Goal: Answer question/provide support: Share knowledge or assist other users

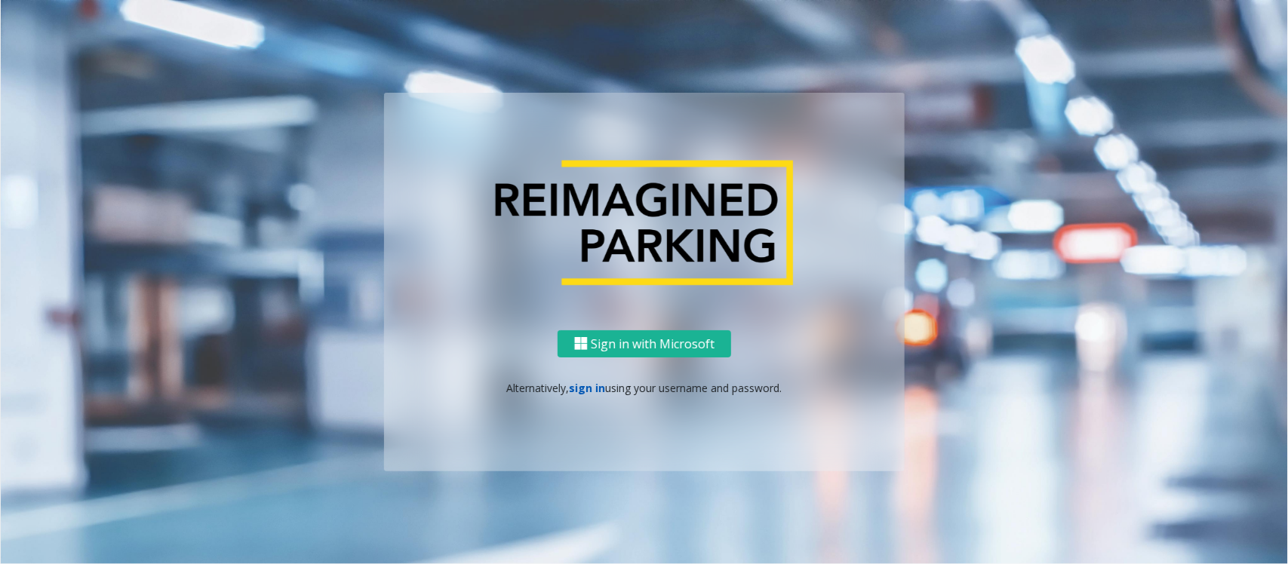
click at [582, 383] on link "sign in" at bounding box center [588, 388] width 36 height 14
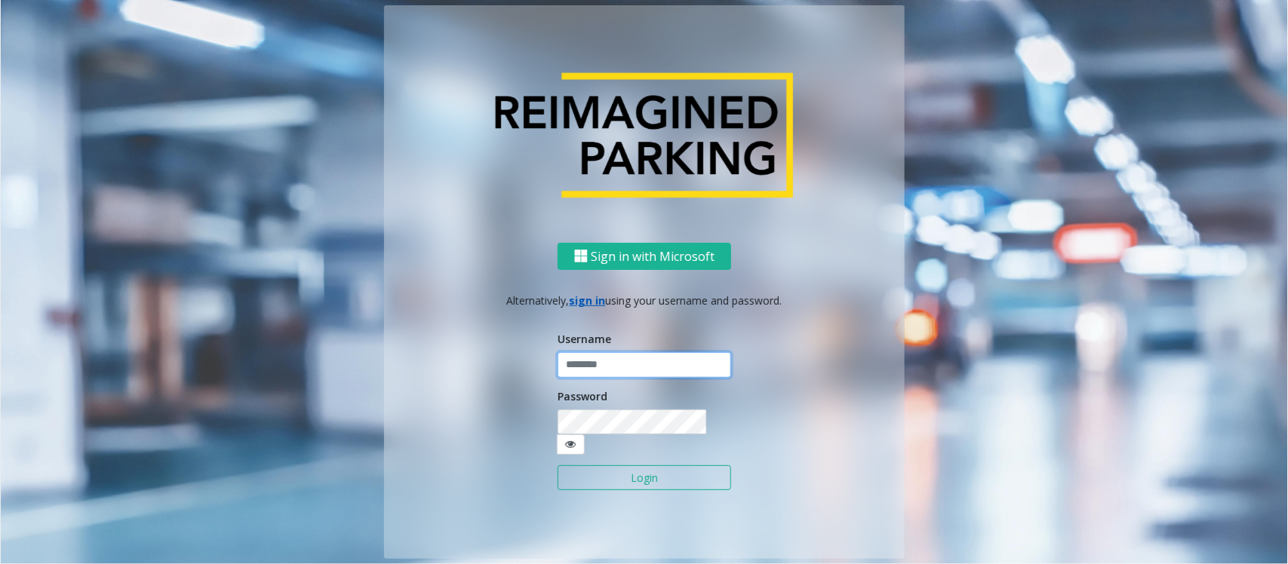
type input "*****"
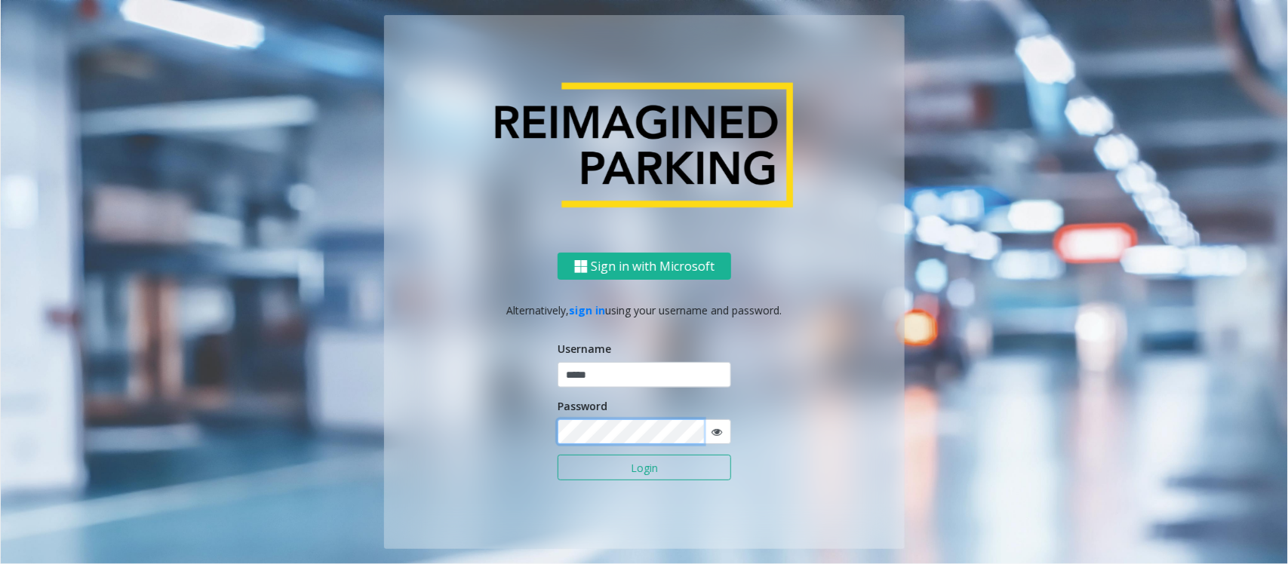
click at [557, 455] on button "Login" at bounding box center [643, 468] width 173 height 26
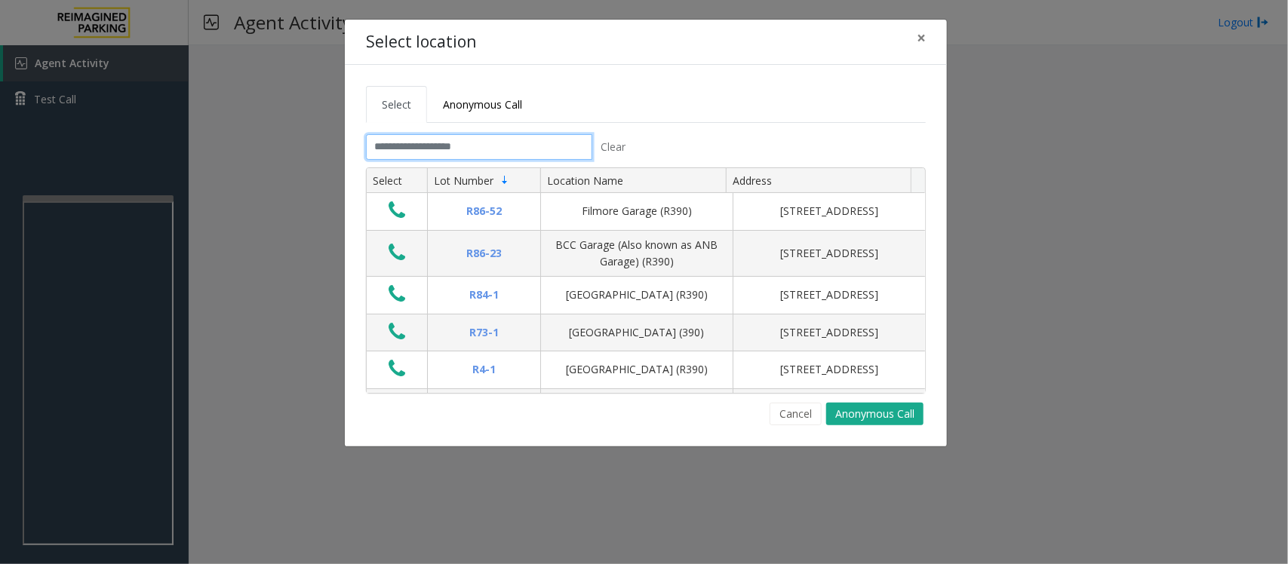
click at [459, 147] on input "text" at bounding box center [479, 147] width 226 height 26
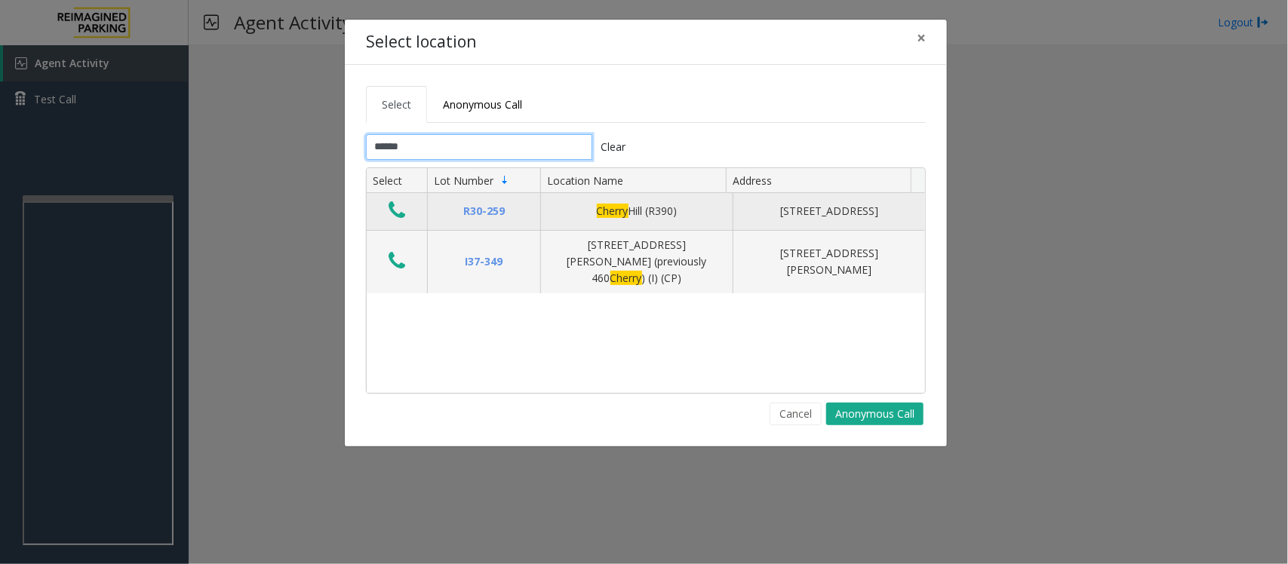
type input "******"
click at [398, 216] on icon "Data table" at bounding box center [396, 210] width 17 height 21
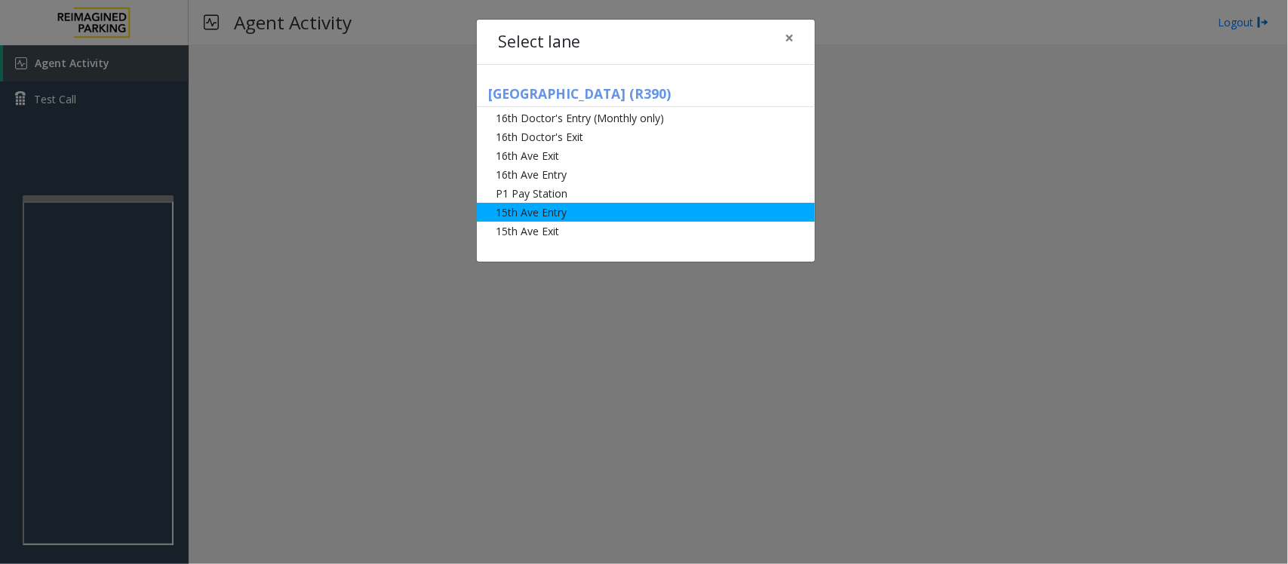
click at [570, 210] on li "15th Ave Entry" at bounding box center [646, 212] width 338 height 19
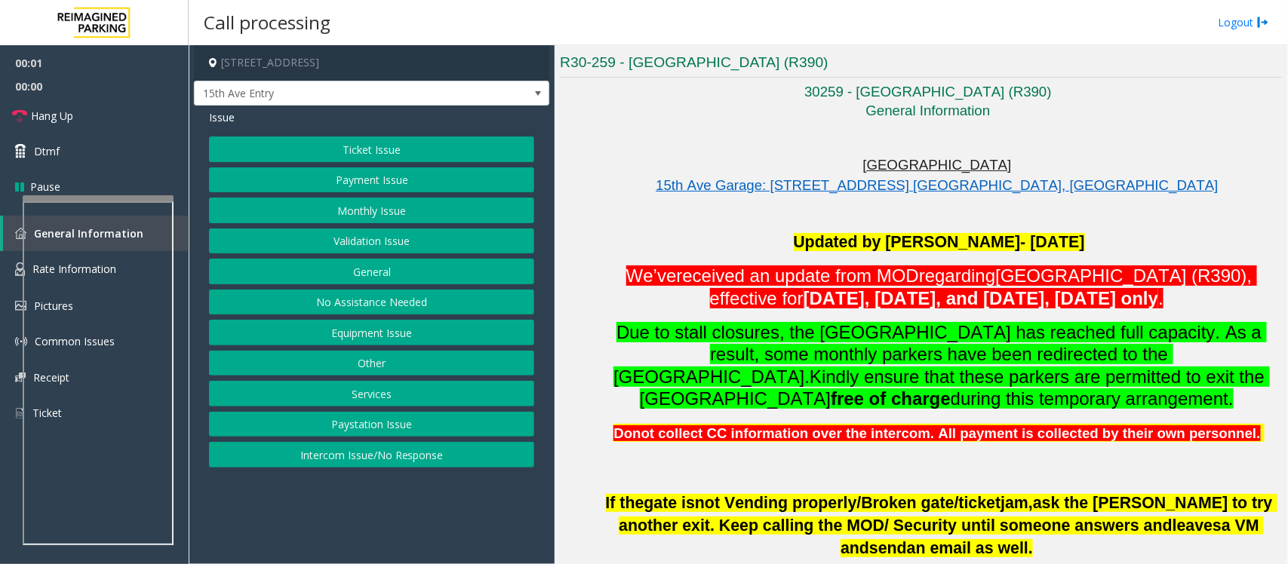
scroll to position [377, 0]
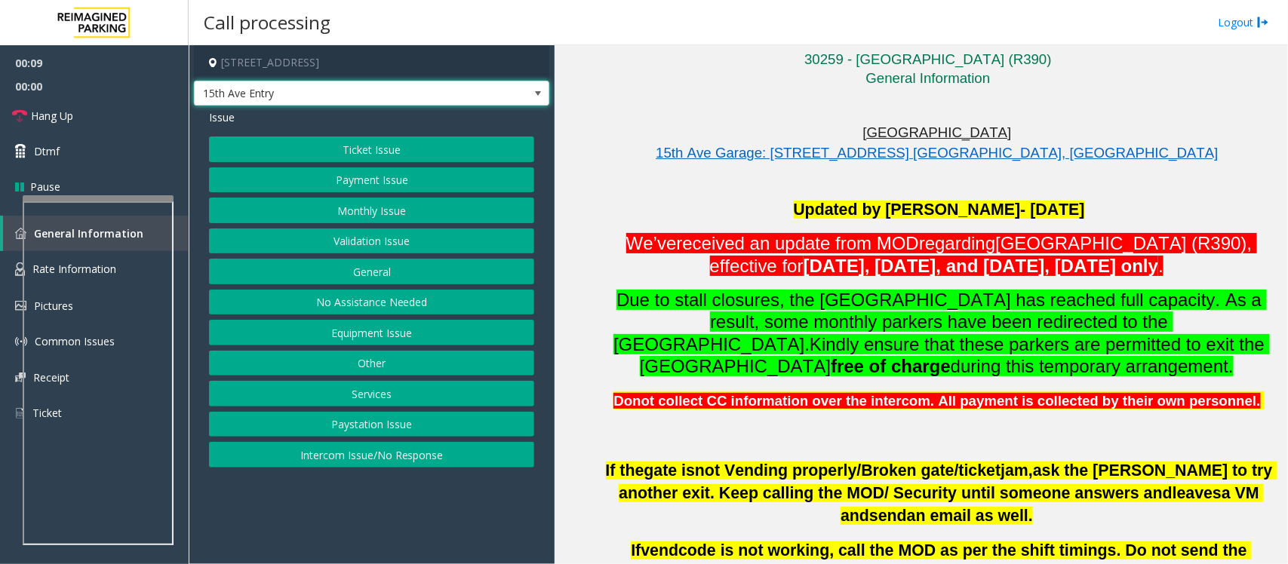
click at [484, 98] on span "15th Ave Entry" at bounding box center [371, 94] width 355 height 26
click at [313, 496] on app-call-processing-form "511 16th Avenue, Seattle, WA 15th Ave Entry Issue Ticket Issue Payment Issue Mo…" at bounding box center [372, 304] width 366 height 519
click at [328, 209] on button "Monthly Issue" at bounding box center [371, 211] width 325 height 26
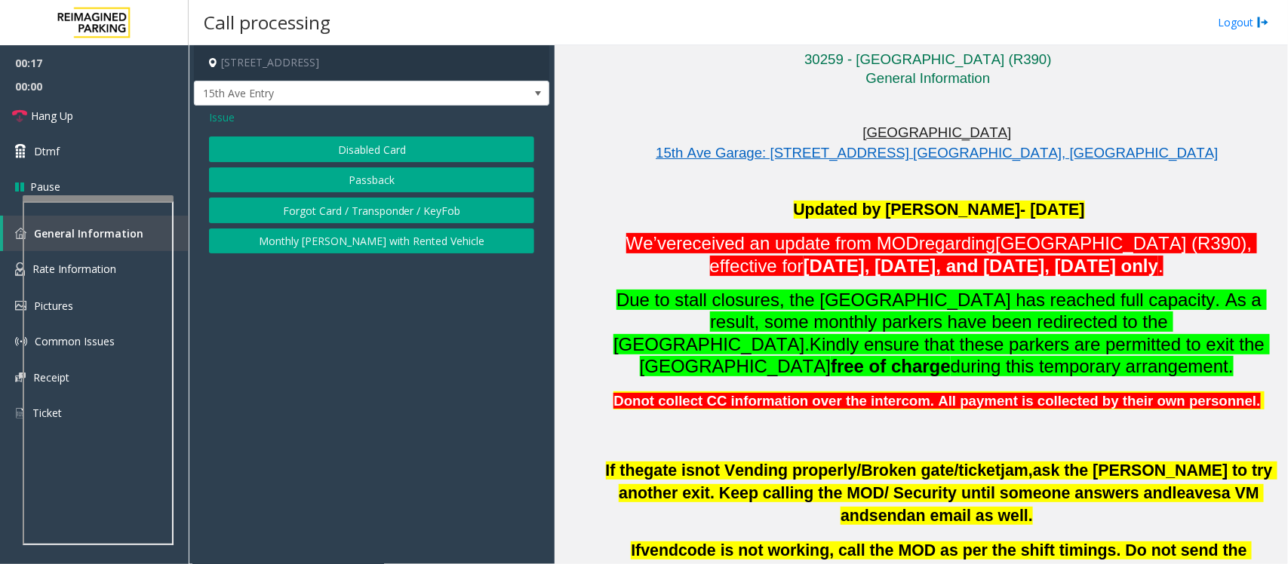
click at [349, 147] on button "Disabled Card" at bounding box center [371, 150] width 325 height 26
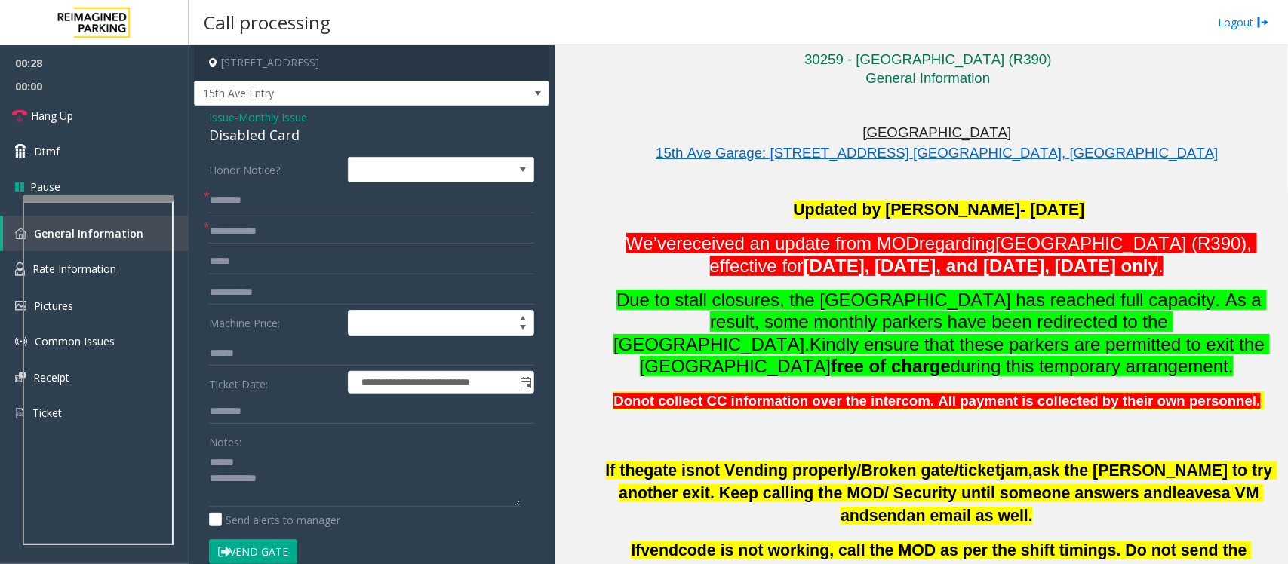
click at [242, 137] on div "Disabled Card" at bounding box center [371, 135] width 325 height 20
type textarea "**********"
click at [241, 195] on input "text" at bounding box center [371, 201] width 325 height 26
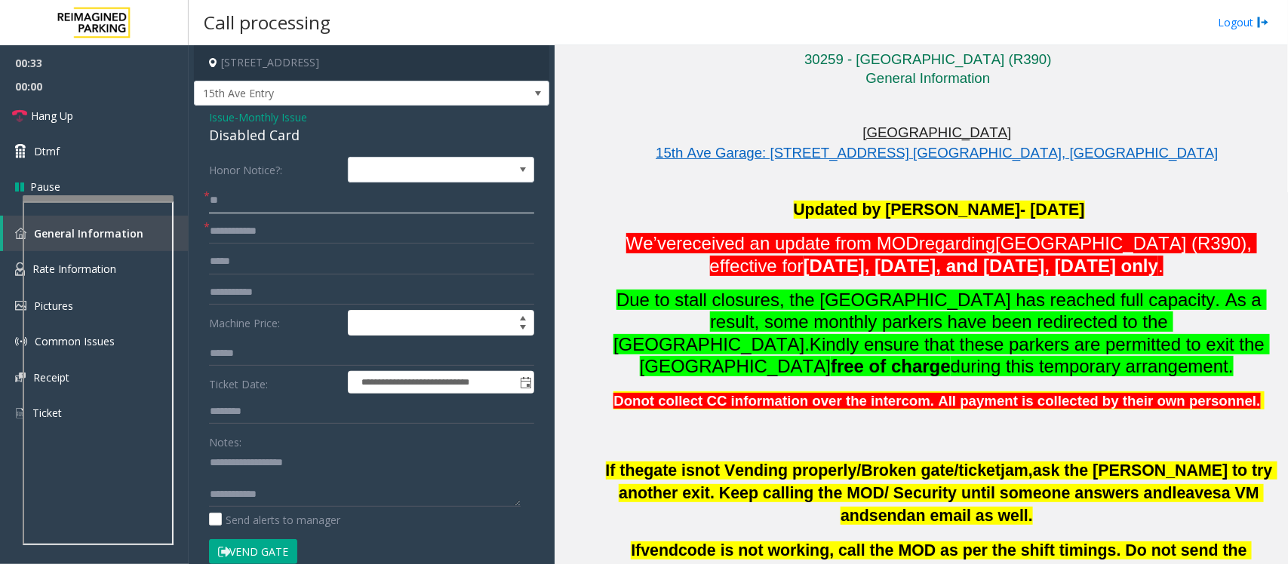
type input "**"
click at [247, 229] on input "text" at bounding box center [371, 232] width 325 height 26
type input "**"
click at [244, 474] on textarea at bounding box center [365, 478] width 312 height 57
click at [285, 484] on textarea at bounding box center [365, 478] width 312 height 57
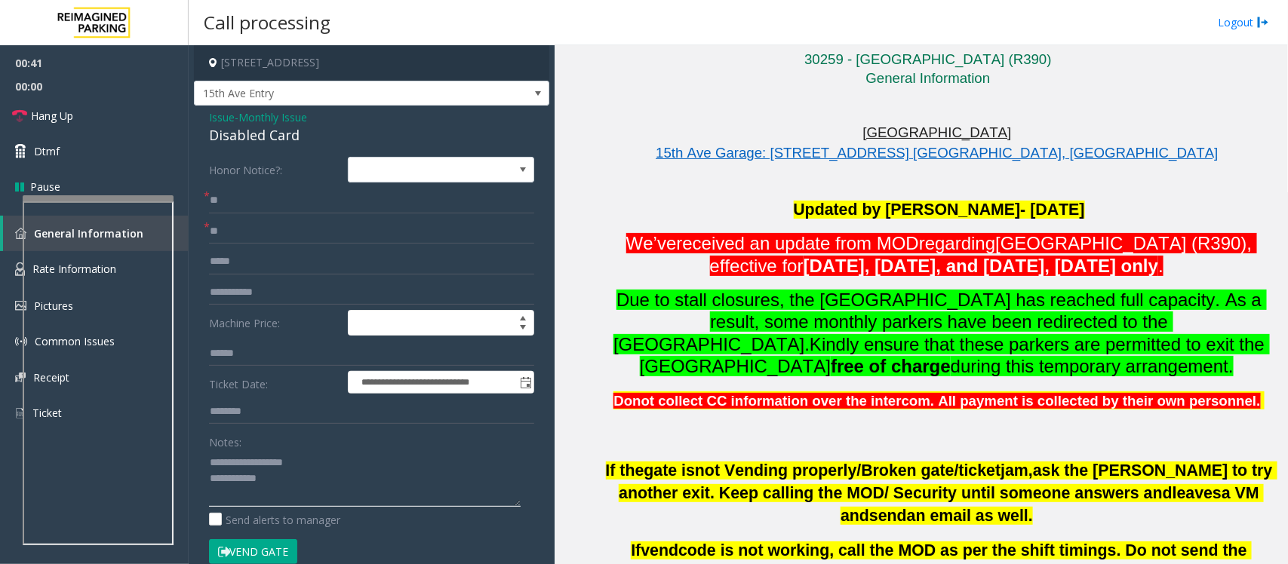
click at [360, 483] on textarea at bounding box center [365, 478] width 312 height 57
click at [70, 115] on span "Hang Up" at bounding box center [52, 116] width 42 height 16
click at [288, 485] on textarea at bounding box center [365, 478] width 312 height 57
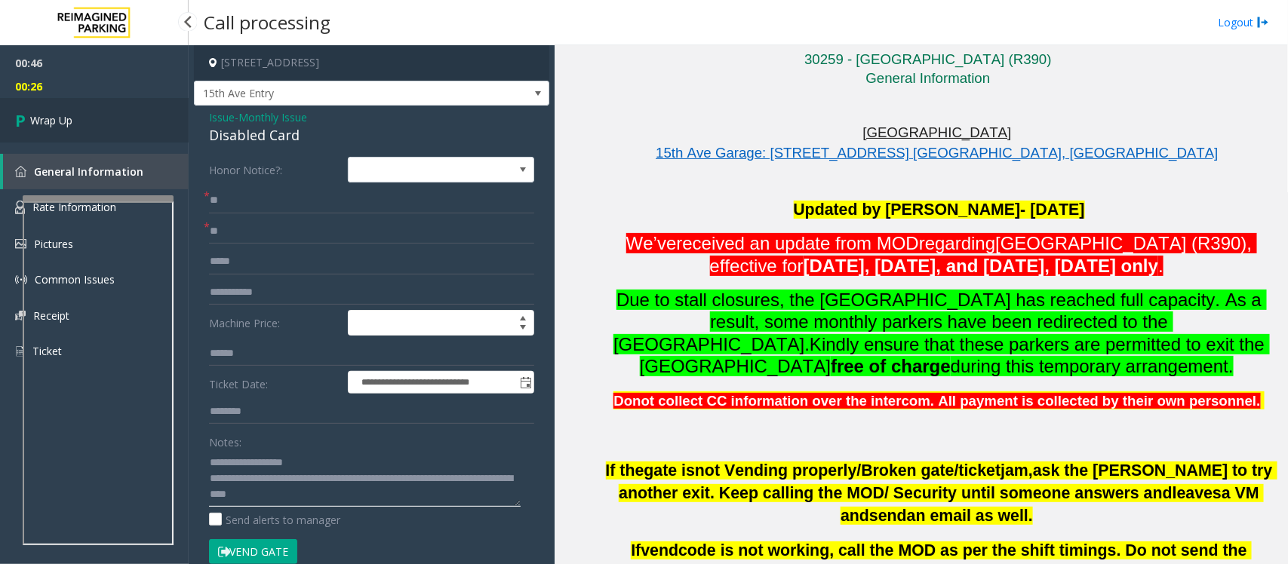
type textarea "**********"
click at [55, 113] on span "Wrap Up" at bounding box center [51, 120] width 42 height 16
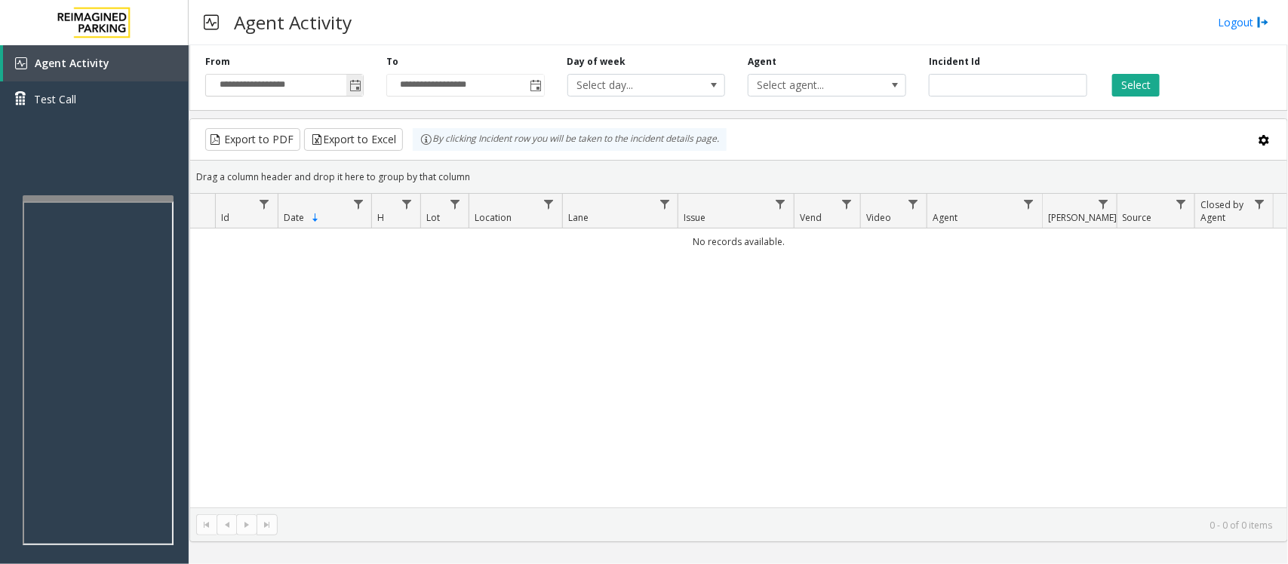
click at [353, 78] on span "Toggle popup" at bounding box center [354, 85] width 17 height 24
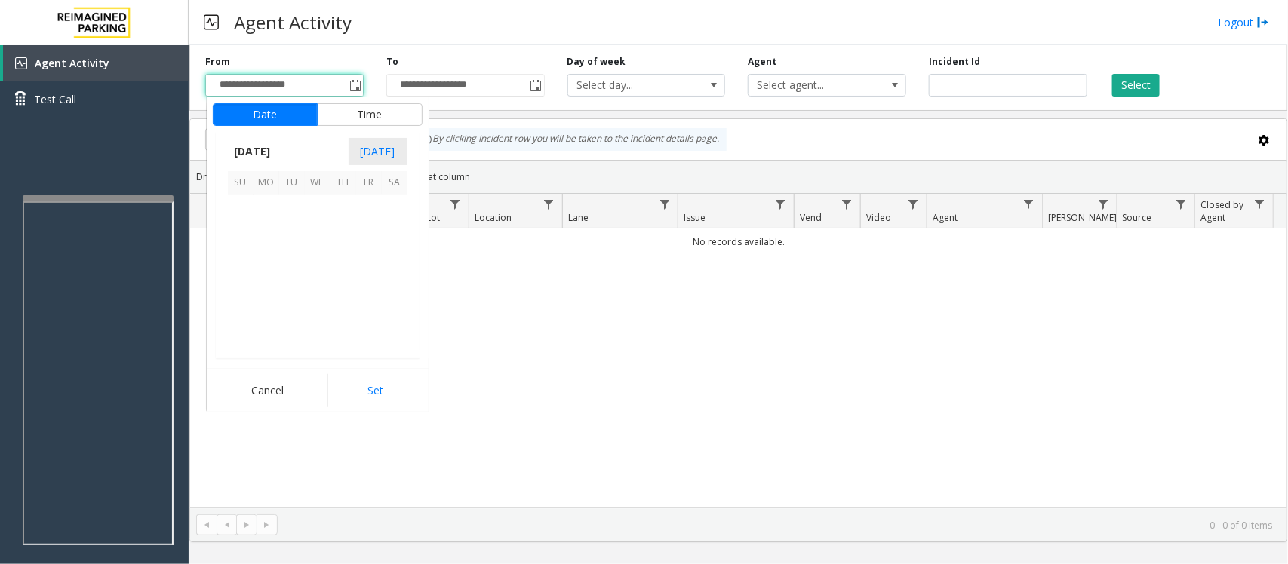
scroll to position [270793, 0]
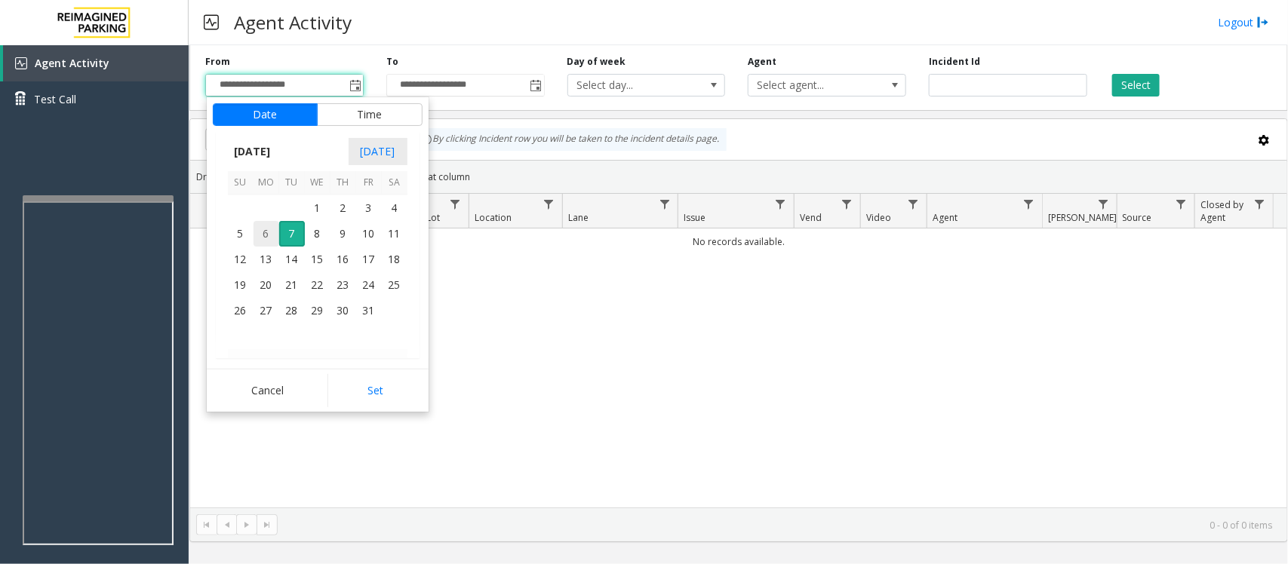
click at [265, 236] on span "6" at bounding box center [266, 234] width 26 height 26
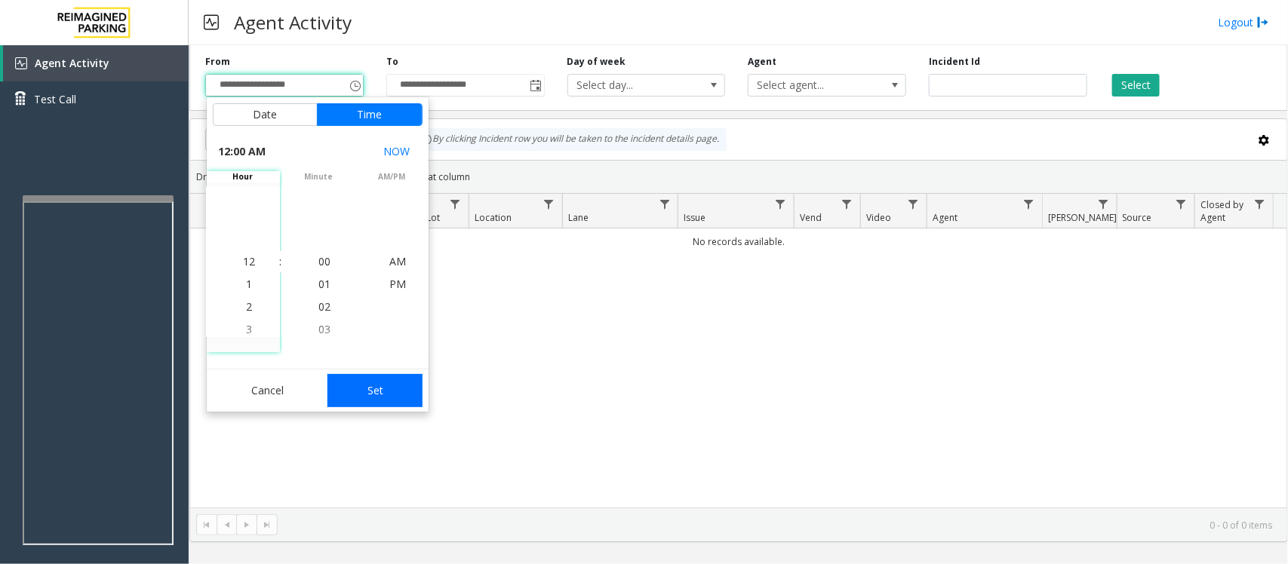
click at [376, 388] on button "Set" at bounding box center [374, 390] width 95 height 33
type input "**********"
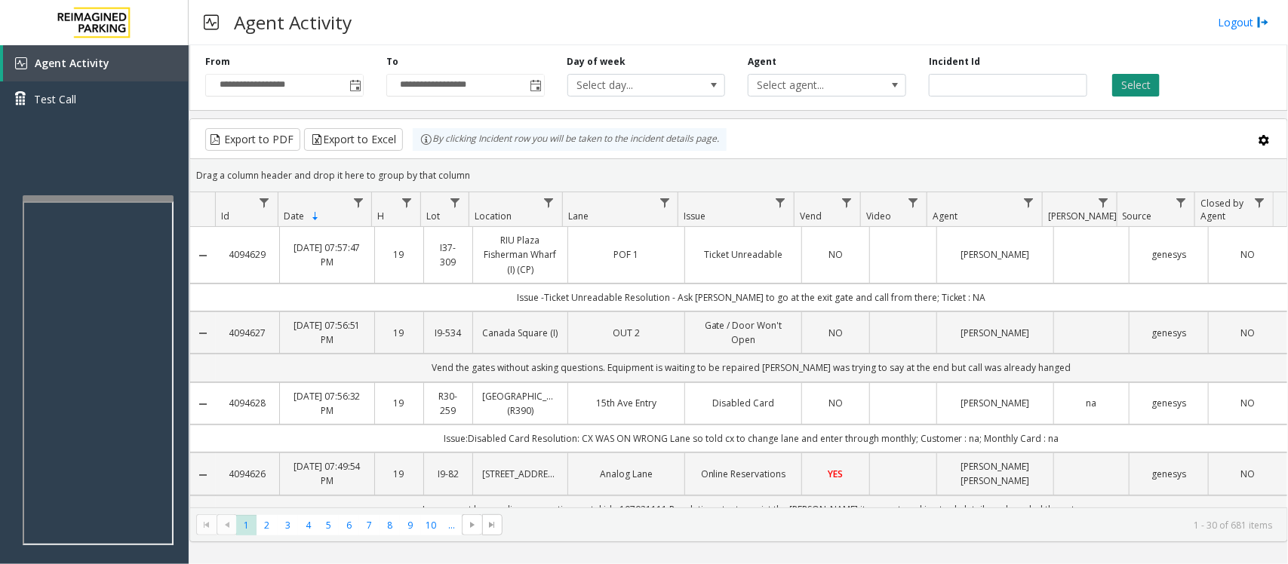
click at [1138, 79] on button "Select" at bounding box center [1136, 85] width 48 height 23
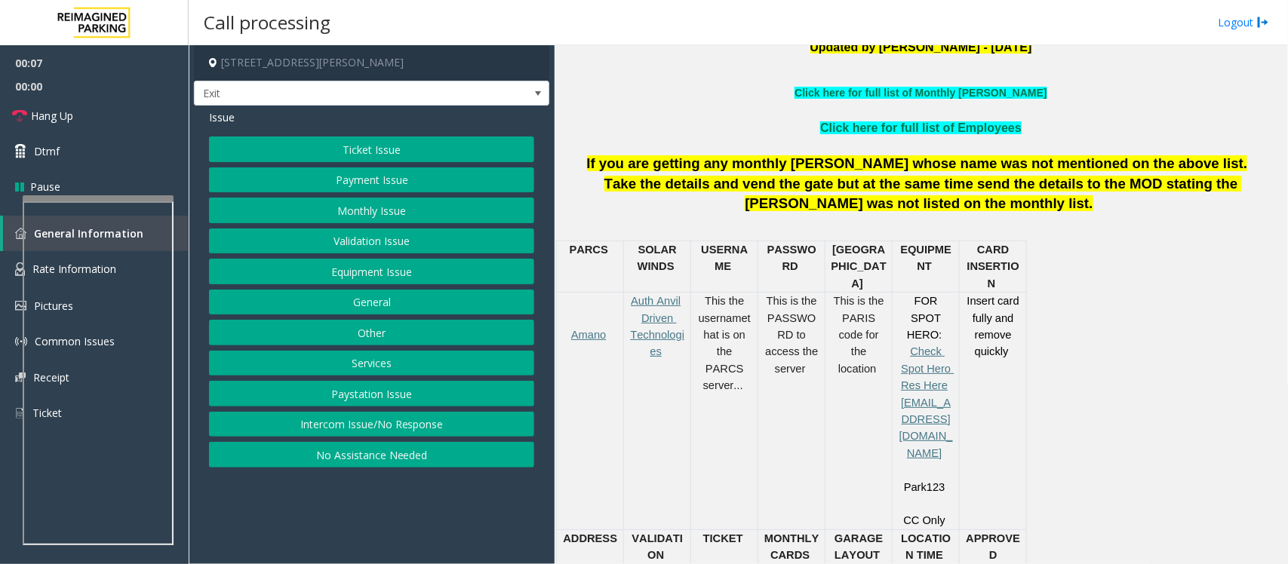
scroll to position [566, 0]
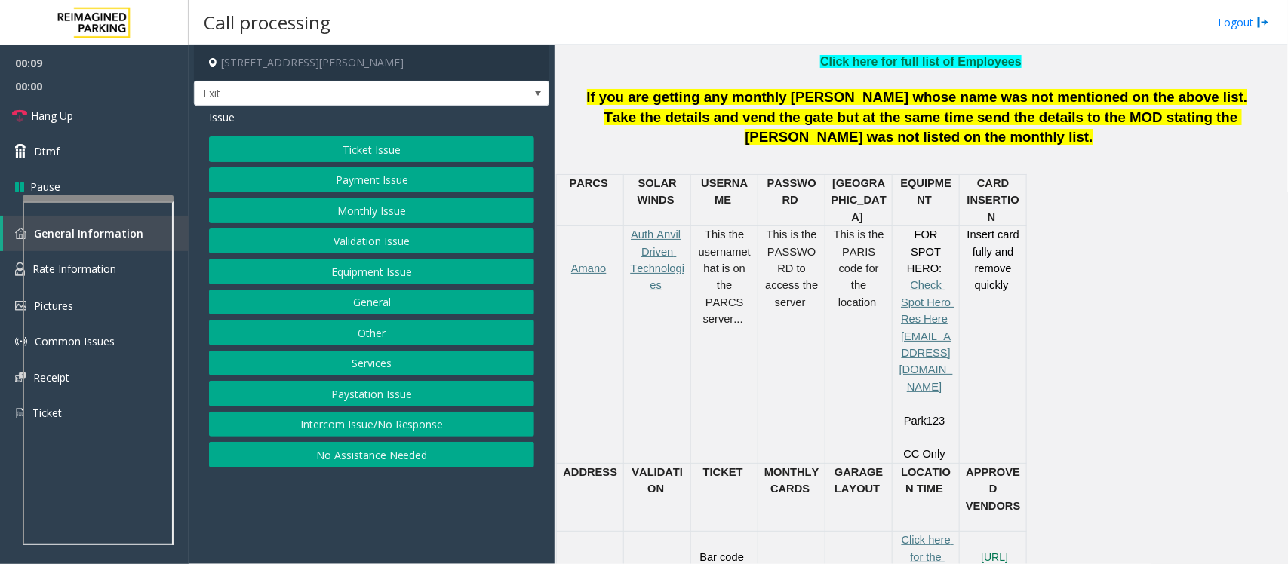
click at [355, 175] on button "Payment Issue" at bounding box center [371, 180] width 325 height 26
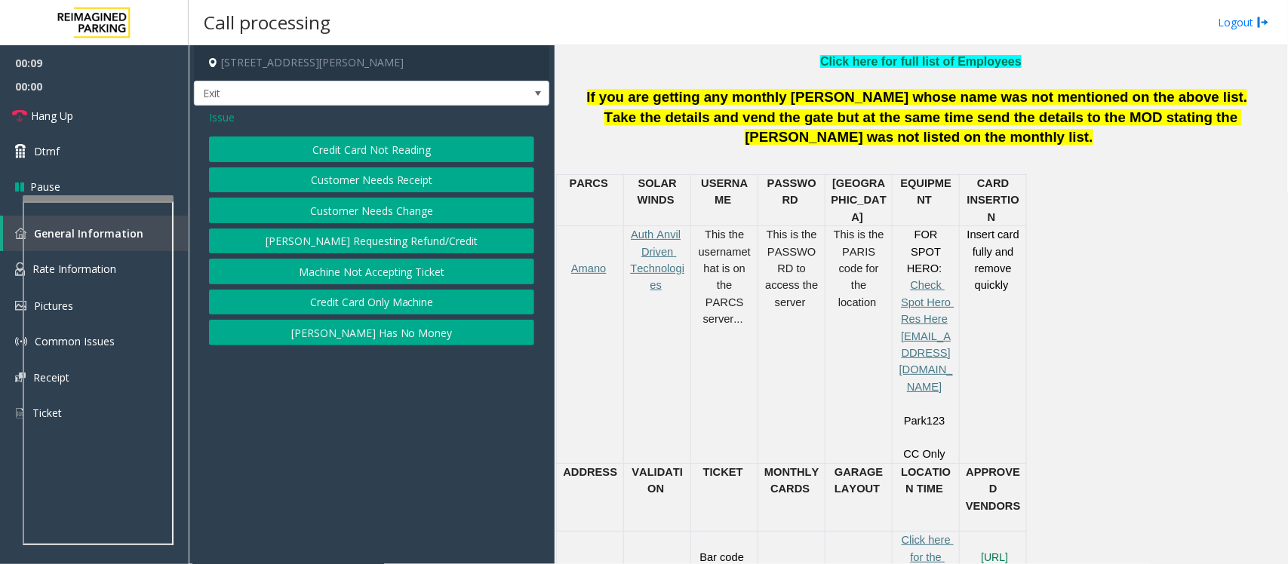
click at [379, 153] on button "Credit Card Not Reading" at bounding box center [371, 150] width 325 height 26
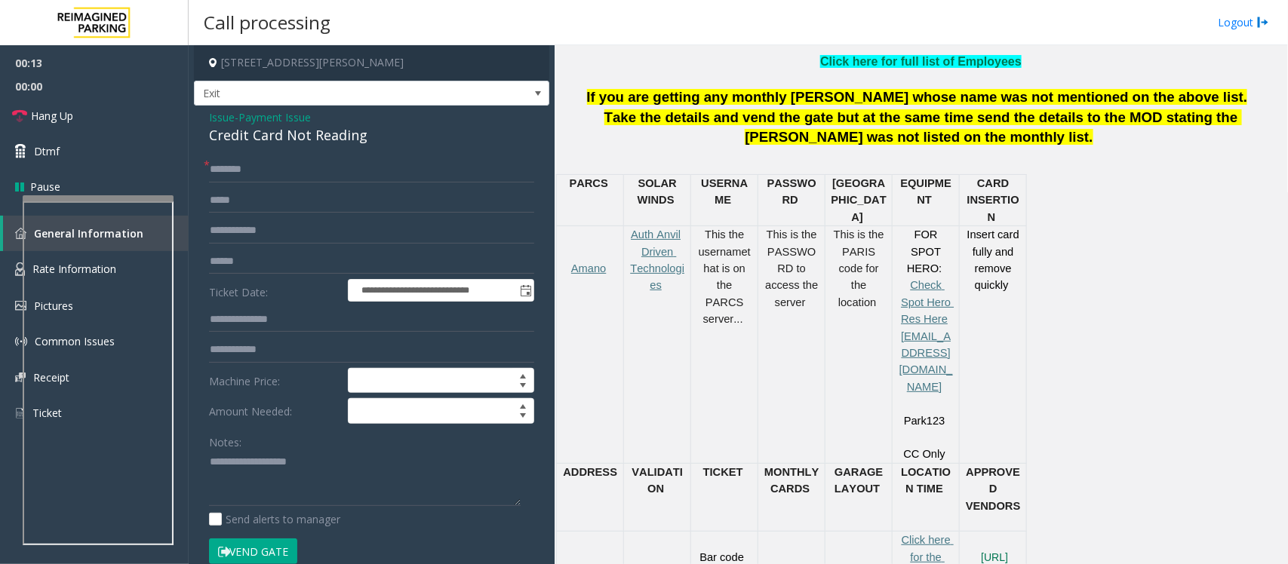
click at [277, 115] on span "Payment Issue" at bounding box center [274, 117] width 72 height 16
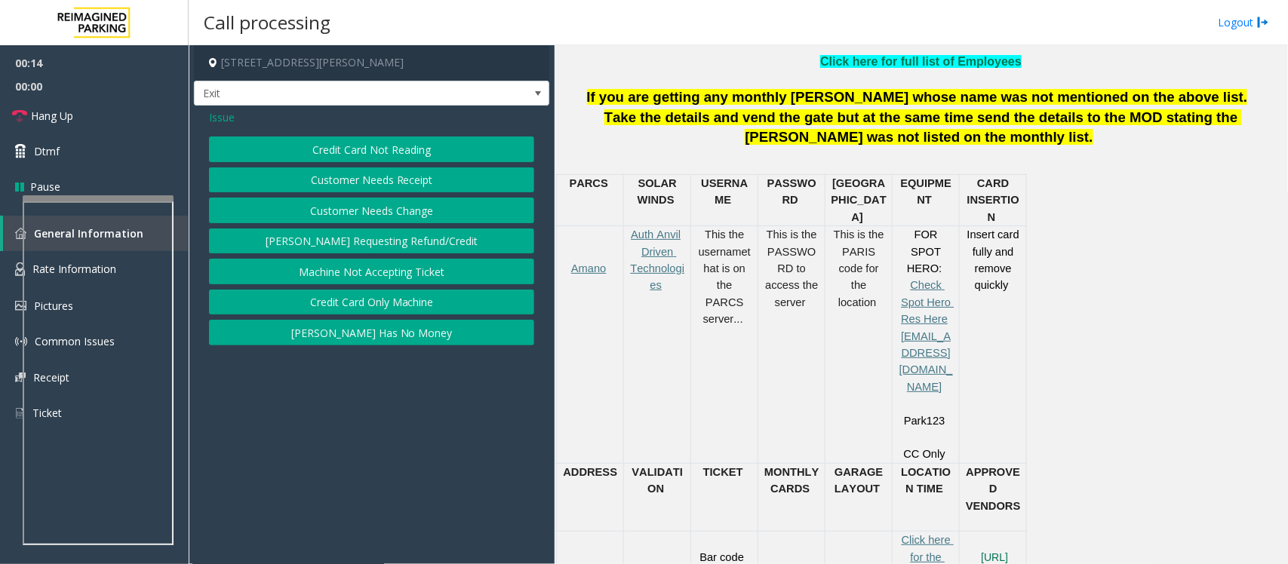
click at [231, 117] on span "Issue" at bounding box center [222, 117] width 26 height 16
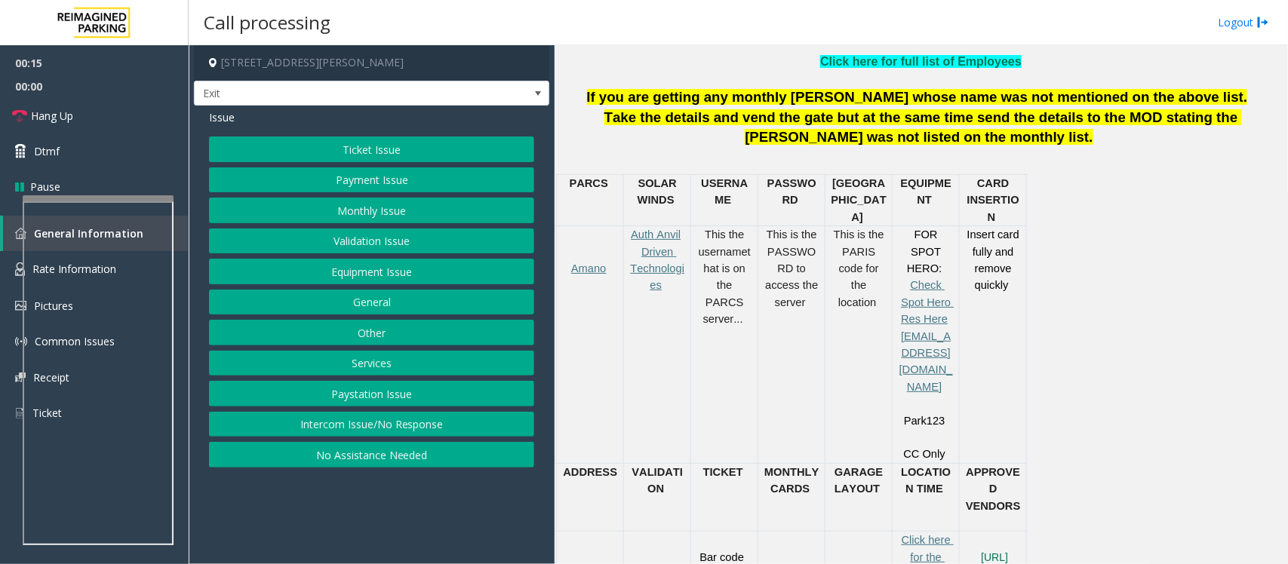
click at [332, 146] on button "Ticket Issue" at bounding box center [371, 150] width 325 height 26
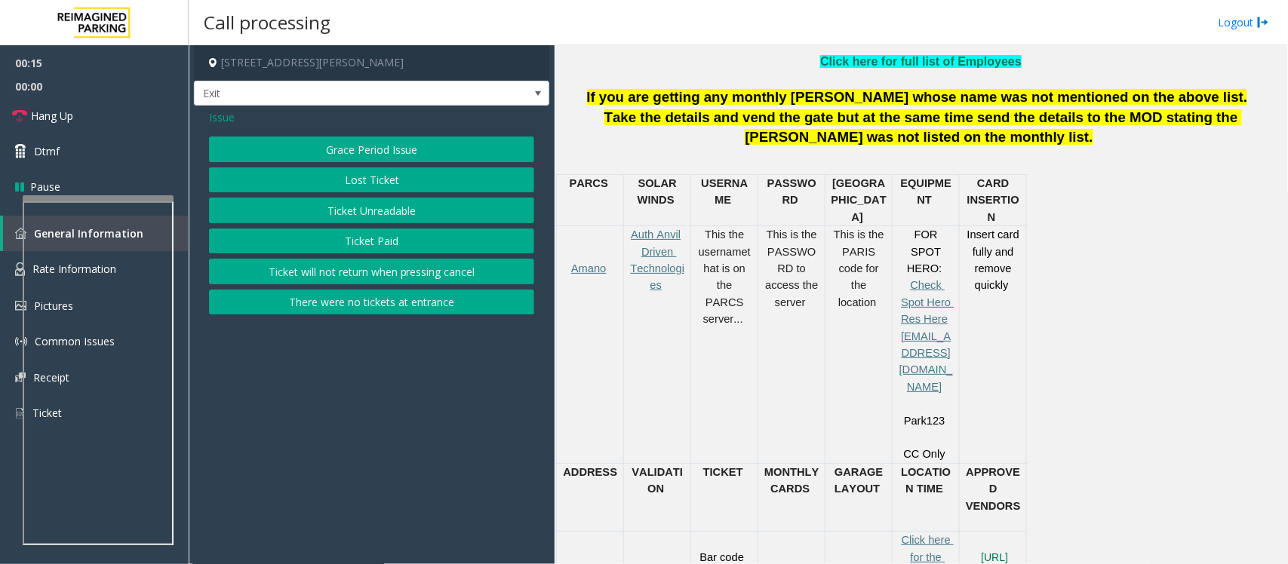
click at [366, 208] on button "Ticket Unreadable" at bounding box center [371, 211] width 325 height 26
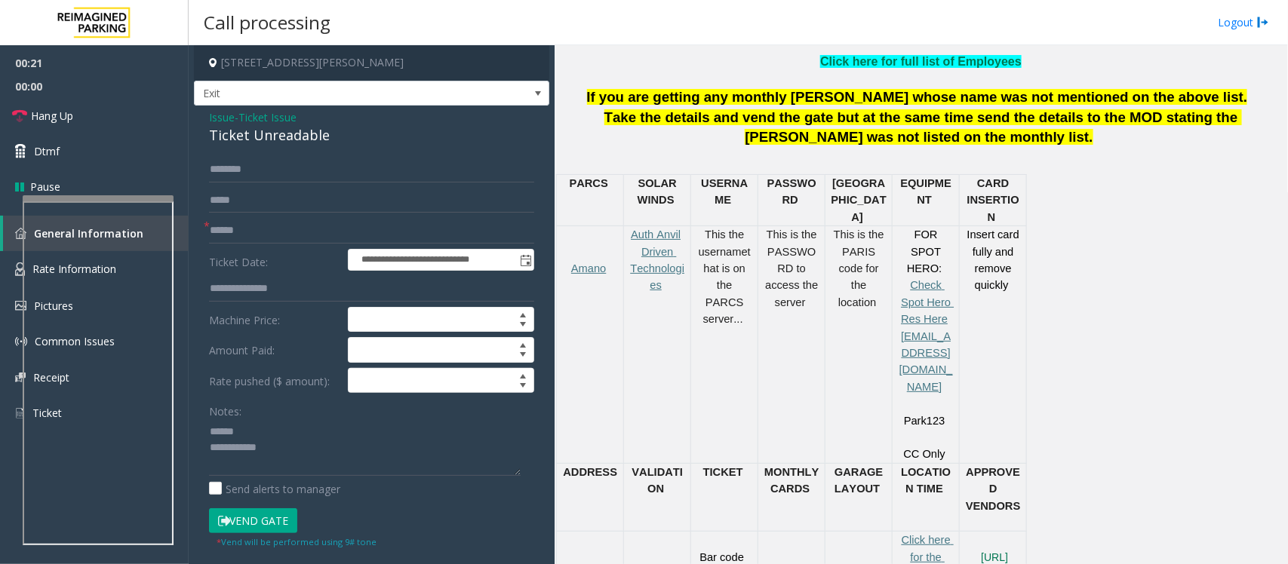
click at [235, 133] on div "Ticket Unreadable" at bounding box center [371, 135] width 325 height 20
click at [270, 450] on textarea at bounding box center [365, 447] width 312 height 57
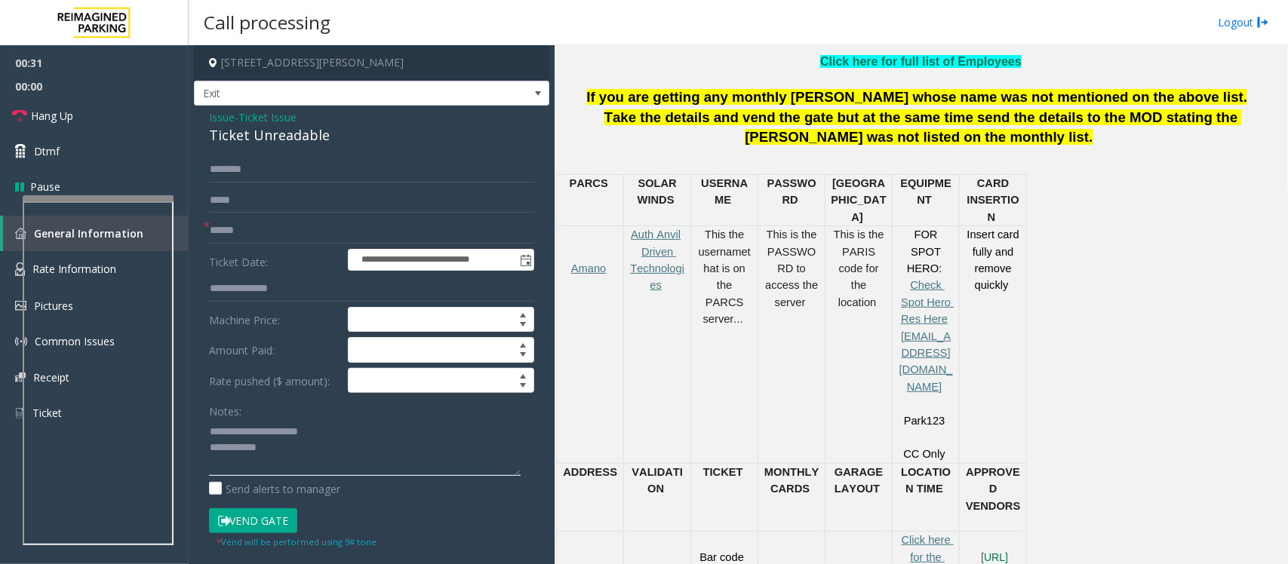
click at [306, 464] on textarea at bounding box center [365, 447] width 312 height 57
type textarea "**********"
click at [231, 226] on input "text" at bounding box center [371, 231] width 325 height 26
click at [232, 230] on input "******" at bounding box center [371, 231] width 325 height 26
type input "*****"
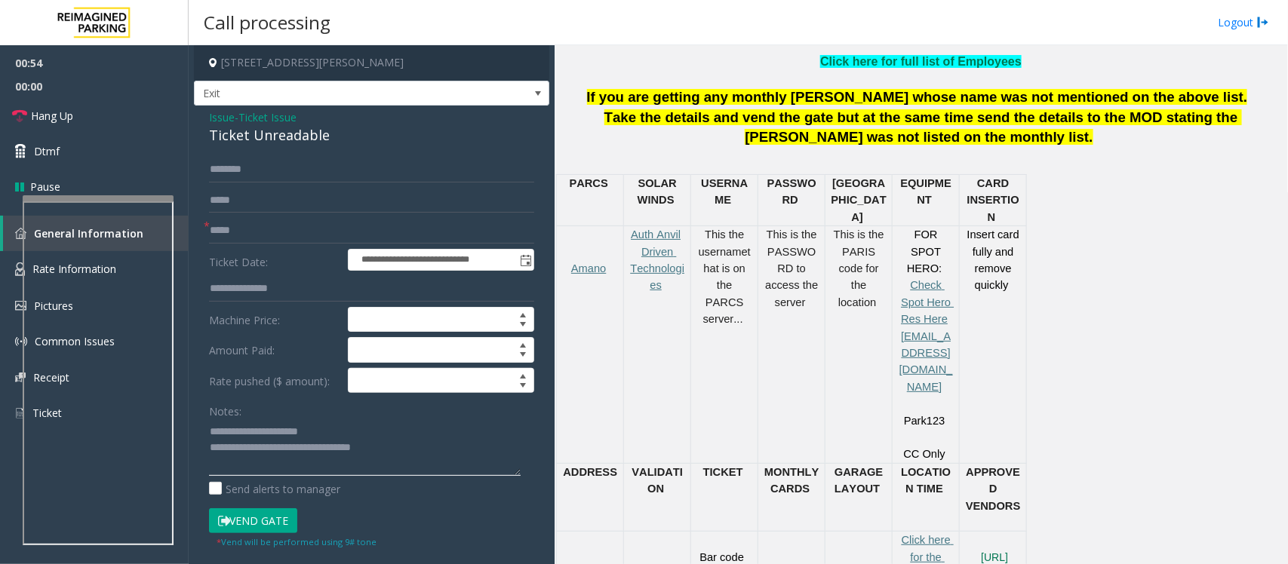
click at [367, 464] on textarea at bounding box center [365, 447] width 312 height 57
drag, startPoint x: 269, startPoint y: 450, endPoint x: 472, endPoint y: 454, distance: 203.7
click at [472, 454] on textarea at bounding box center [365, 447] width 312 height 57
paste textarea "**********"
type textarea "**********"
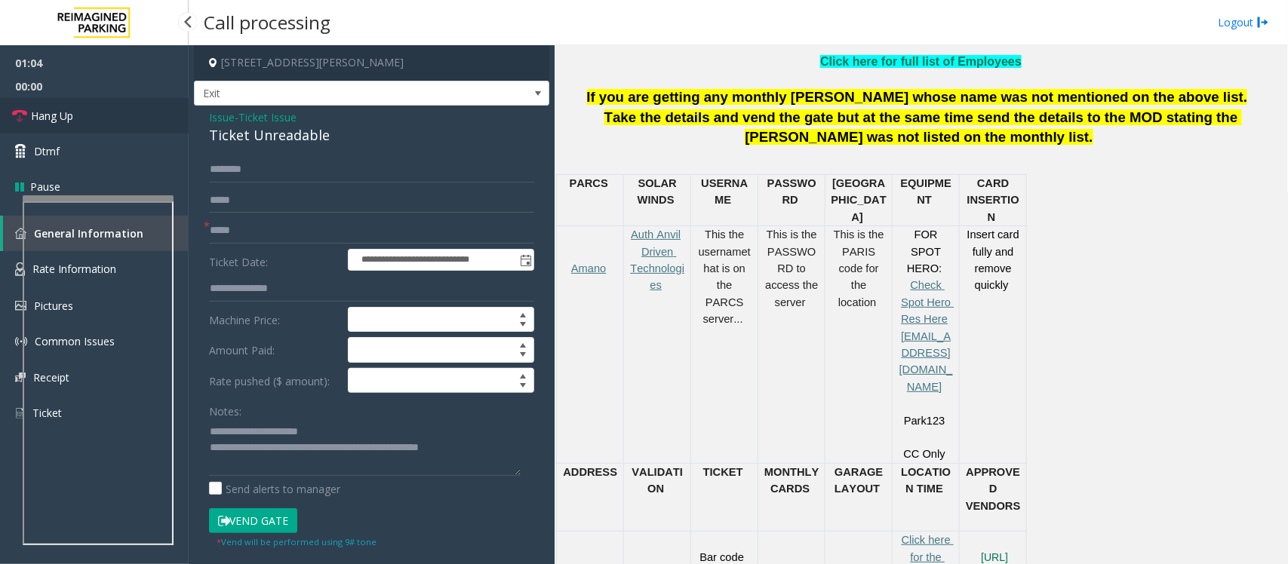
click at [72, 117] on span "Hang Up" at bounding box center [52, 116] width 42 height 16
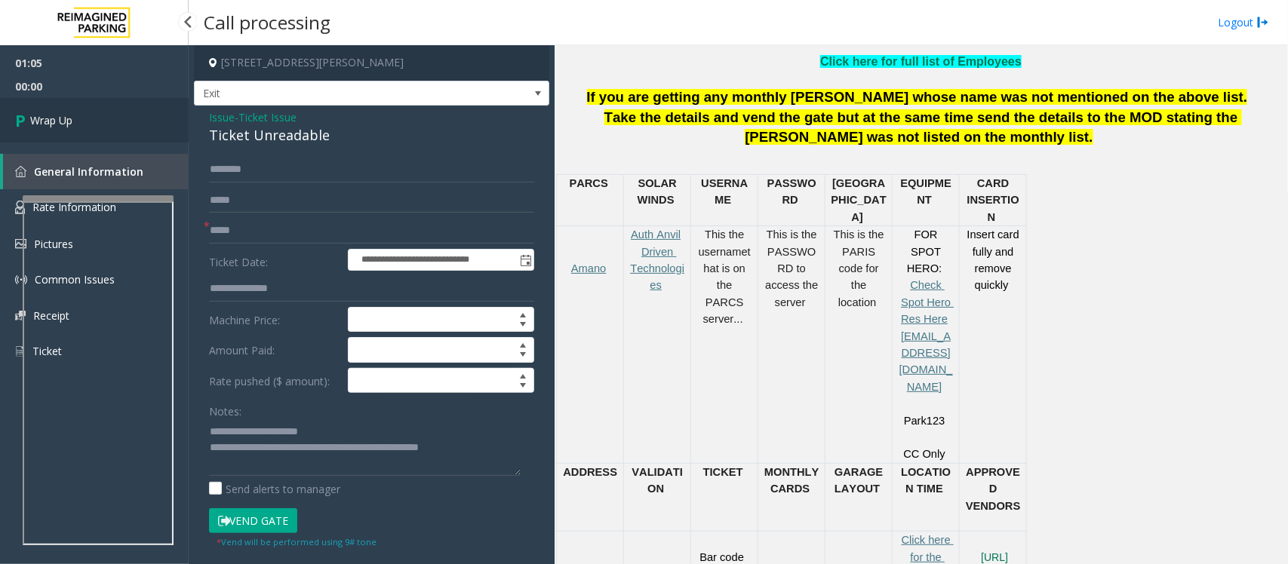
click at [72, 117] on span "Wrap Up" at bounding box center [51, 120] width 42 height 16
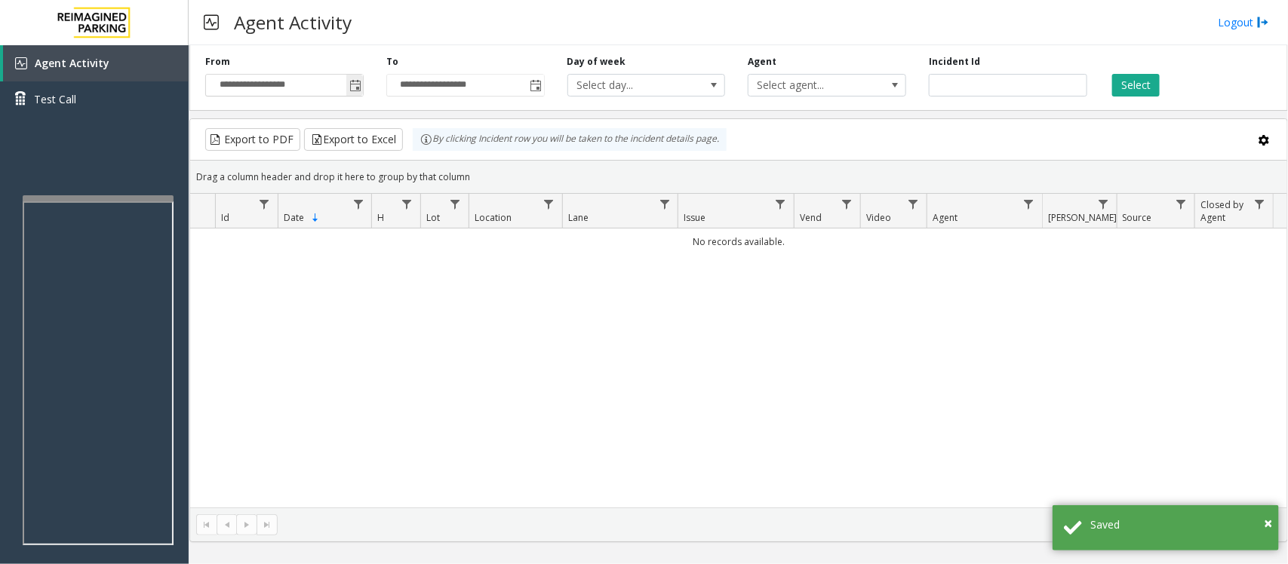
click at [360, 85] on span "Toggle popup" at bounding box center [355, 86] width 12 height 12
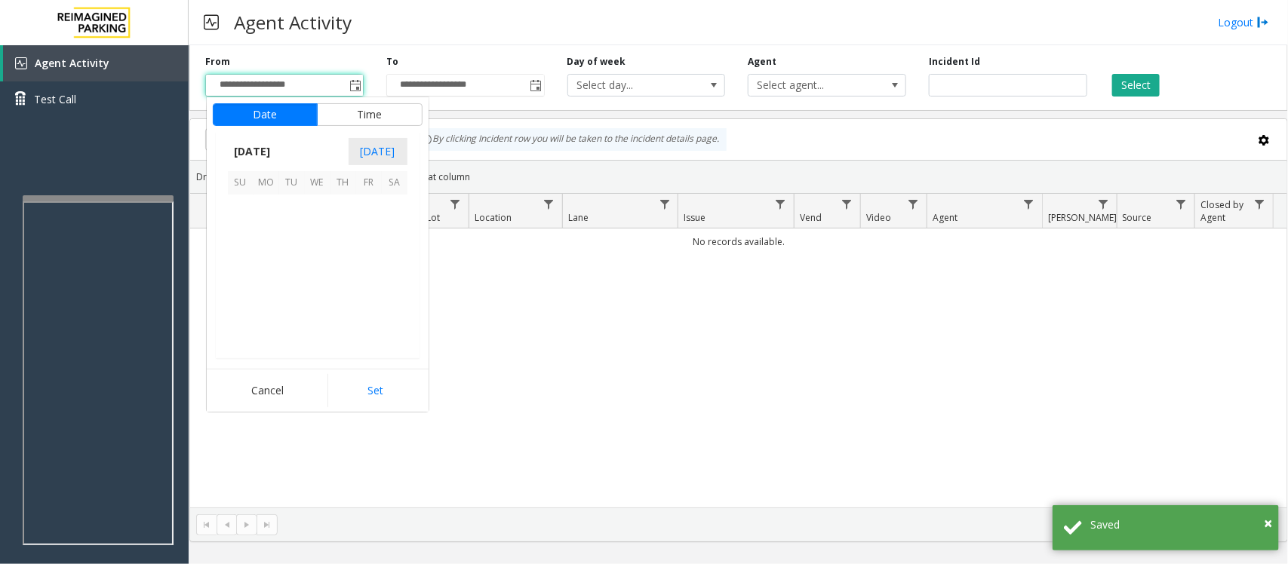
scroll to position [270793, 0]
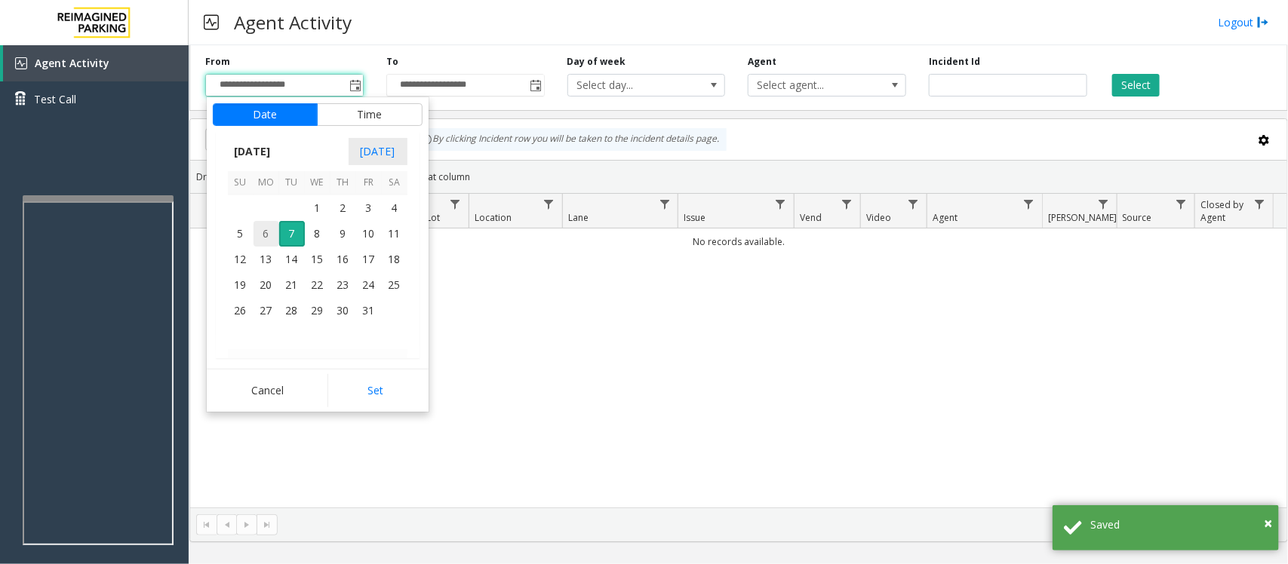
click at [265, 232] on span "6" at bounding box center [266, 234] width 26 height 26
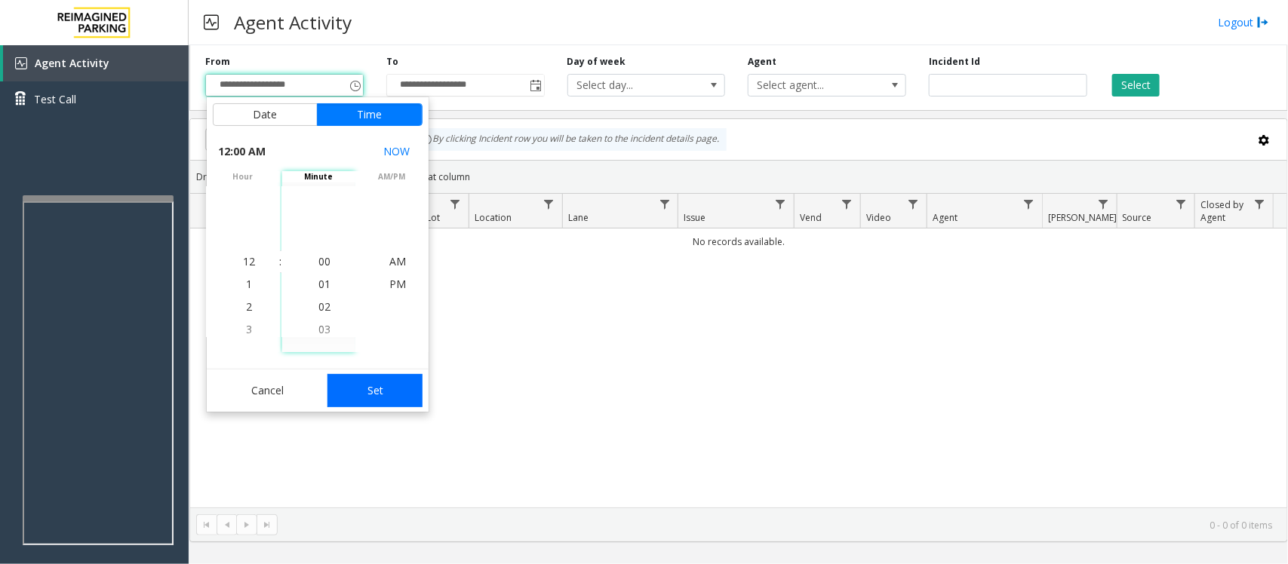
click at [381, 382] on button "Set" at bounding box center [374, 390] width 95 height 33
type input "**********"
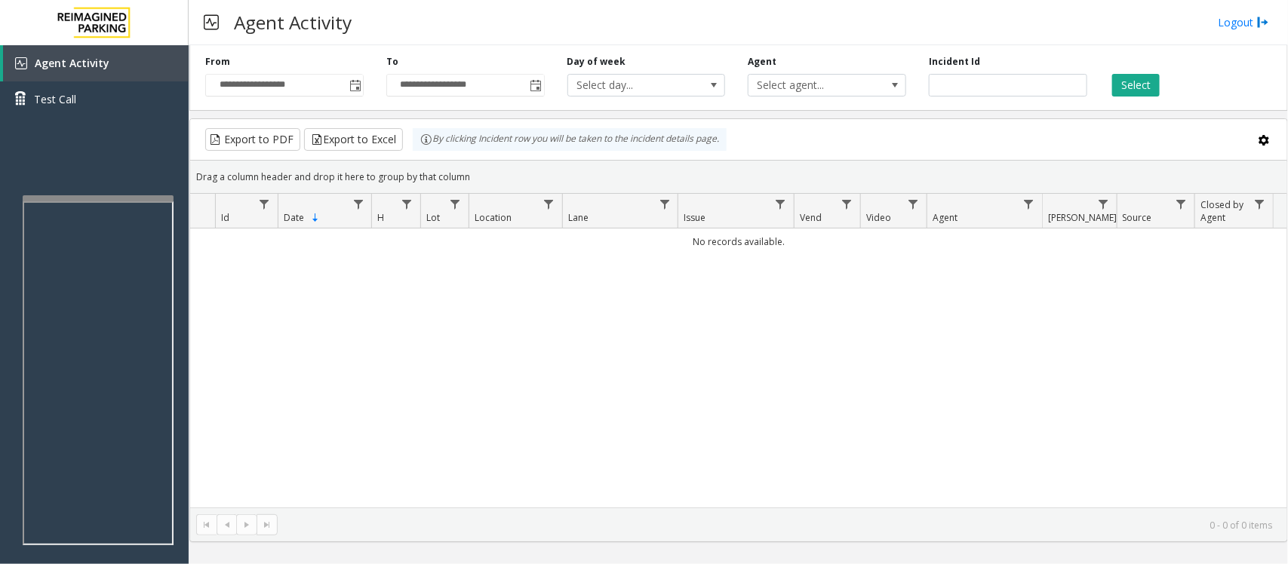
click at [1126, 98] on div "**********" at bounding box center [738, 75] width 1098 height 72
click at [1128, 97] on div "**********" at bounding box center [738, 75] width 1098 height 72
click at [1141, 88] on button "Select" at bounding box center [1136, 85] width 48 height 23
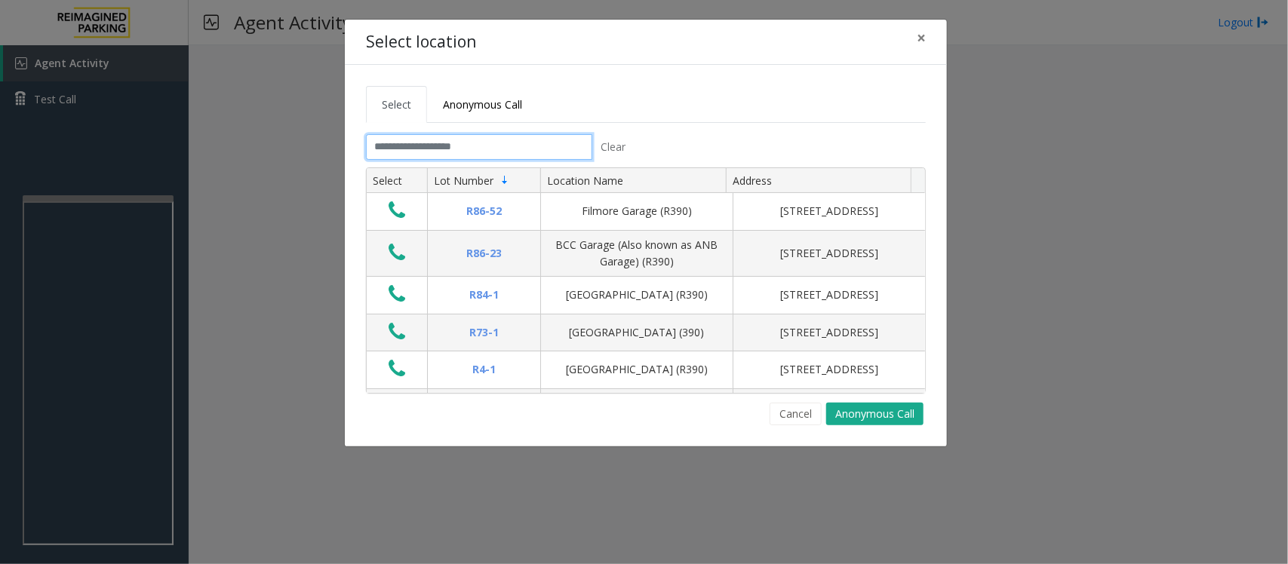
click at [431, 138] on input "text" at bounding box center [479, 147] width 226 height 26
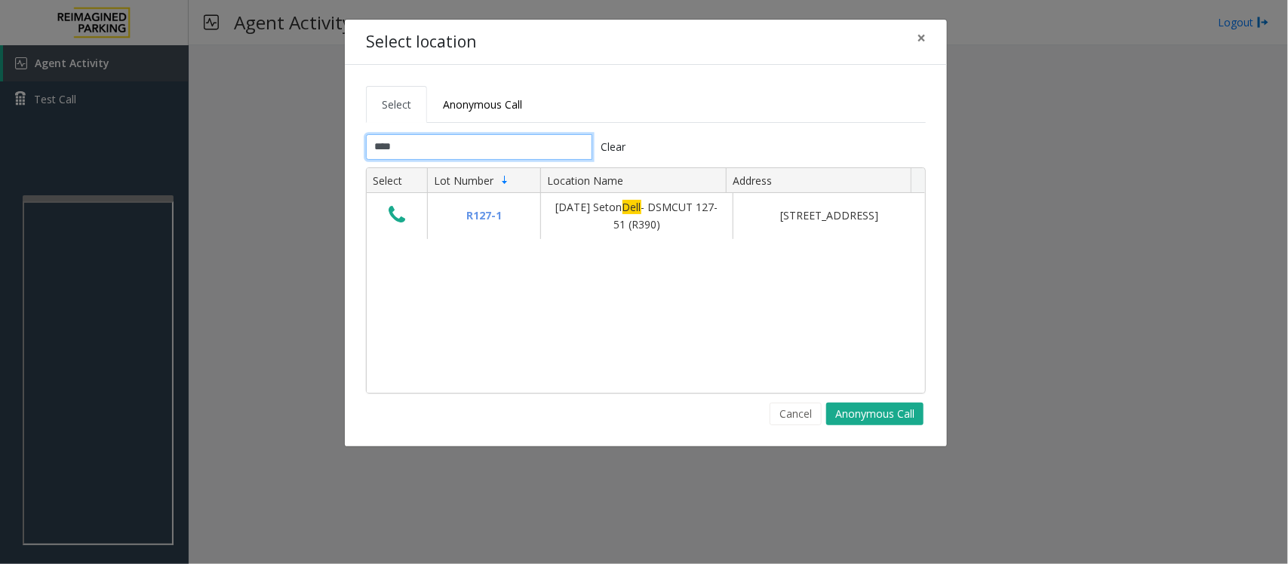
type input "****"
click at [513, 155] on input "****" at bounding box center [479, 147] width 226 height 26
click at [458, 151] on input "****" at bounding box center [479, 147] width 226 height 26
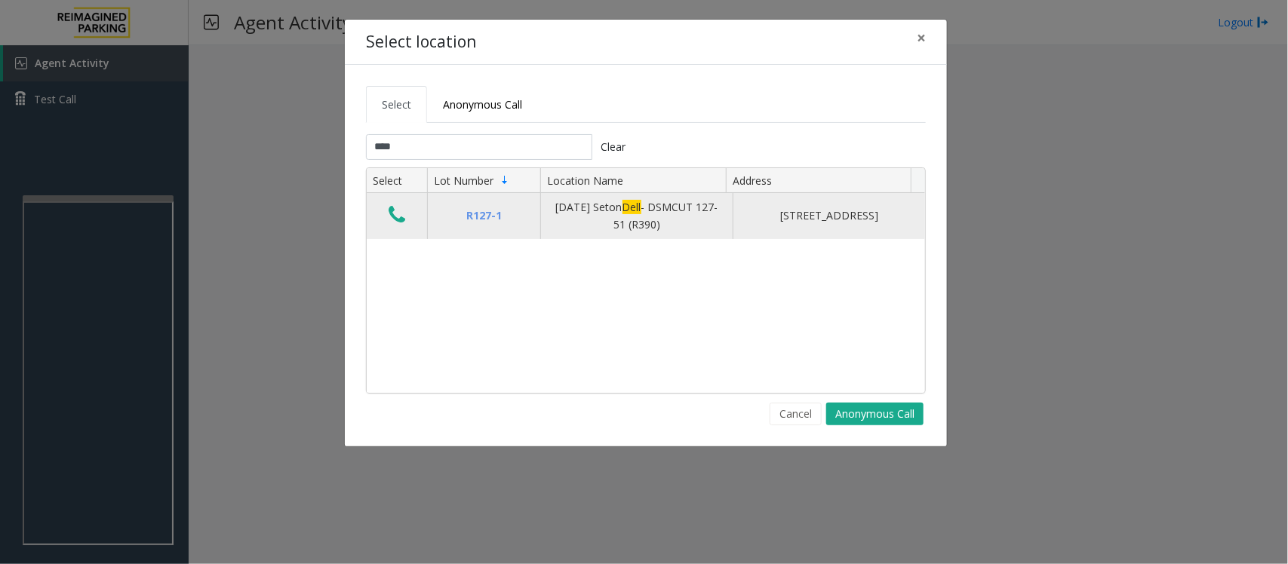
click at [398, 216] on icon "Data table" at bounding box center [396, 214] width 17 height 21
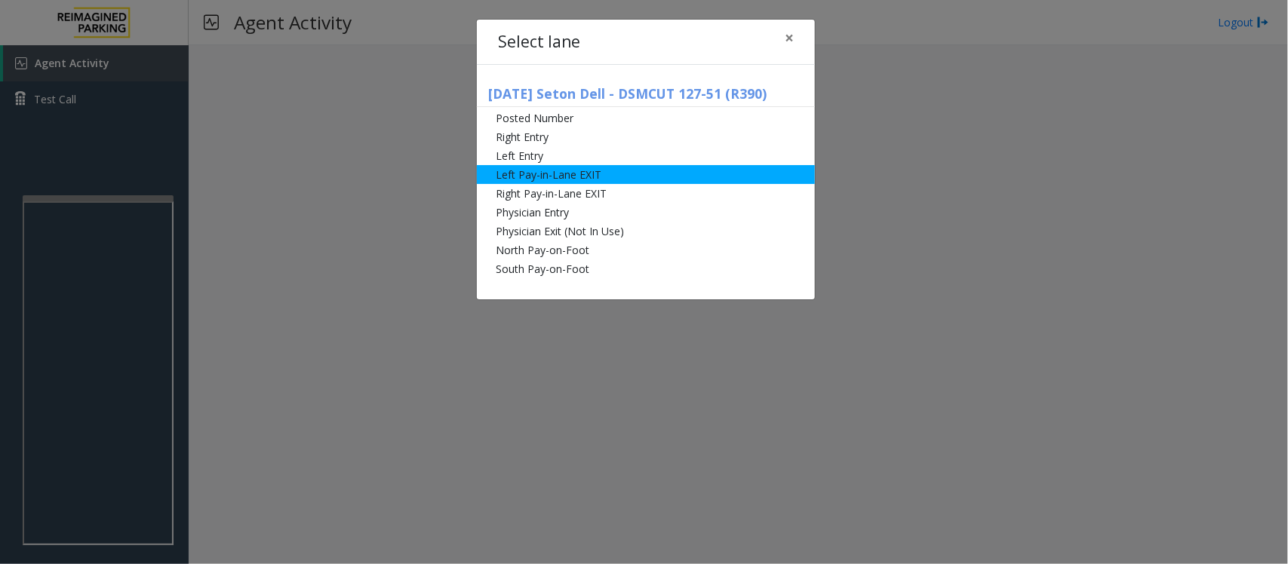
click at [509, 176] on li "Left Pay-in-Lane EXIT" at bounding box center [646, 174] width 338 height 19
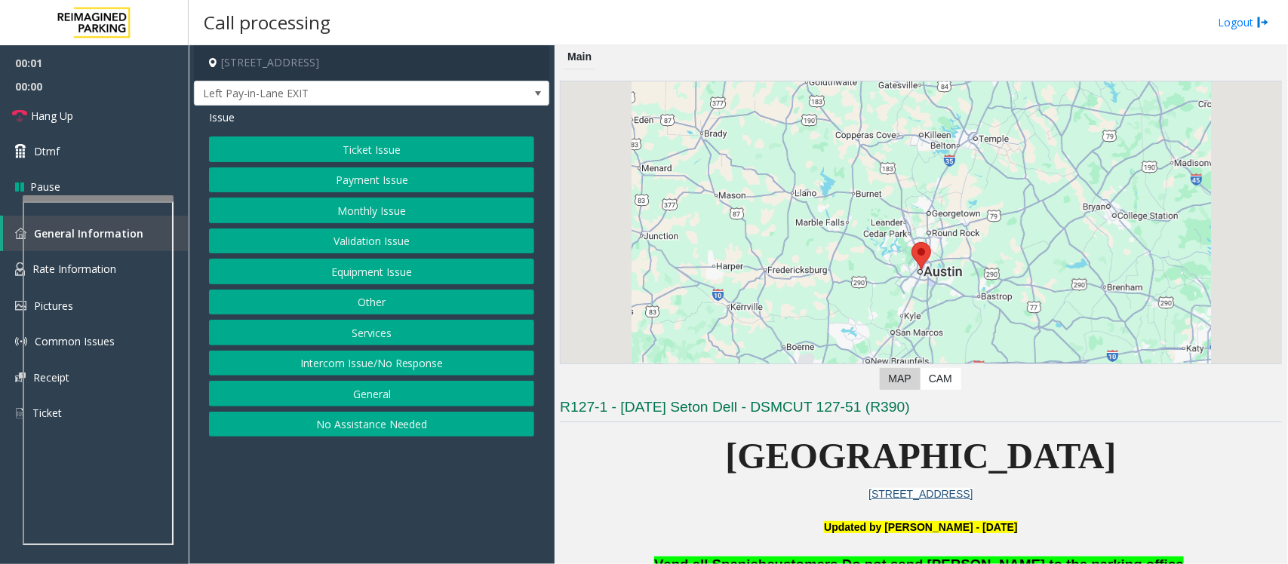
click at [381, 147] on button "Ticket Issue" at bounding box center [371, 150] width 325 height 26
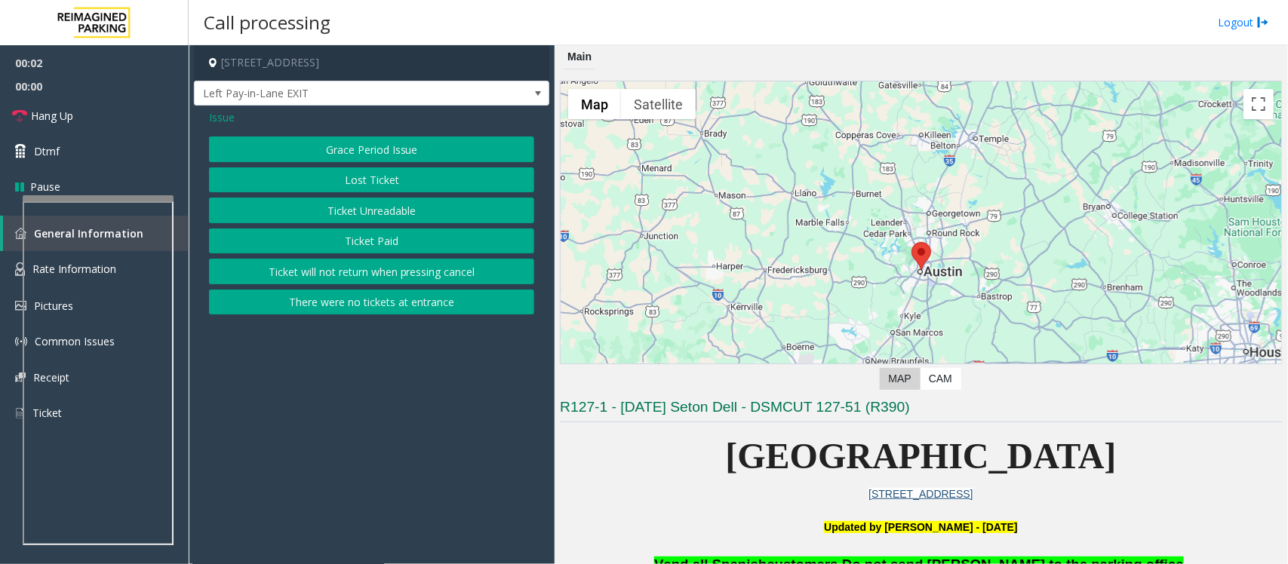
click at [347, 205] on button "Ticket Unreadable" at bounding box center [371, 211] width 325 height 26
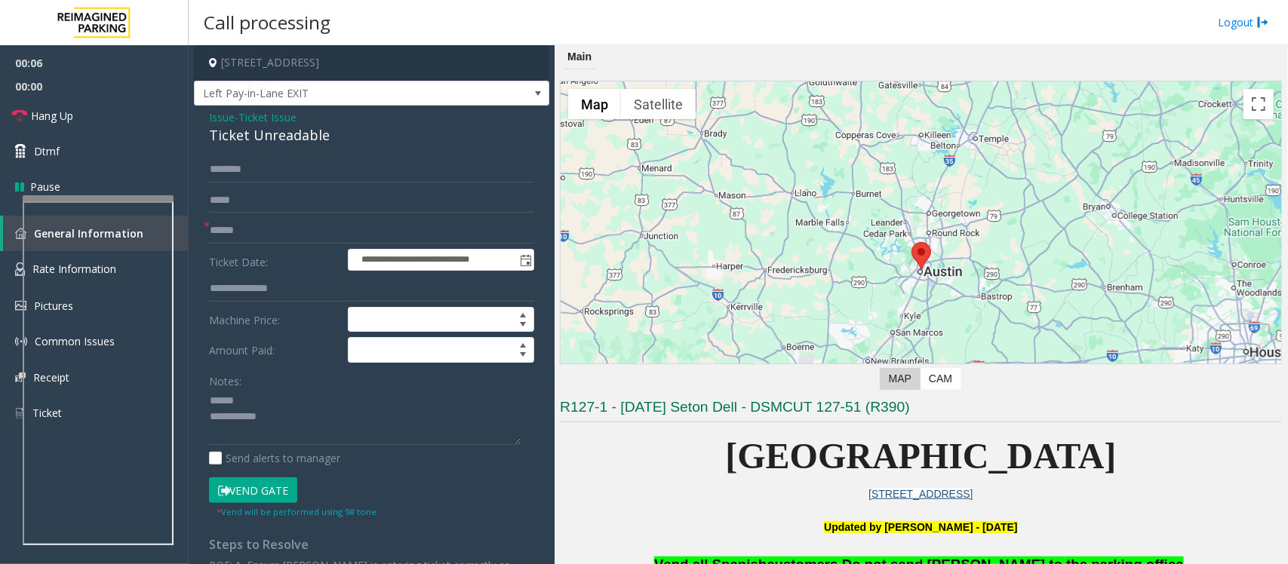
click at [251, 140] on div "Ticket Unreadable" at bounding box center [371, 135] width 325 height 20
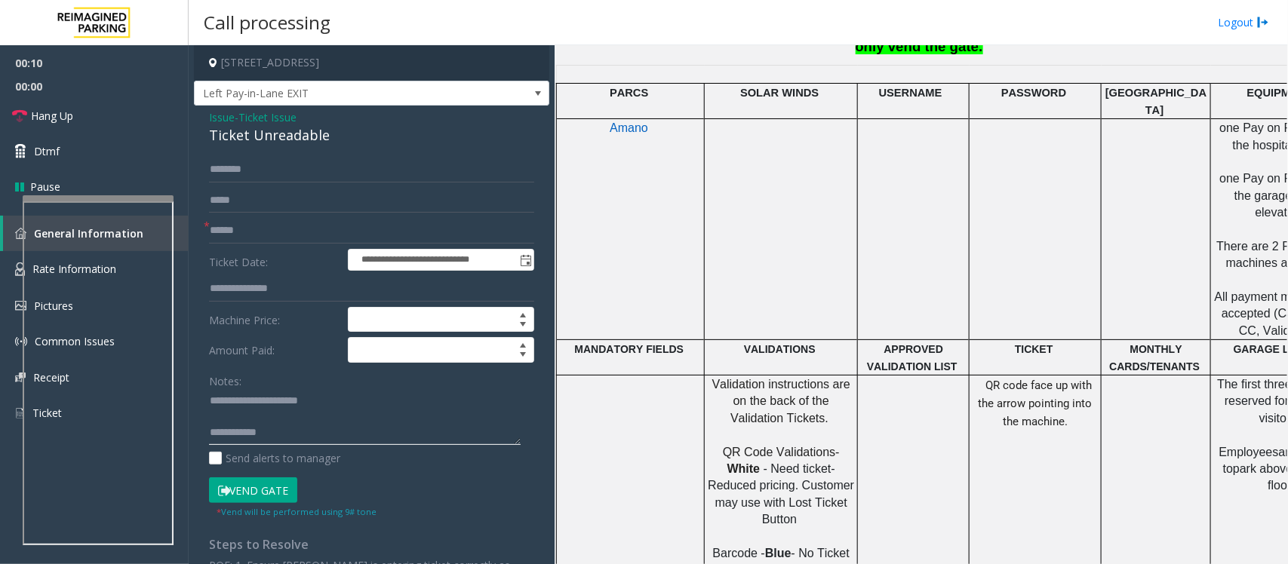
scroll to position [943, 0]
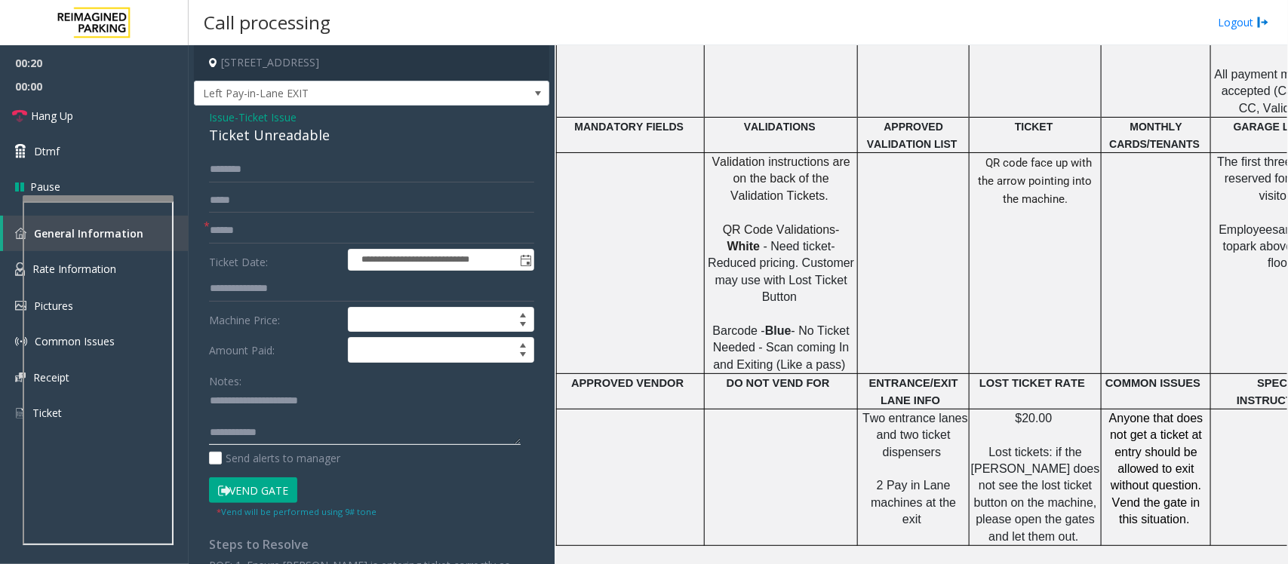
click at [229, 419] on textarea at bounding box center [365, 417] width 312 height 57
type textarea "**********"
click at [240, 221] on input "text" at bounding box center [371, 231] width 325 height 26
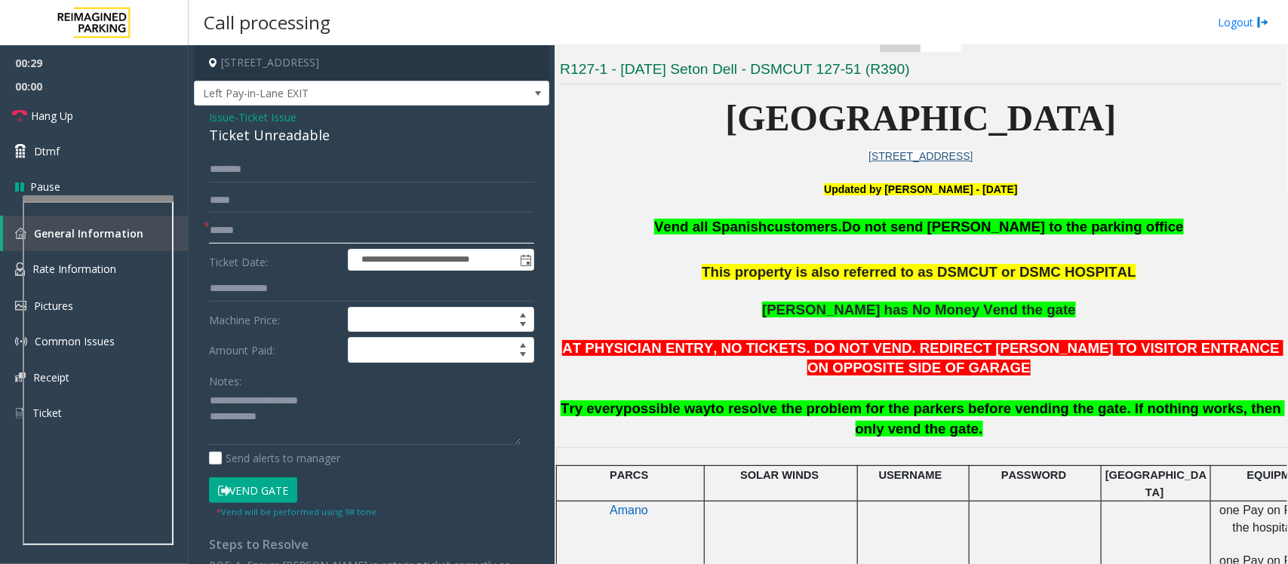
scroll to position [283, 0]
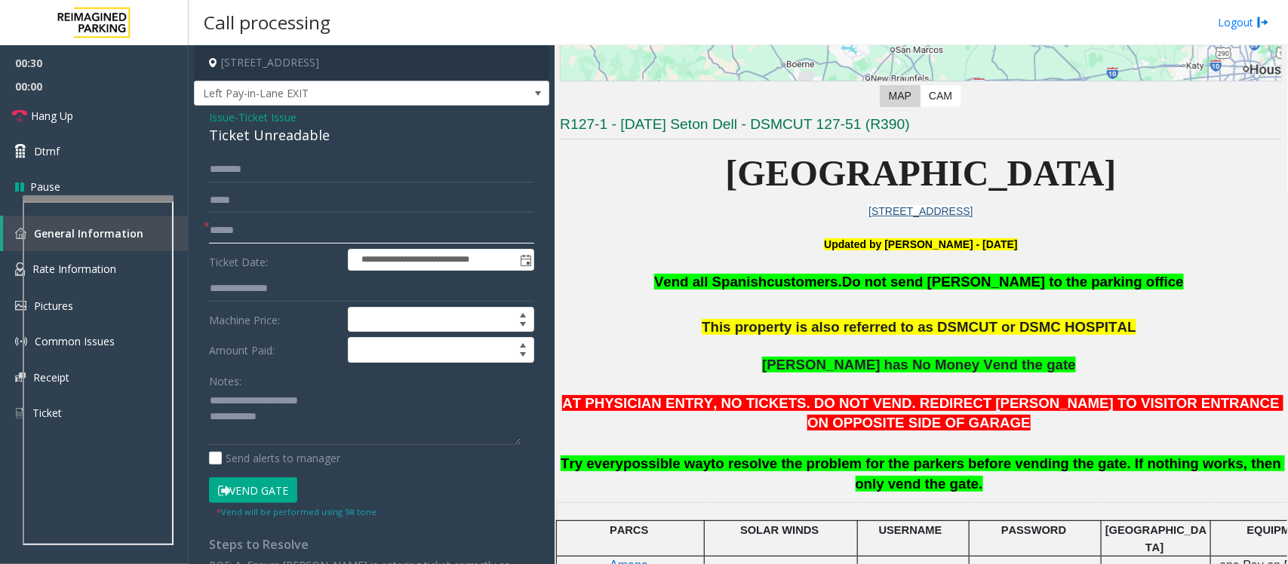
click at [223, 225] on input "text" at bounding box center [371, 231] width 325 height 26
click at [292, 238] on input "text" at bounding box center [371, 231] width 325 height 26
drag, startPoint x: 234, startPoint y: 230, endPoint x: 247, endPoint y: 232, distance: 13.0
click at [234, 230] on input "*****" at bounding box center [371, 231] width 325 height 26
type input "******"
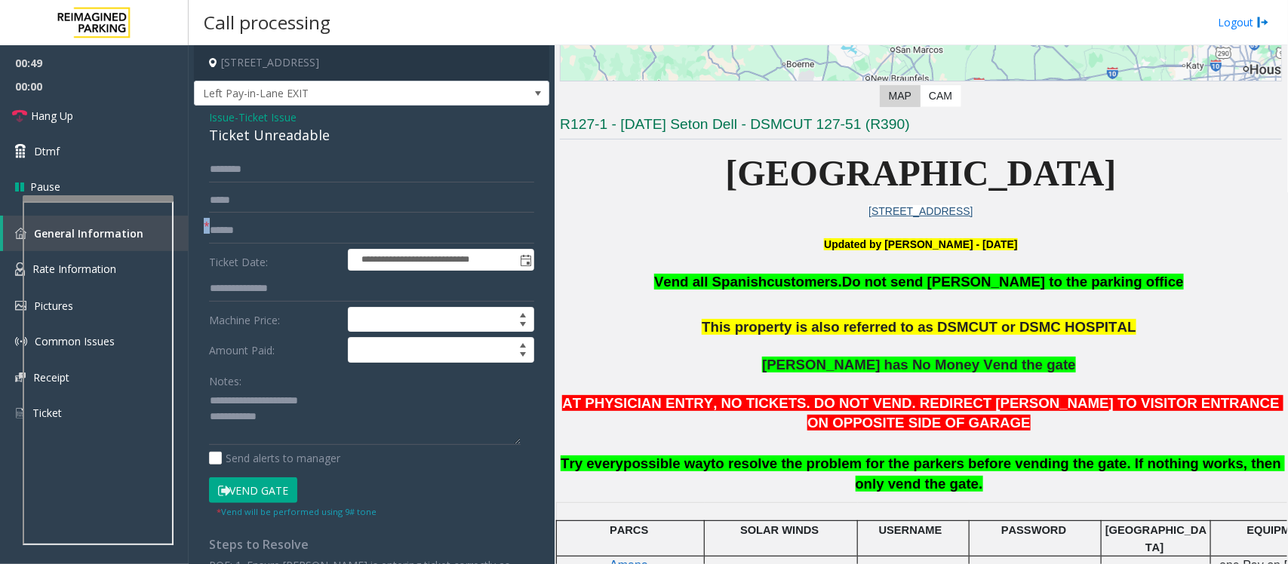
drag, startPoint x: 208, startPoint y: 230, endPoint x: 287, endPoint y: 235, distance: 79.4
click at [287, 235] on div "* ******" at bounding box center [371, 231] width 325 height 26
drag, startPoint x: 281, startPoint y: 235, endPoint x: 168, endPoint y: 227, distance: 112.7
click at [89, 24] on app-root "**********" at bounding box center [644, 282] width 1288 height 564
click at [45, 119] on span "Hang Up" at bounding box center [52, 116] width 42 height 16
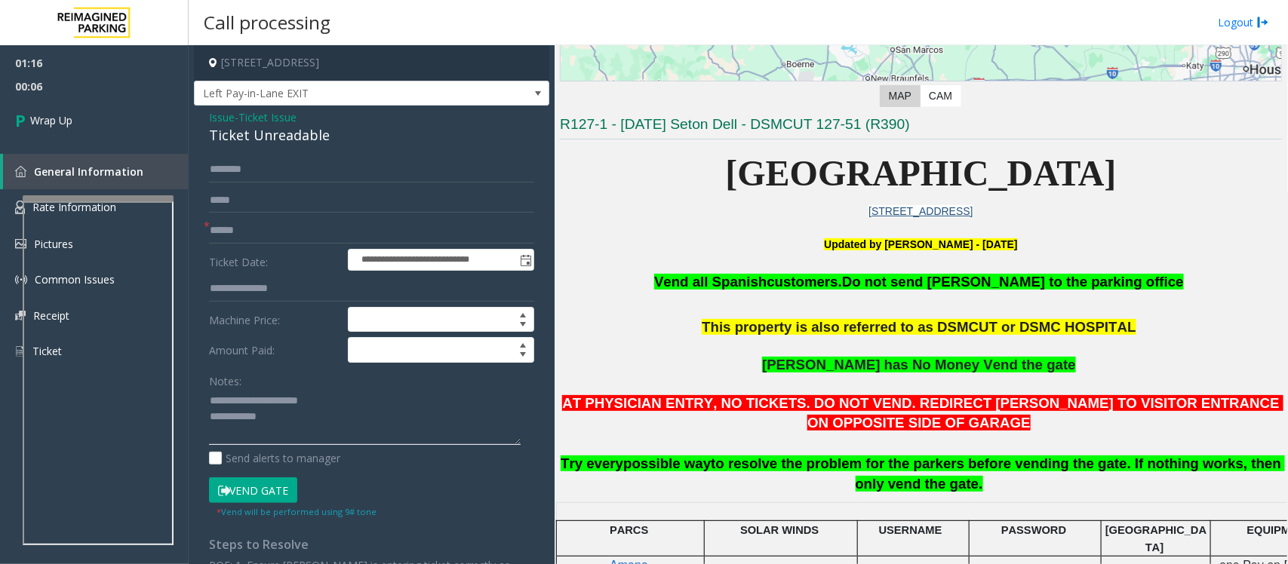
click at [279, 420] on textarea at bounding box center [365, 417] width 312 height 57
paste textarea "**********"
type textarea "**********"
click at [41, 118] on span "Wrap Up" at bounding box center [51, 120] width 42 height 16
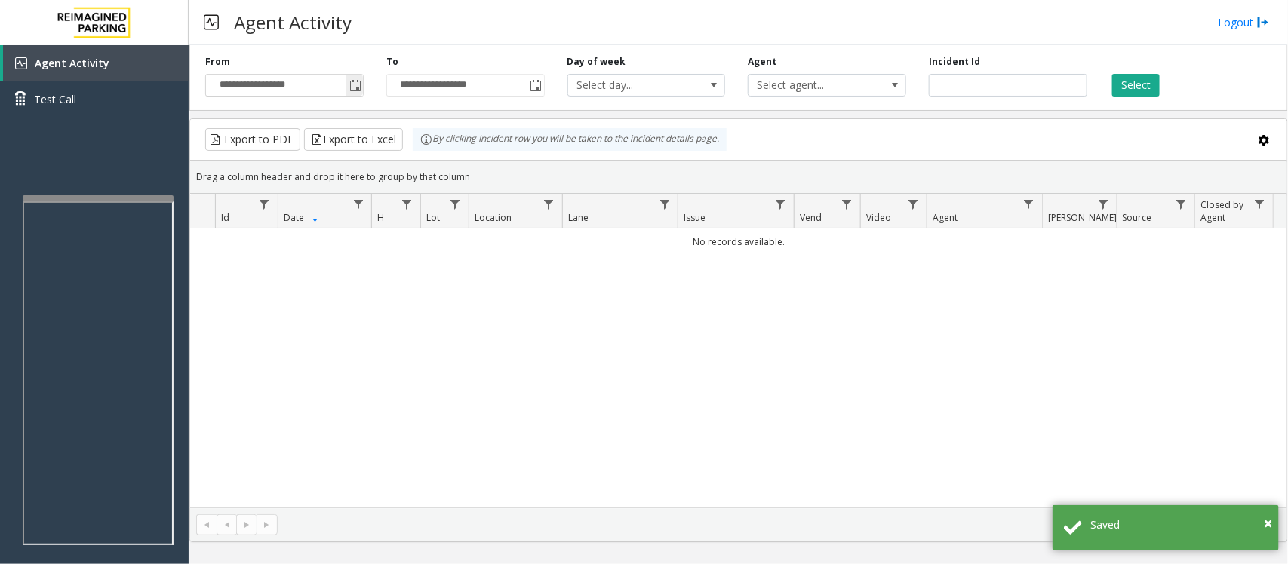
click at [355, 85] on span "Toggle popup" at bounding box center [355, 86] width 12 height 12
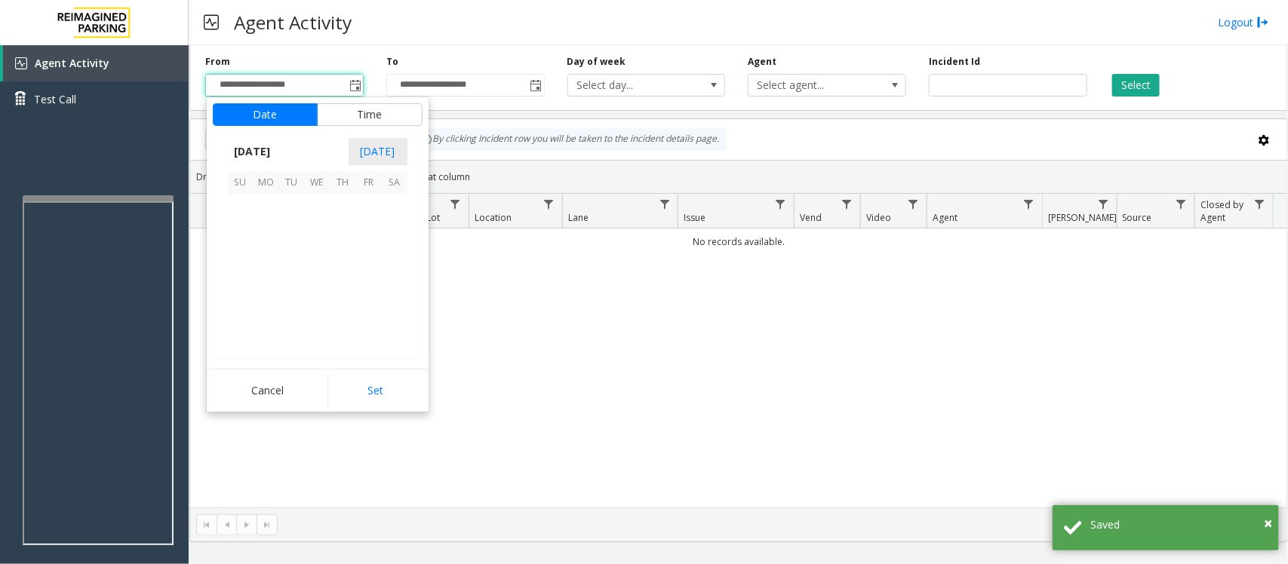
scroll to position [270793, 0]
click at [268, 232] on span "6" at bounding box center [266, 234] width 26 height 26
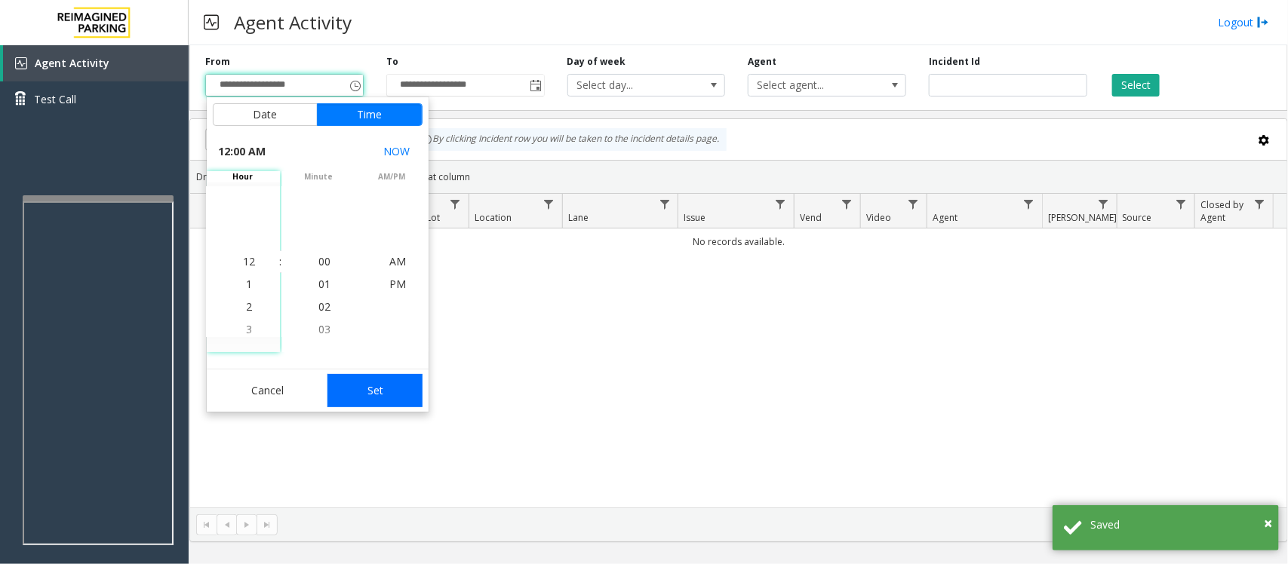
click at [371, 388] on button "Set" at bounding box center [374, 390] width 95 height 33
type input "**********"
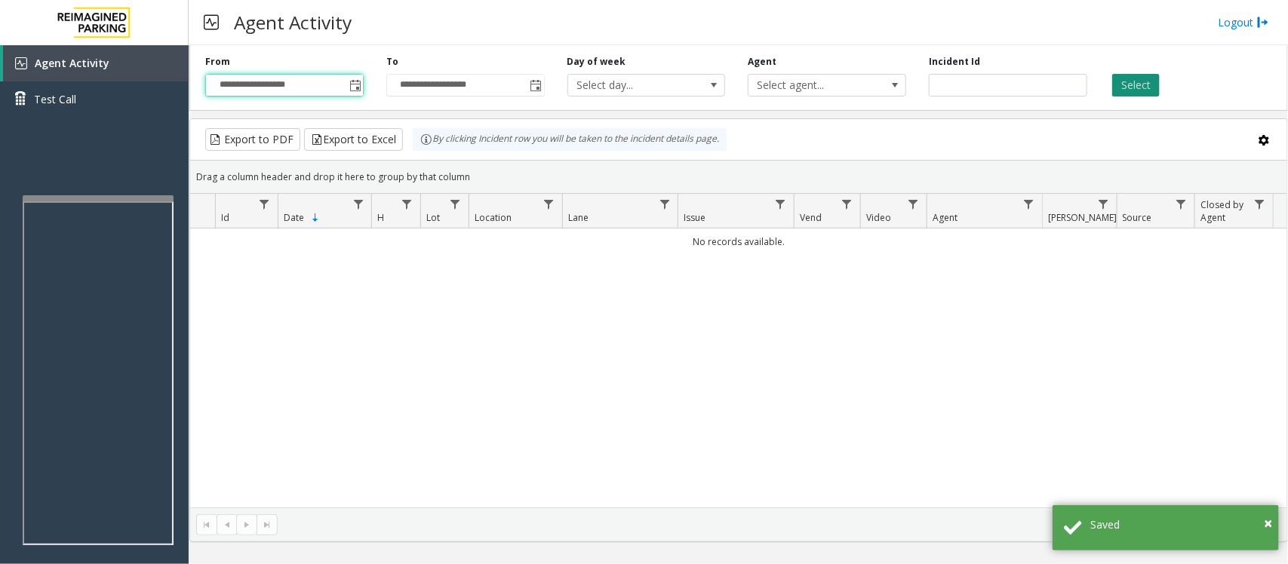
click at [1128, 84] on button "Select" at bounding box center [1136, 85] width 48 height 23
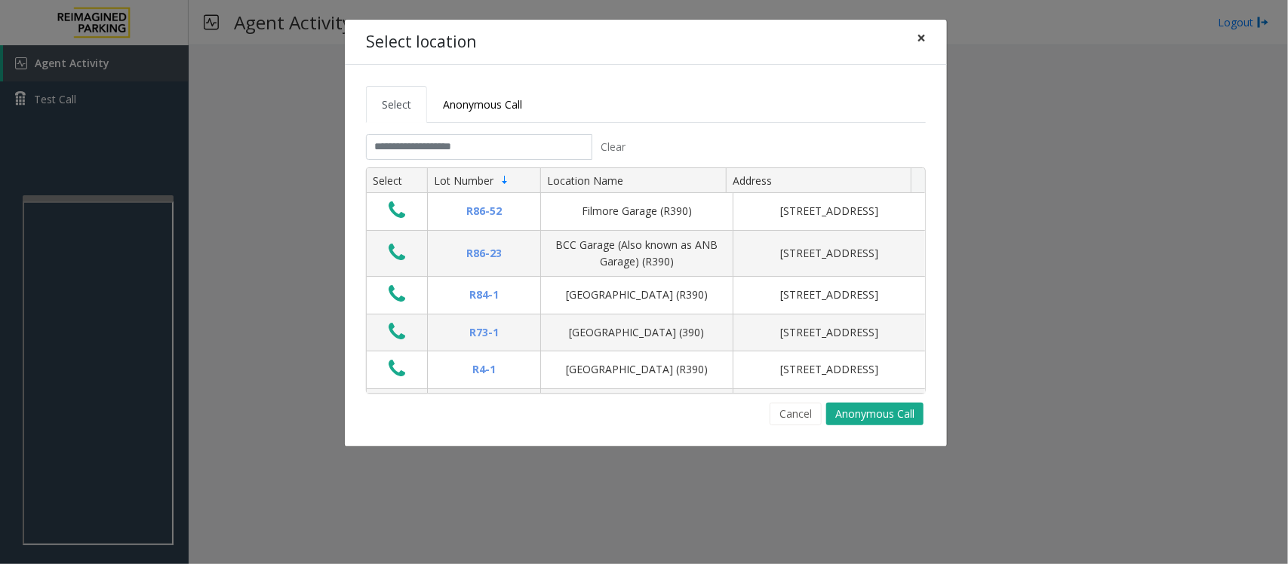
click at [919, 38] on span "×" at bounding box center [921, 37] width 9 height 21
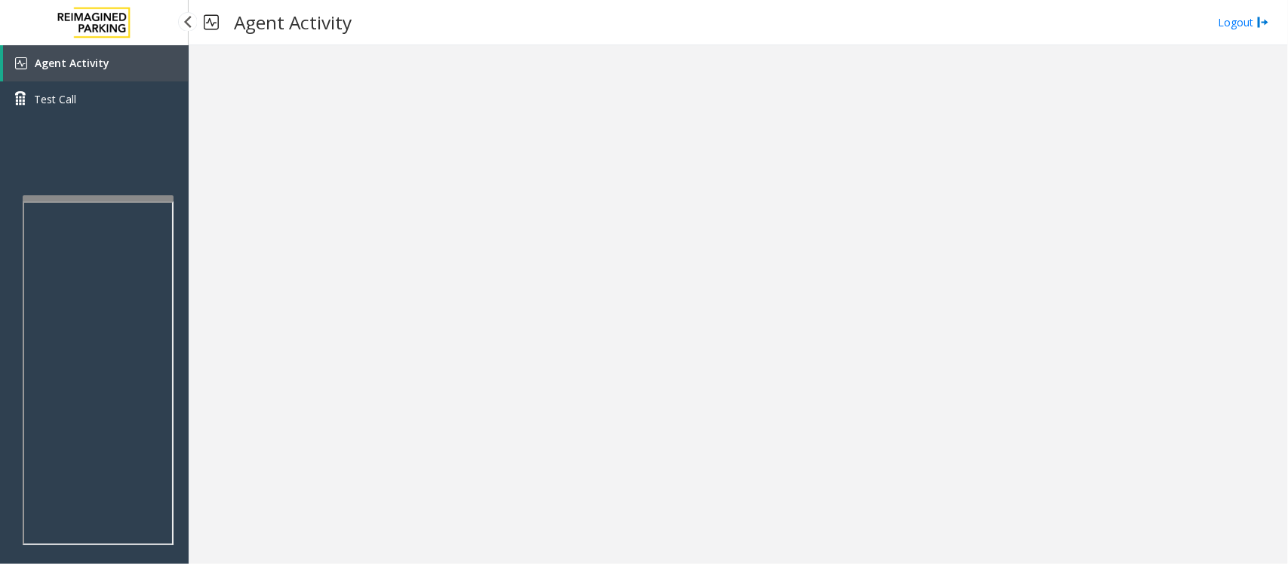
click at [72, 62] on span "Agent Activity" at bounding box center [72, 63] width 75 height 14
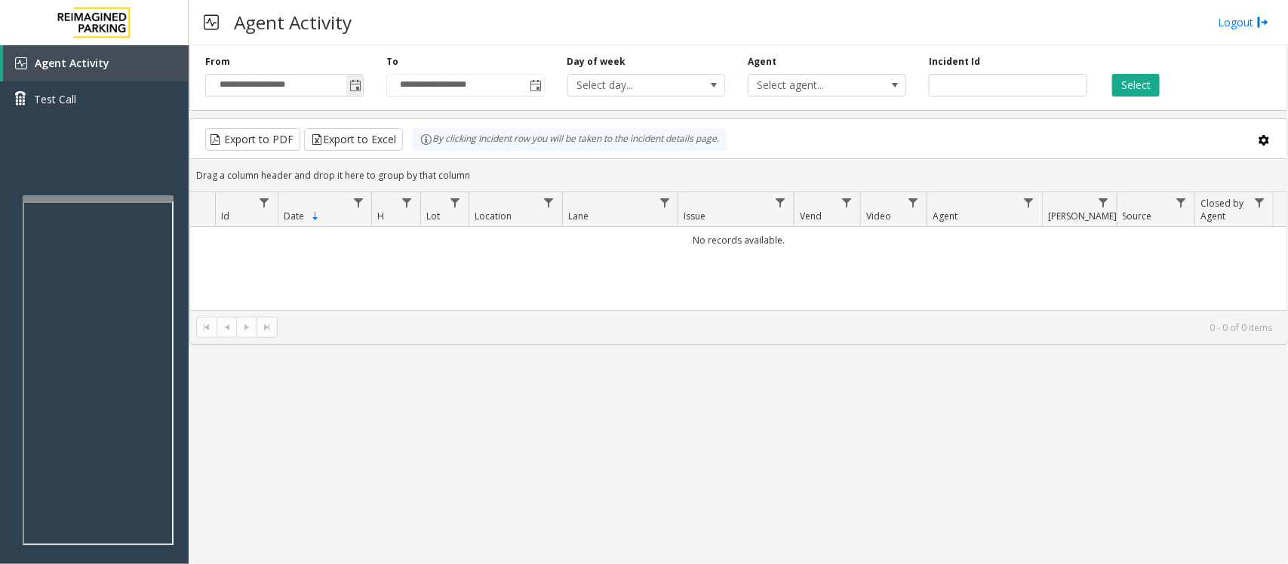
click at [355, 88] on span "Toggle popup" at bounding box center [355, 86] width 12 height 12
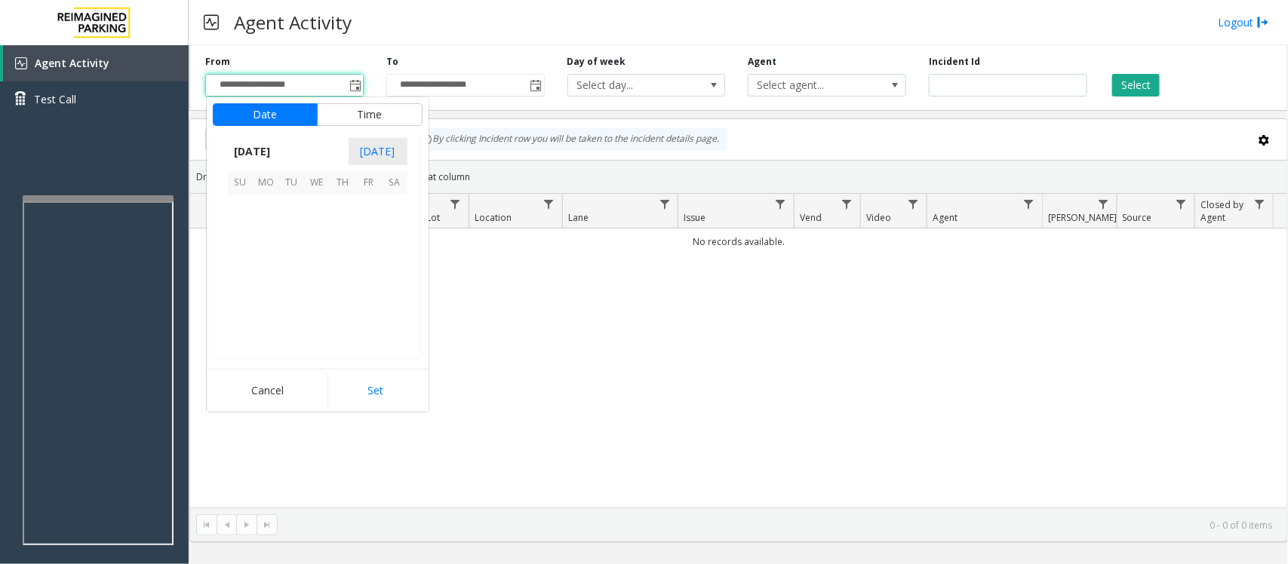
scroll to position [270793, 0]
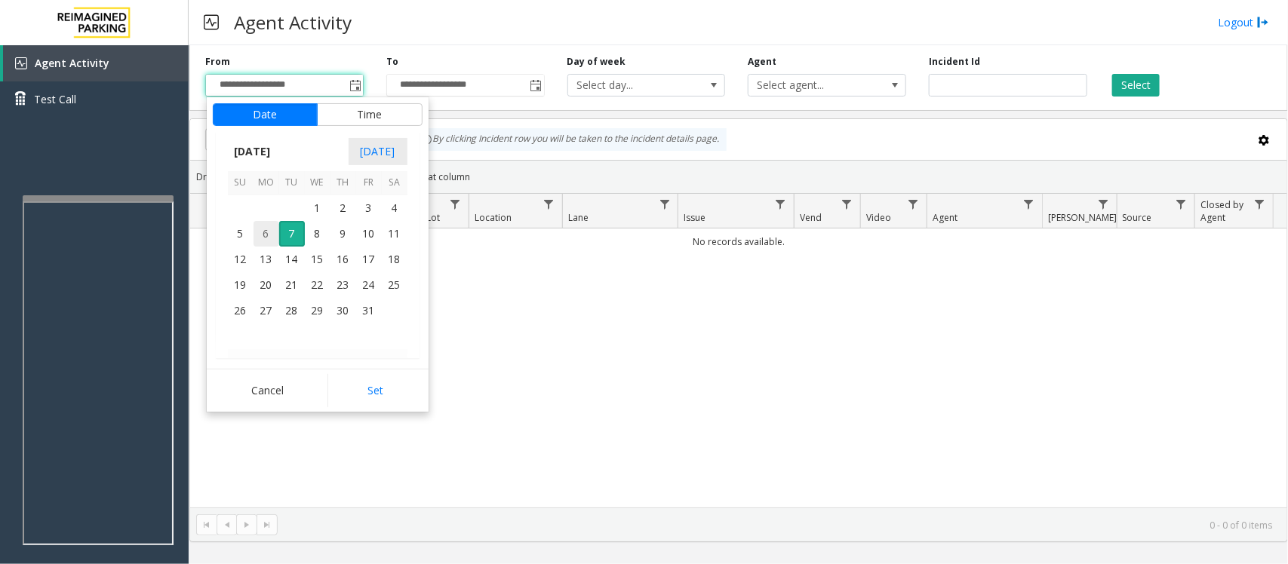
click at [265, 232] on span "6" at bounding box center [266, 234] width 26 height 26
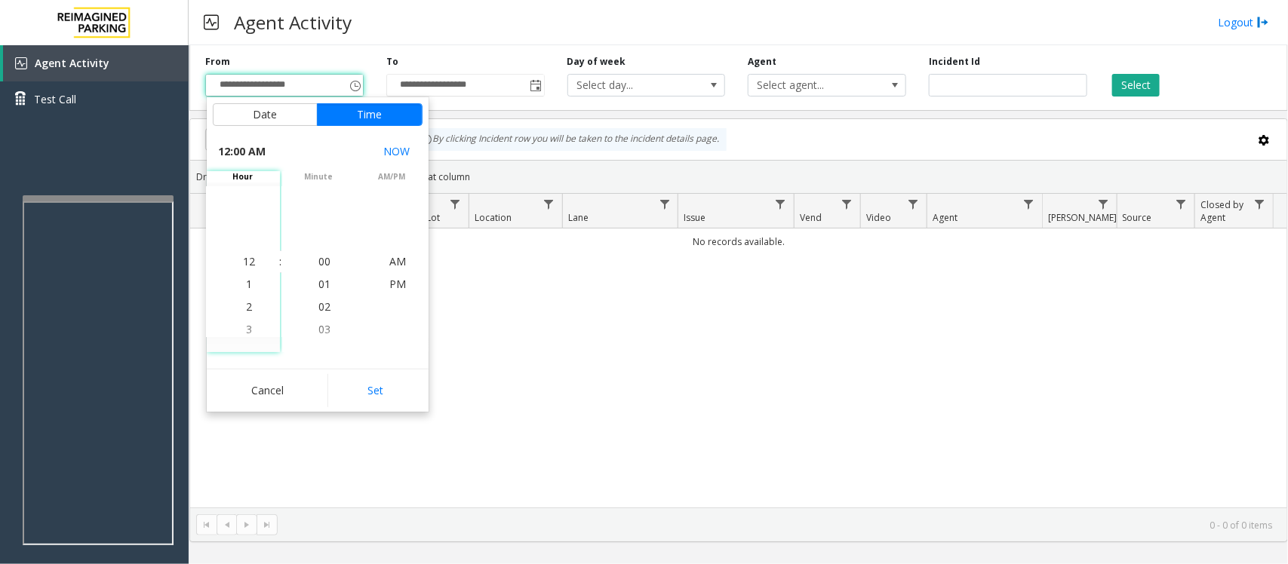
click at [391, 387] on button "Set" at bounding box center [374, 390] width 95 height 33
type input "**********"
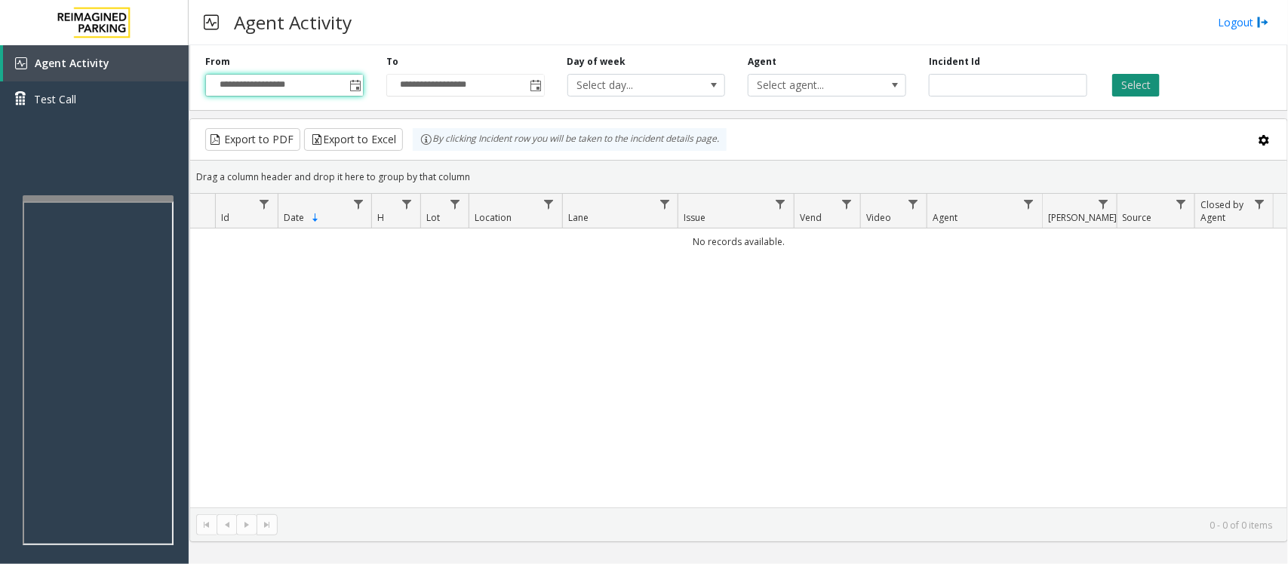
click at [1148, 81] on button "Select" at bounding box center [1136, 85] width 48 height 23
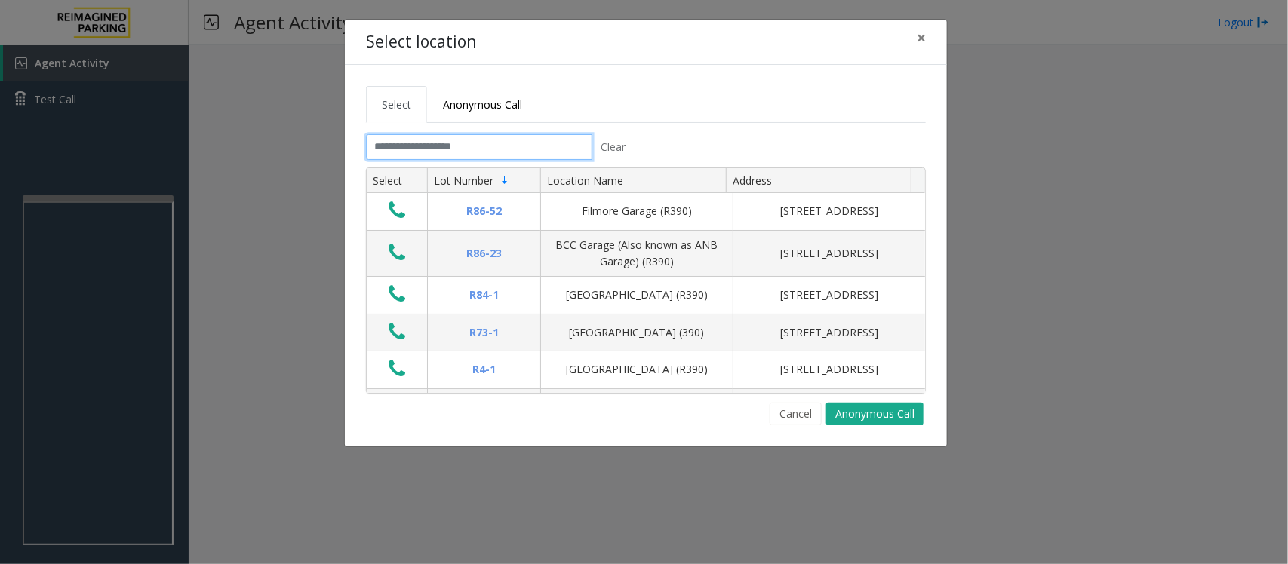
click at [422, 156] on input "text" at bounding box center [479, 147] width 226 height 26
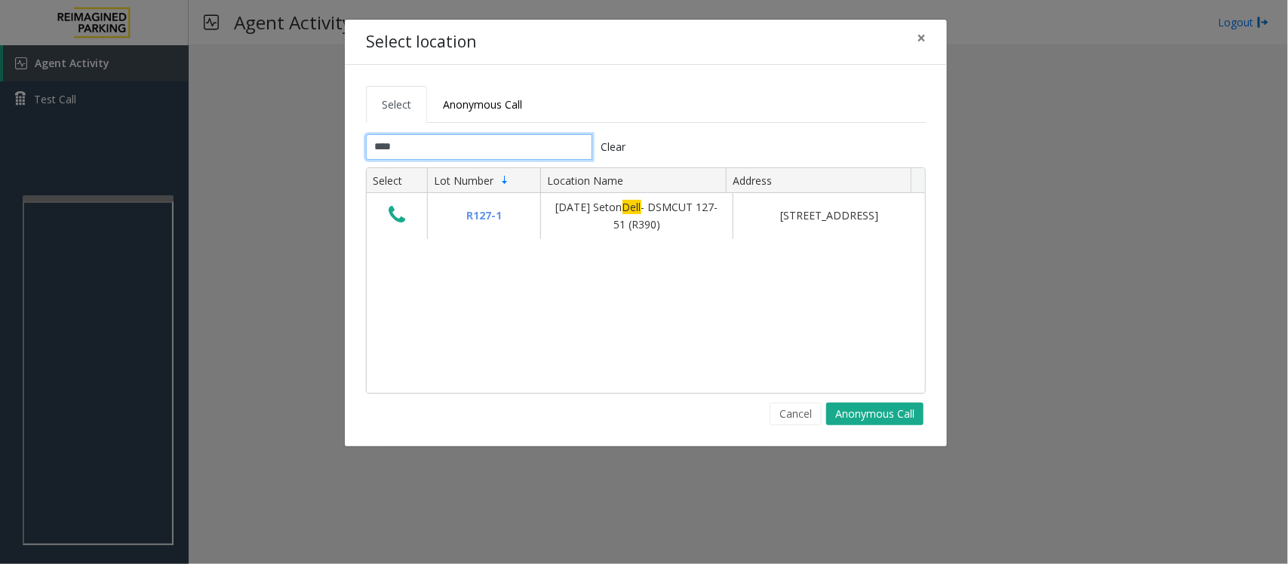
type input "****"
click at [917, 36] on span "×" at bounding box center [921, 37] width 9 height 21
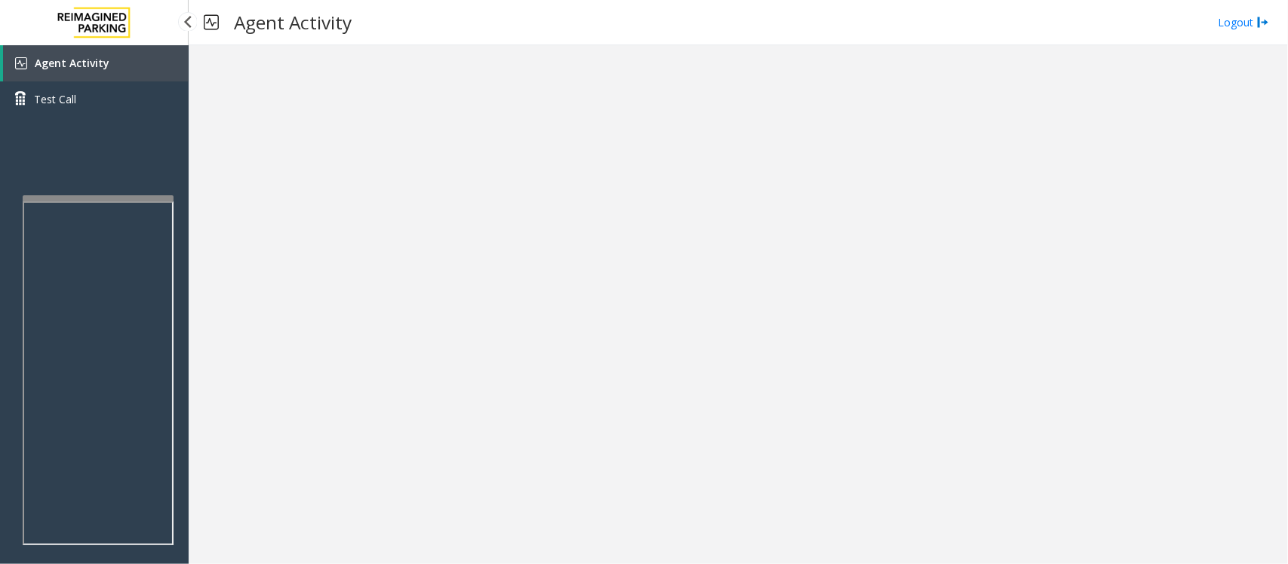
click at [102, 59] on span "Agent Activity" at bounding box center [72, 63] width 75 height 14
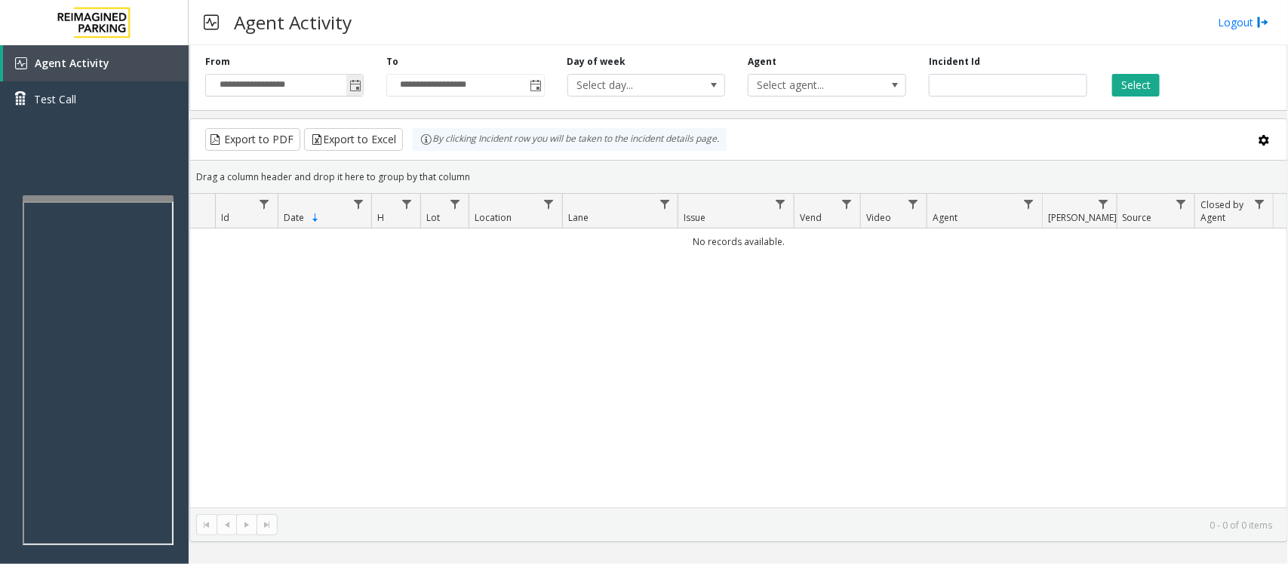
click at [352, 84] on span "Toggle popup" at bounding box center [355, 86] width 12 height 12
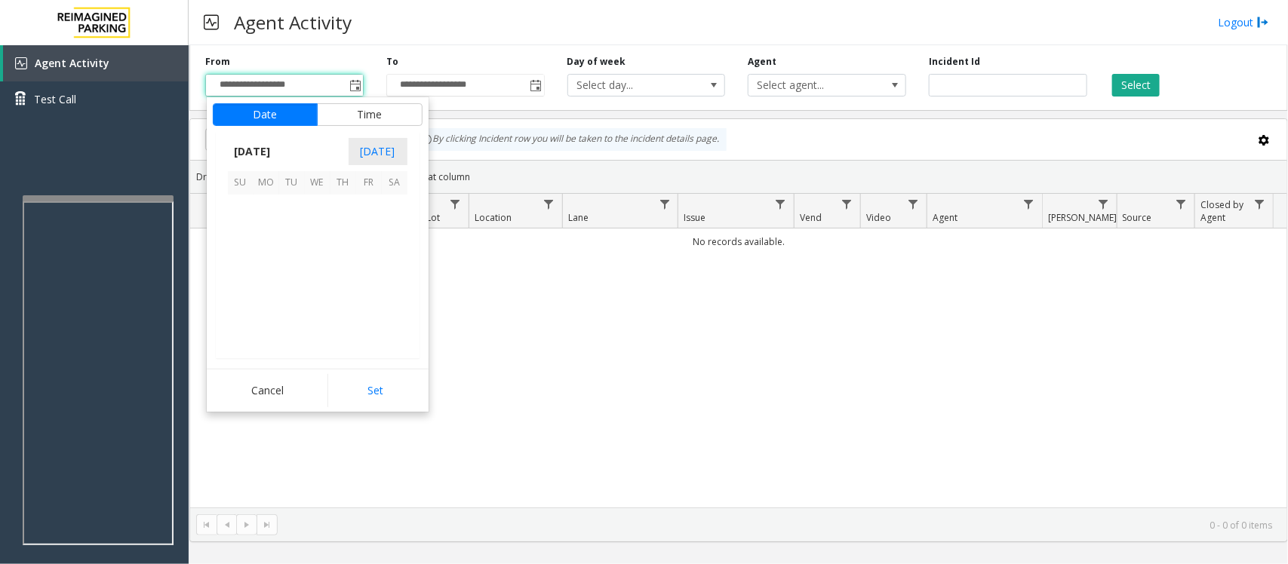
scroll to position [270793, 0]
click at [259, 232] on span "6" at bounding box center [266, 234] width 26 height 26
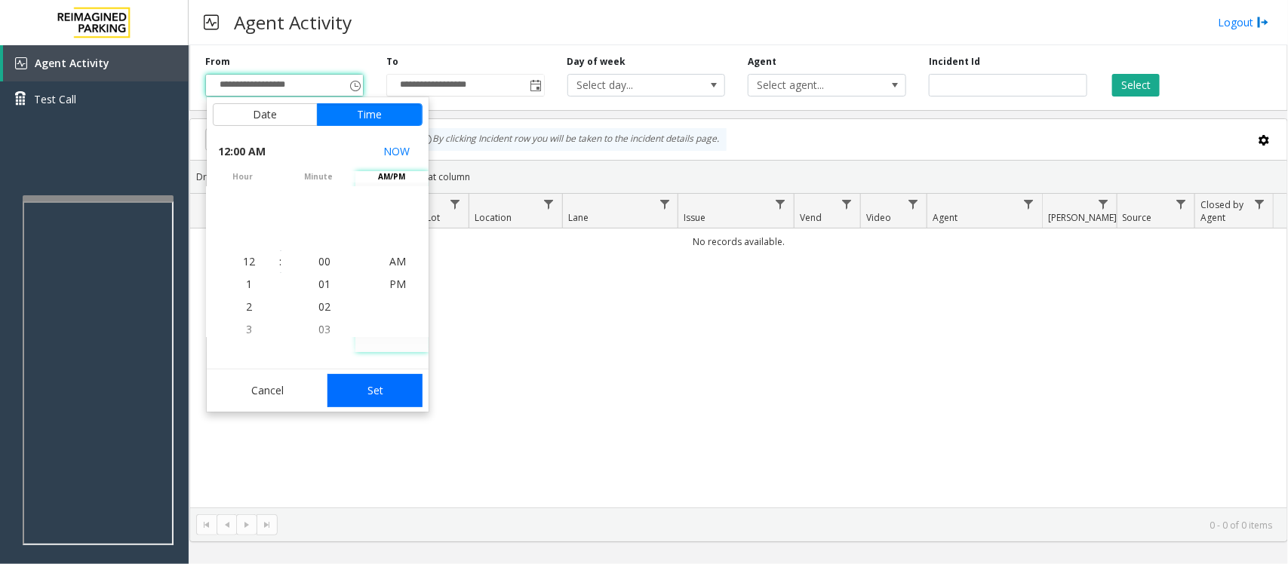
click at [374, 383] on button "Set" at bounding box center [374, 390] width 95 height 33
type input "**********"
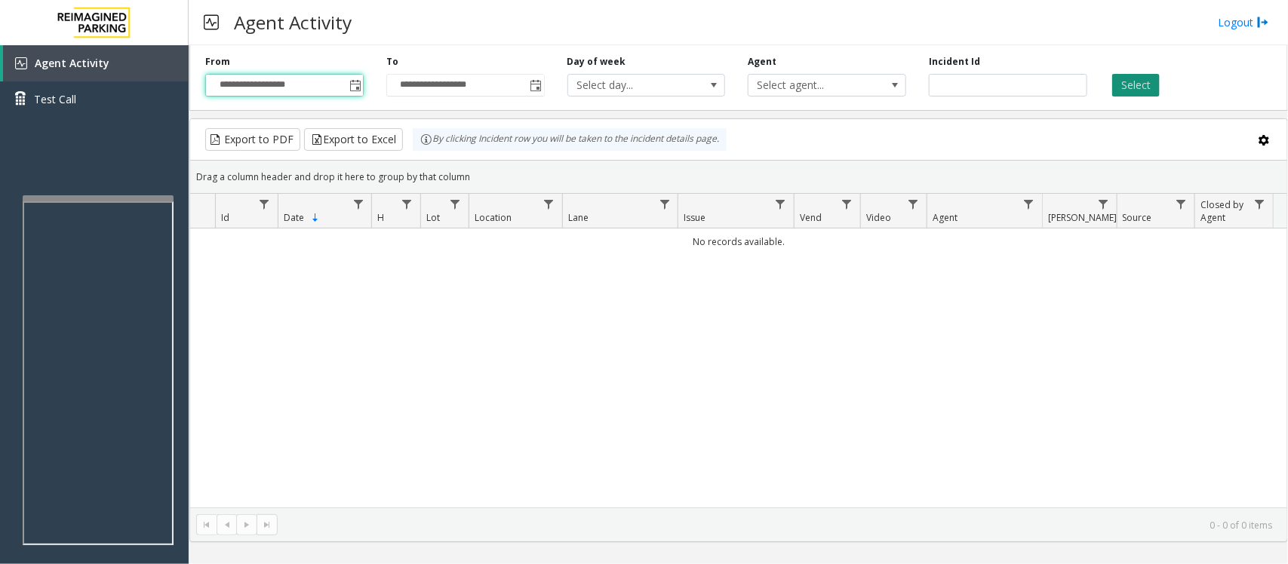
click at [1120, 84] on button "Select" at bounding box center [1136, 85] width 48 height 23
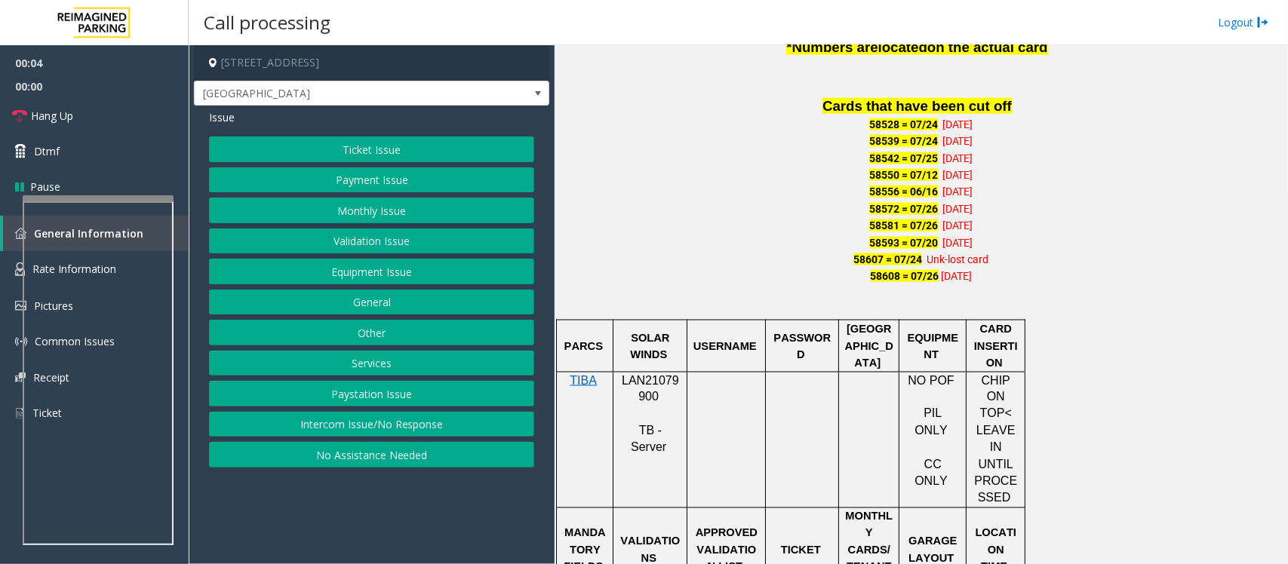
scroll to position [1037, 0]
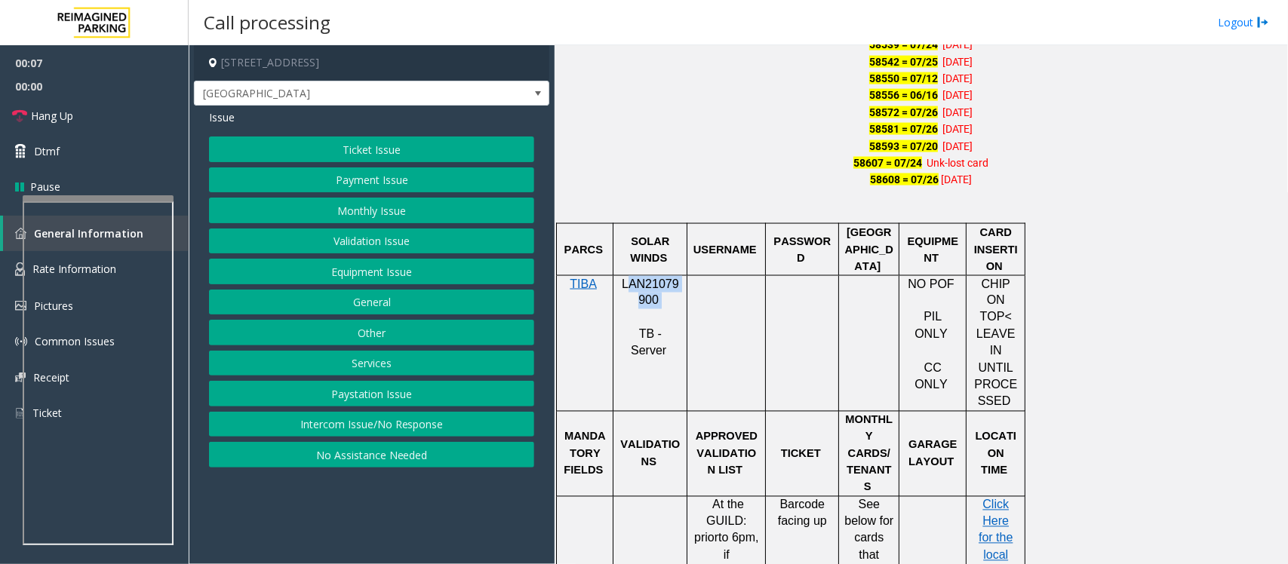
drag, startPoint x: 625, startPoint y: 281, endPoint x: 664, endPoint y: 306, distance: 46.5
click at [664, 306] on p "LAN21079900" at bounding box center [650, 293] width 63 height 34
drag, startPoint x: 622, startPoint y: 280, endPoint x: 660, endPoint y: 310, distance: 48.3
click at [660, 310] on div "LAN21079900 TB - Server" at bounding box center [649, 318] width 73 height 84
copy div "LAN21079900"
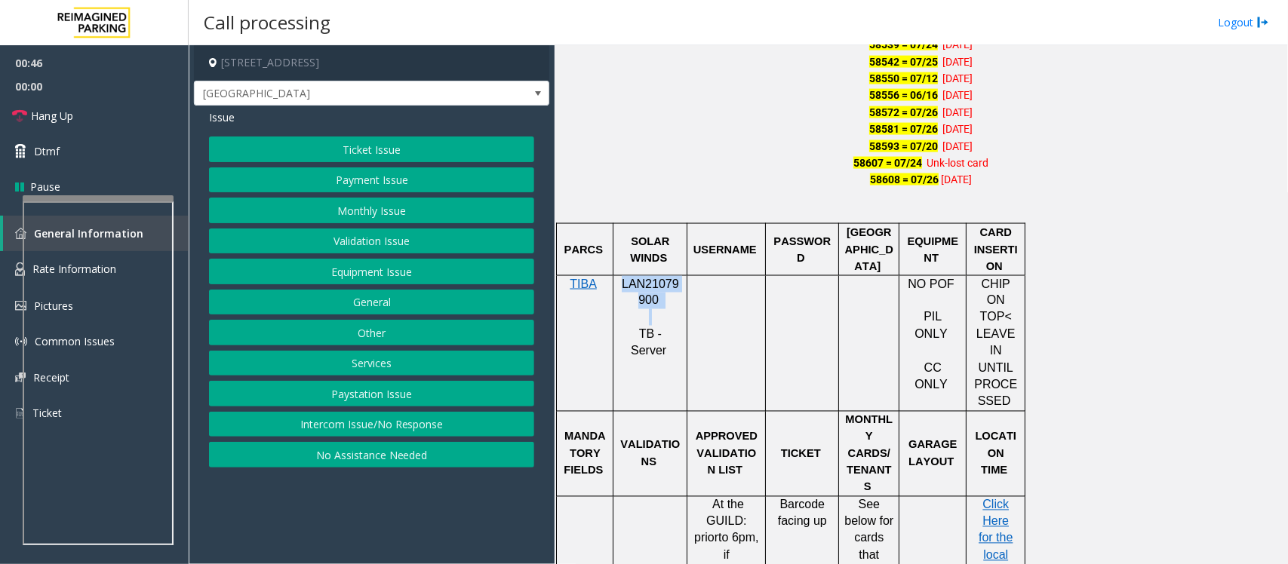
click at [423, 213] on button "Monthly Issue" at bounding box center [371, 211] width 325 height 26
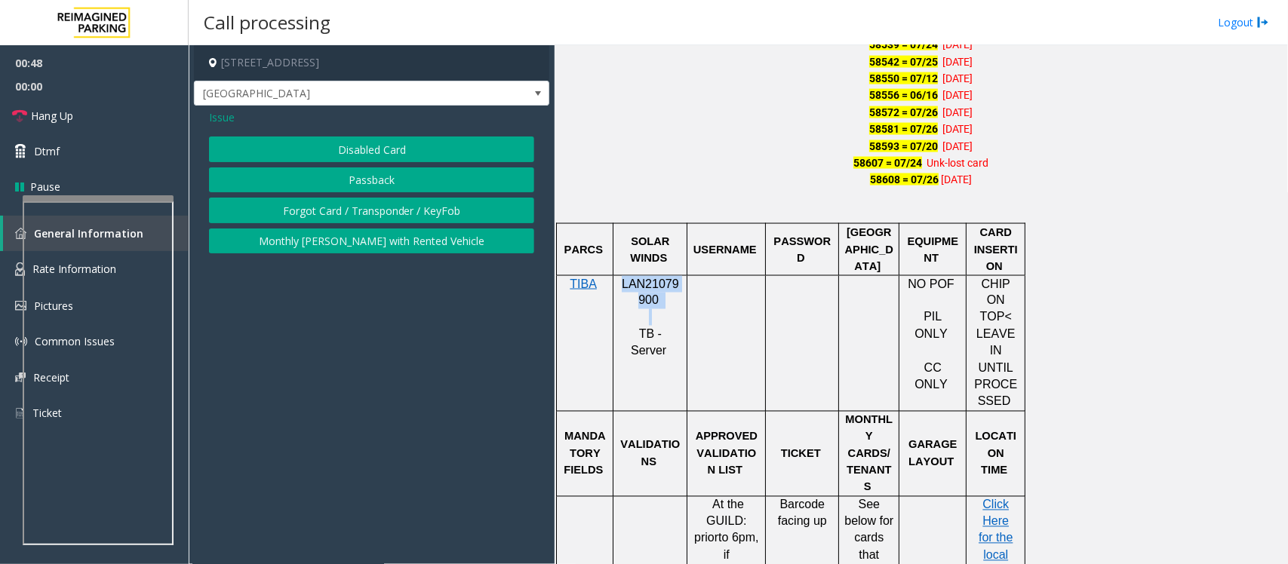
click at [410, 153] on button "Disabled Card" at bounding box center [371, 150] width 325 height 26
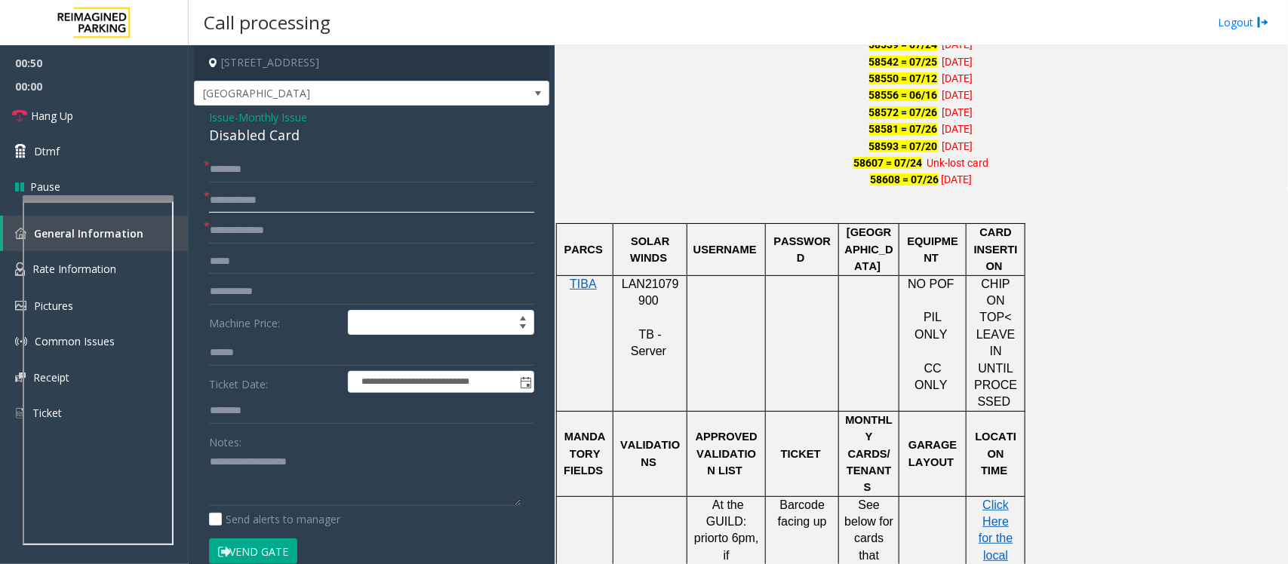
click at [254, 202] on input "text" at bounding box center [371, 201] width 325 height 26
click at [258, 175] on input "text" at bounding box center [371, 170] width 325 height 26
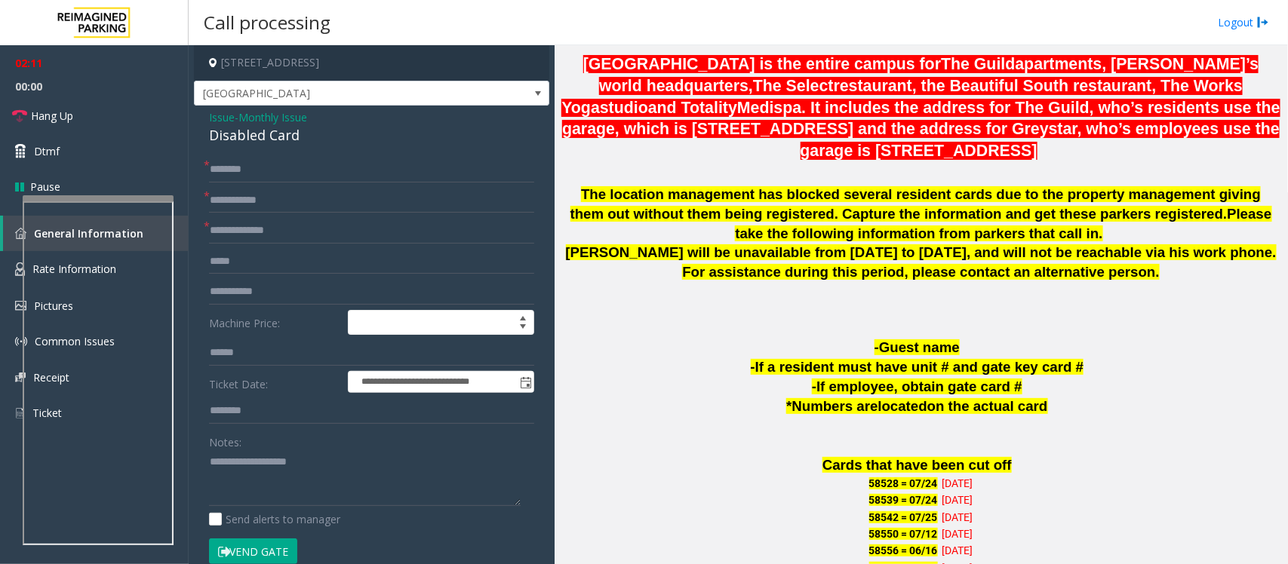
scroll to position [566, 0]
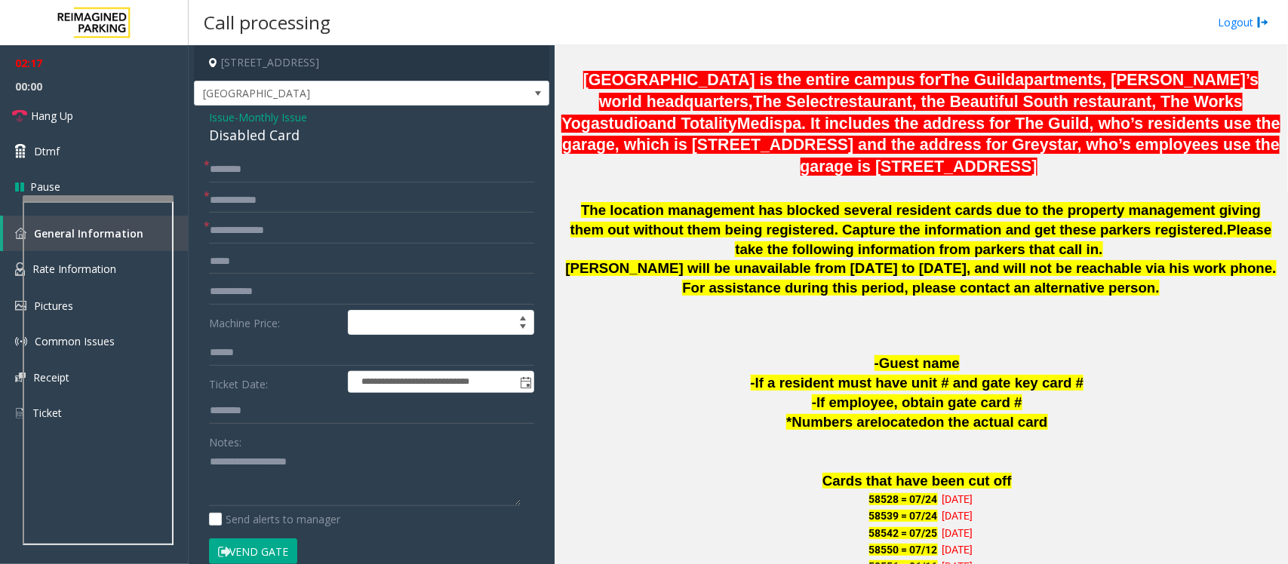
click at [253, 551] on button "Vend Gate" at bounding box center [253, 552] width 88 height 26
click at [121, 117] on link "Hang Up" at bounding box center [94, 115] width 189 height 35
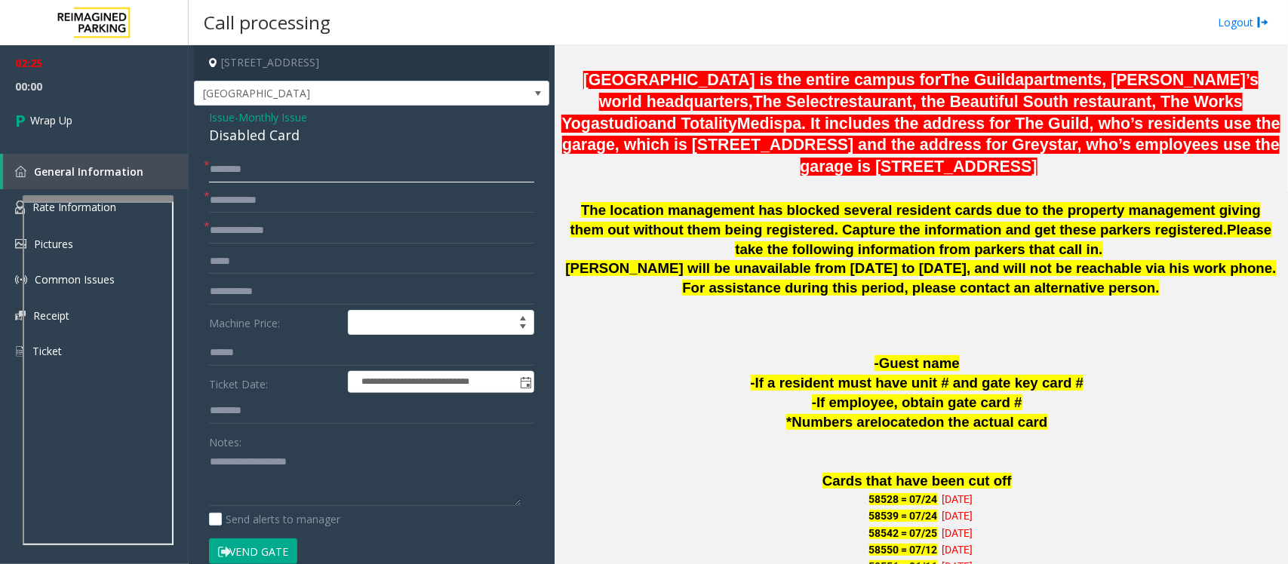
click at [250, 174] on input "text" at bounding box center [371, 170] width 325 height 26
paste input "*****"
click at [293, 172] on input "*****" at bounding box center [371, 170] width 325 height 26
paste input "****"
type input "*********"
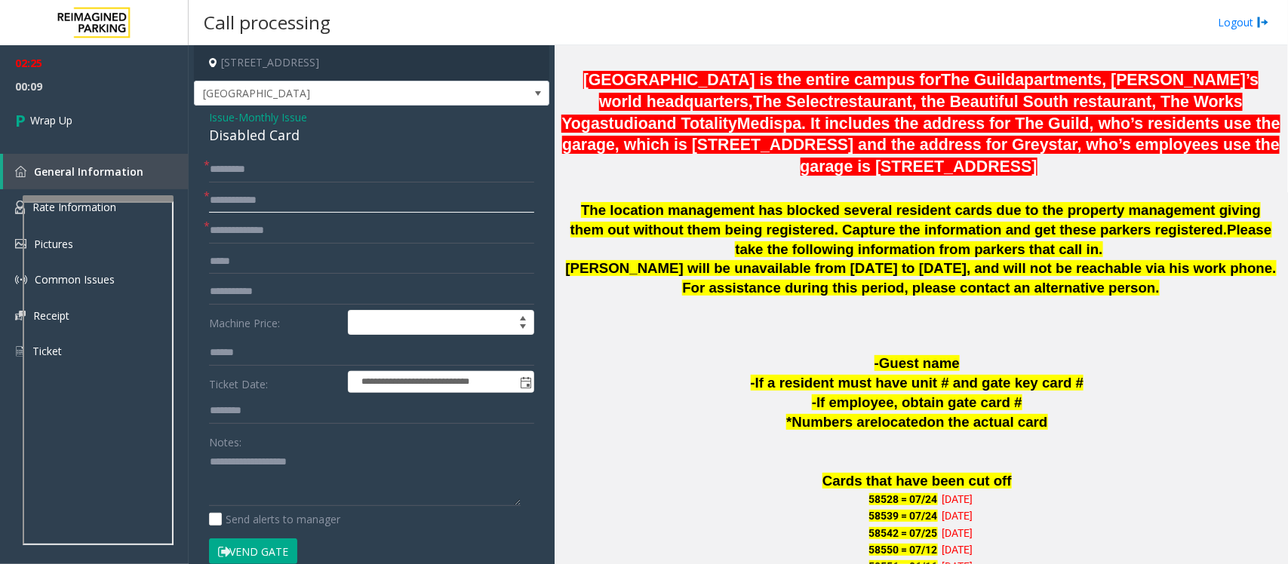
click at [256, 198] on input "text" at bounding box center [371, 201] width 325 height 26
type input "*****"
click at [231, 229] on input "text" at bounding box center [371, 231] width 325 height 26
type input "**"
click at [243, 171] on input "*********" at bounding box center [371, 170] width 325 height 26
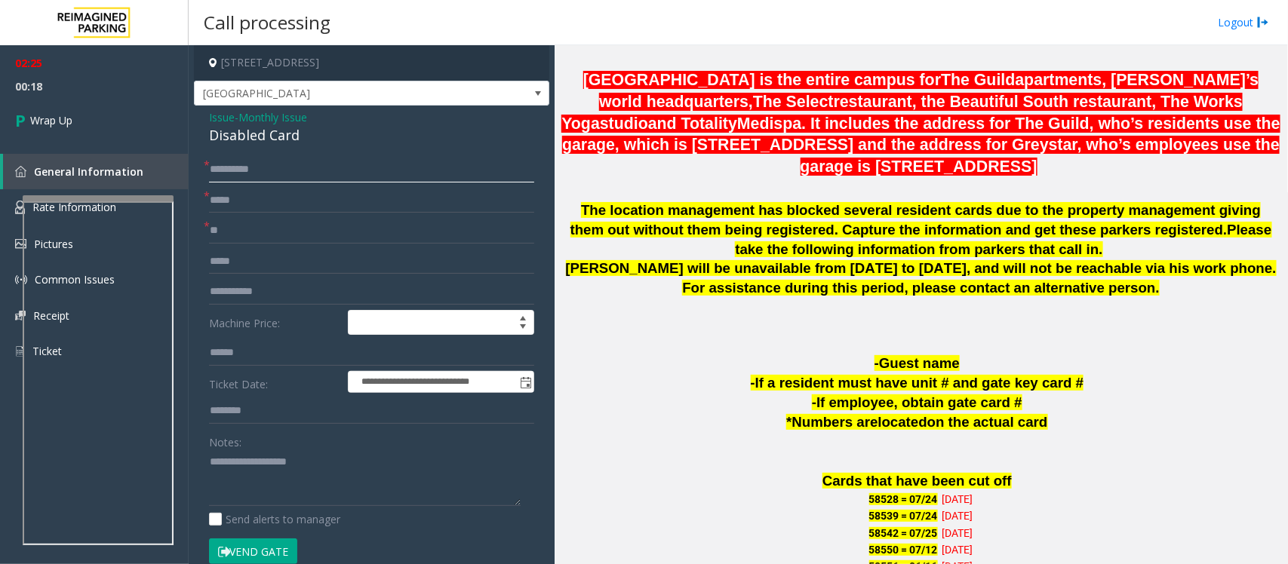
type input "**********"
click at [246, 127] on div "Disabled Card" at bounding box center [371, 135] width 325 height 20
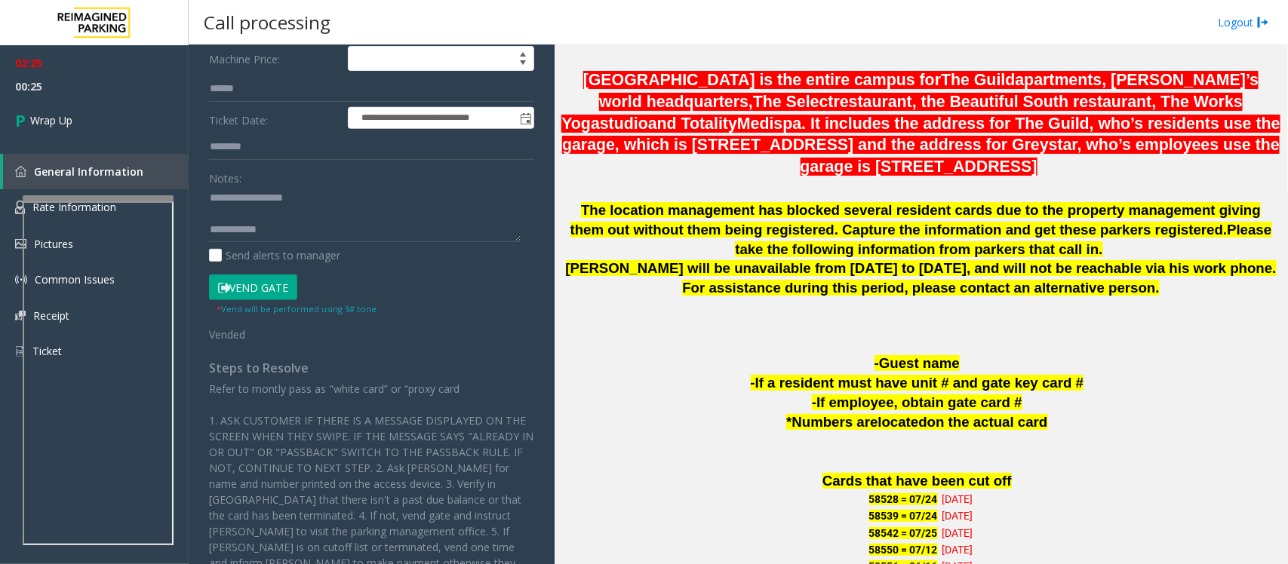
scroll to position [283, 0]
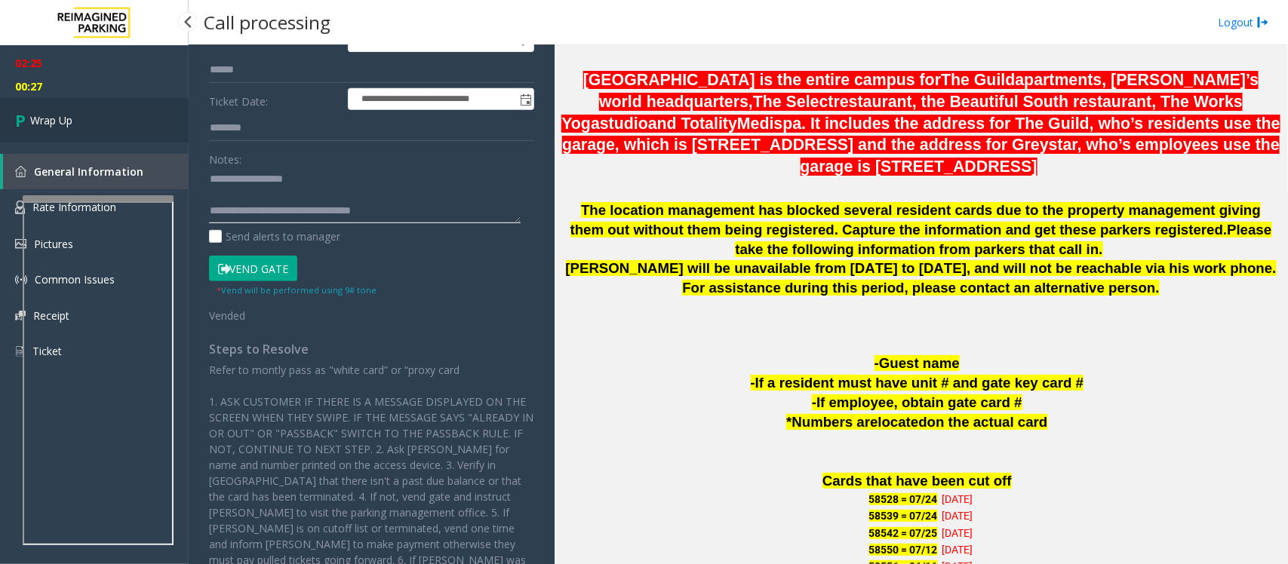
type textarea "**********"
click at [123, 122] on link "Wrap Up" at bounding box center [94, 120] width 189 height 45
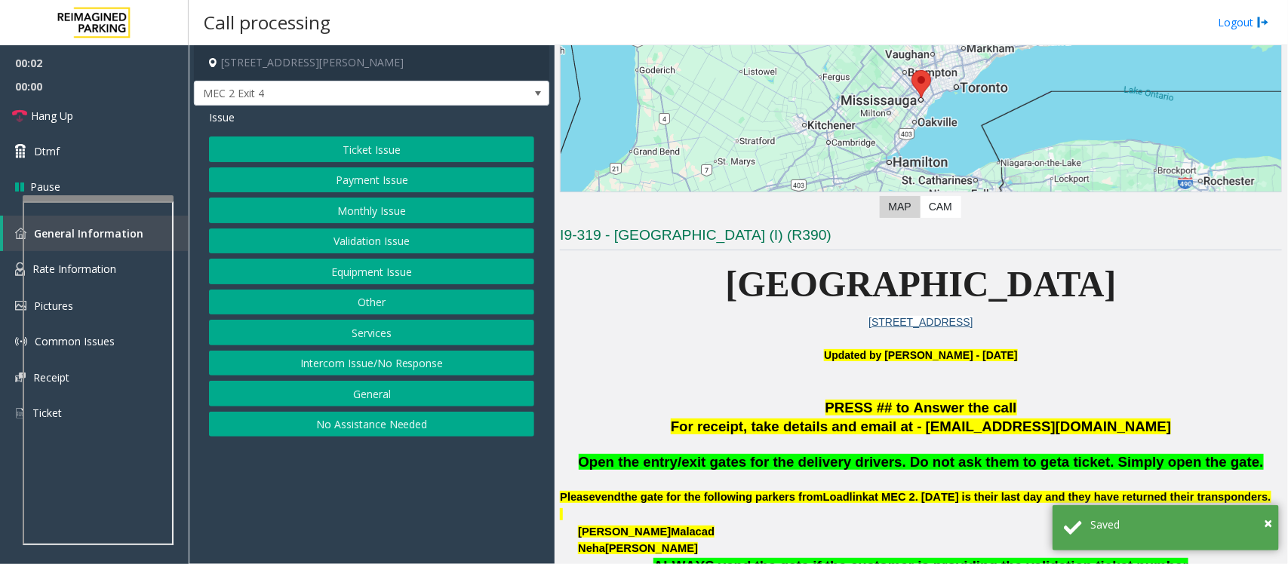
scroll to position [377, 0]
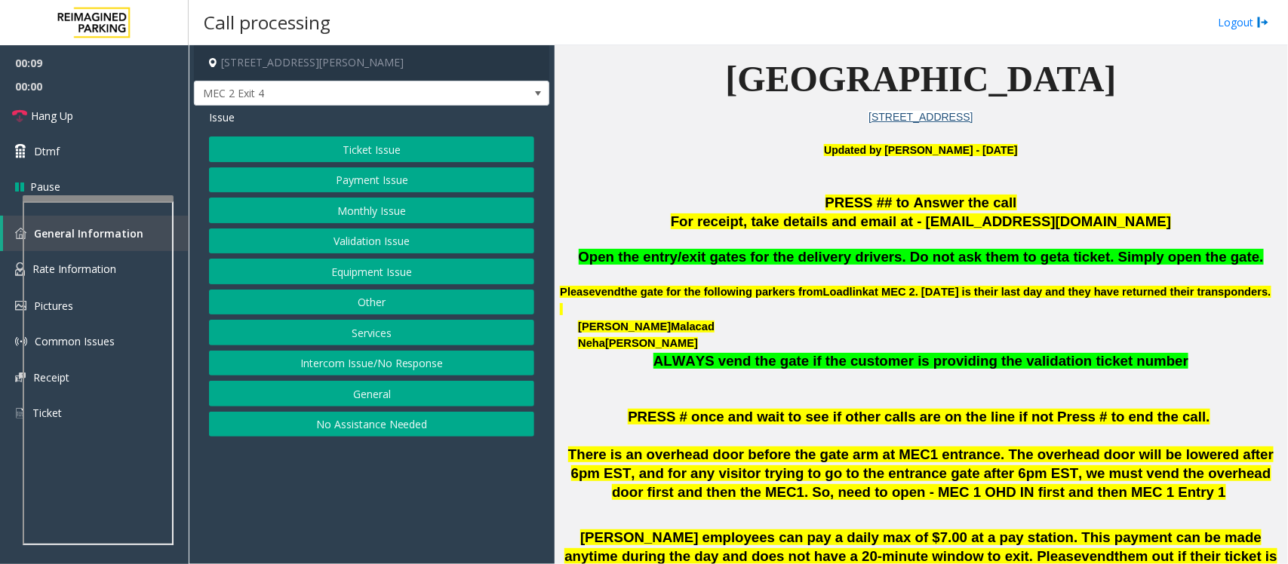
click at [352, 364] on button "Intercom Issue/No Response" at bounding box center [371, 364] width 325 height 26
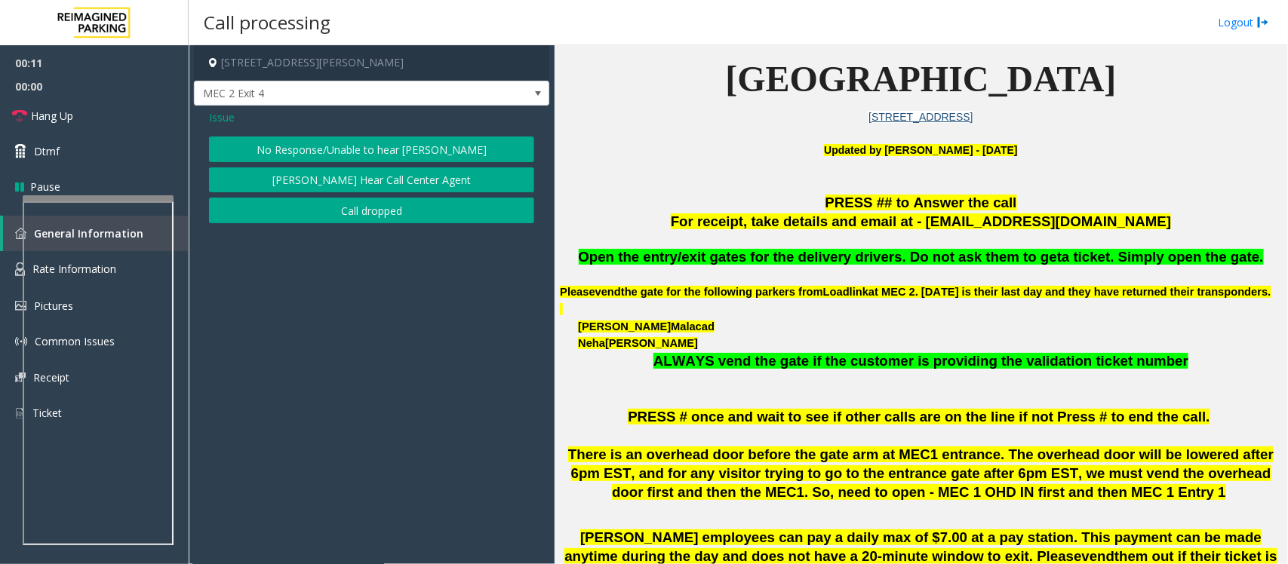
click at [273, 145] on button "No Response/Unable to hear [PERSON_NAME]" at bounding box center [371, 150] width 325 height 26
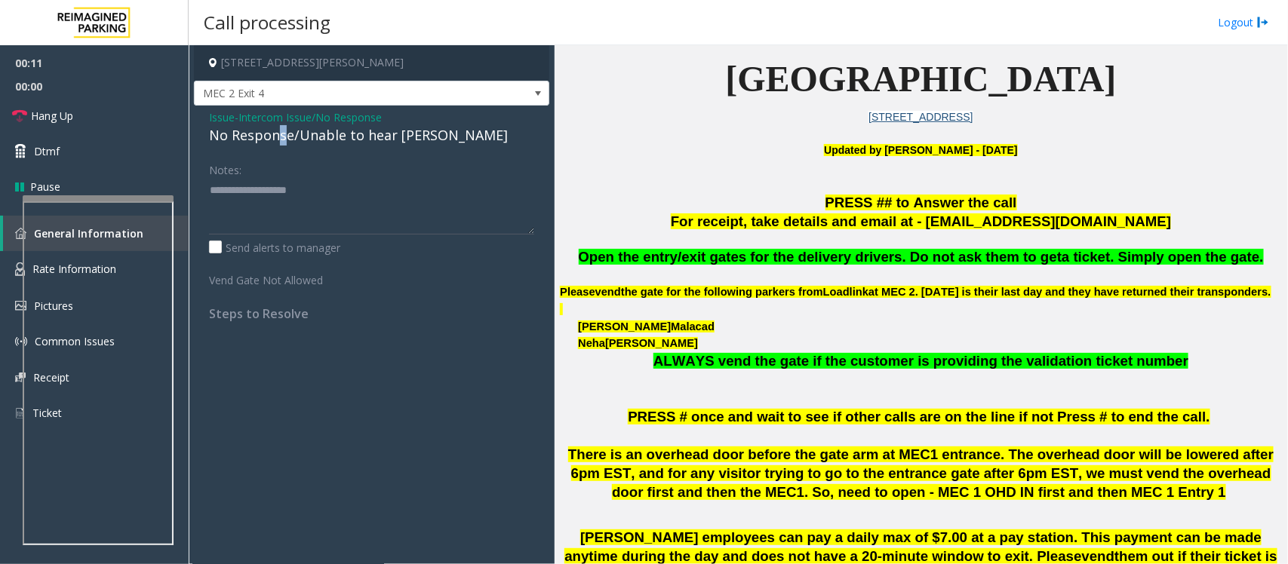
click at [281, 129] on div "No Response/Unable to hear [PERSON_NAME]" at bounding box center [371, 135] width 325 height 20
type textarea "**********"
click at [96, 115] on link "Hang Up" at bounding box center [94, 115] width 189 height 35
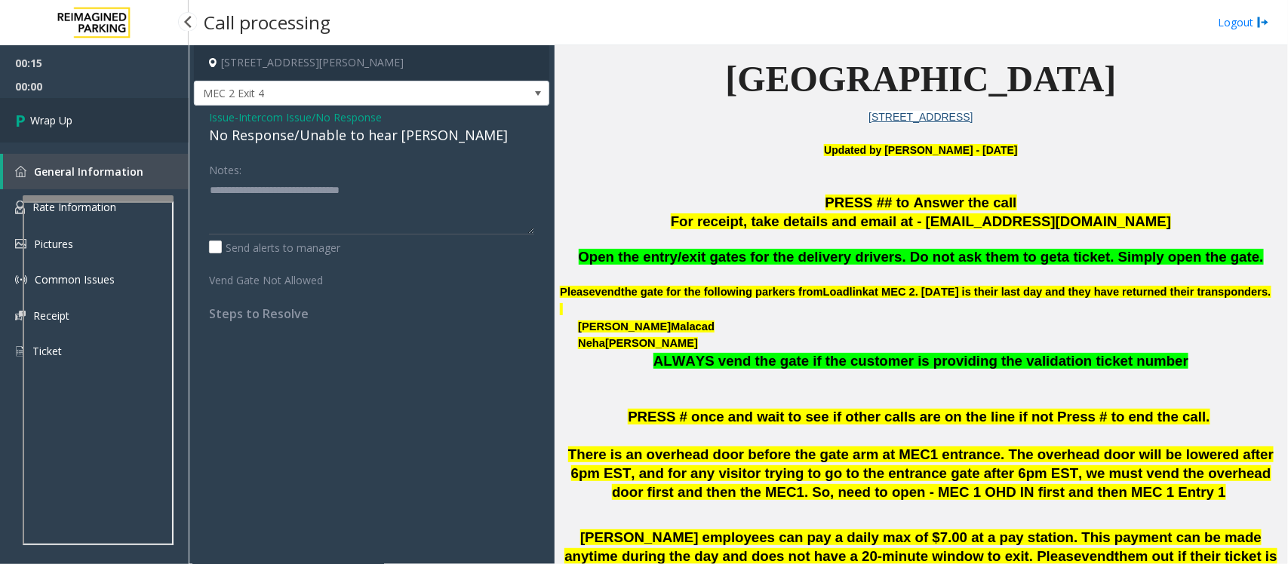
click at [96, 115] on link "Wrap Up" at bounding box center [94, 120] width 189 height 45
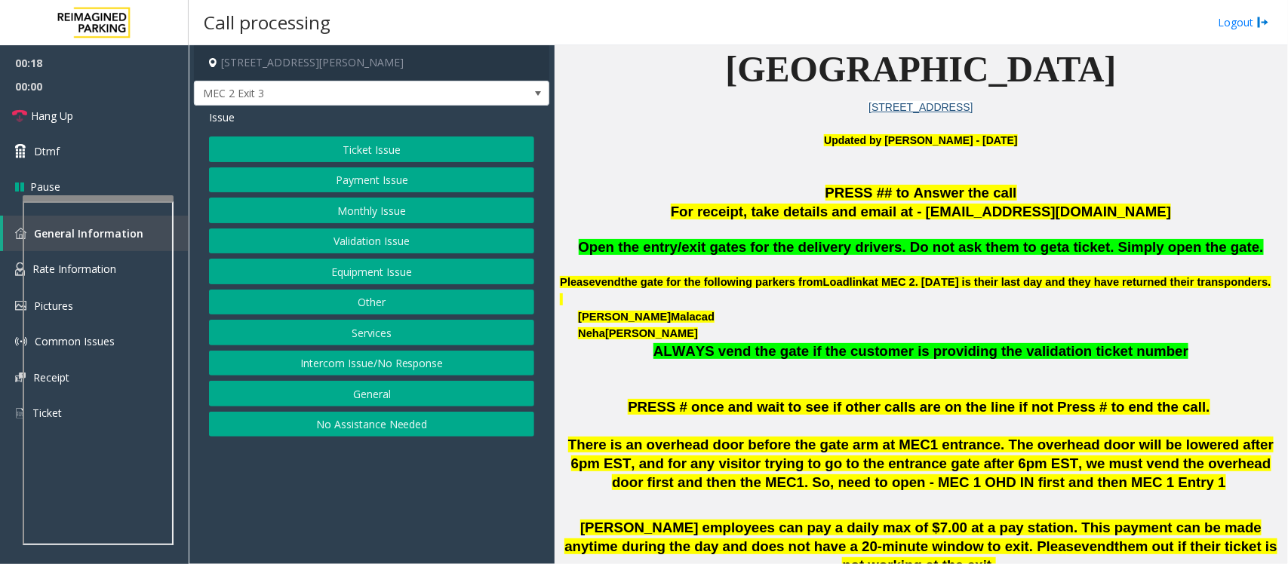
scroll to position [377, 0]
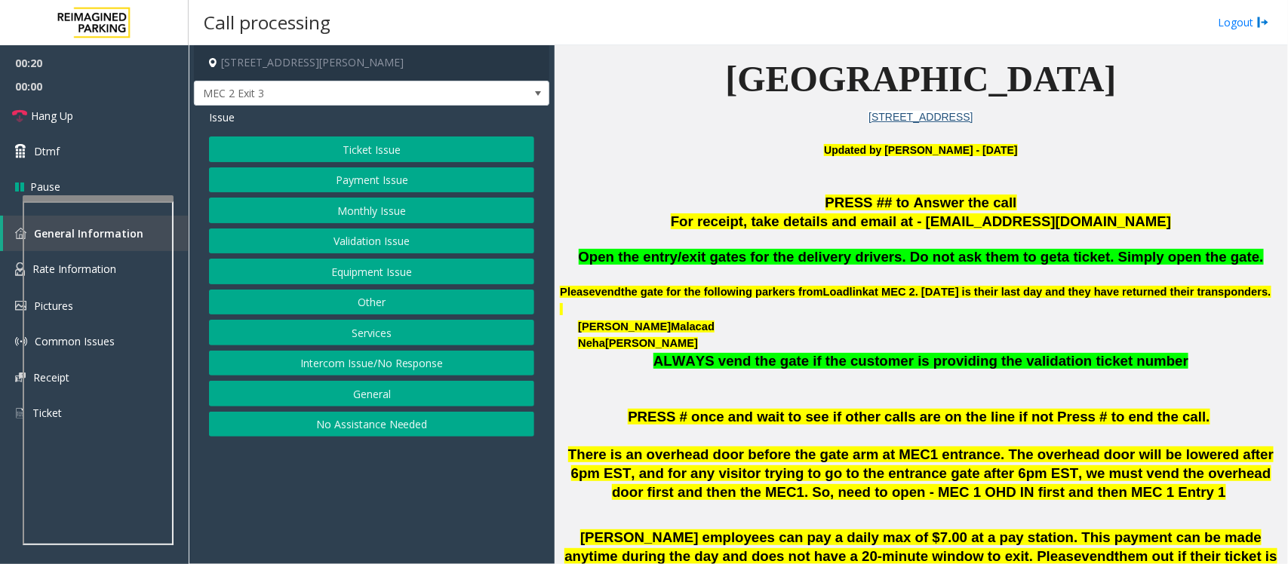
click at [364, 209] on button "Monthly Issue" at bounding box center [371, 211] width 325 height 26
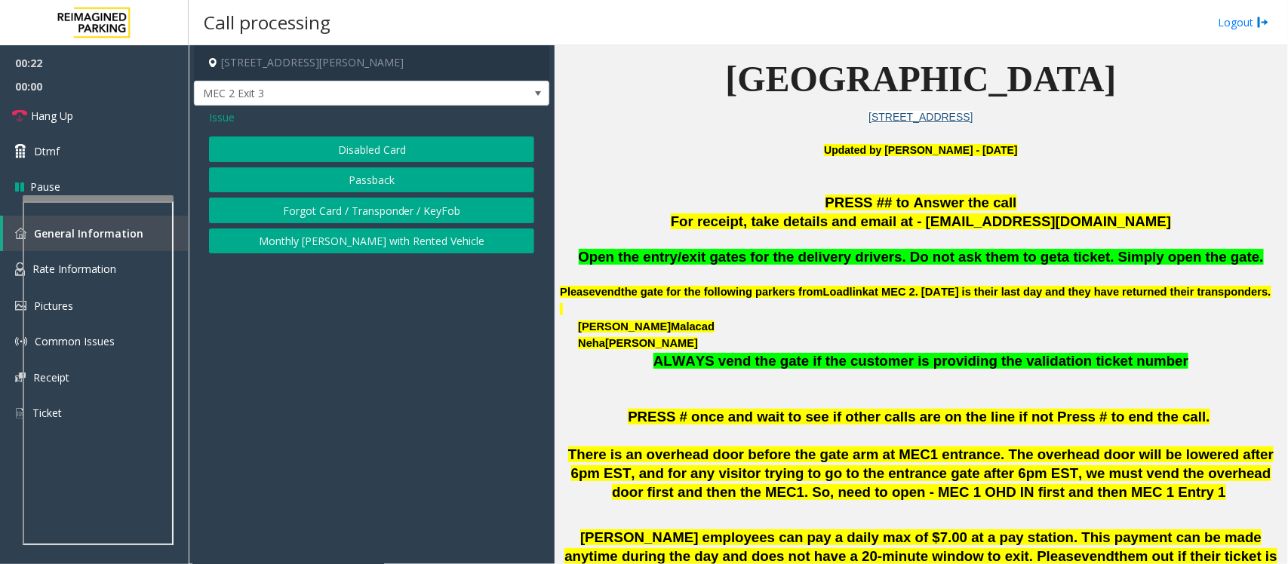
click at [357, 145] on button "Disabled Card" at bounding box center [371, 150] width 325 height 26
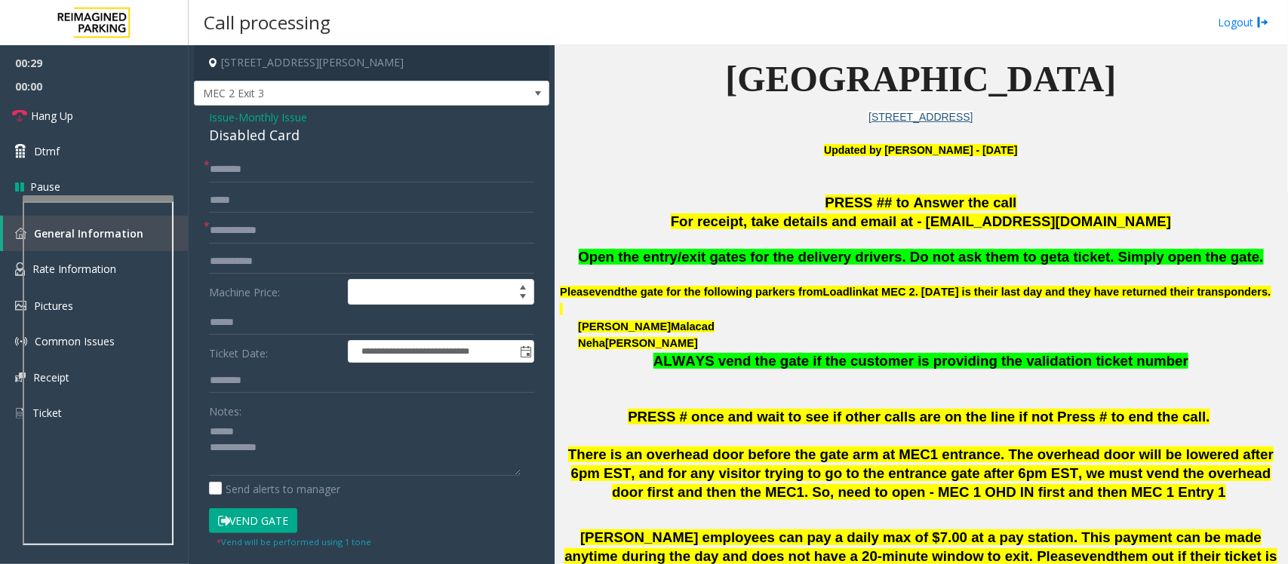
click at [240, 137] on div "Disabled Card" at bounding box center [371, 135] width 325 height 20
click at [253, 445] on textarea at bounding box center [365, 447] width 312 height 57
click at [277, 449] on textarea at bounding box center [365, 447] width 312 height 57
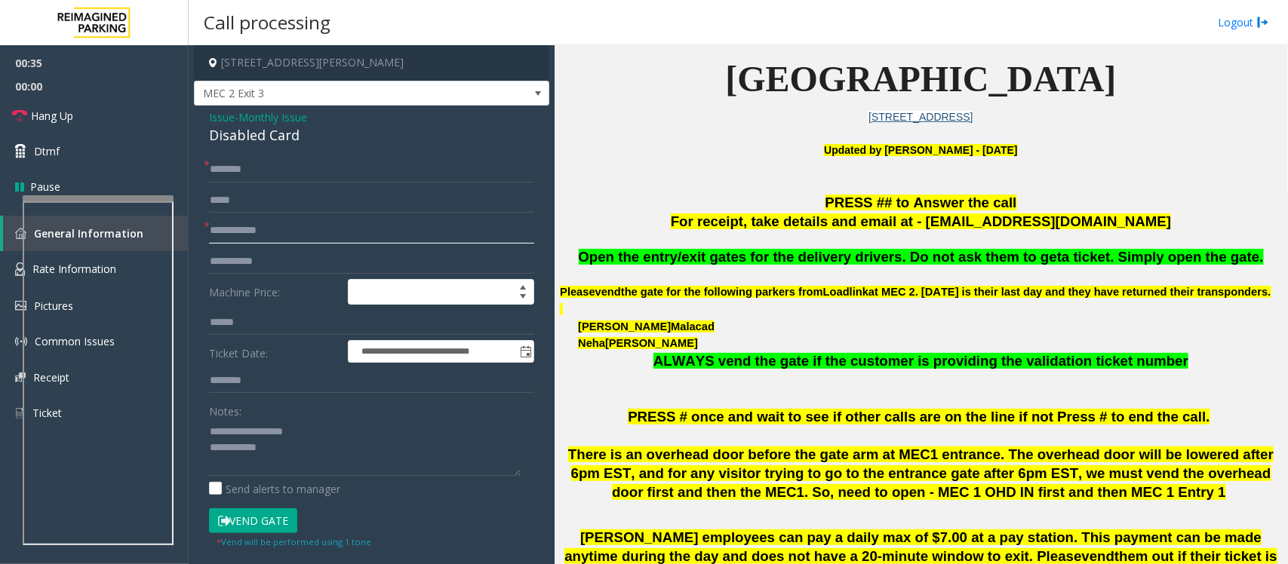
click at [225, 231] on input "text" at bounding box center [371, 231] width 325 height 26
type textarea "**********"
click at [249, 157] on input "text" at bounding box center [371, 170] width 325 height 26
click at [232, 229] on input "text" at bounding box center [371, 231] width 325 height 26
type input "**"
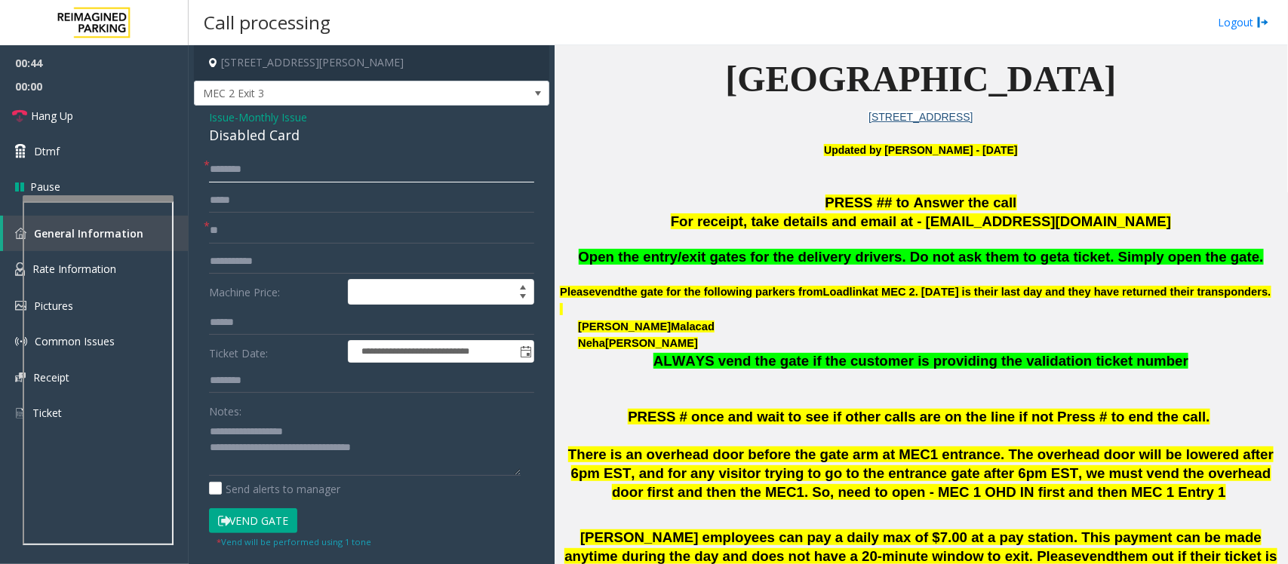
click at [243, 170] on input "text" at bounding box center [371, 170] width 325 height 26
drag, startPoint x: 238, startPoint y: 232, endPoint x: 194, endPoint y: 235, distance: 44.6
click at [194, 235] on div "**********" at bounding box center [371, 513] width 355 height 814
click at [239, 161] on input "text" at bounding box center [371, 170] width 325 height 26
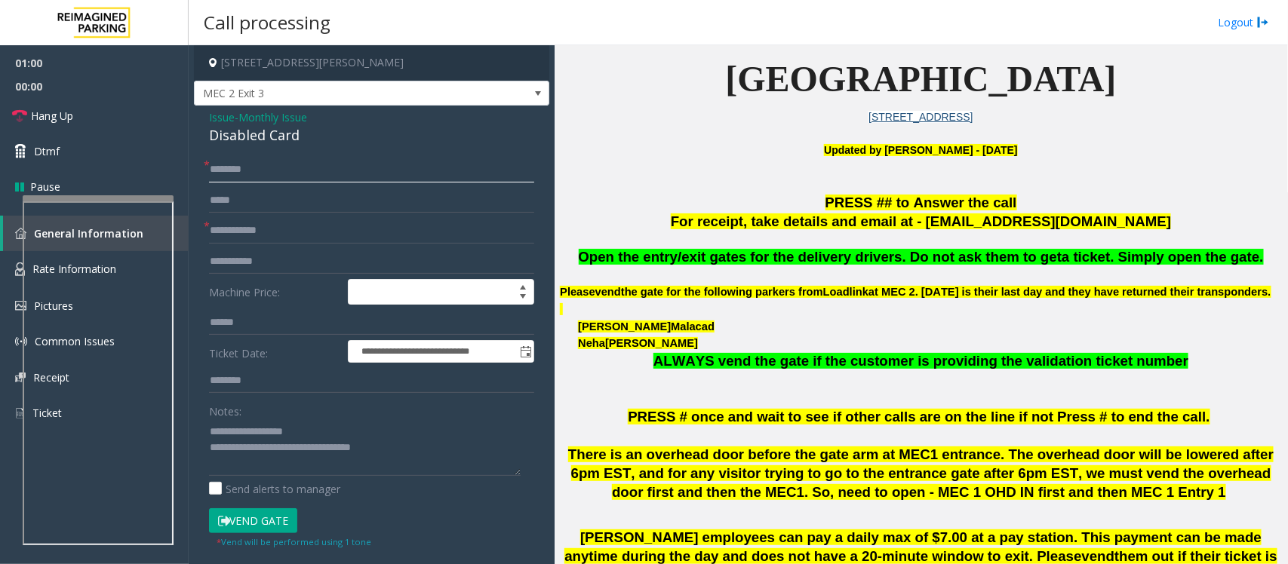
click at [262, 168] on input "text" at bounding box center [371, 170] width 325 height 26
click at [270, 172] on input "text" at bounding box center [371, 170] width 325 height 26
click at [250, 236] on input "text" at bounding box center [371, 231] width 325 height 26
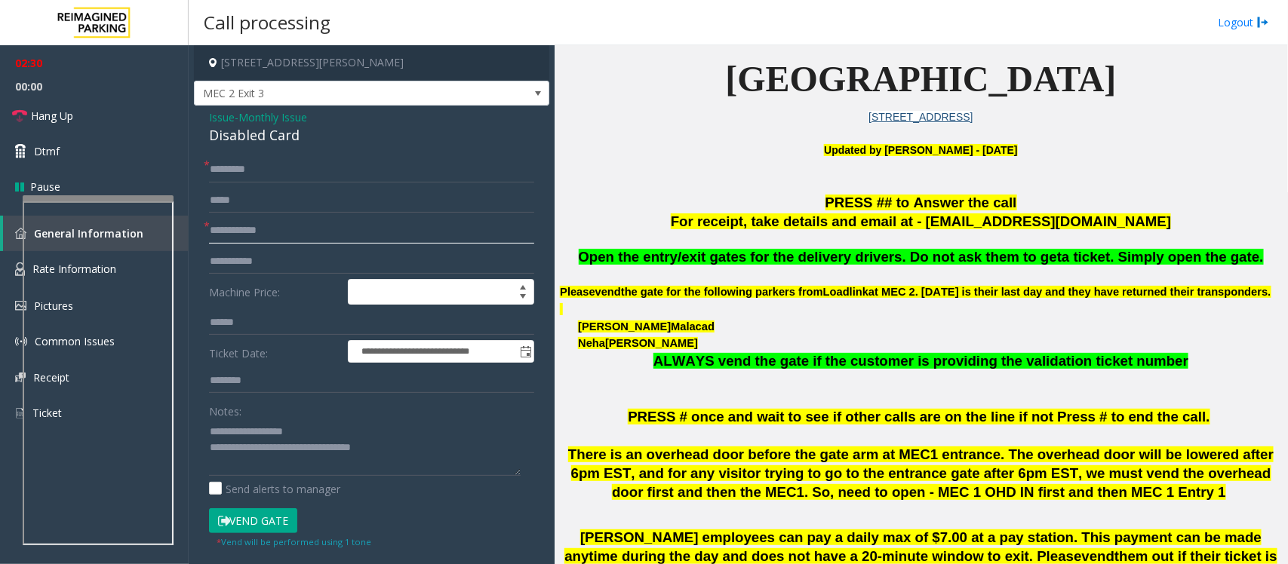
click at [235, 235] on input "text" at bounding box center [371, 231] width 325 height 26
click at [275, 168] on input "*********" at bounding box center [371, 170] width 325 height 26
type input "*********"
click at [272, 229] on input "text" at bounding box center [371, 231] width 325 height 26
type input "**"
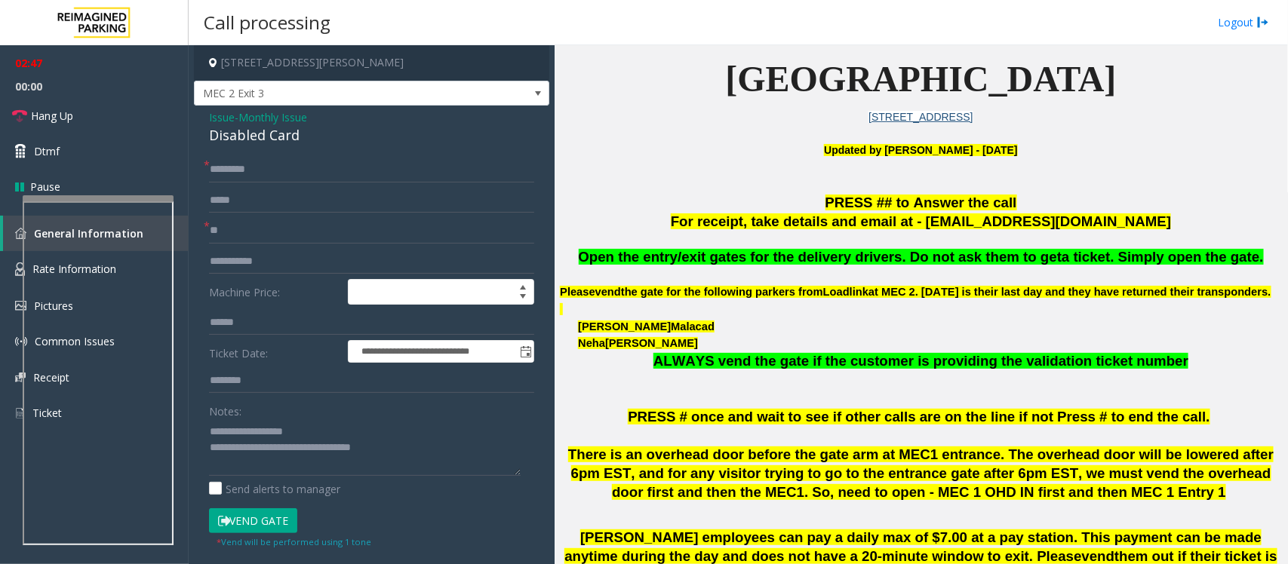
click at [272, 526] on button "Vend Gate" at bounding box center [253, 521] width 88 height 26
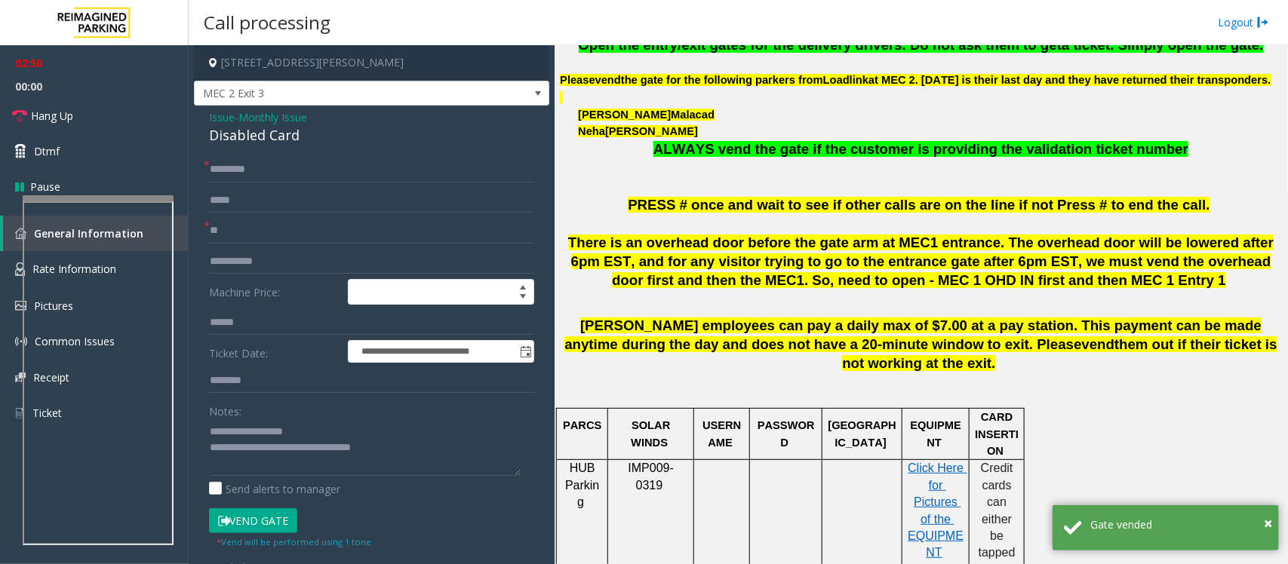
scroll to position [660, 0]
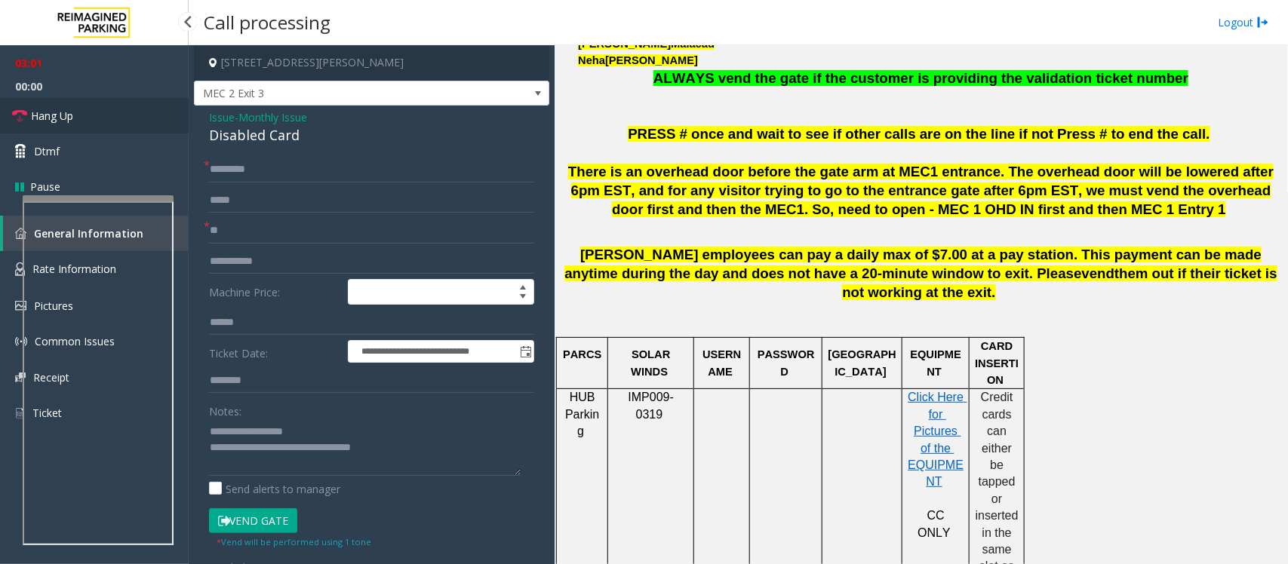
click at [62, 117] on span "Hang Up" at bounding box center [52, 116] width 42 height 16
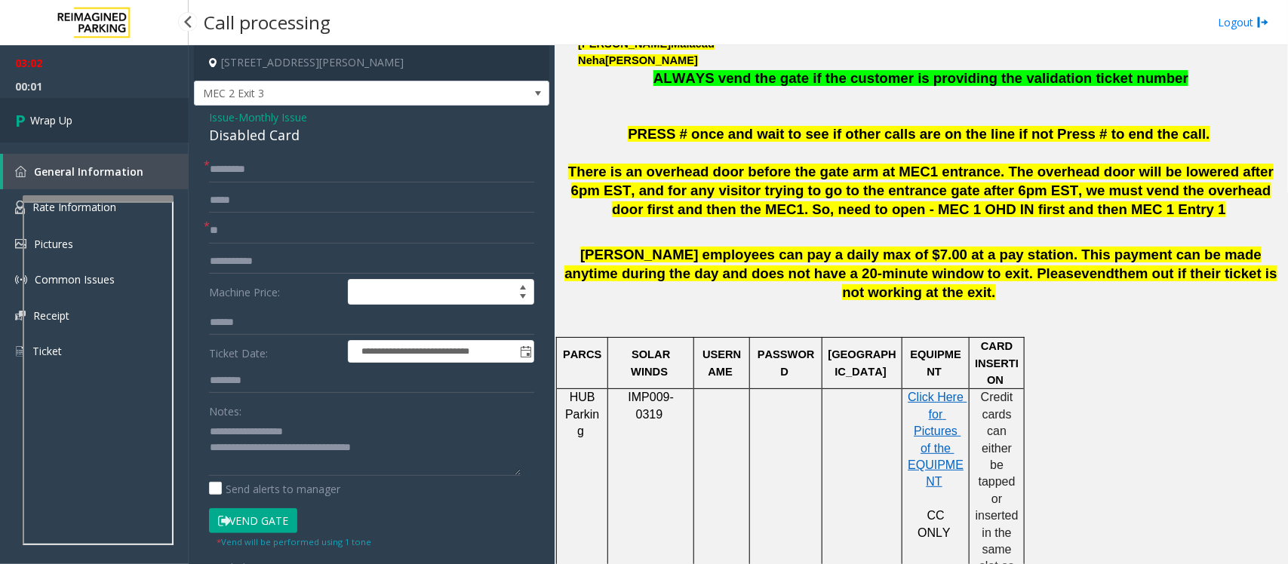
click at [62, 117] on span "Wrap Up" at bounding box center [51, 120] width 42 height 16
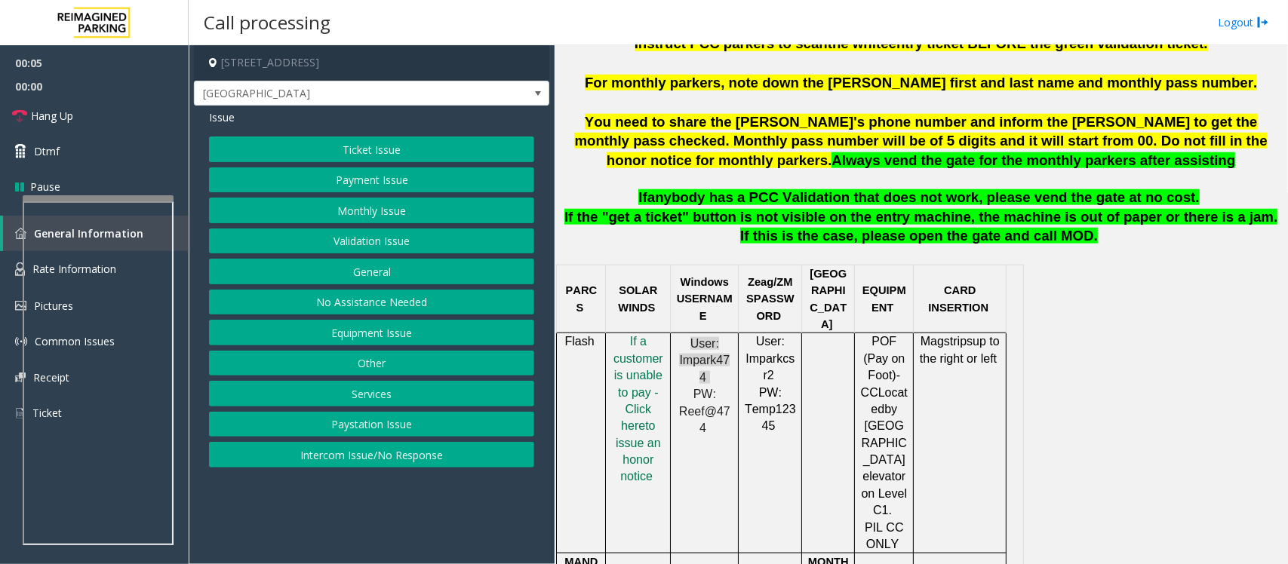
scroll to position [660, 0]
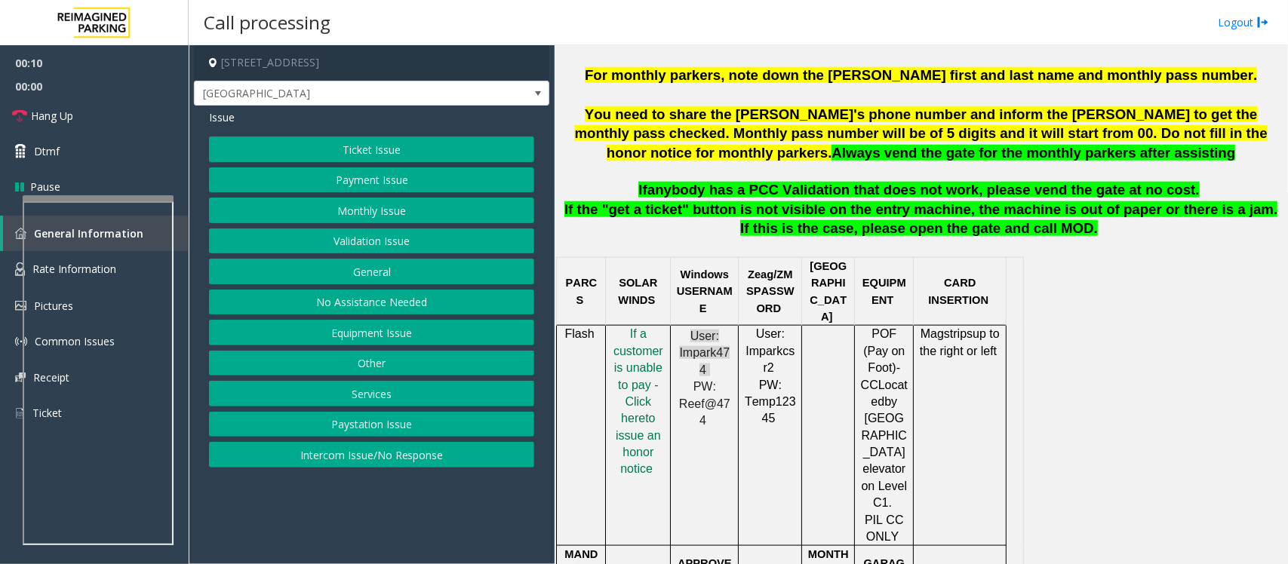
click at [366, 239] on button "Validation Issue" at bounding box center [371, 242] width 325 height 26
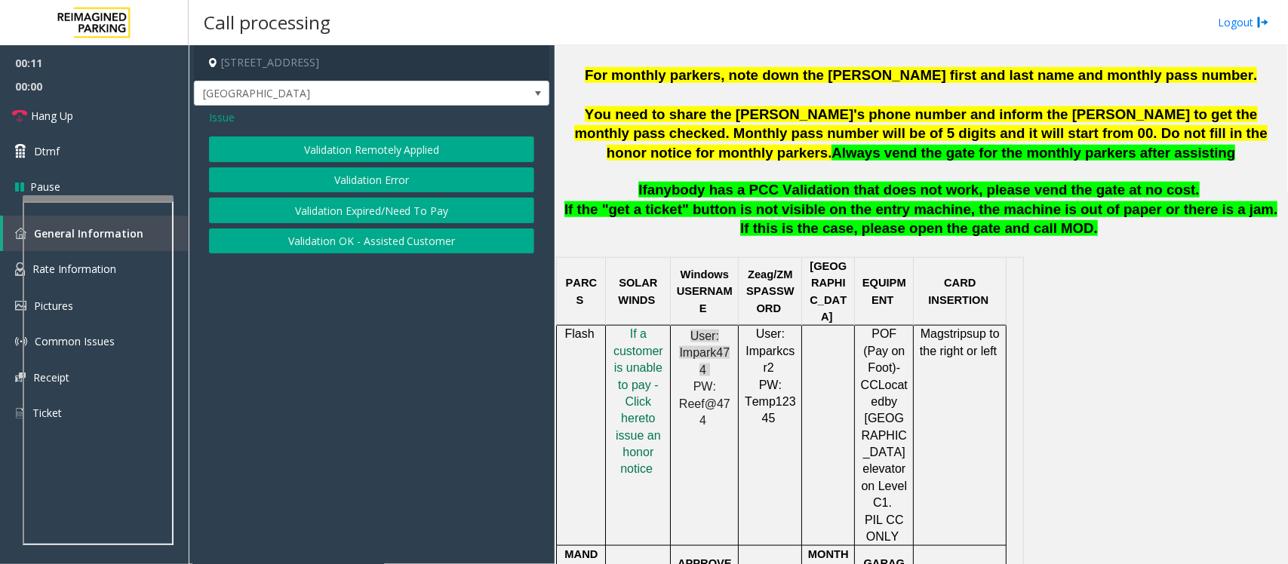
click at [383, 177] on button "Validation Error" at bounding box center [371, 180] width 325 height 26
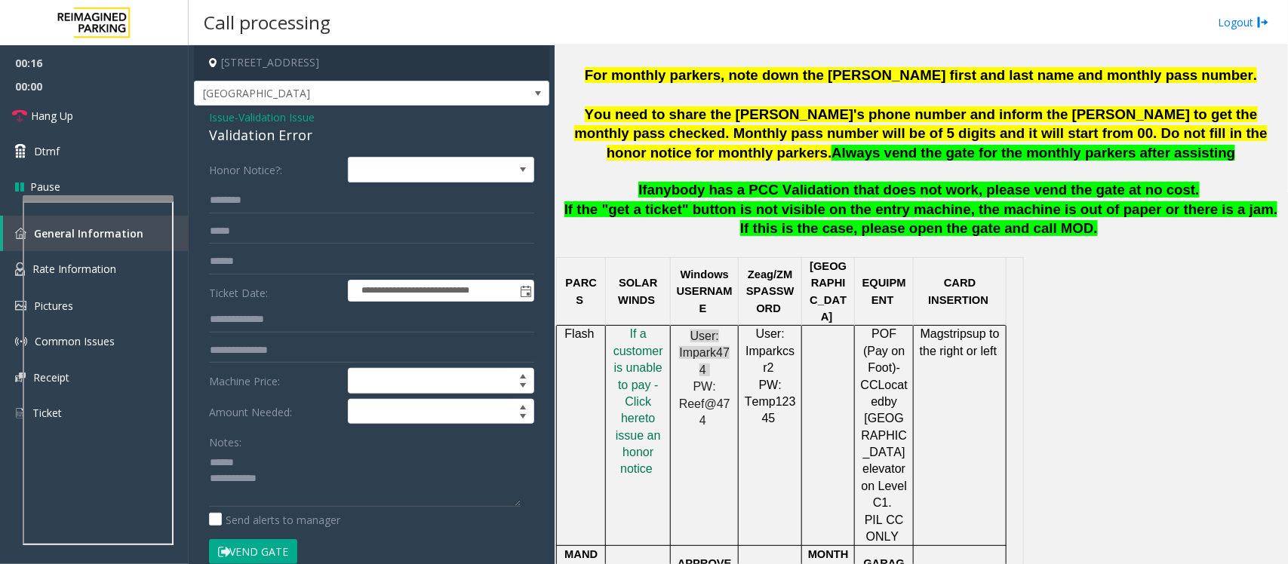
click at [263, 137] on div "Validation Error" at bounding box center [371, 135] width 325 height 20
click at [236, 462] on textarea at bounding box center [365, 478] width 312 height 57
click at [242, 462] on textarea at bounding box center [365, 478] width 312 height 57
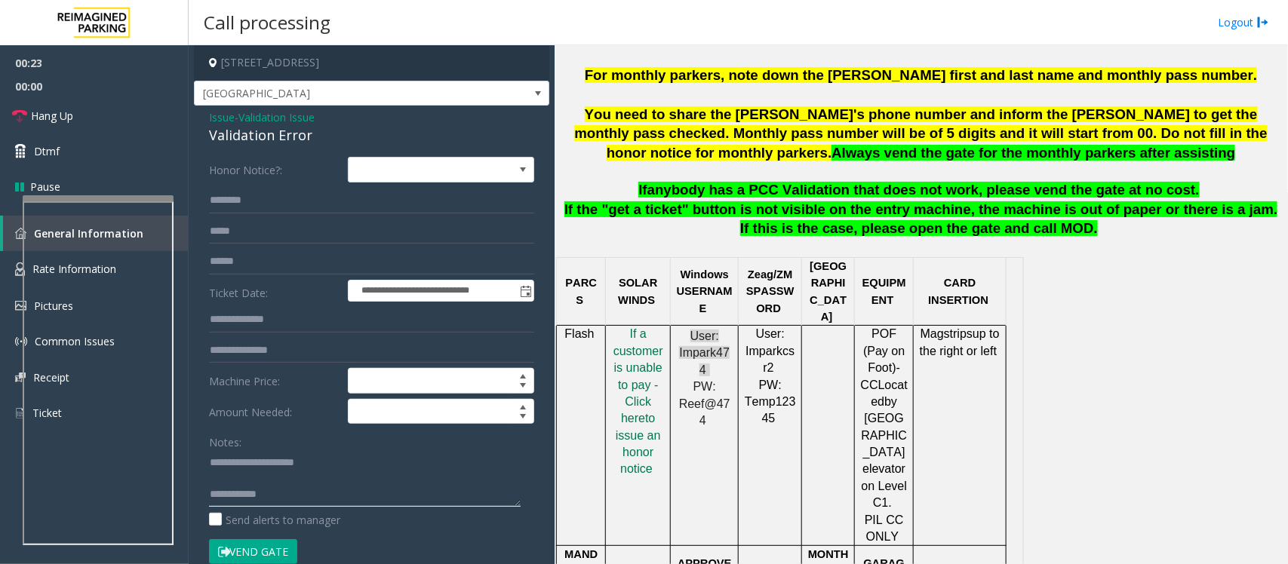
click at [238, 468] on textarea at bounding box center [365, 478] width 312 height 57
click at [247, 479] on textarea at bounding box center [365, 478] width 312 height 57
click at [270, 484] on textarea at bounding box center [365, 478] width 312 height 57
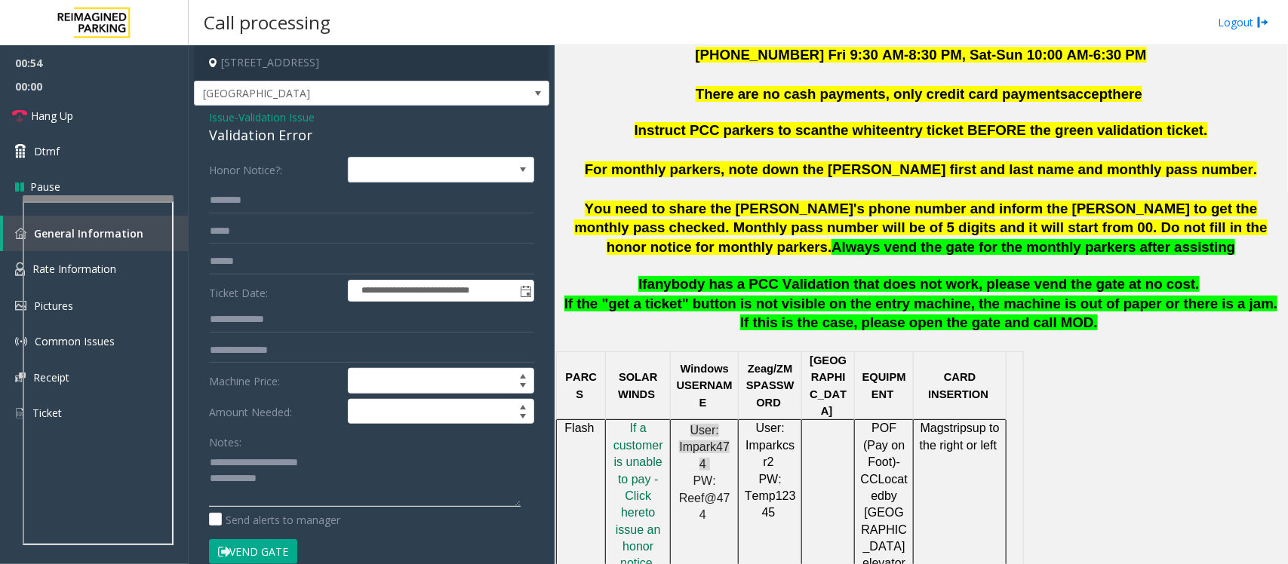
click at [281, 484] on textarea at bounding box center [365, 478] width 312 height 57
drag, startPoint x: 266, startPoint y: 477, endPoint x: 342, endPoint y: 478, distance: 75.4
click at [342, 478] on textarea at bounding box center [365, 478] width 312 height 57
paste textarea "**********"
click at [269, 483] on textarea at bounding box center [365, 478] width 312 height 57
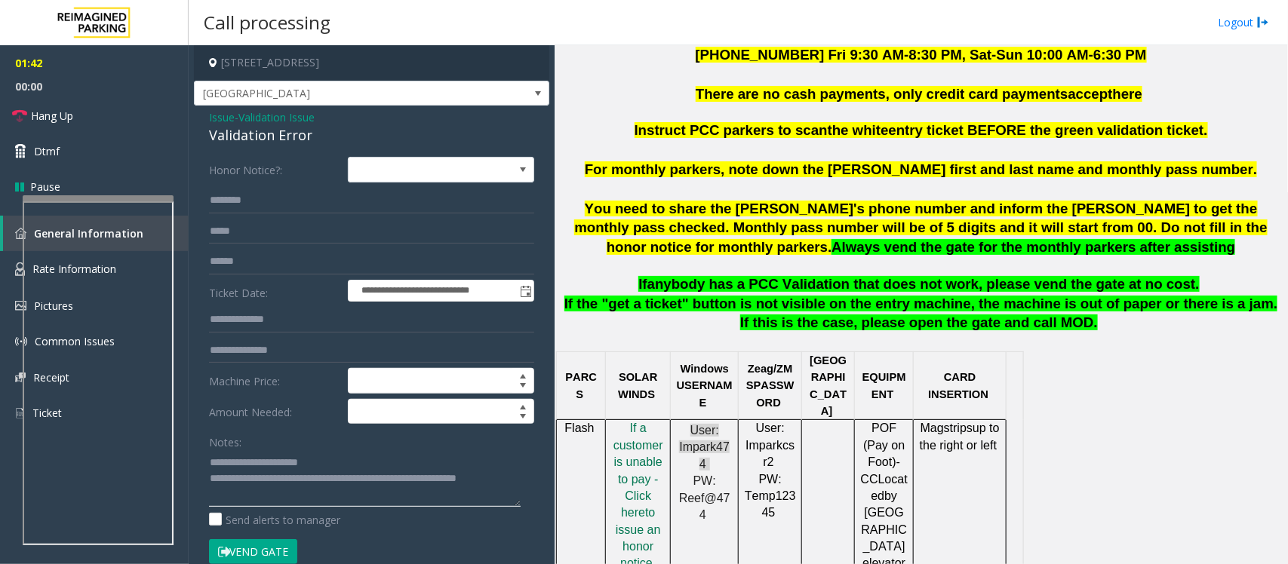
drag, startPoint x: 270, startPoint y: 479, endPoint x: 278, endPoint y: 499, distance: 21.0
click at [278, 499] on textarea at bounding box center [365, 478] width 312 height 57
type textarea "**********"
click at [238, 257] on input "text" at bounding box center [371, 262] width 325 height 26
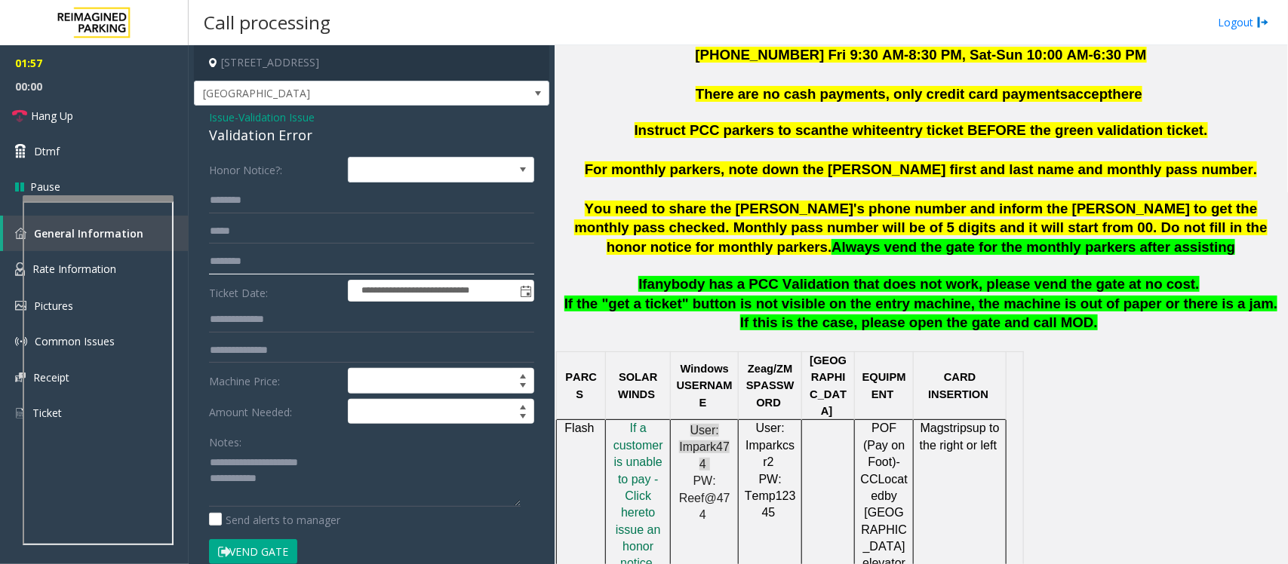
type input "********"
click at [231, 201] on input "text" at bounding box center [371, 201] width 325 height 26
type input "*******"
click at [238, 314] on input "text" at bounding box center [371, 320] width 325 height 26
click at [231, 319] on input "text" at bounding box center [371, 320] width 325 height 26
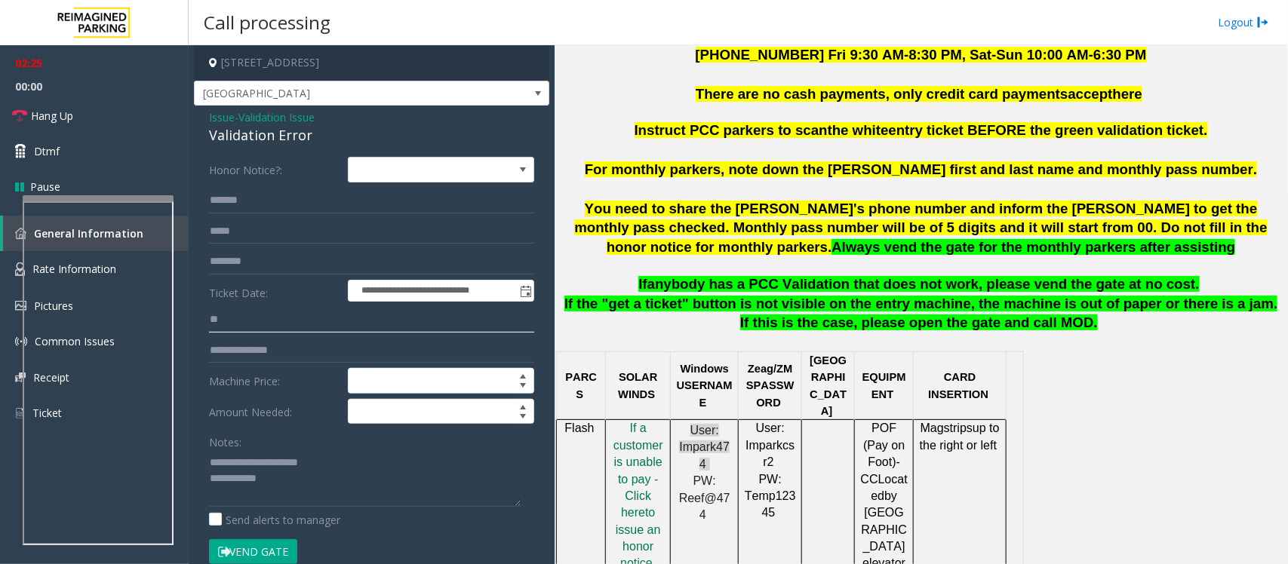
type input "*"
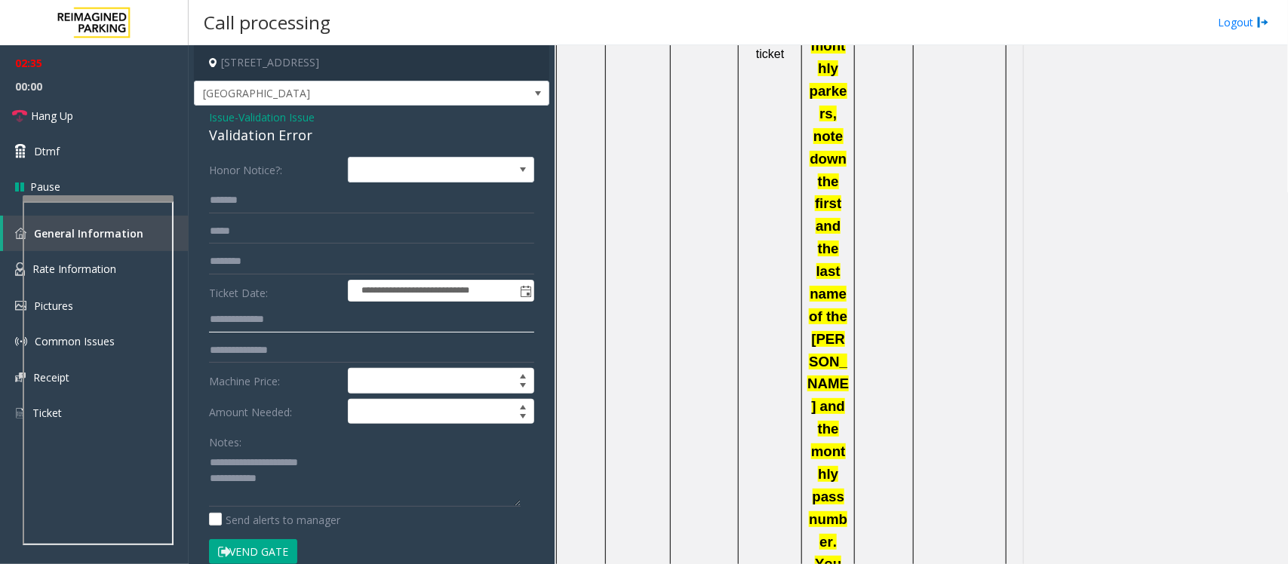
scroll to position [1046, 0]
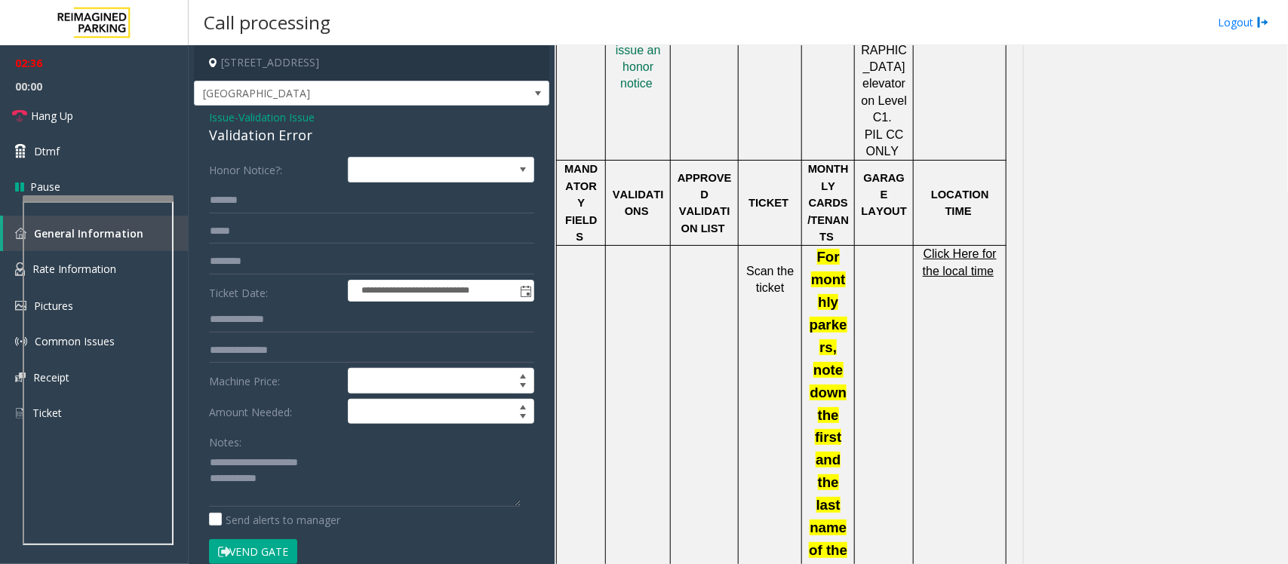
click at [939, 247] on span "Click Here for the local time" at bounding box center [960, 261] width 74 height 29
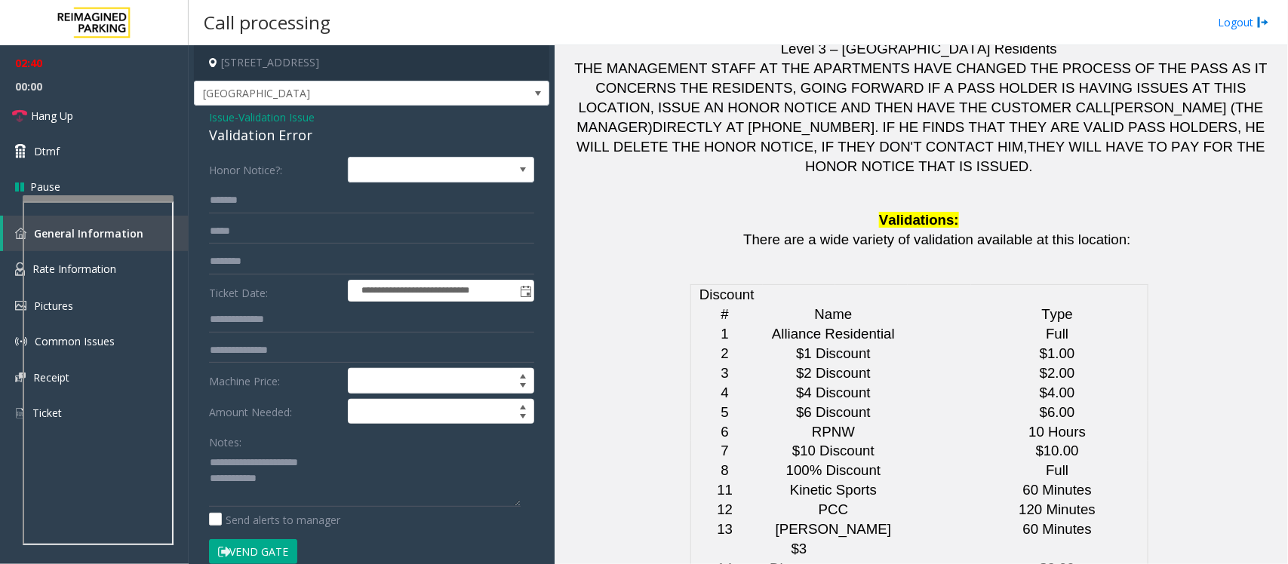
scroll to position [3780, 0]
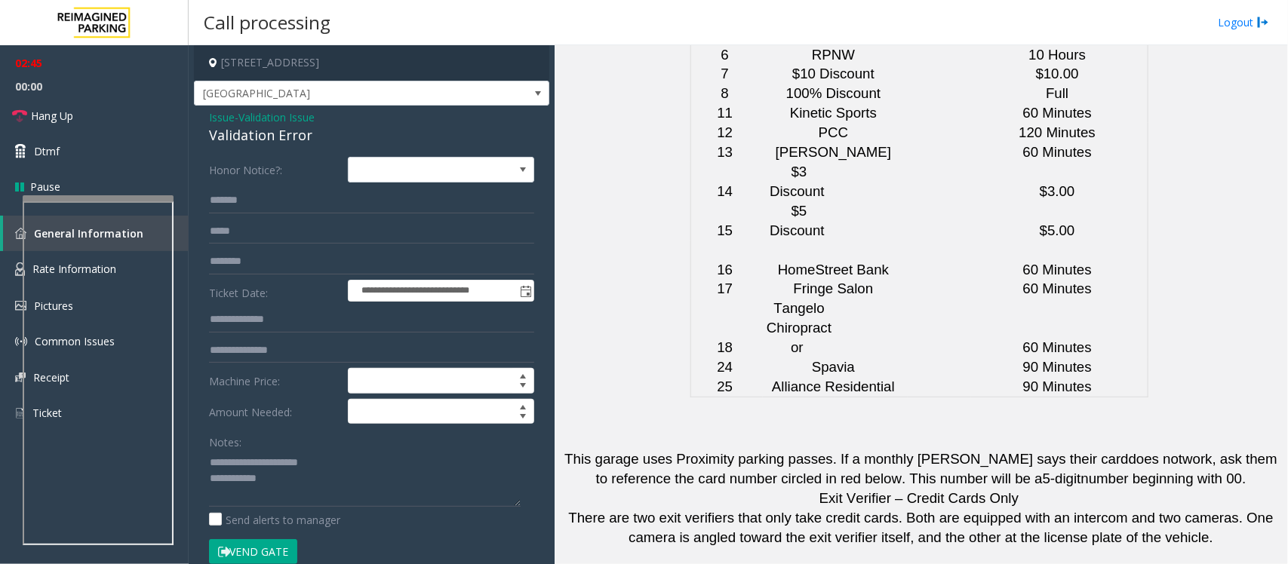
drag, startPoint x: 778, startPoint y: 378, endPoint x: 687, endPoint y: 379, distance: 90.5
copy button "(206) 491-9657"
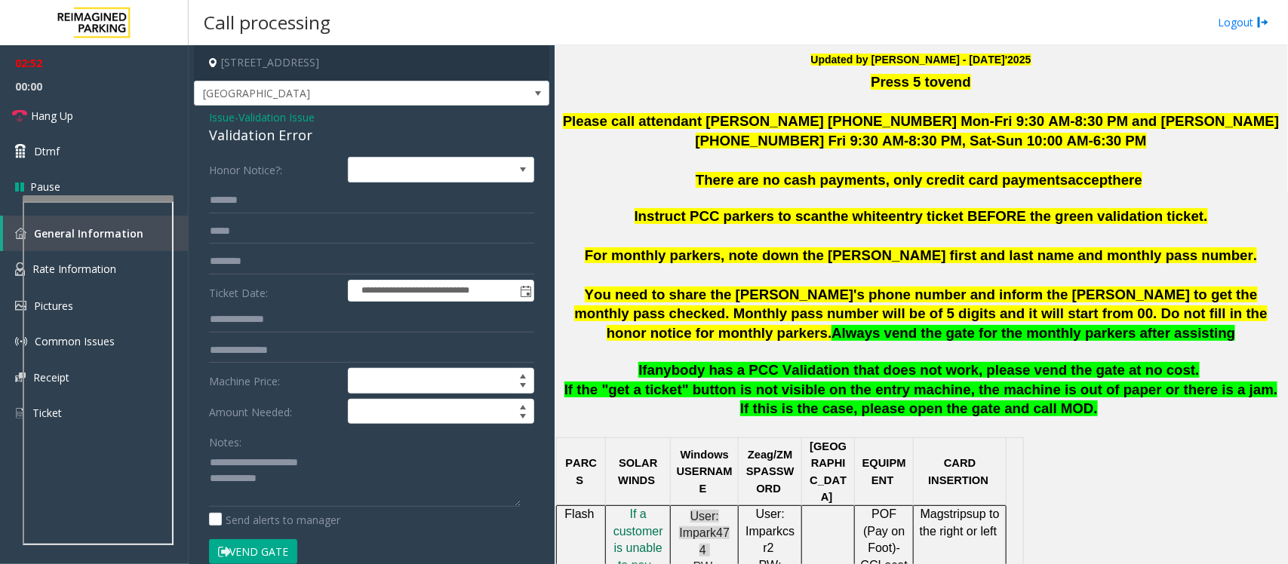
scroll to position [291, 0]
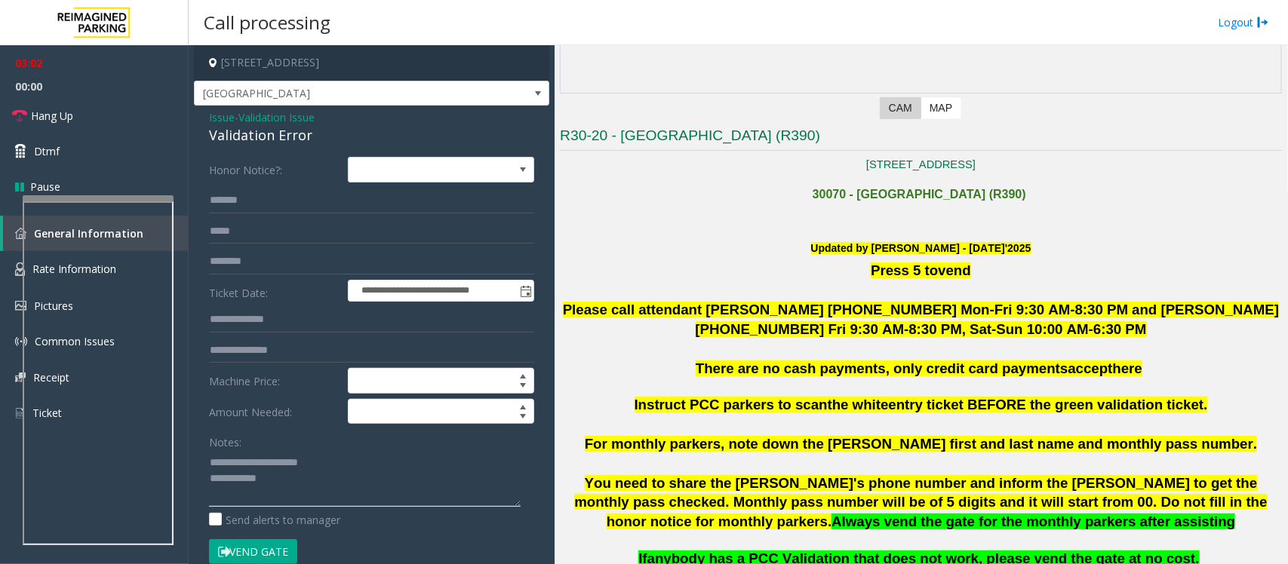
click at [304, 493] on textarea at bounding box center [365, 478] width 312 height 57
drag, startPoint x: 278, startPoint y: 481, endPoint x: 315, endPoint y: 479, distance: 37.0
click at [315, 479] on textarea at bounding box center [365, 478] width 312 height 57
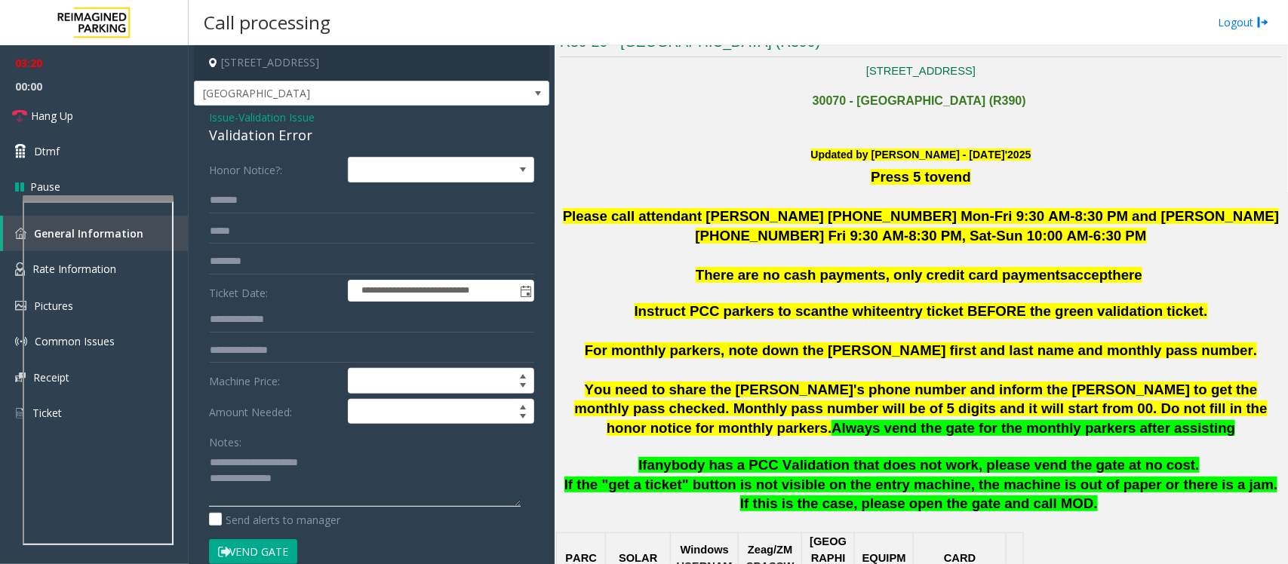
scroll to position [385, 0]
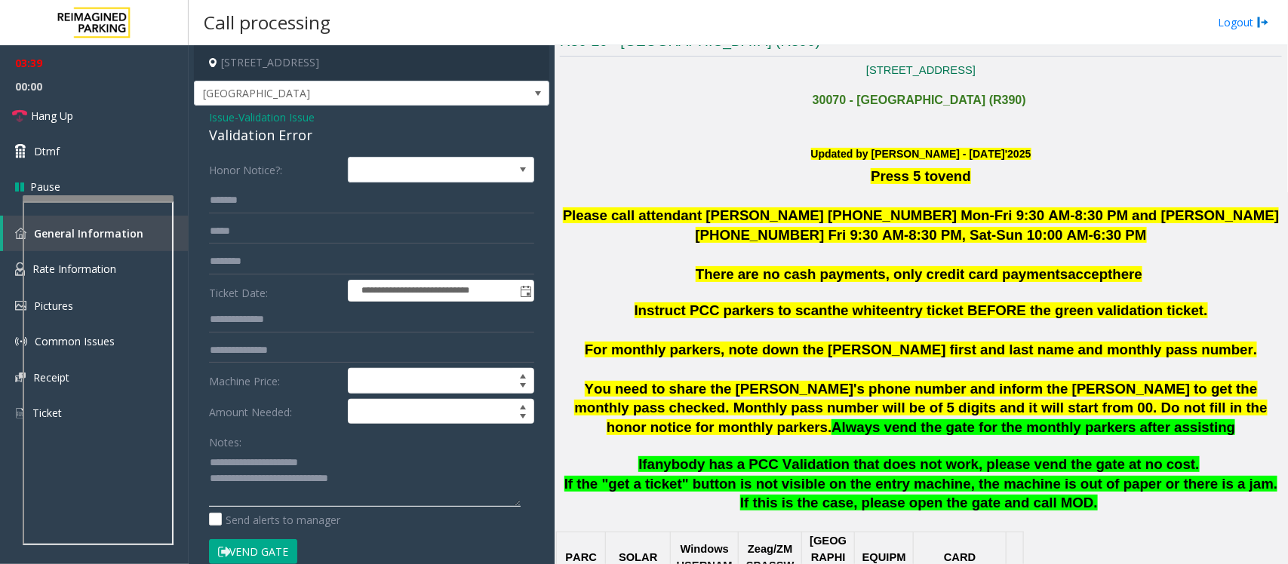
click at [379, 481] on textarea at bounding box center [365, 478] width 312 height 57
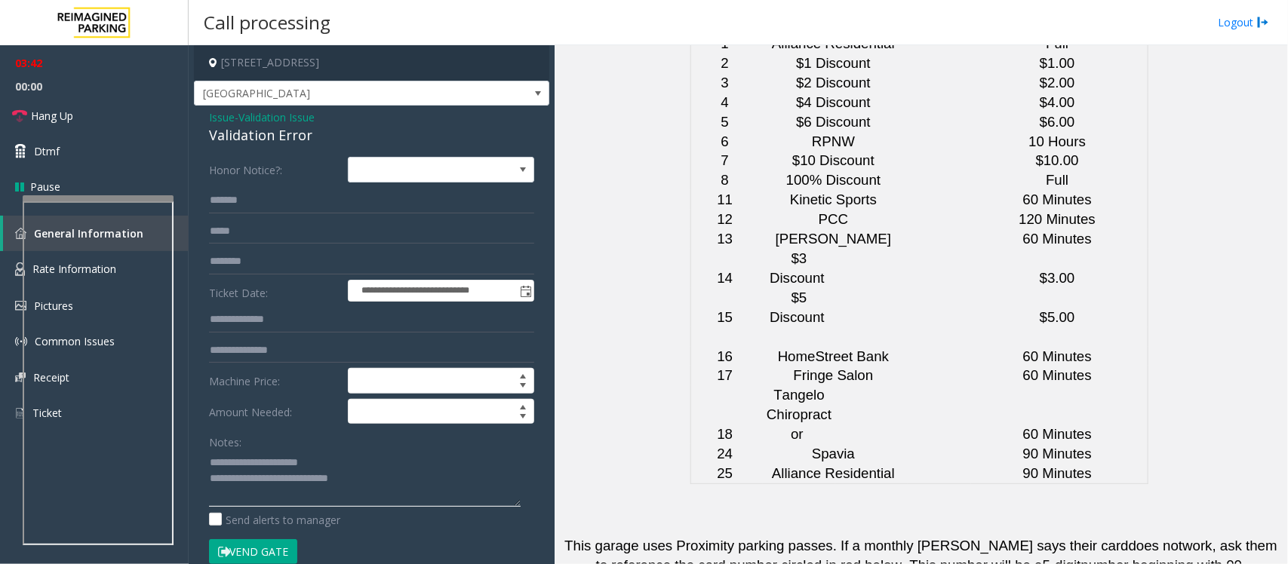
scroll to position [3780, 0]
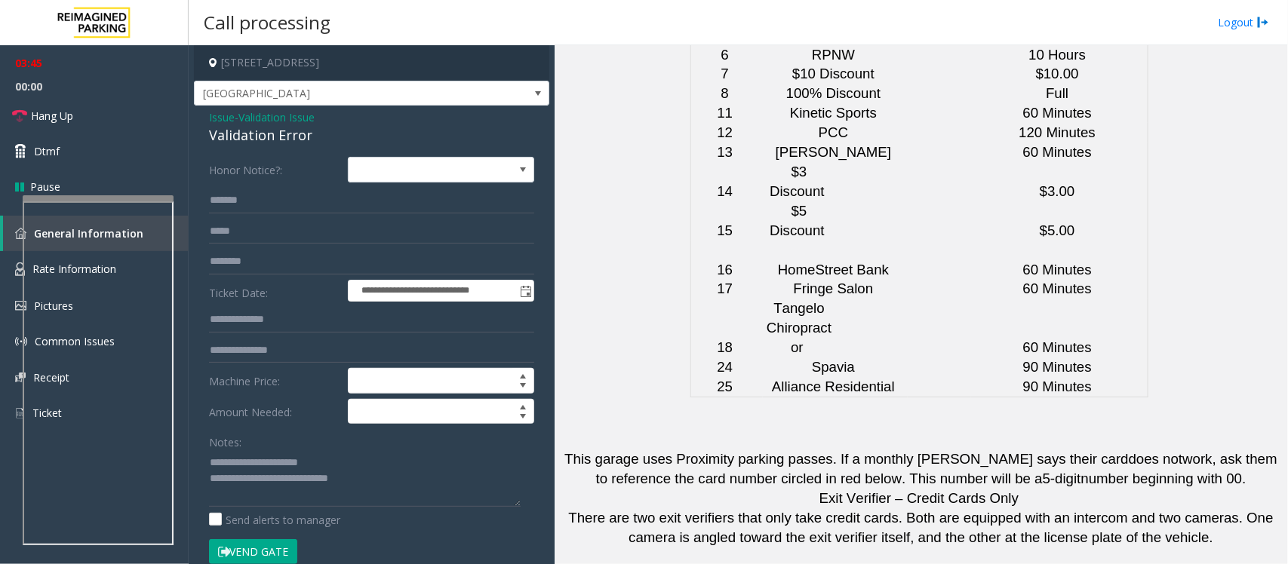
drag, startPoint x: 783, startPoint y: 381, endPoint x: 567, endPoint y: 375, distance: 215.8
copy tr "Aron Garavaglia (206) 491-9657"
click at [253, 554] on button "Vend Gate" at bounding box center [253, 552] width 88 height 26
click at [363, 481] on textarea at bounding box center [365, 478] width 312 height 57
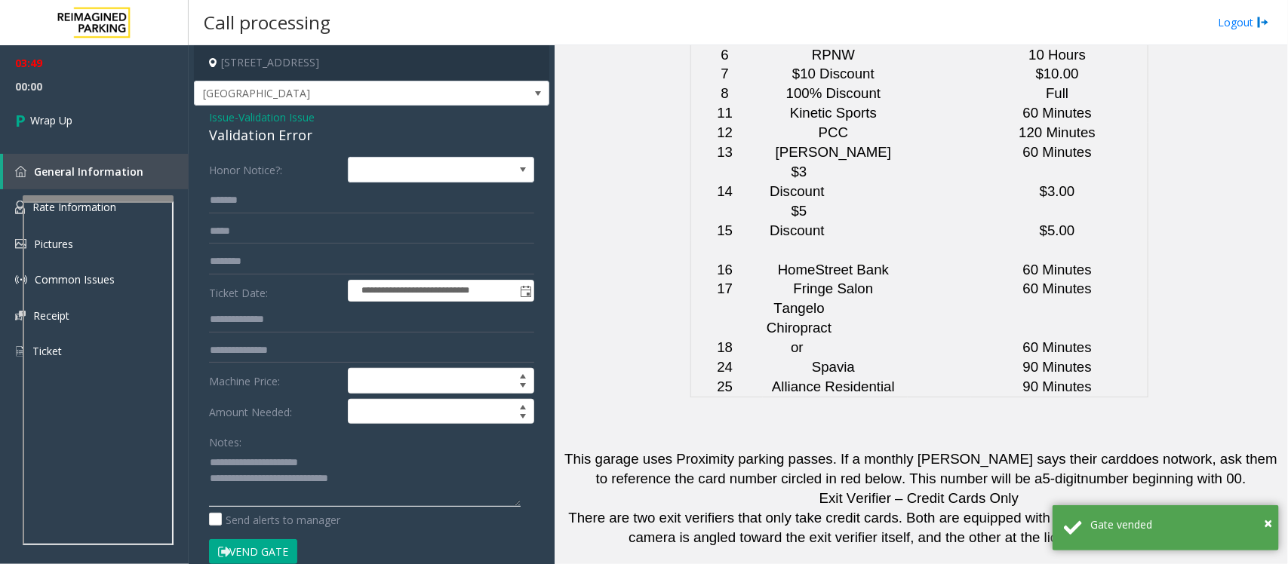
paste textarea "**********"
click at [360, 478] on textarea at bounding box center [365, 478] width 312 height 57
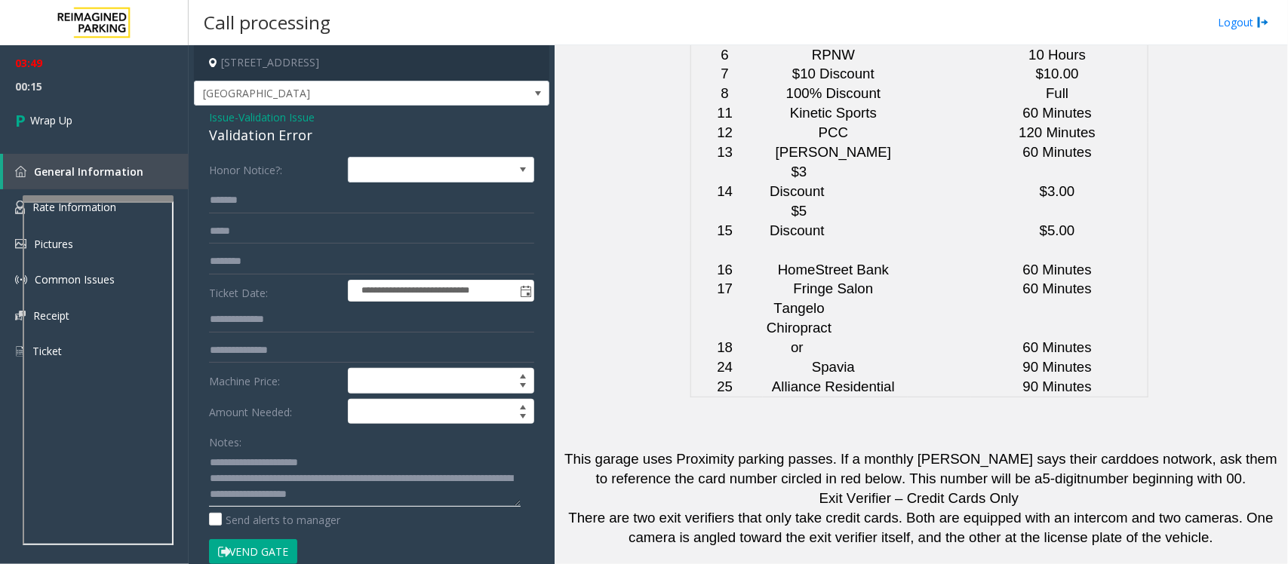
click at [435, 503] on textarea at bounding box center [365, 478] width 312 height 57
type textarea "**********"
drag, startPoint x: 103, startPoint y: 121, endPoint x: 111, endPoint y: 123, distance: 7.7
click at [103, 121] on link "Wrap Up" at bounding box center [94, 120] width 189 height 45
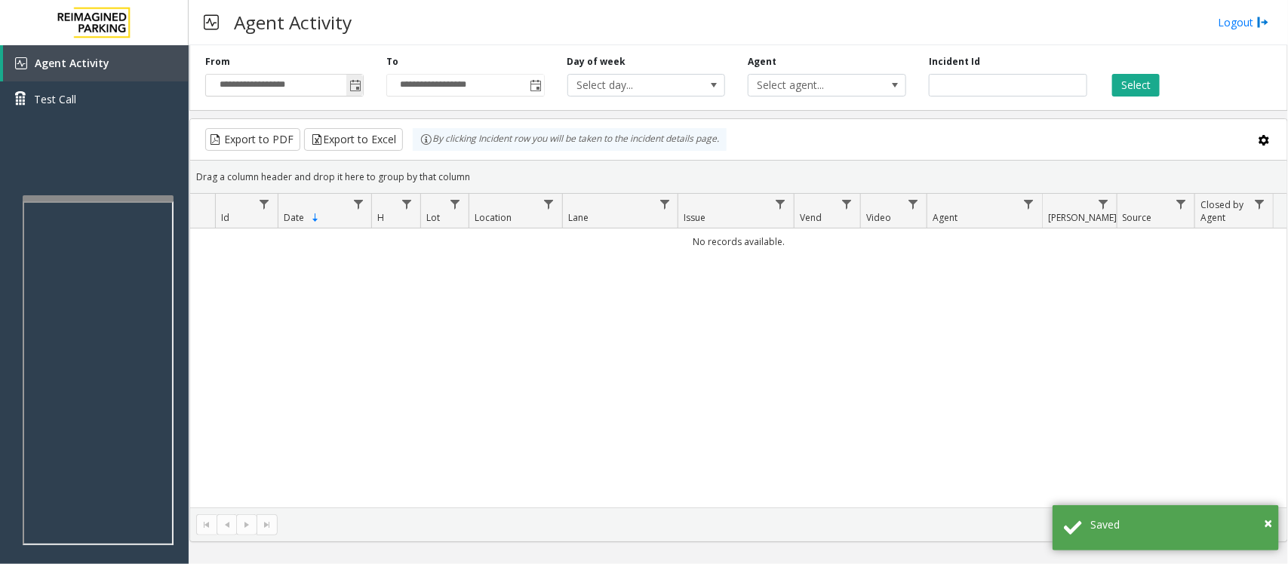
click at [358, 88] on span "Toggle popup" at bounding box center [355, 86] width 12 height 12
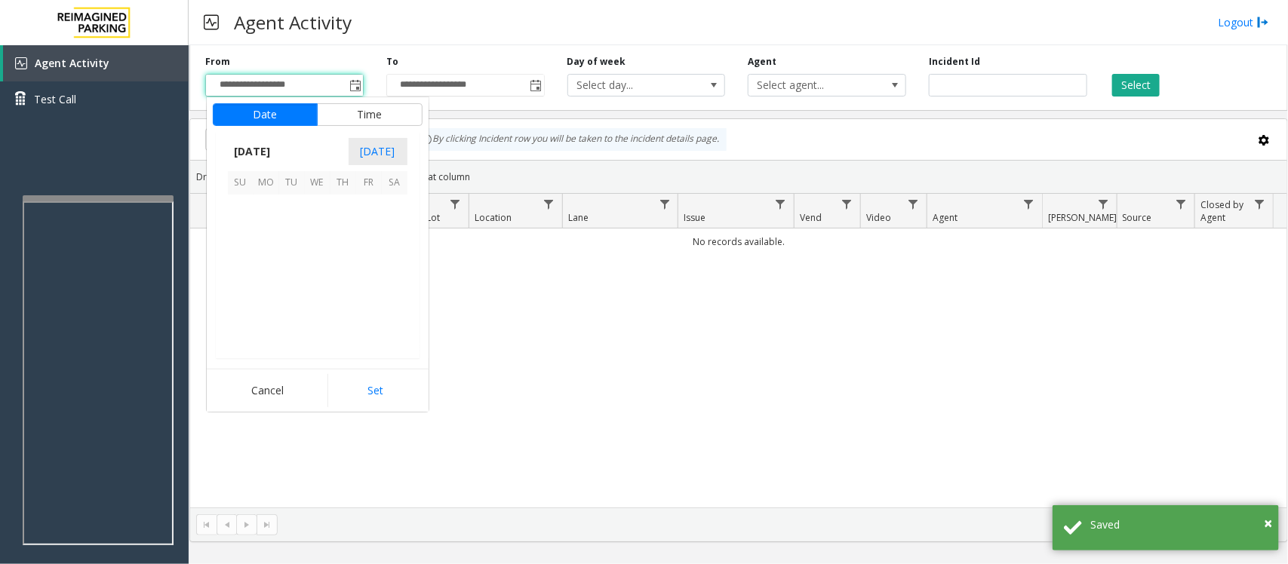
scroll to position [270793, 0]
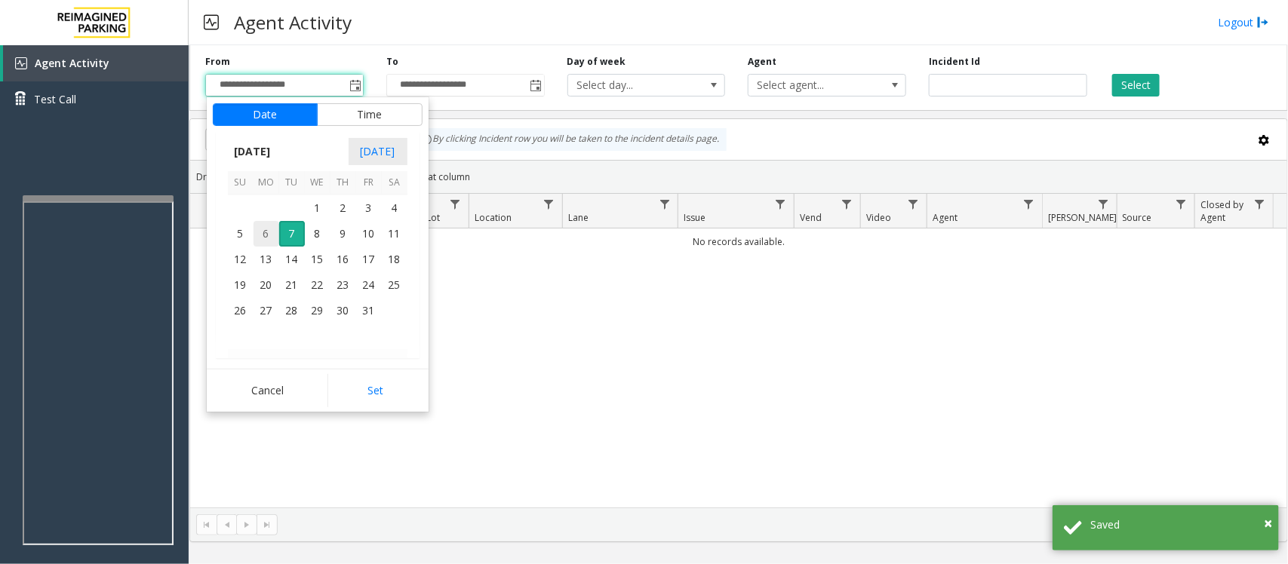
click at [266, 234] on span "6" at bounding box center [266, 234] width 26 height 26
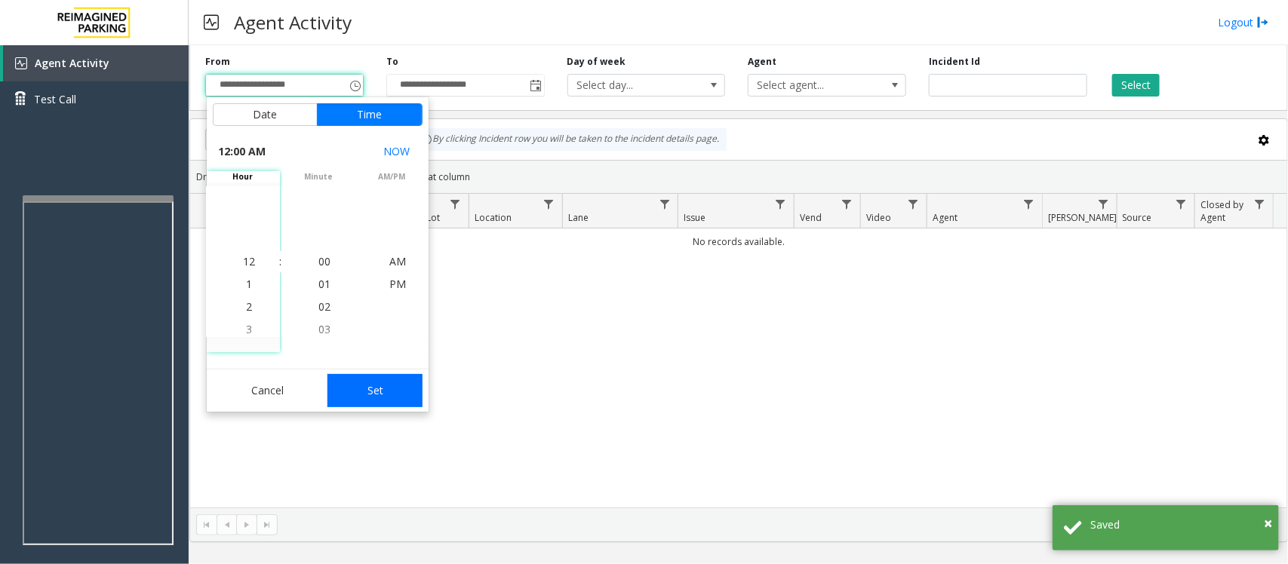
click at [373, 394] on button "Set" at bounding box center [374, 390] width 95 height 33
type input "**********"
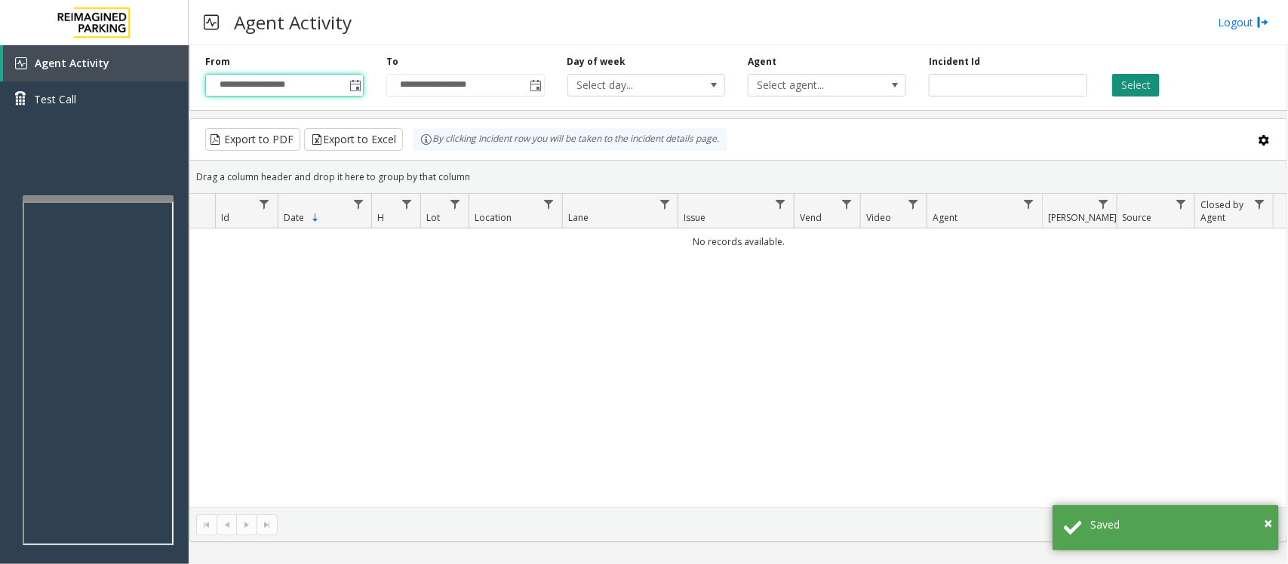
click at [1130, 85] on button "Select" at bounding box center [1136, 85] width 48 height 23
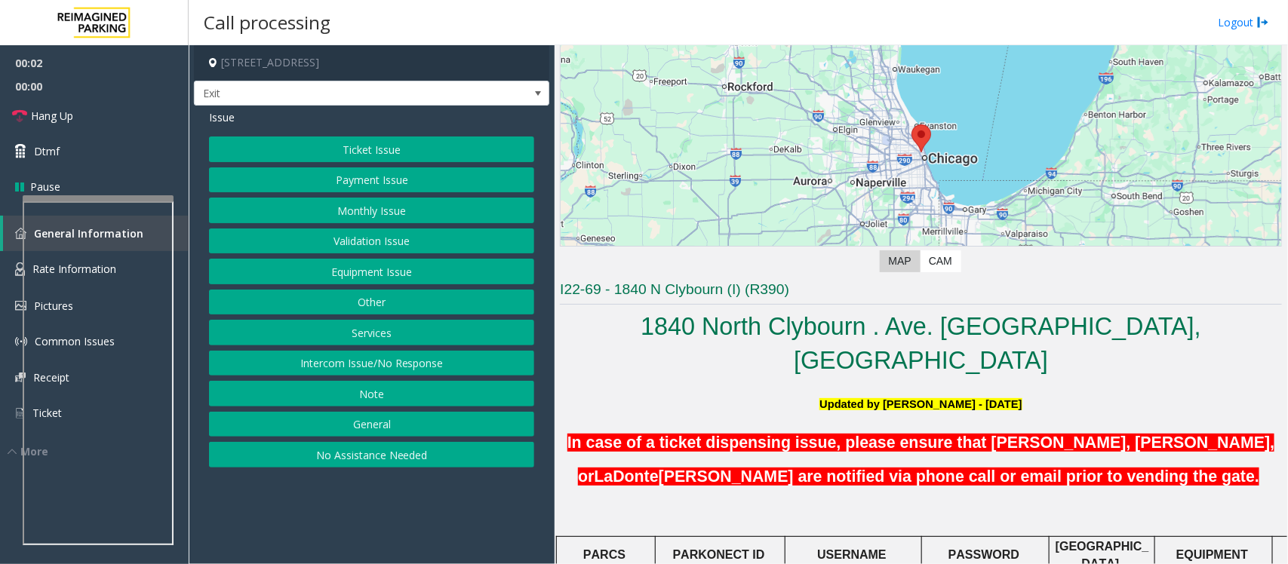
scroll to position [377, 0]
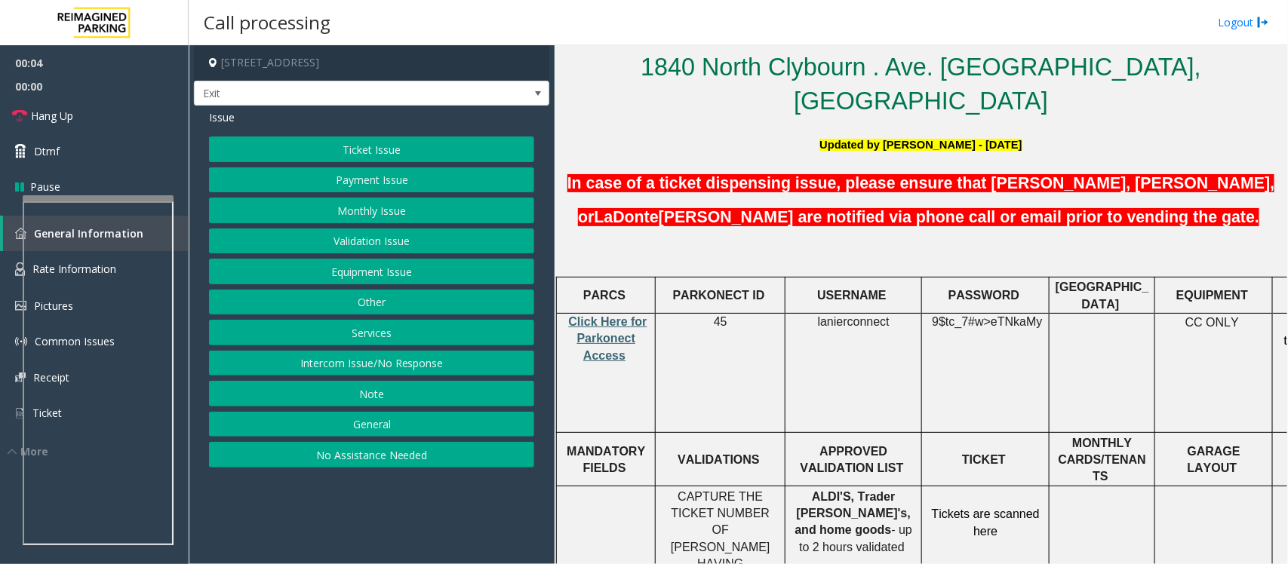
click at [596, 315] on span "Click Here for Parkonect Access" at bounding box center [608, 338] width 78 height 47
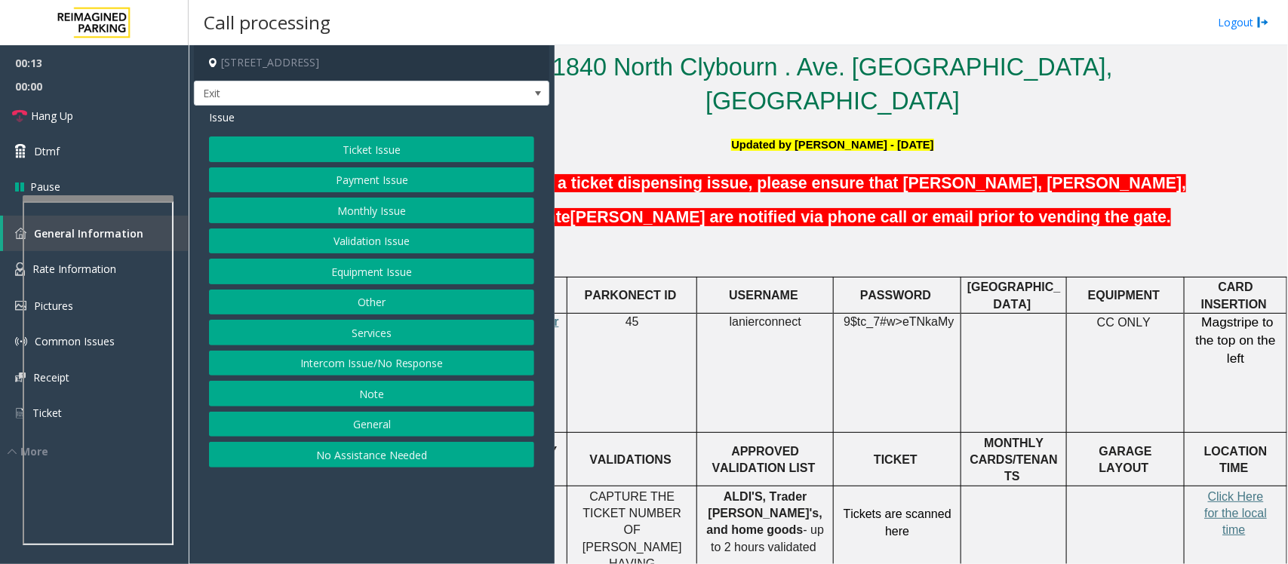
click at [729, 315] on span "lanierconnect" at bounding box center [765, 322] width 72 height 14
copy p "lanierconnect"
click at [902, 315] on span "eTNkaMy" at bounding box center [927, 322] width 51 height 14
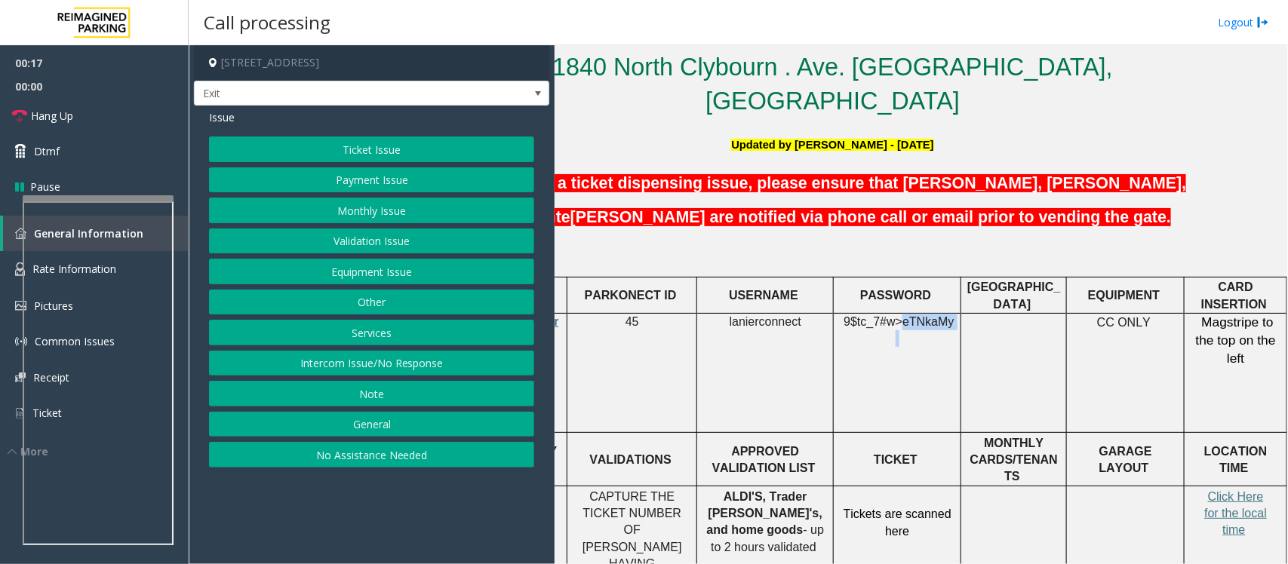
click at [902, 315] on span "eTNkaMy" at bounding box center [927, 322] width 51 height 14
click at [344, 181] on button "Payment Issue" at bounding box center [371, 180] width 325 height 26
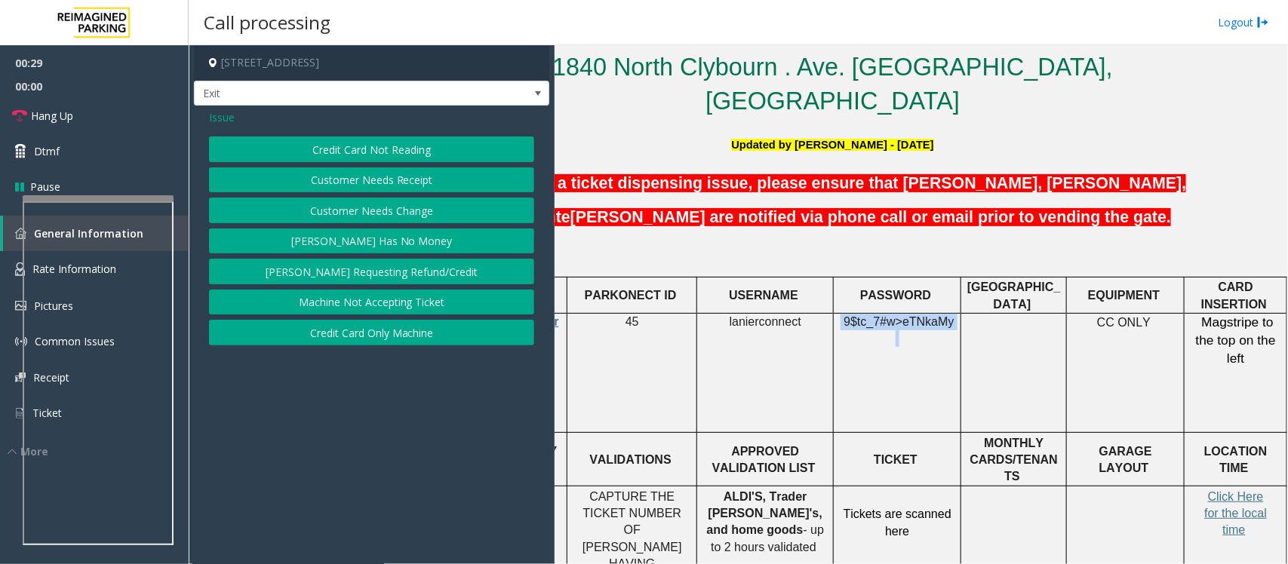
click at [359, 147] on button "Credit Card Not Reading" at bounding box center [371, 150] width 325 height 26
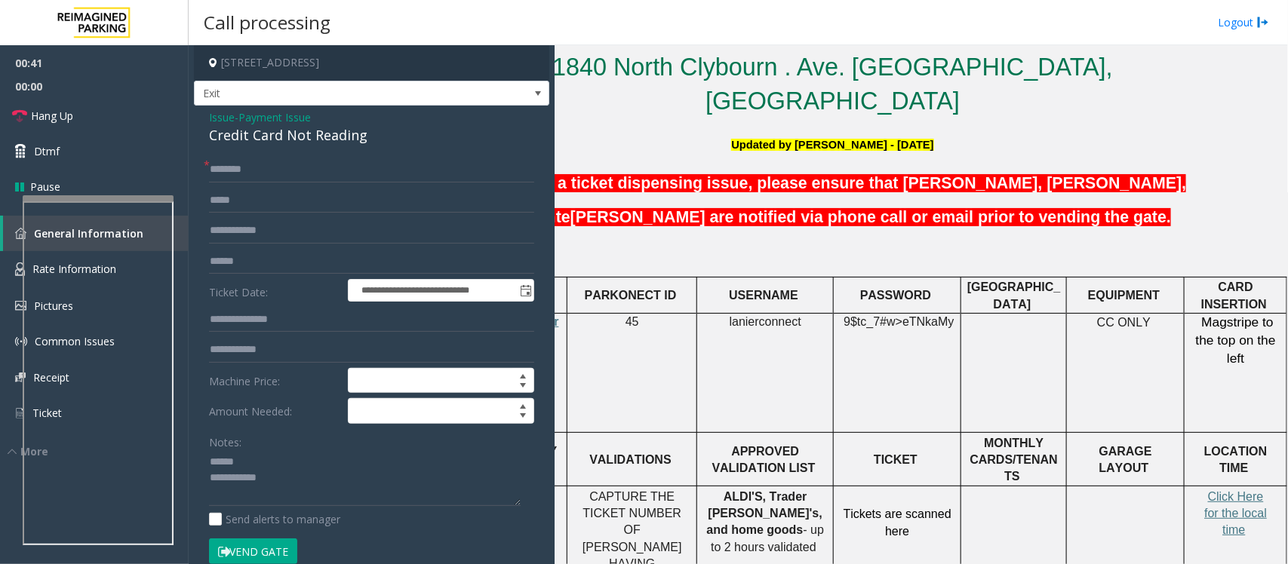
click at [245, 136] on div "Credit Card Not Reading" at bounding box center [371, 135] width 325 height 20
click at [307, 504] on textarea at bounding box center [365, 478] width 312 height 57
click at [229, 477] on textarea at bounding box center [365, 478] width 312 height 57
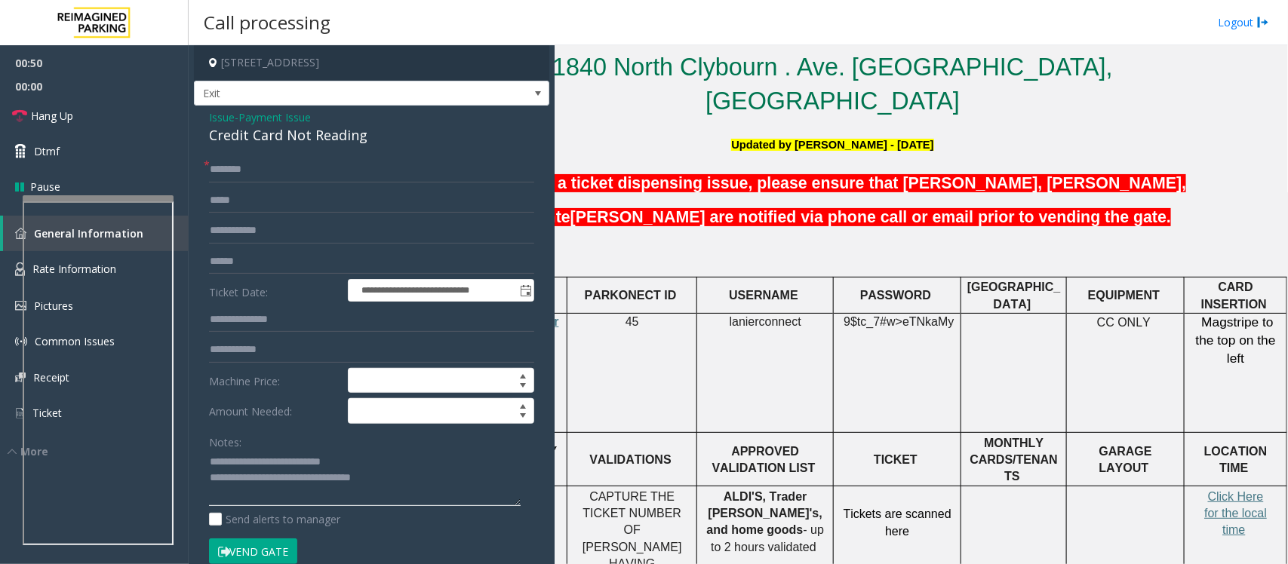
type textarea "**********"
click at [225, 263] on input "text" at bounding box center [371, 262] width 325 height 26
type input "*"
click at [209, 260] on input "*******" at bounding box center [371, 262] width 325 height 26
type input "**********"
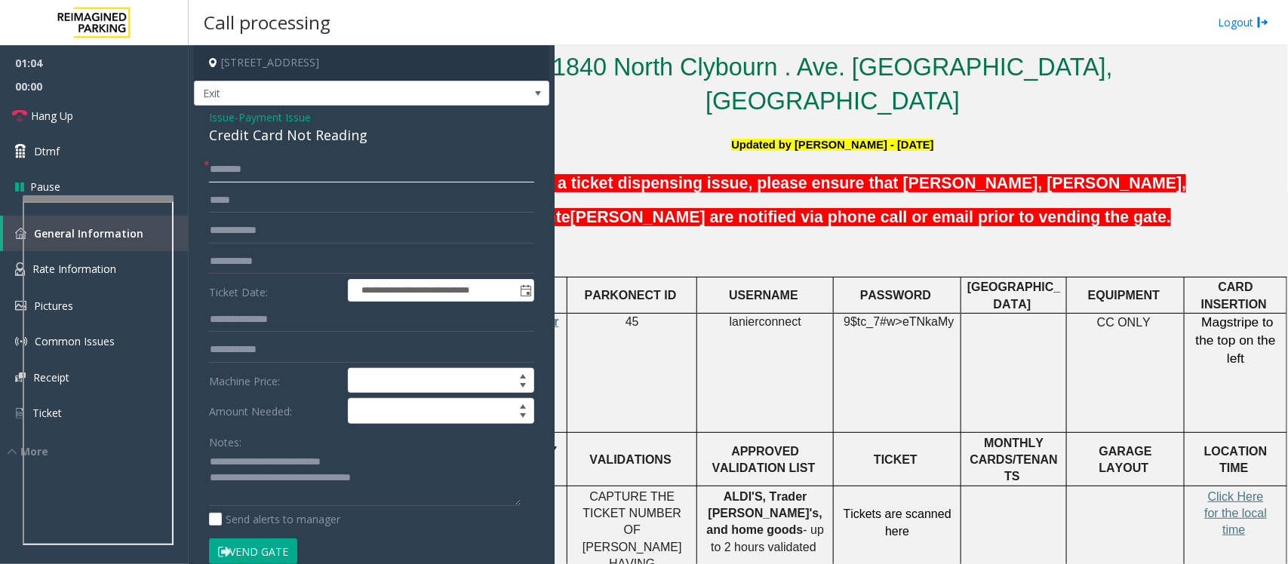
click at [261, 174] on input "text" at bounding box center [371, 170] width 325 height 26
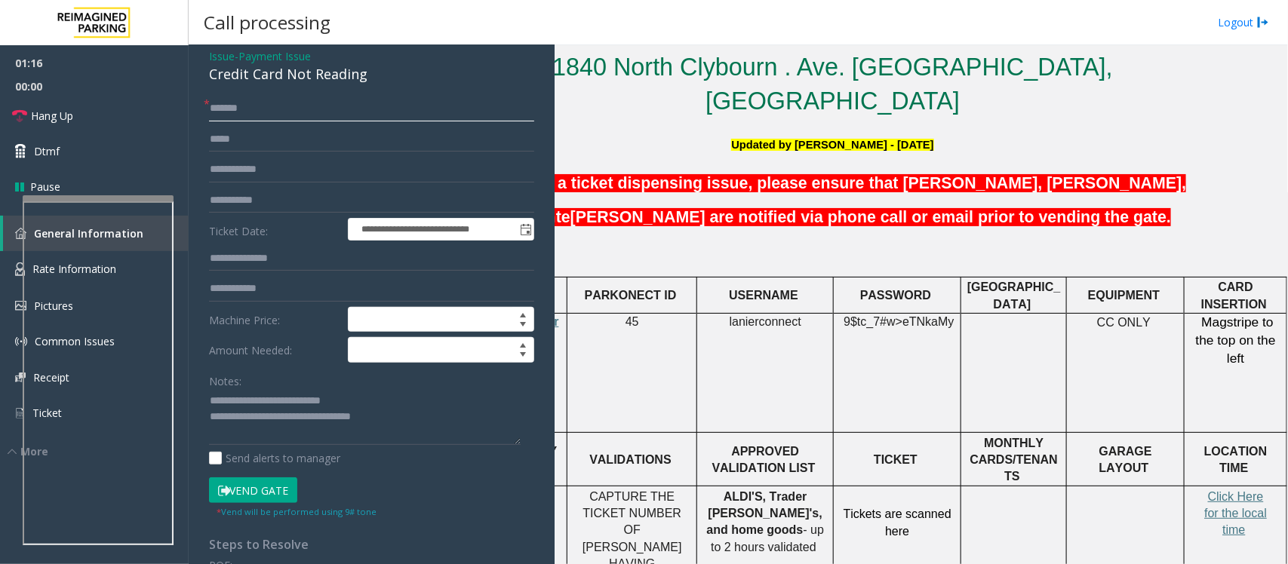
scroll to position [94, 0]
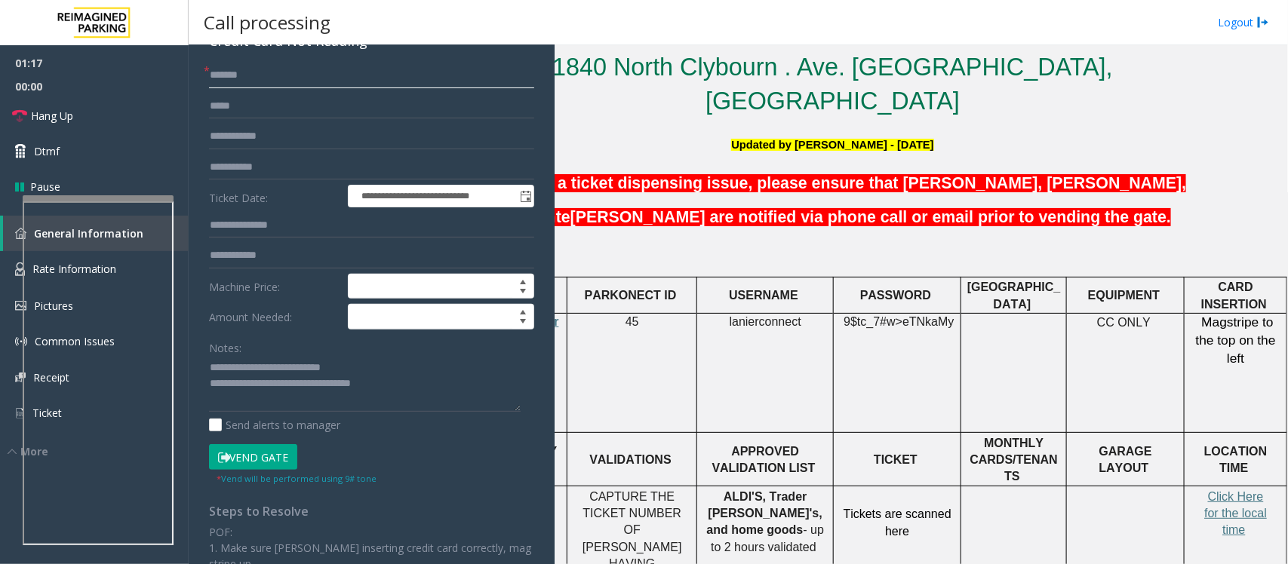
type input "*******"
click at [253, 458] on button "Vend Gate" at bounding box center [253, 457] width 88 height 26
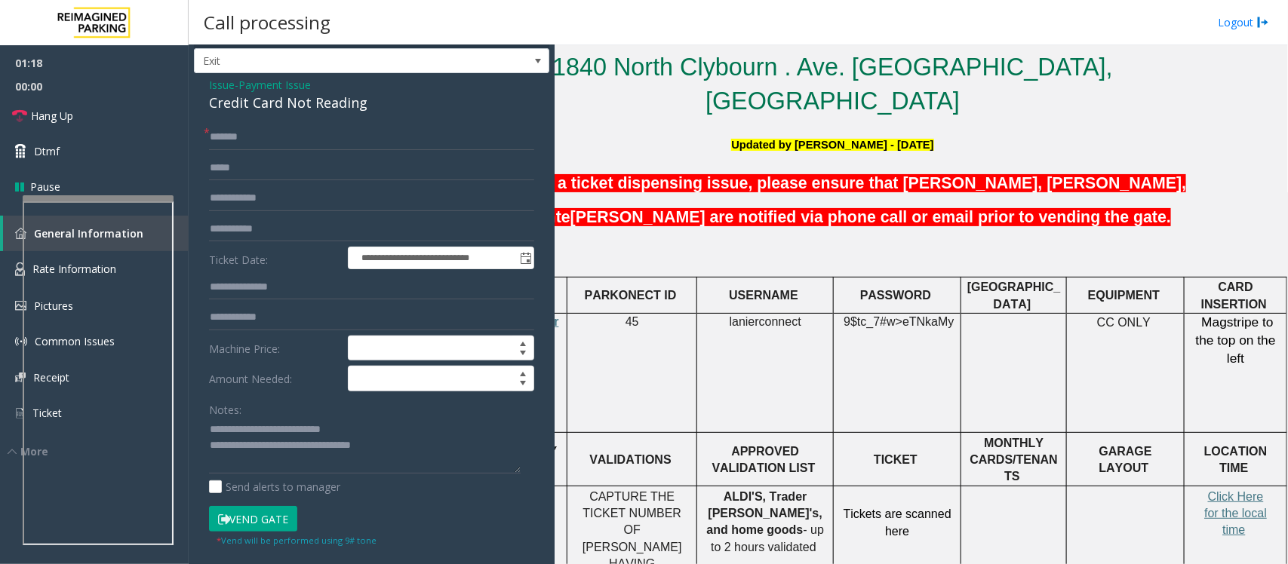
scroll to position [0, 0]
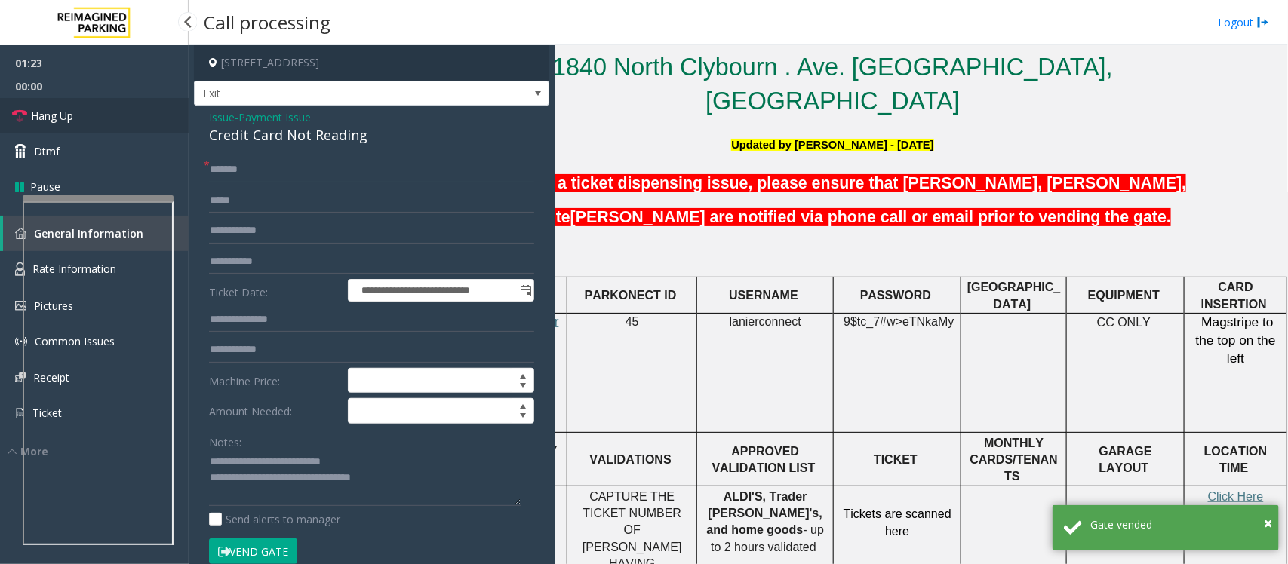
click at [57, 117] on span "Hang Up" at bounding box center [52, 116] width 42 height 16
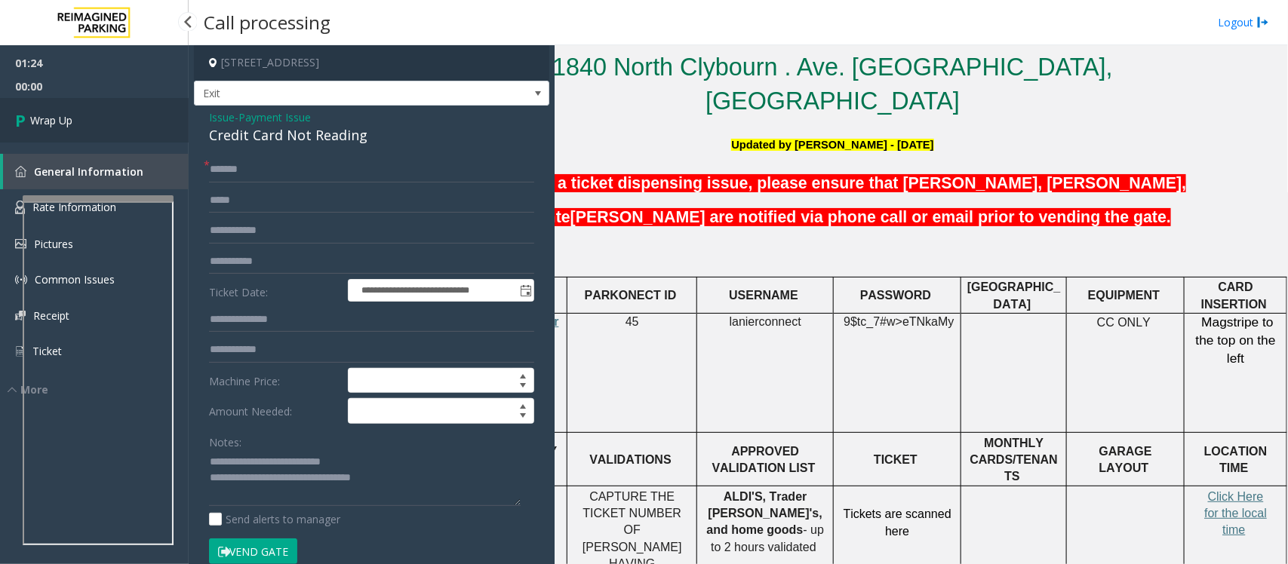
click at [57, 117] on span "Wrap Up" at bounding box center [51, 120] width 42 height 16
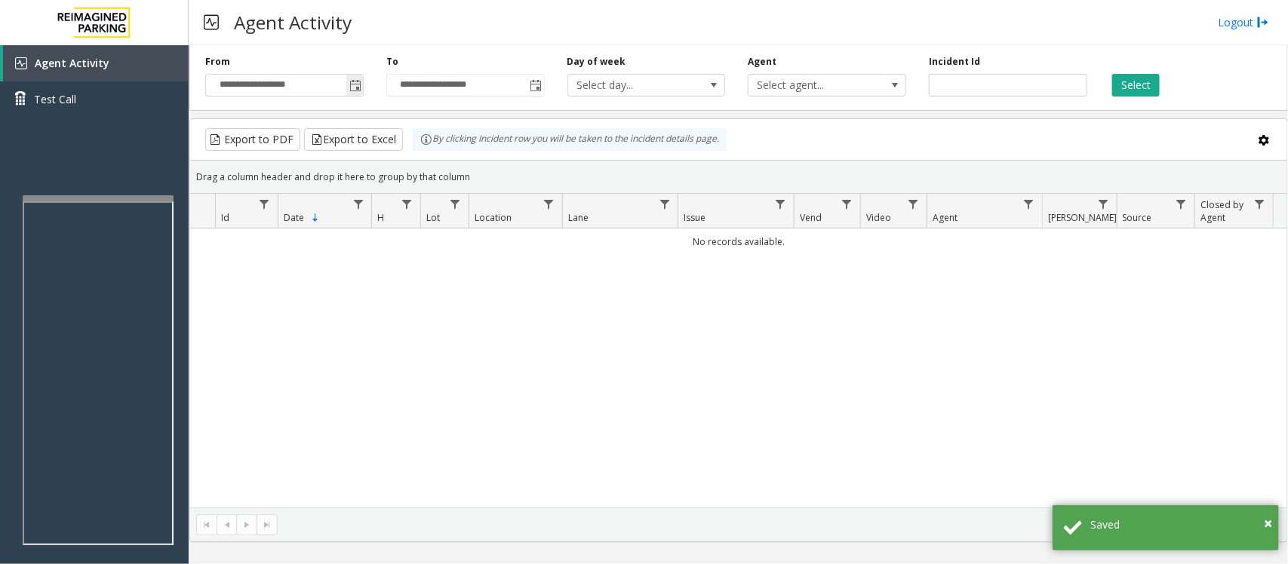
click at [355, 81] on span "Toggle popup" at bounding box center [355, 86] width 12 height 12
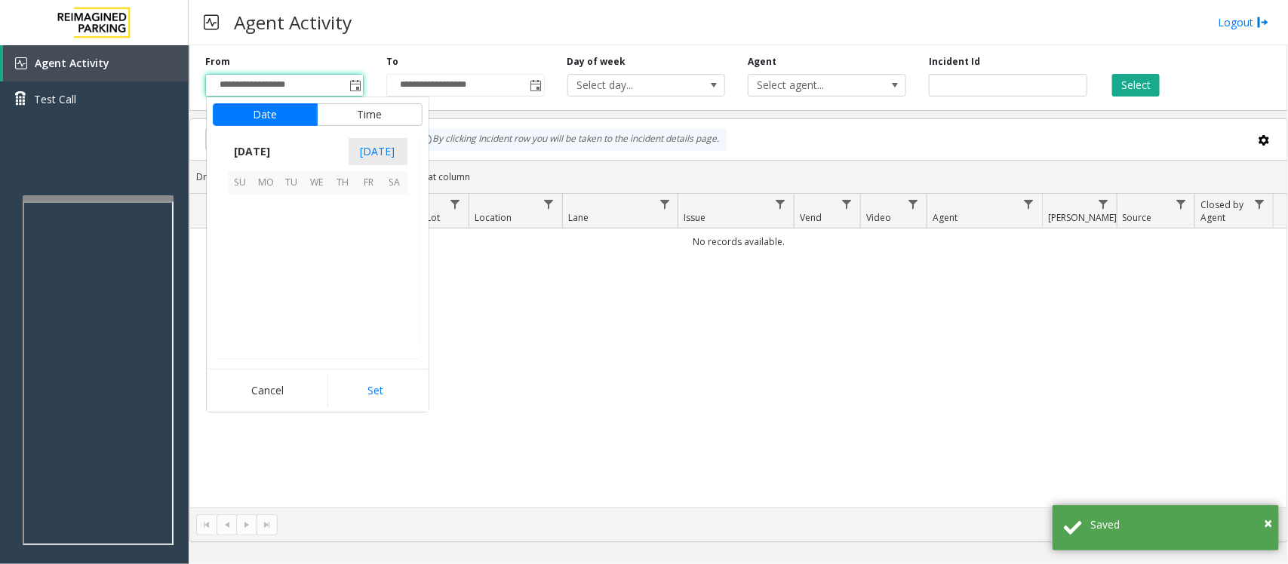
scroll to position [270793, 0]
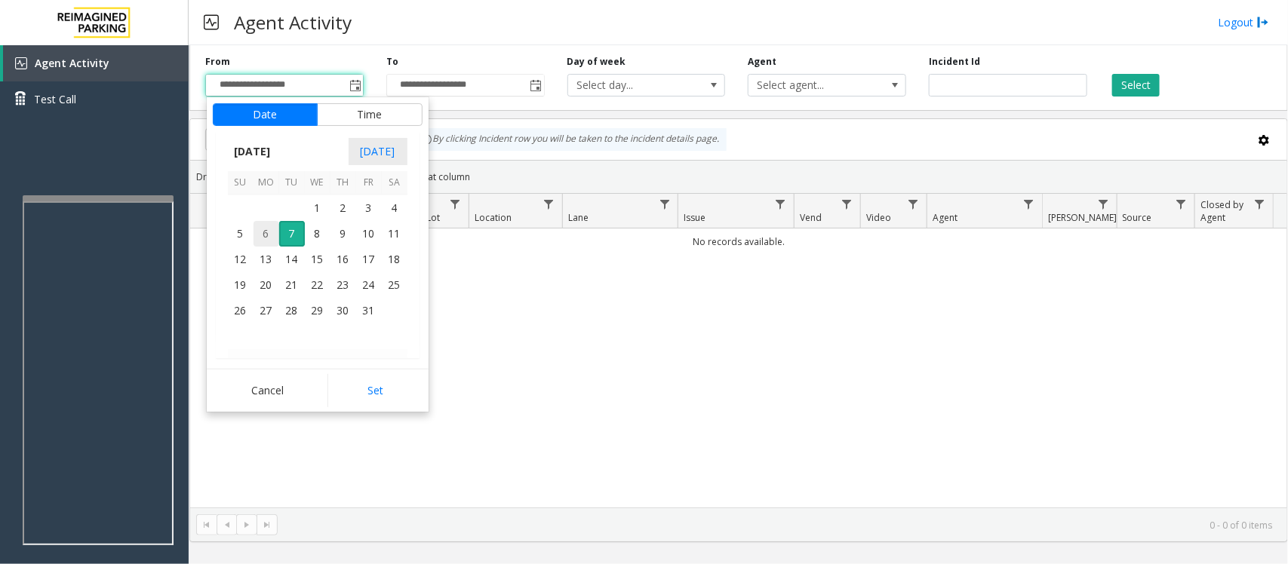
click at [266, 232] on span "6" at bounding box center [266, 234] width 26 height 26
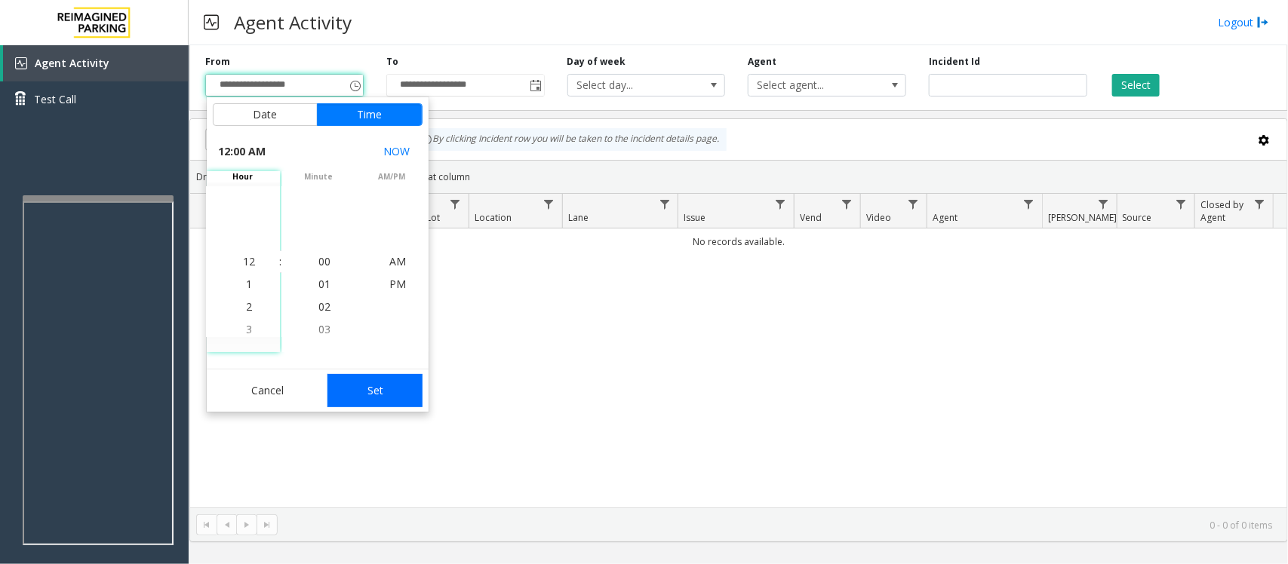
click at [379, 391] on button "Set" at bounding box center [374, 390] width 95 height 33
type input "**********"
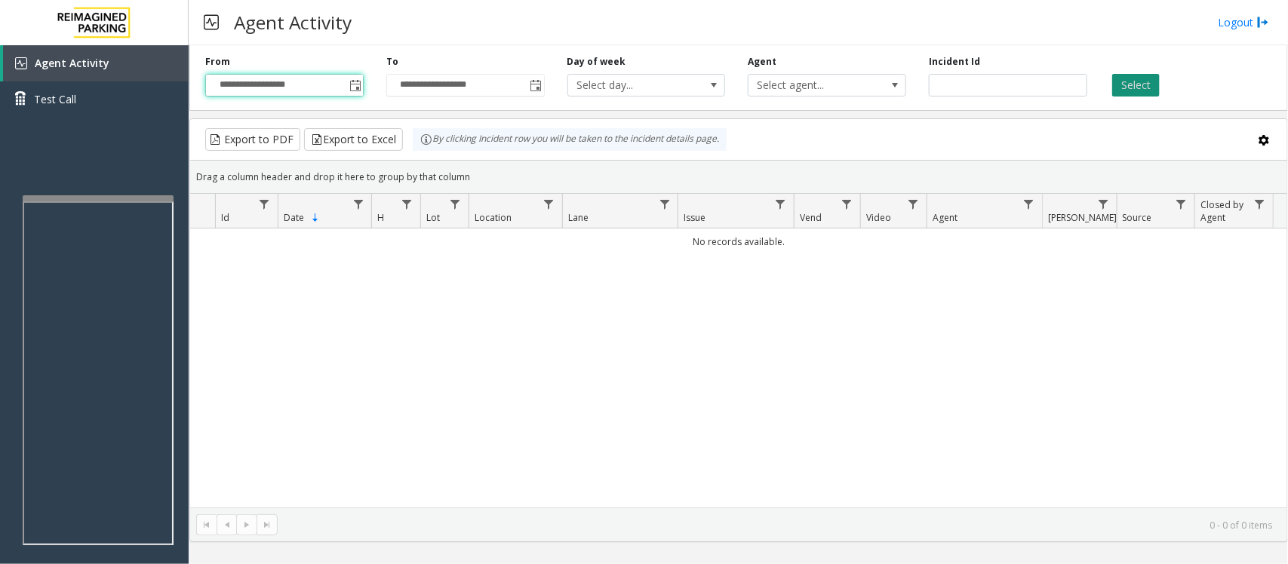
click at [1144, 83] on button "Select" at bounding box center [1136, 85] width 48 height 23
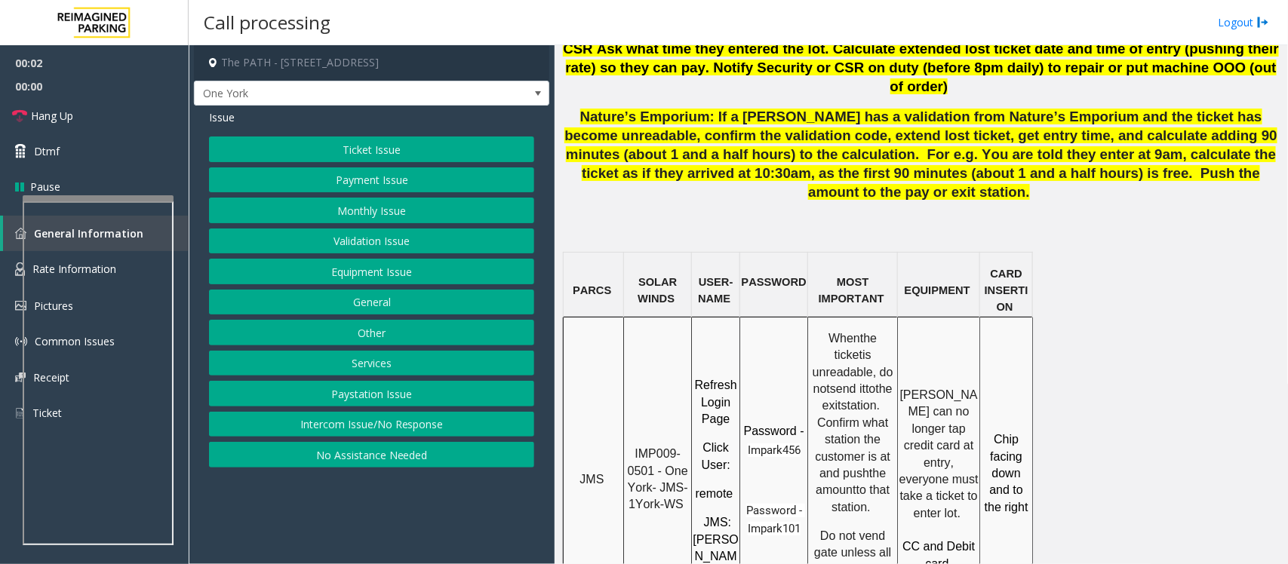
scroll to position [1226, 0]
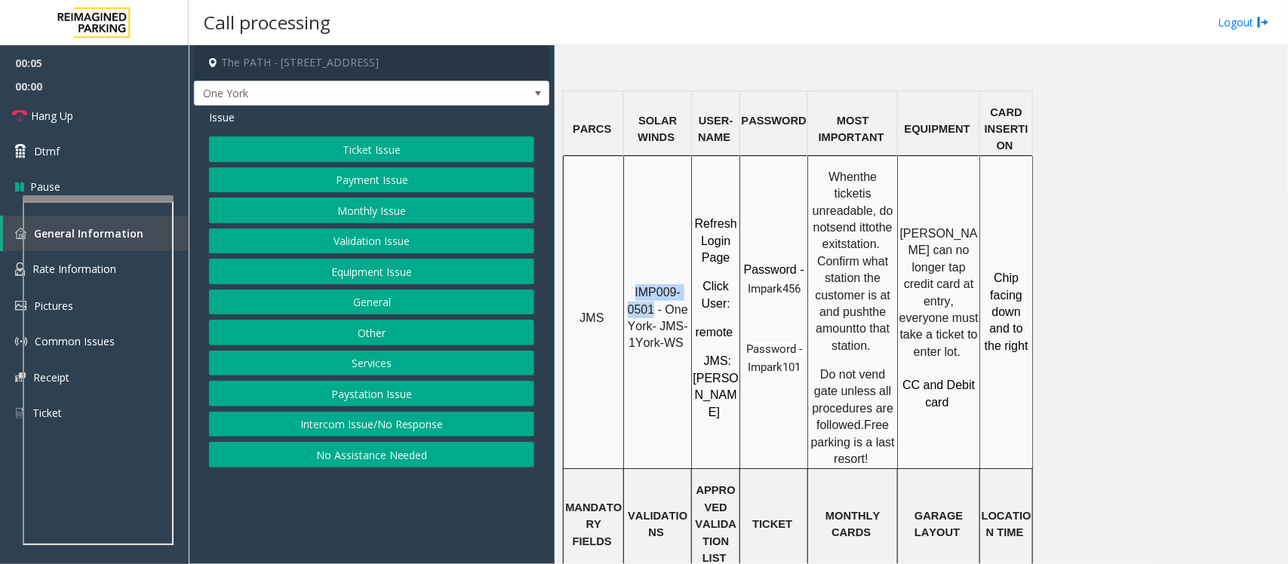
drag, startPoint x: 636, startPoint y: 175, endPoint x: 654, endPoint y: 190, distance: 23.6
click at [654, 286] on span "IMP009-0501 - One York- JMS-1York-WS" at bounding box center [660, 317] width 64 height 63
copy span "IMP009-0501"
click at [394, 145] on button "Ticket Issue" at bounding box center [371, 150] width 325 height 26
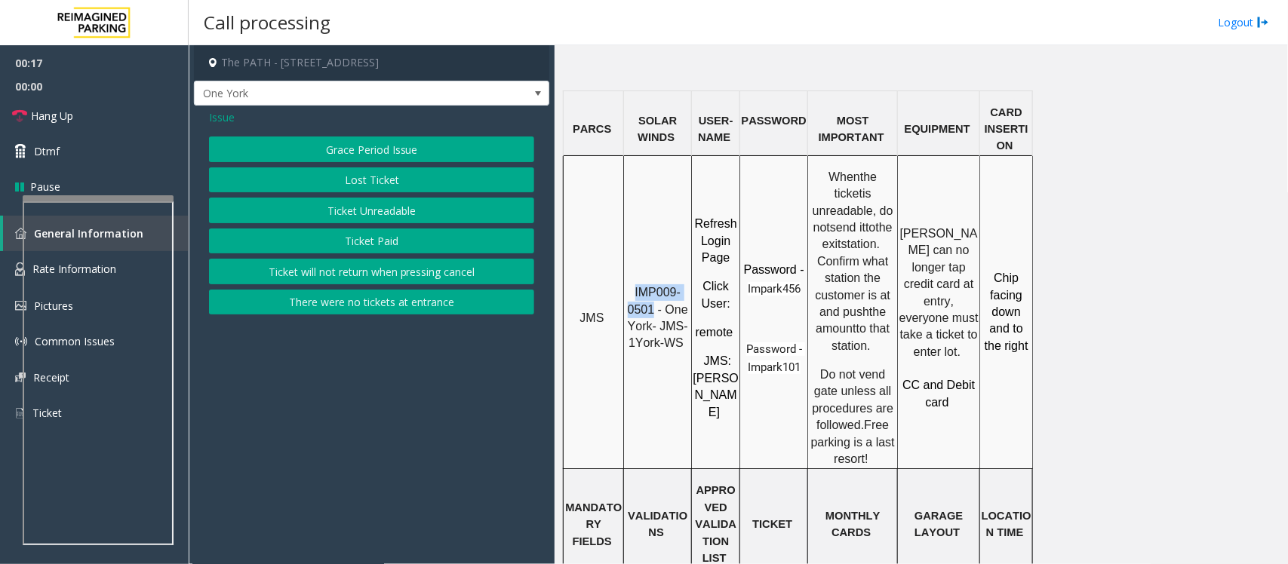
click at [370, 213] on button "Ticket Unreadable" at bounding box center [371, 211] width 325 height 26
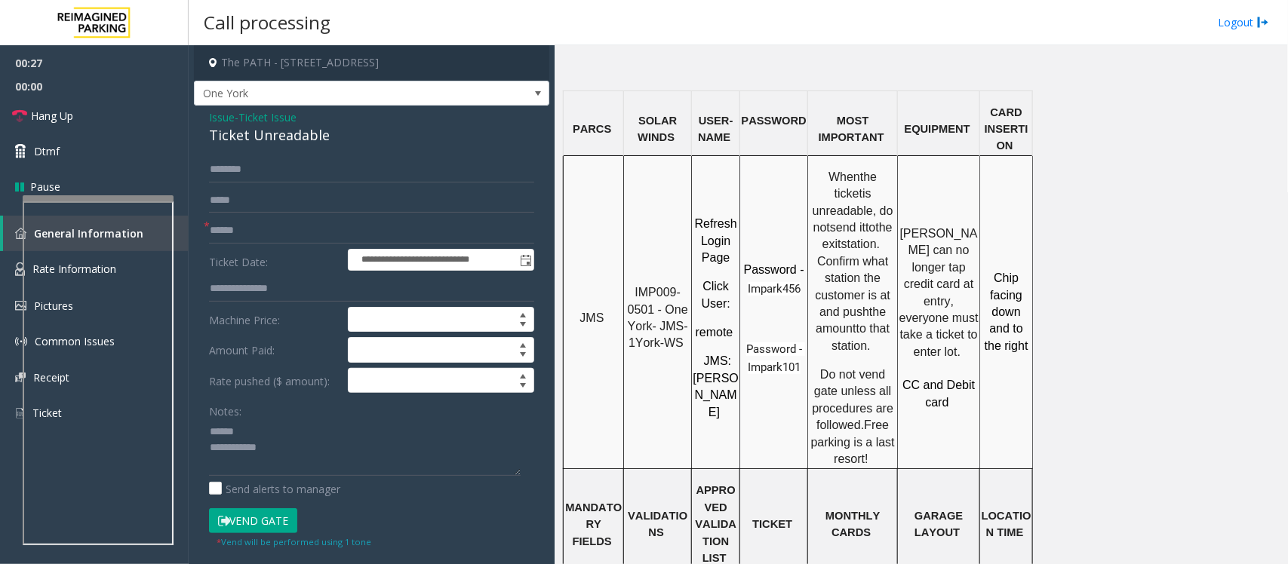
click at [257, 134] on div "Ticket Unreadable" at bounding box center [371, 135] width 325 height 20
type textarea "**********"
click at [243, 226] on input "text" at bounding box center [371, 231] width 325 height 26
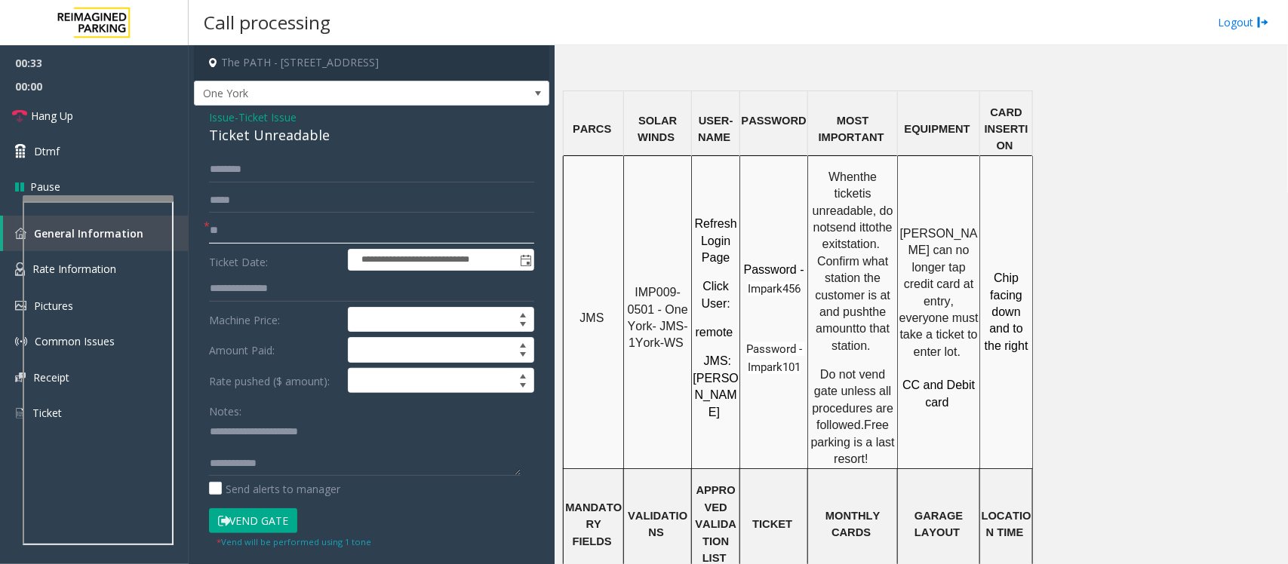
type input "**"
drag, startPoint x: 57, startPoint y: 114, endPoint x: 537, endPoint y: 220, distance: 492.1
click at [57, 114] on span "Hang Up" at bounding box center [52, 116] width 42 height 16
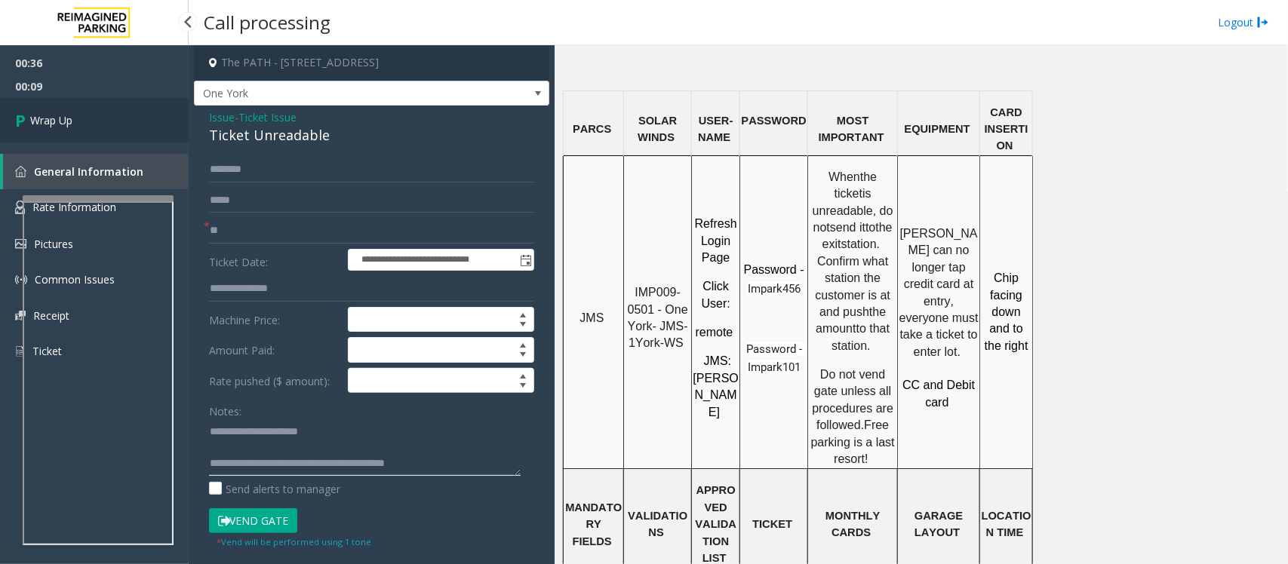
type textarea "**********"
click at [83, 118] on link "Wrap Up" at bounding box center [94, 120] width 189 height 45
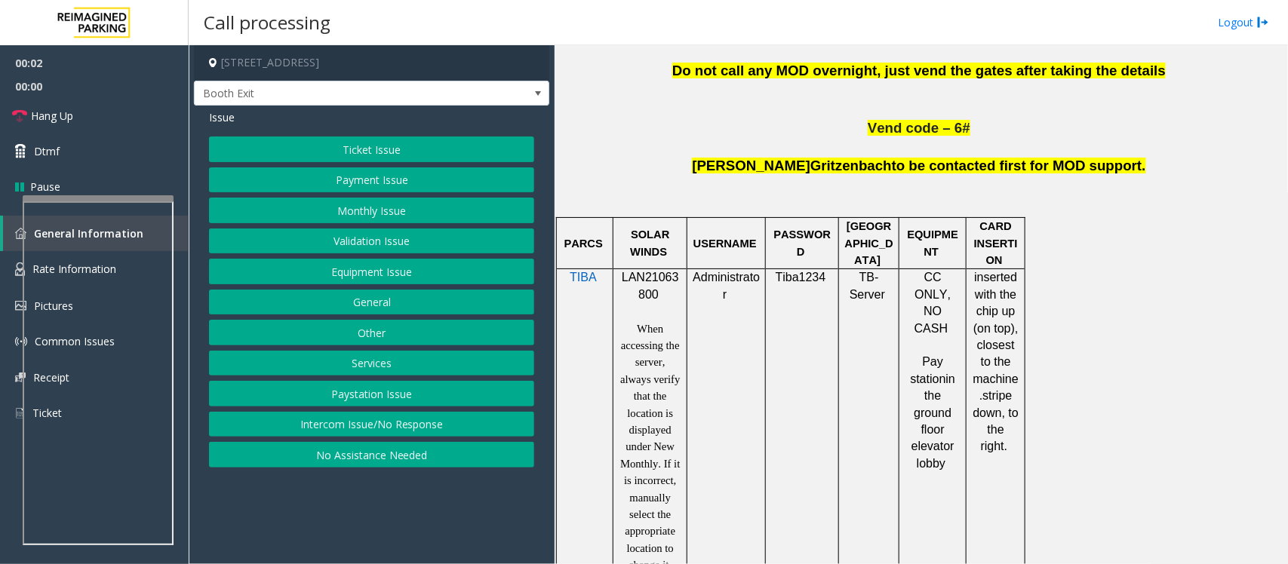
scroll to position [849, 0]
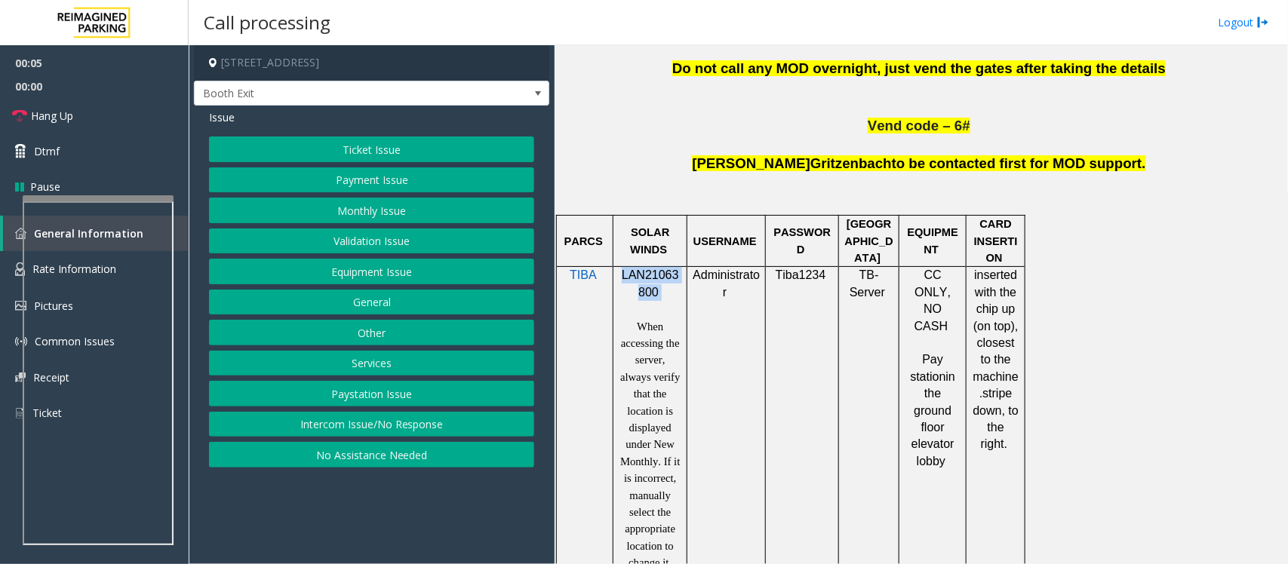
drag, startPoint x: 622, startPoint y: 276, endPoint x: 651, endPoint y: 306, distance: 41.6
click at [651, 306] on div "LAN21063800 When accessing the server, always verify that the location is displ…" at bounding box center [650, 419] width 63 height 304
copy p "LAN21063800"
click at [368, 236] on button "Validation Issue" at bounding box center [371, 242] width 325 height 26
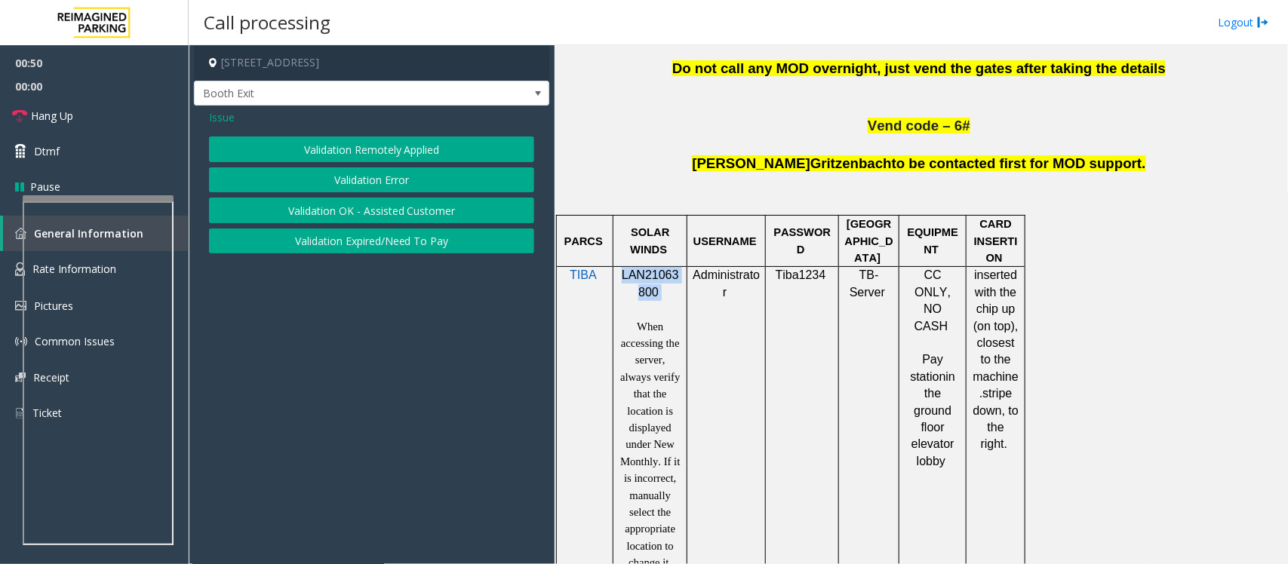
click at [385, 182] on button "Validation Error" at bounding box center [371, 180] width 325 height 26
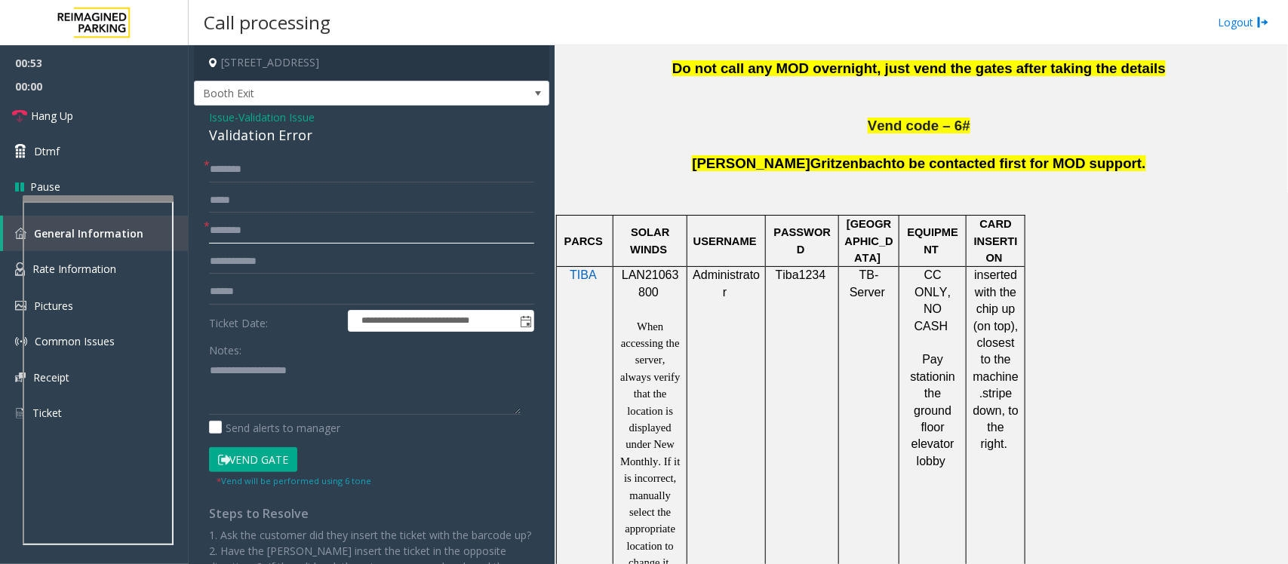
click at [231, 232] on input "text" at bounding box center [371, 231] width 325 height 26
type input "*******"
click at [230, 285] on input "text" at bounding box center [371, 292] width 325 height 26
paste input "******"
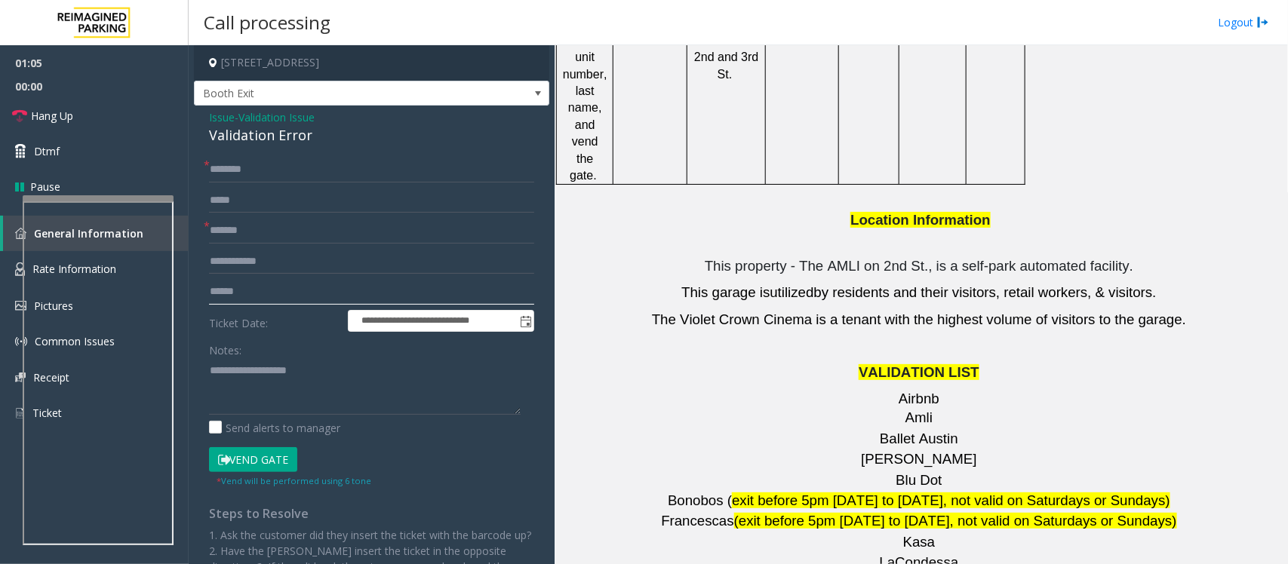
scroll to position [1886, 0]
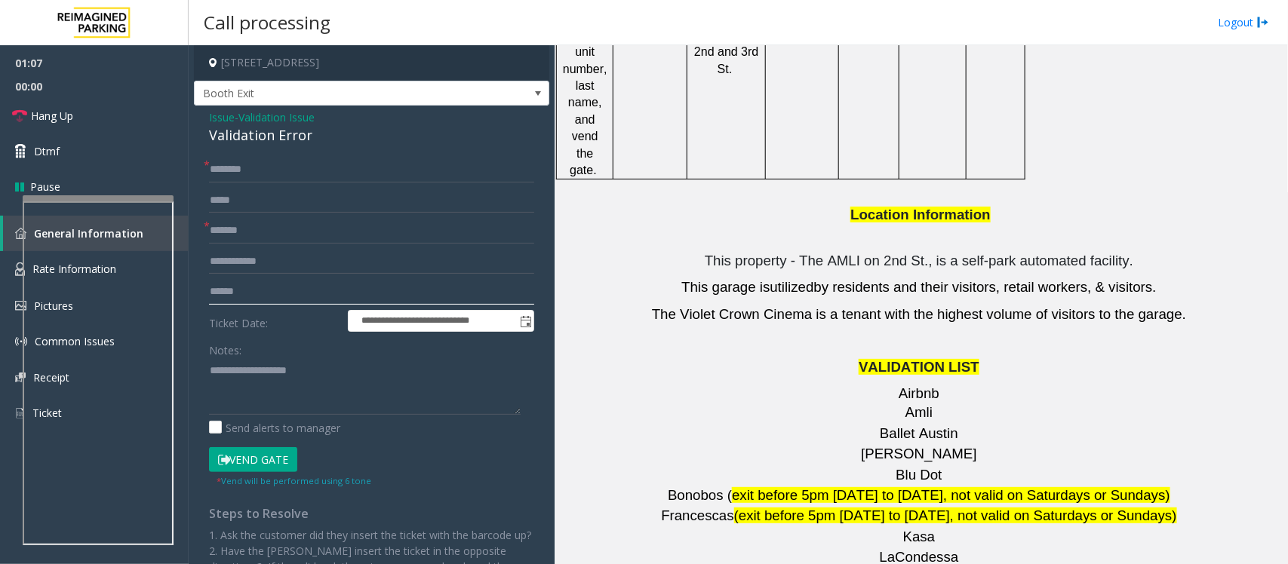
type input "******"
drag, startPoint x: 936, startPoint y: 361, endPoint x: 892, endPoint y: 367, distance: 45.0
click at [892, 445] on p "Barry's" at bounding box center [921, 454] width 722 height 19
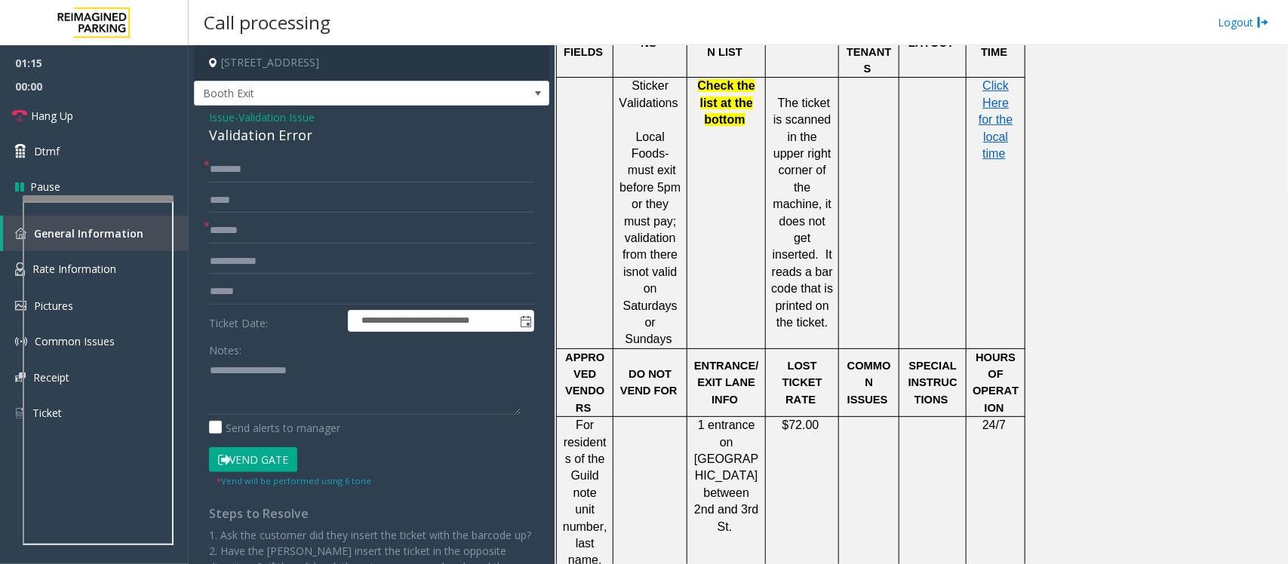
scroll to position [1226, 0]
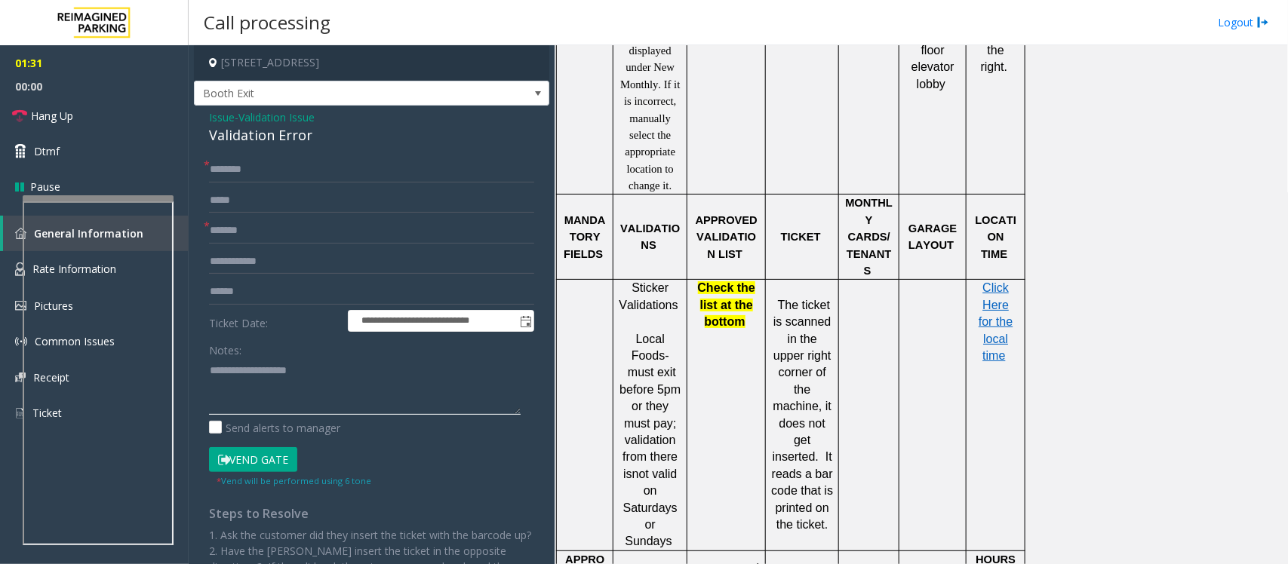
click at [240, 383] on textarea at bounding box center [365, 386] width 312 height 57
click at [242, 457] on button "Vend Gate" at bounding box center [253, 460] width 88 height 26
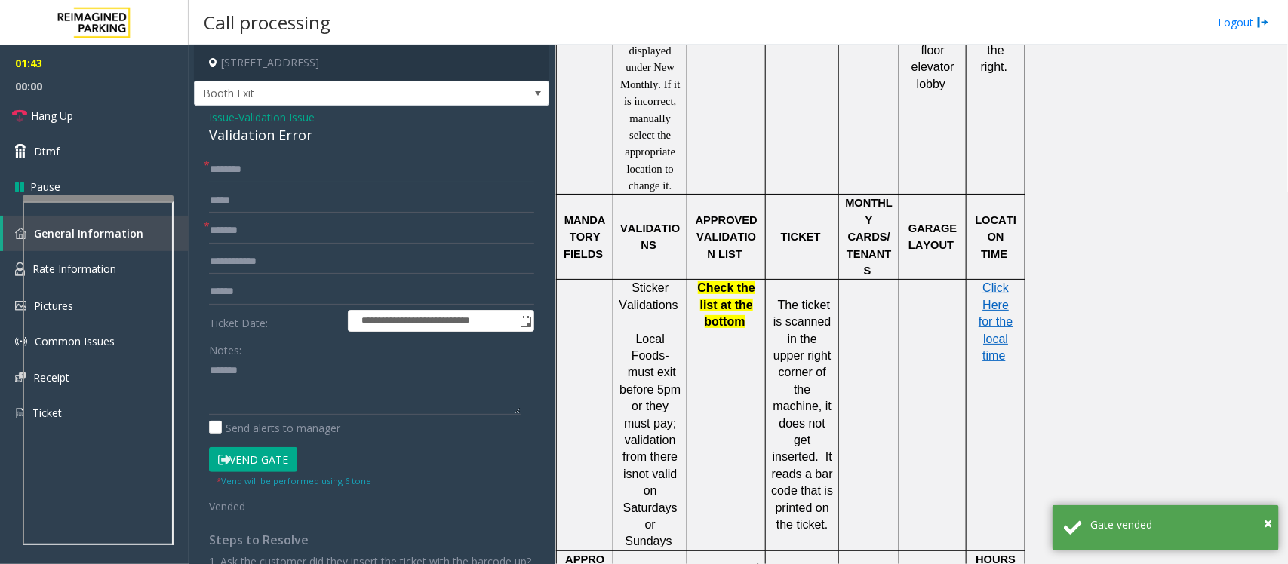
click at [279, 134] on div "Validation Error" at bounding box center [371, 135] width 325 height 20
click at [357, 377] on textarea at bounding box center [365, 386] width 312 height 57
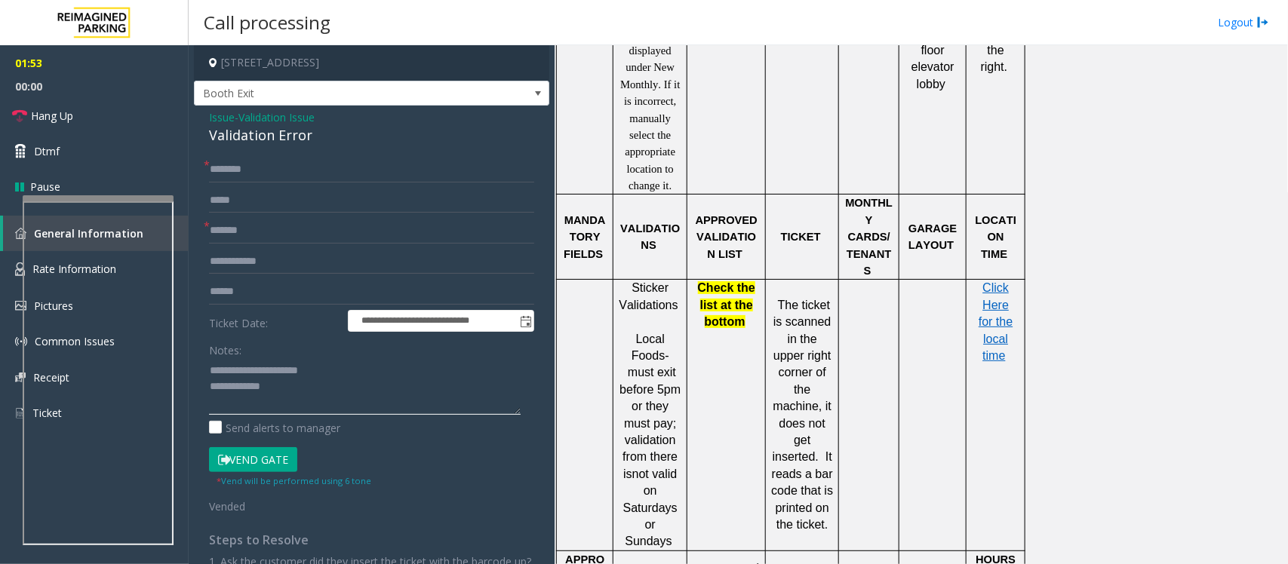
type textarea "**********"
click at [224, 168] on input "text" at bounding box center [371, 170] width 325 height 26
click at [258, 176] on input "text" at bounding box center [371, 170] width 325 height 26
type input "*****"
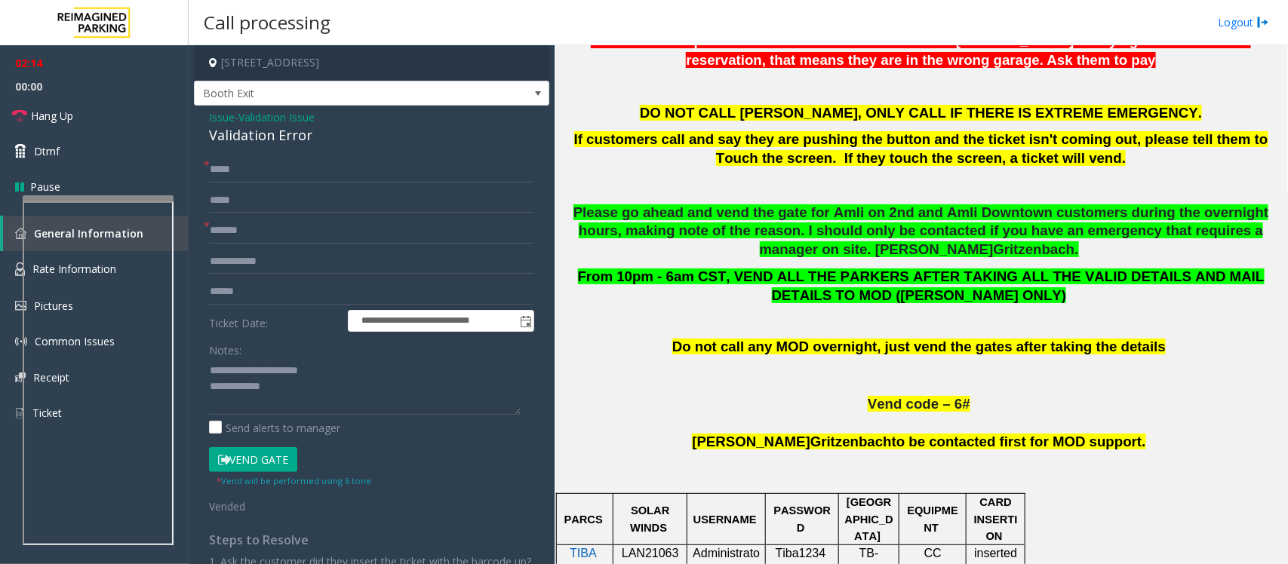
scroll to position [283, 0]
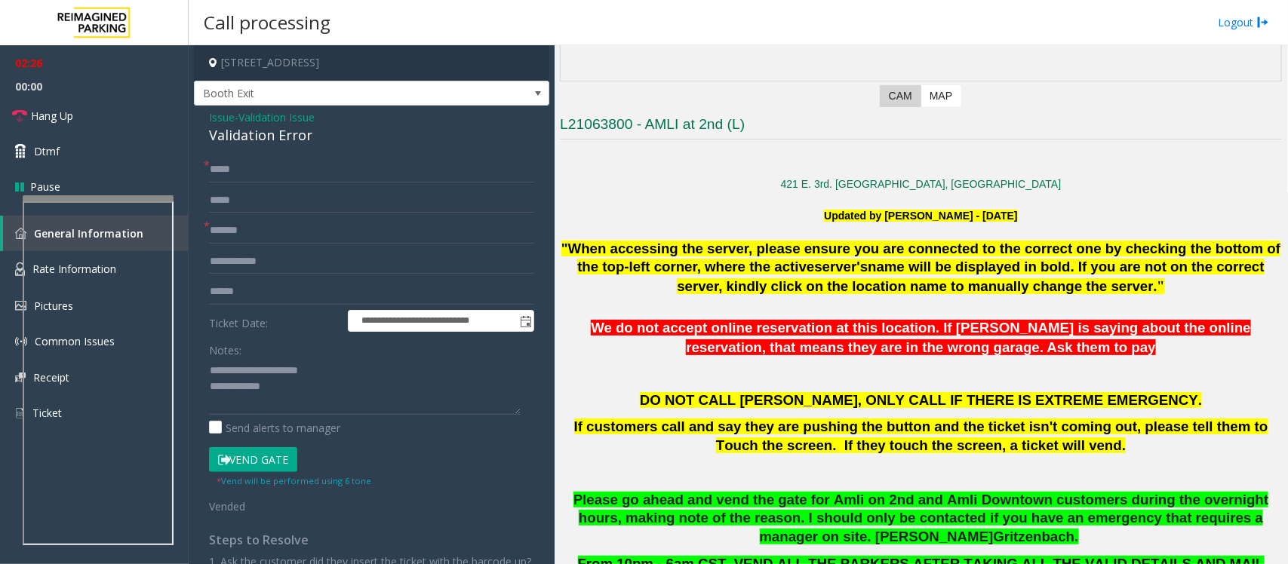
click at [287, 453] on button "Vend Gate" at bounding box center [253, 460] width 88 height 26
click at [294, 383] on textarea at bounding box center [365, 386] width 312 height 57
click at [357, 390] on textarea at bounding box center [365, 386] width 312 height 57
click at [48, 118] on span "Hang Up" at bounding box center [52, 116] width 42 height 16
click at [352, 390] on textarea at bounding box center [365, 386] width 312 height 57
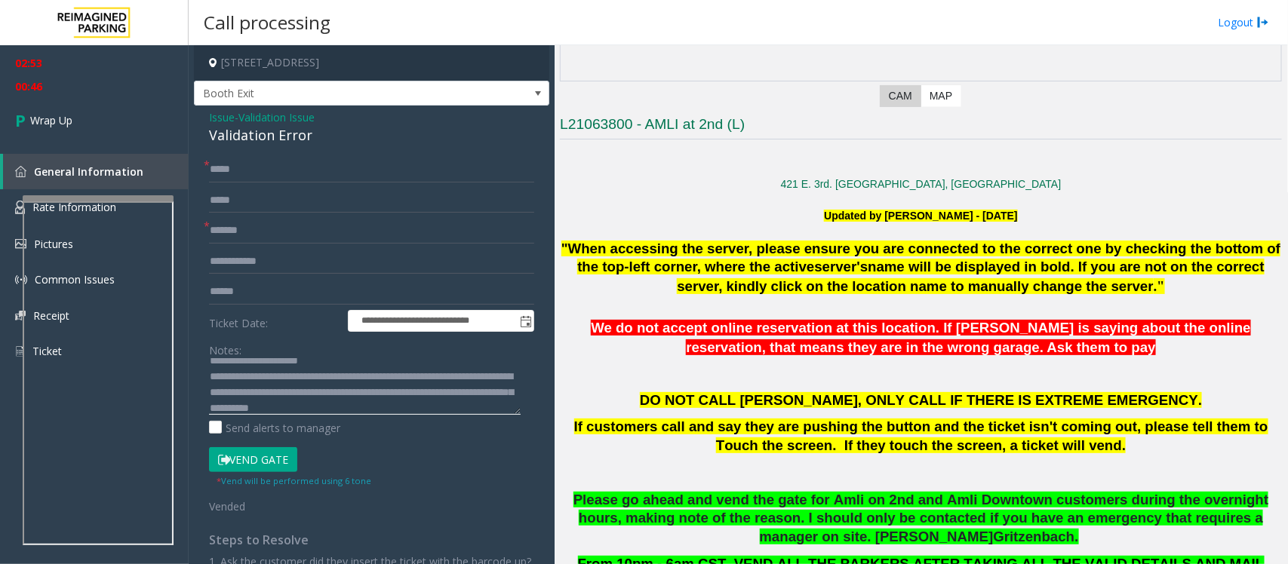
scroll to position [26, 0]
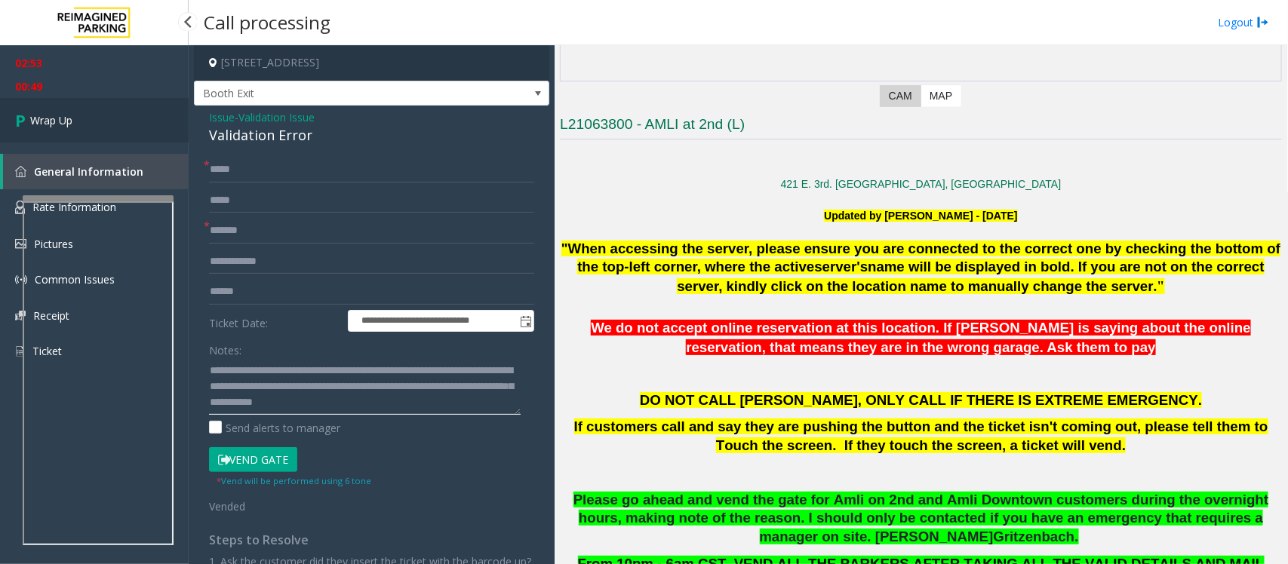
type textarea "**********"
click at [40, 129] on link "Wrap Up" at bounding box center [94, 120] width 189 height 45
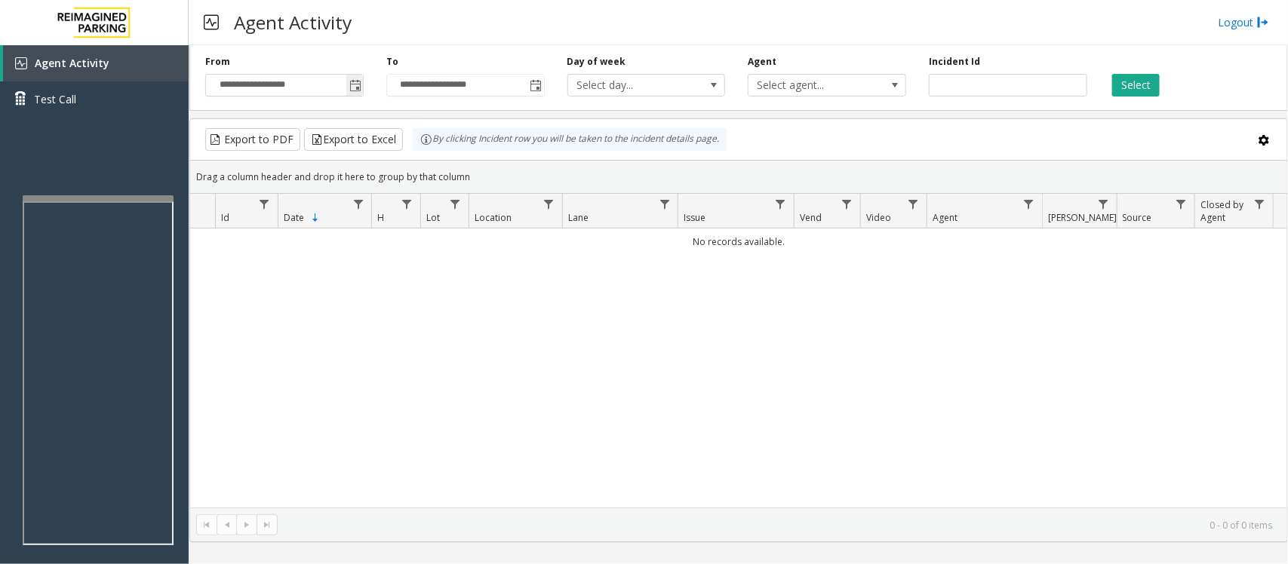
click at [357, 88] on span "Toggle popup" at bounding box center [355, 86] width 12 height 12
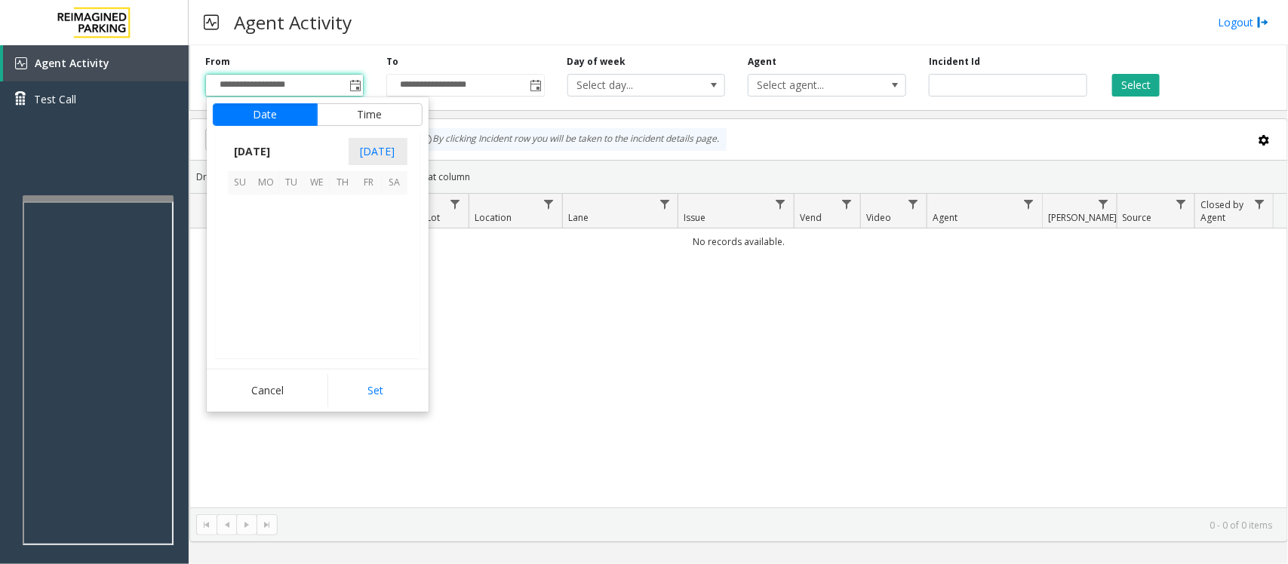
scroll to position [270793, 0]
click at [272, 231] on span "6" at bounding box center [266, 234] width 26 height 26
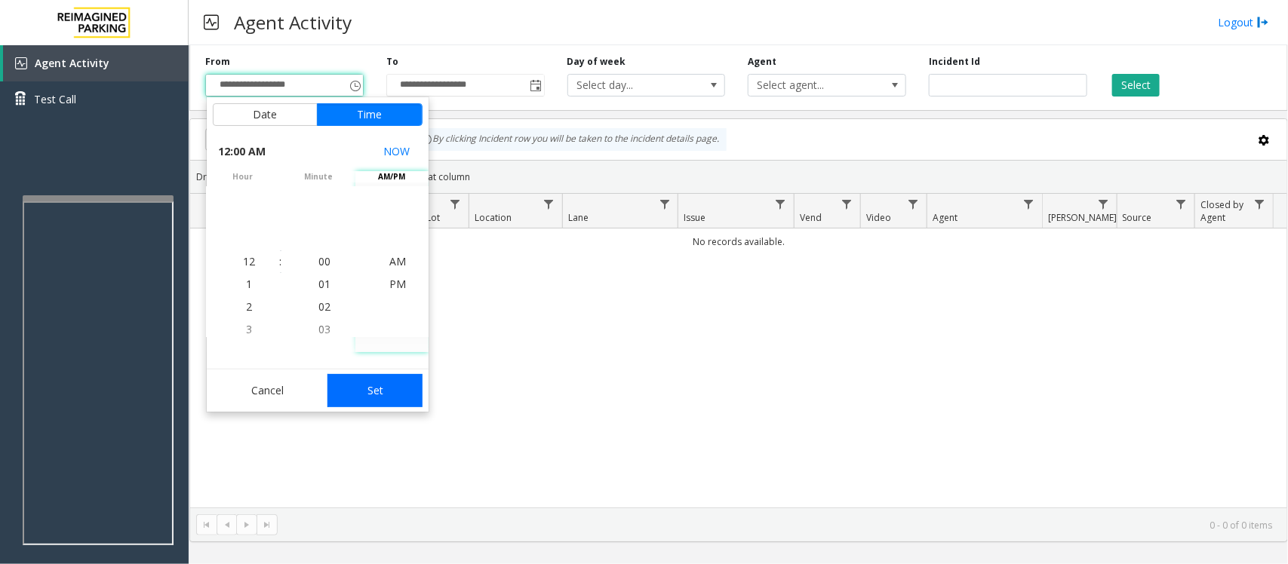
click at [391, 391] on button "Set" at bounding box center [374, 390] width 95 height 33
type input "**********"
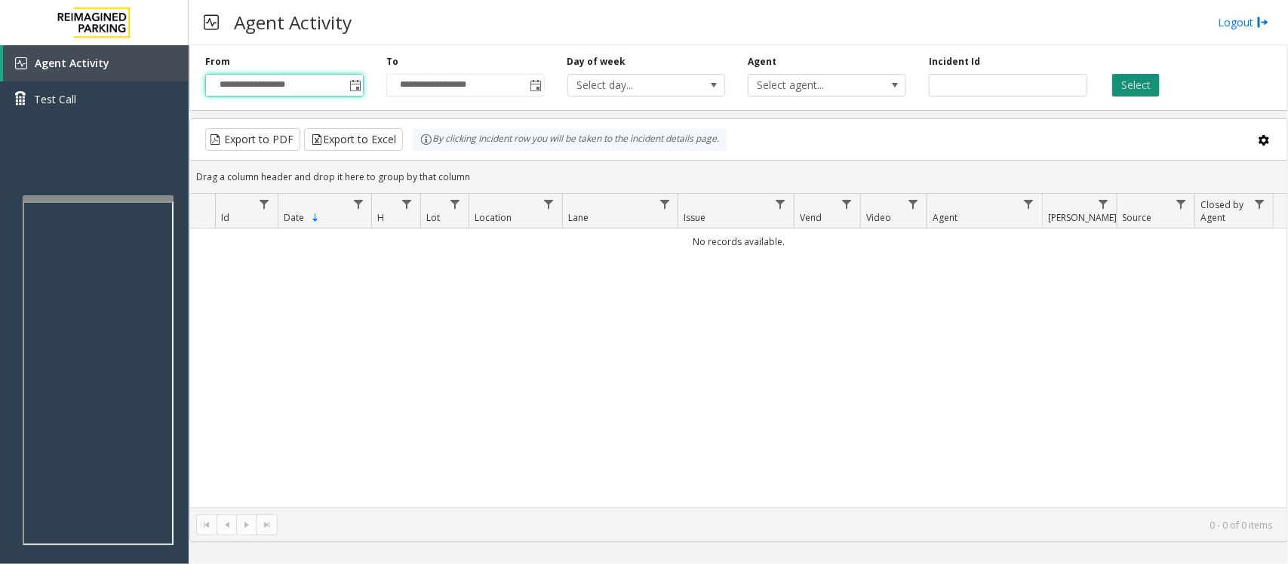
click at [1129, 85] on button "Select" at bounding box center [1136, 85] width 48 height 23
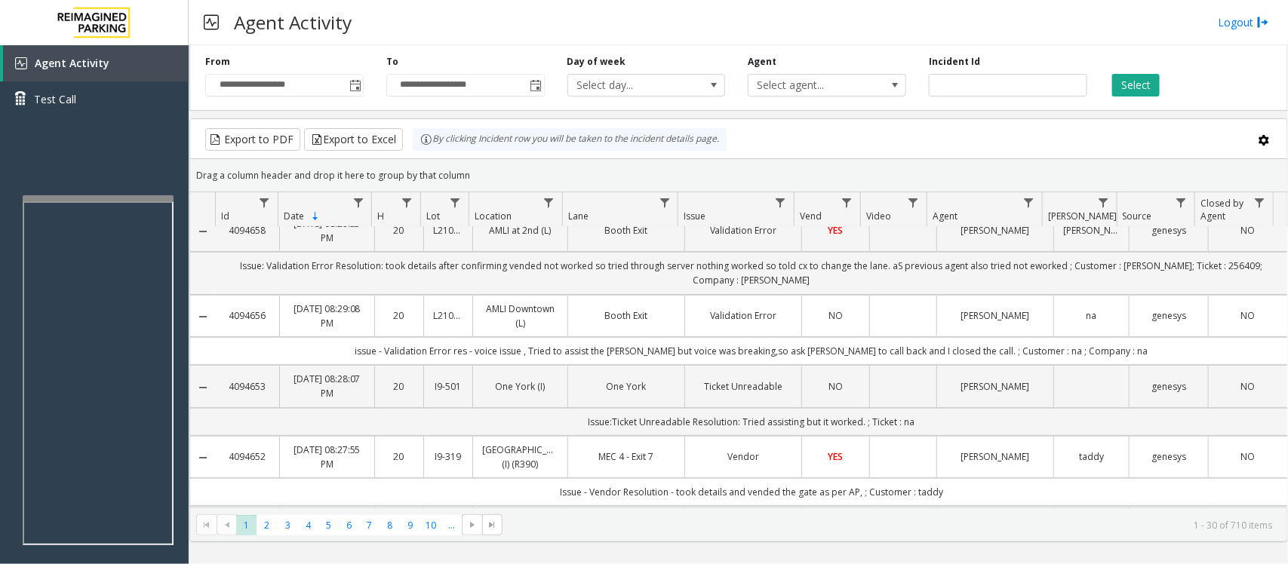
scroll to position [0, 0]
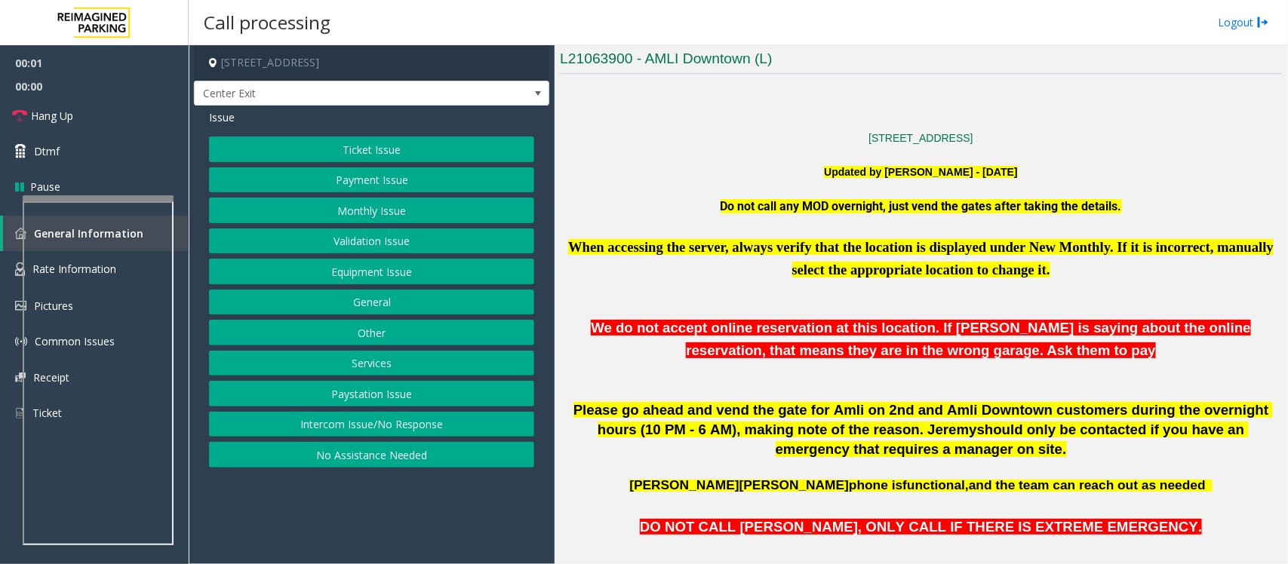
scroll to position [377, 0]
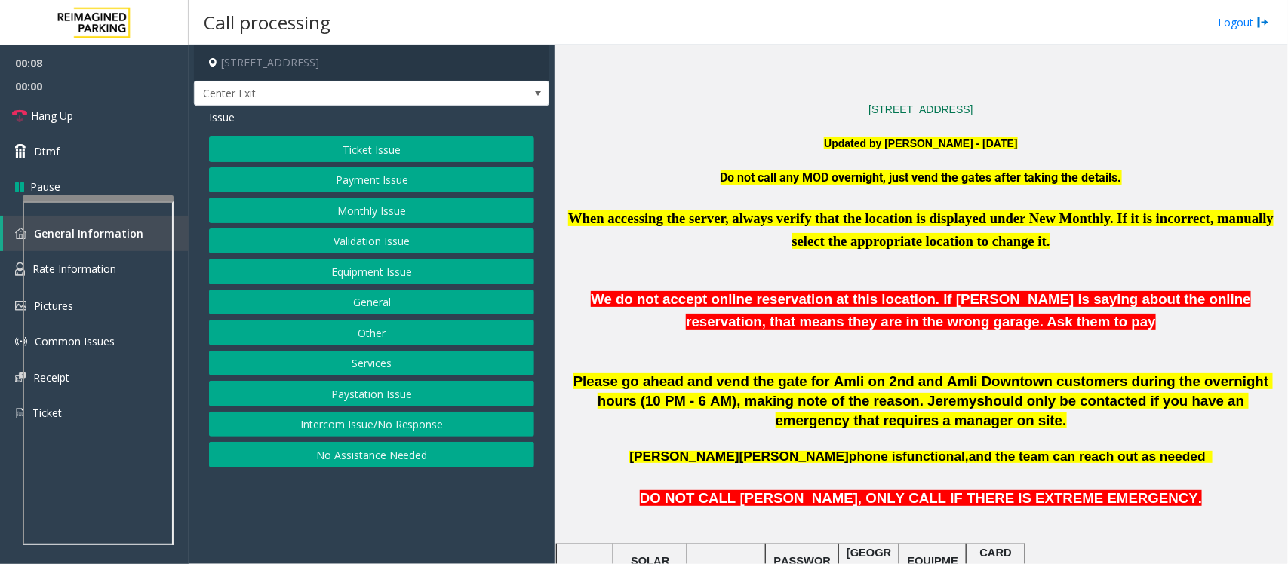
click at [374, 240] on button "Validation Issue" at bounding box center [371, 242] width 325 height 26
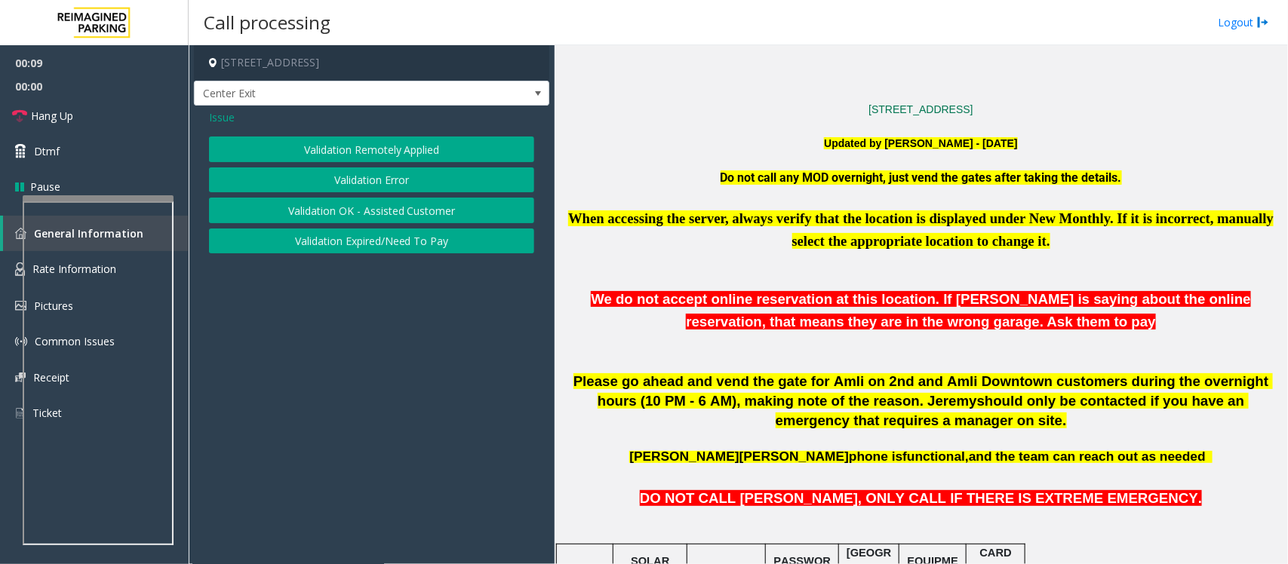
click at [386, 172] on button "Validation Error" at bounding box center [371, 180] width 325 height 26
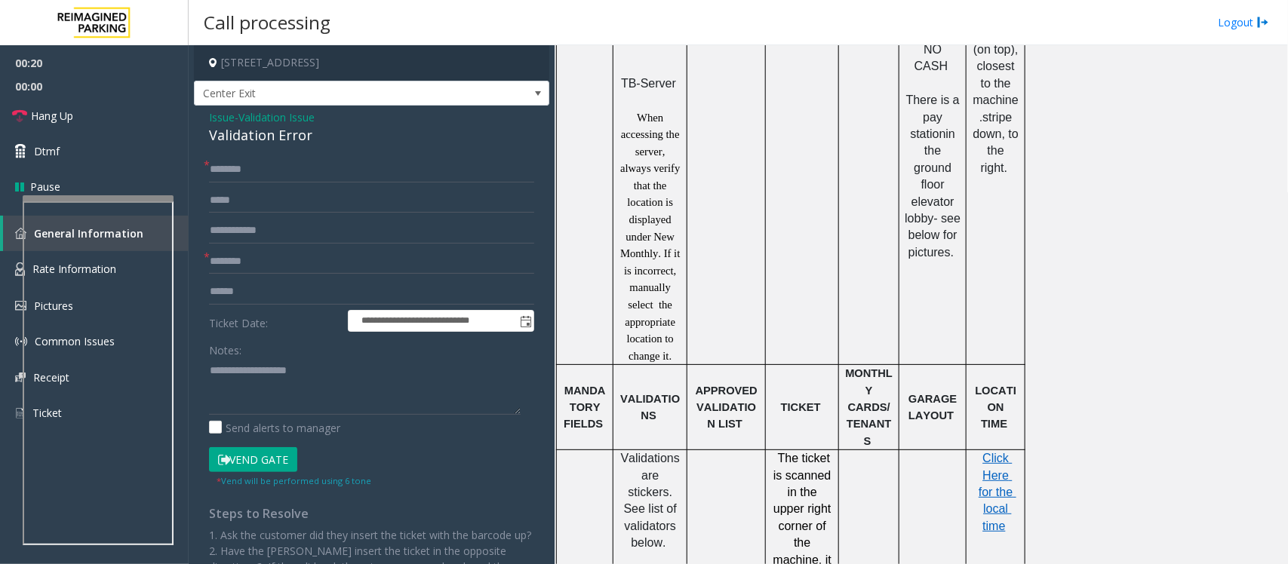
scroll to position [1037, 0]
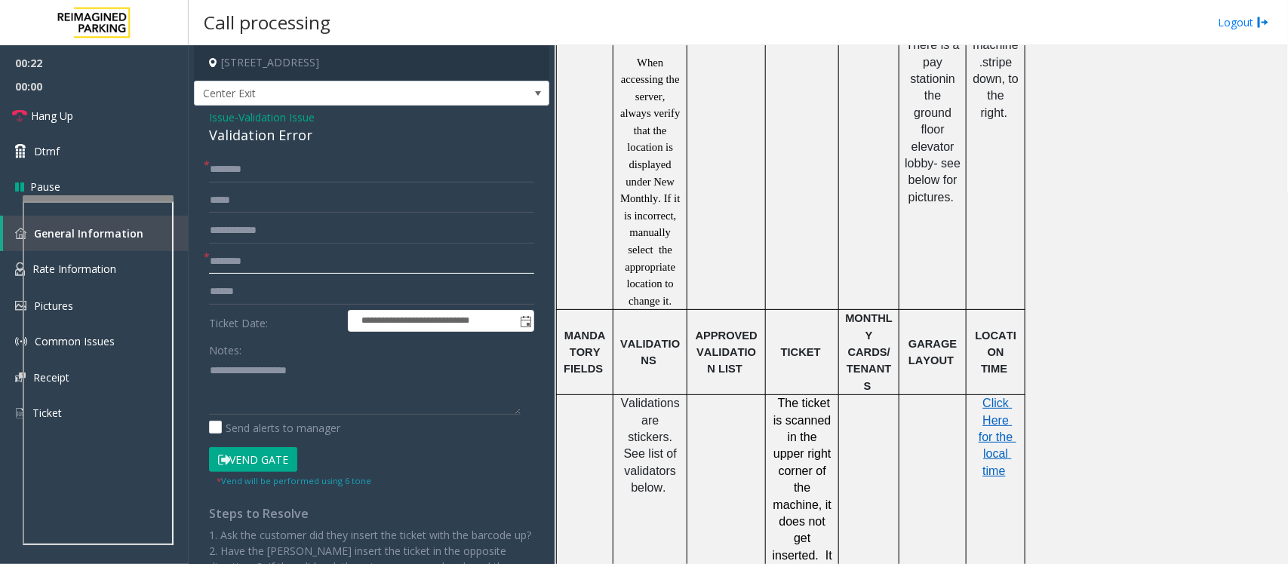
click at [230, 263] on input "text" at bounding box center [371, 262] width 325 height 26
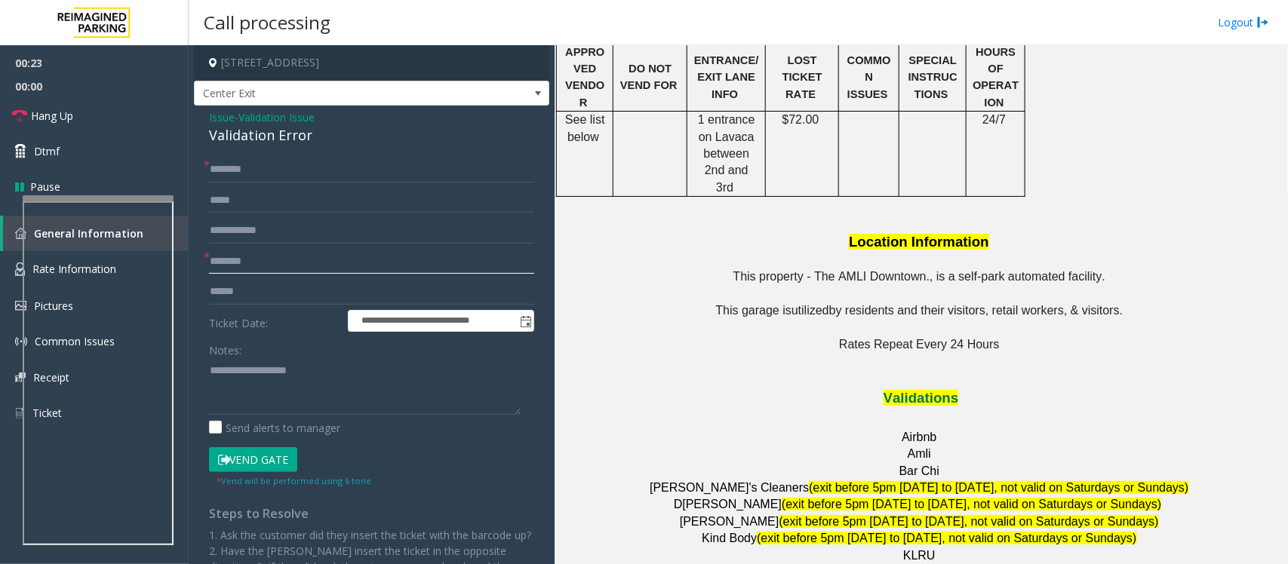
scroll to position [1792, 0]
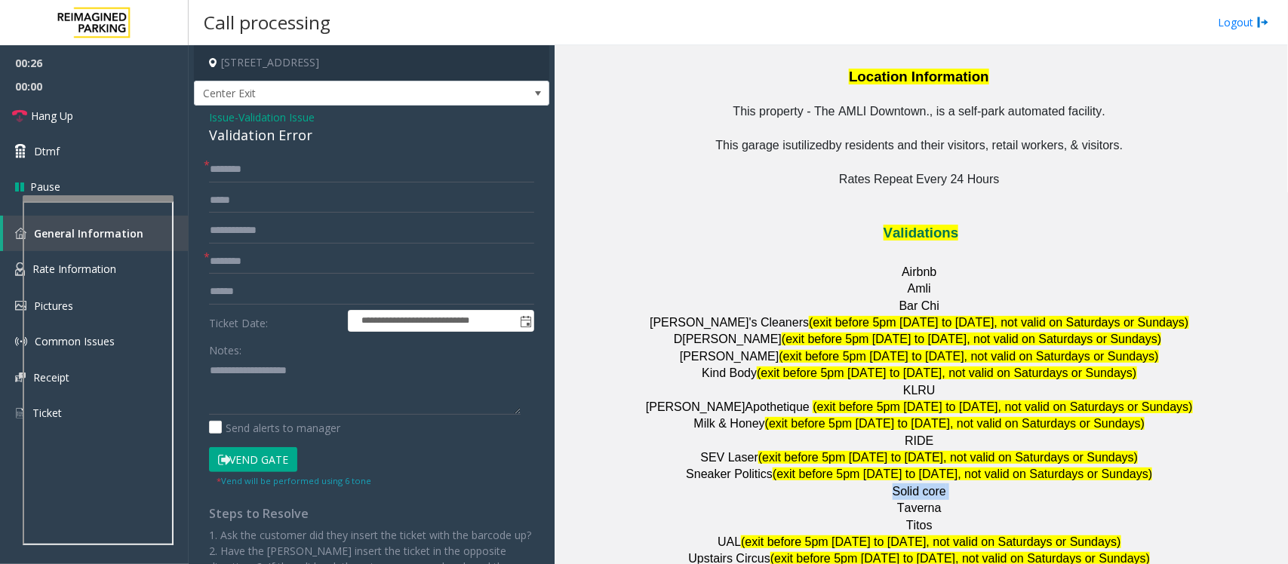
drag, startPoint x: 938, startPoint y: 416, endPoint x: 889, endPoint y: 416, distance: 49.0
click at [889, 484] on p "Solid core" at bounding box center [921, 492] width 722 height 17
copy p "Solid core"
click at [318, 268] on input "text" at bounding box center [371, 262] width 325 height 26
paste input "**********"
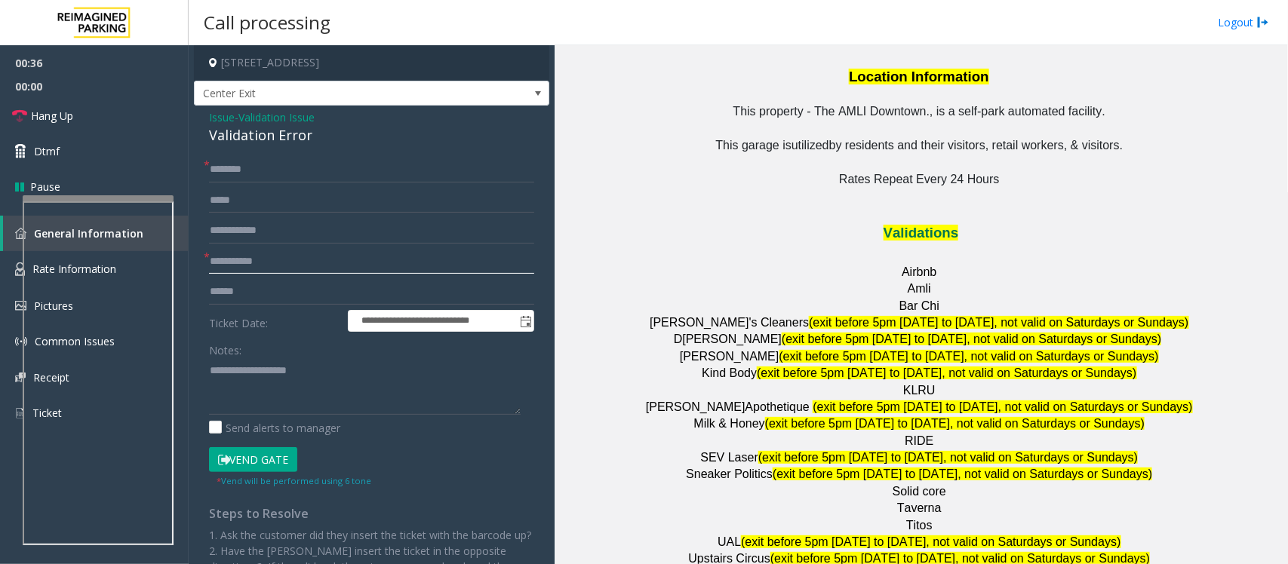
type input "**********"
click at [236, 134] on div "Validation Error" at bounding box center [371, 135] width 325 height 20
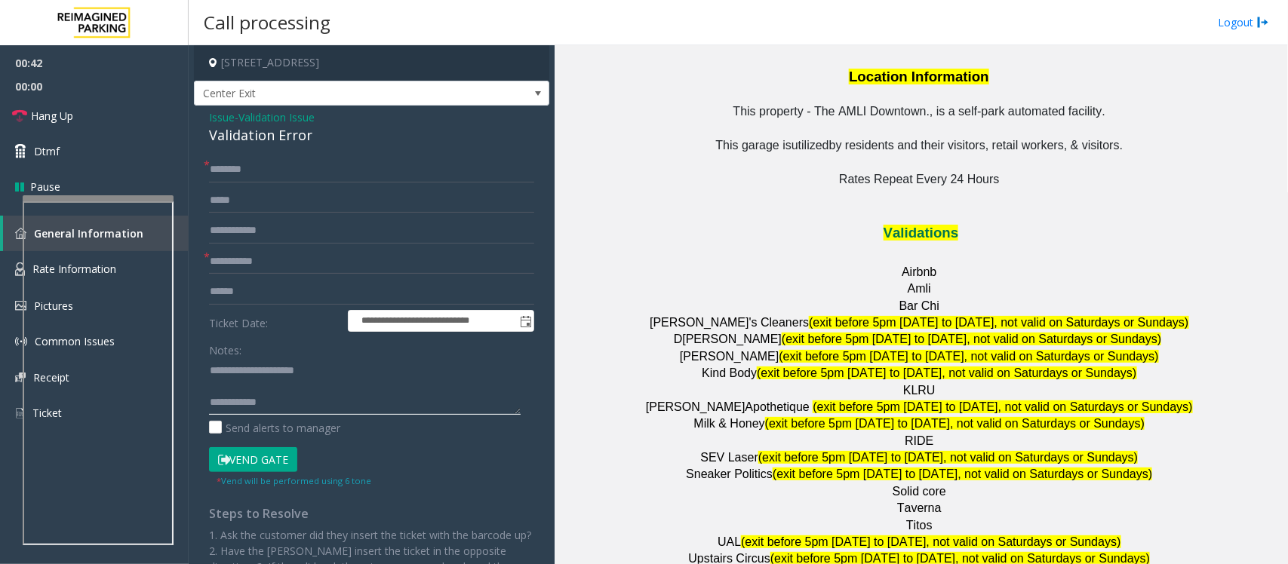
click at [241, 368] on textarea at bounding box center [365, 386] width 312 height 57
click at [238, 368] on textarea at bounding box center [365, 386] width 312 height 57
click at [239, 386] on textarea at bounding box center [365, 386] width 312 height 57
click at [275, 388] on textarea at bounding box center [365, 386] width 312 height 57
type textarea "**********"
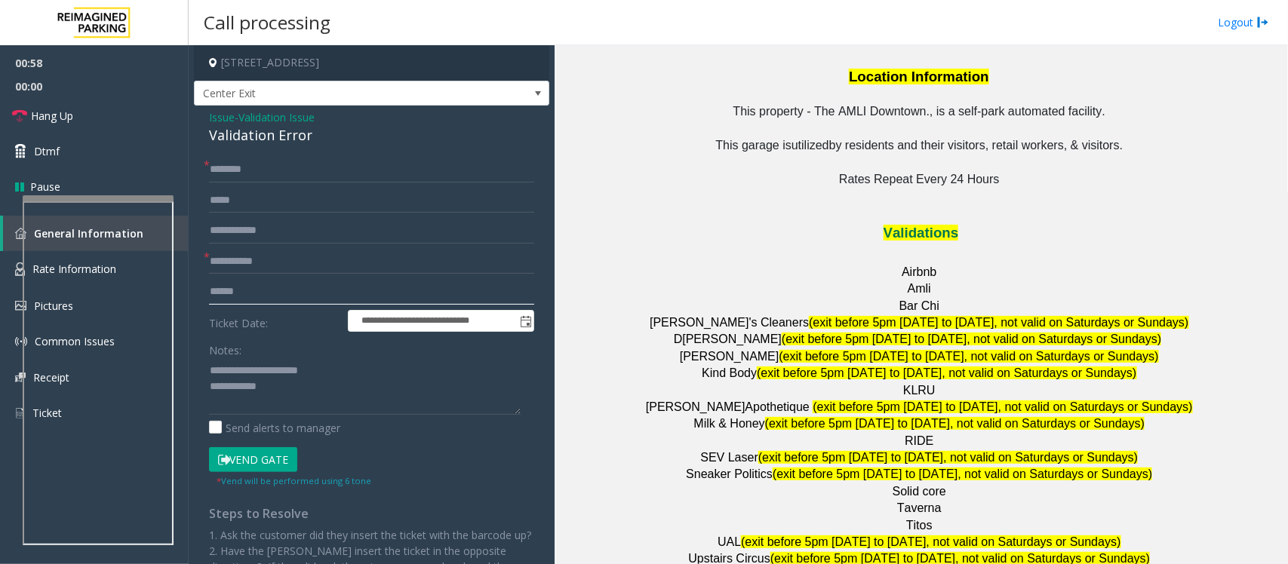
click at [228, 289] on input "text" at bounding box center [371, 292] width 325 height 26
click at [260, 284] on input "text" at bounding box center [371, 292] width 325 height 26
type input "*******"
click at [296, 167] on input "text" at bounding box center [371, 170] width 325 height 26
click at [318, 170] on input "text" at bounding box center [371, 170] width 325 height 26
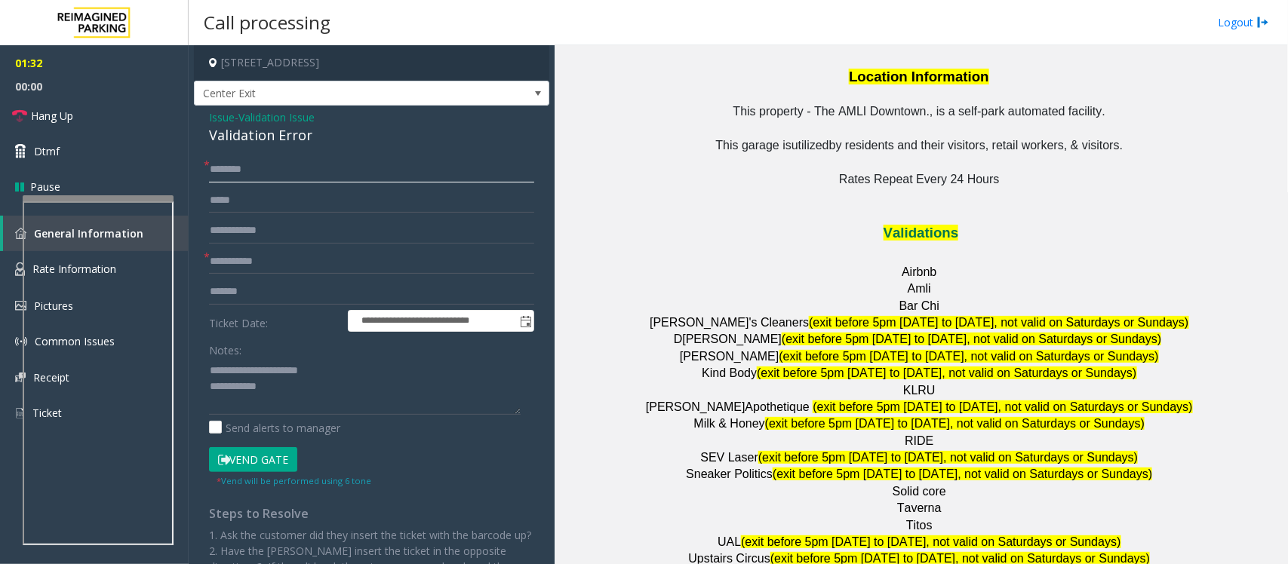
type input "*******"
click at [283, 395] on textarea at bounding box center [365, 386] width 312 height 57
click at [299, 385] on textarea at bounding box center [365, 386] width 312 height 57
click at [272, 385] on textarea at bounding box center [365, 386] width 312 height 57
click at [268, 388] on textarea at bounding box center [365, 386] width 312 height 57
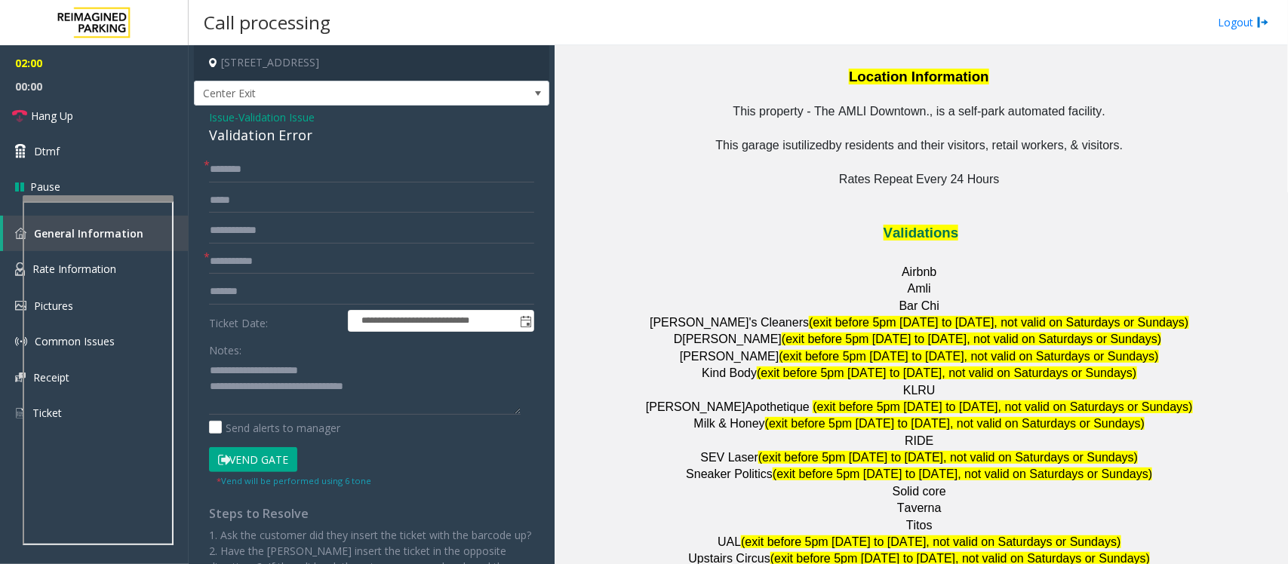
click at [240, 458] on button "Vend Gate" at bounding box center [253, 460] width 88 height 26
click at [419, 386] on textarea at bounding box center [365, 386] width 312 height 57
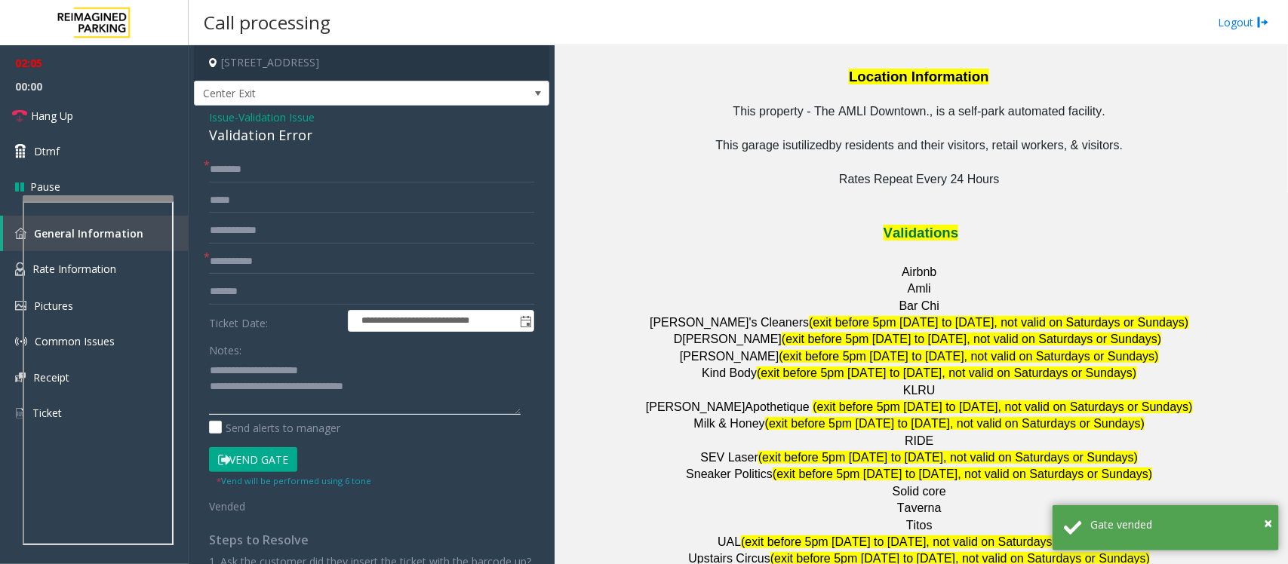
click at [474, 401] on textarea at bounding box center [365, 386] width 312 height 57
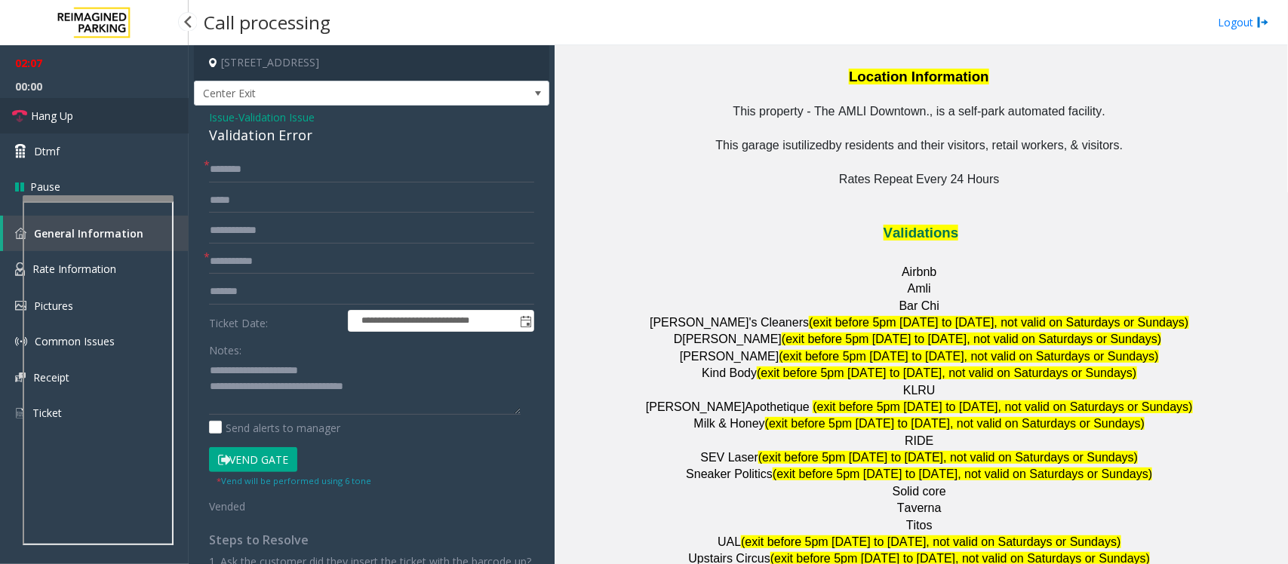
click at [94, 115] on link "Hang Up" at bounding box center [94, 115] width 189 height 35
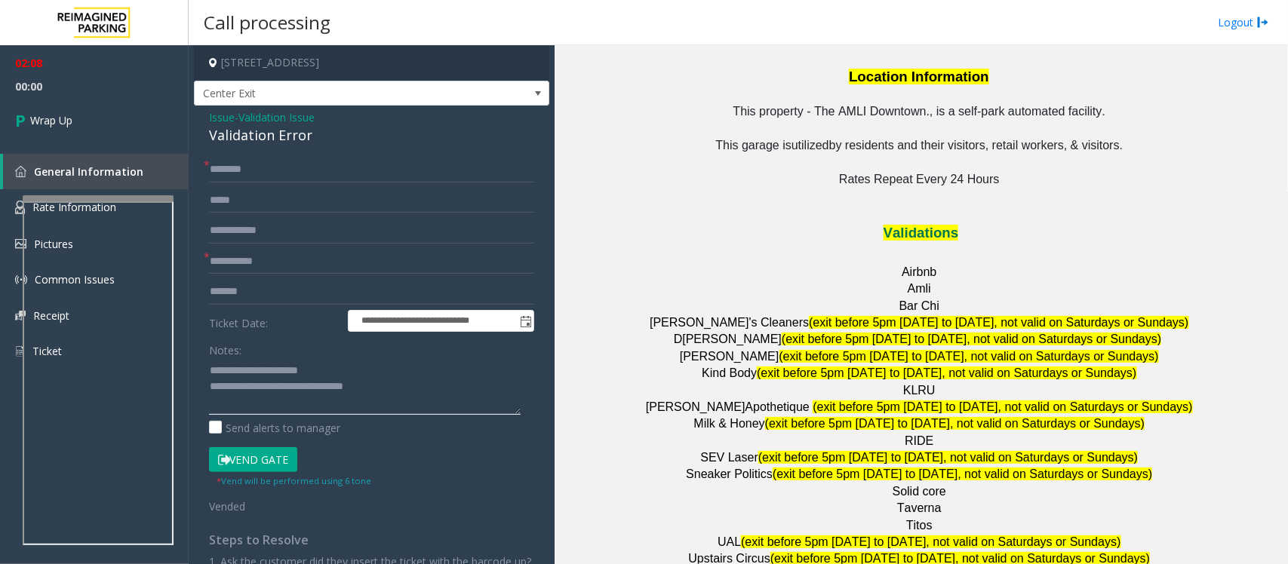
click at [444, 395] on textarea at bounding box center [365, 386] width 312 height 57
paste textarea "**********"
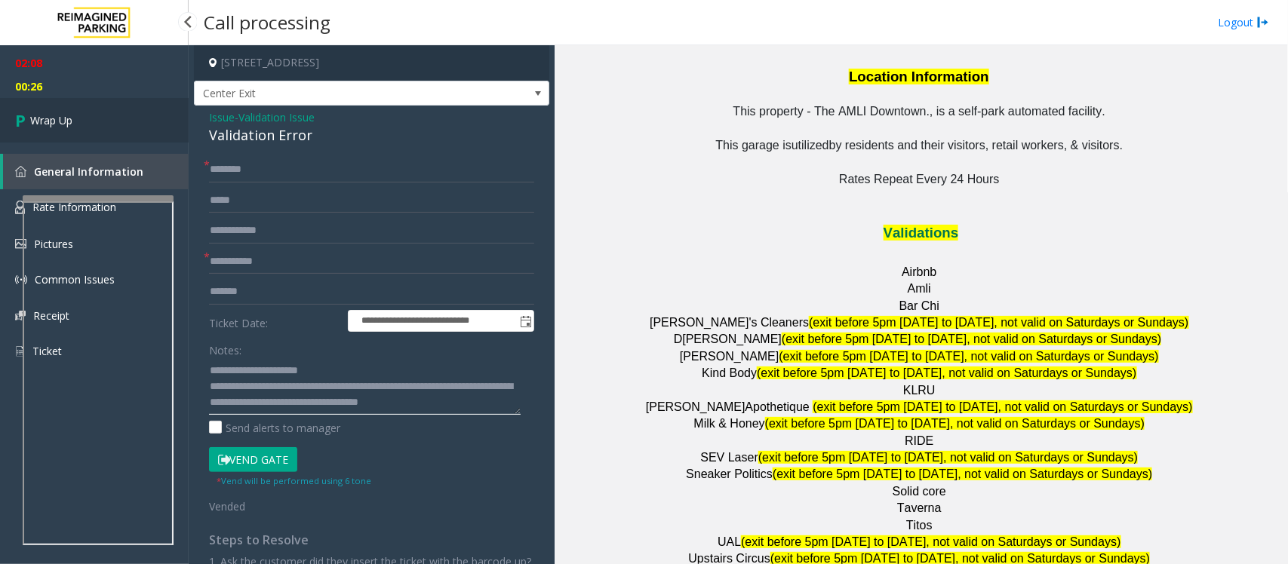
type textarea "**********"
click at [29, 122] on icon at bounding box center [22, 120] width 15 height 25
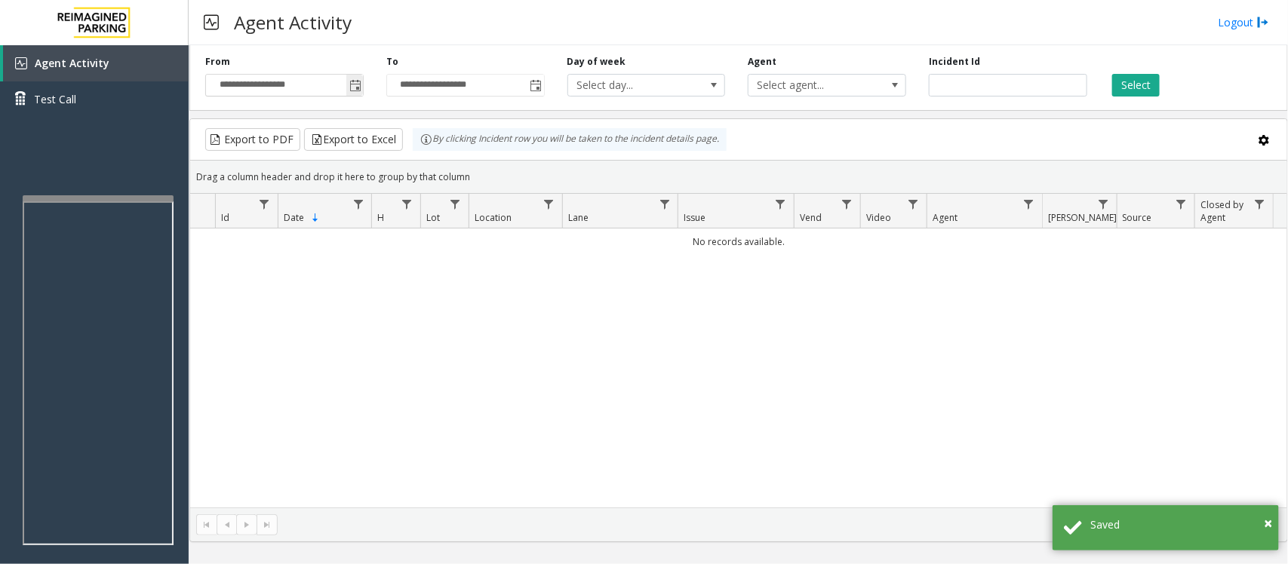
click at [352, 84] on span "Toggle popup" at bounding box center [355, 86] width 12 height 12
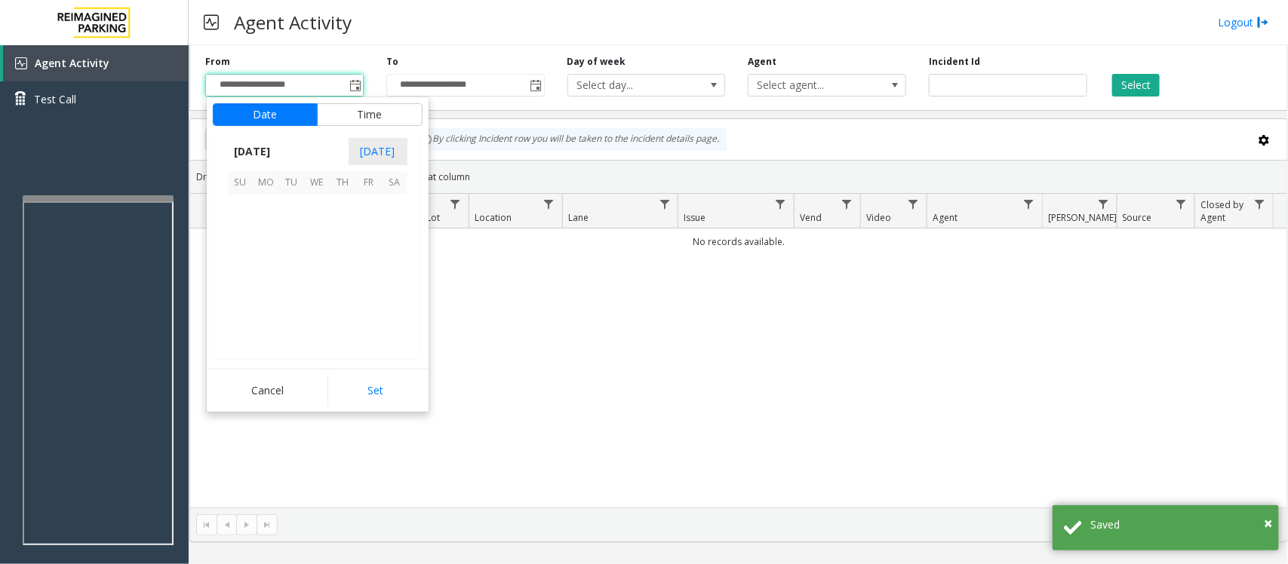
scroll to position [270793, 0]
click at [265, 236] on span "6" at bounding box center [266, 234] width 26 height 26
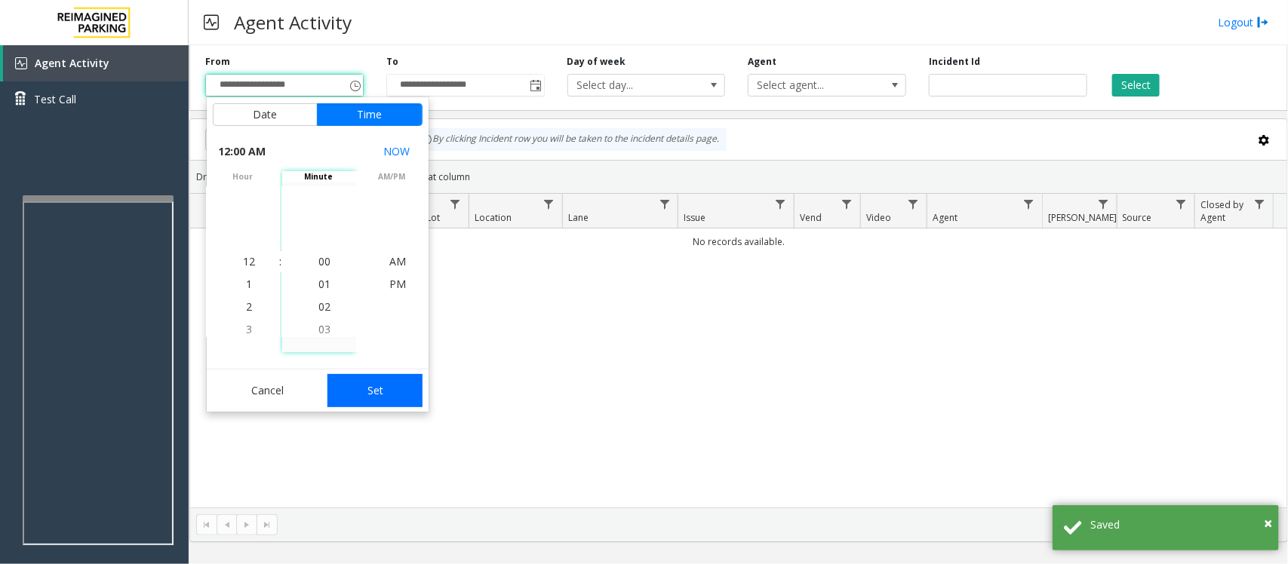
click at [382, 392] on button "Set" at bounding box center [374, 390] width 95 height 33
type input "**********"
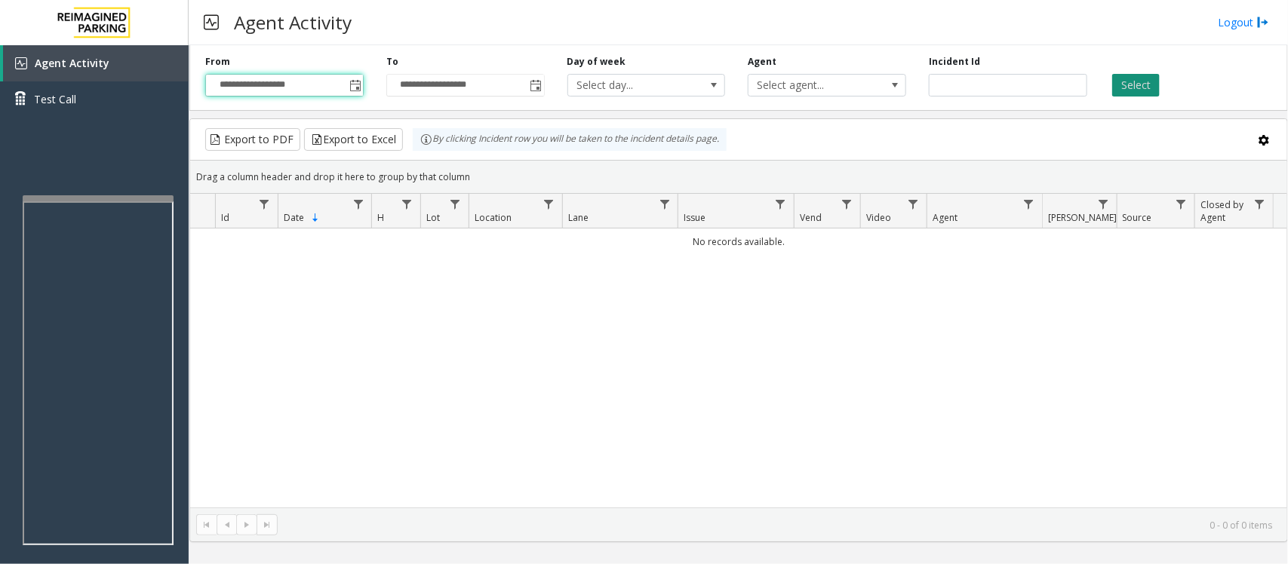
click at [1141, 88] on button "Select" at bounding box center [1136, 85] width 48 height 23
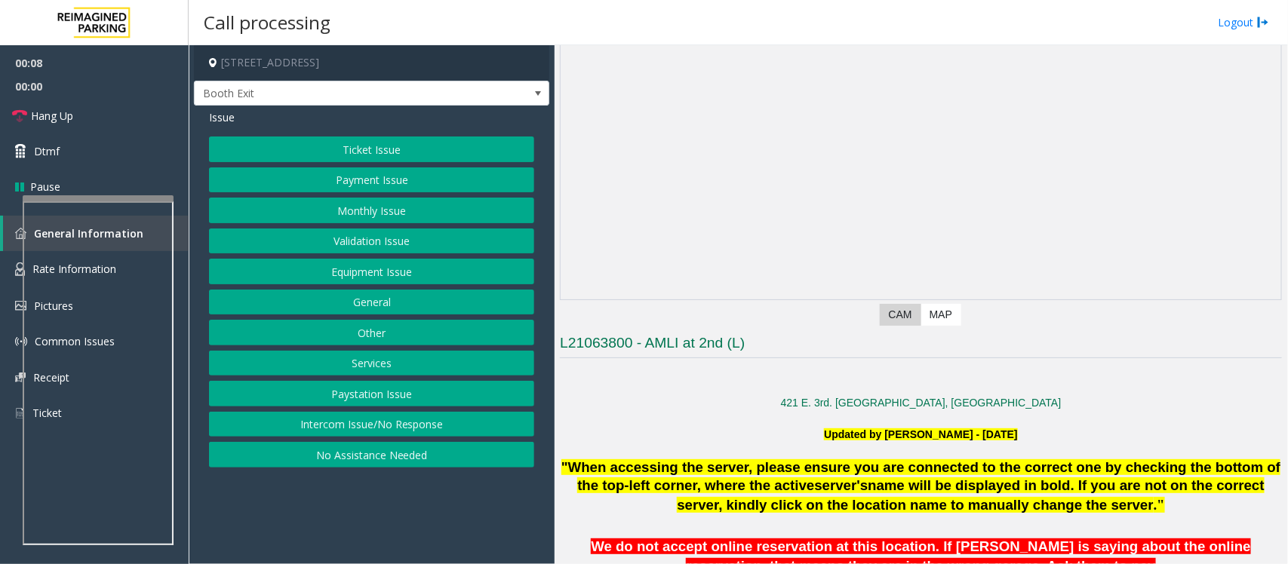
scroll to position [94, 0]
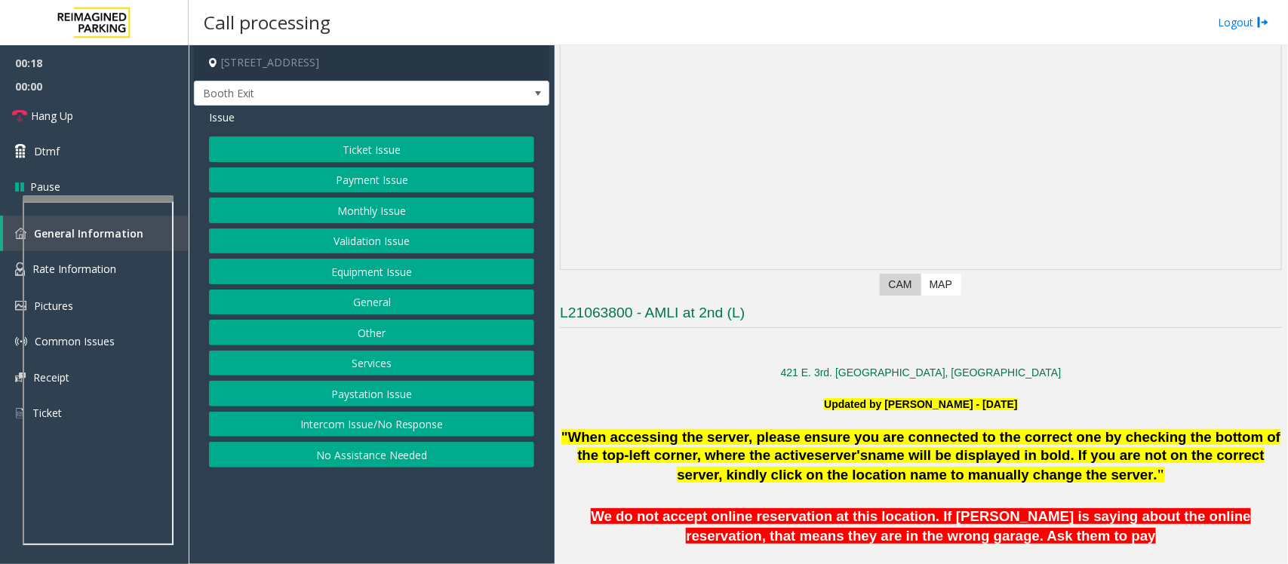
click at [363, 243] on button "Validation Issue" at bounding box center [371, 242] width 325 height 26
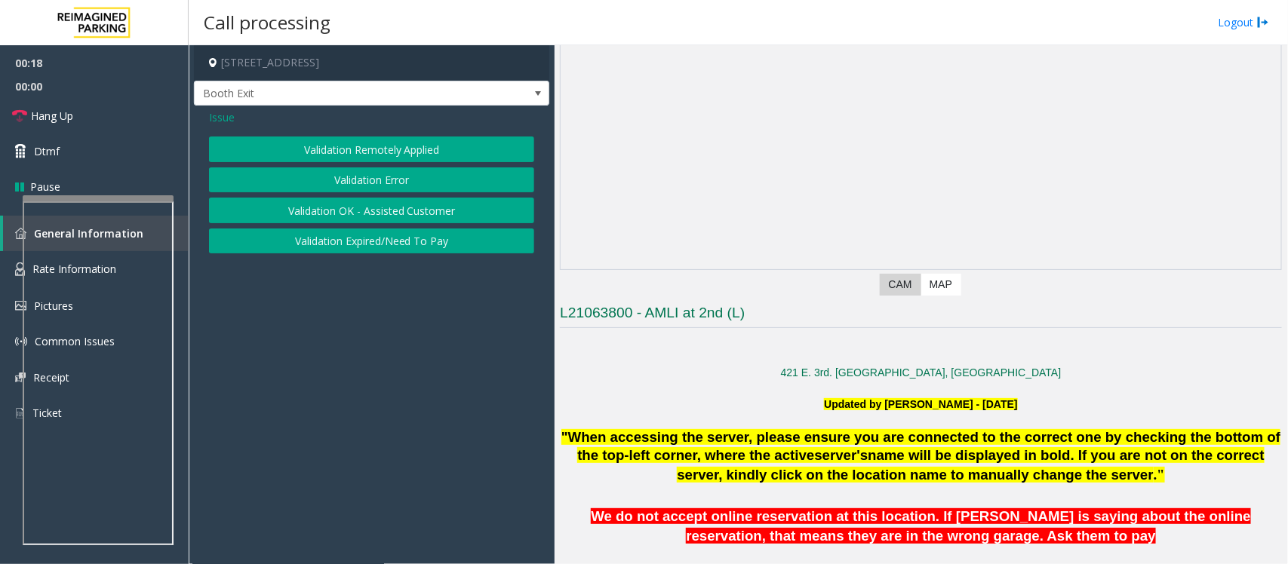
click at [371, 170] on button "Validation Error" at bounding box center [371, 180] width 325 height 26
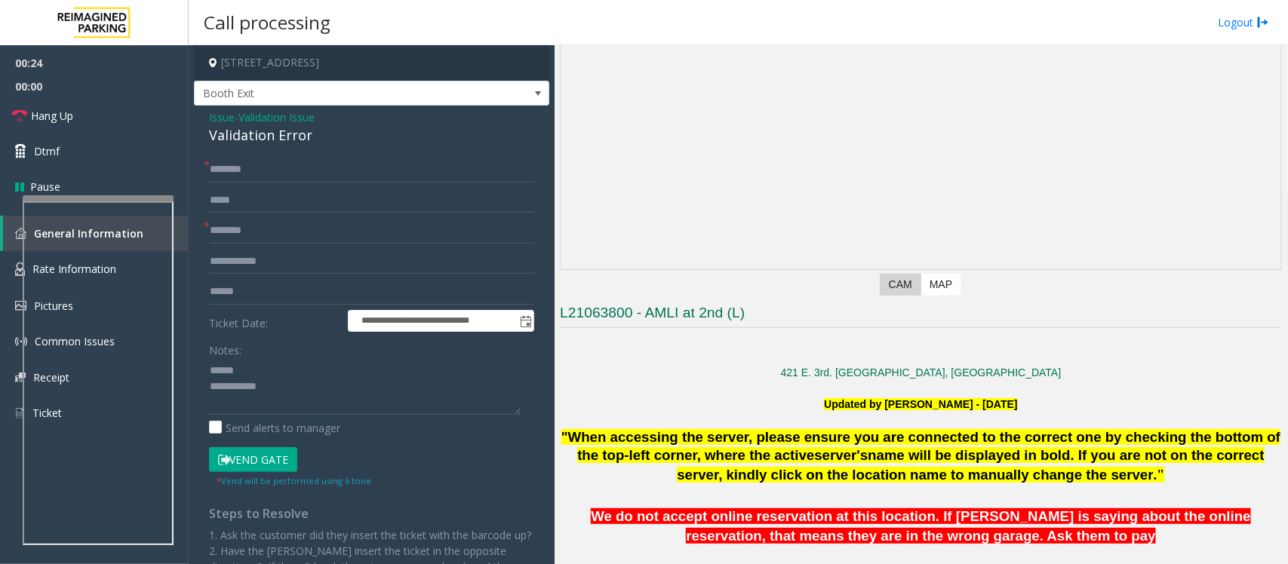
click at [250, 133] on div "Validation Error" at bounding box center [371, 135] width 325 height 20
click at [239, 373] on textarea at bounding box center [365, 386] width 312 height 57
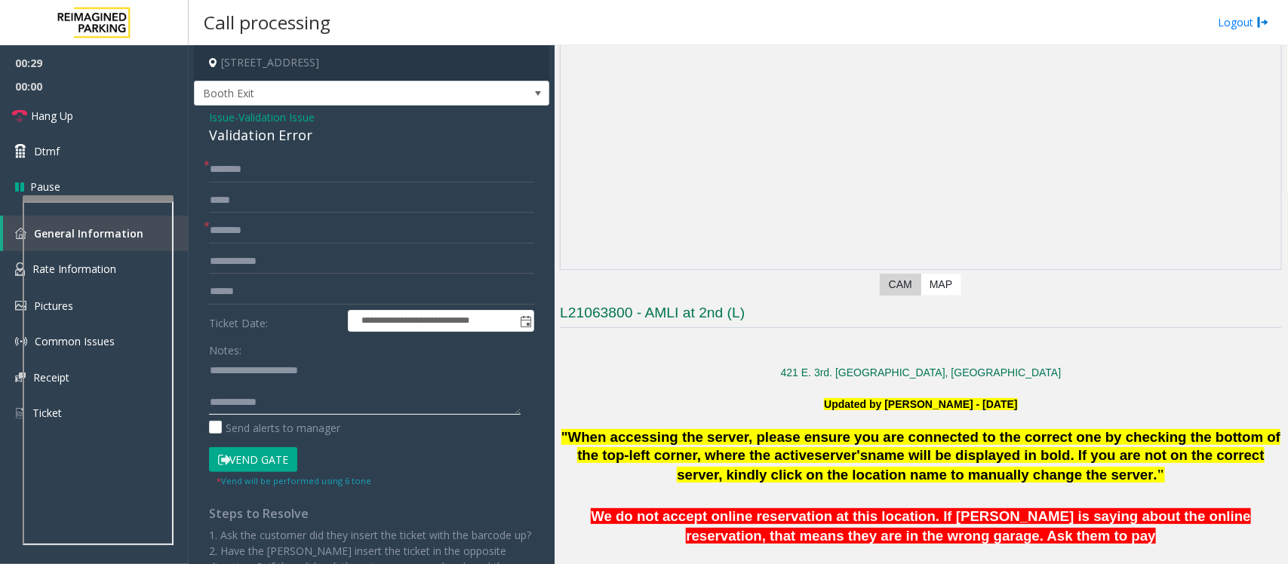
click at [258, 385] on textarea at bounding box center [365, 386] width 312 height 57
type textarea "**********"
click at [225, 288] on input "text" at bounding box center [371, 292] width 325 height 26
type input "*******"
click at [232, 166] on input "text" at bounding box center [371, 170] width 325 height 26
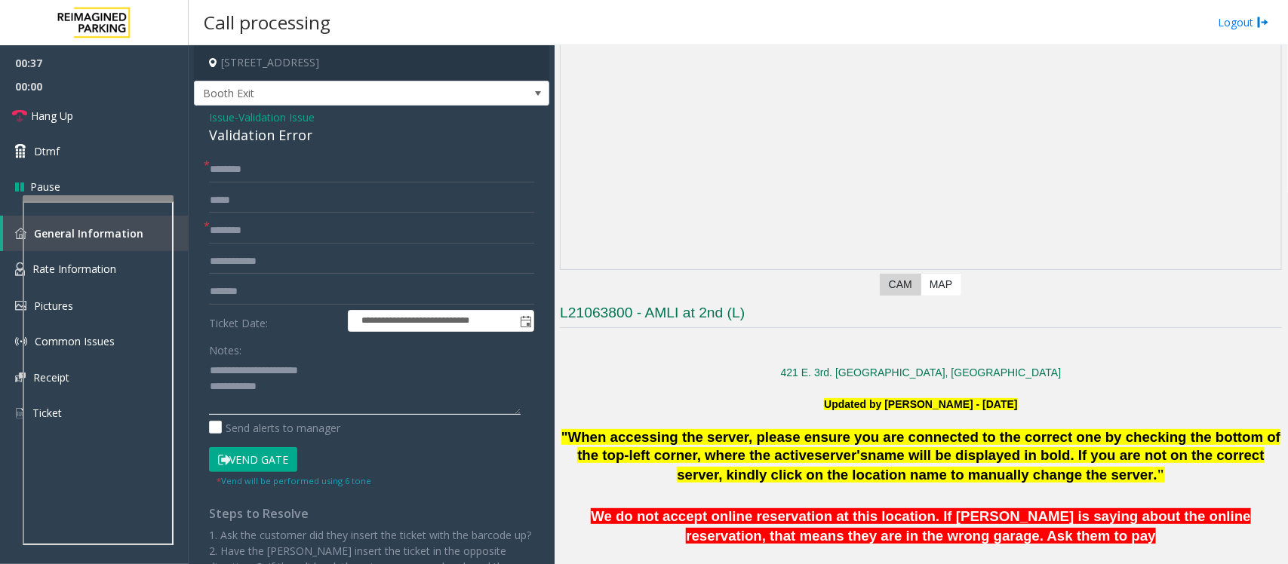
click at [281, 397] on textarea at bounding box center [365, 386] width 312 height 57
type textarea "**********"
click at [234, 167] on input "text" at bounding box center [371, 170] width 325 height 26
type input "*****"
click at [278, 231] on input "text" at bounding box center [371, 231] width 325 height 26
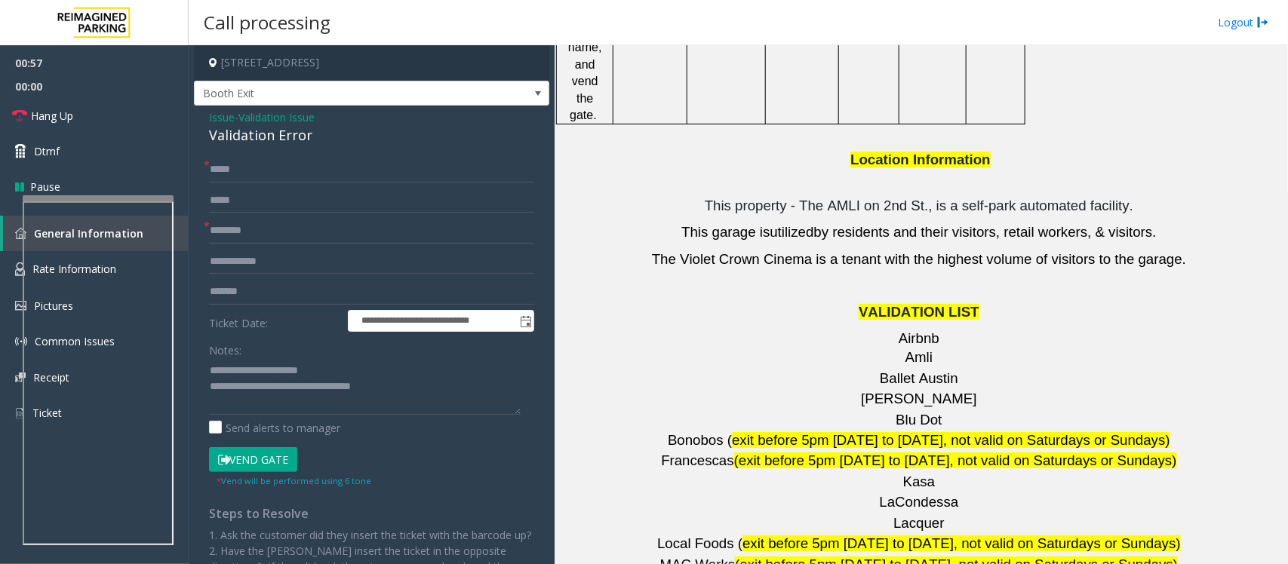
scroll to position [1980, 0]
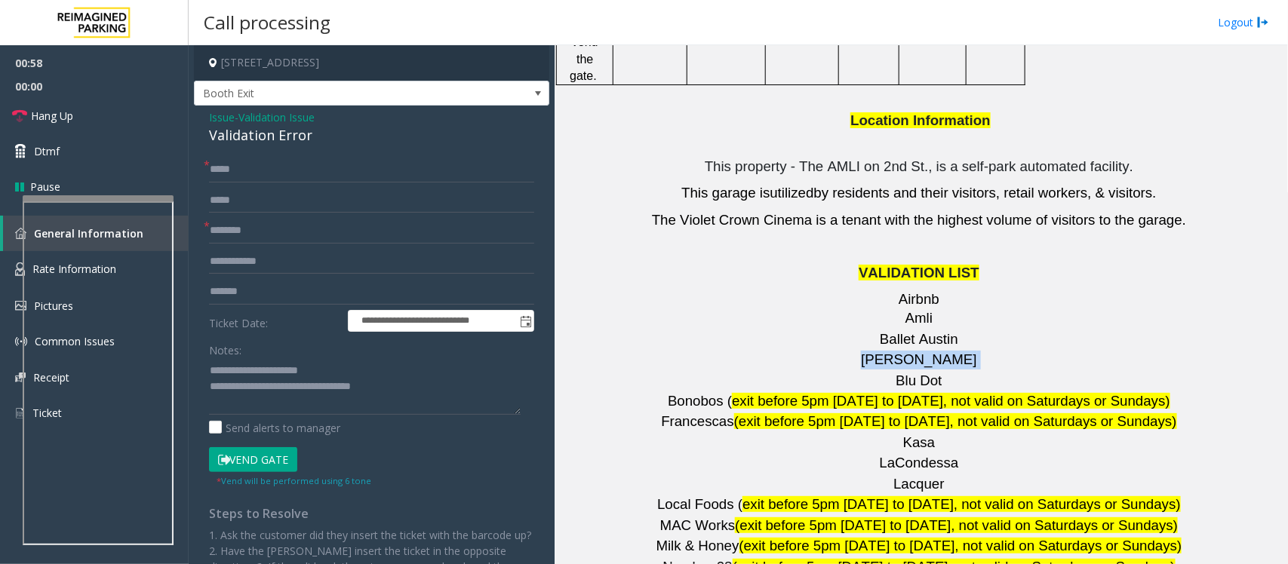
drag, startPoint x: 936, startPoint y: 270, endPoint x: 881, endPoint y: 266, distance: 55.2
click at [881, 351] on p "Barry's" at bounding box center [921, 360] width 722 height 19
copy p "Barry's"
click at [220, 227] on input "text" at bounding box center [371, 231] width 325 height 26
drag, startPoint x: 958, startPoint y: 276, endPoint x: 817, endPoint y: 264, distance: 141.6
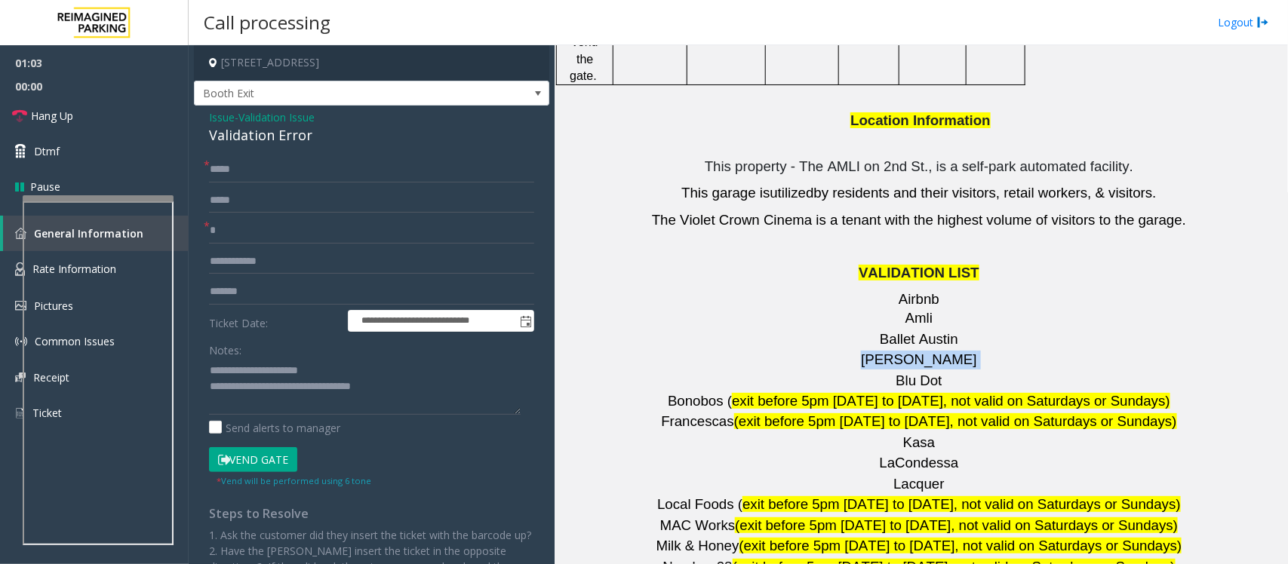
click at [817, 351] on p "Barry's" at bounding box center [921, 360] width 722 height 19
copy p "Barry's"
drag, startPoint x: 250, startPoint y: 231, endPoint x: 155, endPoint y: 234, distance: 95.1
click at [106, 34] on app-root "**********" at bounding box center [644, 282] width 1288 height 564
paste input "******"
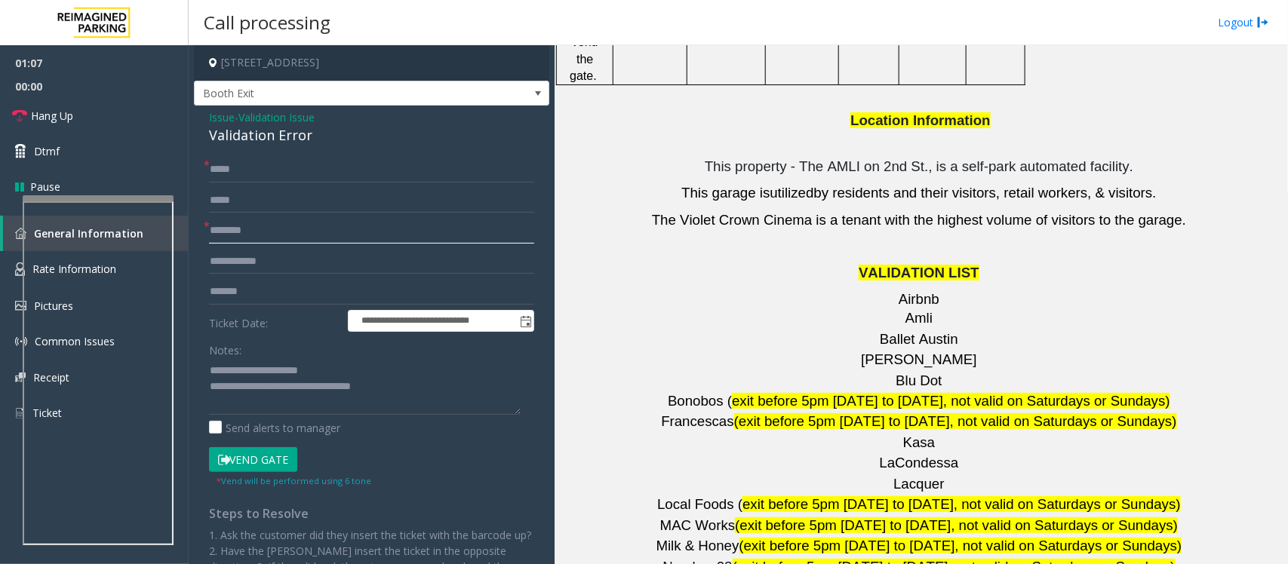
type input "*******"
click at [407, 387] on textarea at bounding box center [365, 386] width 312 height 57
click at [250, 464] on button "Vend Gate" at bounding box center [253, 460] width 88 height 26
click at [465, 385] on textarea at bounding box center [365, 386] width 312 height 57
click at [280, 460] on button "Vend Gate" at bounding box center [253, 460] width 88 height 26
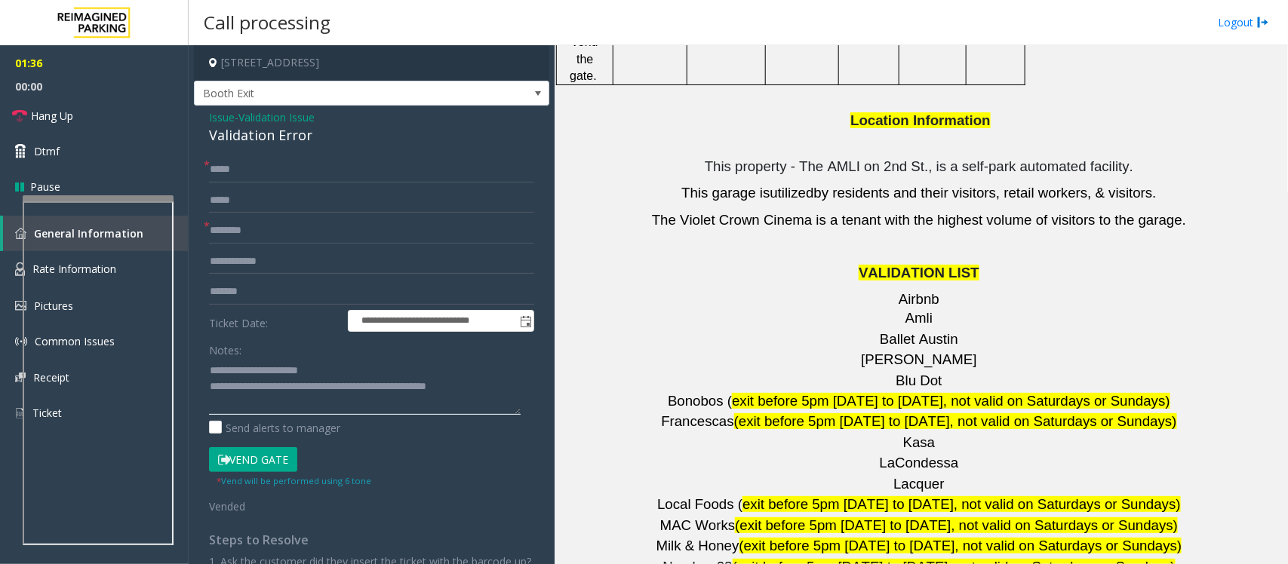
click at [499, 387] on textarea at bounding box center [365, 386] width 312 height 57
click at [258, 460] on button "Vend Gate" at bounding box center [253, 460] width 88 height 26
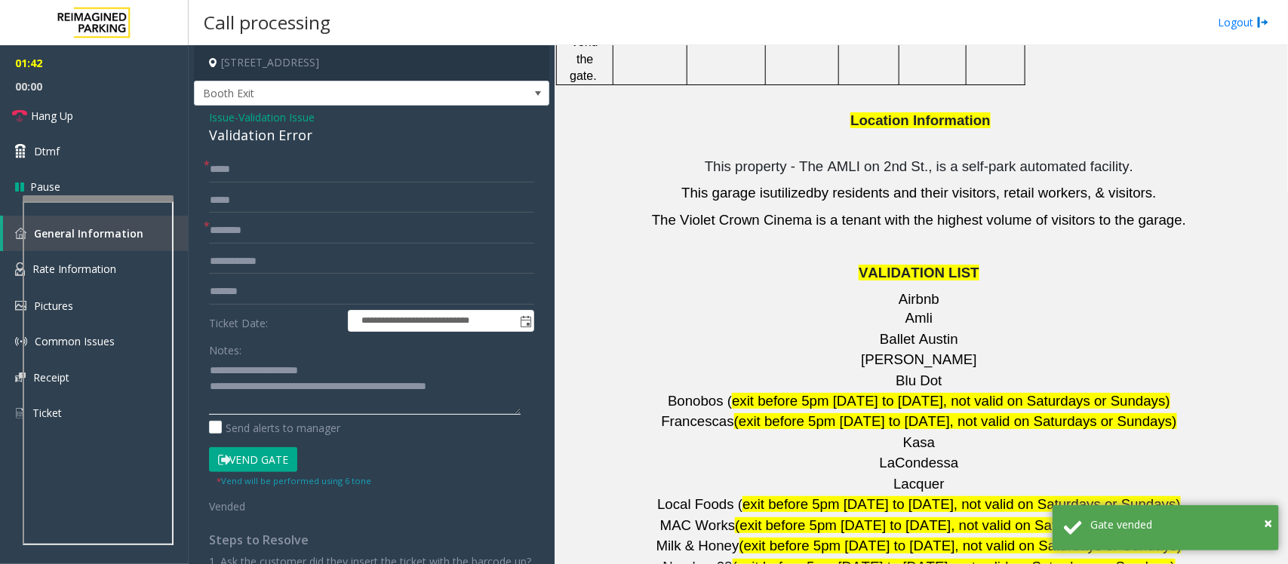
click at [487, 393] on textarea at bounding box center [365, 386] width 312 height 57
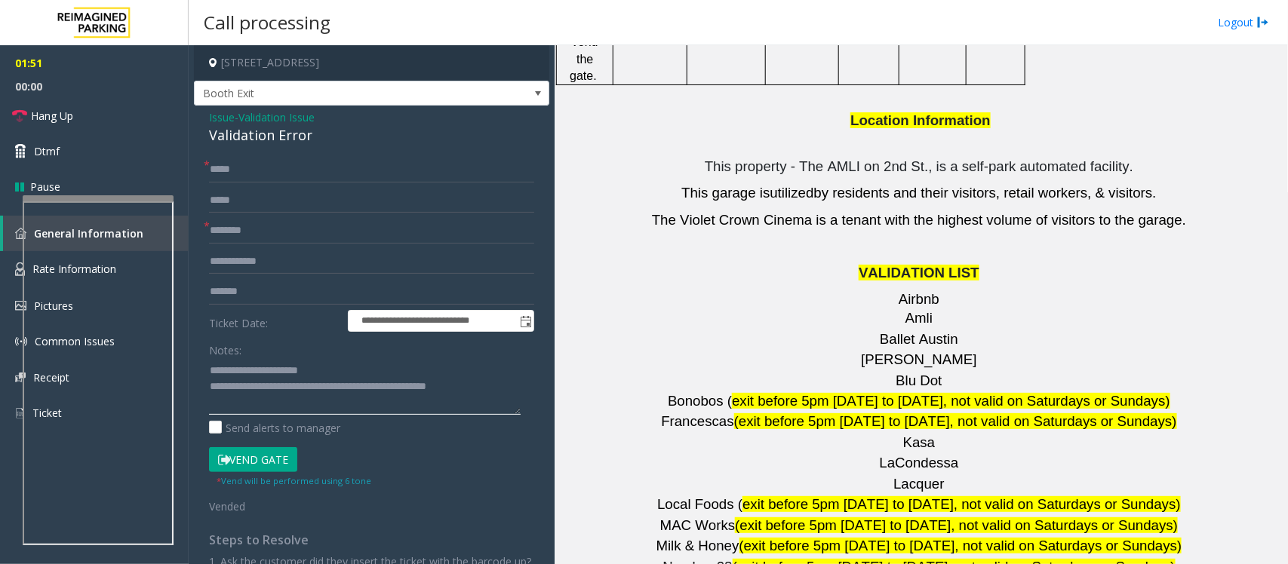
click at [499, 391] on textarea at bounding box center [365, 386] width 312 height 57
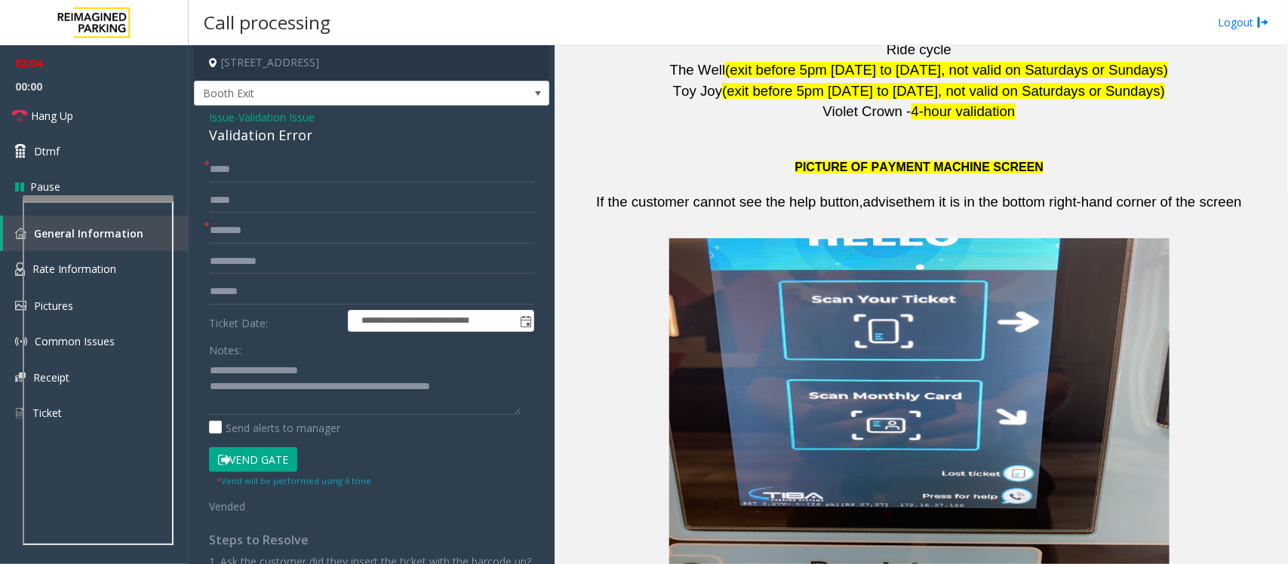
scroll to position [2906, 0]
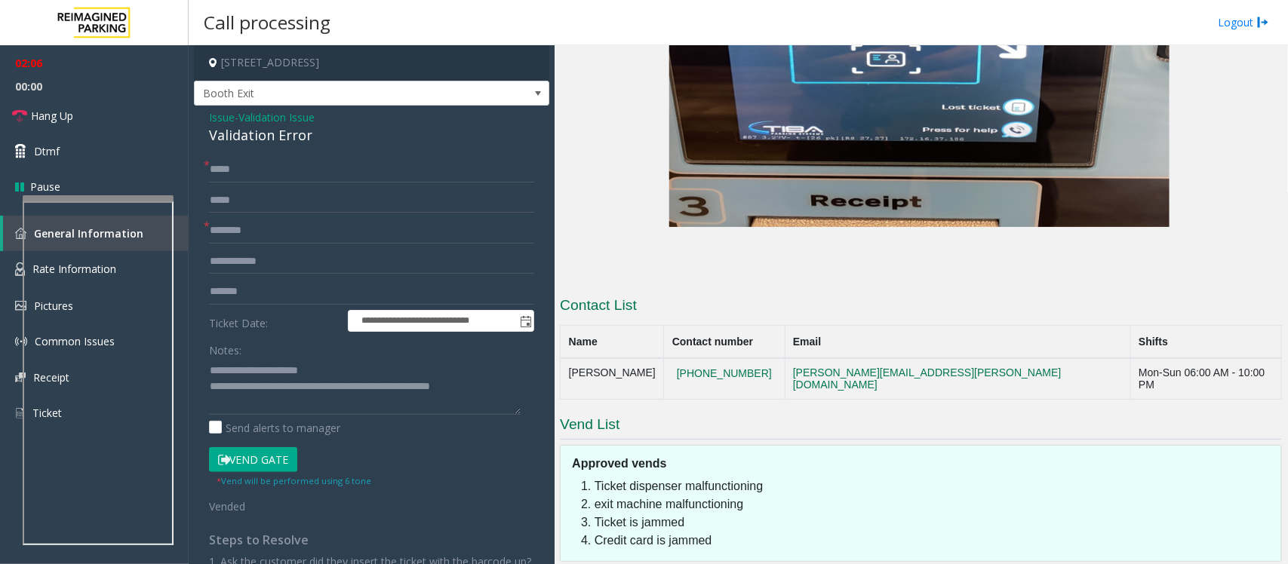
drag, startPoint x: 790, startPoint y: 285, endPoint x: 686, endPoint y: 281, distance: 103.4
click at [686, 358] on tr "[PERSON_NAME] [PHONE_NUMBER] [PERSON_NAME][EMAIL_ADDRESS][PERSON_NAME][DOMAIN_N…" at bounding box center [920, 378] width 721 height 41
copy tr "[PHONE_NUMBER]"
click at [511, 390] on textarea at bounding box center [365, 386] width 312 height 57
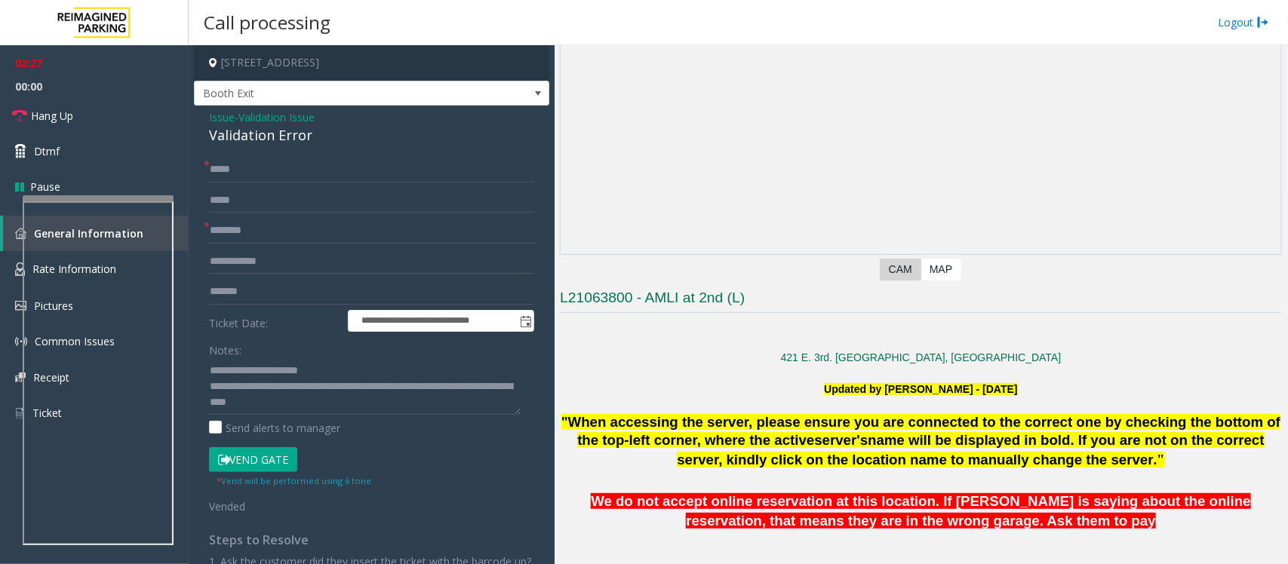
scroll to position [77, 0]
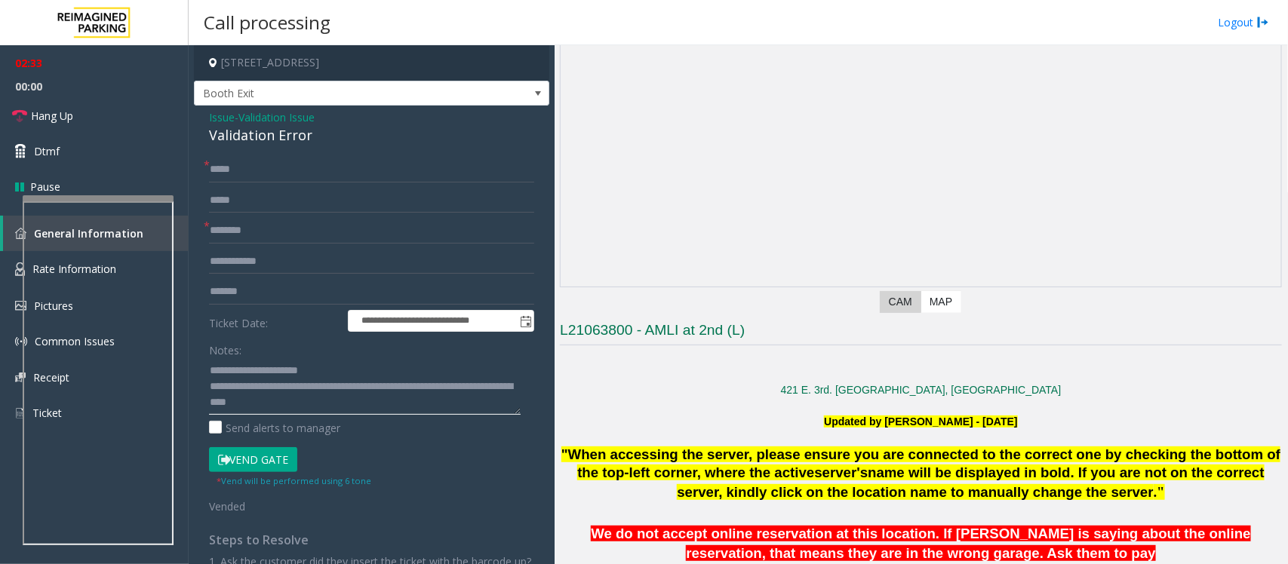
click at [378, 402] on textarea at bounding box center [365, 386] width 312 height 57
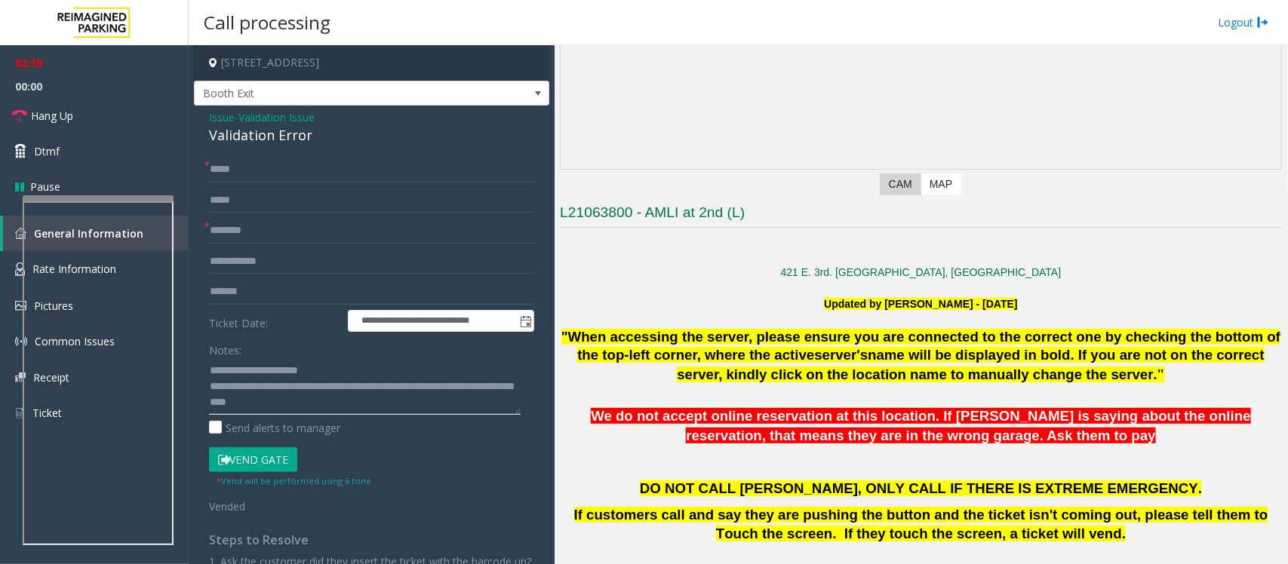
scroll to position [454, 0]
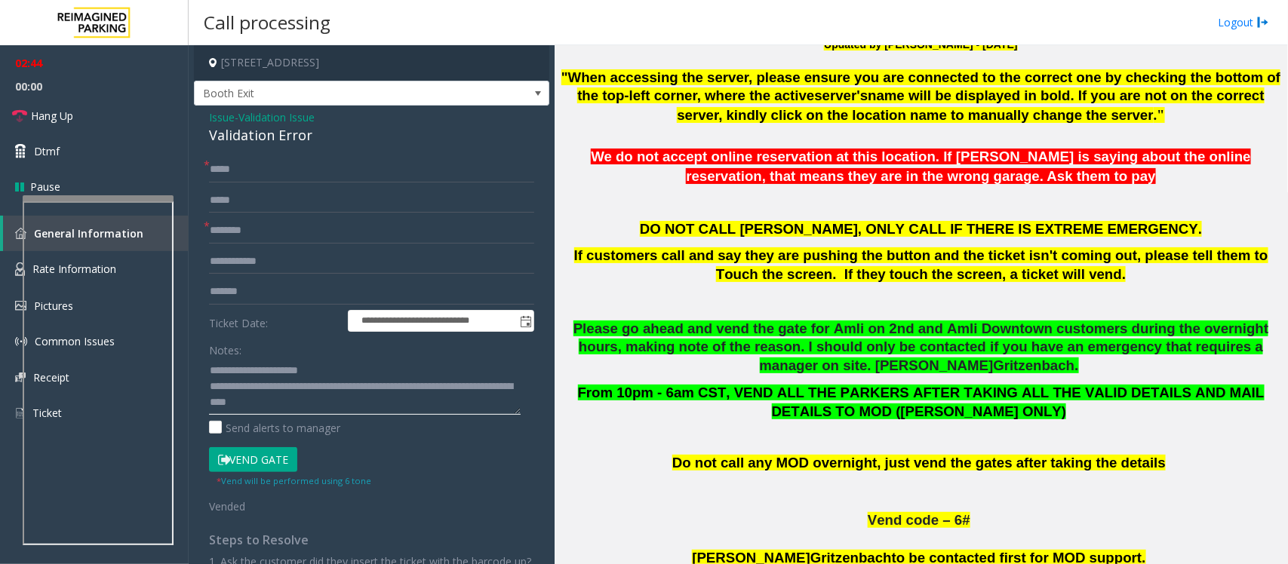
click at [378, 405] on textarea at bounding box center [365, 386] width 312 height 57
click at [361, 406] on textarea at bounding box center [365, 386] width 312 height 57
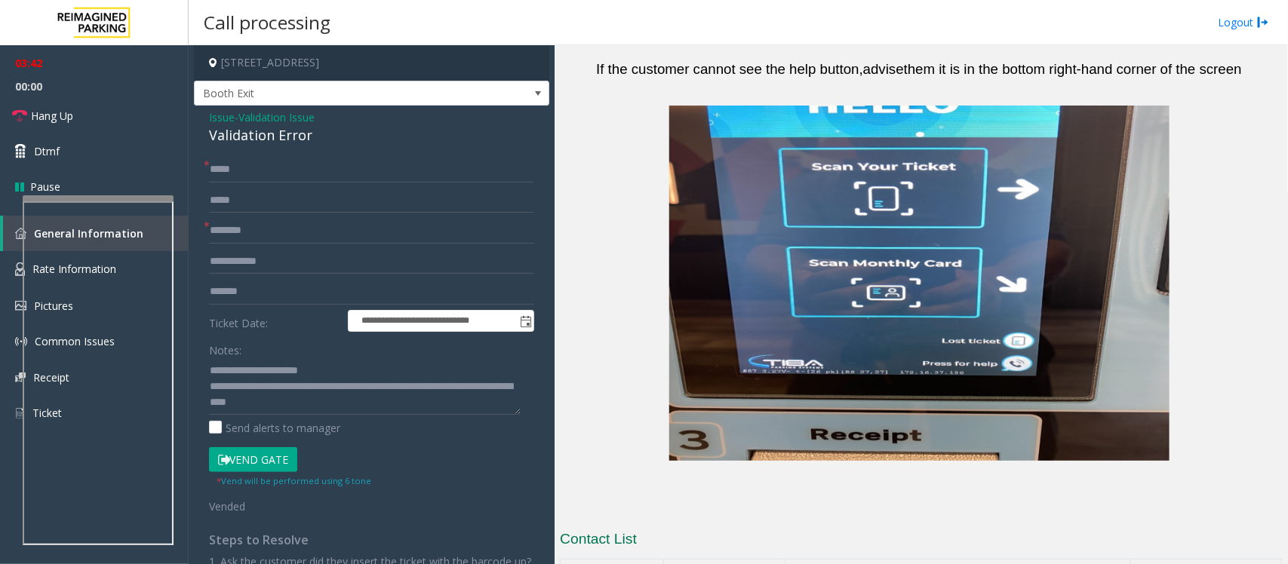
scroll to position [2906, 0]
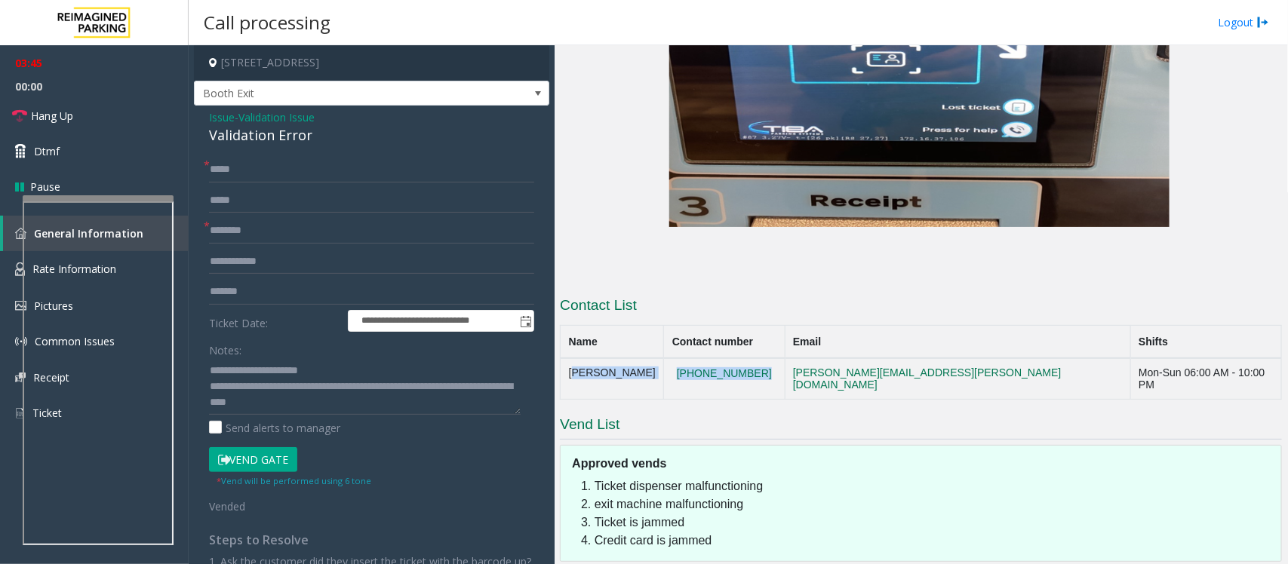
drag, startPoint x: 794, startPoint y: 289, endPoint x: 570, endPoint y: 298, distance: 224.2
click at [570, 358] on tr "[PERSON_NAME] [PHONE_NUMBER] [PERSON_NAME][EMAIL_ADDRESS][PERSON_NAME][DOMAIN_N…" at bounding box center [920, 378] width 721 height 41
click at [410, 401] on textarea at bounding box center [365, 386] width 312 height 57
drag, startPoint x: 785, startPoint y: 281, endPoint x: 568, endPoint y: 278, distance: 216.5
click at [568, 358] on tr "[PERSON_NAME] [PHONE_NUMBER] [PERSON_NAME][EMAIL_ADDRESS][PERSON_NAME][DOMAIN_N…" at bounding box center [920, 378] width 721 height 41
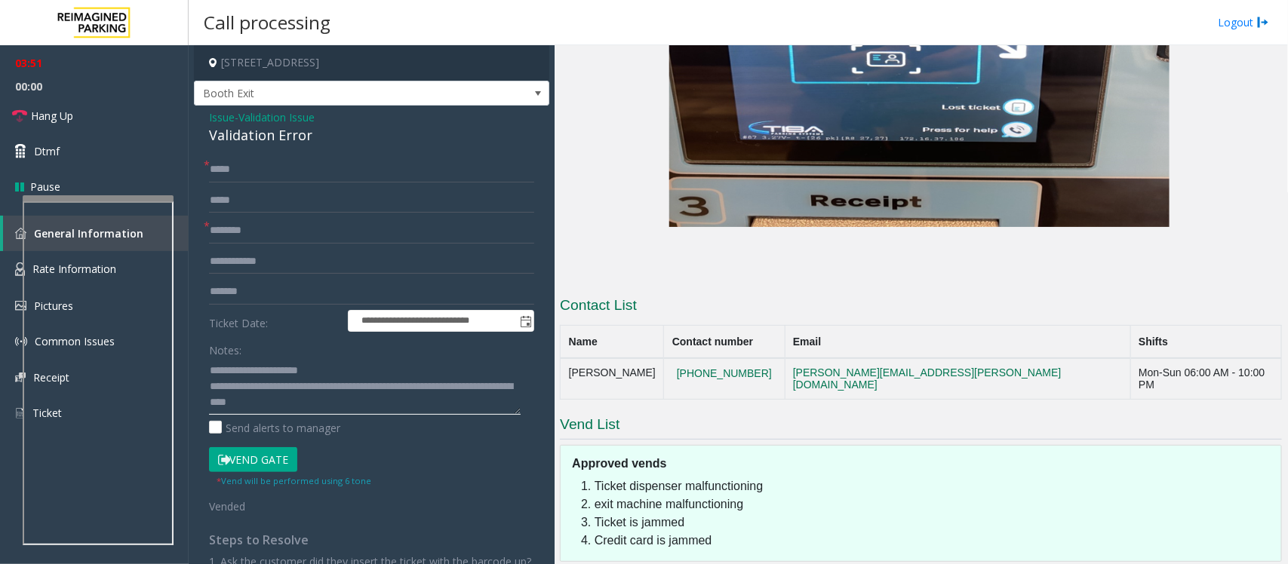
click at [394, 406] on textarea at bounding box center [365, 386] width 312 height 57
paste textarea "**********"
click at [273, 404] on textarea at bounding box center [365, 386] width 312 height 57
click at [293, 411] on textarea at bounding box center [365, 386] width 312 height 57
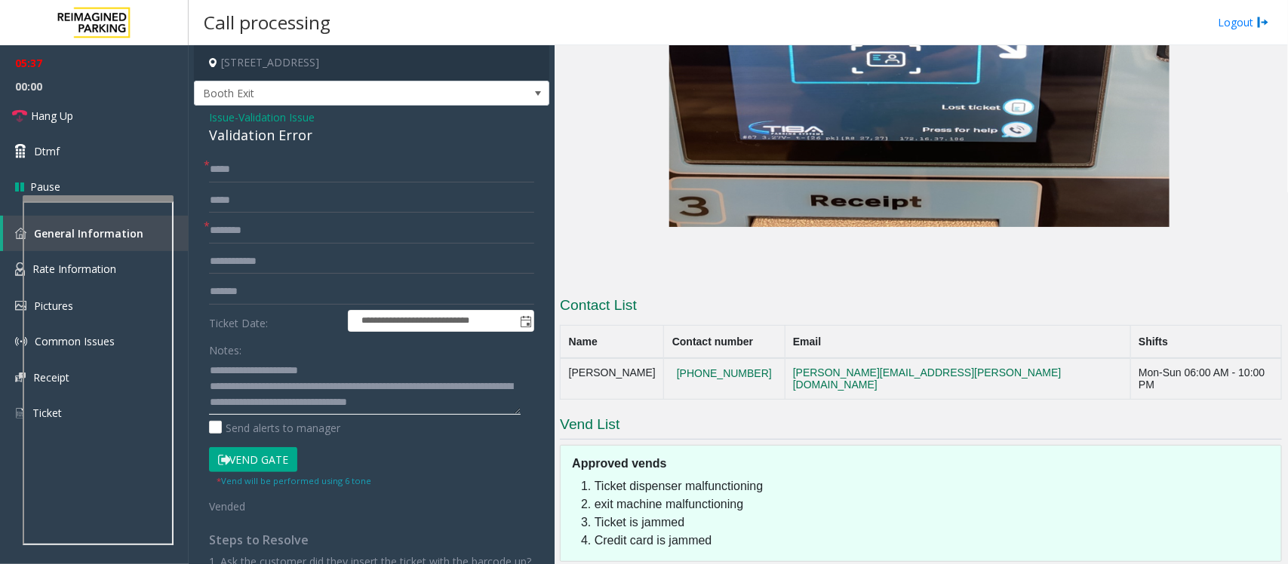
click at [312, 408] on textarea at bounding box center [365, 386] width 312 height 57
click at [55, 114] on span "Hang Up" at bounding box center [52, 116] width 42 height 16
click at [321, 408] on textarea at bounding box center [365, 386] width 312 height 57
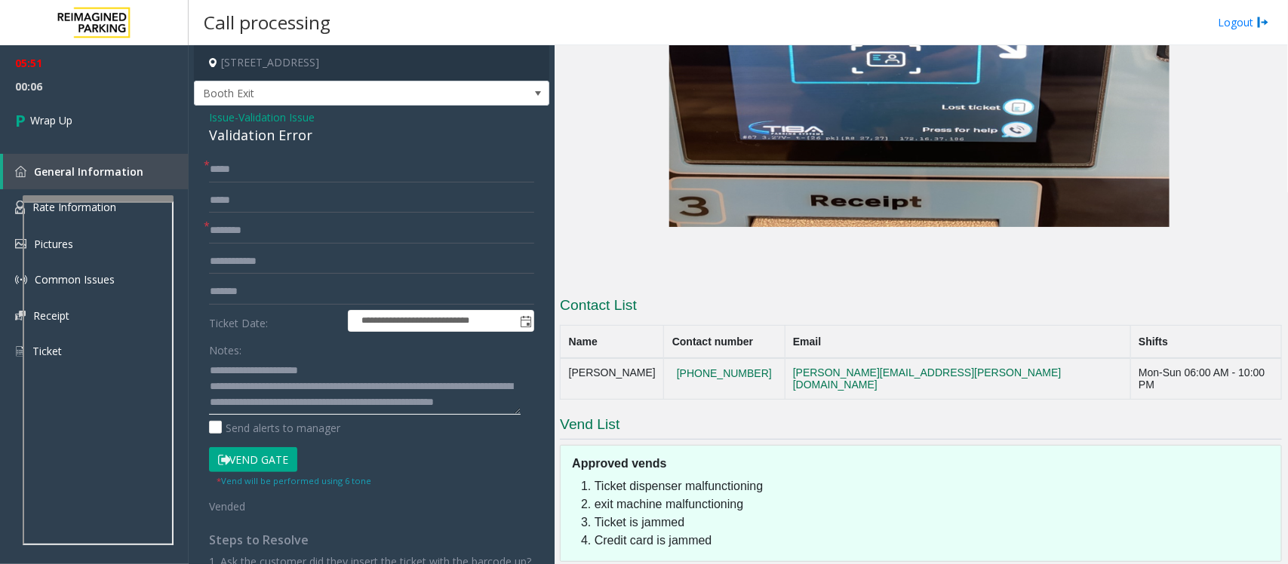
scroll to position [0, 0]
type textarea "**********"
click at [65, 117] on span "Wrap Up" at bounding box center [51, 120] width 42 height 16
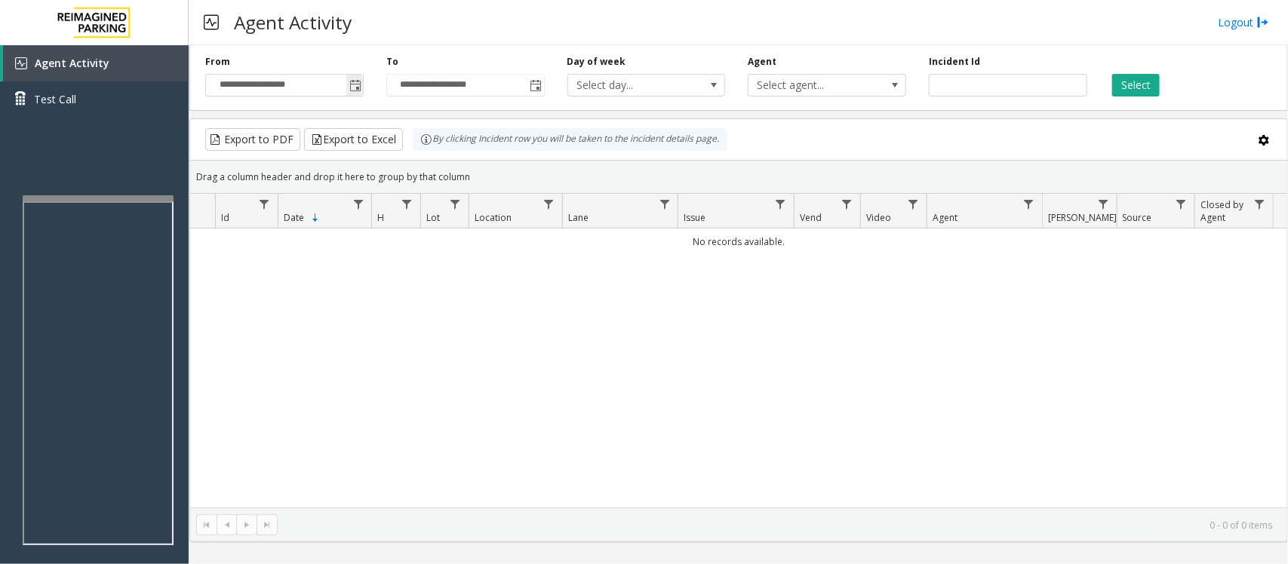
click at [361, 88] on span "Toggle popup" at bounding box center [355, 86] width 12 height 12
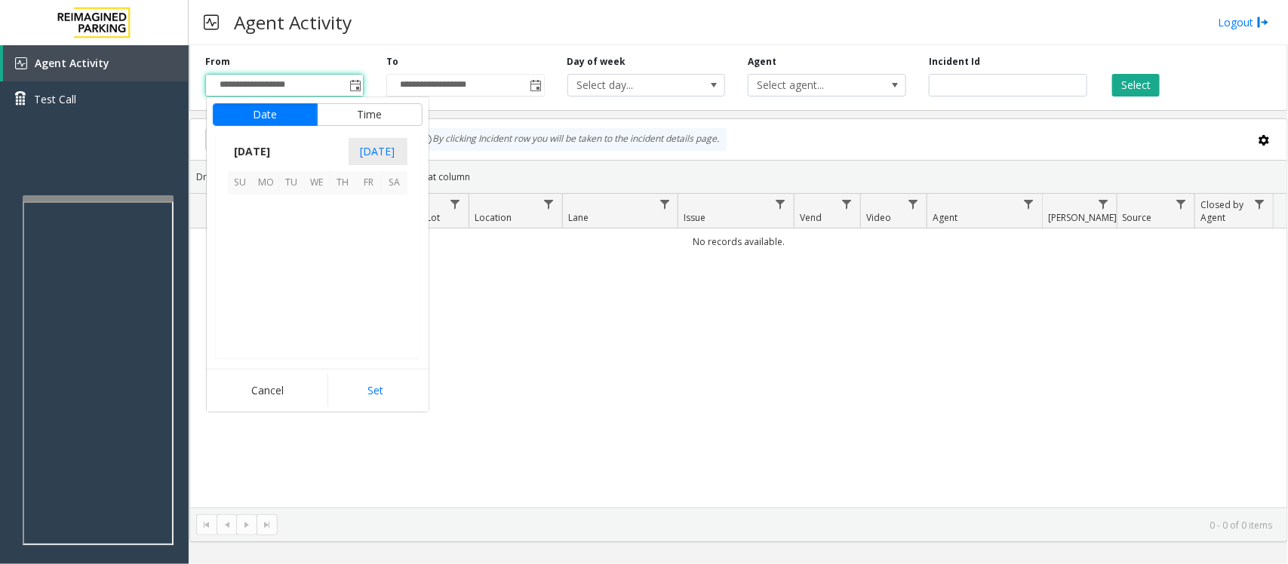
scroll to position [270793, 0]
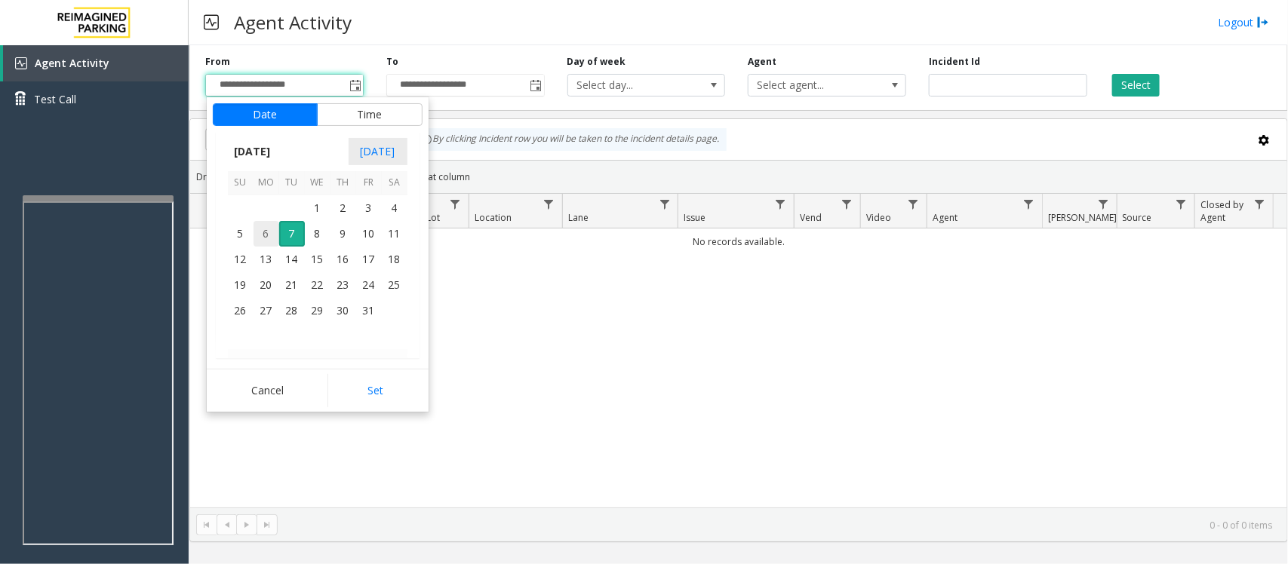
click at [266, 235] on span "6" at bounding box center [266, 234] width 26 height 26
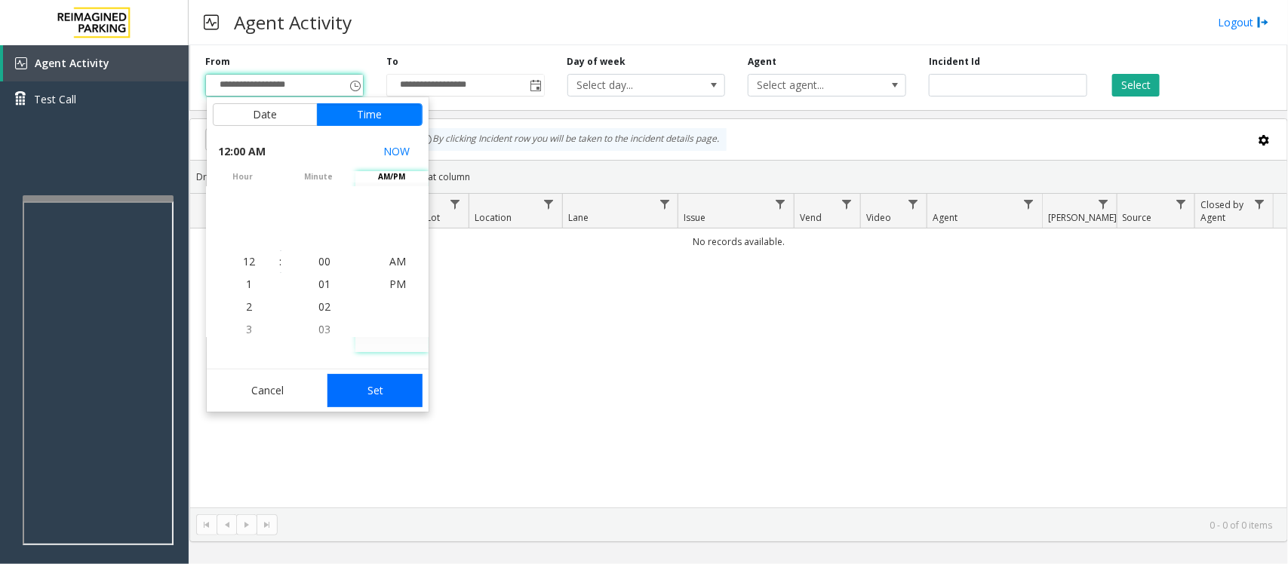
click at [390, 388] on button "Set" at bounding box center [374, 390] width 95 height 33
type input "**********"
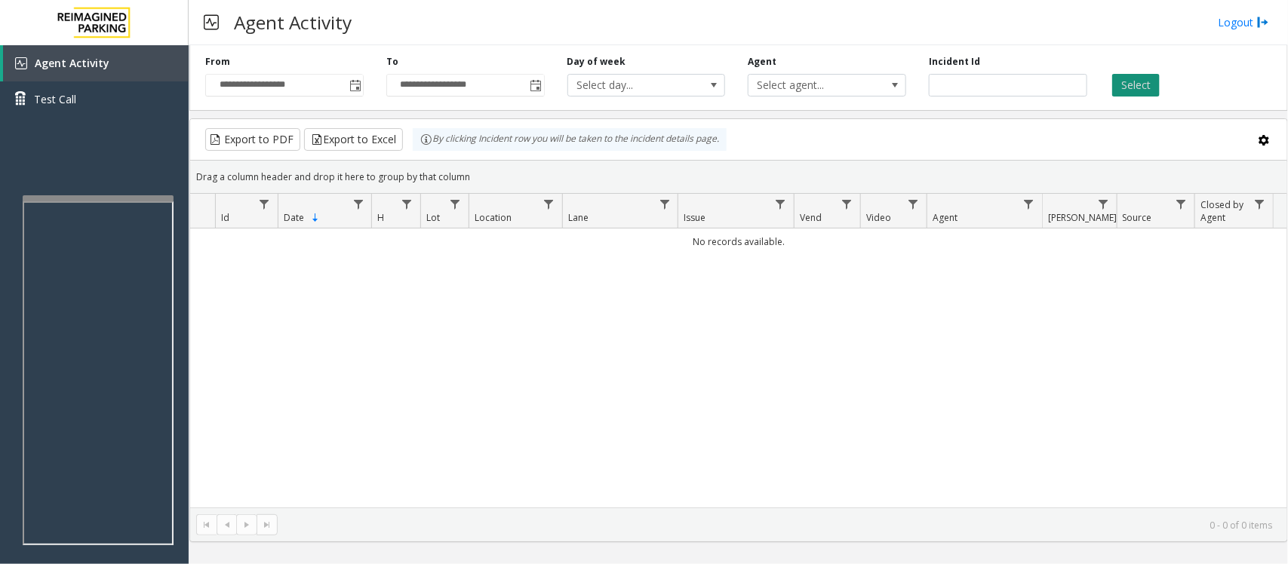
click at [1129, 84] on button "Select" at bounding box center [1136, 85] width 48 height 23
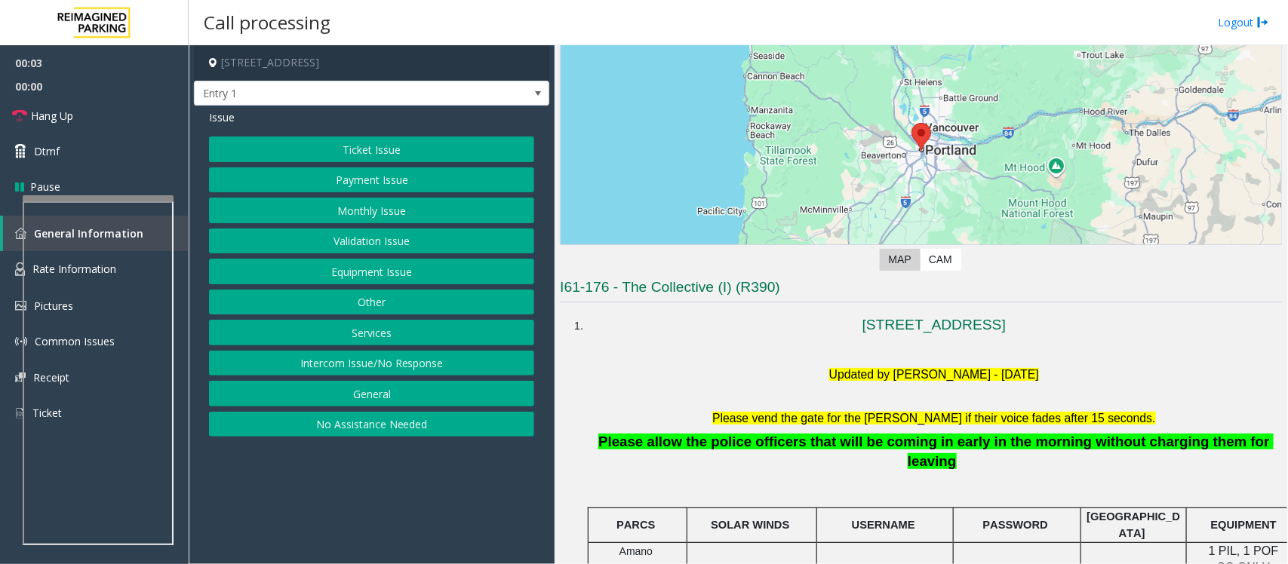
scroll to position [283, 0]
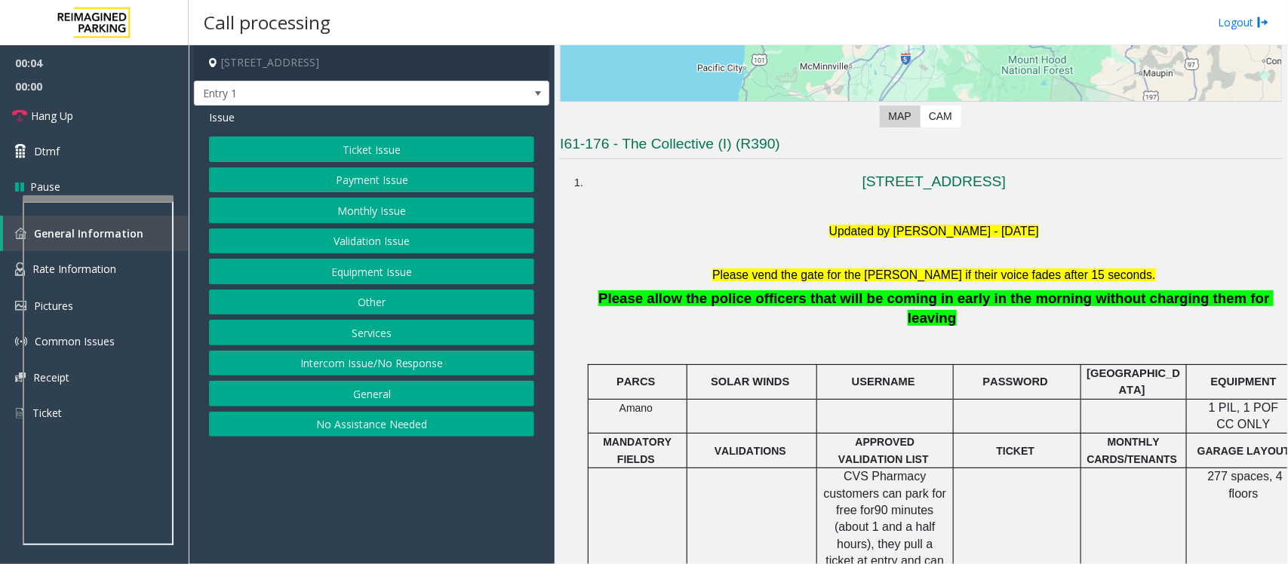
click at [303, 428] on button "No Assistance Needed" at bounding box center [371, 425] width 325 height 26
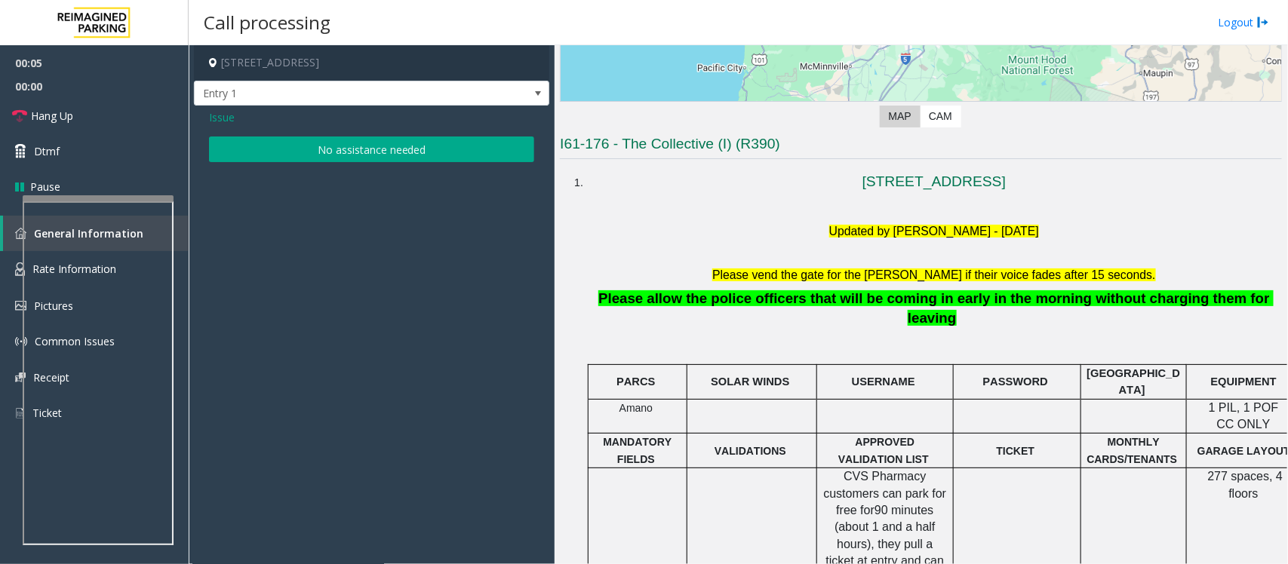
click at [296, 152] on button "No assistance needed" at bounding box center [371, 150] width 325 height 26
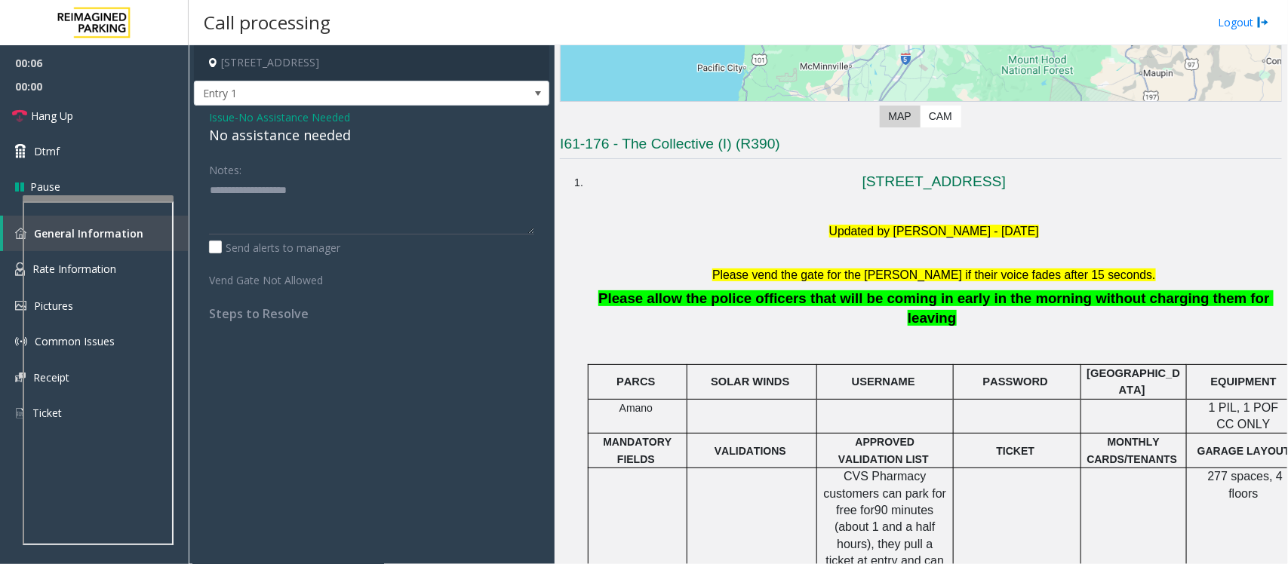
click at [269, 141] on div "No assistance needed" at bounding box center [371, 135] width 325 height 20
type textarea "**********"
click at [57, 115] on span "Hang Up" at bounding box center [52, 116] width 42 height 16
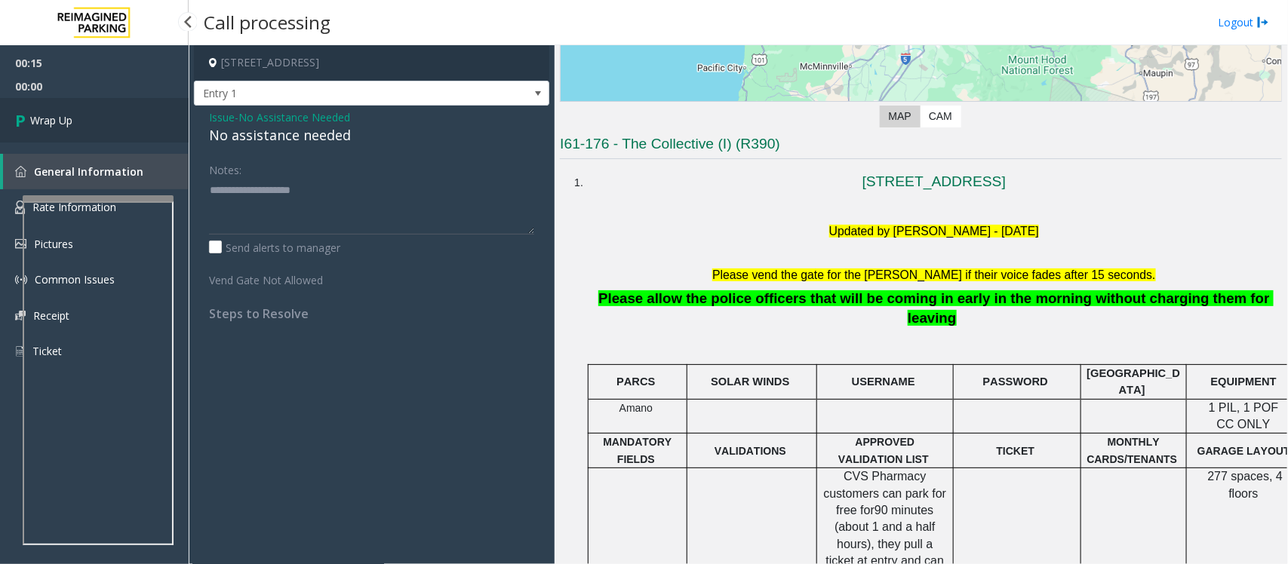
click at [57, 115] on span "Wrap Up" at bounding box center [51, 120] width 42 height 16
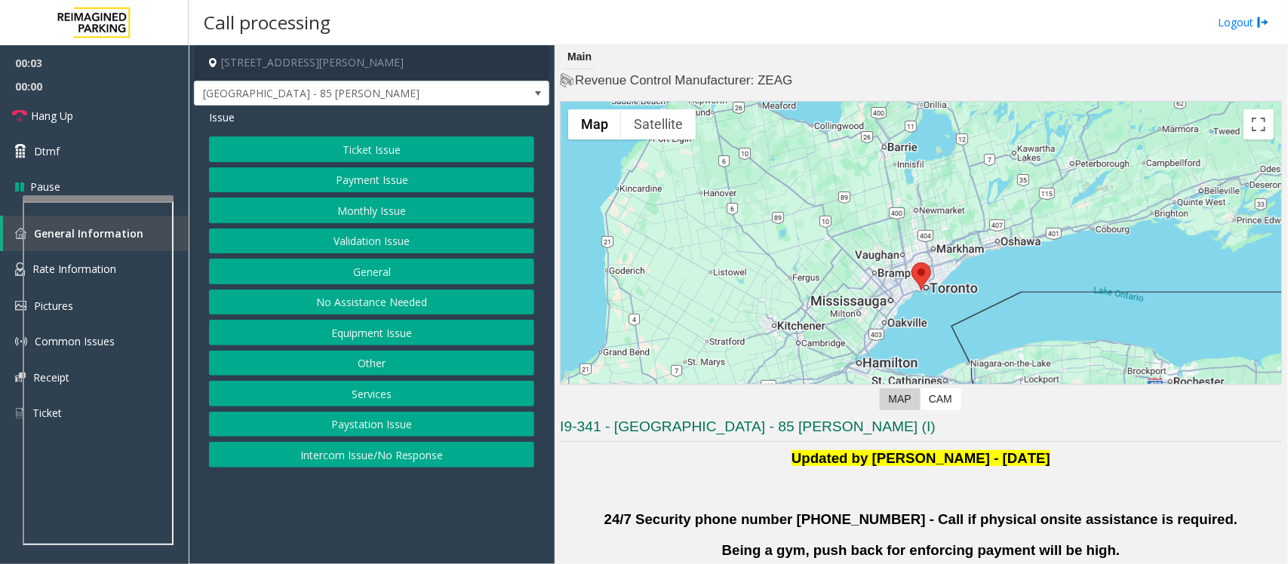
scroll to position [471, 0]
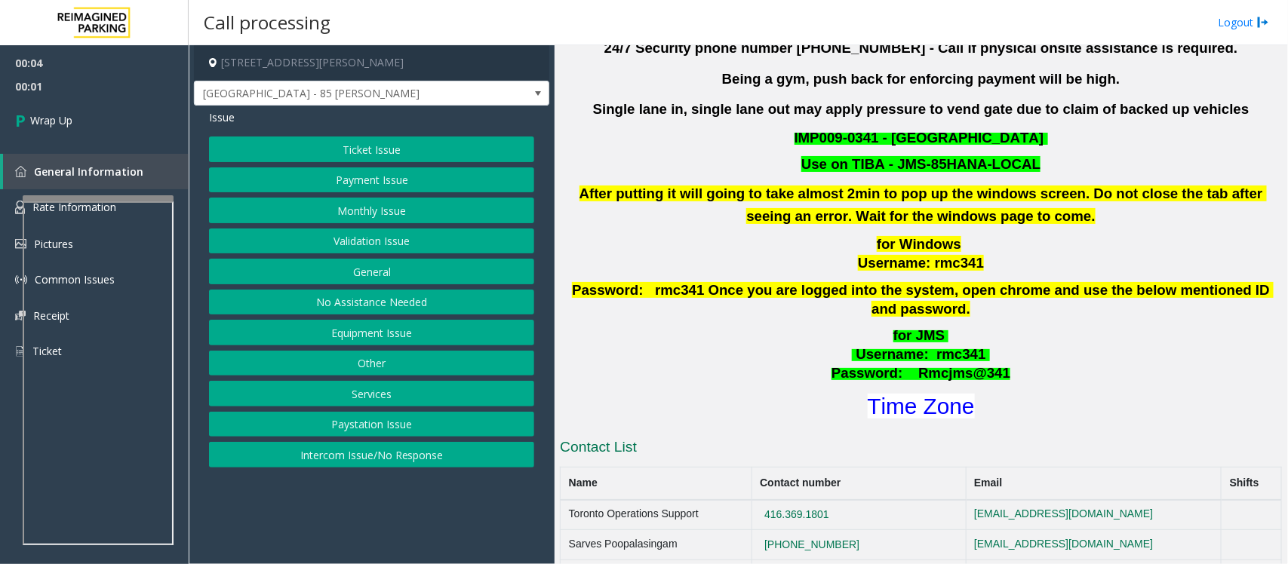
click at [374, 461] on button "Intercom Issue/No Response" at bounding box center [371, 455] width 325 height 26
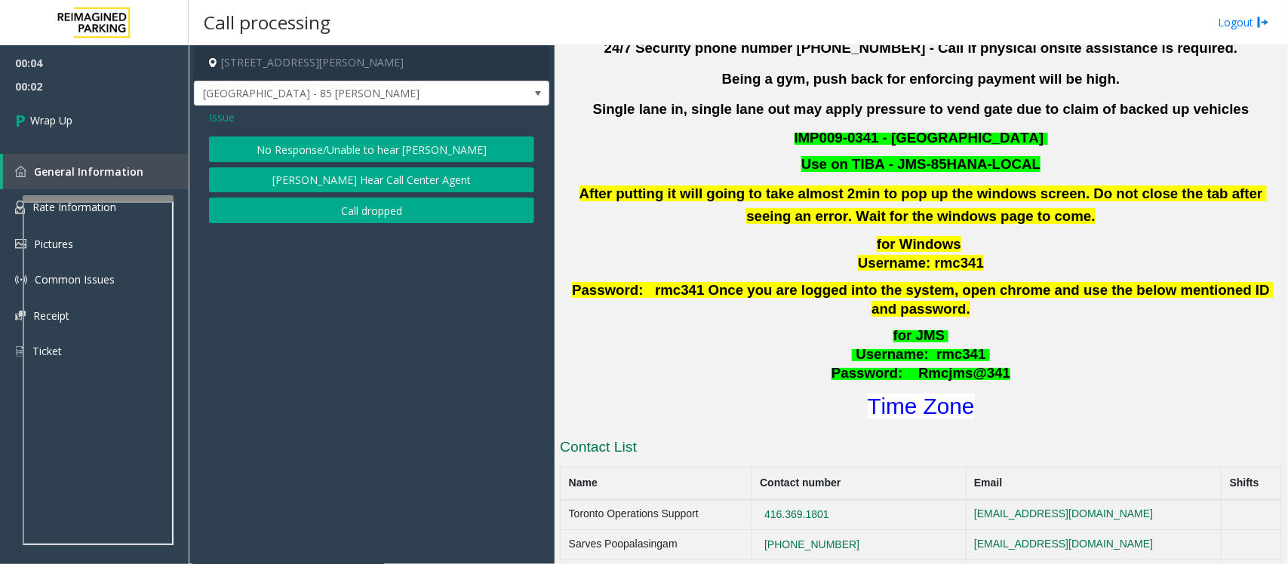
click at [313, 207] on button "Call dropped" at bounding box center [371, 211] width 325 height 26
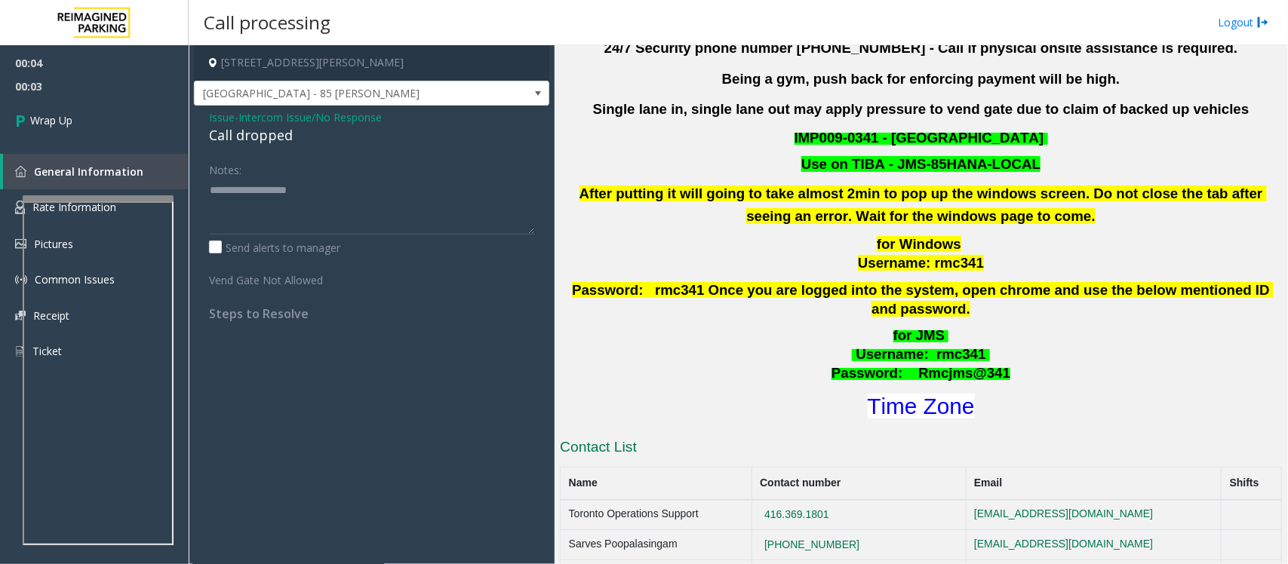
click at [226, 132] on div "Call dropped" at bounding box center [371, 135] width 325 height 20
type textarea "**********"
click at [69, 118] on span "Wrap Up" at bounding box center [51, 120] width 42 height 16
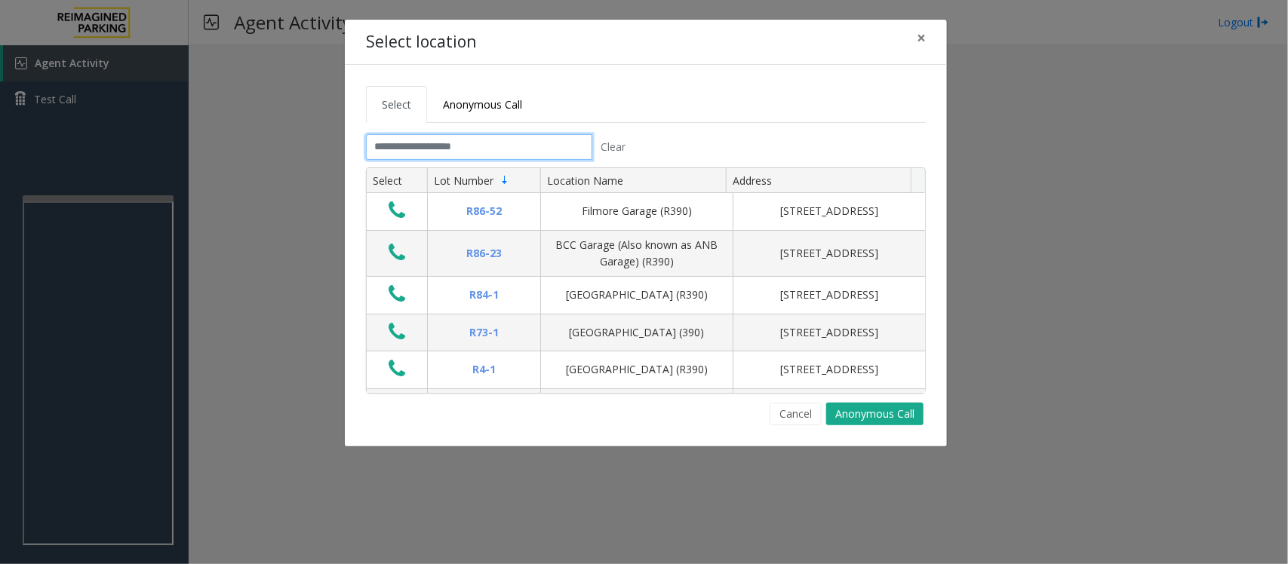
click at [507, 136] on input "text" at bounding box center [479, 147] width 226 height 26
click at [397, 153] on input "text" at bounding box center [479, 147] width 226 height 26
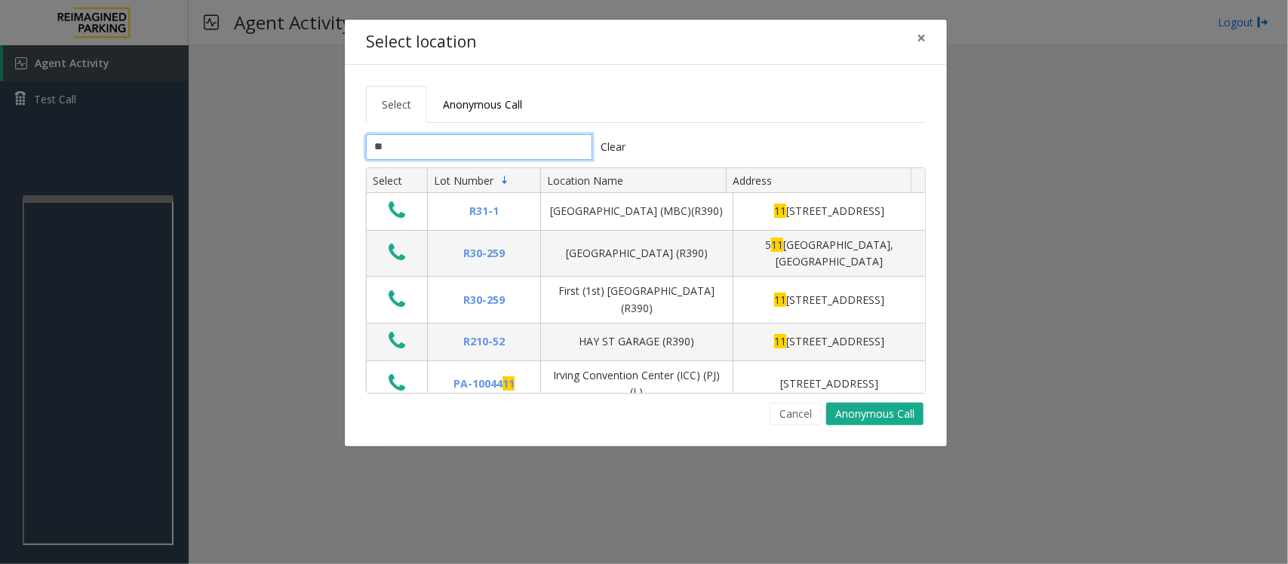
type input "*"
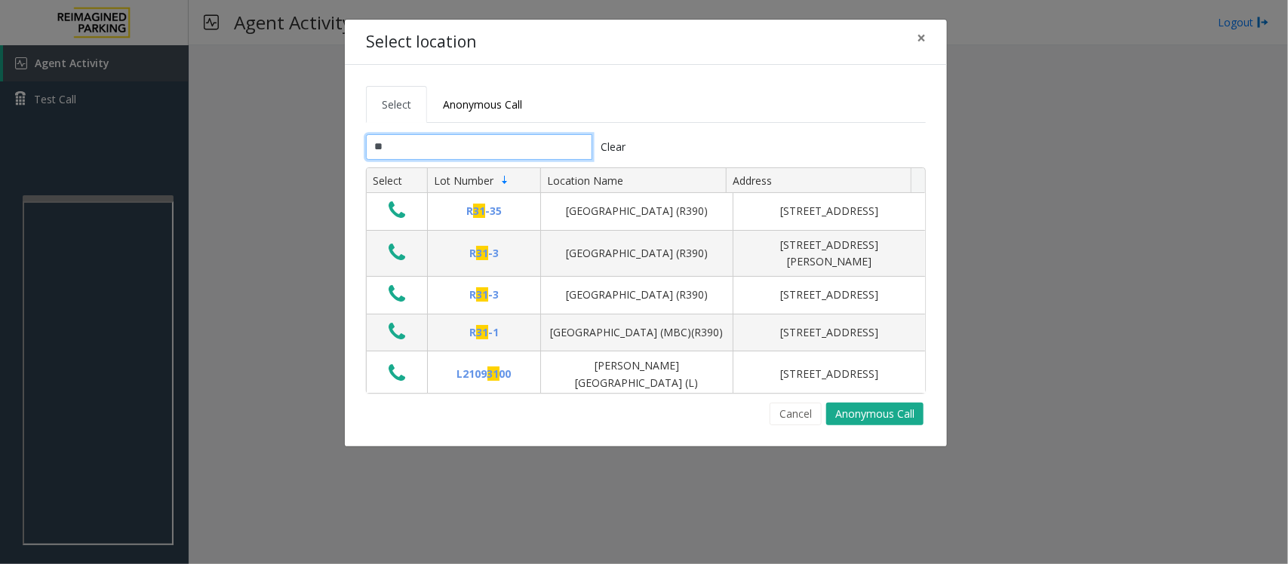
type input "*"
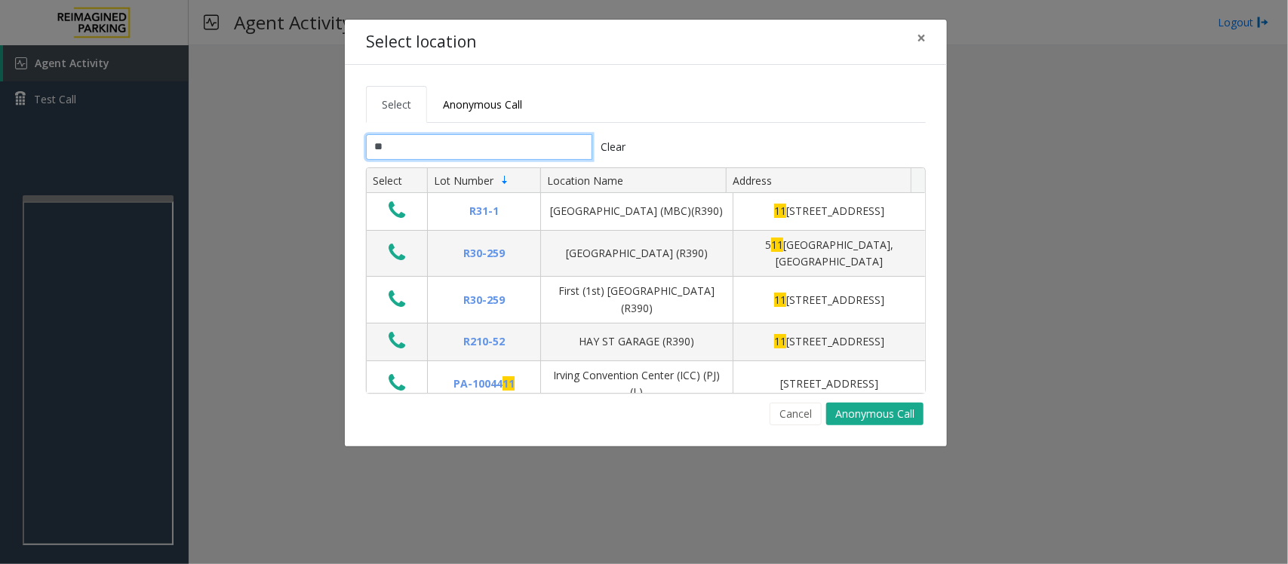
type input "*"
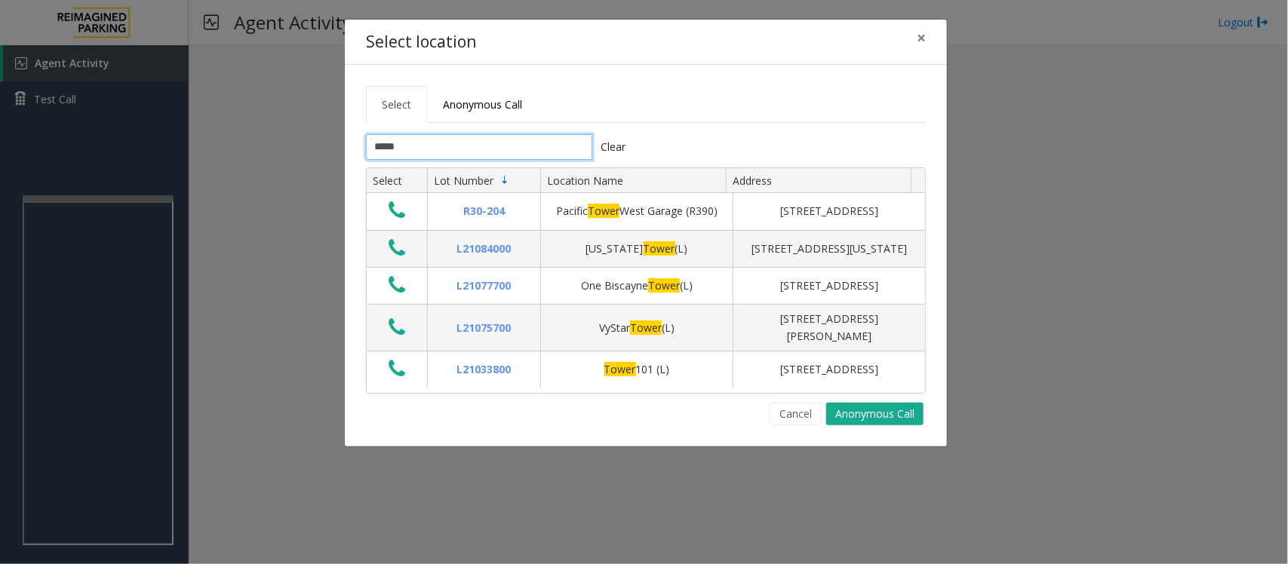
type input "*****"
click at [923, 38] on span "×" at bounding box center [921, 37] width 9 height 21
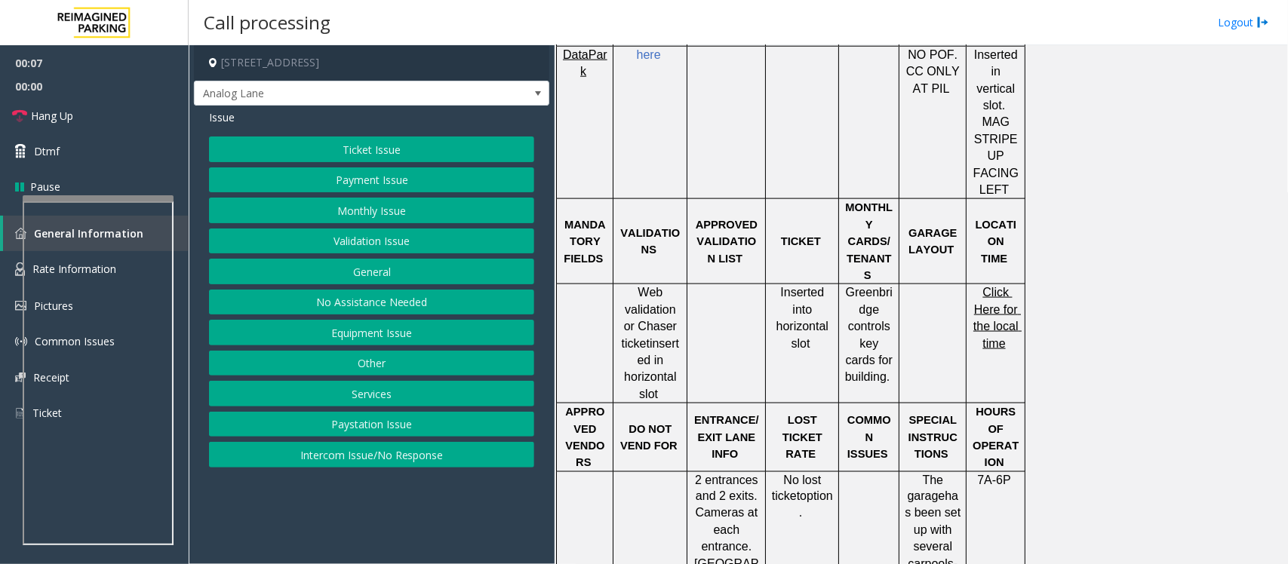
scroll to position [849, 0]
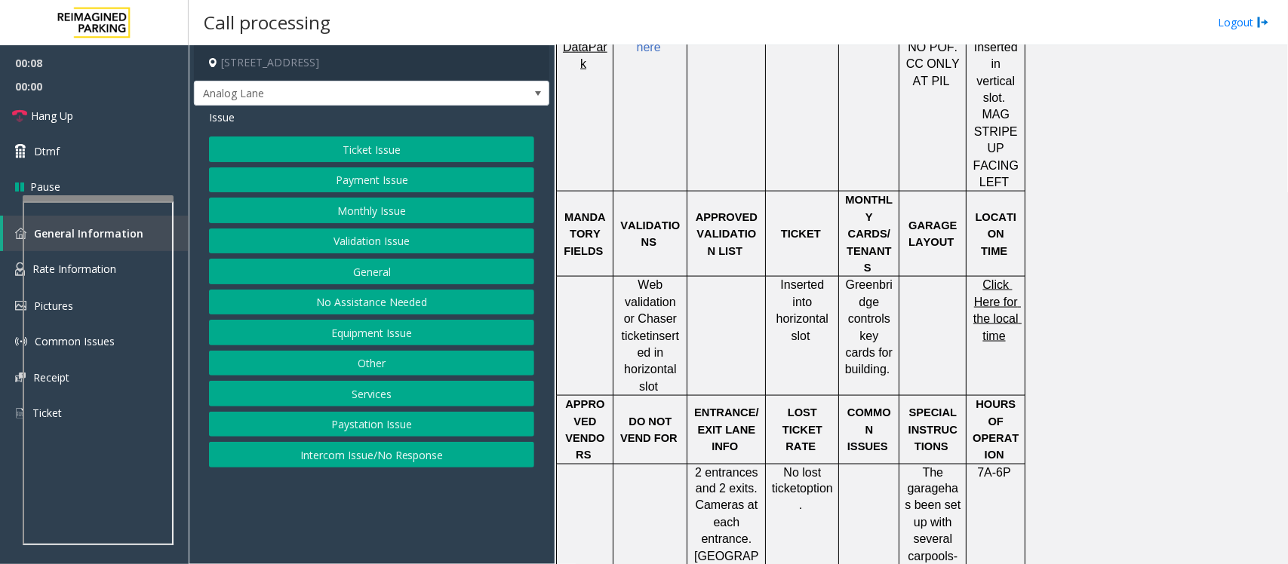
drag, startPoint x: 409, startPoint y: 462, endPoint x: 404, endPoint y: 432, distance: 29.8
click at [409, 462] on button "Intercom Issue/No Response" at bounding box center [371, 455] width 325 height 26
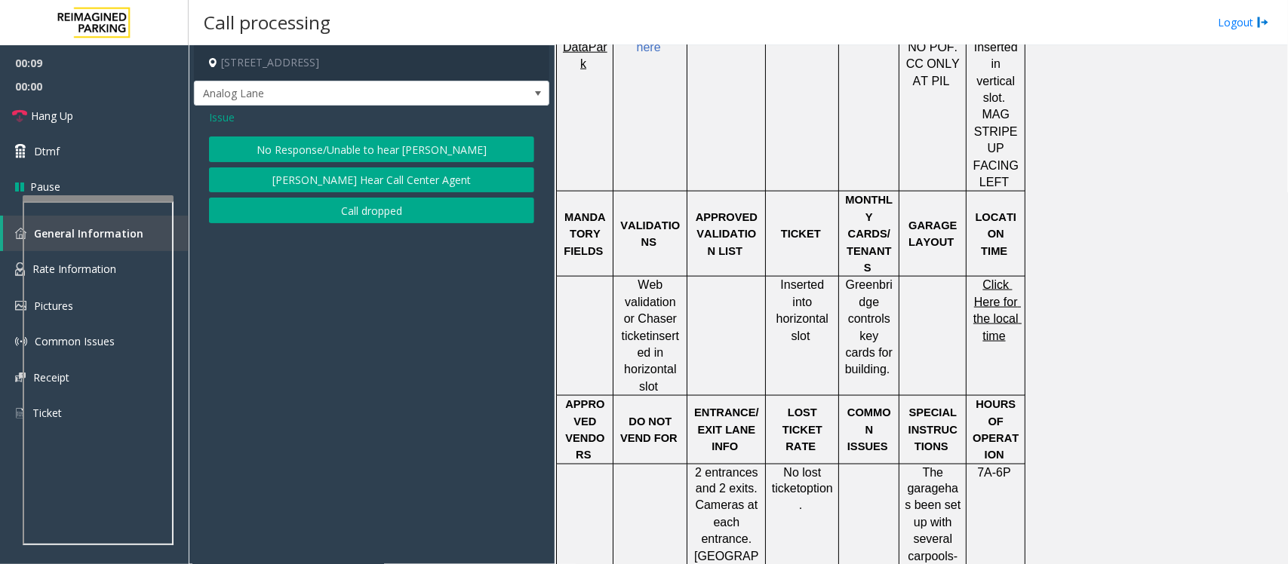
click at [336, 145] on button "No Response/Unable to hear [PERSON_NAME]" at bounding box center [371, 150] width 325 height 26
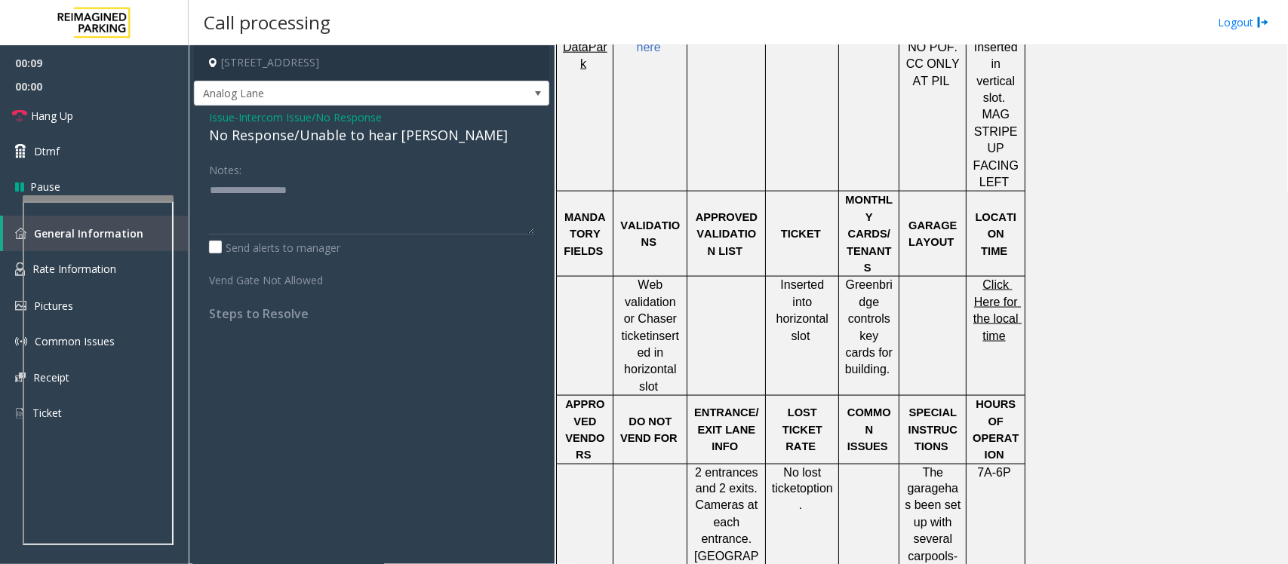
click at [338, 138] on div "No Response/Unable to hear [PERSON_NAME]" at bounding box center [371, 135] width 325 height 20
click at [269, 117] on span "Intercom Issue/No Response" at bounding box center [309, 117] width 143 height 16
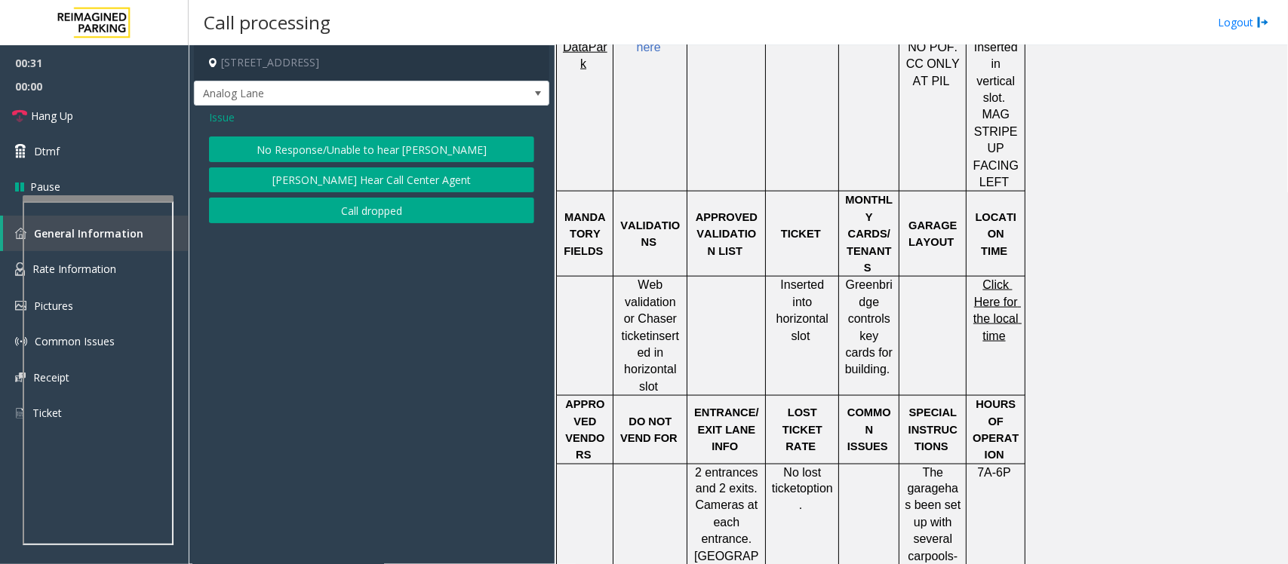
click at [211, 119] on span "Issue" at bounding box center [222, 117] width 26 height 16
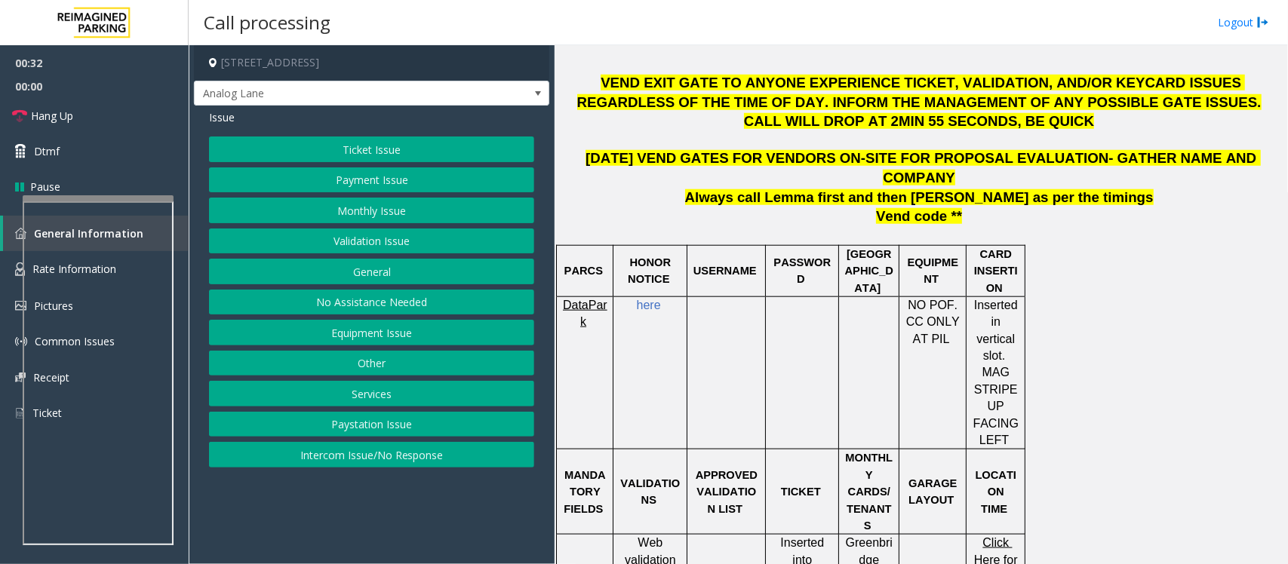
scroll to position [566, 0]
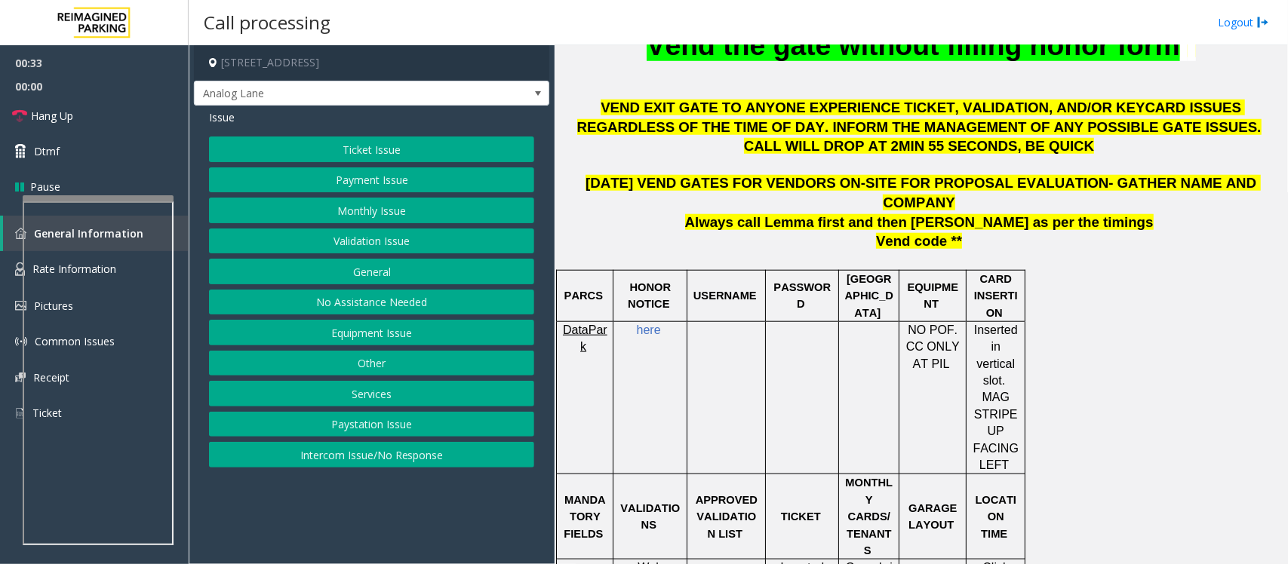
click at [348, 223] on button "Monthly Issue" at bounding box center [371, 211] width 325 height 26
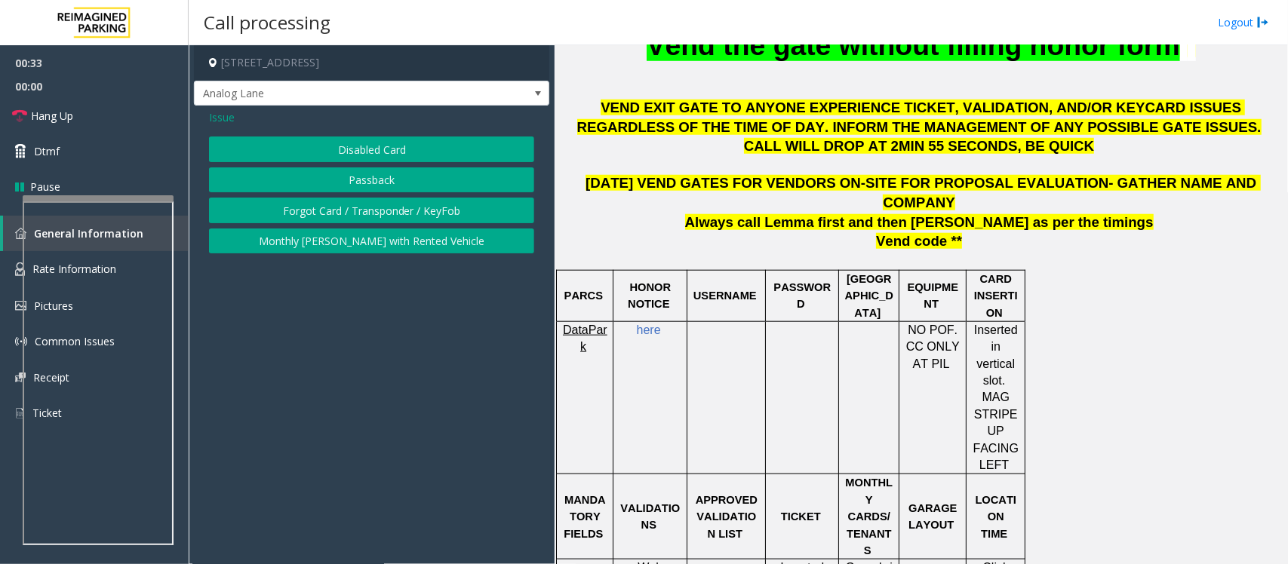
click at [363, 155] on button "Disabled Card" at bounding box center [371, 150] width 325 height 26
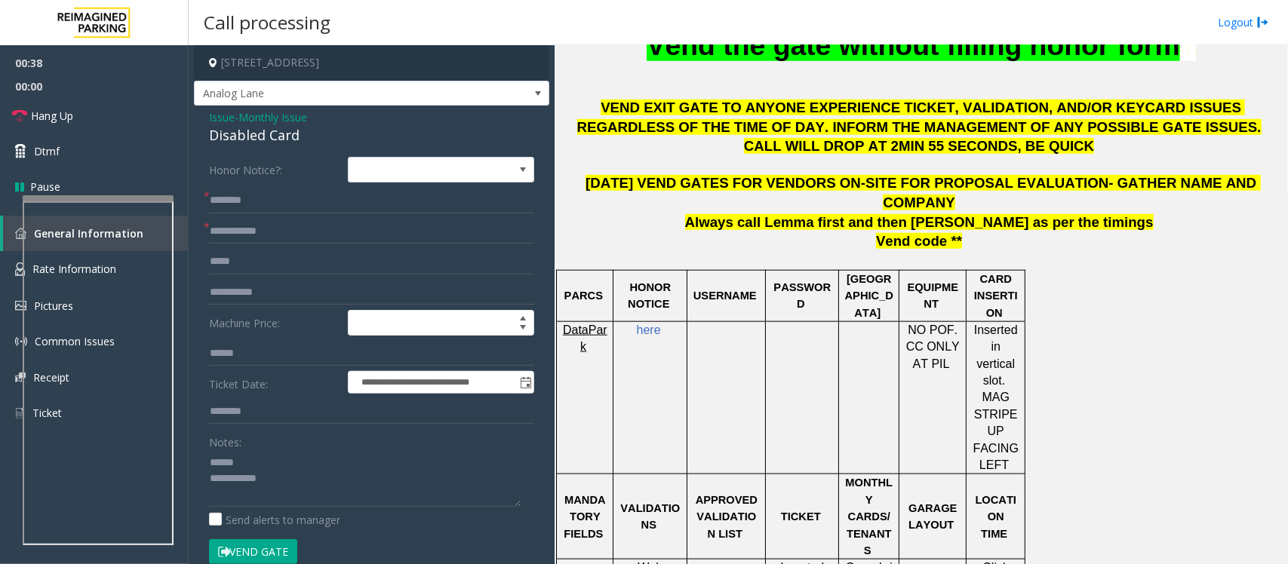
click at [257, 138] on div "Disabled Card" at bounding box center [371, 135] width 325 height 20
click at [272, 477] on textarea at bounding box center [365, 478] width 312 height 57
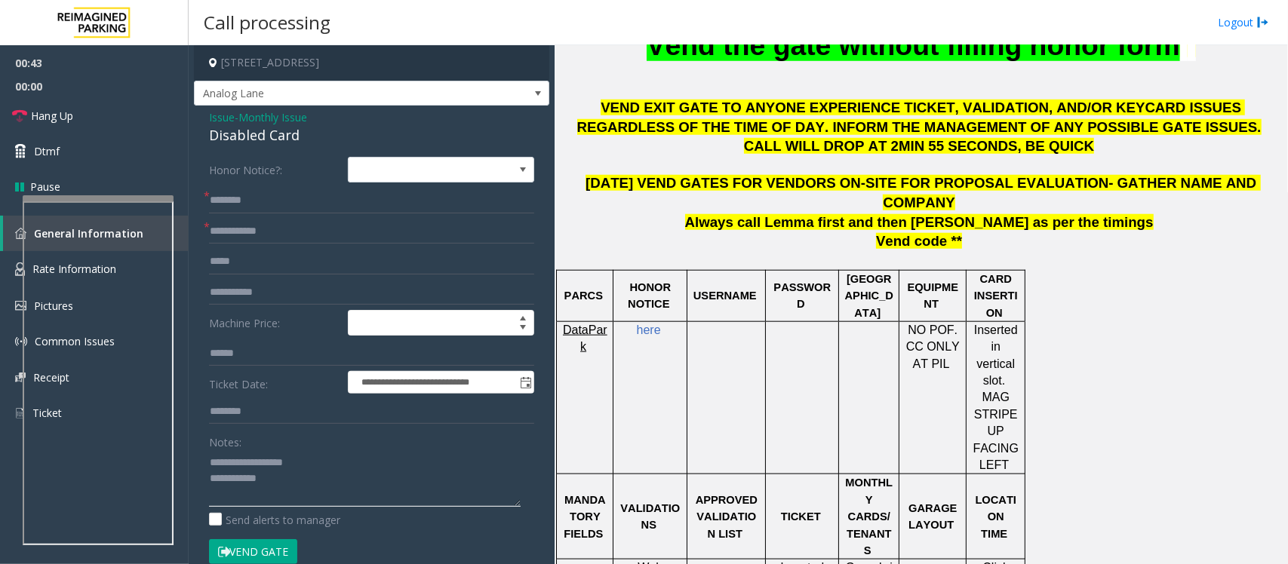
click at [290, 477] on textarea at bounding box center [365, 478] width 312 height 57
type textarea "**********"
click at [255, 238] on input "text" at bounding box center [371, 232] width 325 height 26
click at [247, 223] on input "text" at bounding box center [371, 232] width 325 height 26
click at [249, 206] on input "text" at bounding box center [371, 201] width 325 height 26
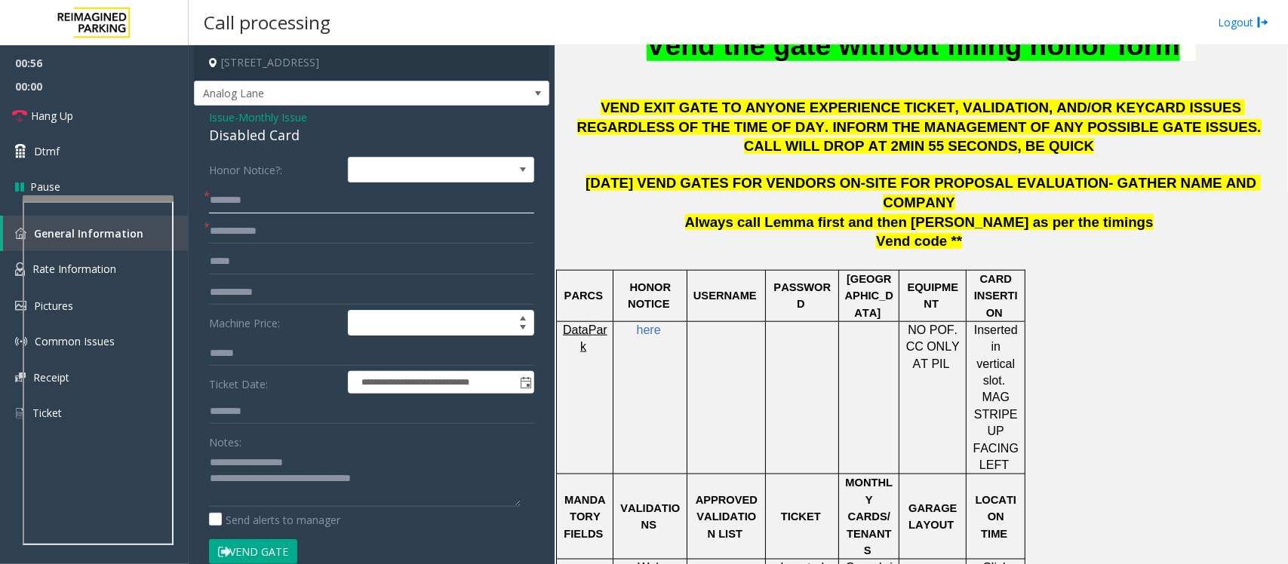
click at [220, 201] on input "text" at bounding box center [371, 201] width 325 height 26
click at [277, 198] on input "text" at bounding box center [371, 201] width 325 height 26
click at [229, 201] on input "******" at bounding box center [371, 201] width 325 height 26
click at [273, 198] on input "******" at bounding box center [371, 201] width 325 height 26
click at [210, 204] on input "******" at bounding box center [371, 201] width 325 height 26
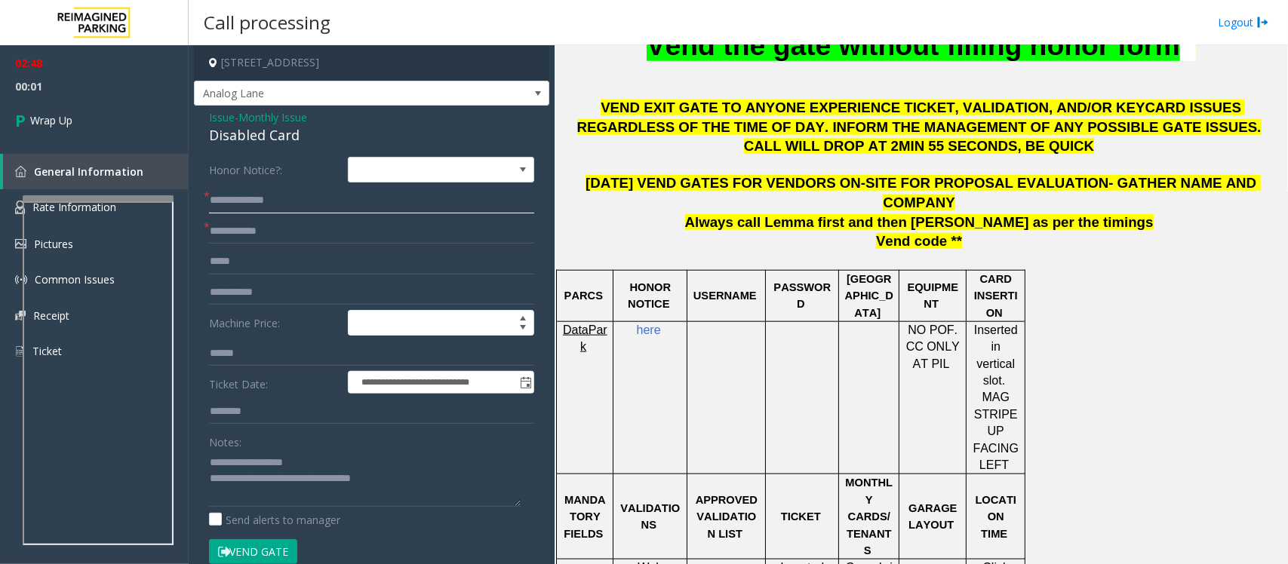
type input "**********"
click at [227, 228] on input "text" at bounding box center [371, 232] width 325 height 26
type input "*"
type input "**"
drag, startPoint x: 272, startPoint y: 478, endPoint x: 515, endPoint y: 484, distance: 243.7
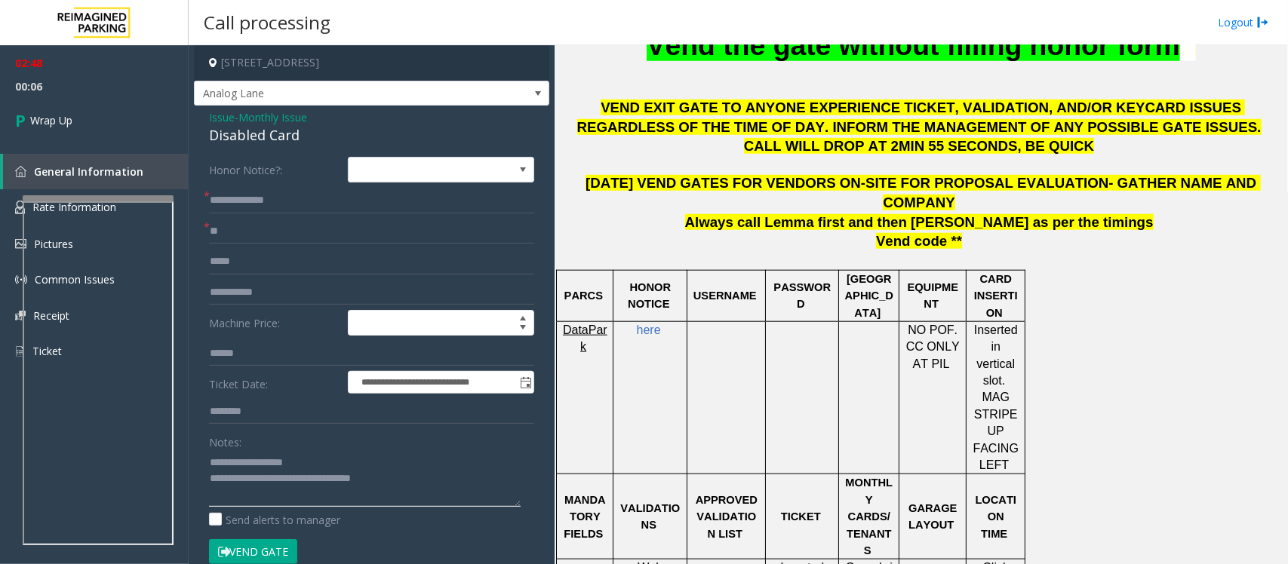
click at [515, 484] on textarea at bounding box center [365, 478] width 312 height 57
type textarea "**********"
click at [72, 118] on span "Wrap Up" at bounding box center [51, 120] width 42 height 16
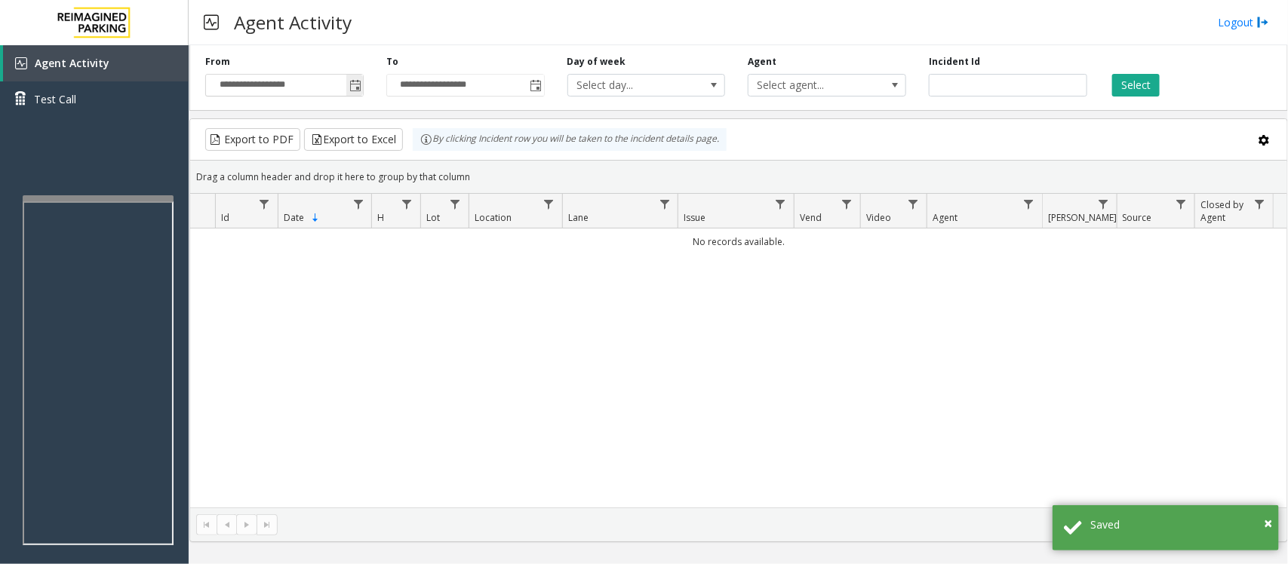
click at [357, 81] on span "Toggle popup" at bounding box center [355, 86] width 12 height 12
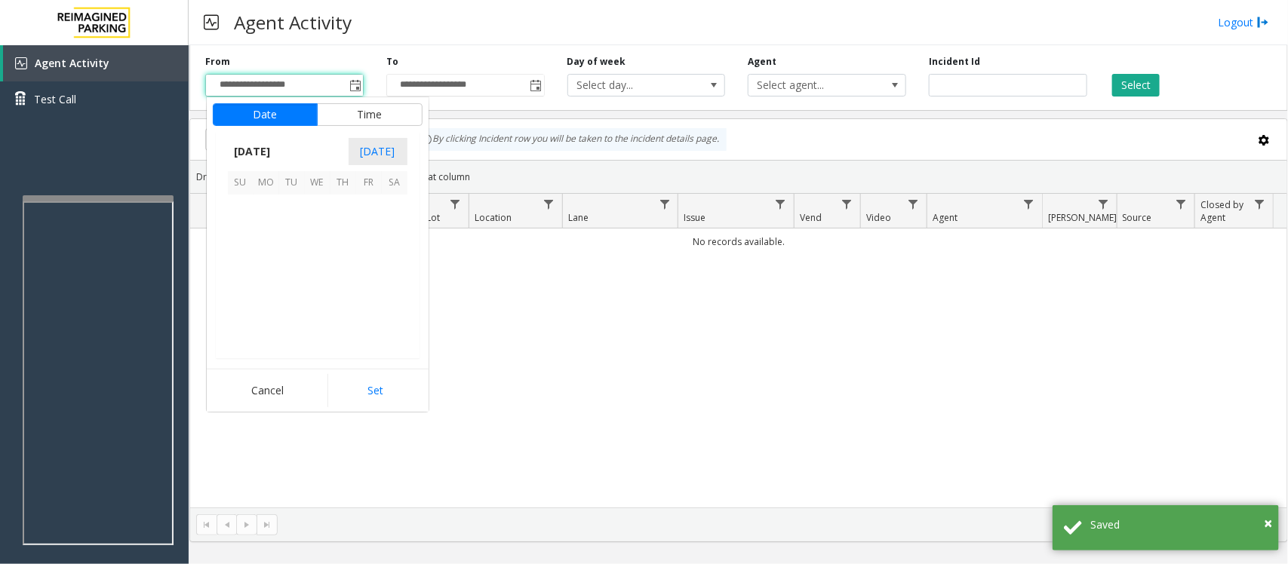
scroll to position [270793, 0]
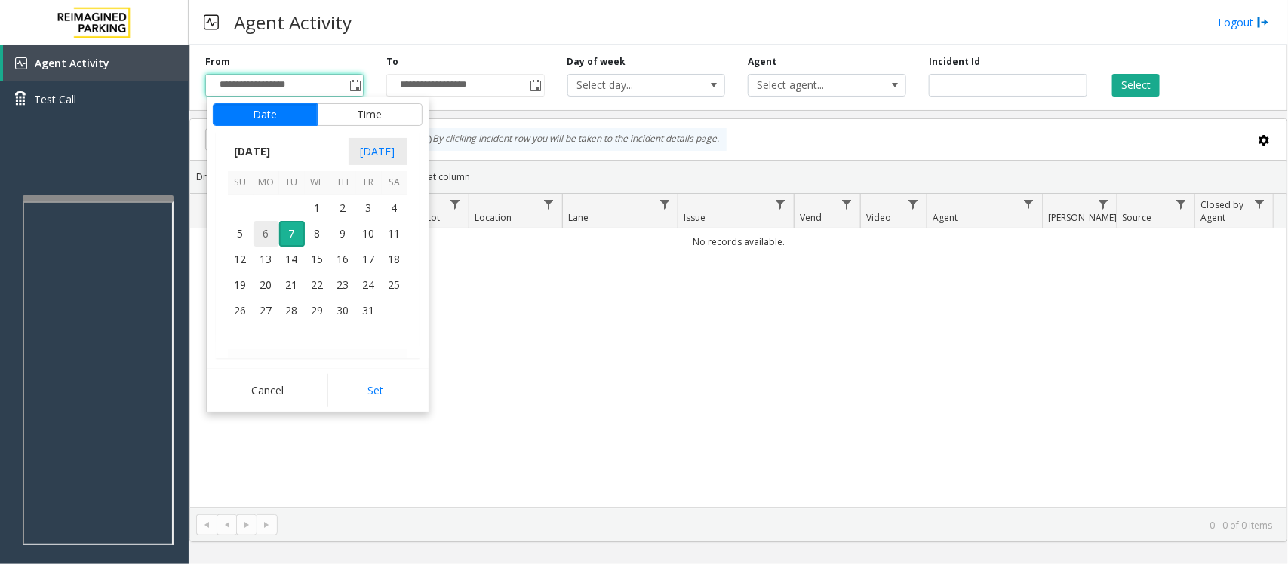
click at [266, 236] on span "6" at bounding box center [266, 234] width 26 height 26
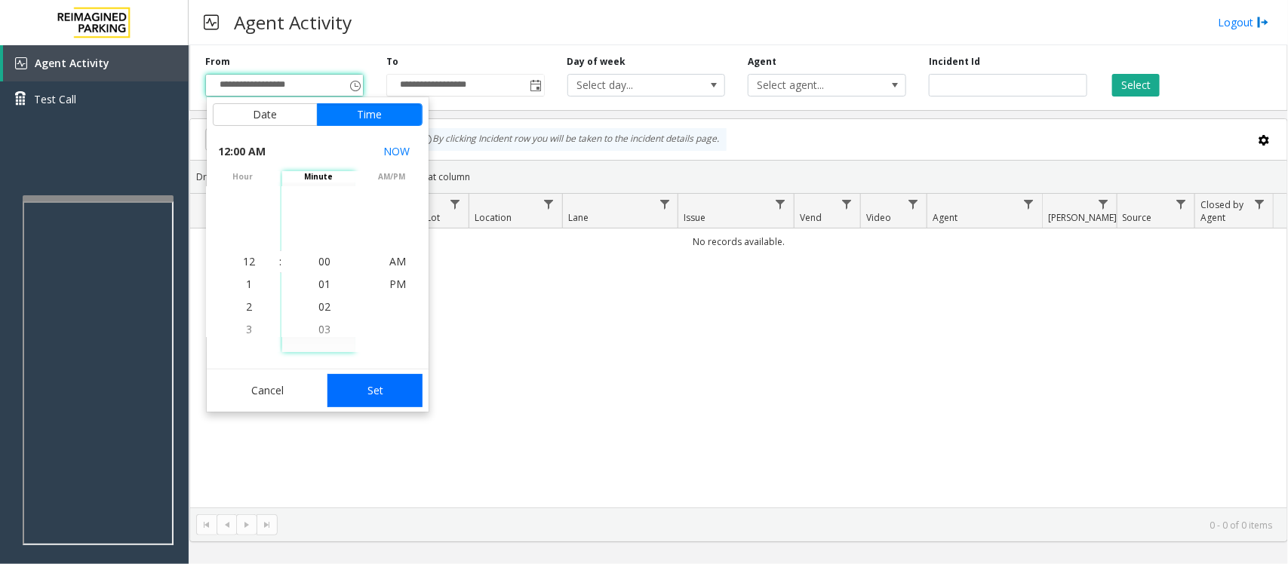
click at [363, 402] on button "Set" at bounding box center [374, 390] width 95 height 33
type input "**********"
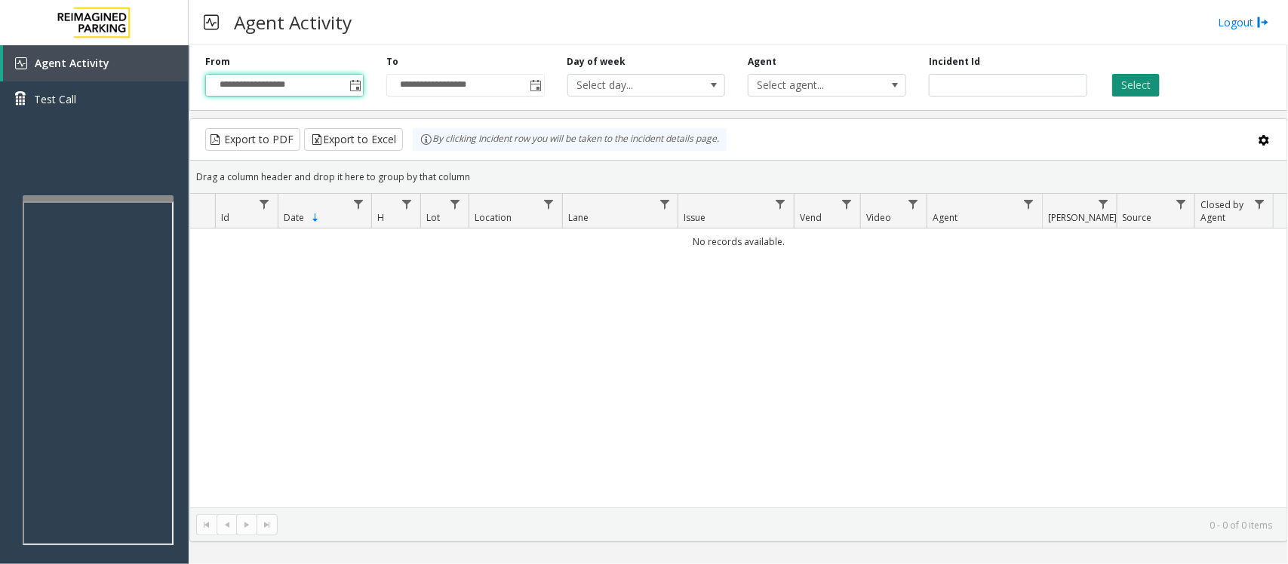
click at [1115, 88] on button "Select" at bounding box center [1136, 85] width 48 height 23
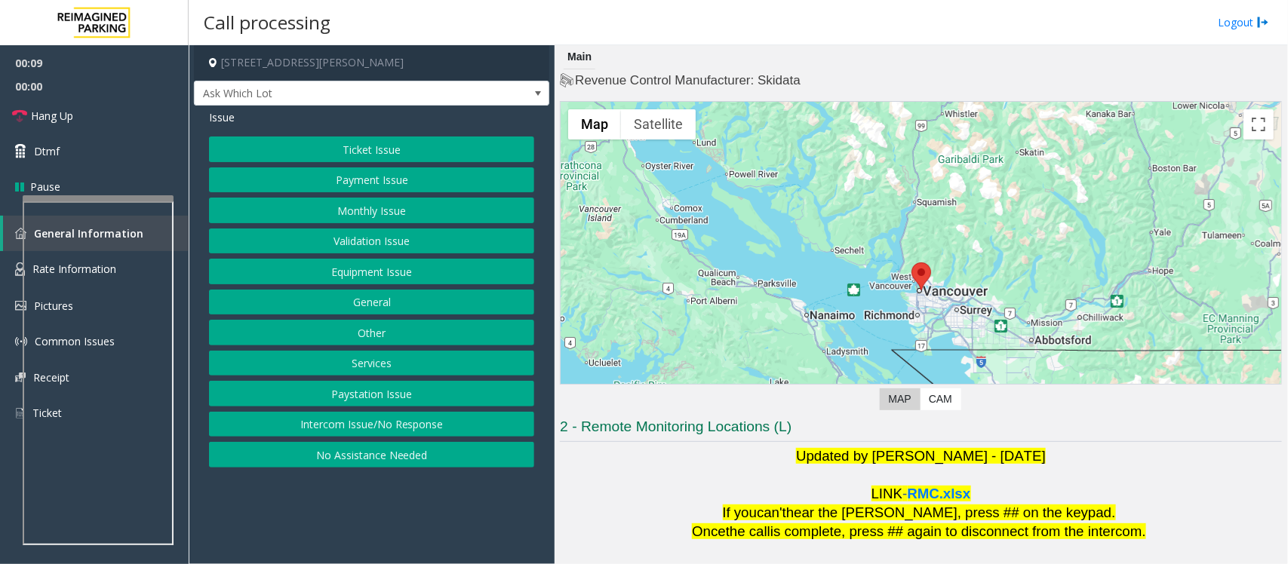
click at [390, 246] on button "Validation Issue" at bounding box center [371, 242] width 325 height 26
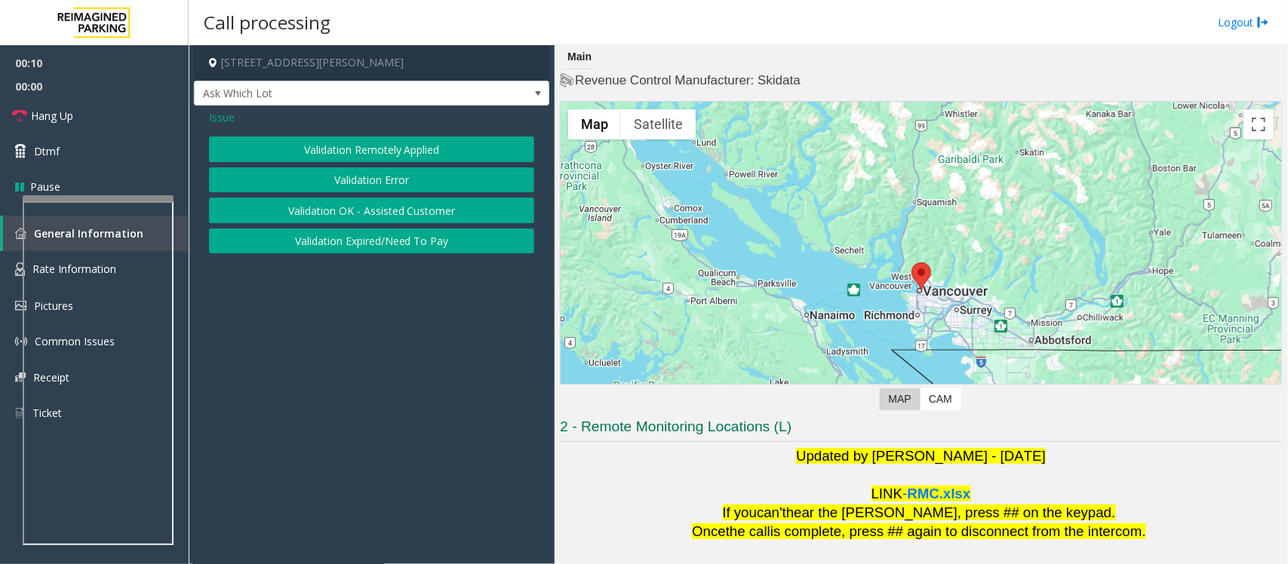
click at [353, 180] on button "Validation Error" at bounding box center [371, 180] width 325 height 26
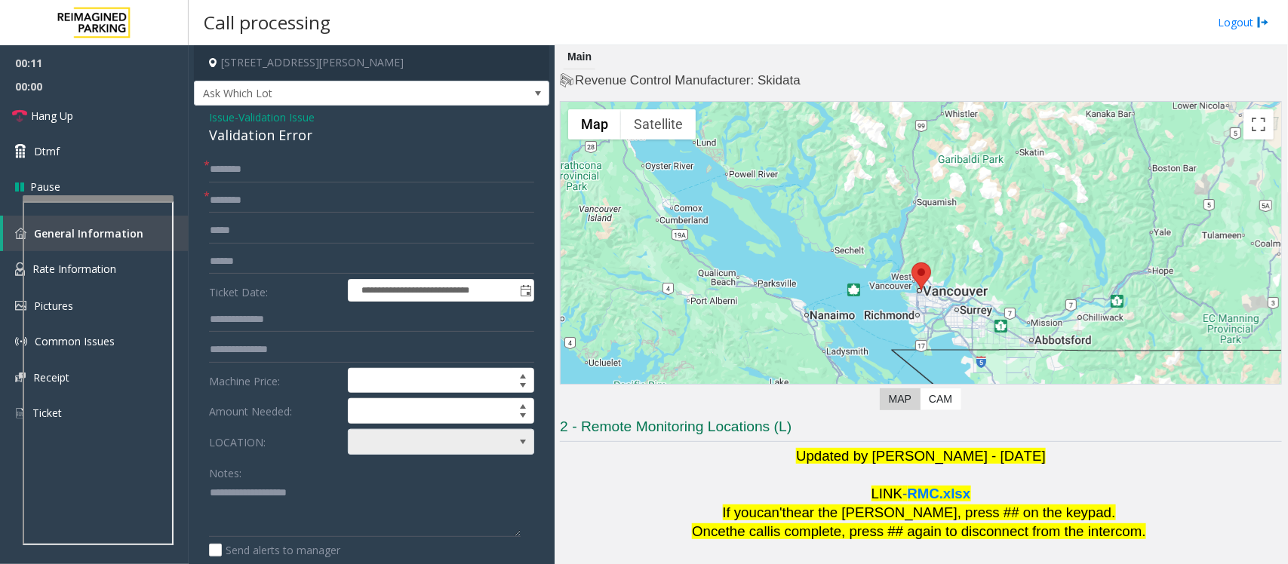
click at [419, 440] on span at bounding box center [423, 442] width 148 height 24
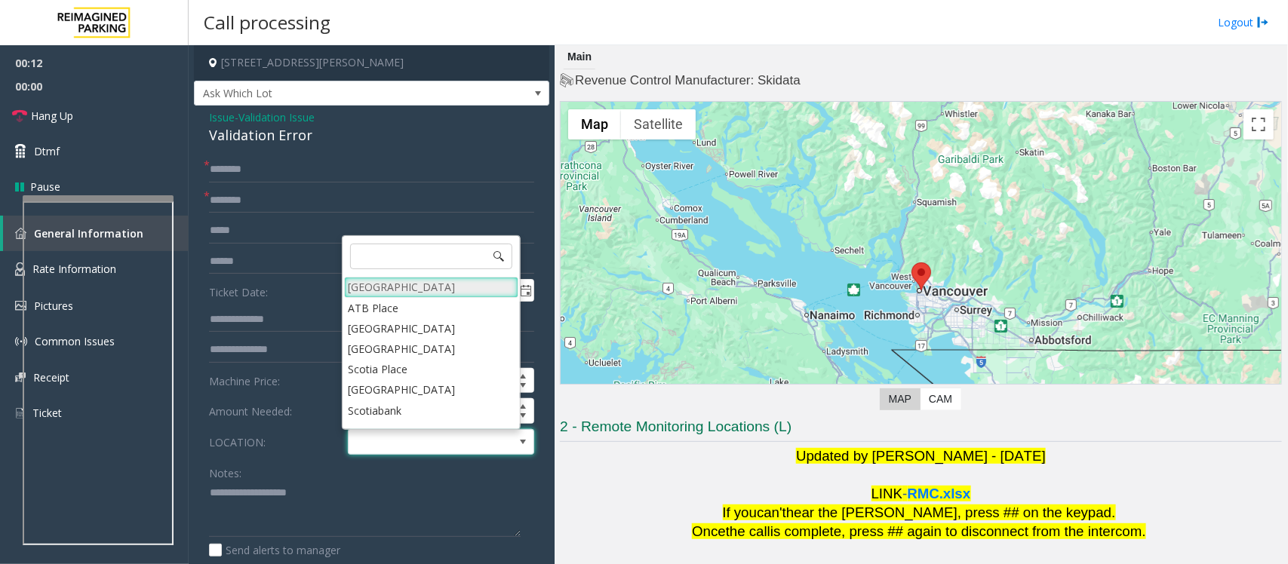
click at [386, 288] on Village "[GEOGRAPHIC_DATA]" at bounding box center [431, 287] width 174 height 20
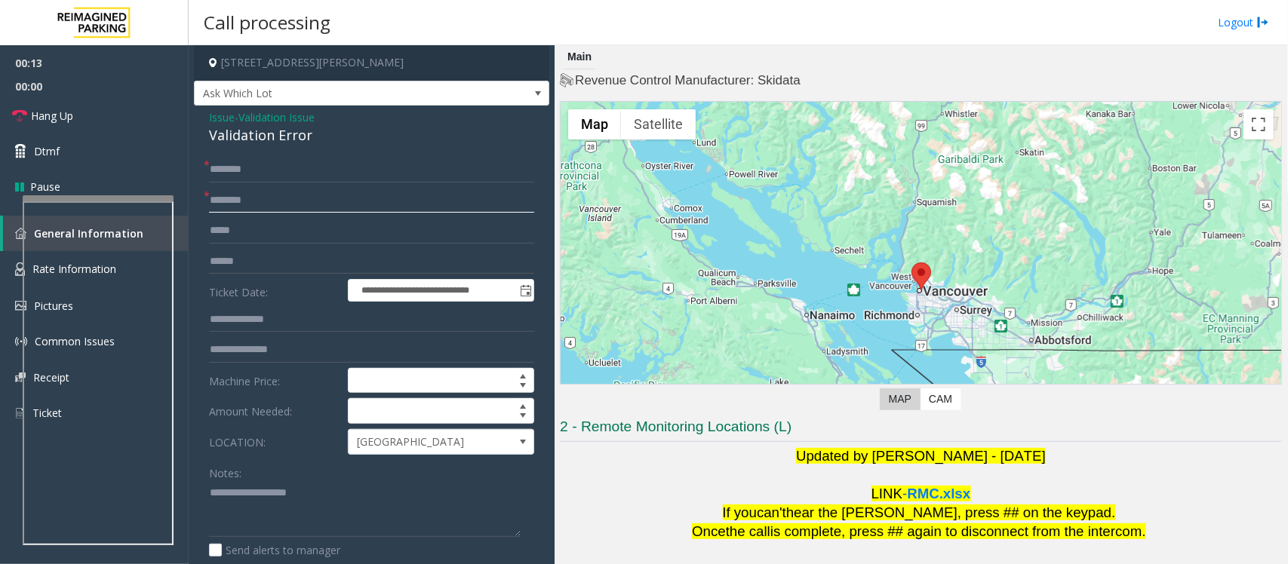
click at [228, 195] on input "text" at bounding box center [371, 201] width 325 height 26
type input "********"
click at [221, 517] on textarea at bounding box center [365, 509] width 312 height 57
type textarea "******"
click at [245, 254] on input "text" at bounding box center [371, 262] width 325 height 26
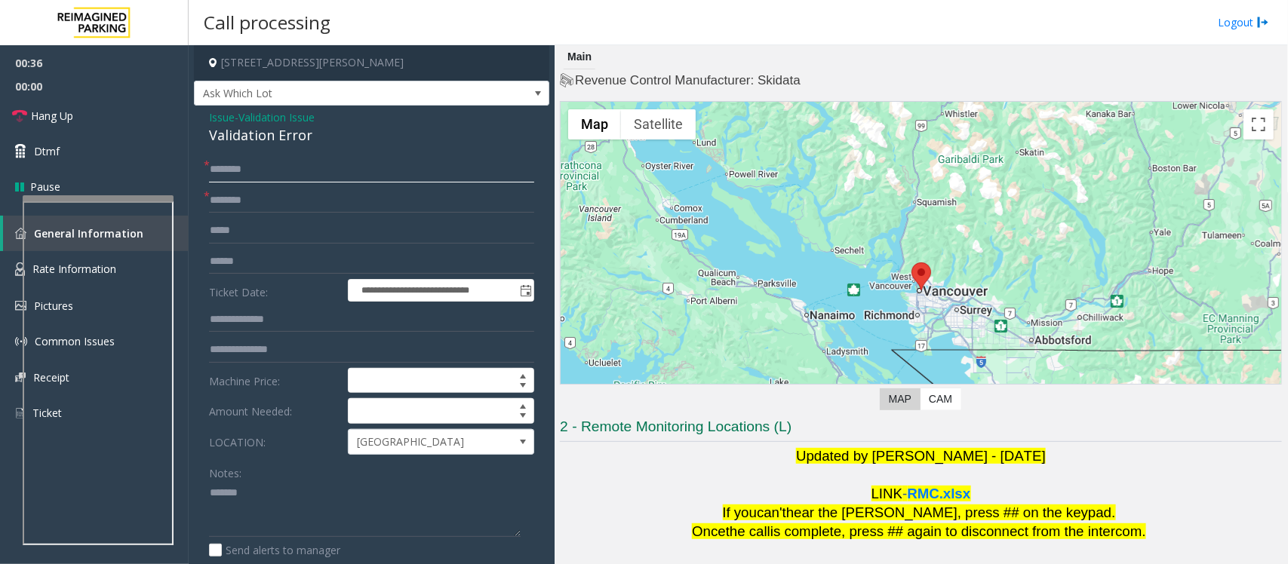
click at [264, 159] on input "text" at bounding box center [371, 170] width 325 height 26
type input "*"
type input "*****"
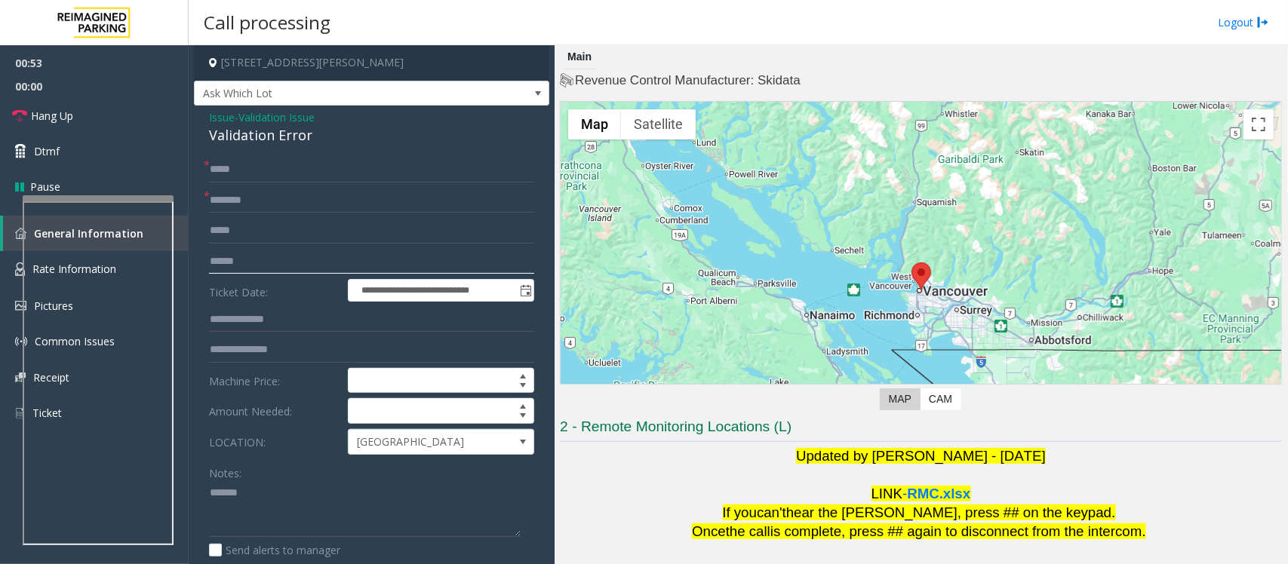
click at [232, 261] on input "text" at bounding box center [371, 262] width 325 height 26
type input "*******"
click at [247, 321] on input "text" at bounding box center [371, 320] width 325 height 26
click at [223, 510] on textarea at bounding box center [365, 509] width 312 height 57
click at [209, 490] on textarea at bounding box center [365, 509] width 312 height 57
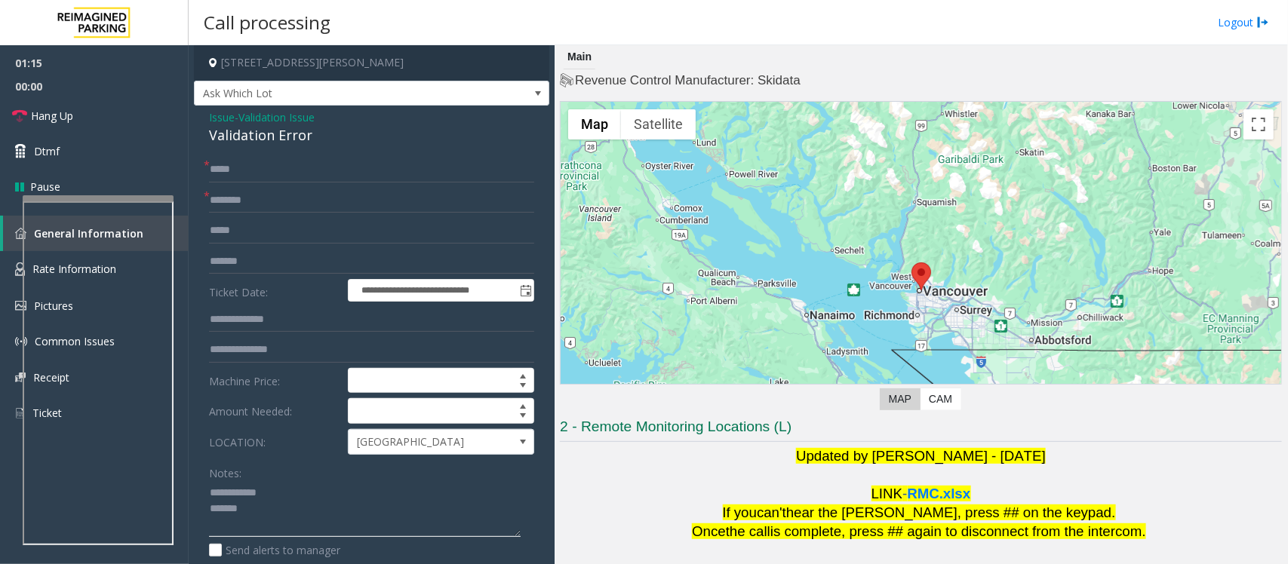
click at [396, 499] on textarea at bounding box center [365, 509] width 312 height 57
click at [255, 137] on div "Validation Error" at bounding box center [371, 135] width 325 height 20
click at [371, 523] on textarea at bounding box center [365, 509] width 312 height 57
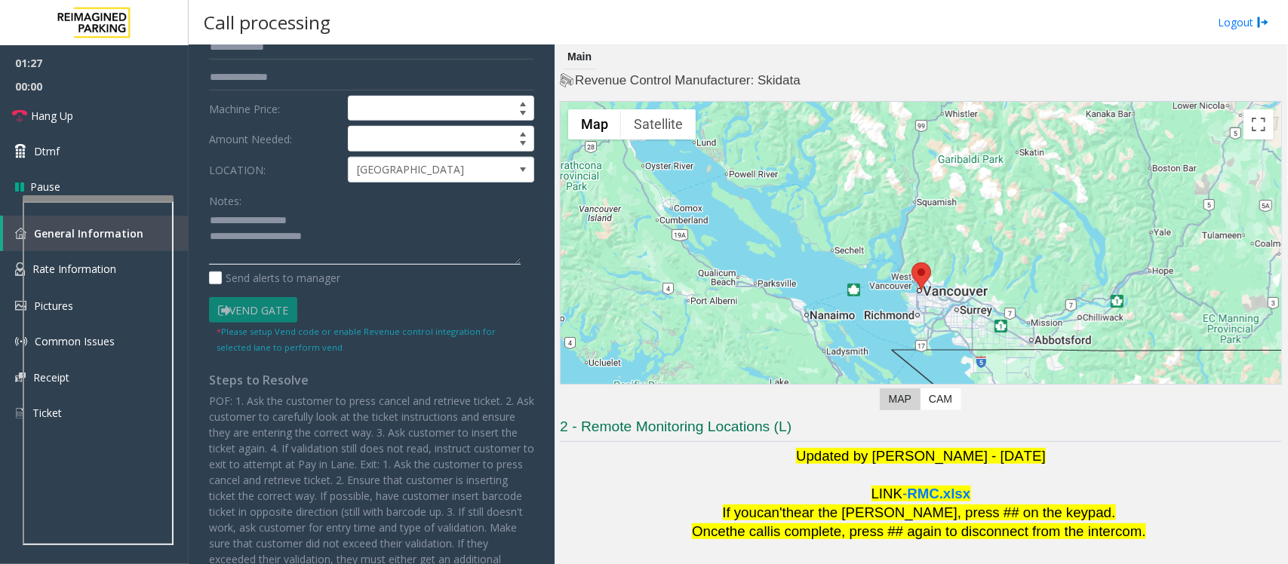
scroll to position [283, 0]
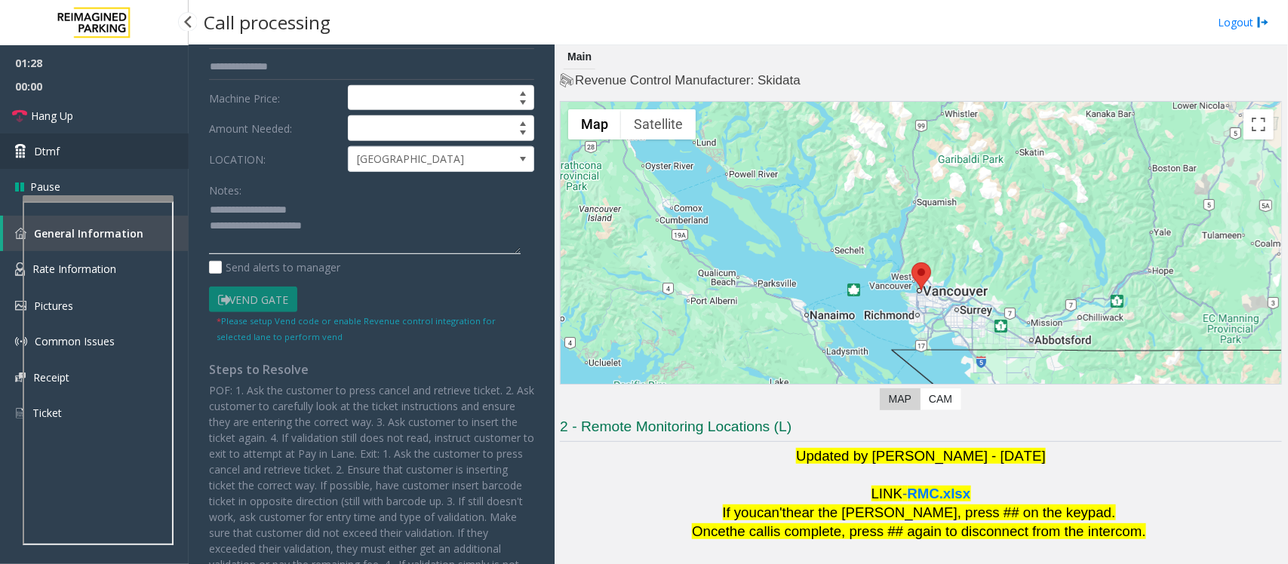
type textarea "**********"
click at [27, 149] on icon at bounding box center [22, 151] width 15 height 15
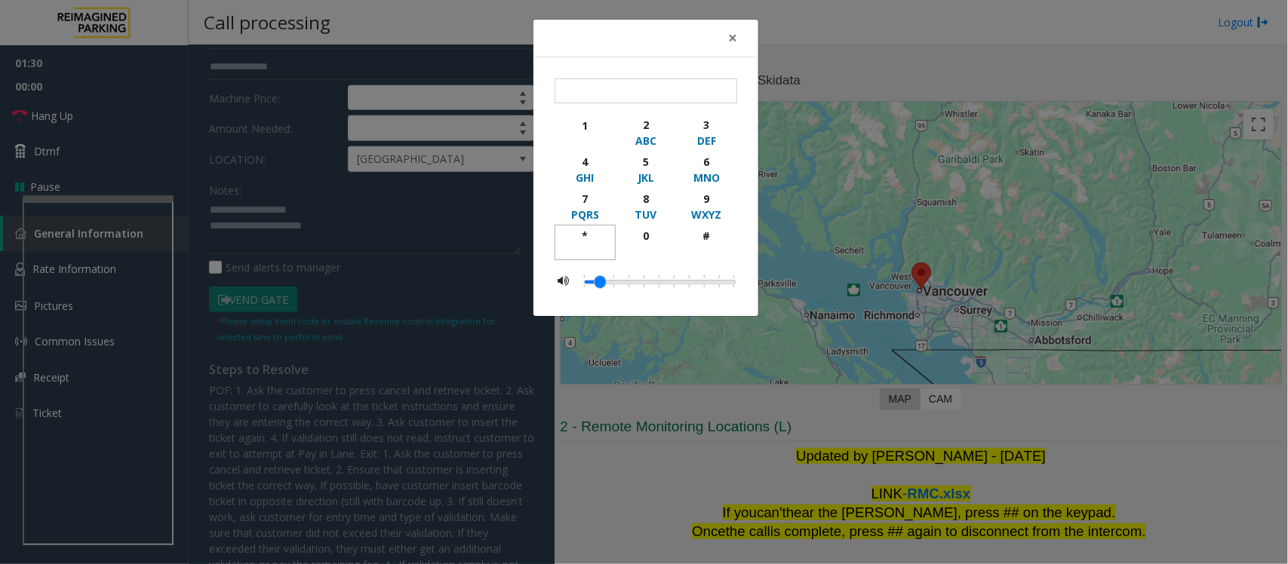
click at [581, 240] on div "*" at bounding box center [584, 236] width 41 height 16
click at [649, 122] on div "2" at bounding box center [645, 125] width 41 height 16
click at [643, 154] on div "5" at bounding box center [645, 162] width 41 height 16
click at [581, 231] on div "*" at bounding box center [584, 236] width 41 height 16
click at [704, 168] on div "6" at bounding box center [706, 162] width 41 height 16
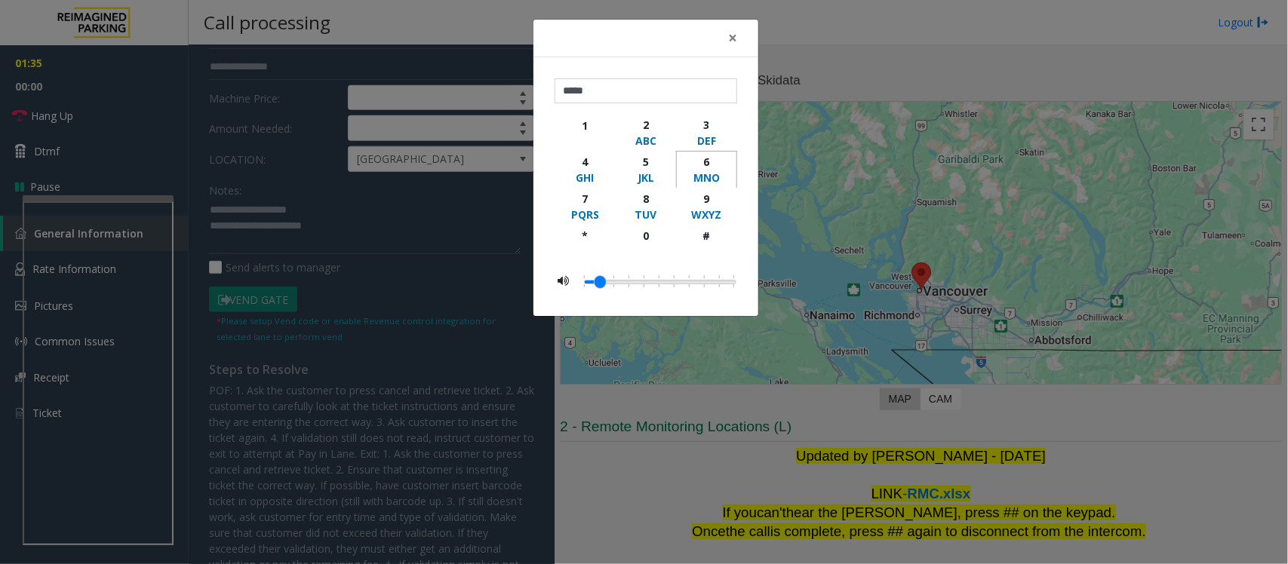
click at [704, 168] on div "6" at bounding box center [706, 162] width 41 height 16
type input "*********"
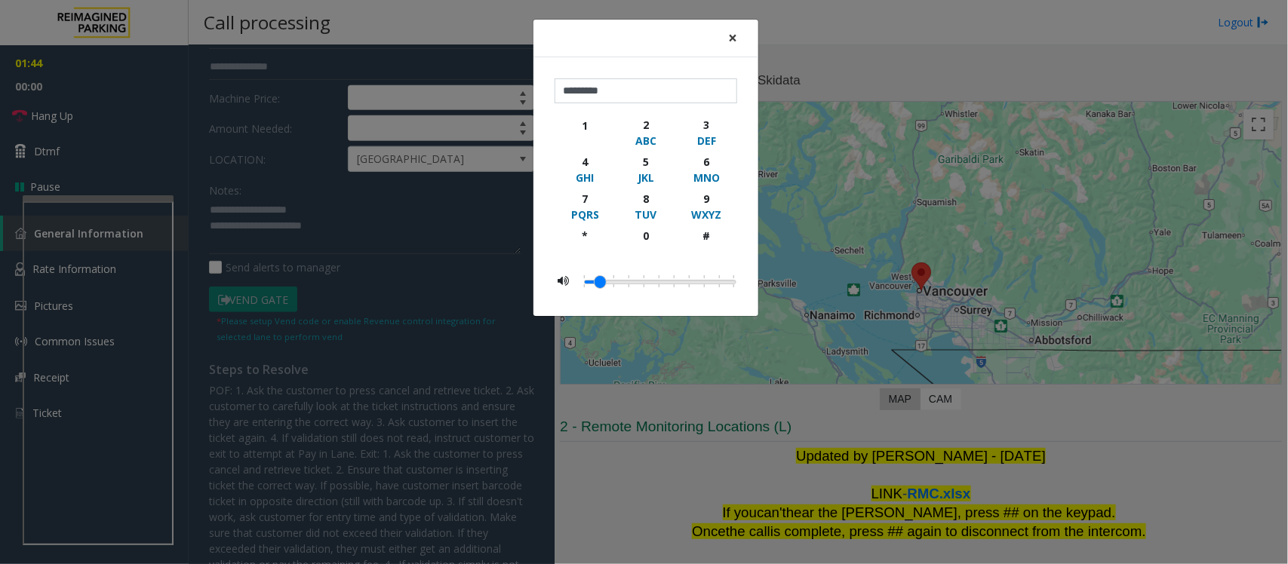
click at [732, 38] on span "×" at bounding box center [732, 37] width 9 height 21
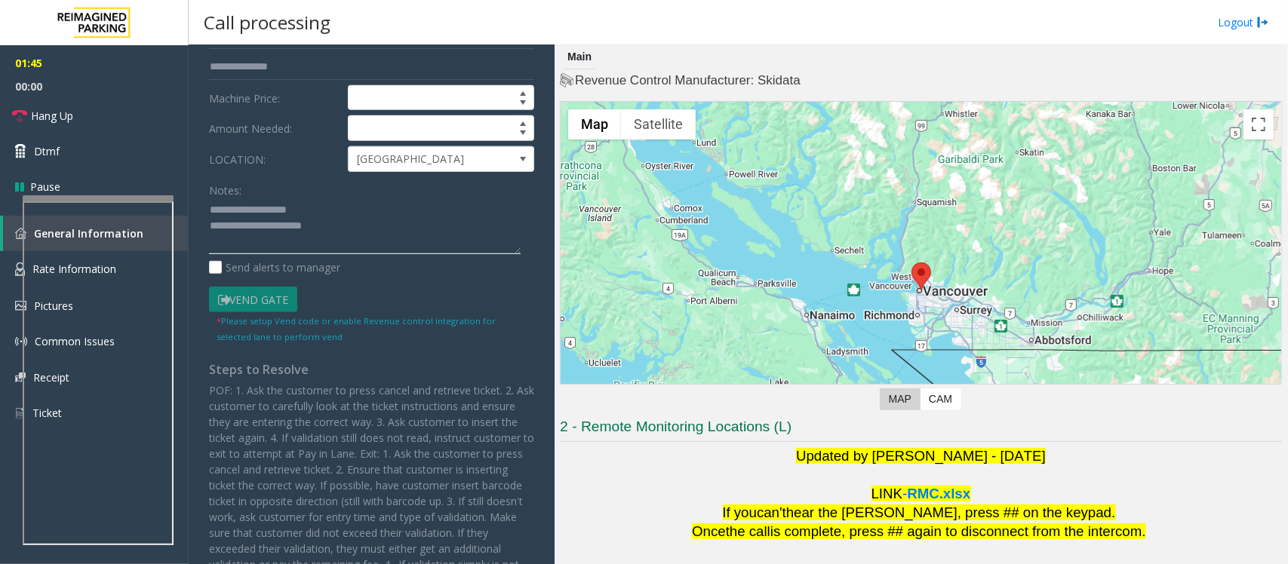
click at [216, 247] on textarea at bounding box center [365, 226] width 312 height 57
paste textarea "**********"
drag, startPoint x: 43, startPoint y: 114, endPoint x: 187, endPoint y: 162, distance: 152.0
click at [43, 114] on span "Hang Up" at bounding box center [52, 116] width 42 height 16
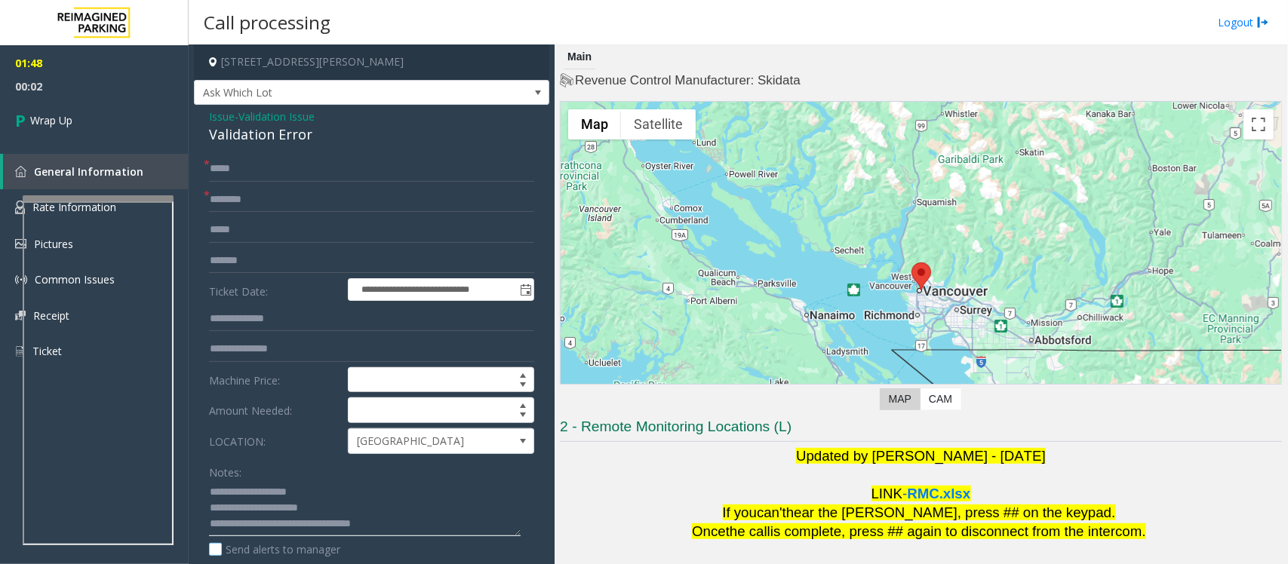
scroll to position [0, 0]
type textarea "**********"
click at [51, 118] on span "Wrap Up" at bounding box center [51, 120] width 42 height 16
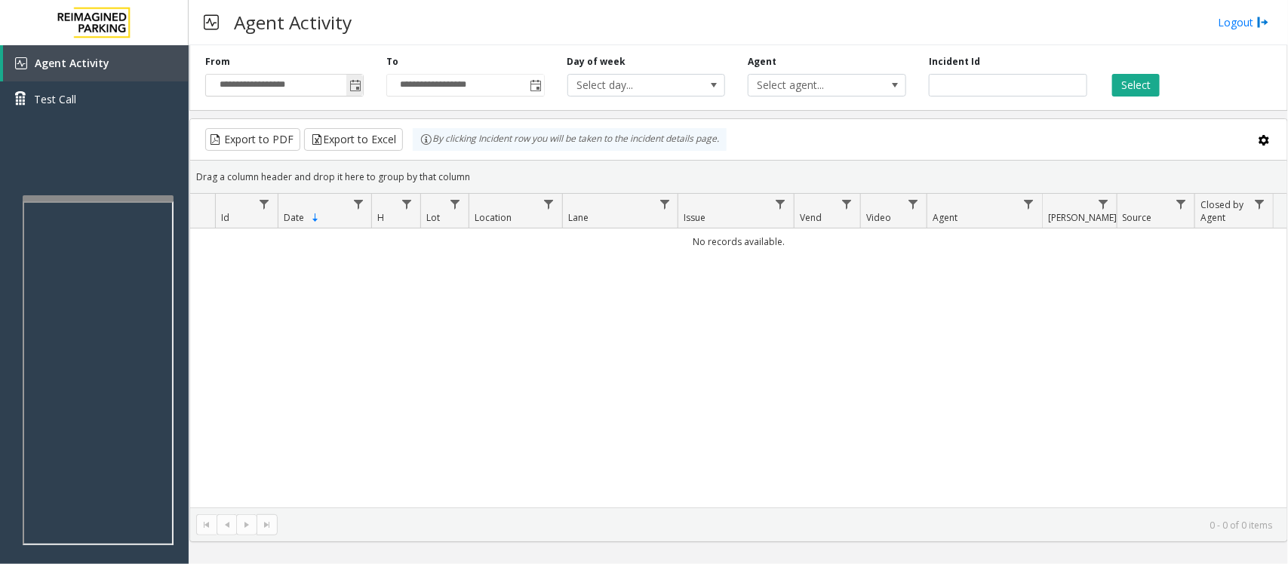
click at [357, 84] on span "Toggle popup" at bounding box center [355, 86] width 12 height 12
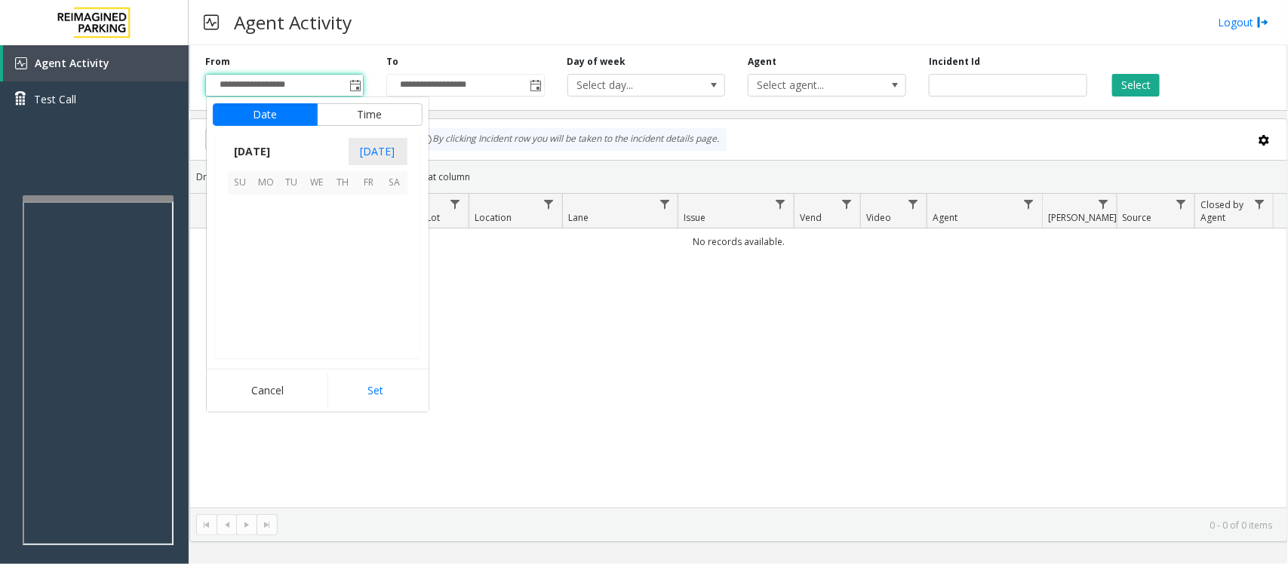
scroll to position [270793, 0]
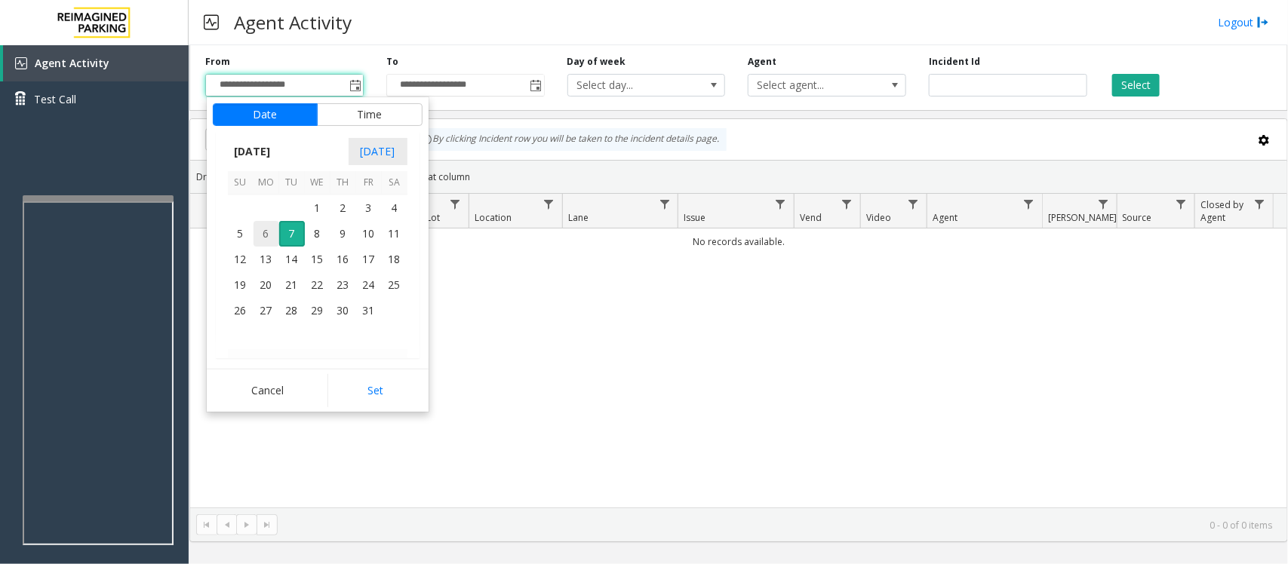
click at [261, 230] on span "6" at bounding box center [266, 234] width 26 height 26
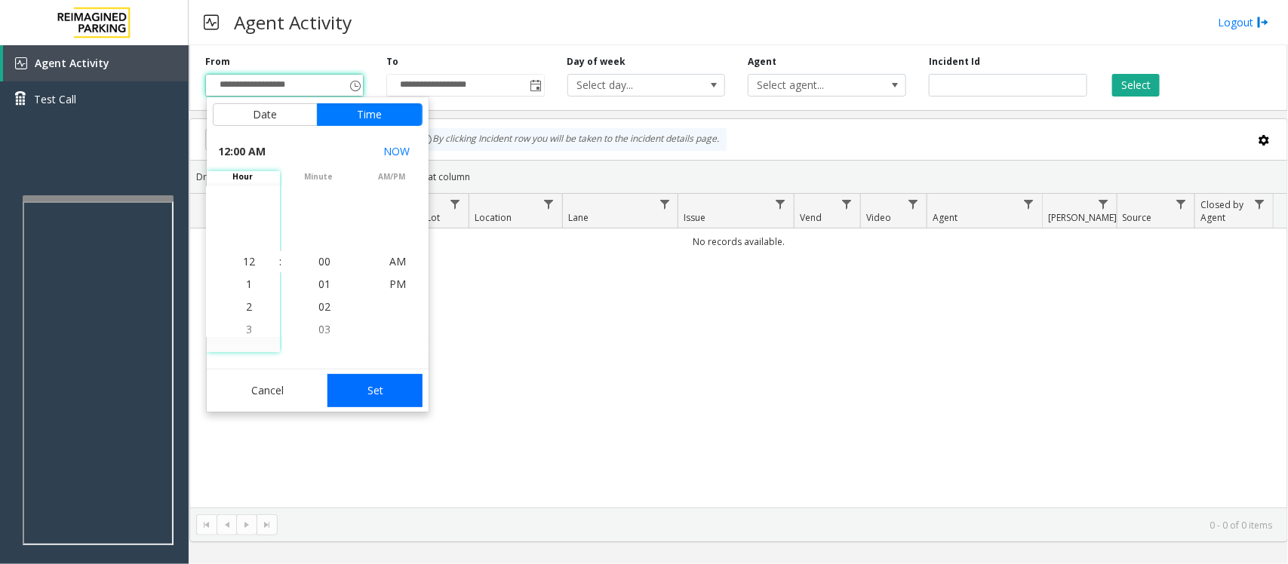
click at [409, 396] on button "Set" at bounding box center [374, 390] width 95 height 33
type input "**********"
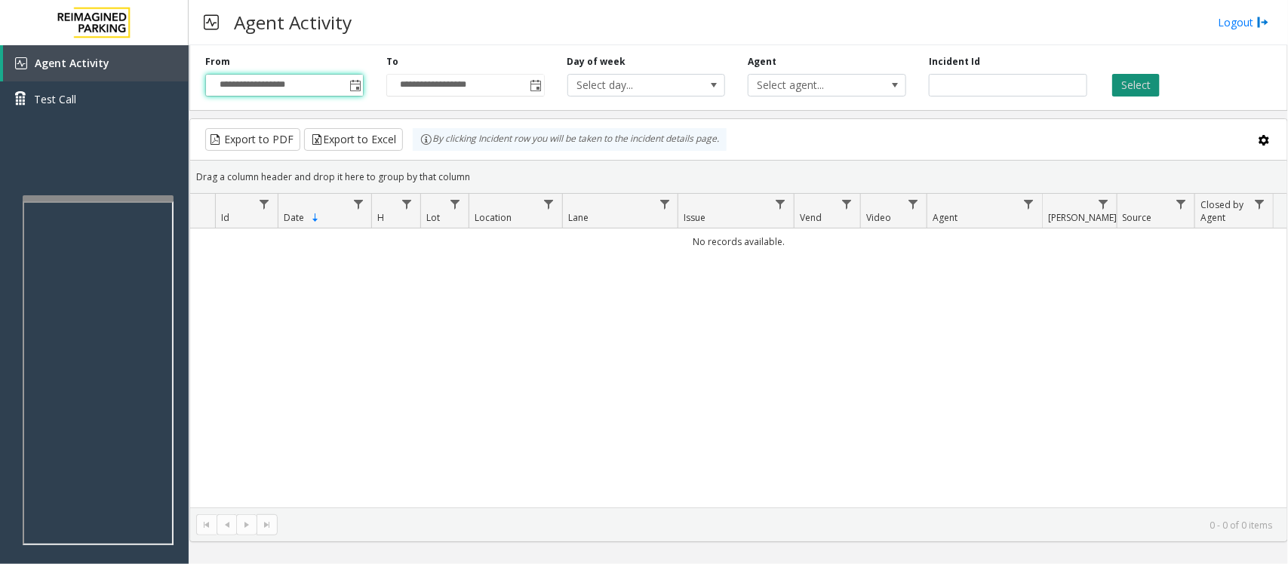
click at [1134, 85] on button "Select" at bounding box center [1136, 85] width 48 height 23
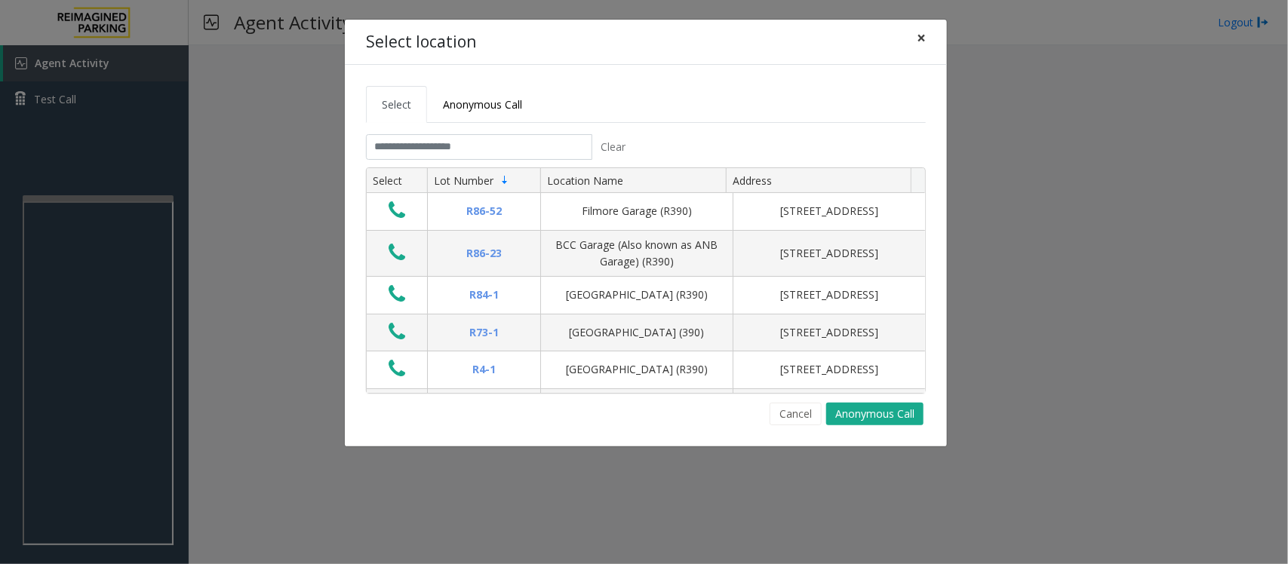
click at [921, 39] on span "×" at bounding box center [921, 37] width 9 height 21
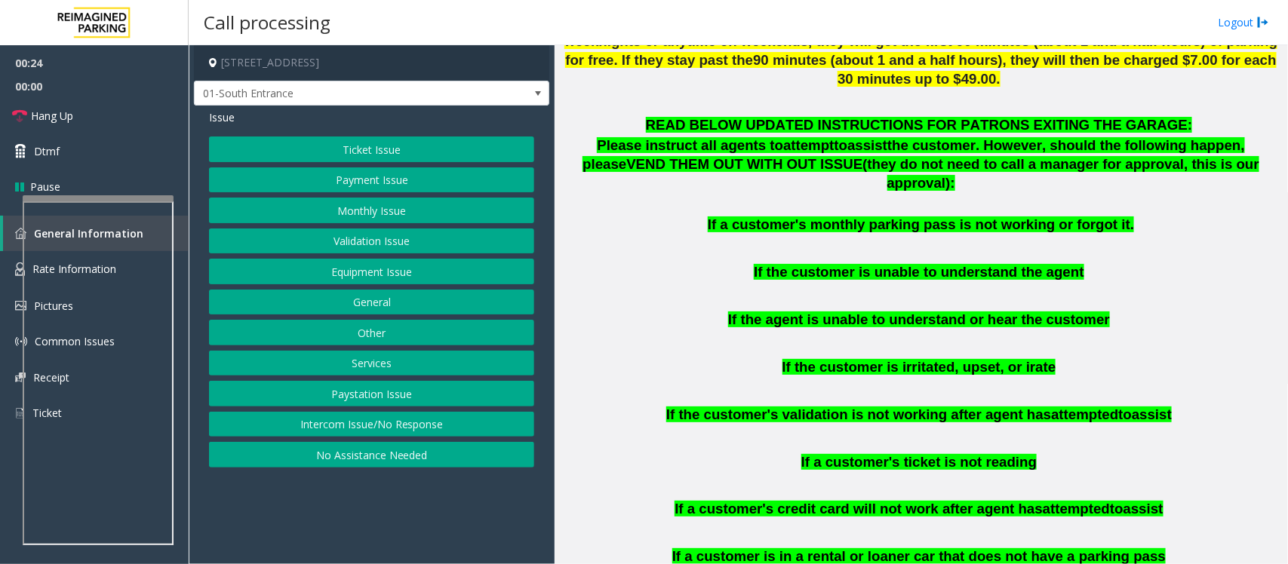
scroll to position [1226, 0]
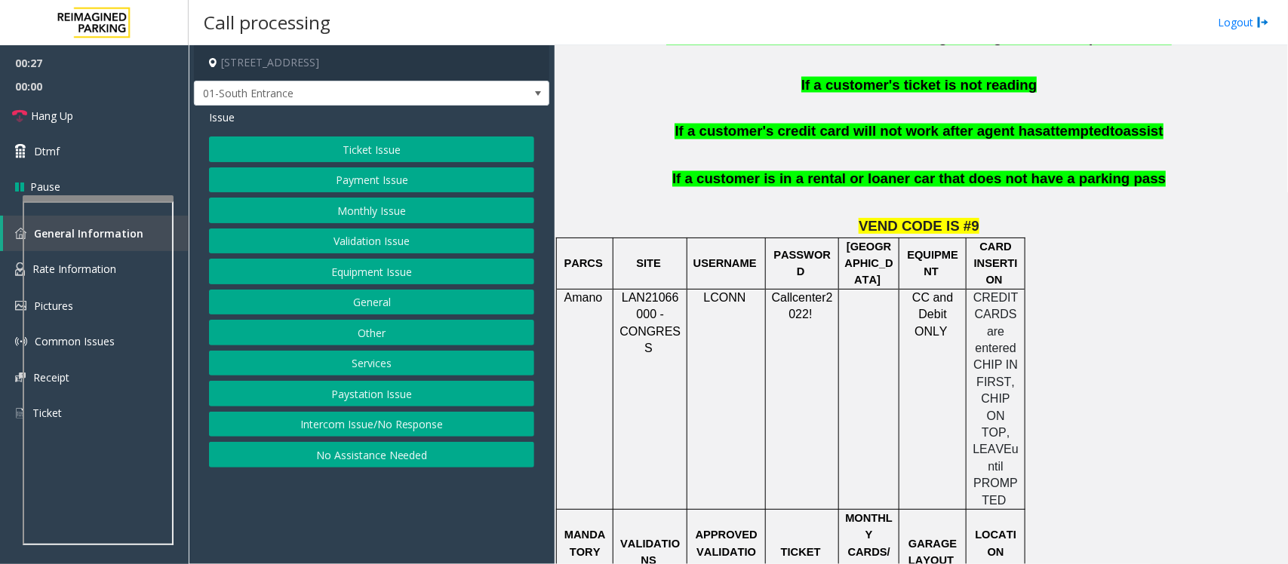
click at [377, 183] on button "Payment Issue" at bounding box center [371, 180] width 325 height 26
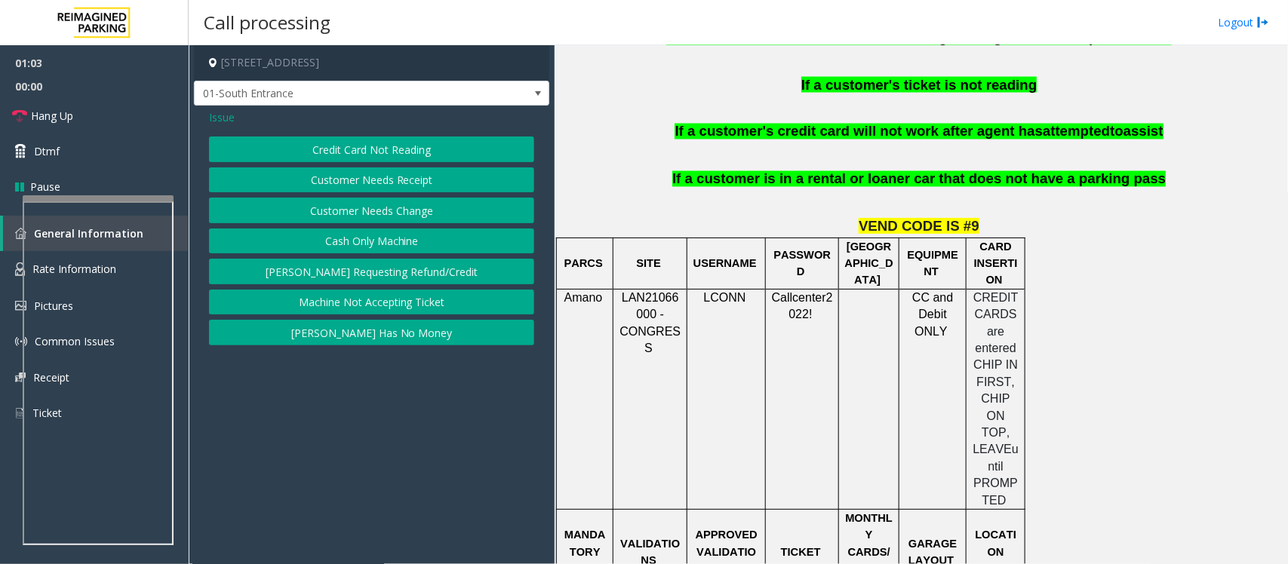
click at [340, 149] on button "Credit Card Not Reading" at bounding box center [371, 150] width 325 height 26
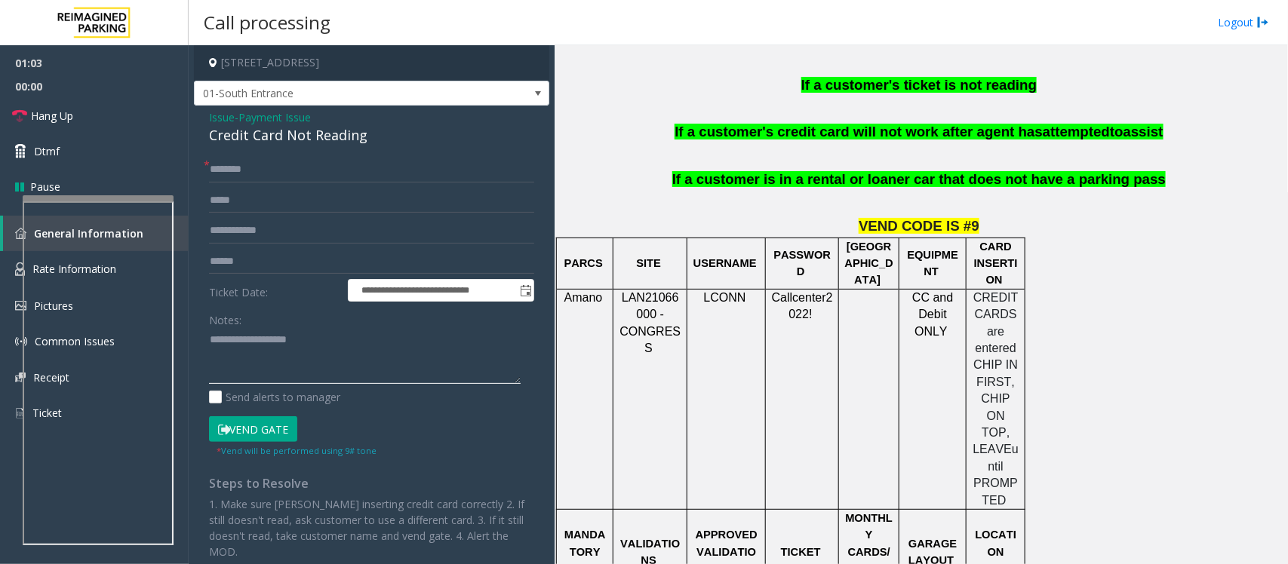
click at [238, 345] on textarea at bounding box center [365, 356] width 312 height 57
type textarea "**********"
click at [235, 131] on div "Credit Card Not Reading" at bounding box center [371, 135] width 325 height 20
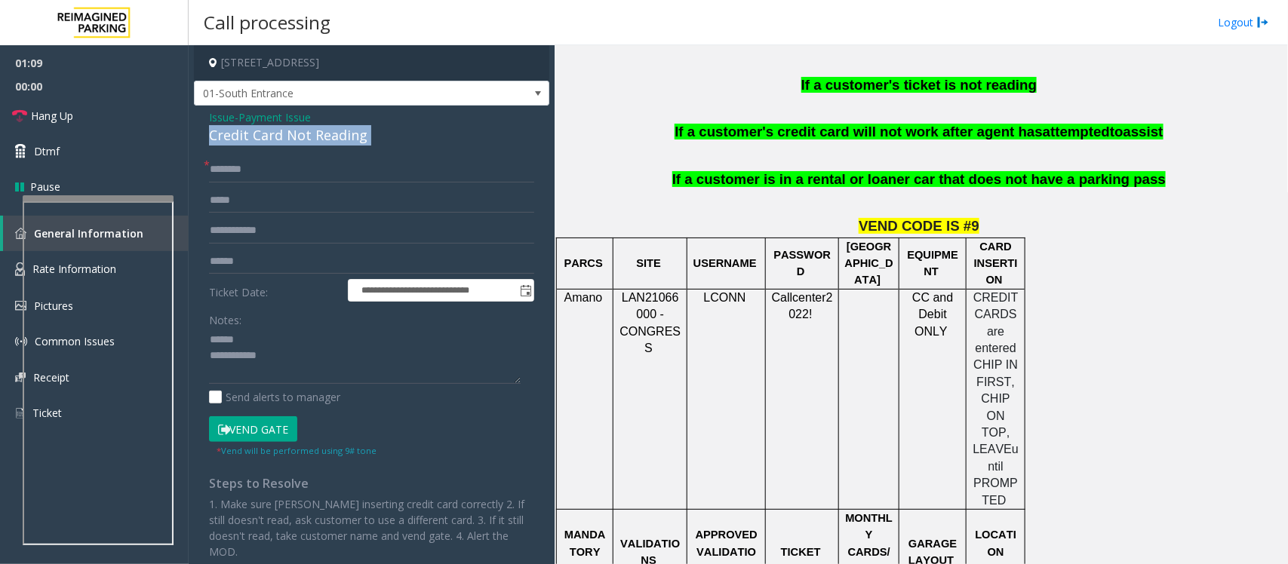
click at [235, 131] on div "Credit Card Not Reading" at bounding box center [371, 135] width 325 height 20
click at [246, 167] on input "text" at bounding box center [371, 170] width 325 height 26
type input "****"
click at [241, 231] on input "text" at bounding box center [371, 231] width 325 height 26
click at [234, 265] on input "text" at bounding box center [371, 262] width 325 height 26
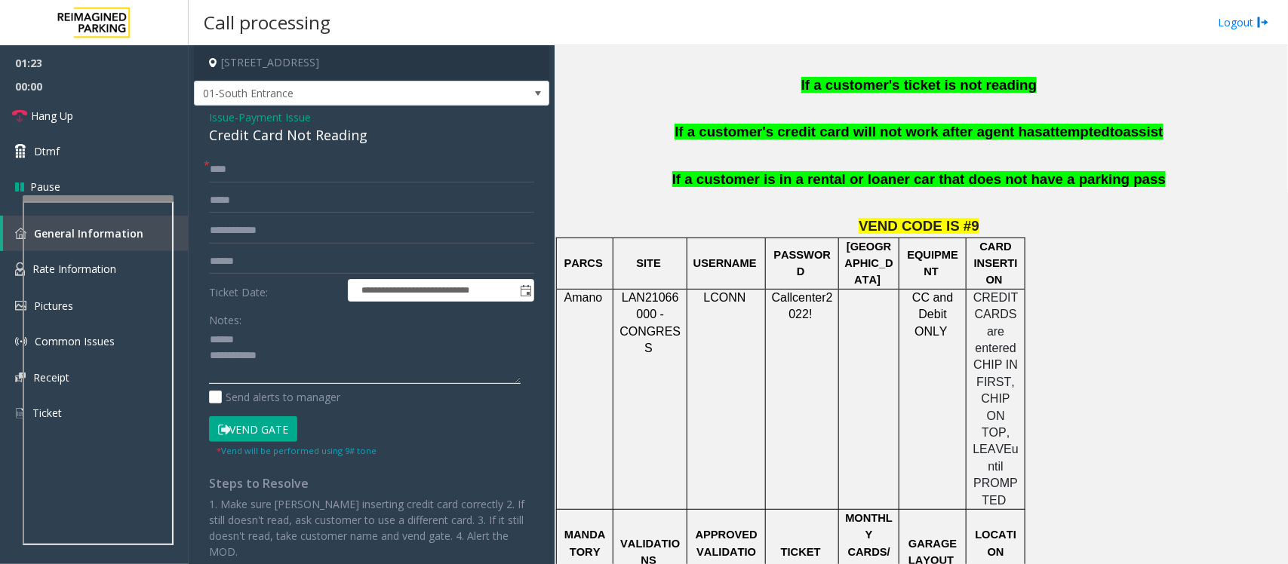
click at [253, 333] on textarea at bounding box center [365, 356] width 312 height 57
type textarea "**********"
click at [249, 221] on input "text" at bounding box center [371, 231] width 325 height 26
type input "******"
click at [290, 357] on textarea at bounding box center [365, 356] width 312 height 57
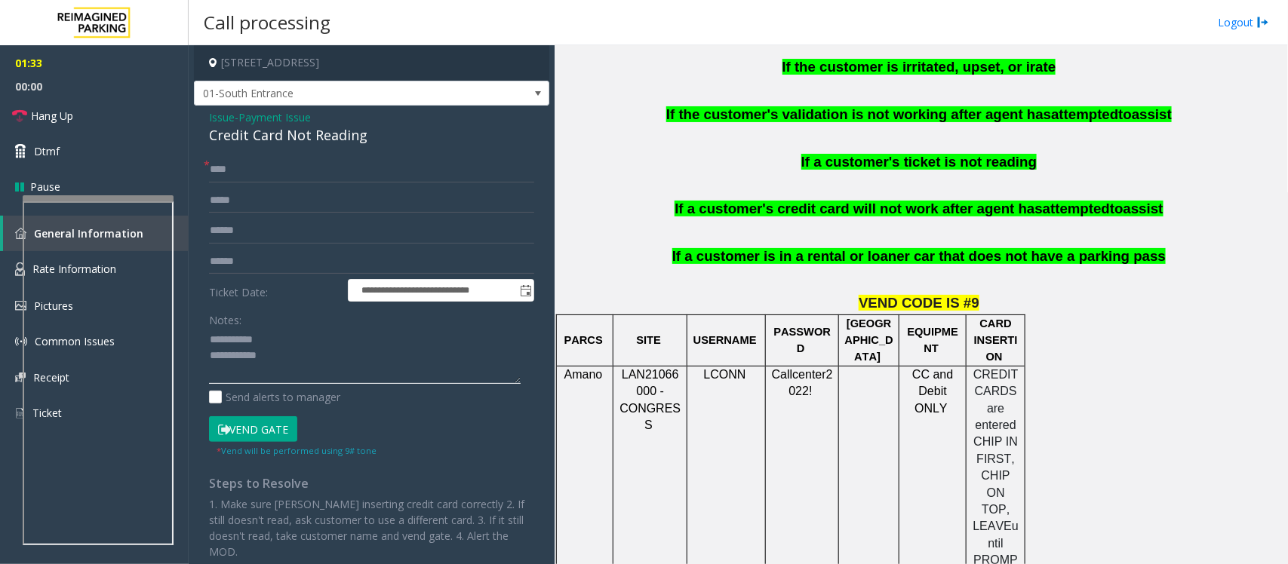
scroll to position [943, 0]
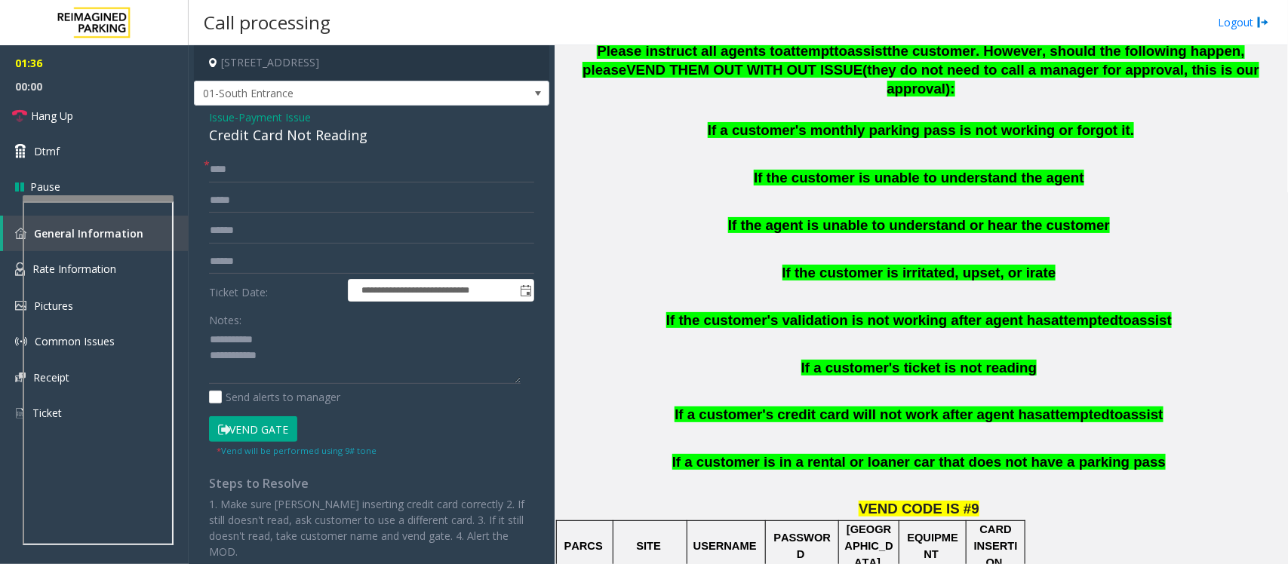
click at [251, 428] on button "Vend Gate" at bounding box center [253, 429] width 88 height 26
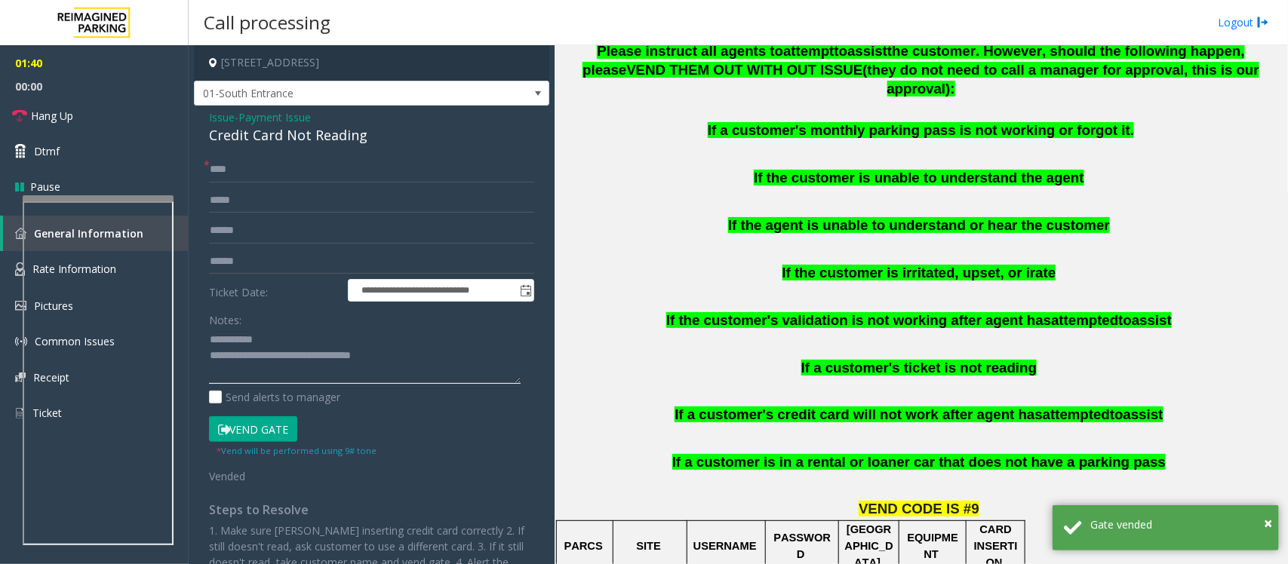
click at [276, 334] on textarea at bounding box center [365, 356] width 312 height 57
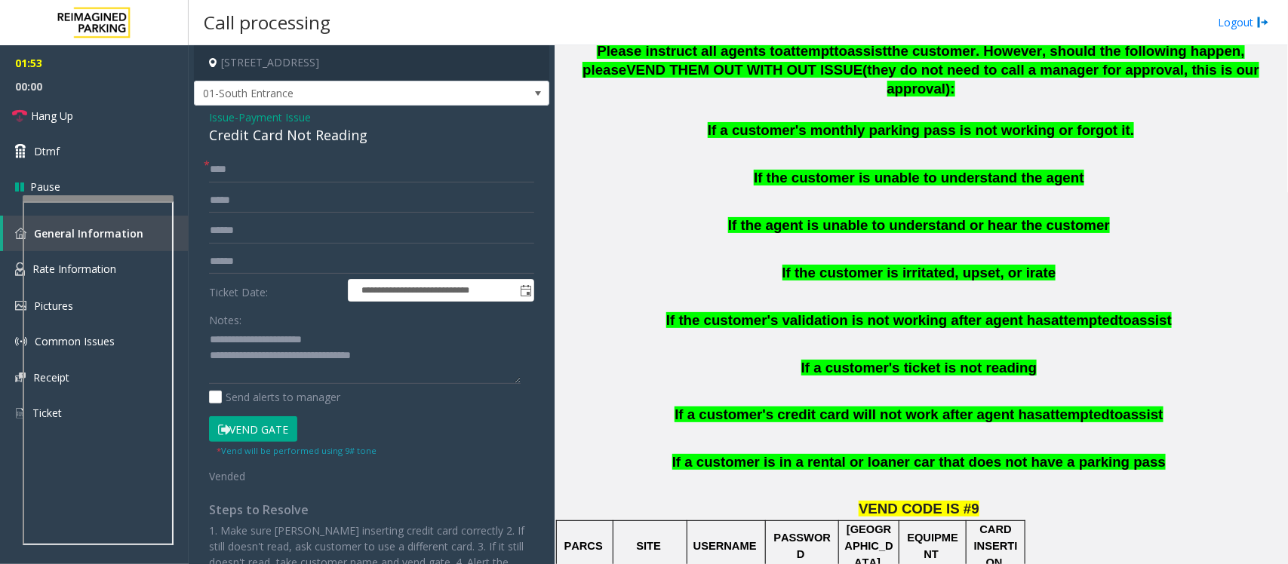
click at [275, 432] on button "Vend Gate" at bounding box center [253, 429] width 88 height 26
click at [66, 113] on span "Hang Up" at bounding box center [52, 116] width 42 height 16
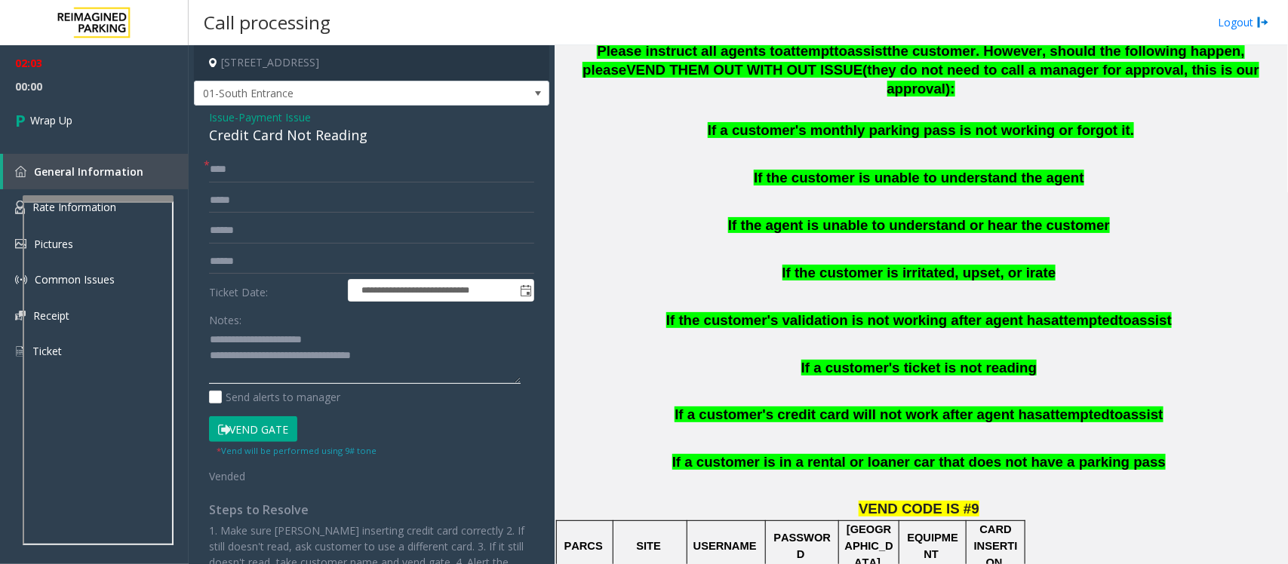
click at [411, 356] on textarea at bounding box center [365, 356] width 312 height 57
type textarea "**********"
click at [275, 118] on span "Payment Issue" at bounding box center [274, 117] width 72 height 16
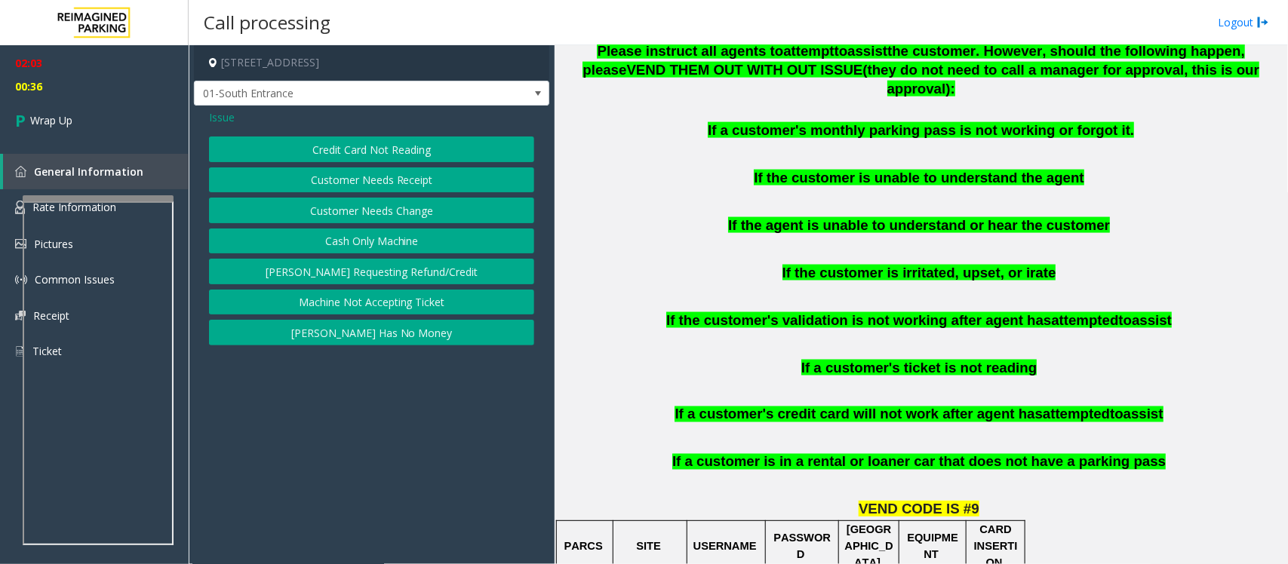
click at [370, 334] on button "[PERSON_NAME] Has No Money" at bounding box center [371, 333] width 325 height 26
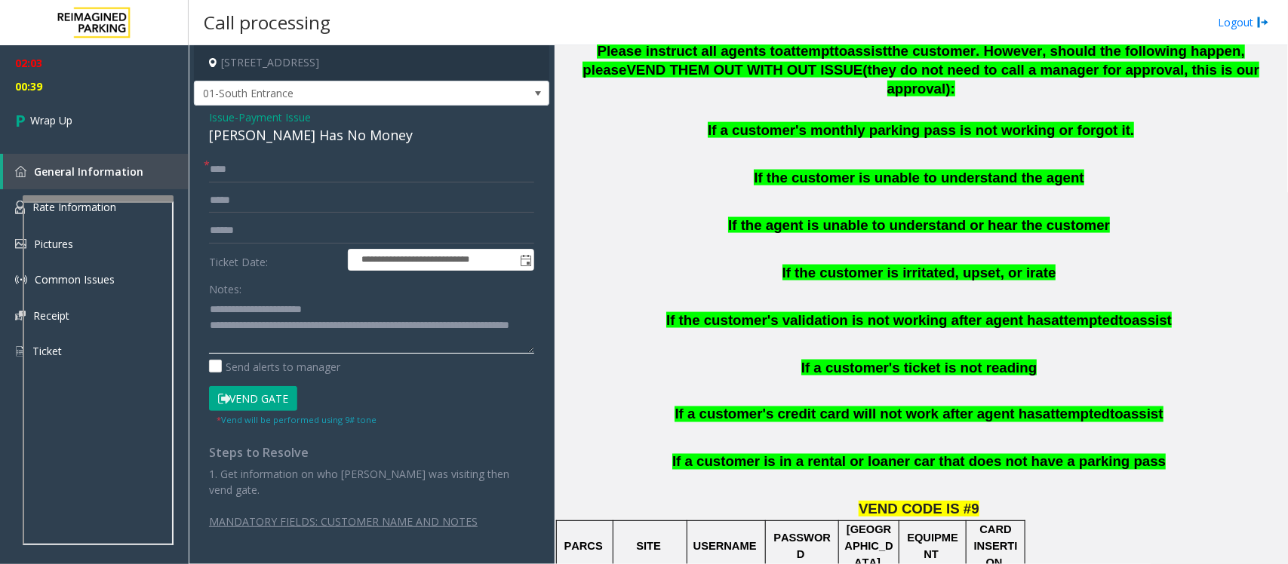
click at [266, 325] on textarea at bounding box center [371, 325] width 325 height 57
drag, startPoint x: 241, startPoint y: 306, endPoint x: 336, endPoint y: 306, distance: 94.3
click at [336, 306] on textarea at bounding box center [371, 325] width 325 height 57
click at [349, 307] on textarea at bounding box center [371, 325] width 325 height 57
drag, startPoint x: 240, startPoint y: 311, endPoint x: 318, endPoint y: 311, distance: 77.7
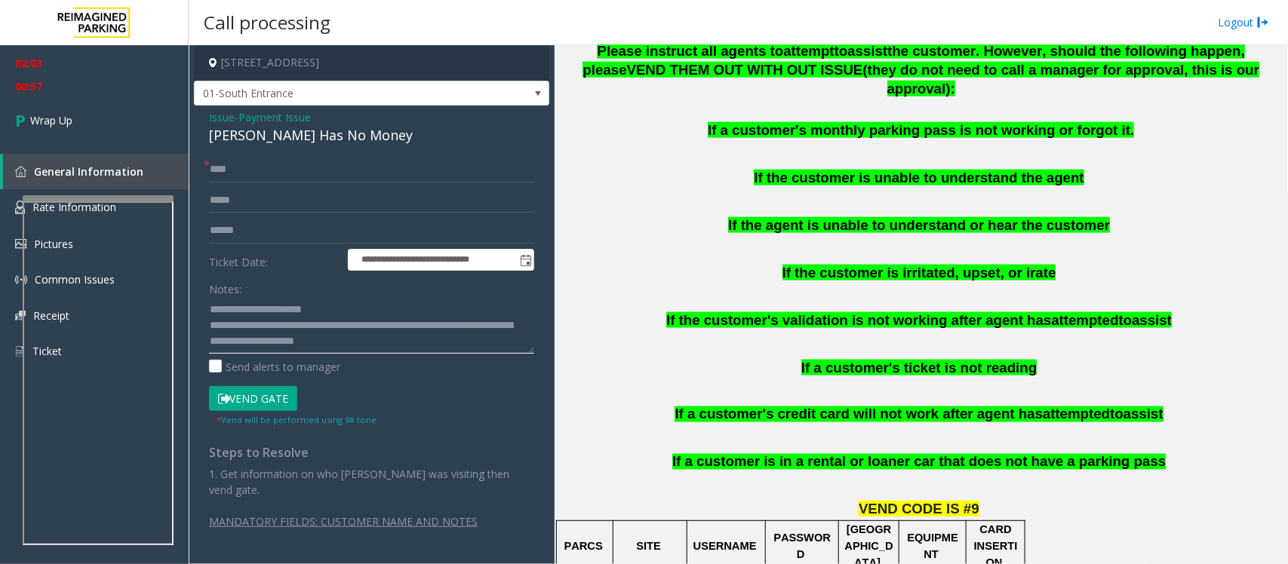
click at [318, 311] on textarea at bounding box center [371, 325] width 325 height 57
drag, startPoint x: 269, startPoint y: 323, endPoint x: 373, endPoint y: 323, distance: 104.9
click at [373, 323] on textarea at bounding box center [371, 325] width 325 height 57
drag, startPoint x: 242, startPoint y: 313, endPoint x: 349, endPoint y: 311, distance: 107.1
click at [349, 311] on textarea at bounding box center [371, 325] width 325 height 57
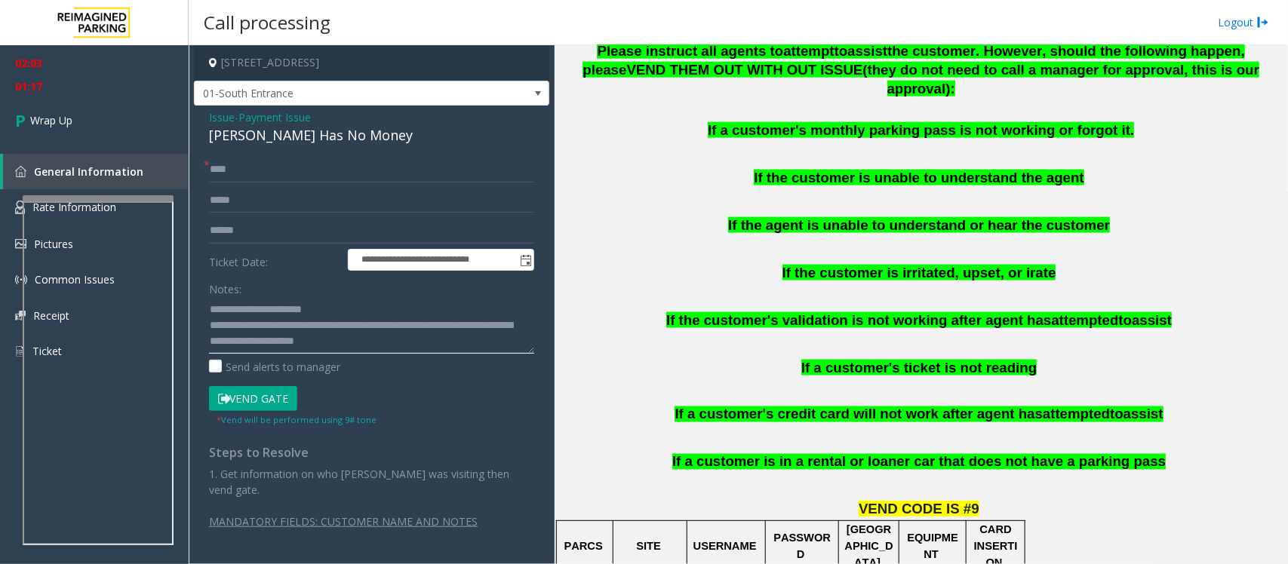
paste textarea "****"
type textarea "**********"
click at [72, 121] on span "Wrap Up" at bounding box center [51, 120] width 42 height 16
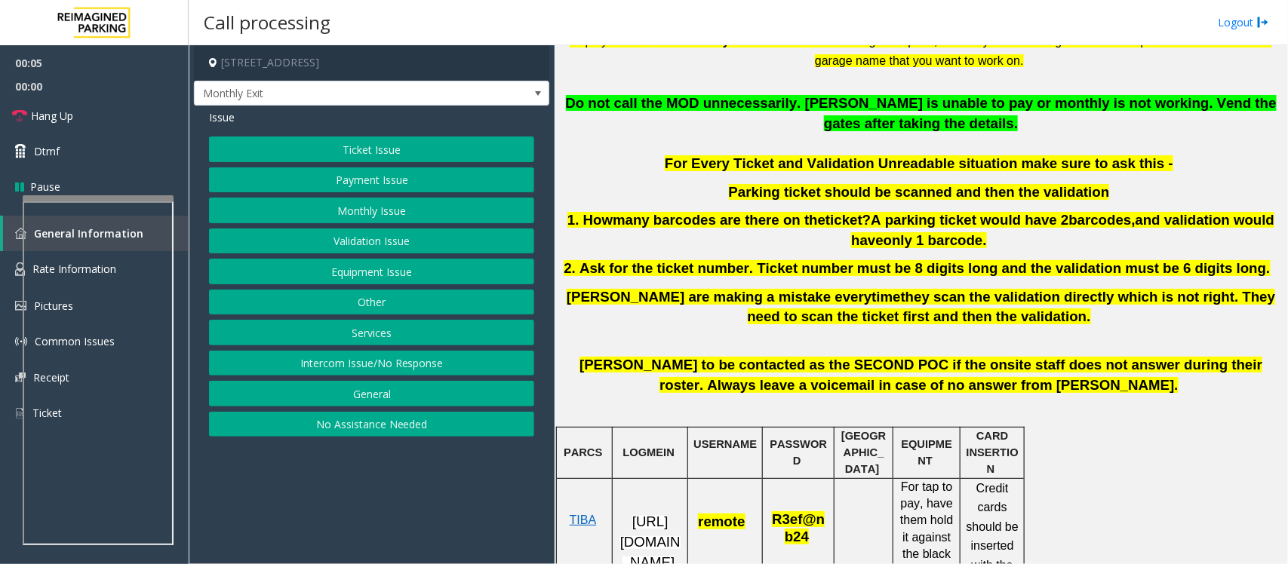
scroll to position [566, 0]
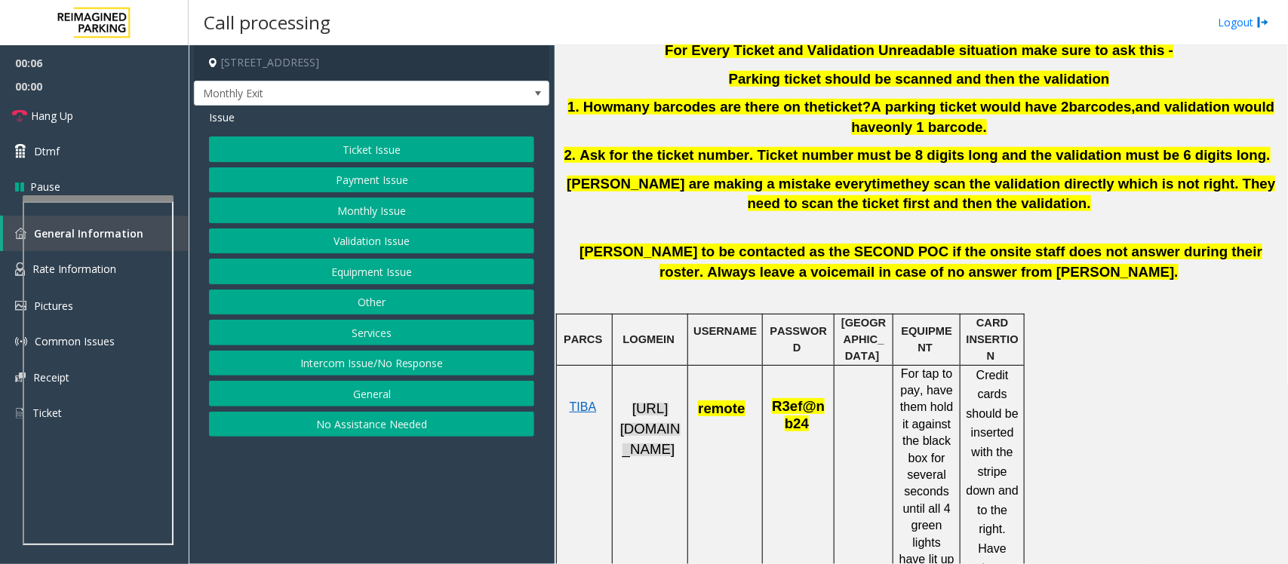
click at [646, 408] on span "[URL][DOMAIN_NAME]" at bounding box center [650, 429] width 60 height 56
drag, startPoint x: 745, startPoint y: 405, endPoint x: 699, endPoint y: 407, distance: 46.1
click at [699, 407] on p "remote" at bounding box center [724, 400] width 63 height 37
copy span "remote"
click at [362, 208] on button "Monthly Issue" at bounding box center [371, 211] width 325 height 26
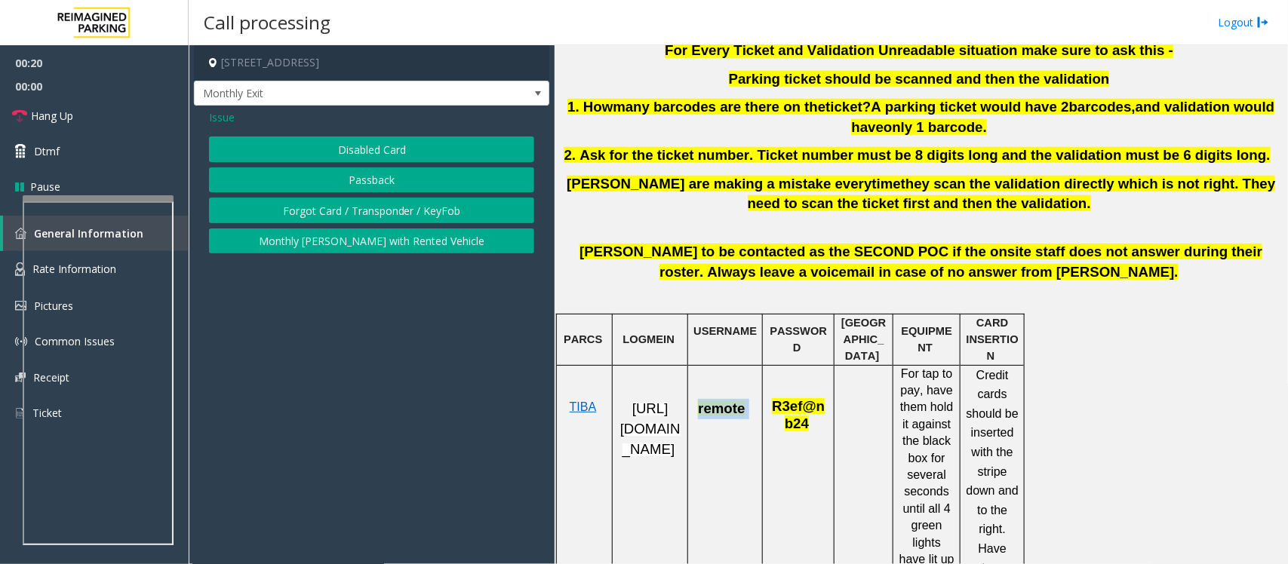
click at [373, 178] on button "Passback" at bounding box center [371, 180] width 325 height 26
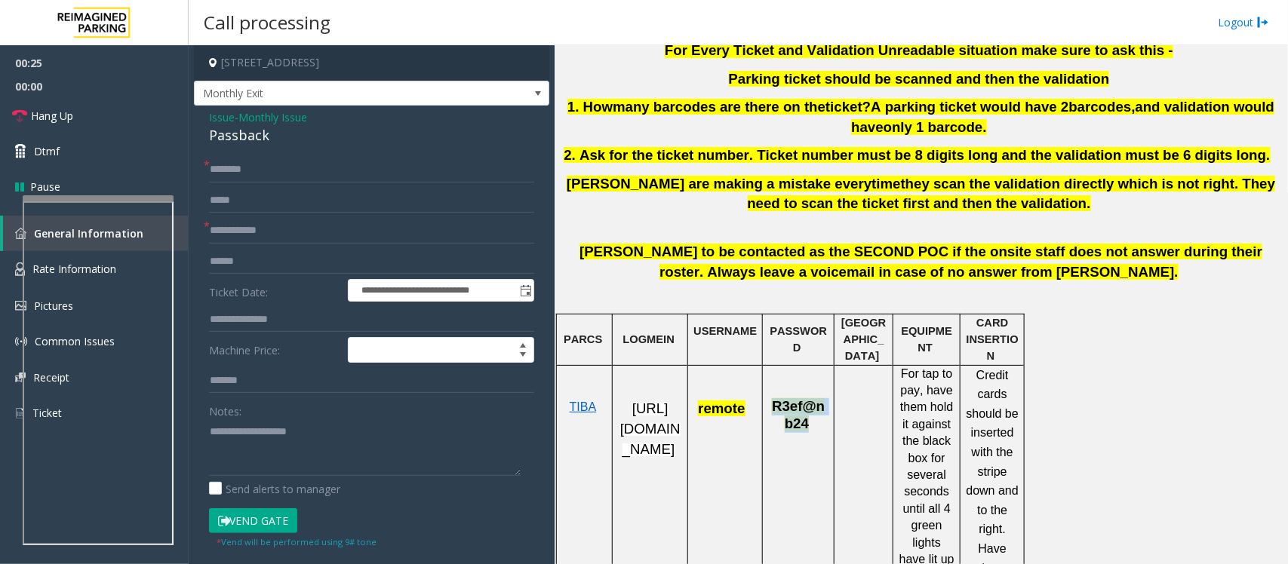
drag, startPoint x: 768, startPoint y: 406, endPoint x: 802, endPoint y: 420, distance: 36.8
click at [802, 420] on p "R3ef@nb24" at bounding box center [798, 407] width 60 height 51
copy span "R3ef@nb24"
click at [240, 155] on div "**********" at bounding box center [371, 465] width 355 height 719
click at [293, 178] on input "text" at bounding box center [371, 170] width 325 height 26
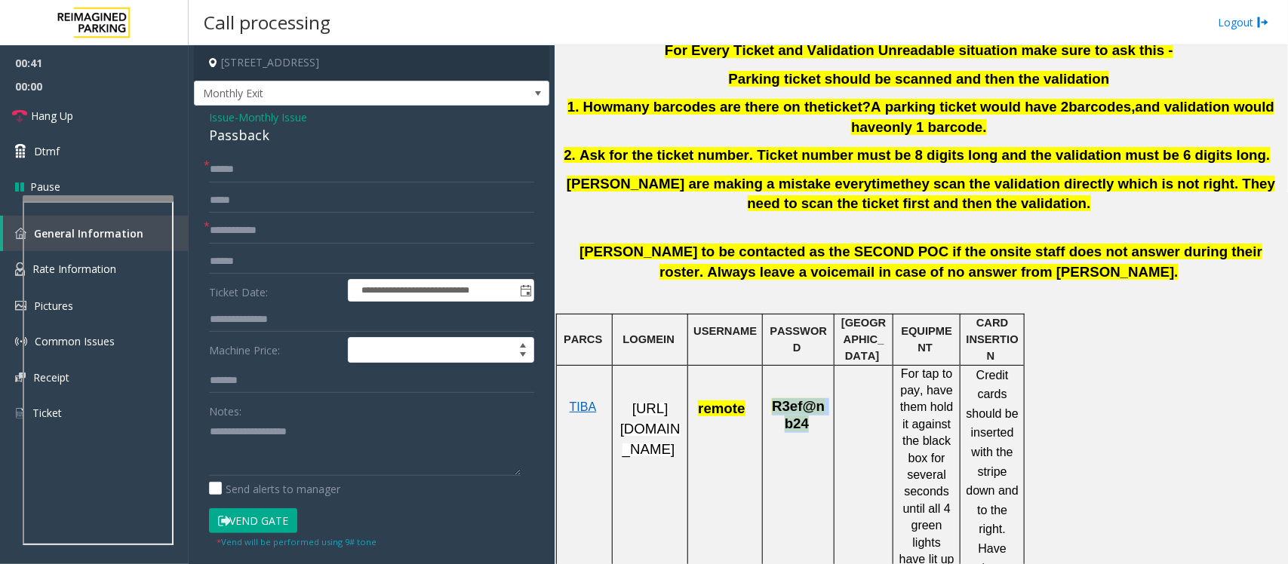
drag, startPoint x: 773, startPoint y: 407, endPoint x: 801, endPoint y: 421, distance: 31.0
click at [801, 421] on span "R3ef@nb24" at bounding box center [798, 414] width 53 height 32
copy span "R3ef@nb24"
click at [278, 170] on input "******" at bounding box center [371, 170] width 325 height 26
type input "**********"
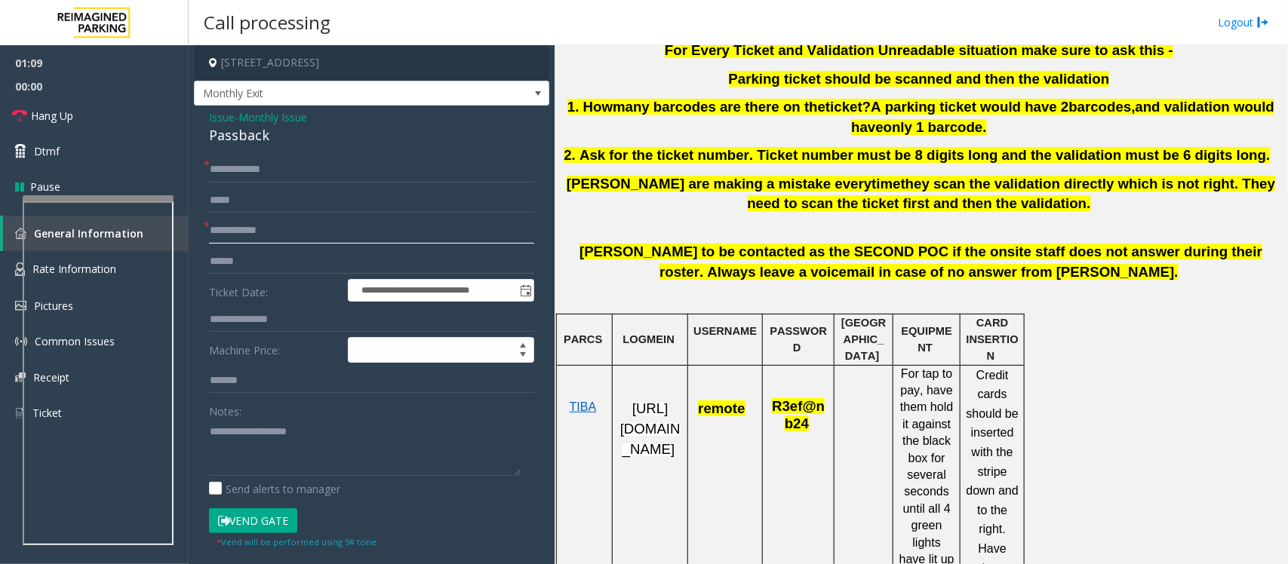
click at [238, 230] on input "text" at bounding box center [371, 231] width 325 height 26
type textarea "**********"
click at [246, 231] on input "text" at bounding box center [371, 231] width 325 height 26
type input "********"
click at [226, 137] on div "Passback" at bounding box center [371, 135] width 325 height 20
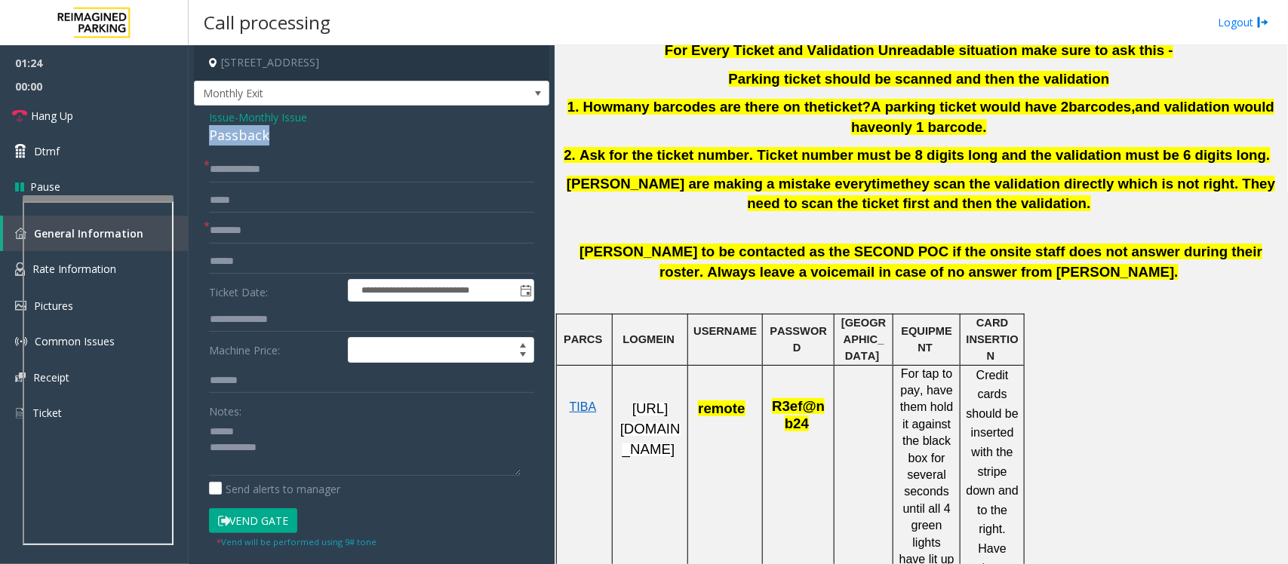
click at [226, 137] on div "Passback" at bounding box center [371, 135] width 325 height 20
drag, startPoint x: 773, startPoint y: 404, endPoint x: 807, endPoint y: 428, distance: 41.7
click at [807, 428] on p "R3ef@nb24" at bounding box center [798, 407] width 60 height 51
click at [807, 424] on p "R3ef@nb24" at bounding box center [798, 407] width 60 height 51
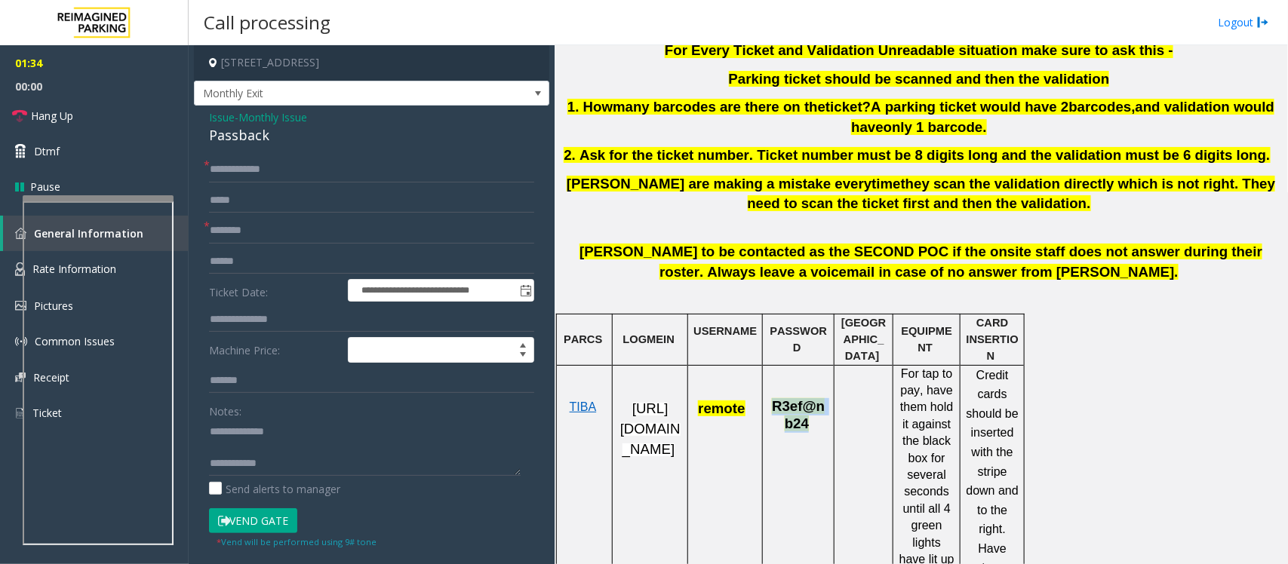
drag, startPoint x: 805, startPoint y: 425, endPoint x: 771, endPoint y: 406, distance: 38.8
click at [772, 406] on span "R3ef@nb24" at bounding box center [798, 415] width 53 height 29
copy span "R3ef@nb24"
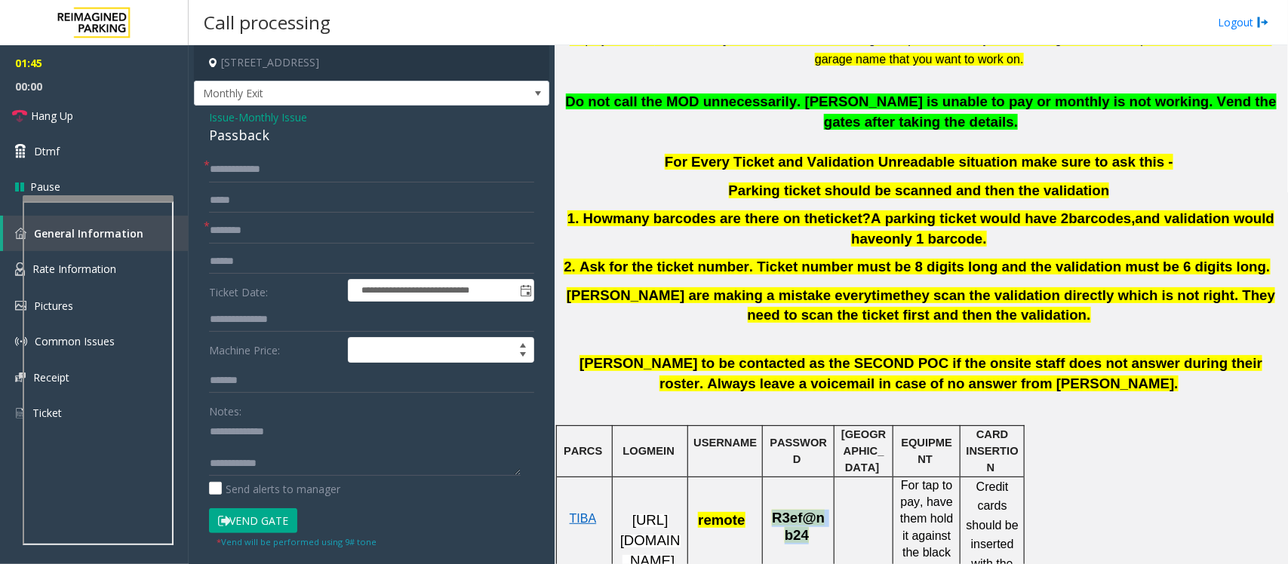
scroll to position [283, 0]
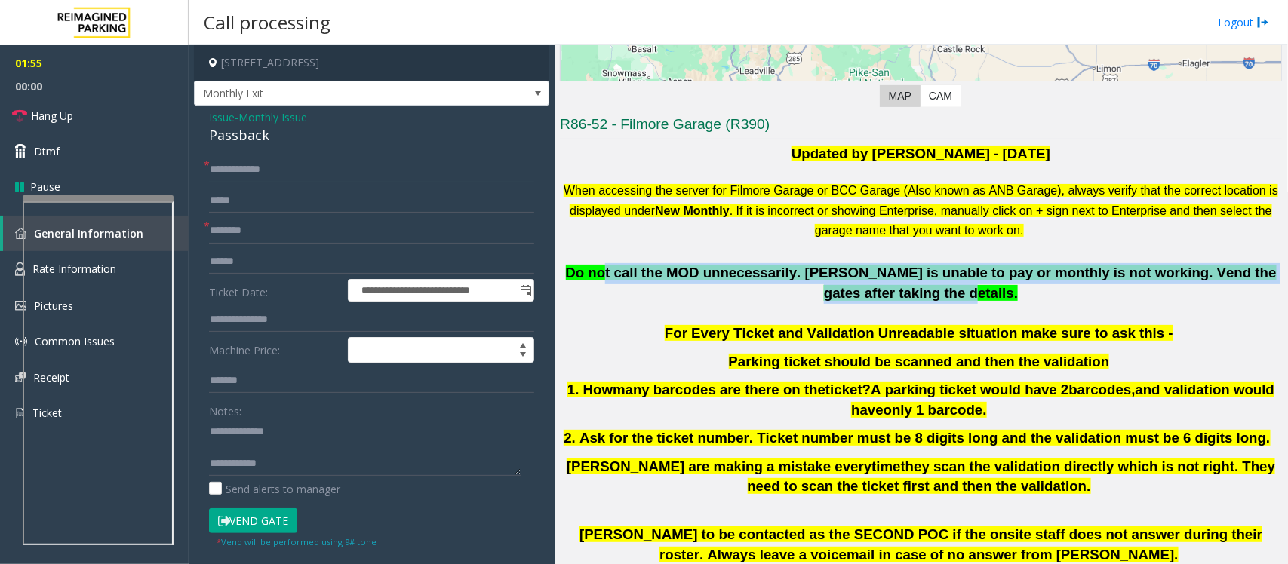
drag, startPoint x: 659, startPoint y: 273, endPoint x: 952, endPoint y: 247, distance: 294.6
click at [963, 291] on p "Do not call the MOD unnecessarily. [PERSON_NAME] is unable to pay or monthly is…" at bounding box center [921, 283] width 722 height 40
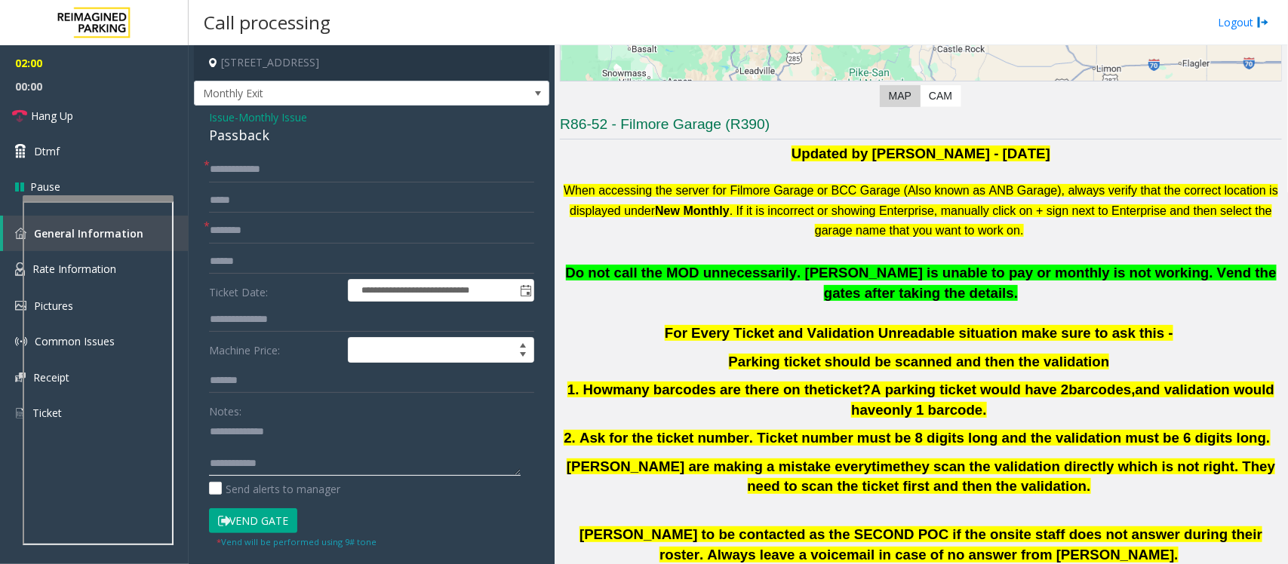
click at [247, 447] on textarea at bounding box center [365, 447] width 312 height 57
click at [311, 458] on textarea at bounding box center [365, 447] width 312 height 57
type textarea "**********"
click at [268, 519] on button "Vend Gate" at bounding box center [253, 521] width 88 height 26
click at [72, 115] on span "Hang Up" at bounding box center [52, 116] width 42 height 16
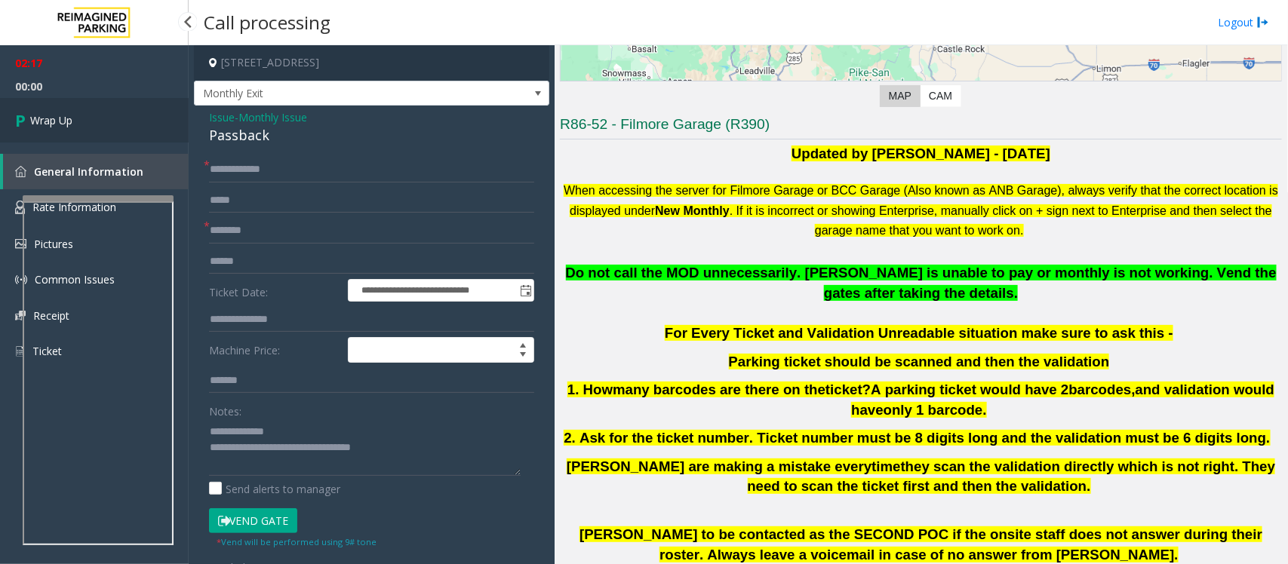
click at [72, 115] on span "Wrap Up" at bounding box center [51, 120] width 42 height 16
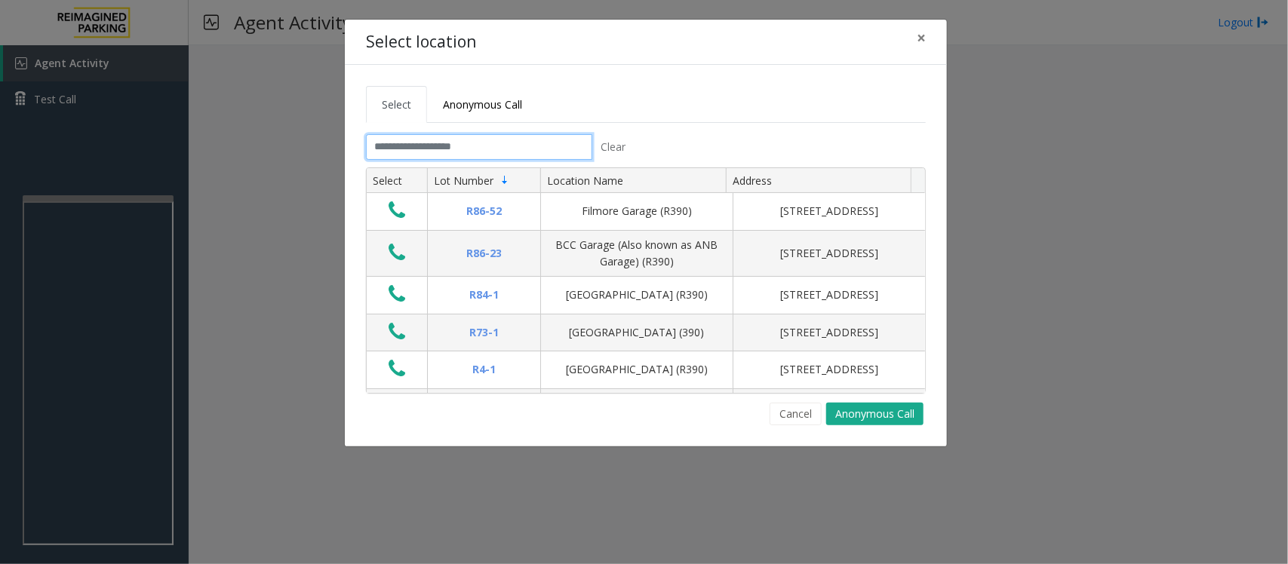
click at [483, 137] on input "text" at bounding box center [479, 147] width 226 height 26
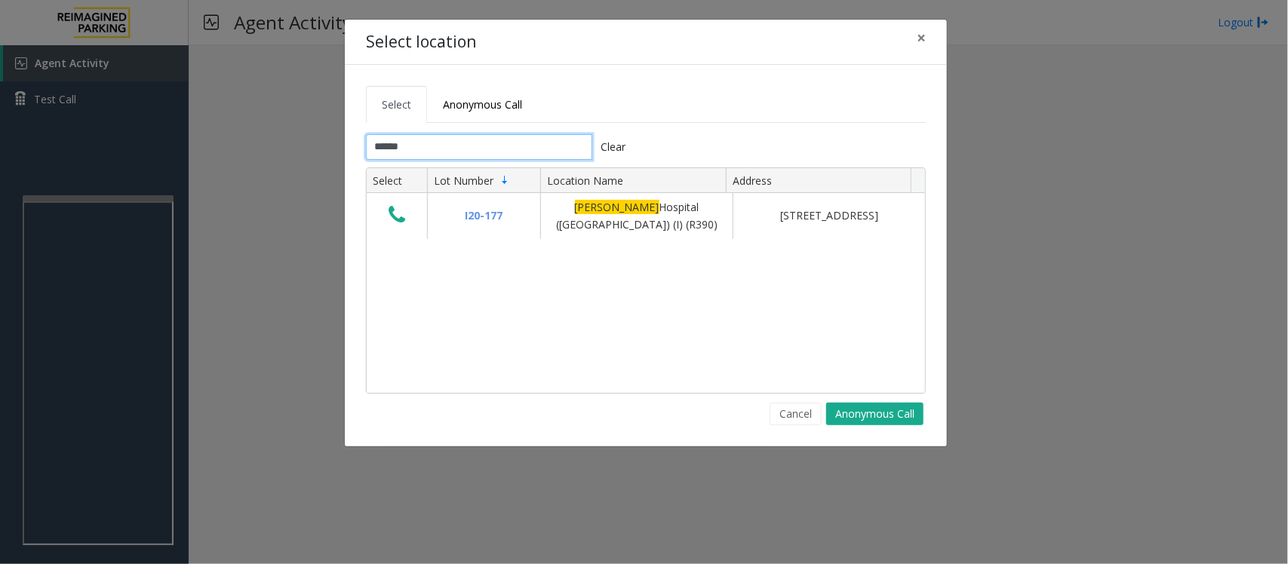
type input "******"
click at [923, 35] on span "×" at bounding box center [921, 37] width 9 height 21
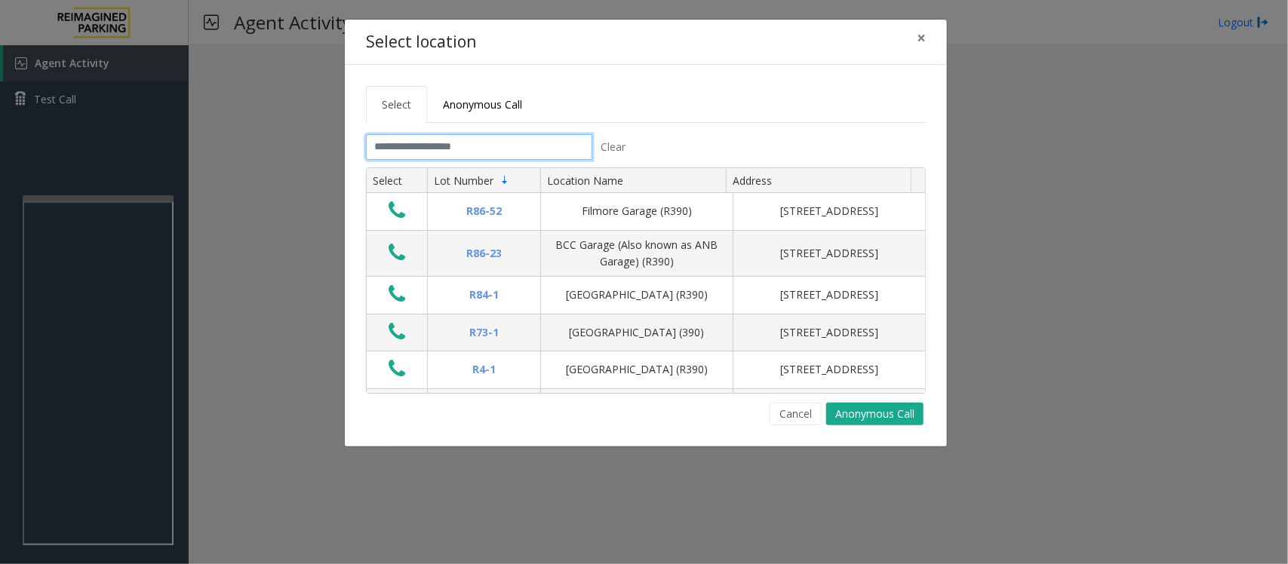
click at [508, 144] on input "text" at bounding box center [479, 147] width 226 height 26
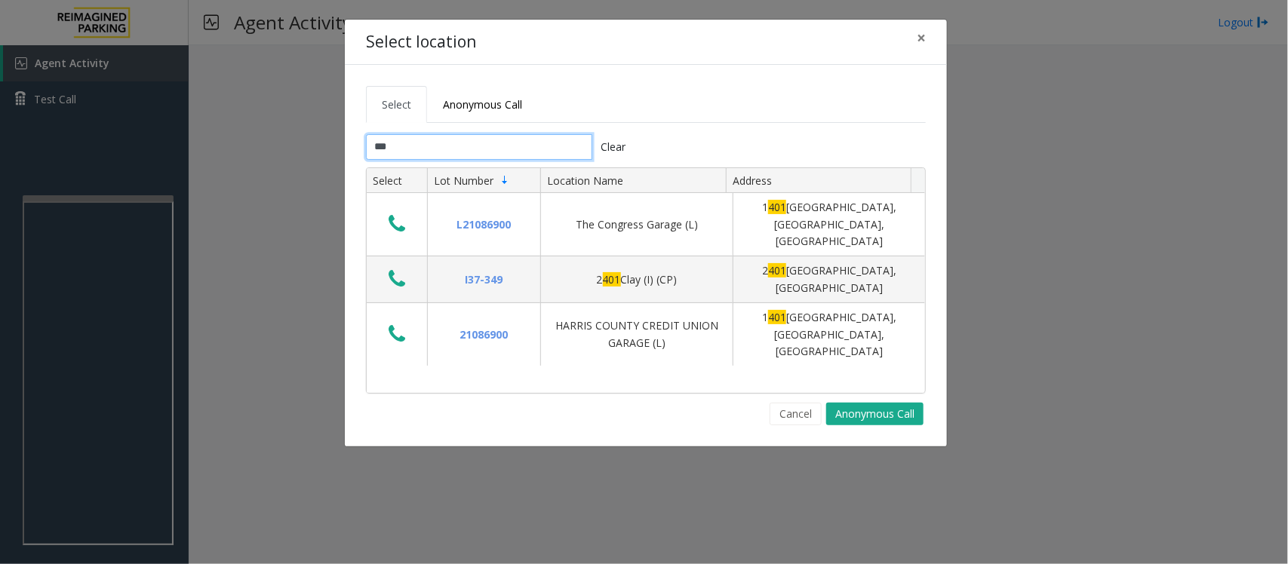
click at [481, 149] on input "***" at bounding box center [479, 147] width 226 height 26
type input "*"
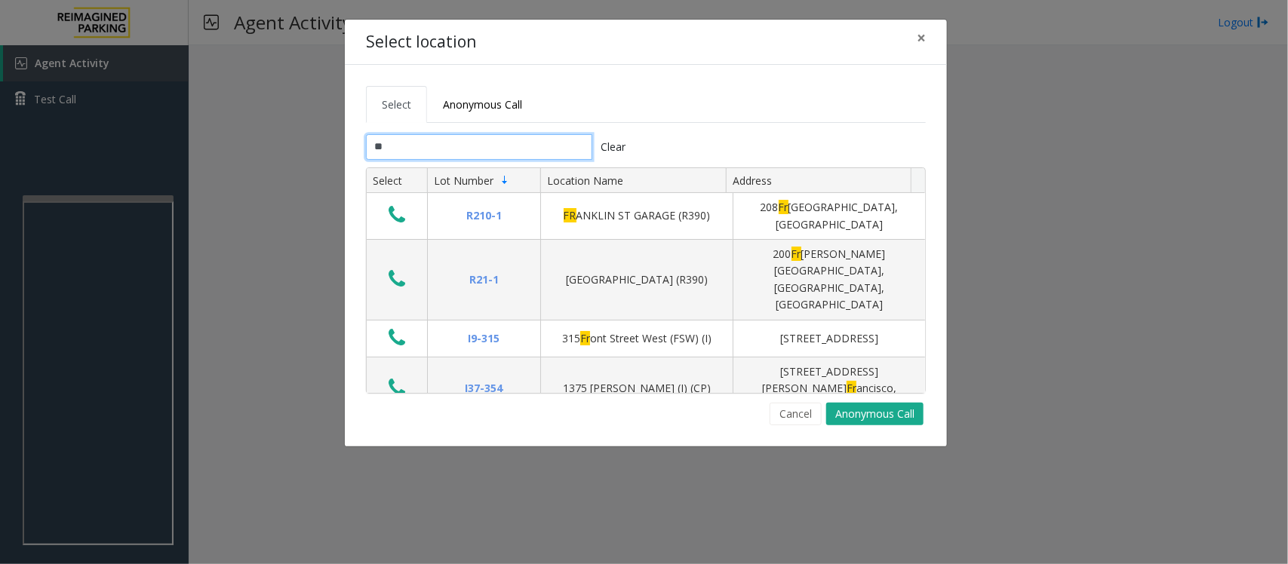
type input "*"
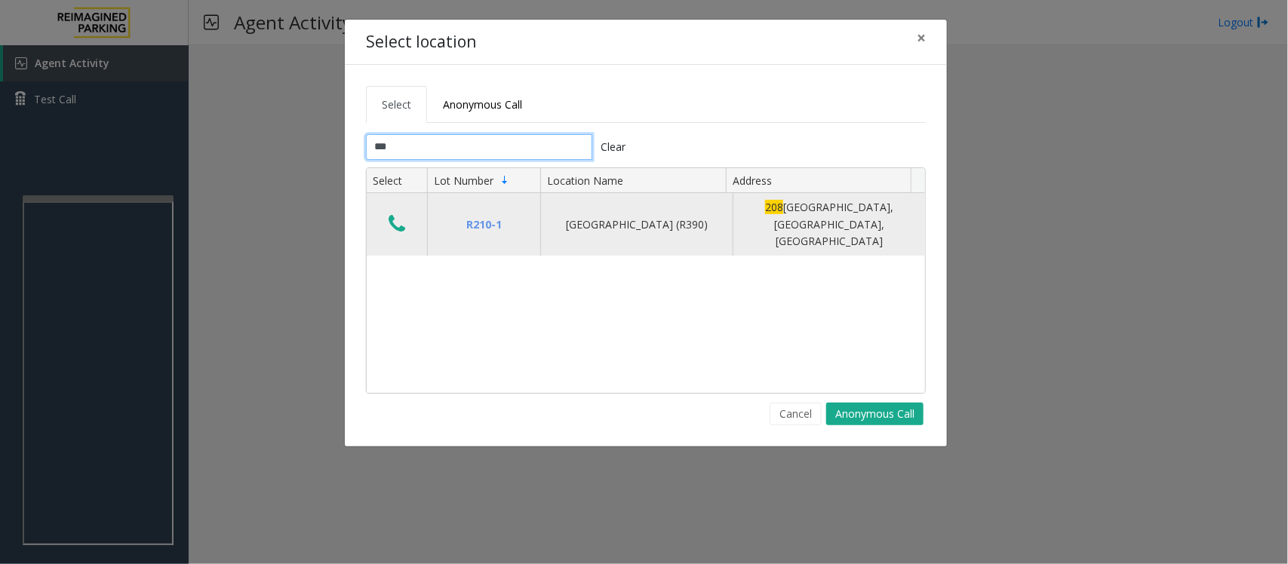
type input "***"
click at [392, 216] on icon "Data table" at bounding box center [396, 223] width 17 height 21
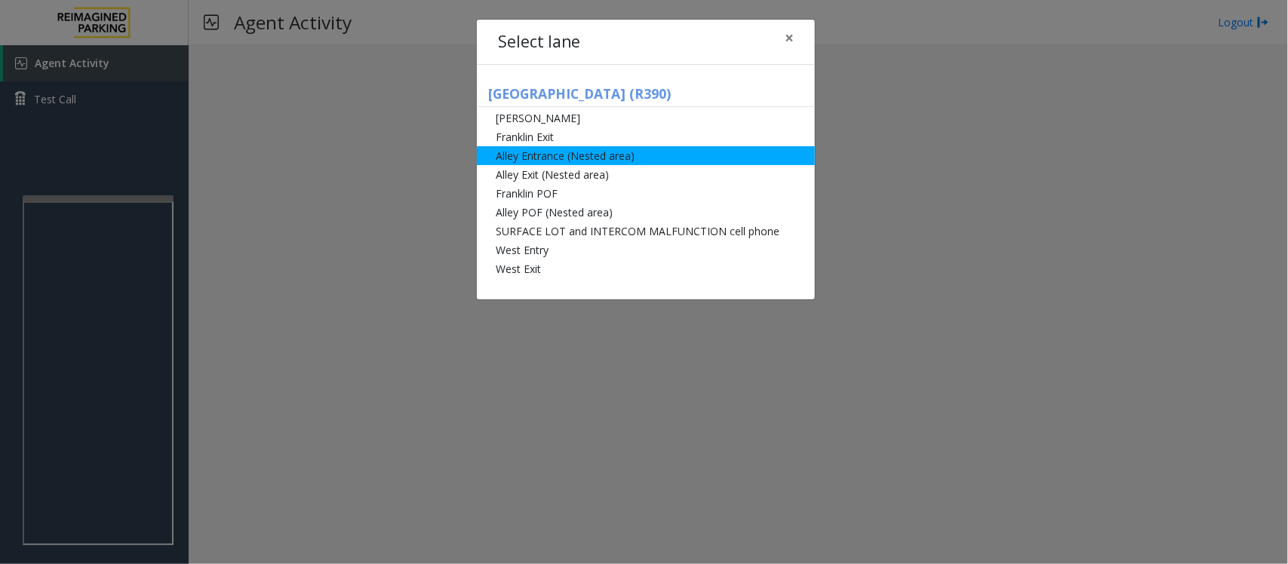
click at [567, 153] on li "Alley Entrance (Nested area)" at bounding box center [646, 155] width 338 height 19
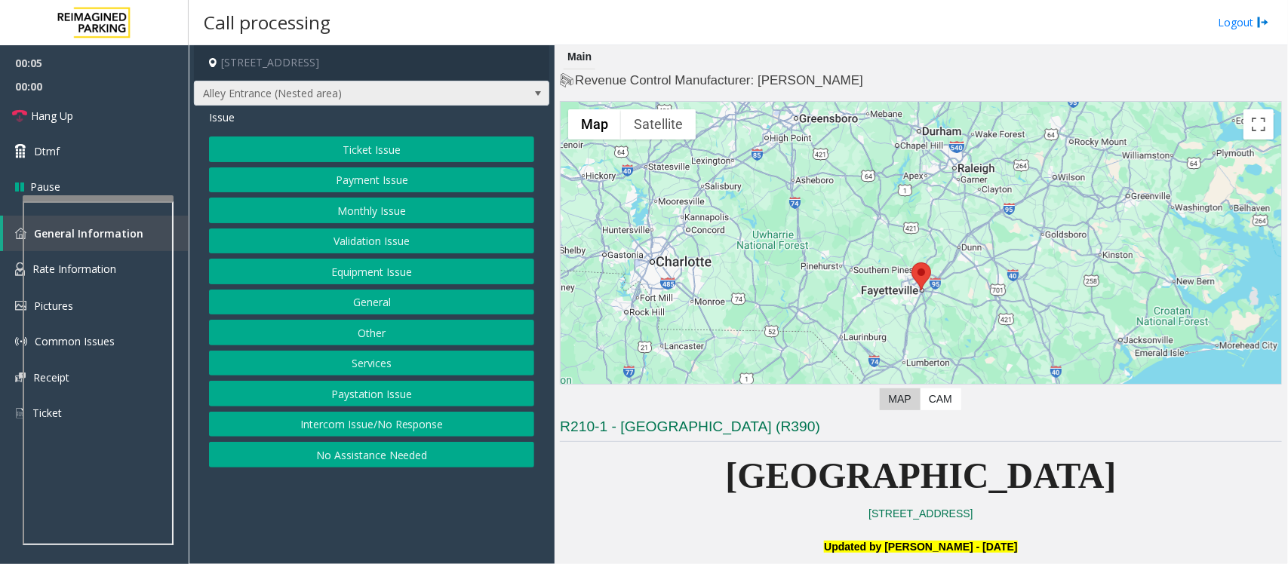
click at [538, 95] on span at bounding box center [538, 94] width 12 height 12
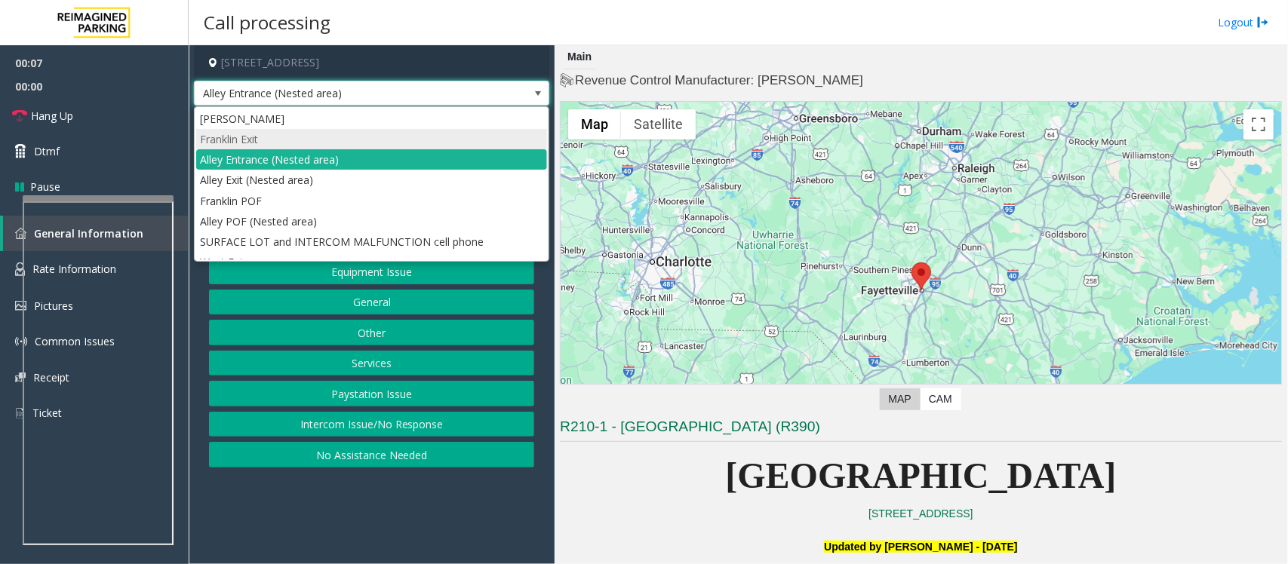
click at [243, 136] on li "Franklin Exit" at bounding box center [371, 139] width 351 height 20
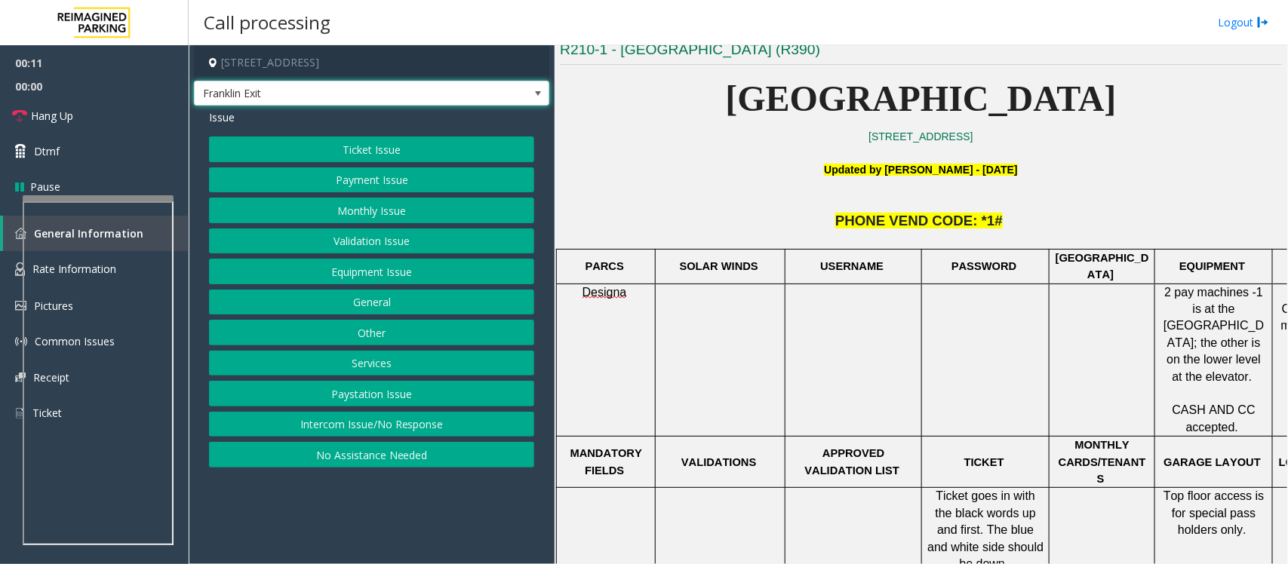
scroll to position [471, 0]
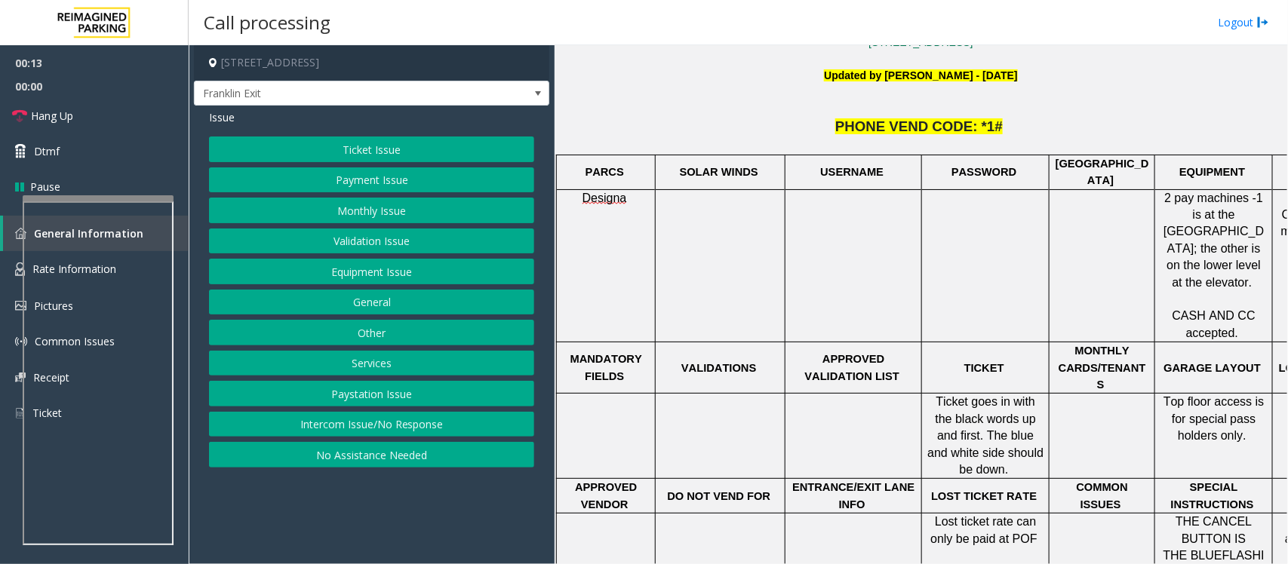
click at [374, 307] on button "General" at bounding box center [371, 303] width 325 height 26
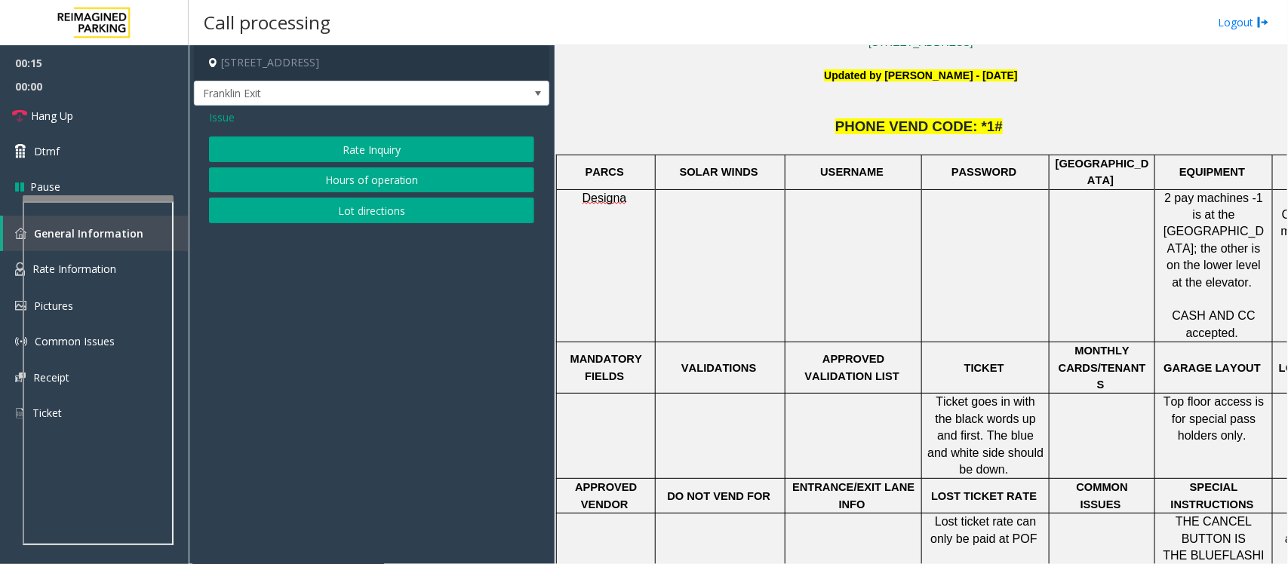
click at [211, 115] on span "Issue" at bounding box center [222, 117] width 26 height 16
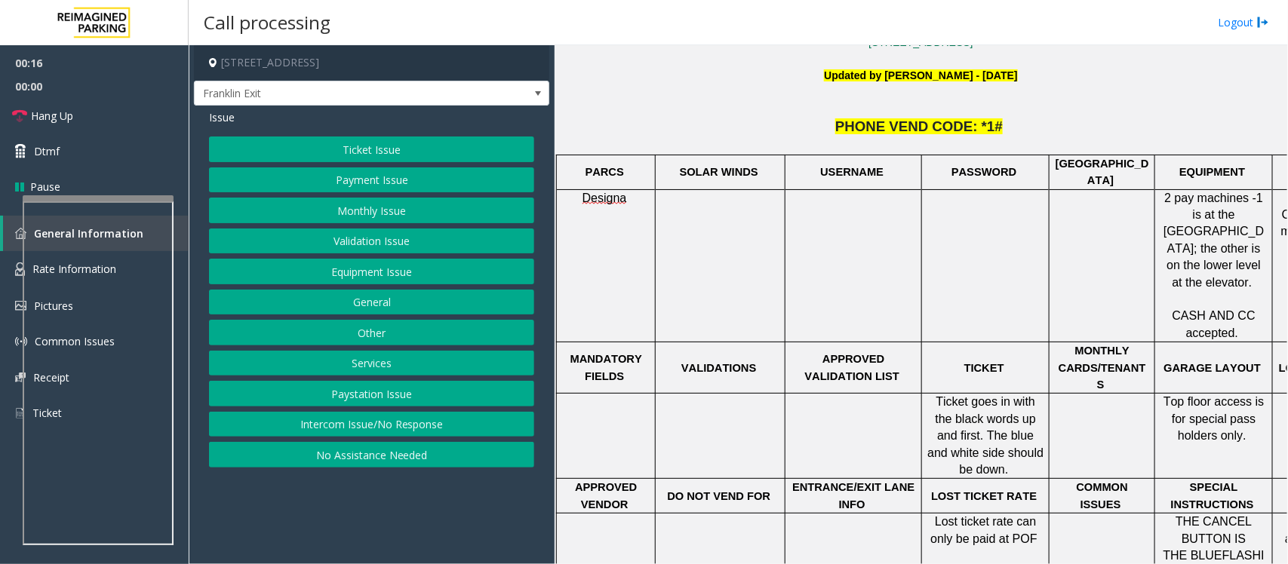
click at [371, 364] on button "Services" at bounding box center [371, 364] width 325 height 26
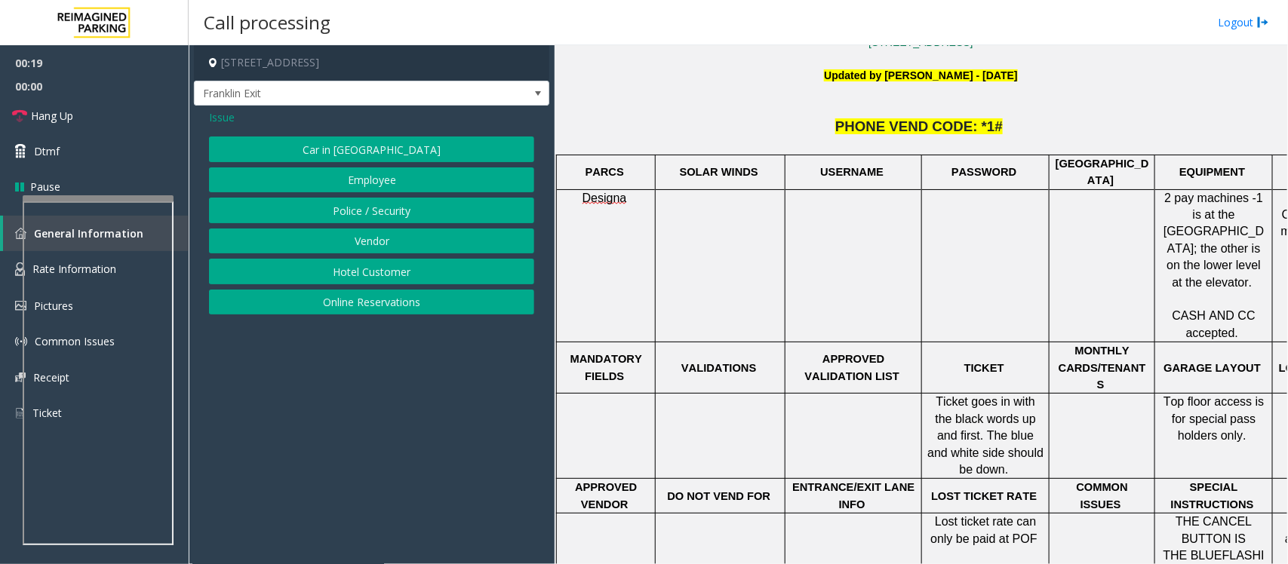
click at [396, 212] on button "Police / Security" at bounding box center [371, 211] width 325 height 26
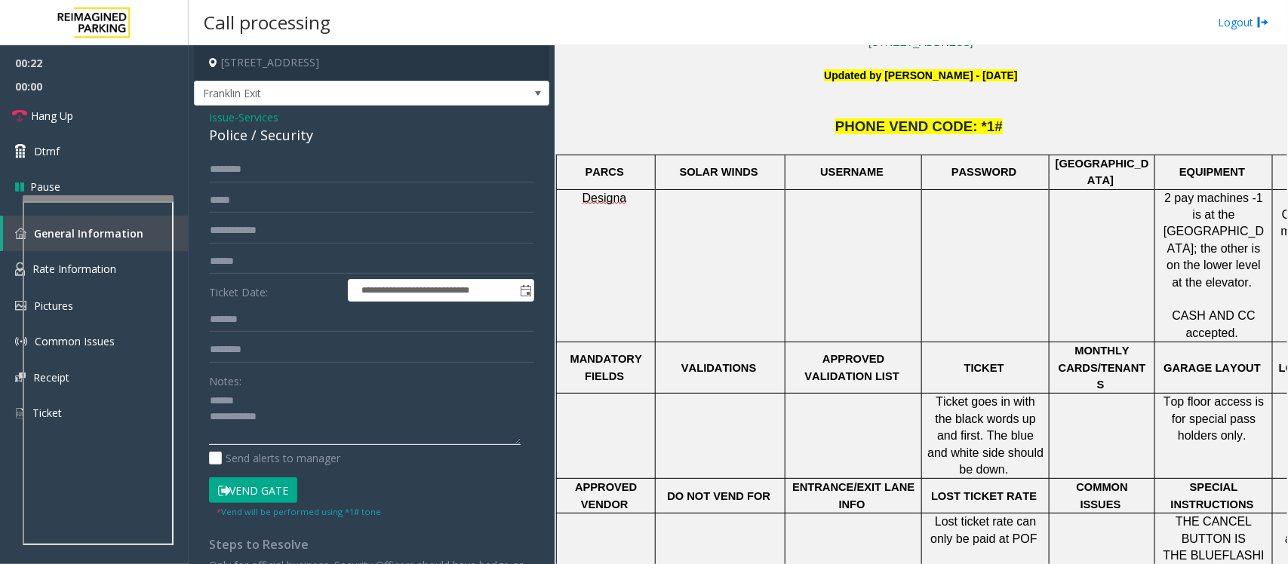
type textarea "**********"
click at [253, 232] on input "text" at bounding box center [371, 231] width 325 height 26
type input "***"
click at [264, 134] on div "Police / Security" at bounding box center [371, 135] width 325 height 20
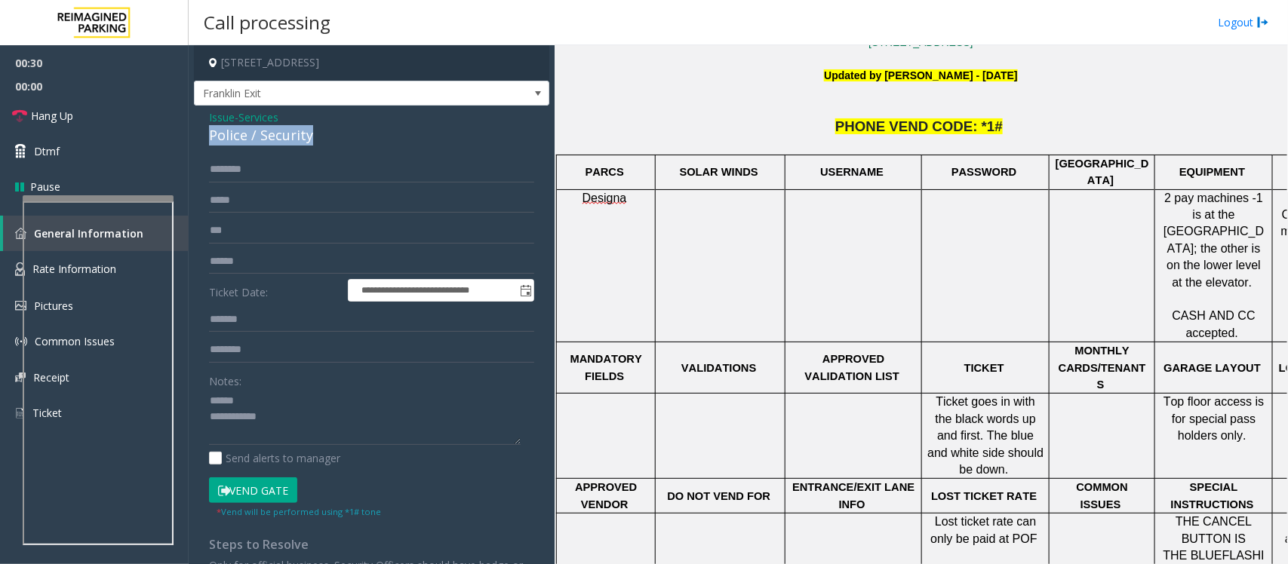
click at [264, 134] on div "Police / Security" at bounding box center [371, 135] width 325 height 20
click at [263, 134] on div "Police / Security" at bounding box center [371, 135] width 325 height 20
click at [245, 136] on div "Police / Security" at bounding box center [371, 135] width 325 height 20
click at [246, 136] on div "Police / Security" at bounding box center [371, 135] width 325 height 20
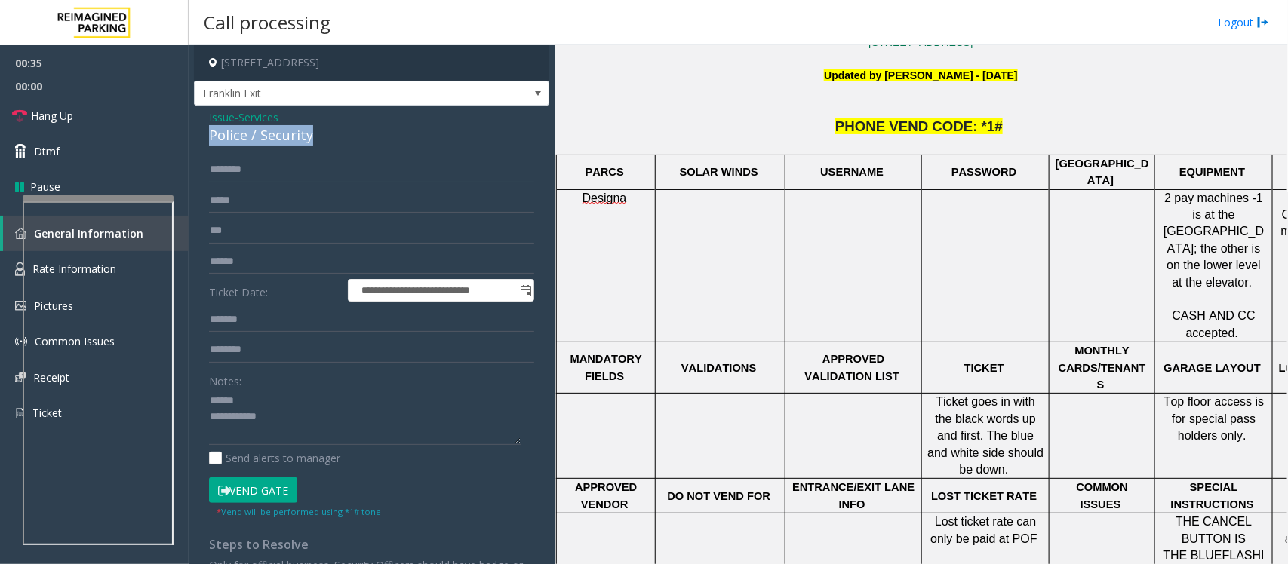
click at [246, 136] on div "Police / Security" at bounding box center [371, 135] width 325 height 20
click at [254, 118] on span "Services" at bounding box center [258, 117] width 40 height 16
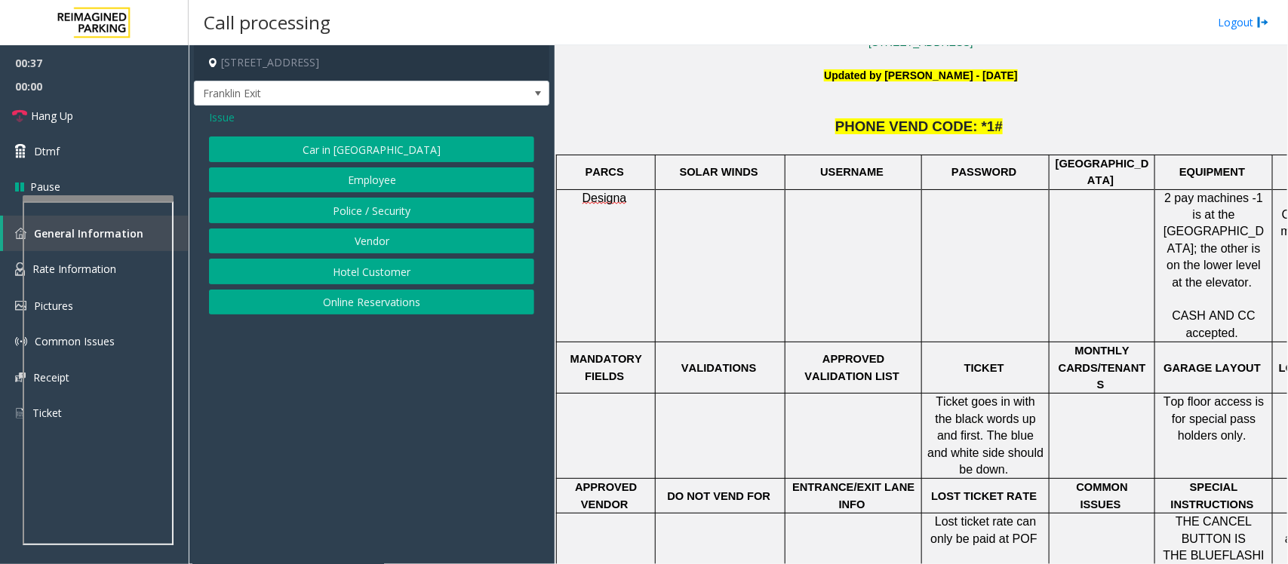
click at [216, 118] on span "Issue" at bounding box center [222, 117] width 26 height 16
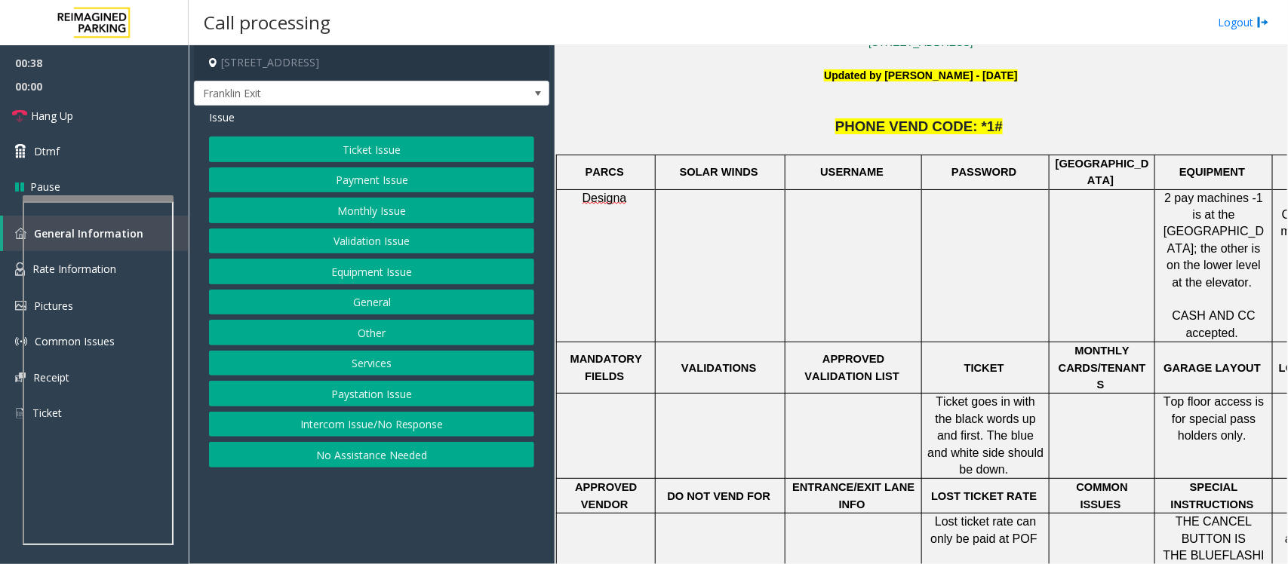
click at [336, 210] on button "Monthly Issue" at bounding box center [371, 211] width 325 height 26
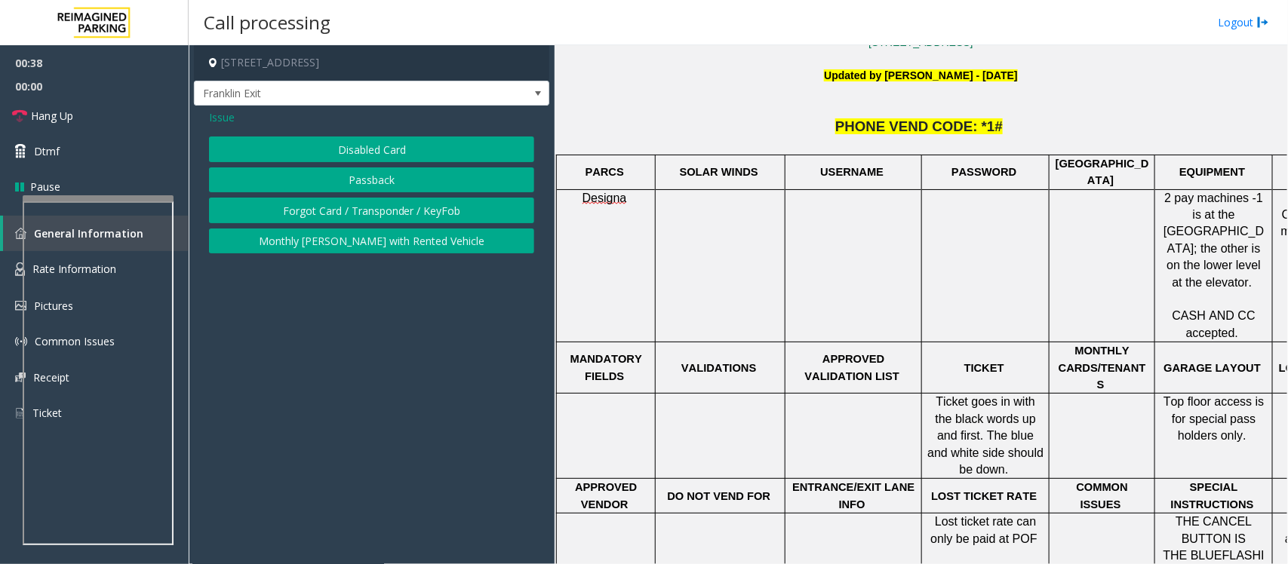
click at [340, 155] on button "Disabled Card" at bounding box center [371, 150] width 325 height 26
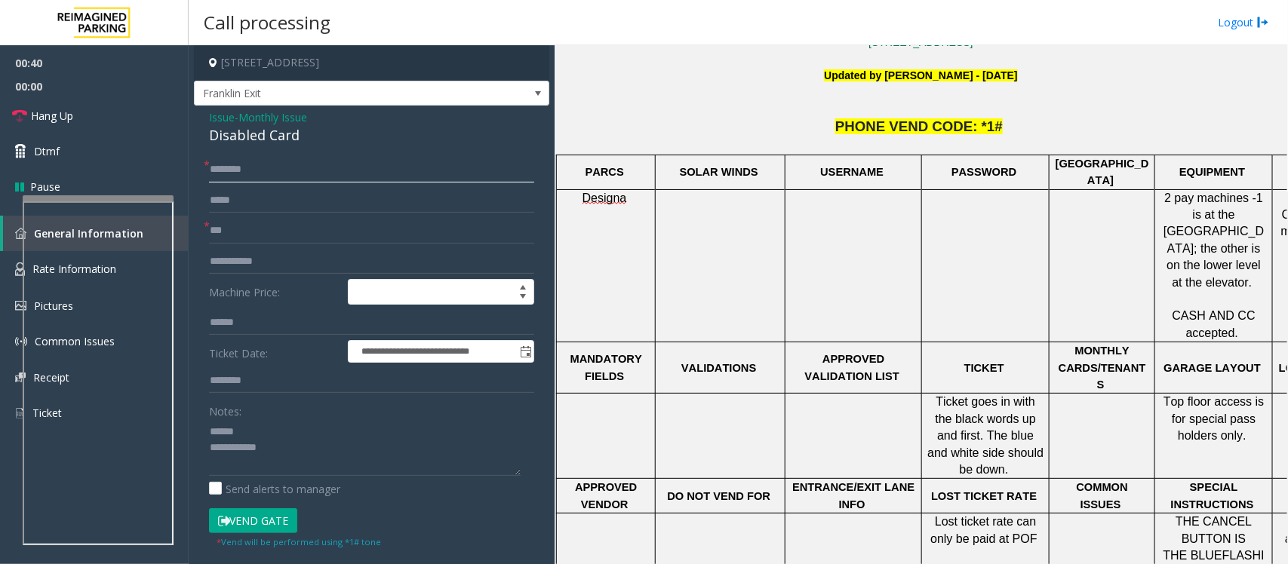
click at [251, 170] on input "text" at bounding box center [371, 170] width 325 height 26
drag, startPoint x: 259, startPoint y: 175, endPoint x: 250, endPoint y: 167, distance: 11.7
click at [259, 174] on input "text" at bounding box center [371, 170] width 325 height 26
type input "*"
click at [264, 167] on input "*********" at bounding box center [371, 170] width 325 height 26
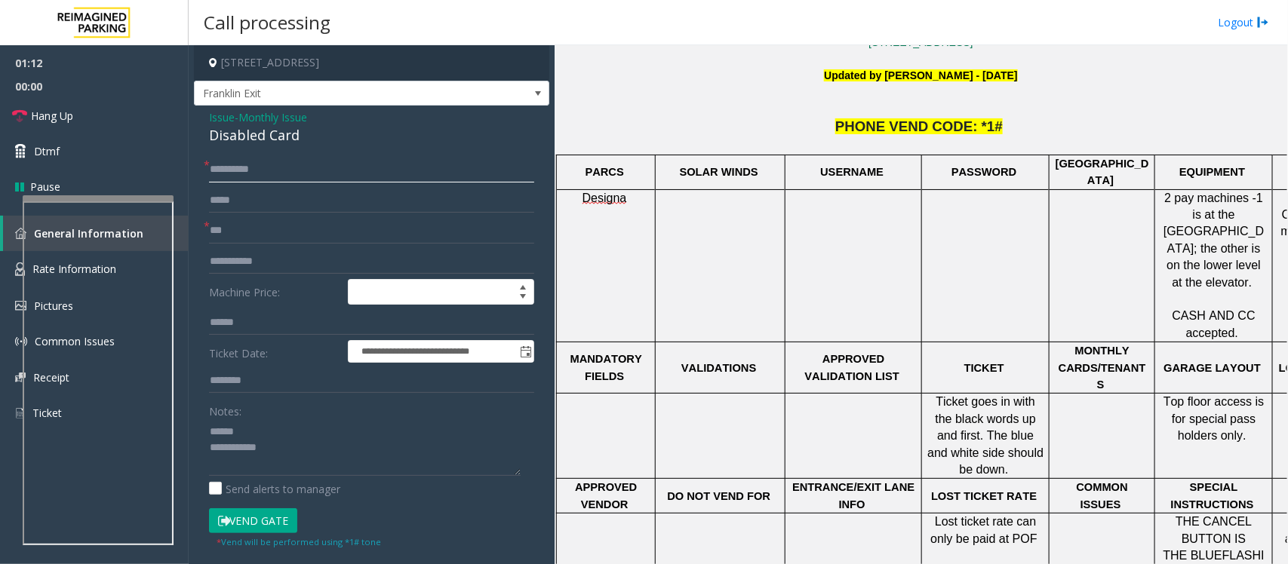
click at [256, 167] on input "*********" at bounding box center [371, 170] width 325 height 26
type input "**********"
click at [255, 428] on textarea at bounding box center [365, 447] width 312 height 57
click at [261, 117] on span "Monthly Issue" at bounding box center [272, 117] width 69 height 16
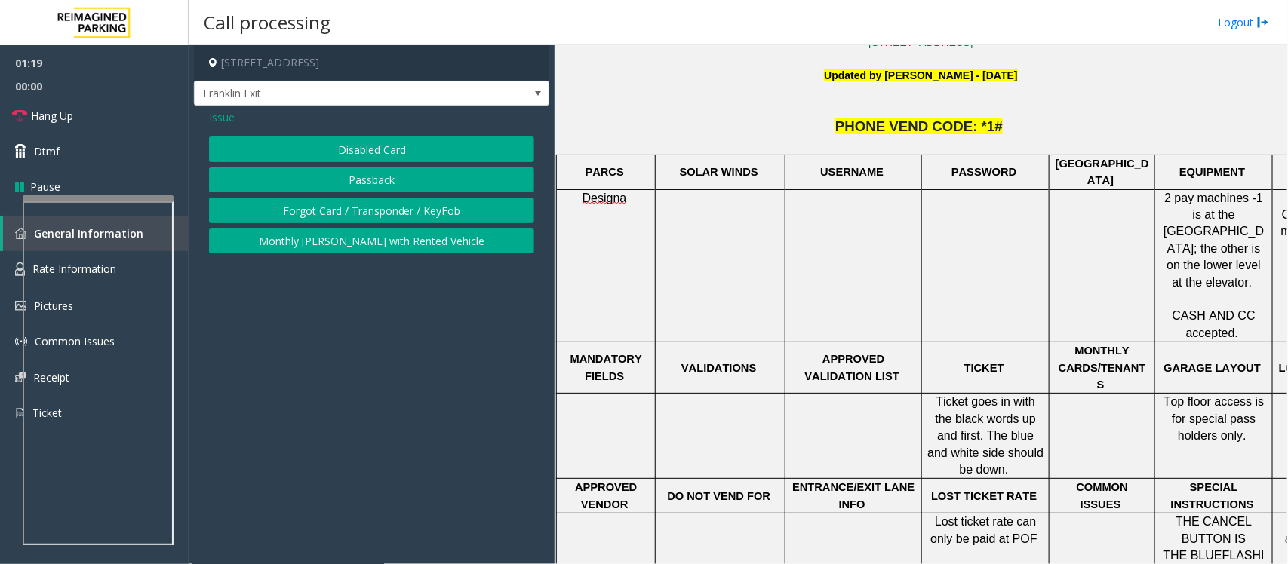
click at [230, 121] on span "Issue" at bounding box center [222, 117] width 26 height 16
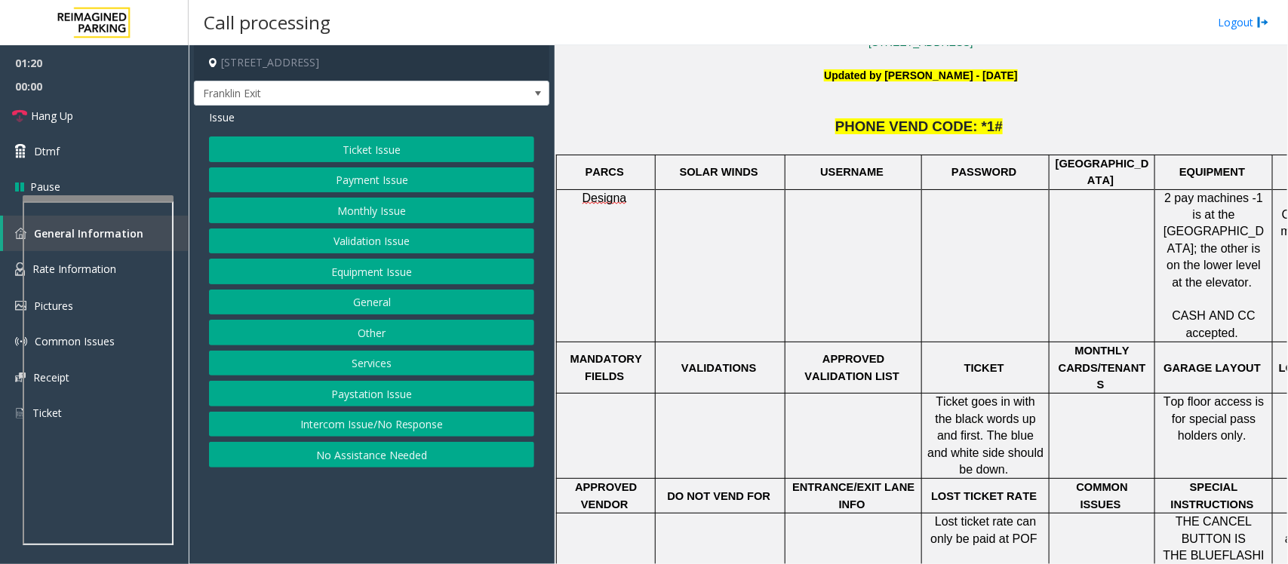
click at [364, 302] on button "General" at bounding box center [371, 303] width 325 height 26
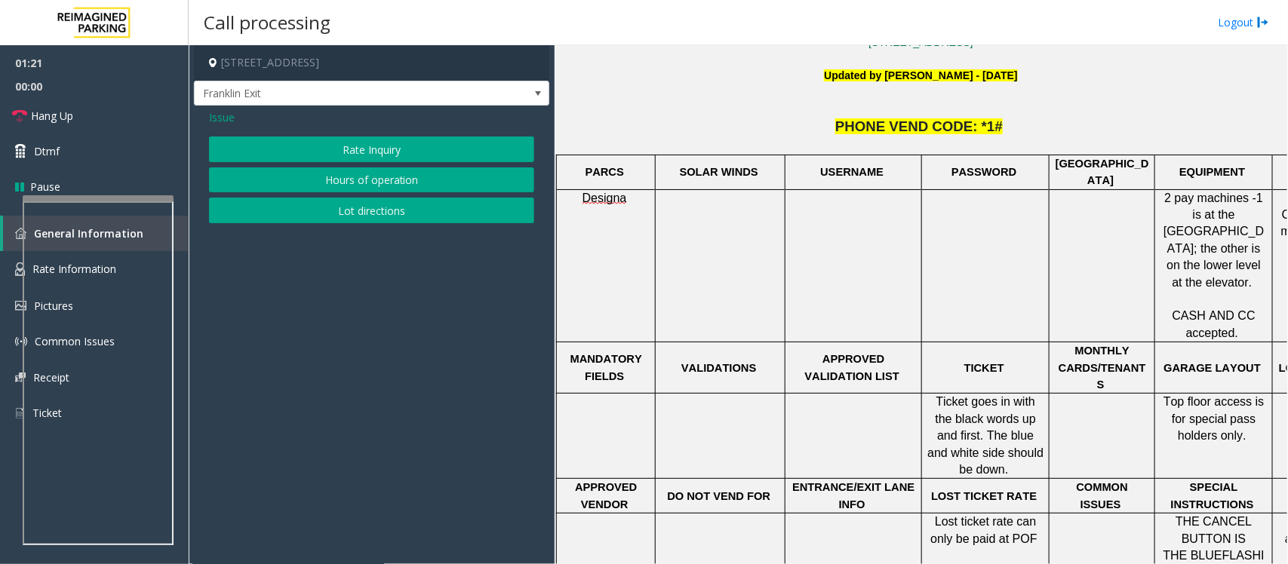
click at [221, 118] on span "Issue" at bounding box center [222, 117] width 26 height 16
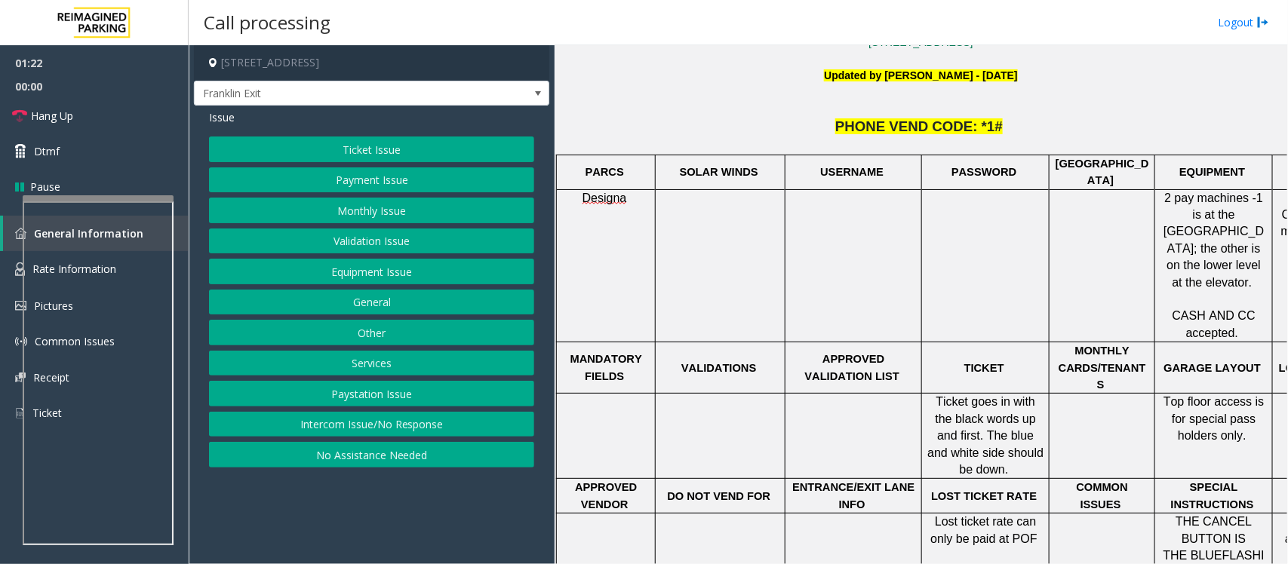
click at [382, 367] on button "Services" at bounding box center [371, 364] width 325 height 26
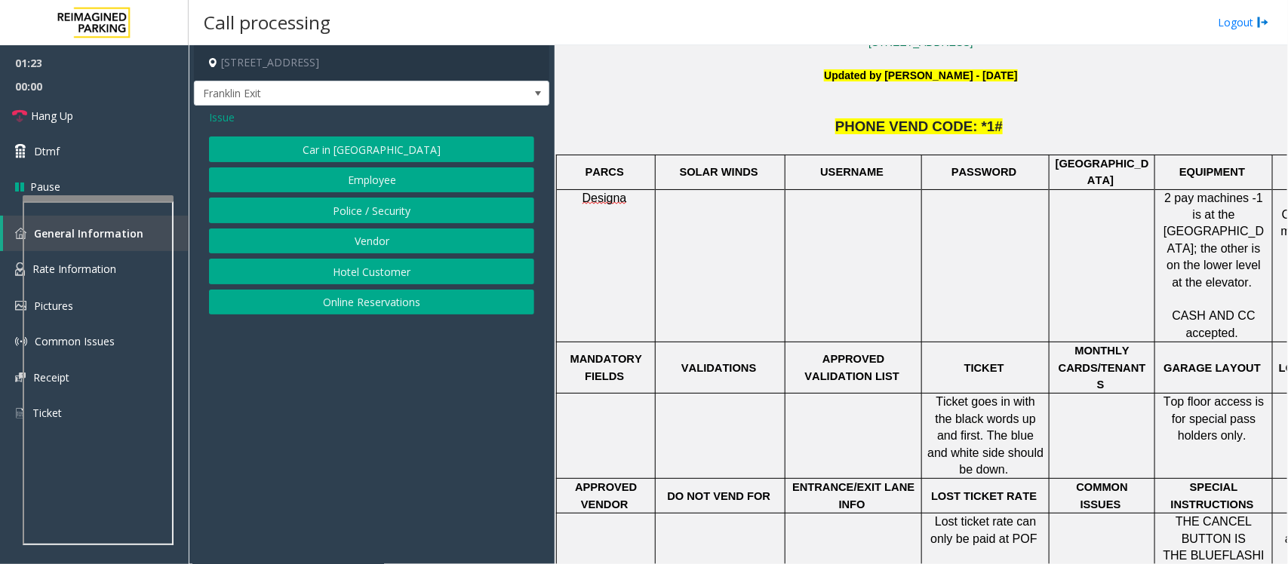
click at [356, 201] on button "Police / Security" at bounding box center [371, 211] width 325 height 26
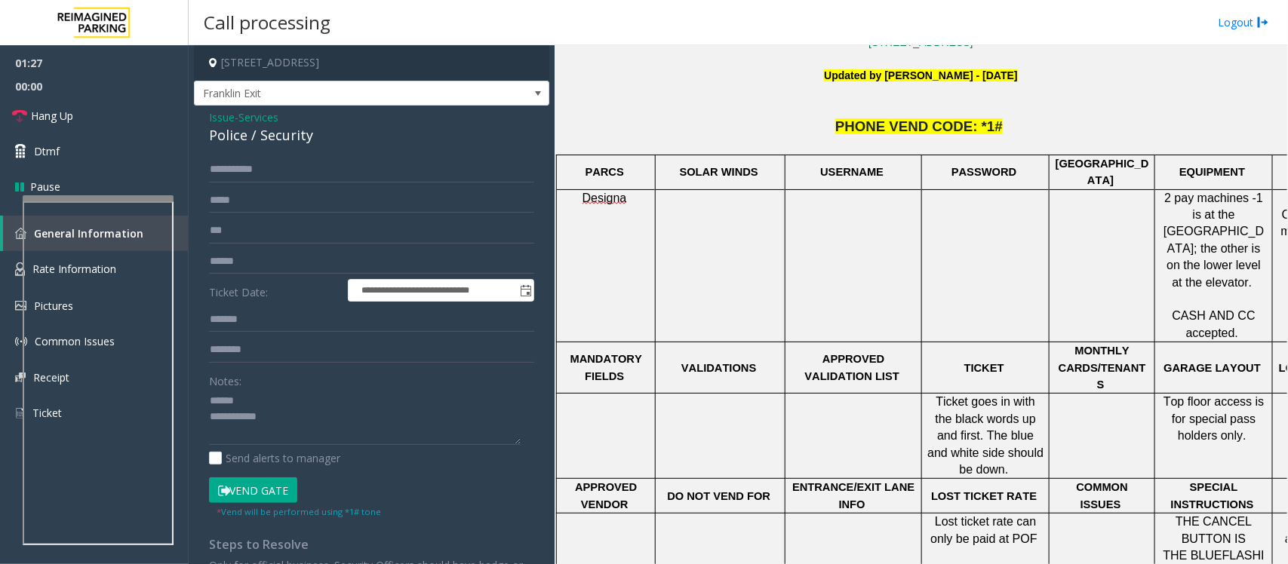
click at [249, 495] on button "Vend Gate" at bounding box center [253, 491] width 88 height 26
click at [70, 119] on span "Hang Up" at bounding box center [52, 116] width 42 height 16
click at [232, 140] on div "Police / Security" at bounding box center [371, 135] width 325 height 20
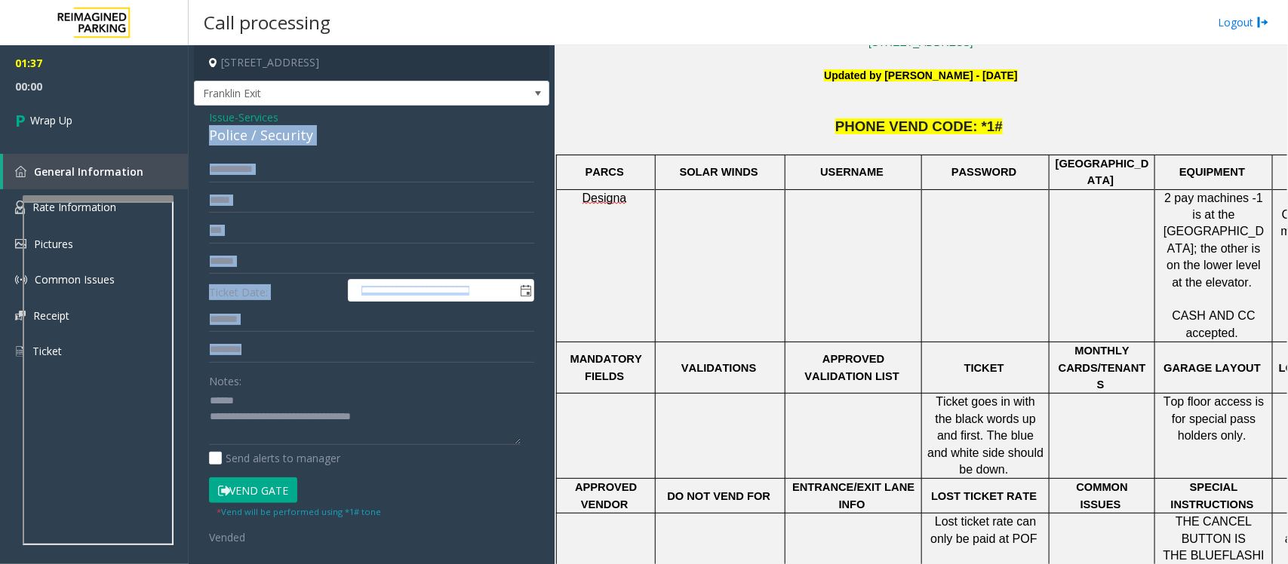
drag, startPoint x: 281, startPoint y: 123, endPoint x: 315, endPoint y: 352, distance: 231.7
click at [322, 368] on div "**********" at bounding box center [371, 392] width 355 height 573
click at [307, 308] on input "text" at bounding box center [371, 320] width 325 height 26
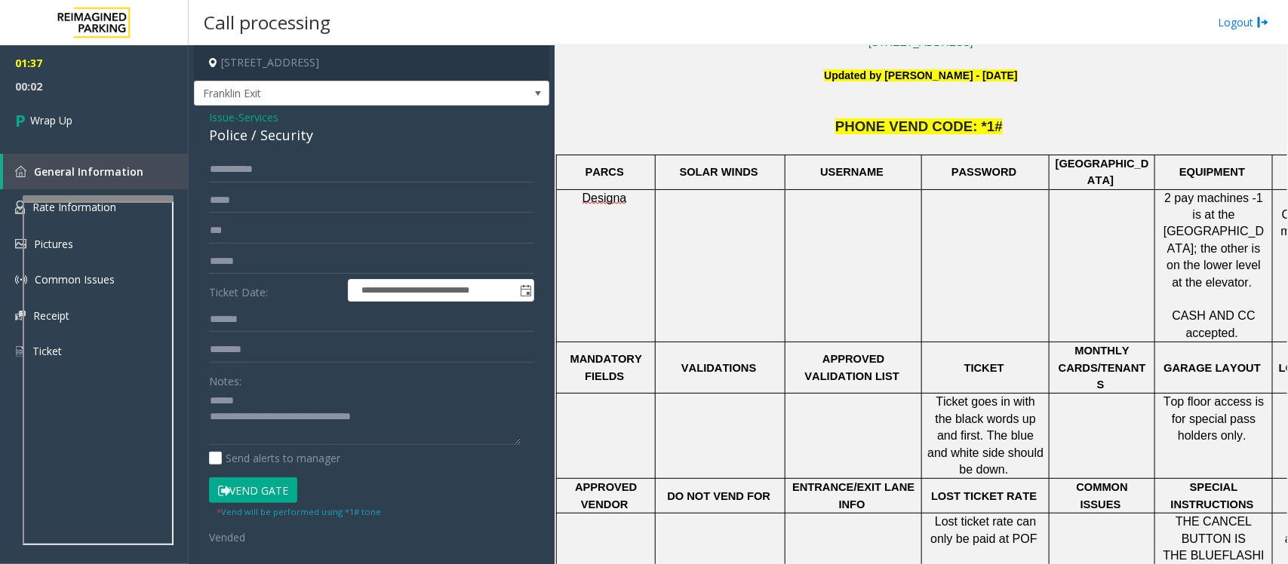
click at [259, 134] on div "Police / Security" at bounding box center [371, 135] width 325 height 20
type textarea "**********"
click at [44, 115] on span "Wrap Up" at bounding box center [51, 120] width 42 height 16
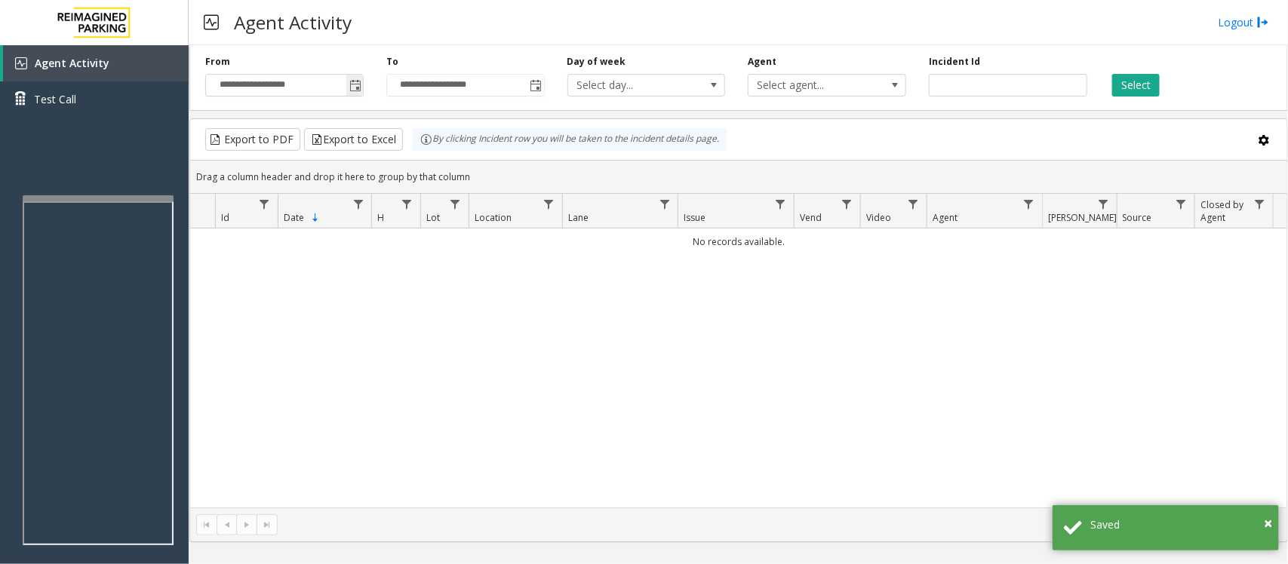
click at [357, 77] on span "Toggle popup" at bounding box center [354, 85] width 17 height 24
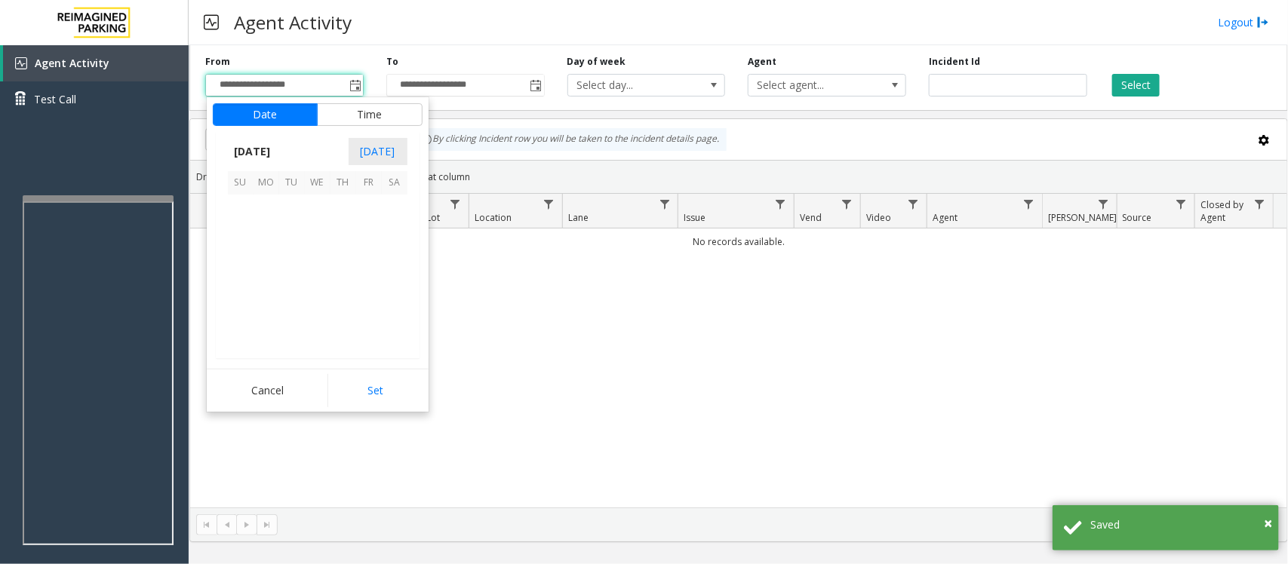
scroll to position [270793, 0]
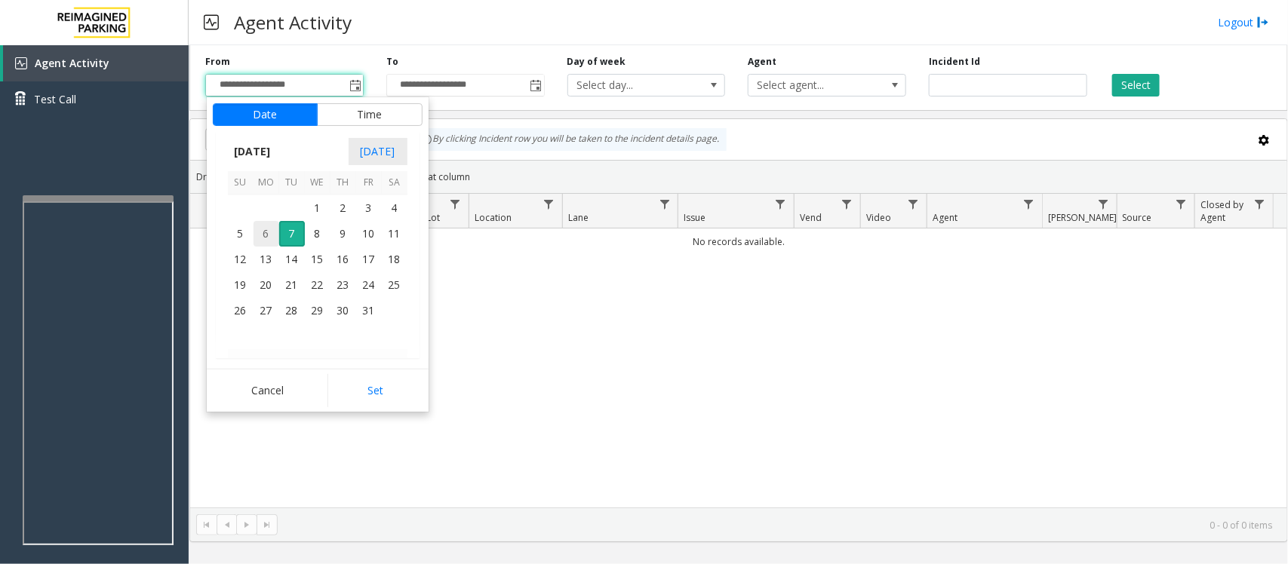
click at [263, 232] on span "6" at bounding box center [266, 234] width 26 height 26
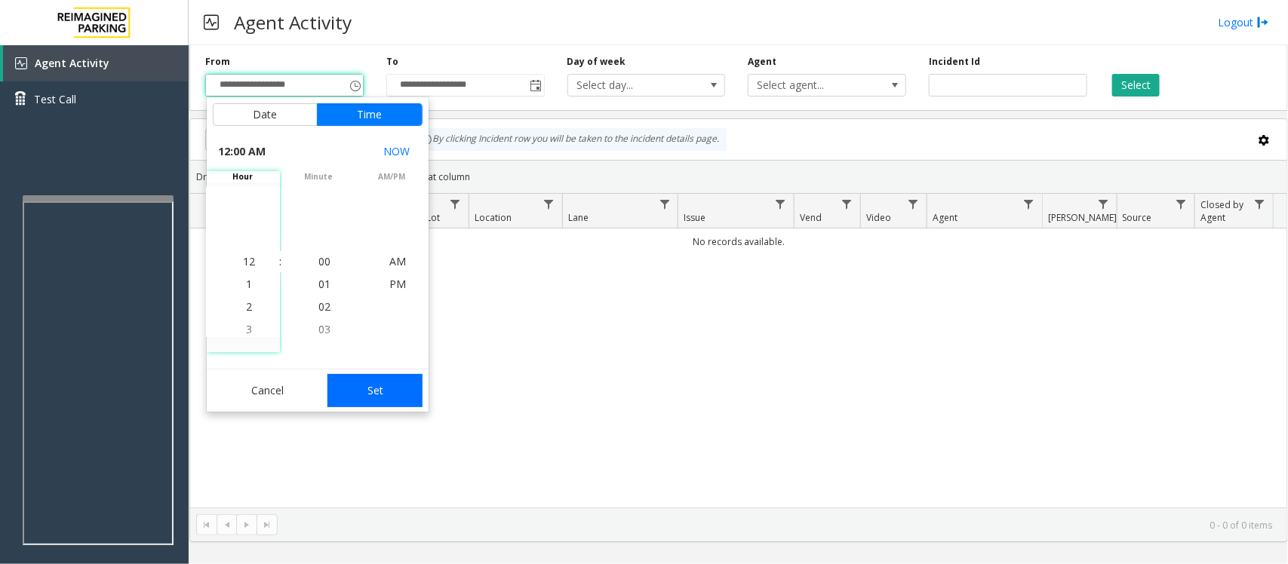
click at [394, 393] on button "Set" at bounding box center [374, 390] width 95 height 33
type input "**********"
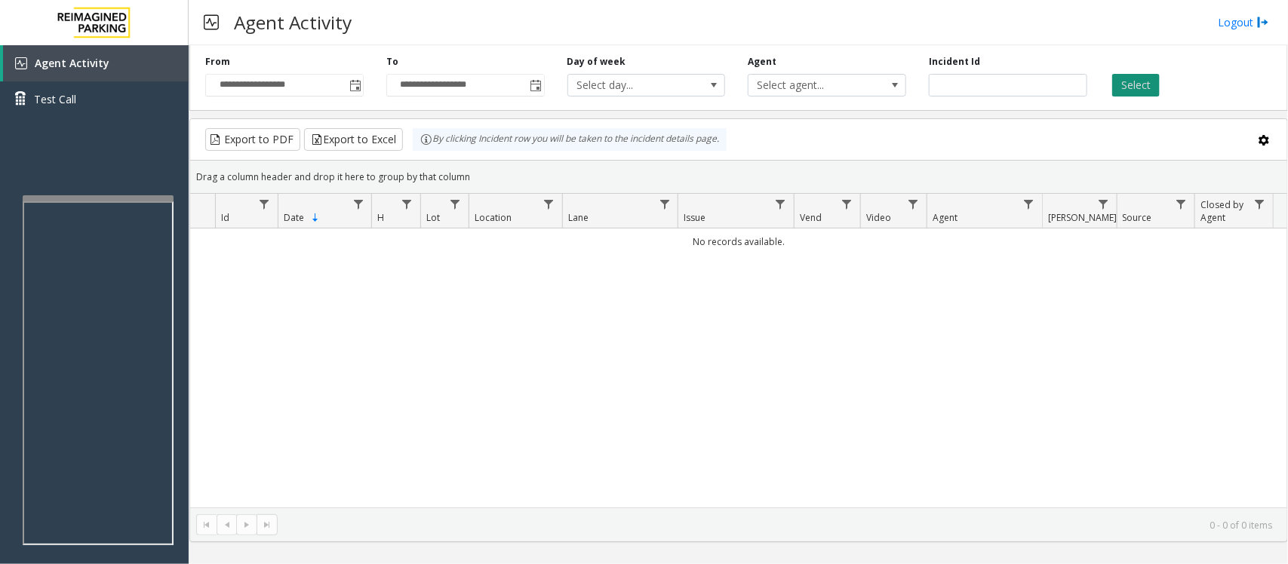
click at [1141, 87] on button "Select" at bounding box center [1136, 85] width 48 height 23
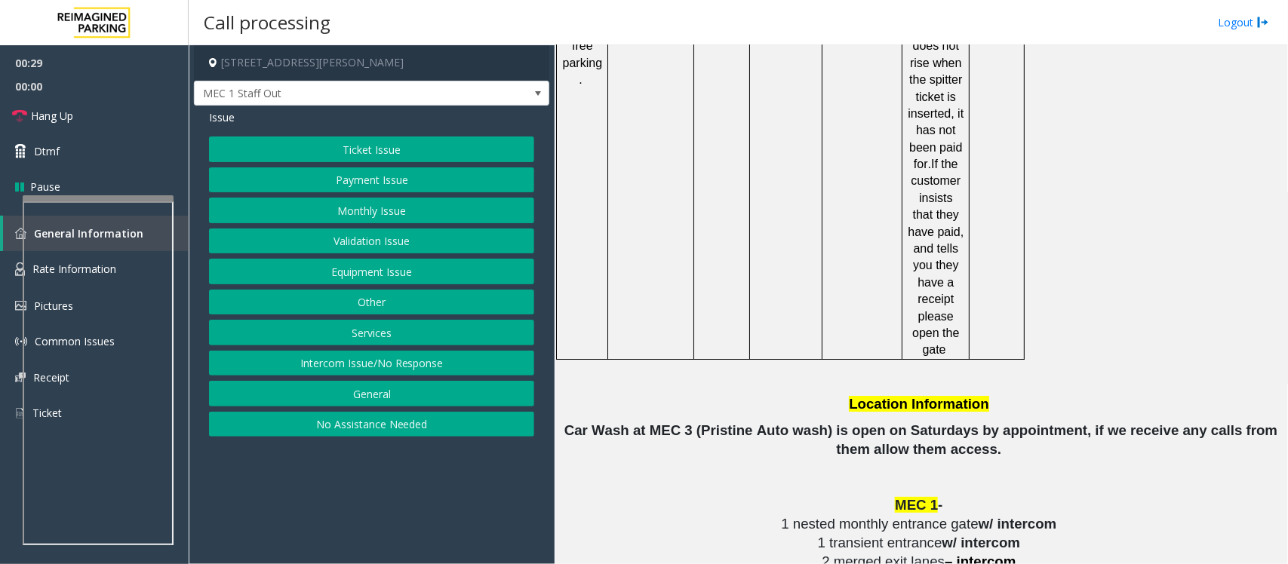
scroll to position [2452, 0]
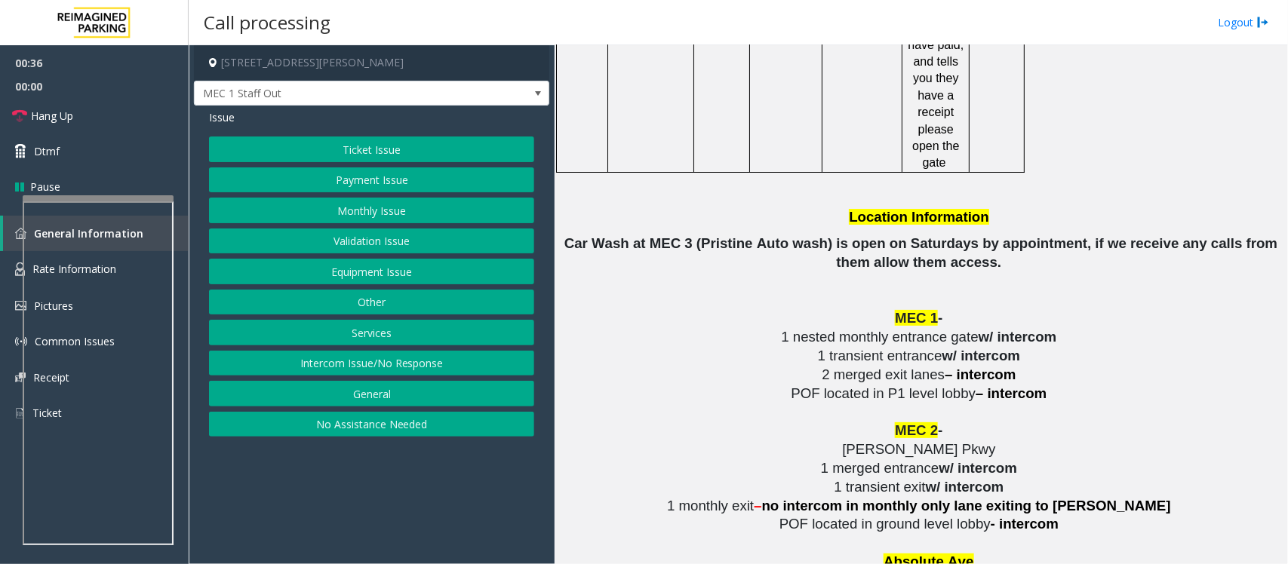
click at [349, 340] on button "Services" at bounding box center [371, 333] width 325 height 26
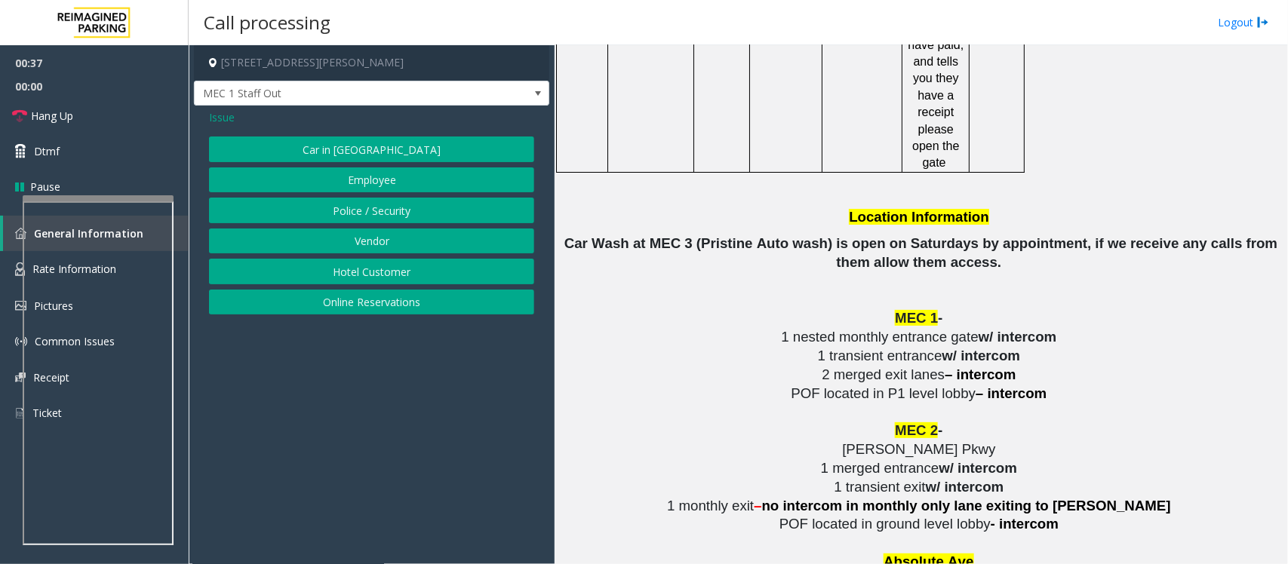
click at [358, 245] on button "Vendor" at bounding box center [371, 242] width 325 height 26
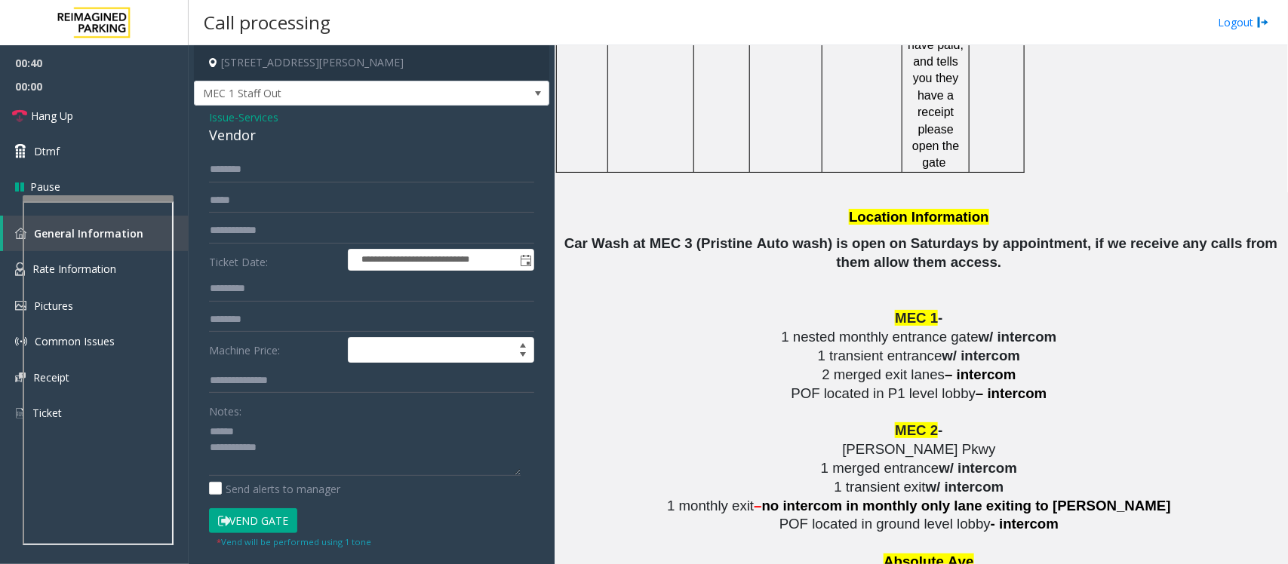
click at [226, 132] on div "Vendor" at bounding box center [371, 135] width 325 height 20
click at [310, 458] on textarea at bounding box center [365, 447] width 312 height 57
type textarea "**********"
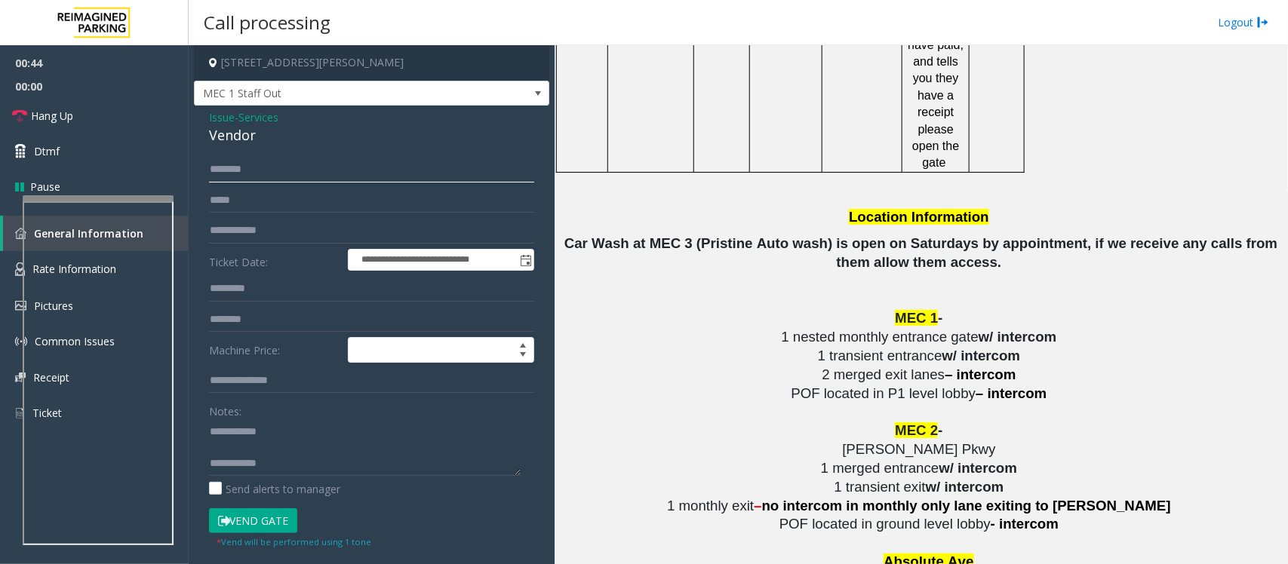
click at [240, 163] on input "text" at bounding box center [371, 170] width 325 height 26
type input "****"
click at [296, 468] on textarea at bounding box center [365, 447] width 312 height 57
click at [258, 533] on button "Vend Gate" at bounding box center [253, 521] width 88 height 26
click at [287, 464] on textarea at bounding box center [365, 447] width 312 height 57
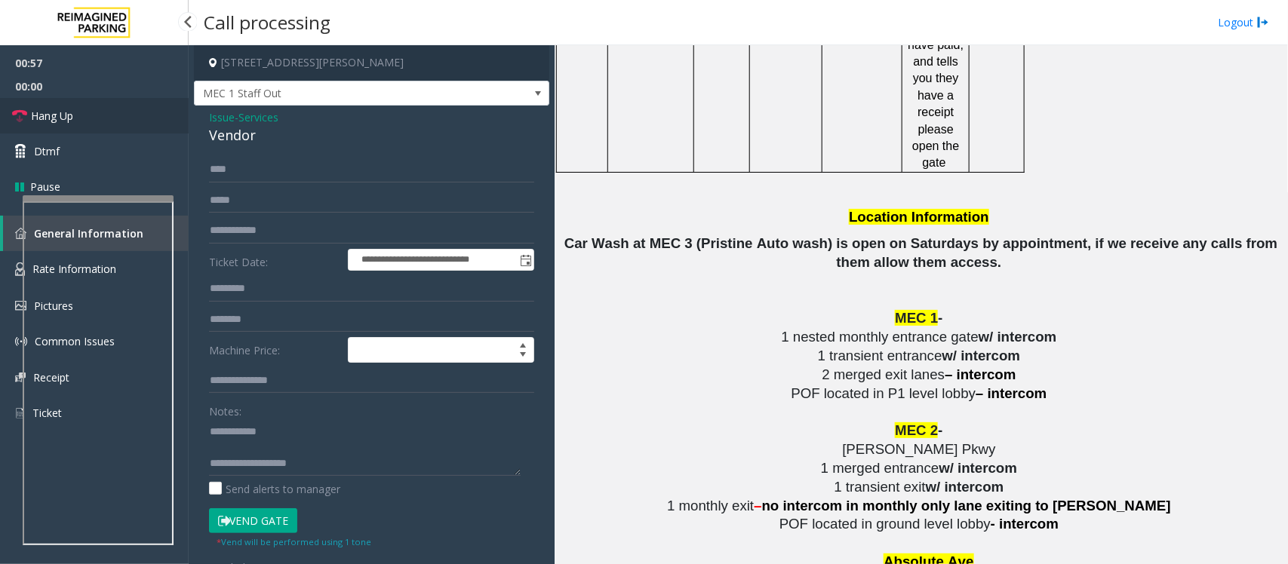
click at [103, 117] on link "Hang Up" at bounding box center [94, 115] width 189 height 35
click at [328, 465] on textarea at bounding box center [365, 447] width 312 height 57
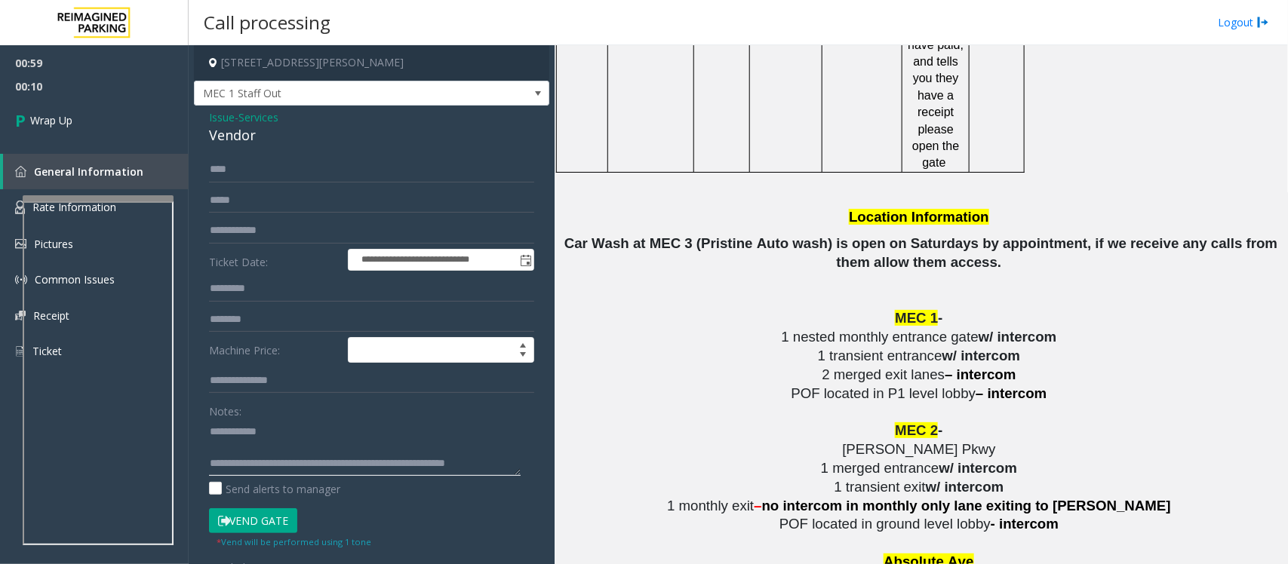
scroll to position [10, 0]
type textarea "**********"
click at [60, 118] on span "Wrap Up" at bounding box center [51, 120] width 42 height 16
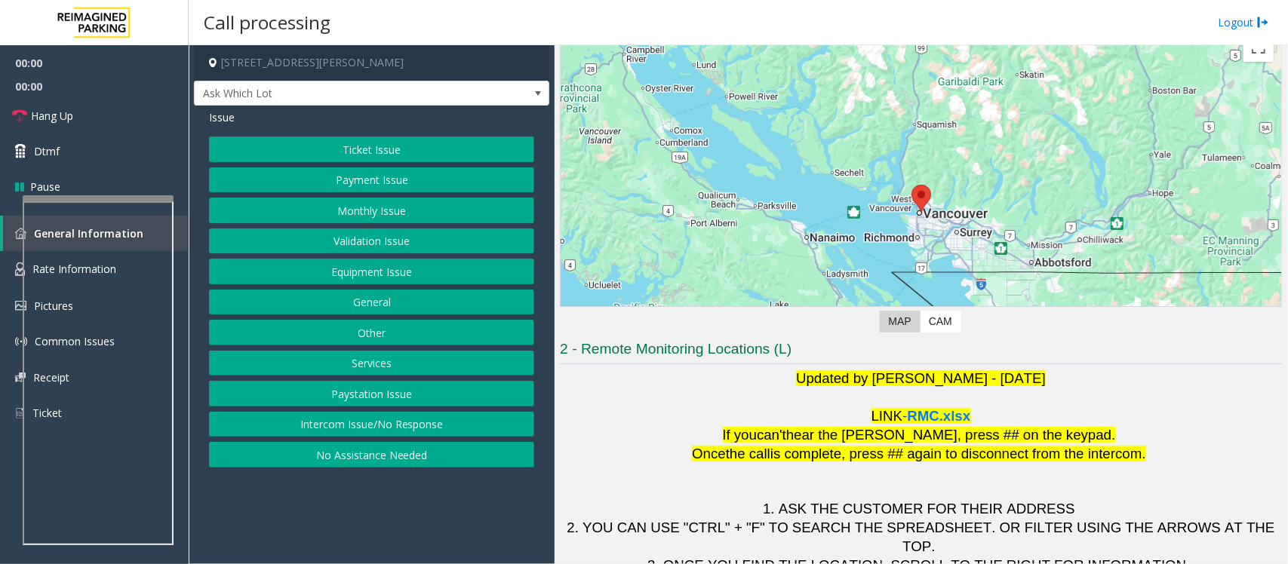
scroll to position [141, 0]
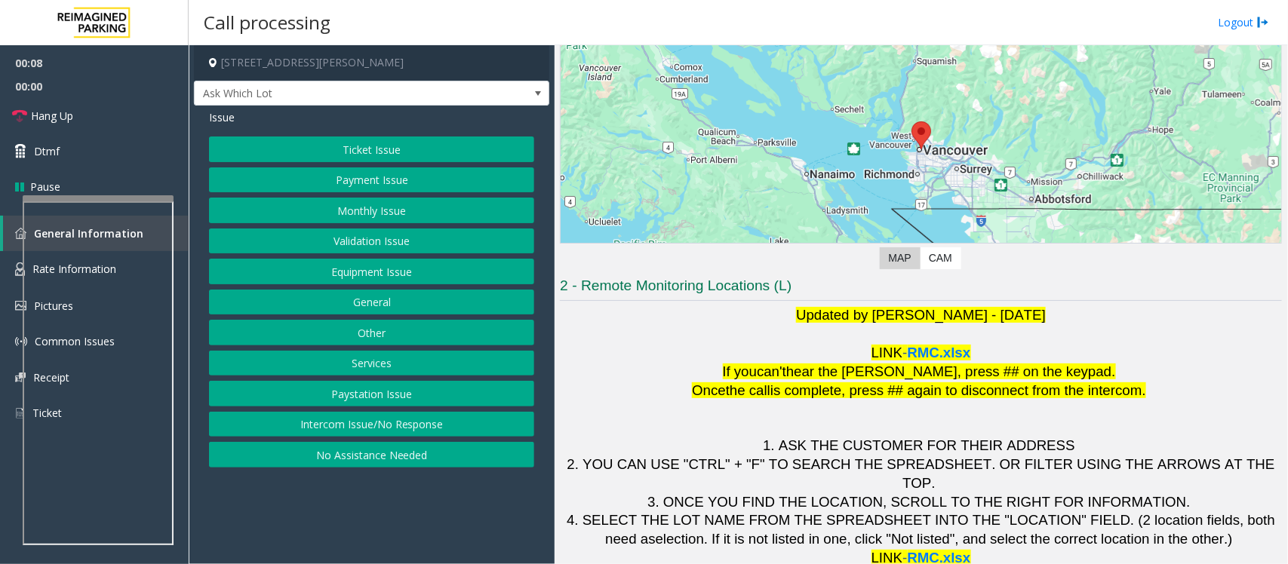
click at [351, 238] on button "Validation Issue" at bounding box center [371, 242] width 325 height 26
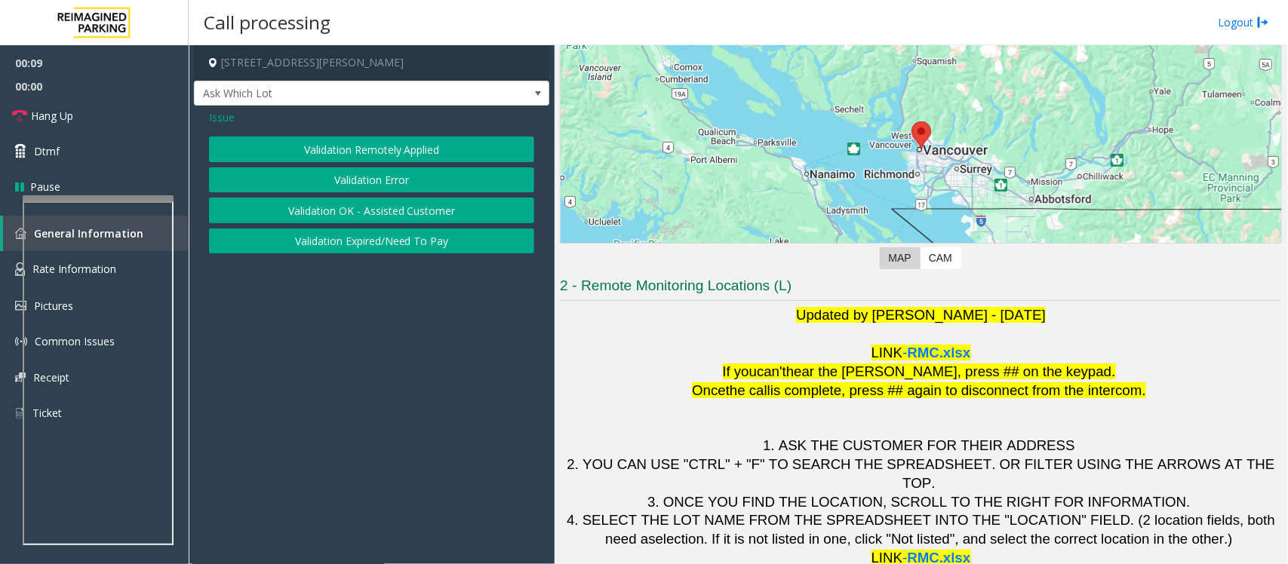
click at [355, 171] on button "Validation Error" at bounding box center [371, 180] width 325 height 26
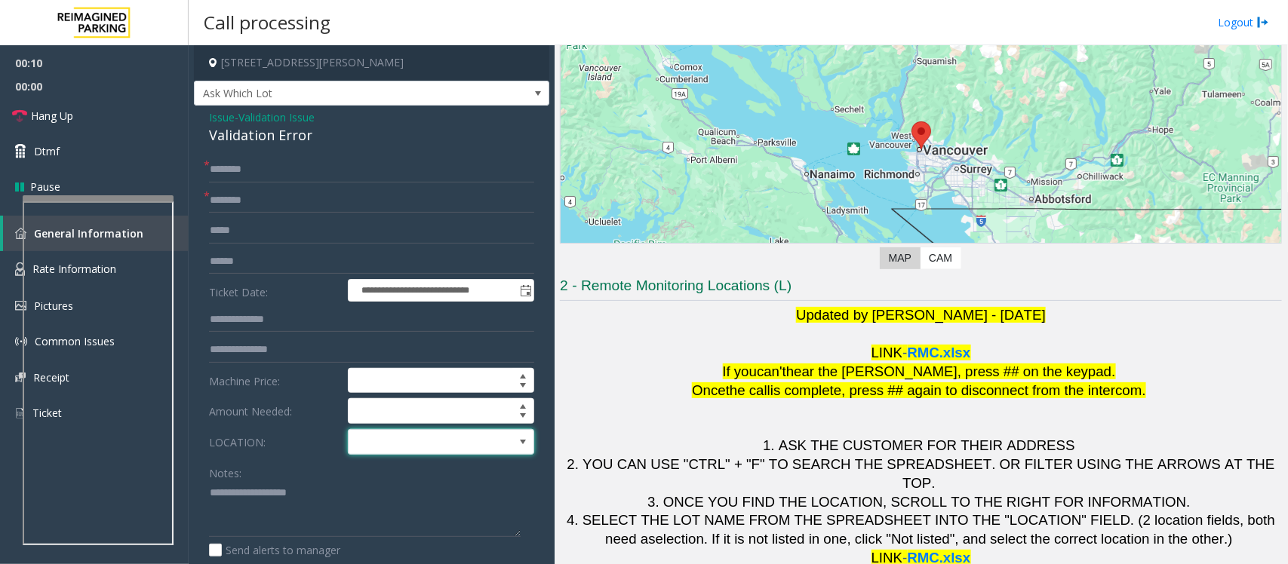
click at [438, 449] on span at bounding box center [423, 442] width 148 height 24
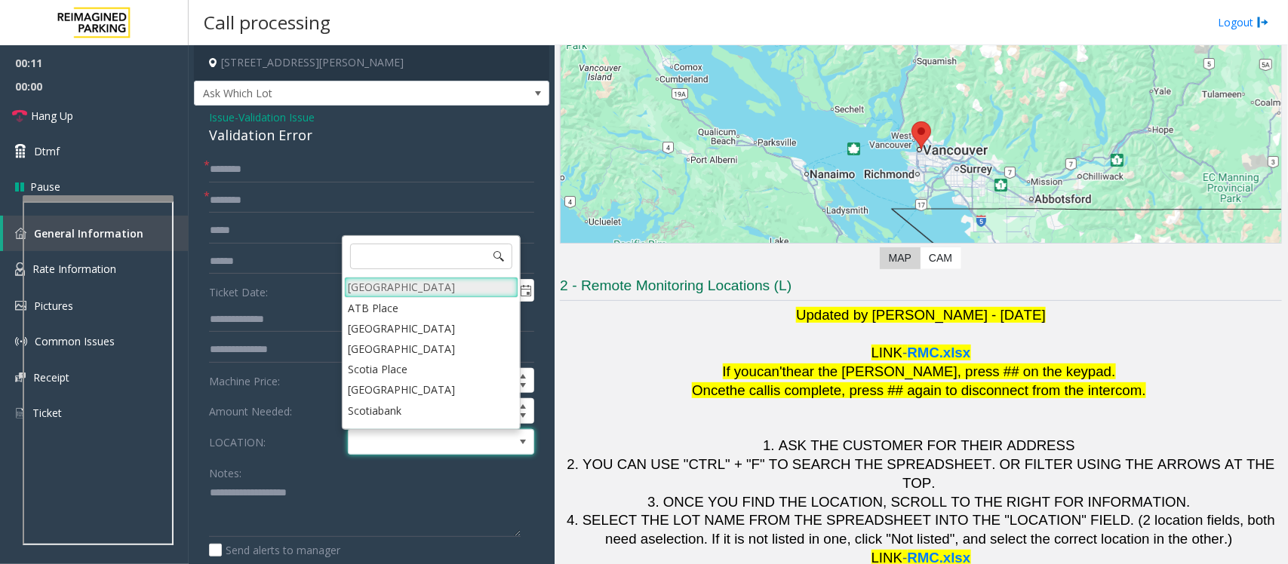
click at [406, 285] on Village "[GEOGRAPHIC_DATA]" at bounding box center [431, 287] width 174 height 20
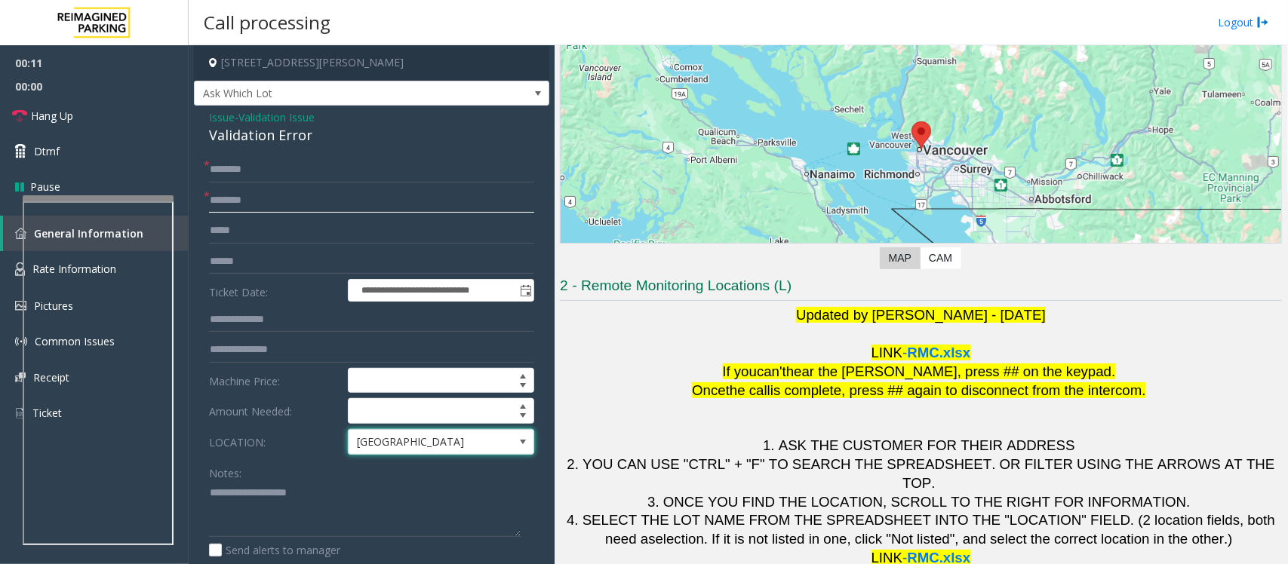
click at [262, 206] on input "text" at bounding box center [371, 201] width 325 height 26
type input "********"
click at [230, 511] on textarea at bounding box center [365, 509] width 312 height 57
click at [250, 136] on div "Validation Error" at bounding box center [371, 135] width 325 height 20
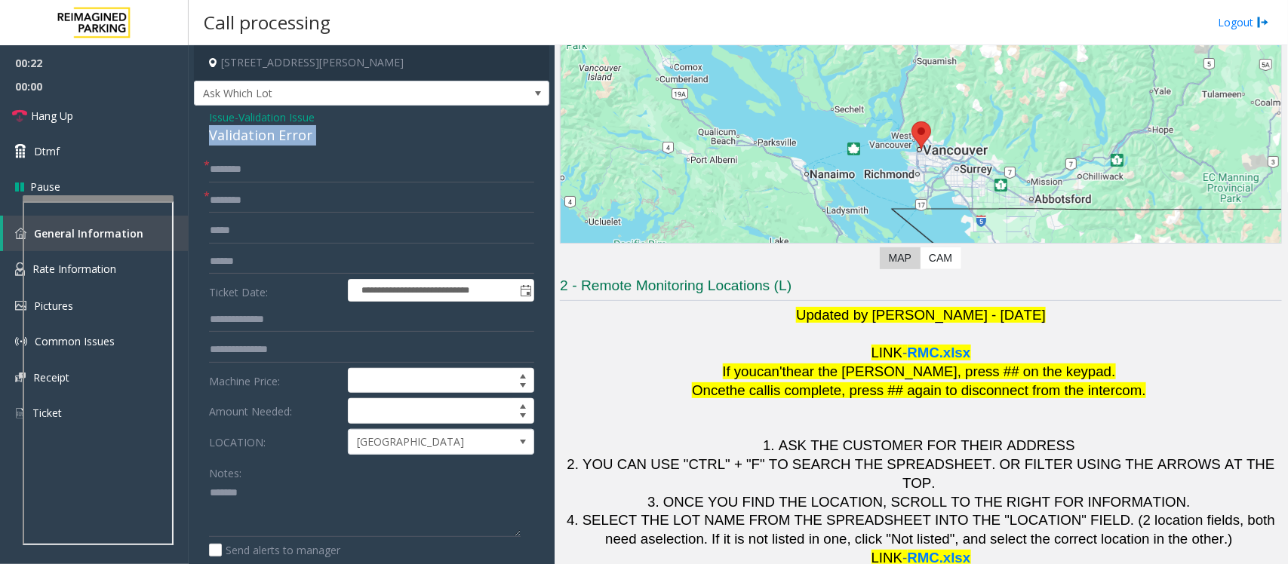
click at [250, 136] on div "Validation Error" at bounding box center [371, 135] width 325 height 20
copy div "Validation Error"
click at [269, 503] on textarea at bounding box center [365, 509] width 312 height 57
paste textarea "**********"
click at [325, 517] on textarea at bounding box center [365, 509] width 312 height 57
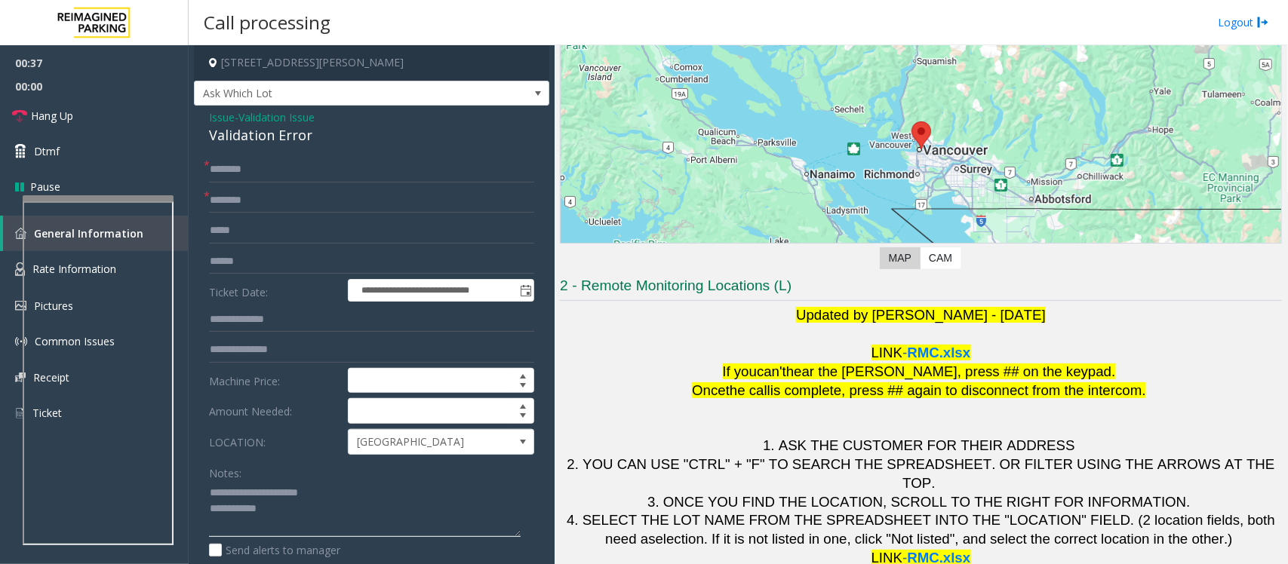
paste textarea "**********"
type textarea "**********"
click at [253, 256] on input "text" at bounding box center [371, 262] width 325 height 26
click at [232, 172] on input "text" at bounding box center [371, 170] width 325 height 26
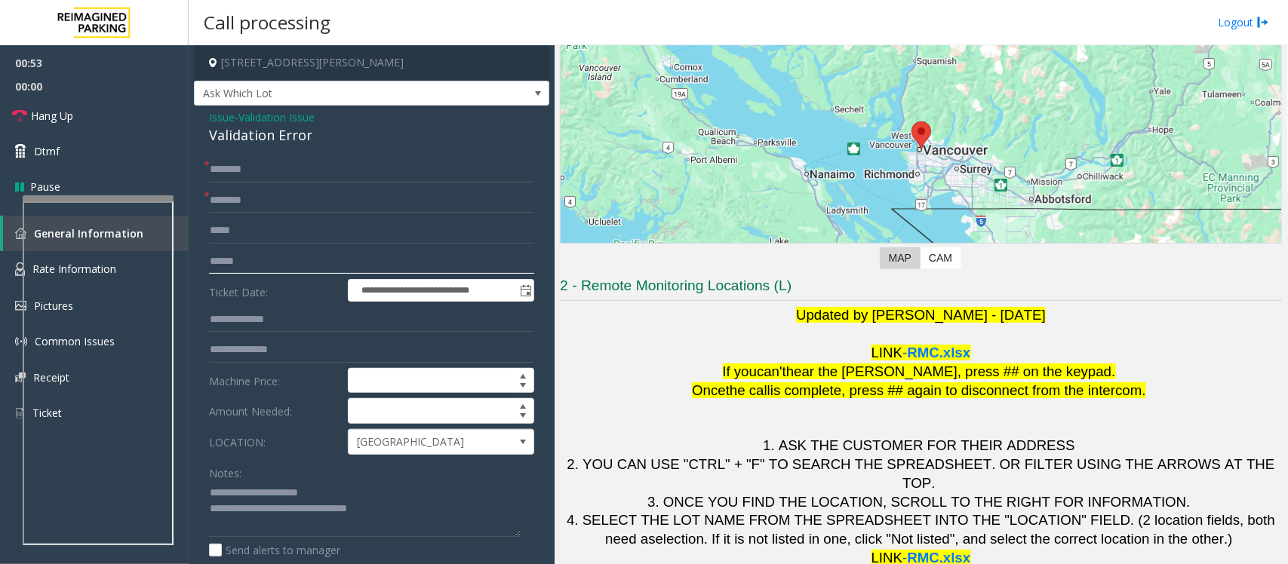
click at [247, 257] on input "text" at bounding box center [371, 262] width 325 height 26
type input "*******"
click at [235, 178] on input "text" at bounding box center [371, 170] width 325 height 26
type input "*"
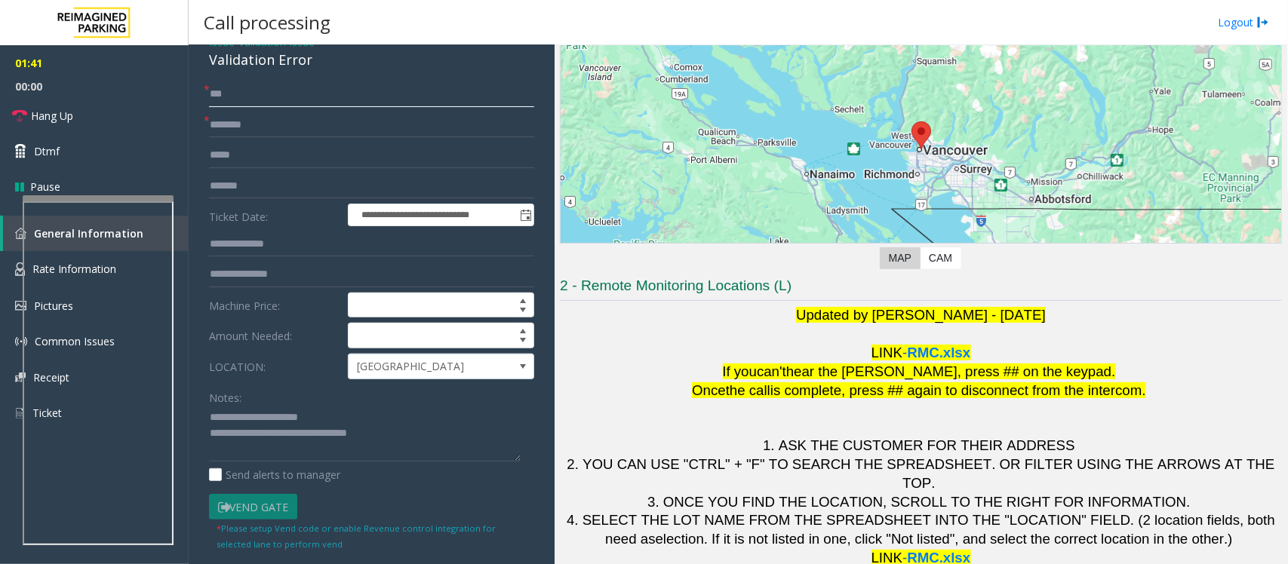
scroll to position [189, 0]
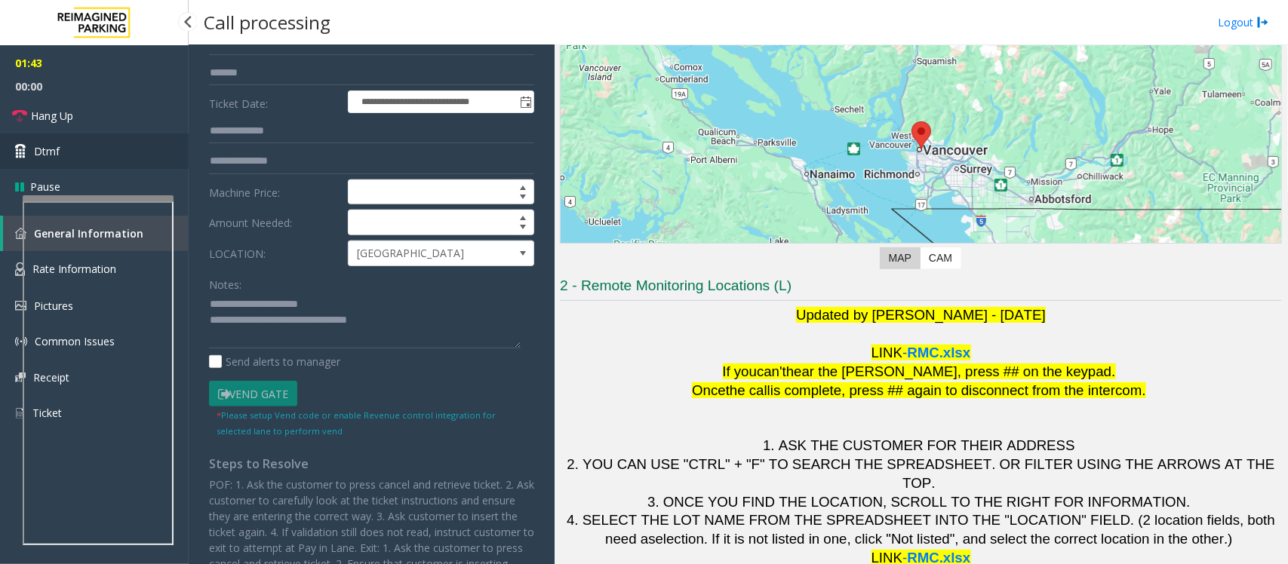
type input "***"
click at [60, 144] on link "Dtmf" at bounding box center [94, 151] width 189 height 35
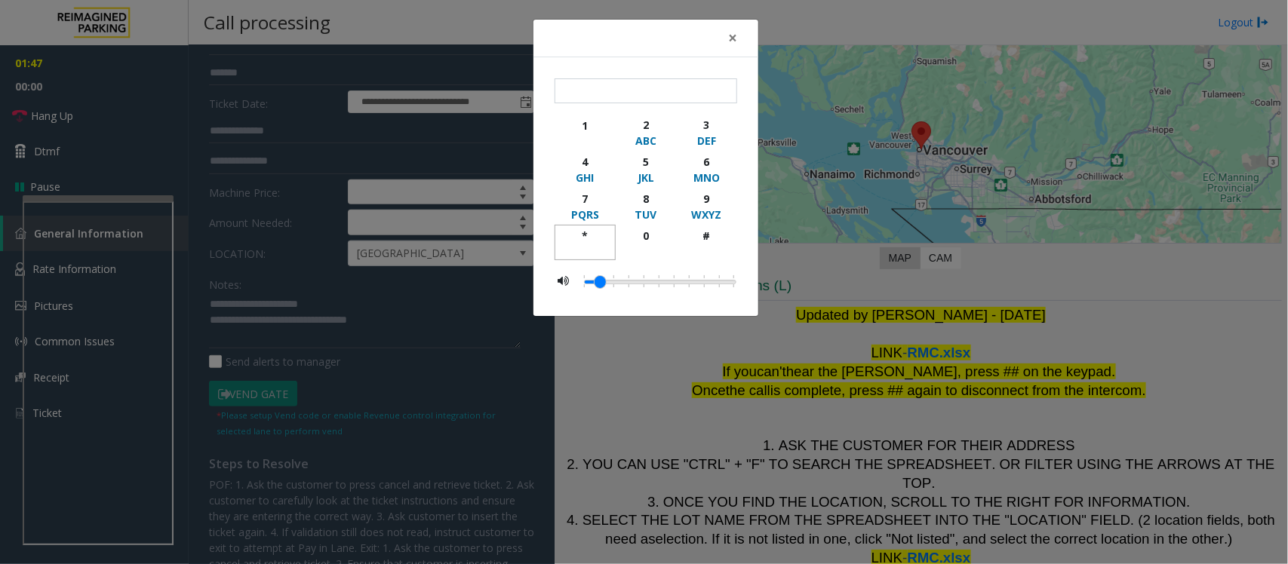
click at [586, 234] on div "*" at bounding box center [584, 236] width 41 height 16
type input "*"
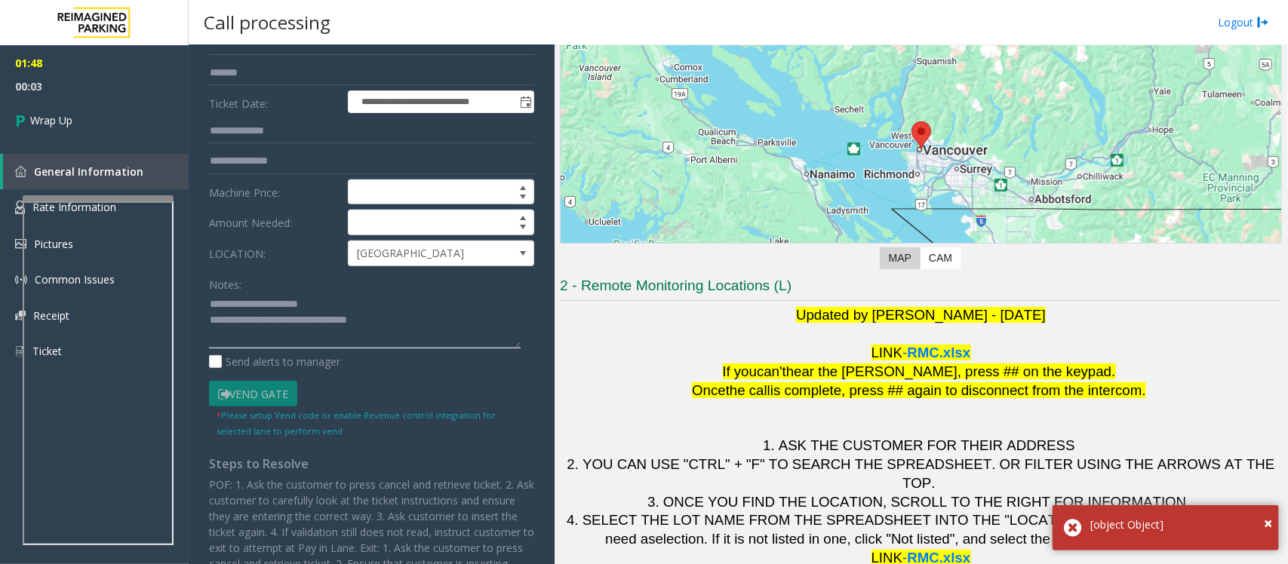
drag, startPoint x: 296, startPoint y: 318, endPoint x: 435, endPoint y: 323, distance: 138.1
click at [435, 323] on textarea at bounding box center [365, 321] width 312 height 57
click at [422, 323] on textarea at bounding box center [365, 321] width 312 height 57
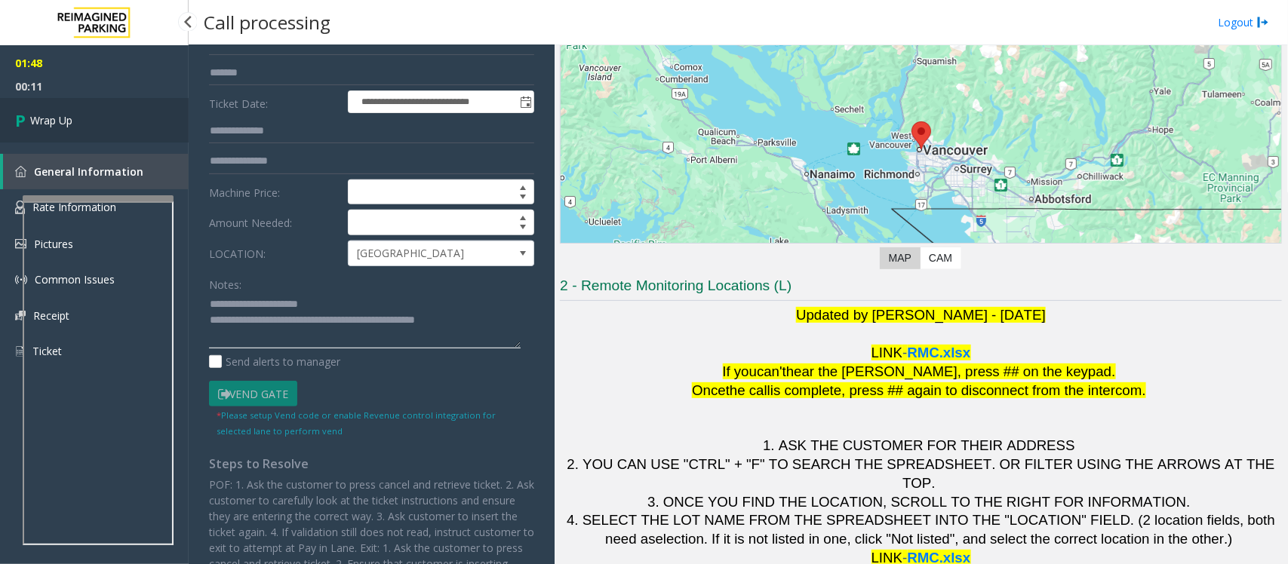
type textarea "**********"
click at [45, 124] on span "Wrap Up" at bounding box center [51, 120] width 42 height 16
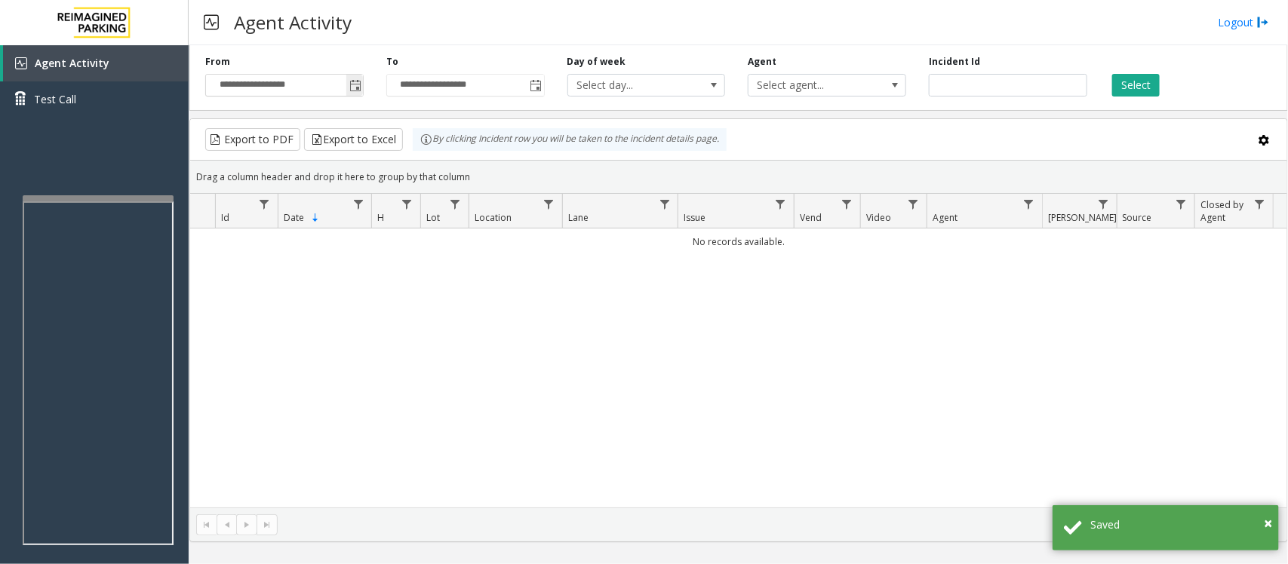
click at [359, 84] on span "Toggle popup" at bounding box center [355, 86] width 12 height 12
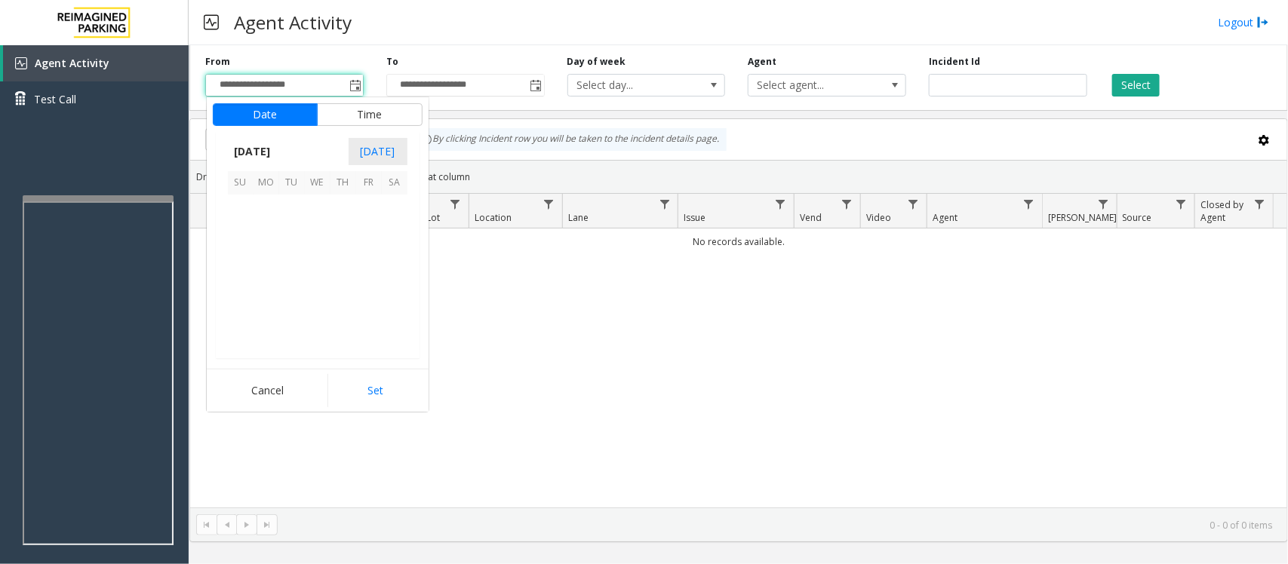
scroll to position [270793, 0]
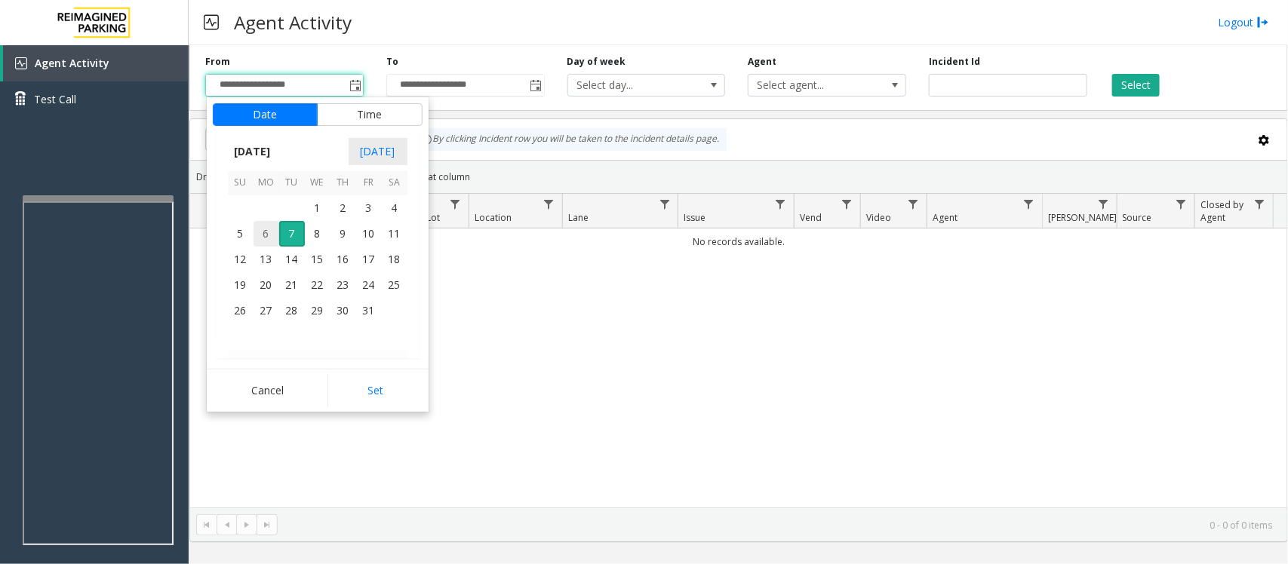
click at [269, 232] on span "6" at bounding box center [266, 234] width 26 height 26
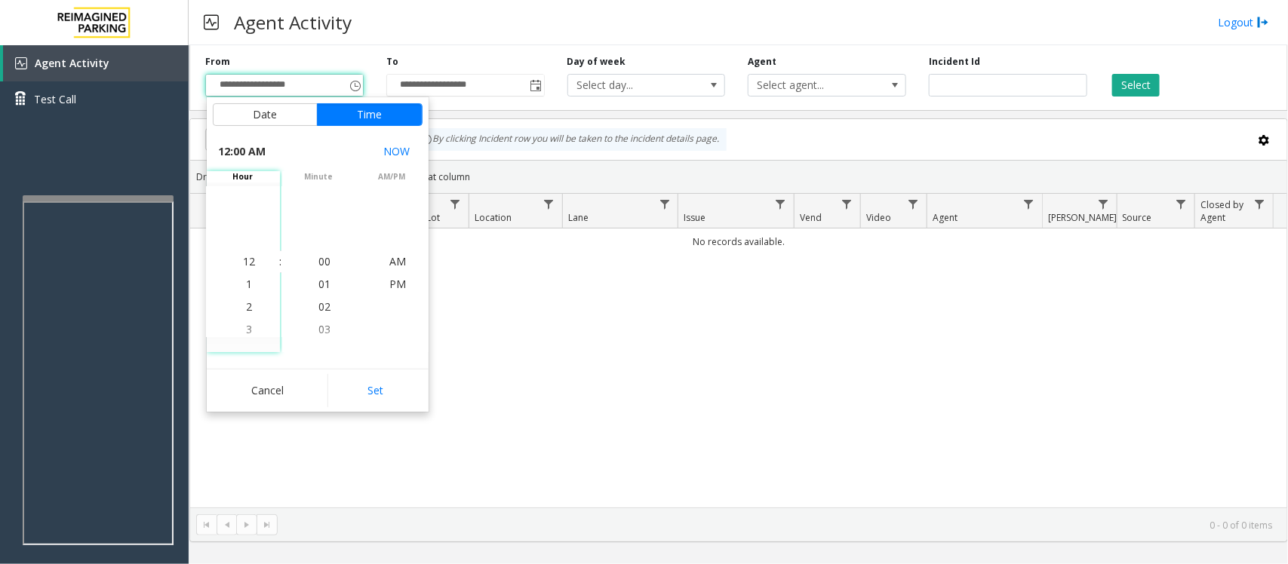
drag, startPoint x: 359, startPoint y: 385, endPoint x: 578, endPoint y: 351, distance: 221.4
click at [360, 385] on button "Set" at bounding box center [374, 390] width 95 height 33
type input "**********"
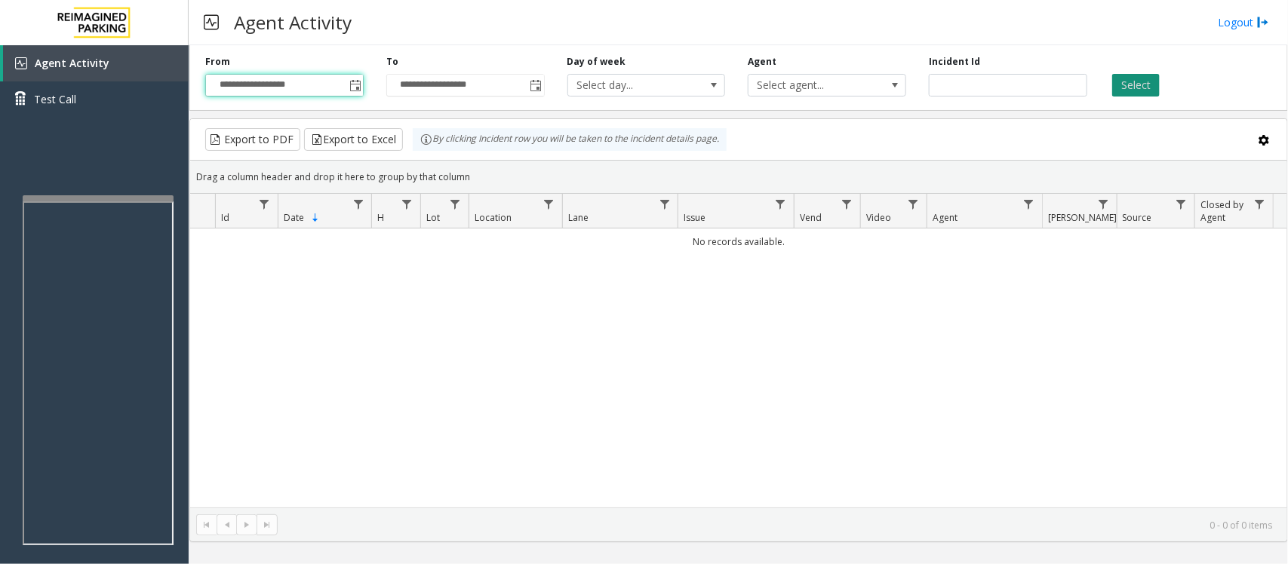
click at [1156, 74] on button "Select" at bounding box center [1136, 85] width 48 height 23
click at [1150, 81] on button "Select" at bounding box center [1136, 85] width 48 height 23
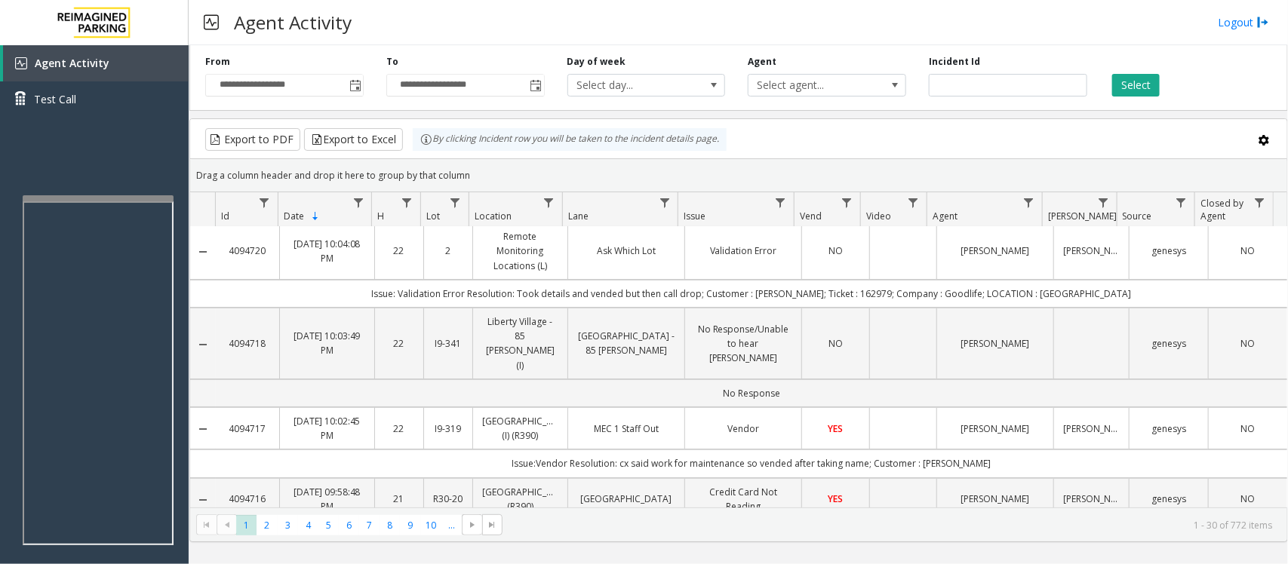
scroll to position [0, 0]
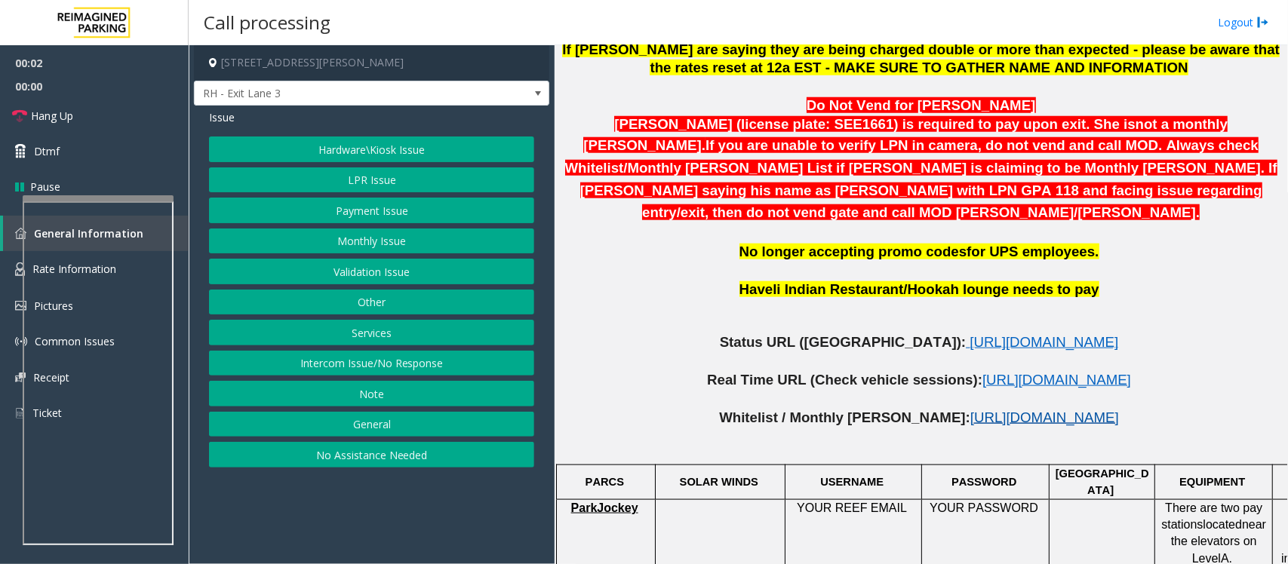
scroll to position [660, 0]
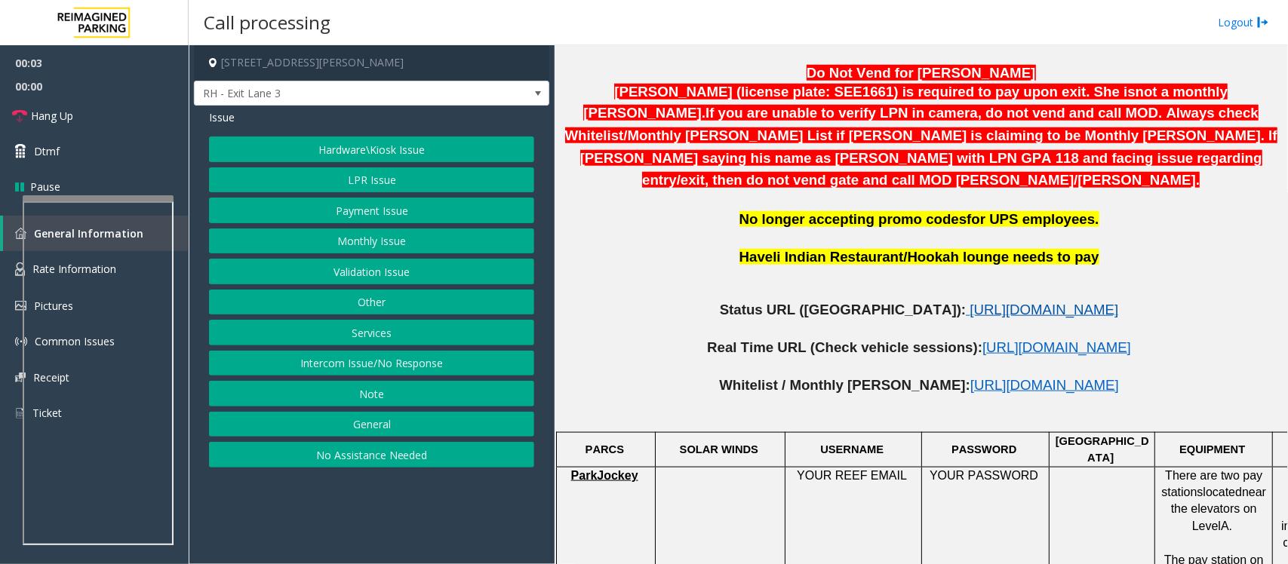
click at [969, 302] on span "[URL][DOMAIN_NAME]" at bounding box center [1043, 310] width 149 height 16
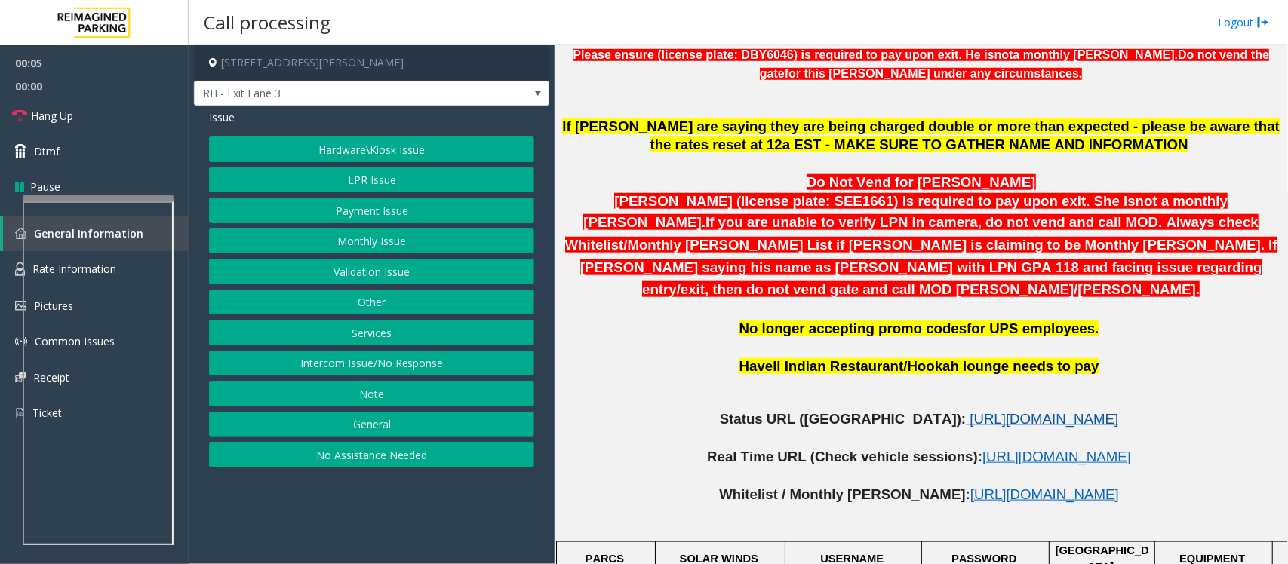
scroll to position [283, 0]
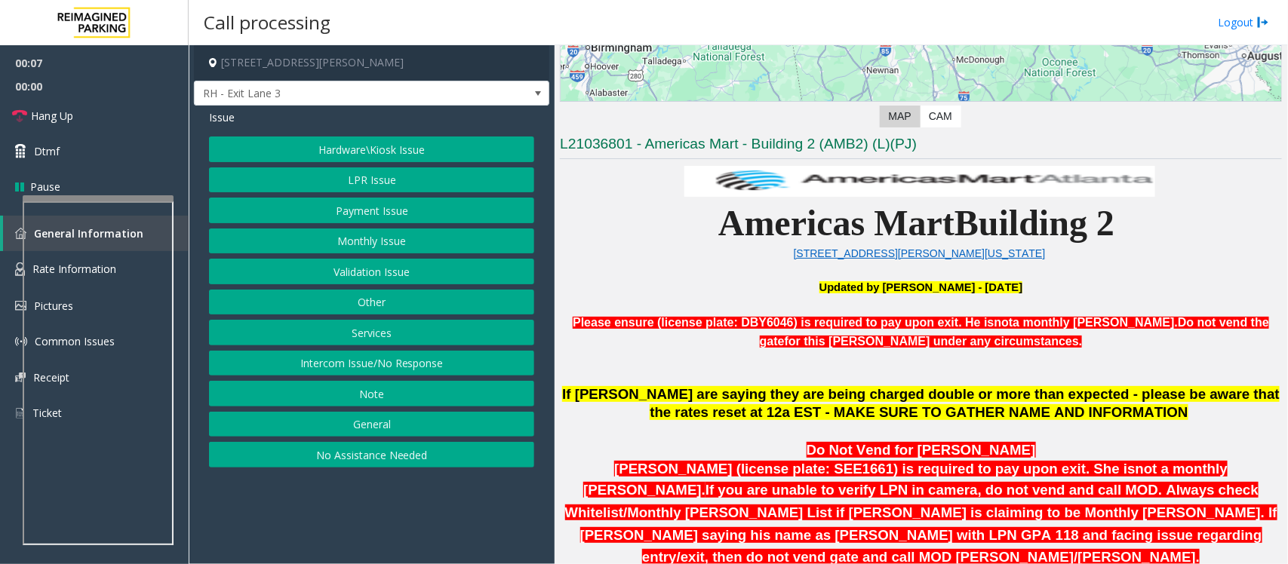
click at [356, 245] on button "Monthly Issue" at bounding box center [371, 242] width 325 height 26
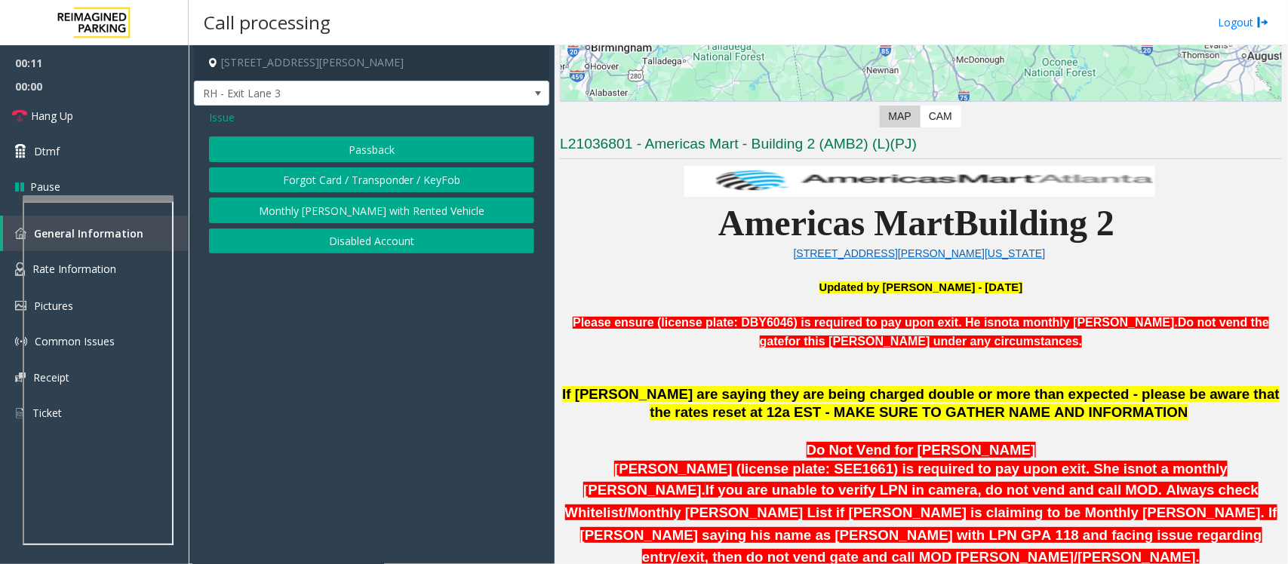
click at [356, 247] on button "Disabled Account" at bounding box center [371, 242] width 325 height 26
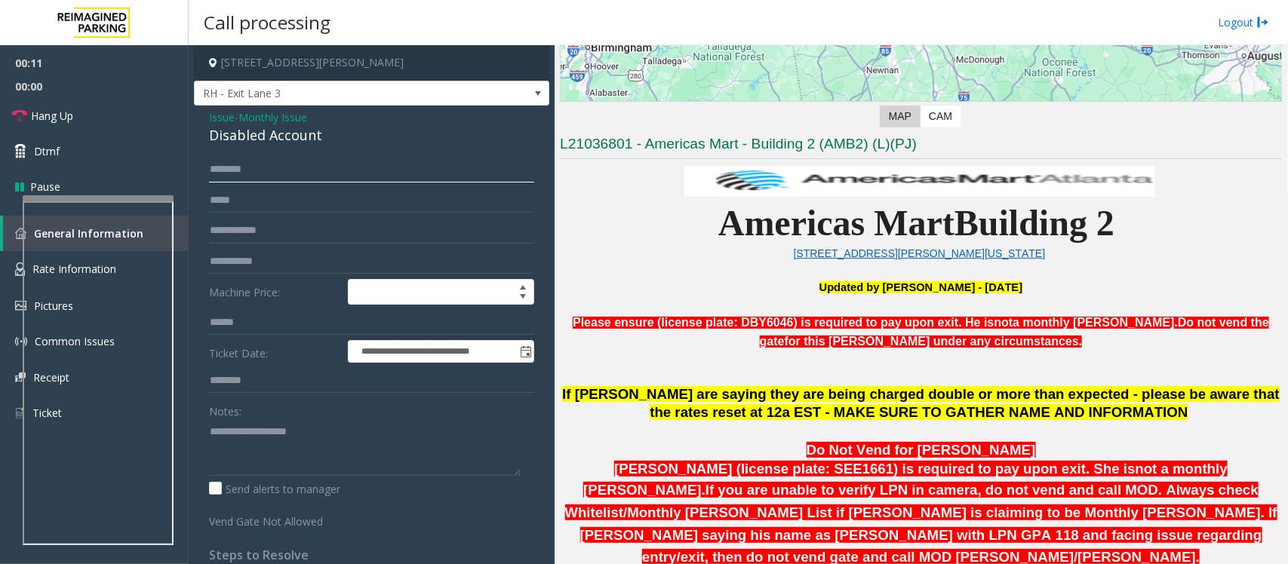
click at [257, 163] on input "text" at bounding box center [371, 170] width 325 height 26
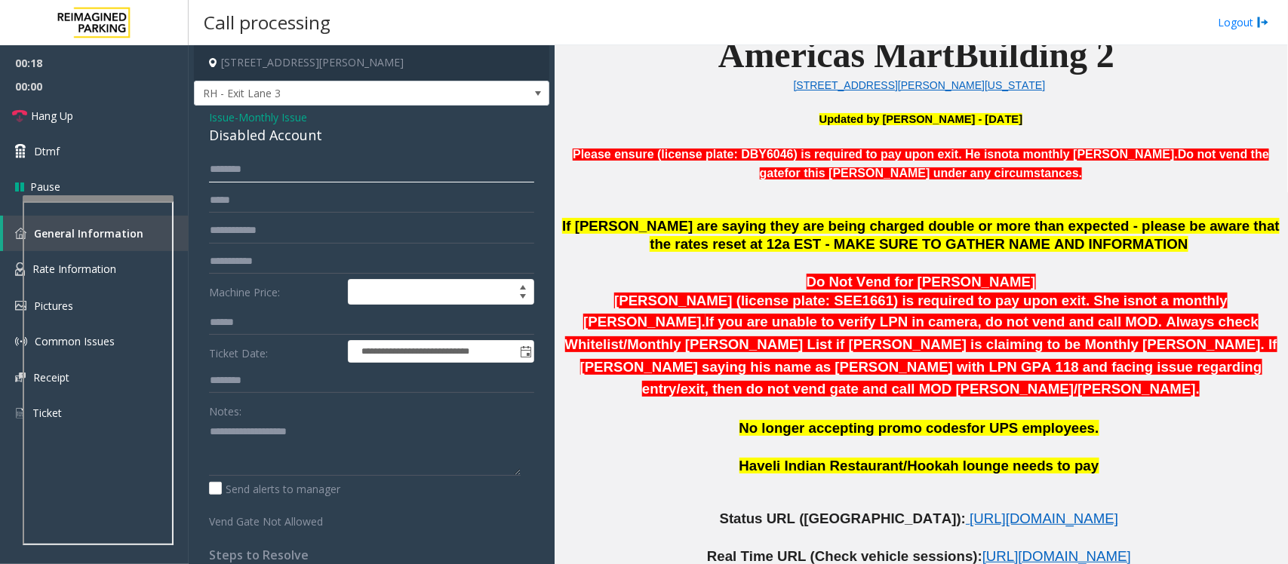
scroll to position [660, 0]
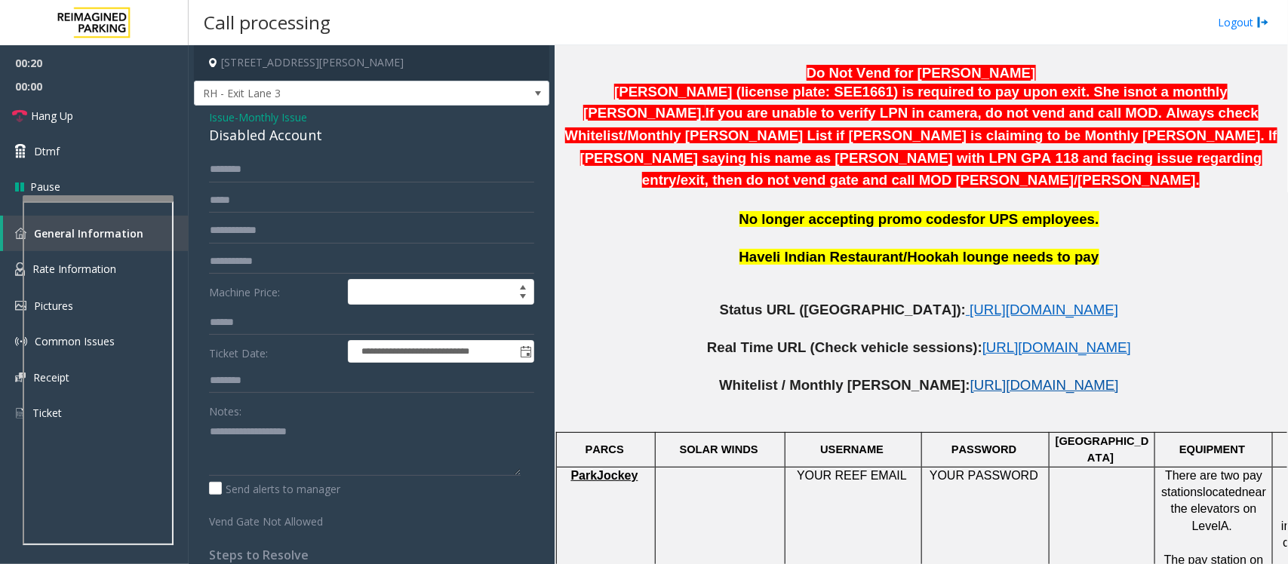
click at [970, 377] on span "[URL][DOMAIN_NAME]" at bounding box center [1044, 385] width 149 height 16
drag, startPoint x: 253, startPoint y: 170, endPoint x: 207, endPoint y: 175, distance: 46.3
click at [207, 175] on div "**********" at bounding box center [372, 418] width 348 height 522
type input "**********"
click at [247, 228] on input "text" at bounding box center [371, 231] width 325 height 26
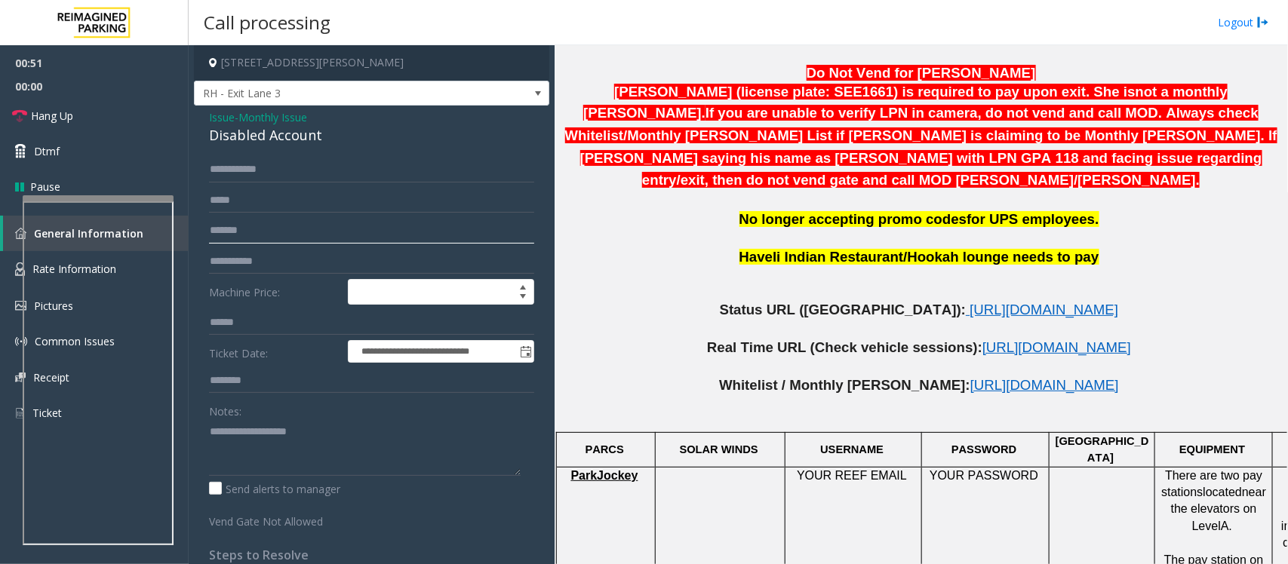
click at [209, 227] on input "*******" at bounding box center [371, 231] width 325 height 26
type input "********"
click at [969, 302] on span "[URL][DOMAIN_NAME]" at bounding box center [1043, 310] width 149 height 16
click at [235, 171] on input "**********" at bounding box center [371, 170] width 325 height 26
type input "**********"
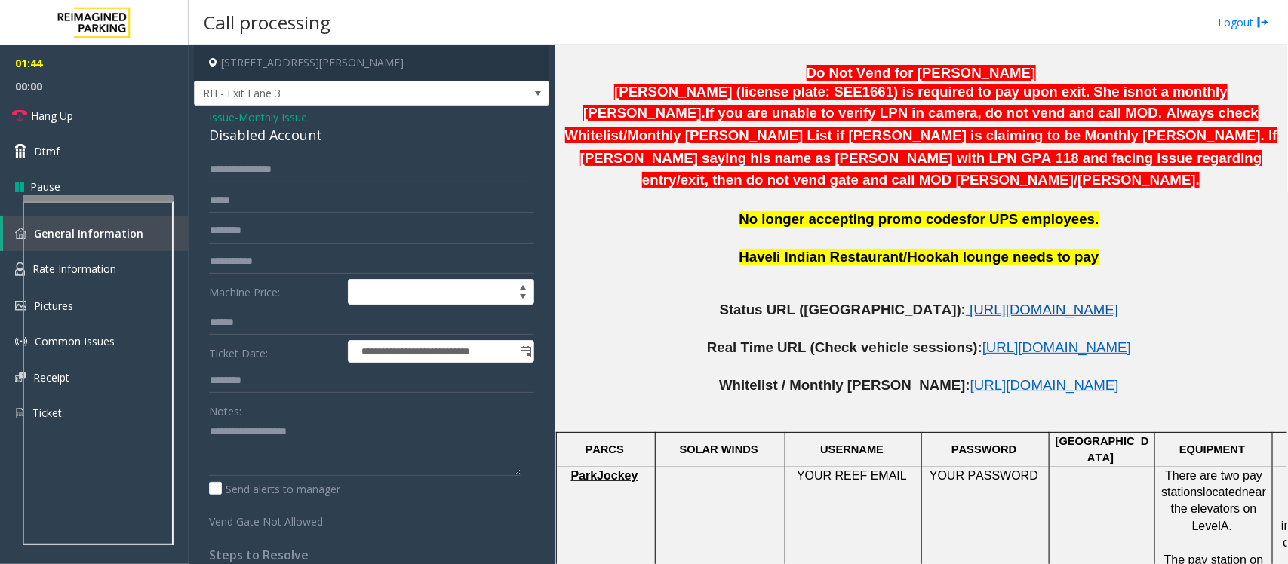
click at [969, 302] on span "[URL][DOMAIN_NAME]" at bounding box center [1043, 310] width 149 height 16
click at [239, 451] on textarea at bounding box center [365, 447] width 312 height 57
click at [255, 127] on div "Disabled Account" at bounding box center [371, 135] width 325 height 20
click at [255, 134] on div "Disabled Account" at bounding box center [371, 135] width 325 height 20
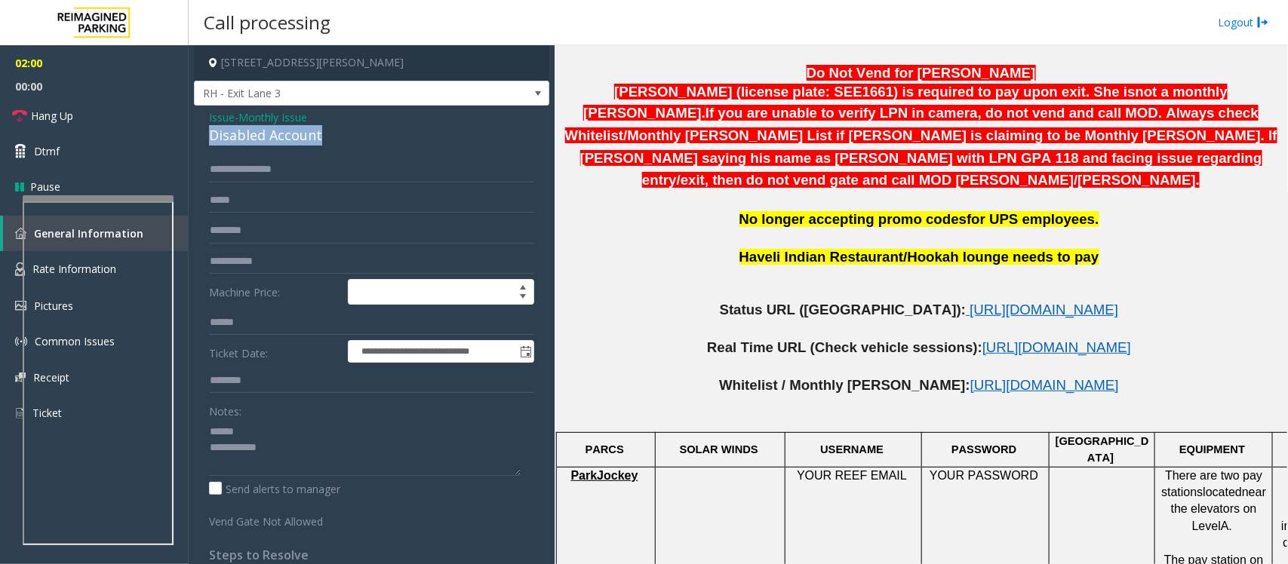
click at [255, 134] on div "Disabled Account" at bounding box center [371, 135] width 325 height 20
click at [143, 124] on link "Hang Up" at bounding box center [94, 115] width 189 height 35
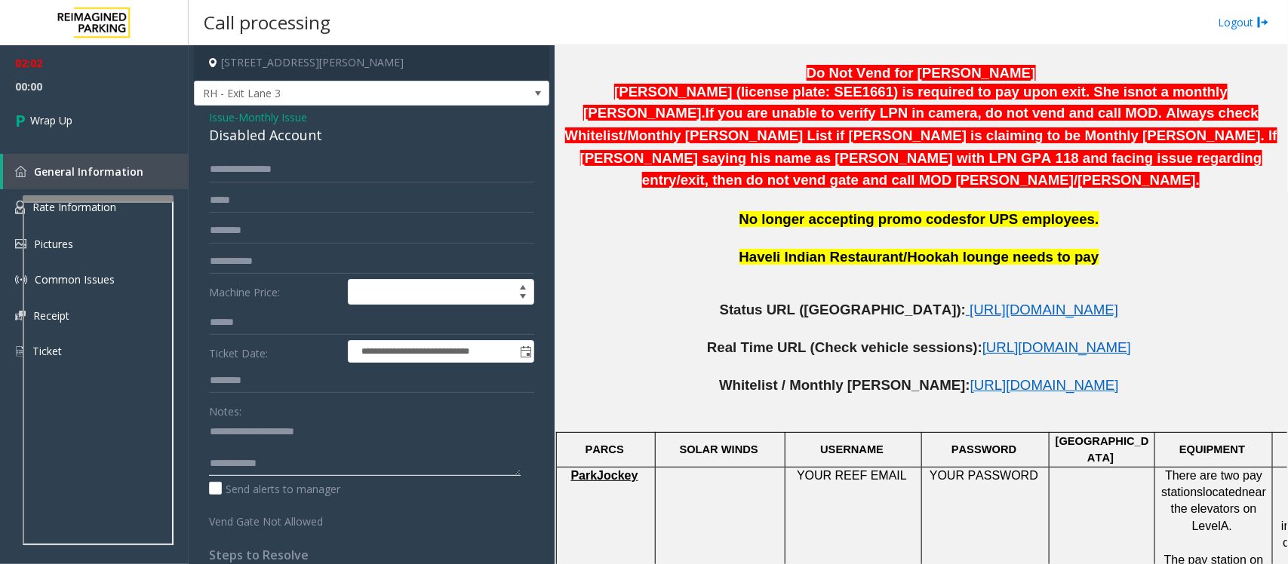
click at [302, 469] on textarea at bounding box center [365, 447] width 312 height 57
click at [393, 462] on textarea at bounding box center [365, 447] width 312 height 57
type textarea "**********"
click at [84, 119] on link "Wrap Up" at bounding box center [94, 120] width 189 height 45
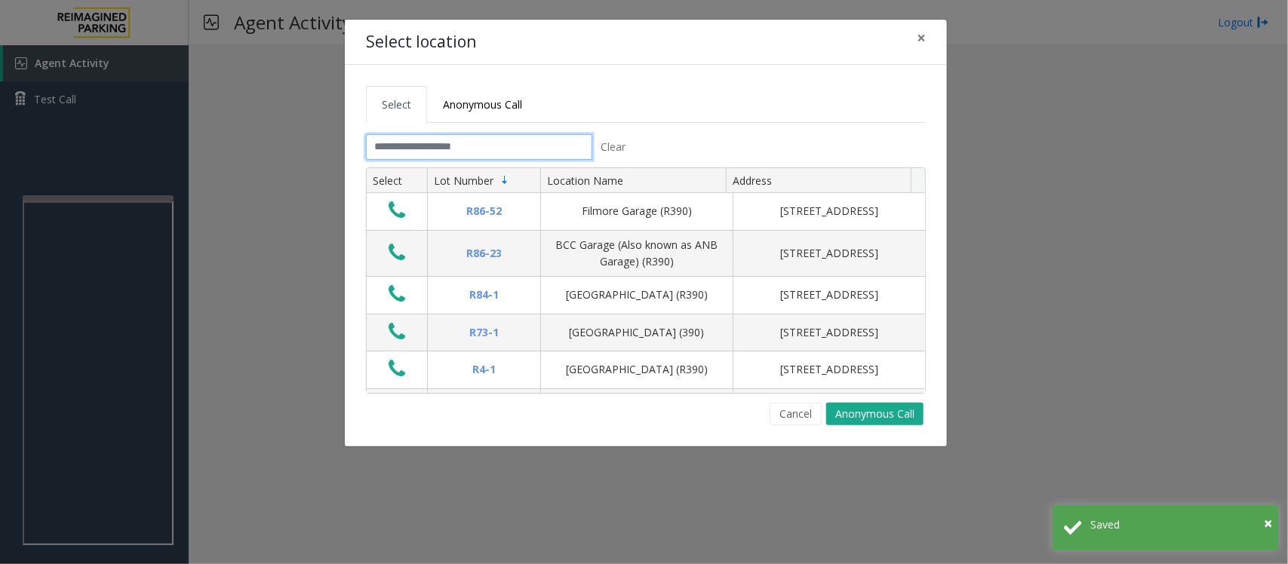
click at [560, 149] on input "text" at bounding box center [479, 147] width 226 height 26
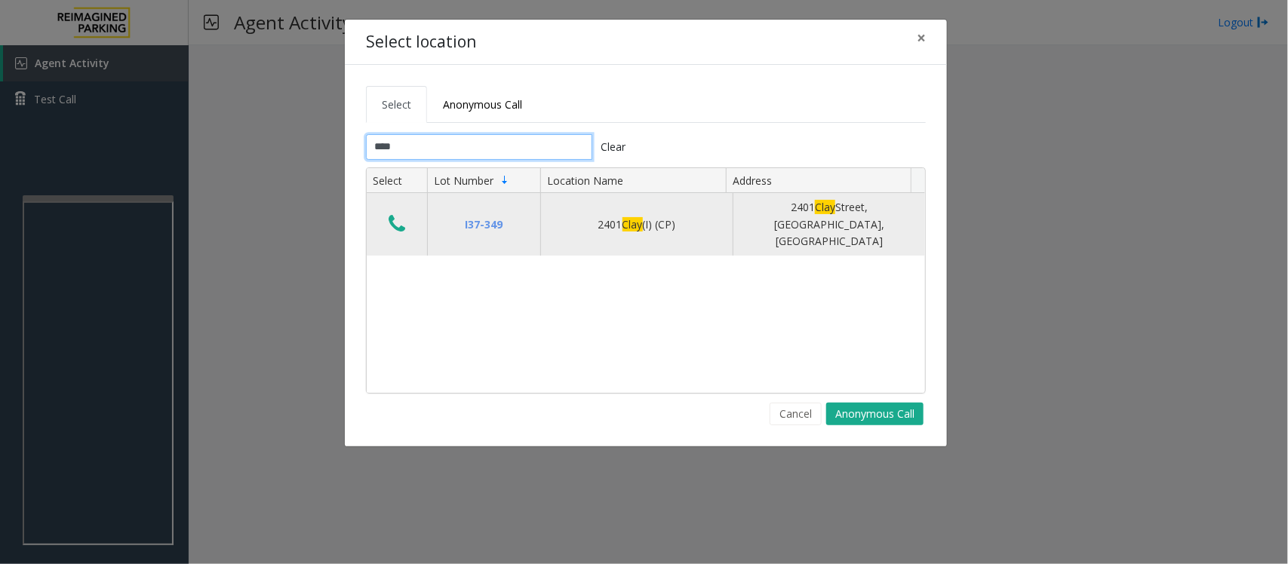
type input "****"
click at [404, 220] on icon "Data table" at bounding box center [396, 223] width 17 height 21
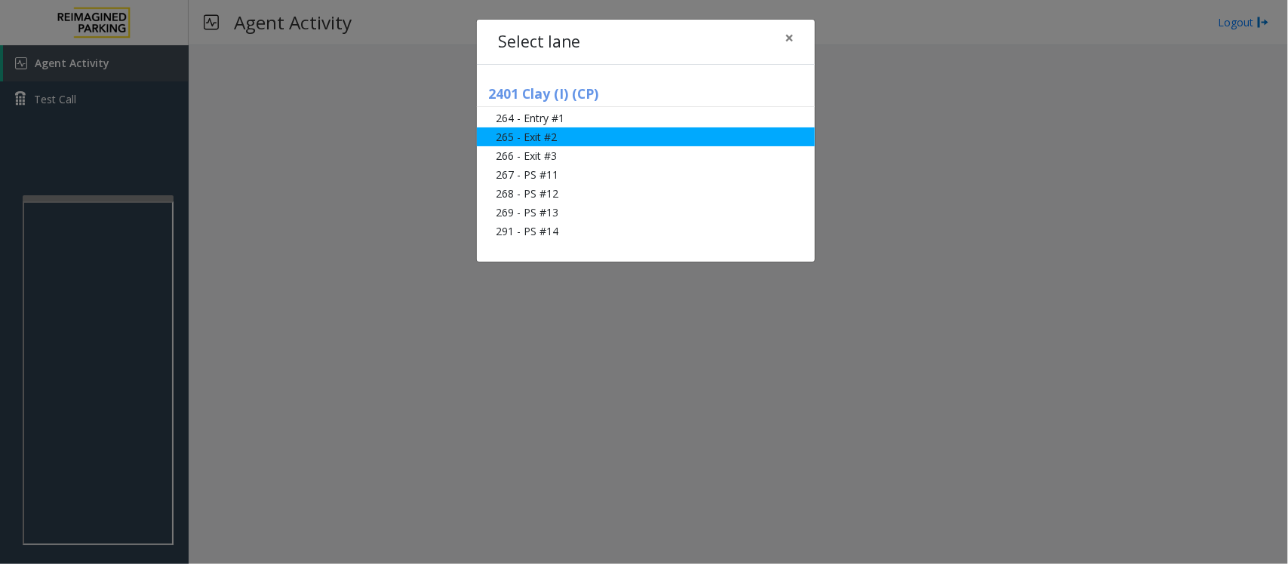
click at [509, 136] on li "265 - Exit #2" at bounding box center [646, 136] width 338 height 19
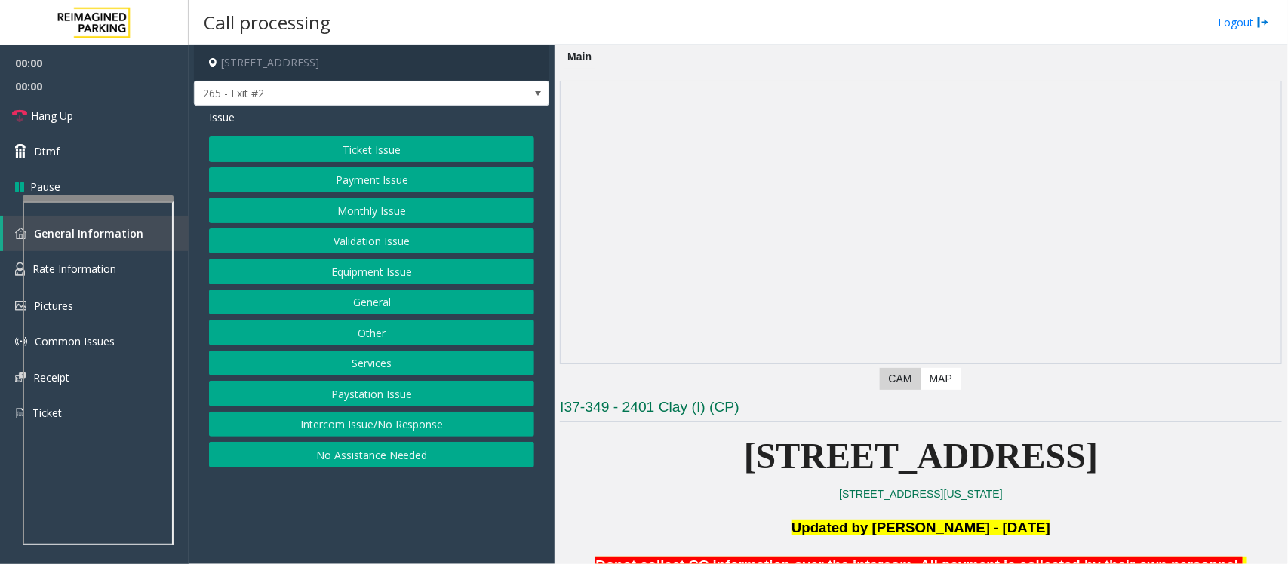
click at [385, 147] on button "Ticket Issue" at bounding box center [371, 150] width 325 height 26
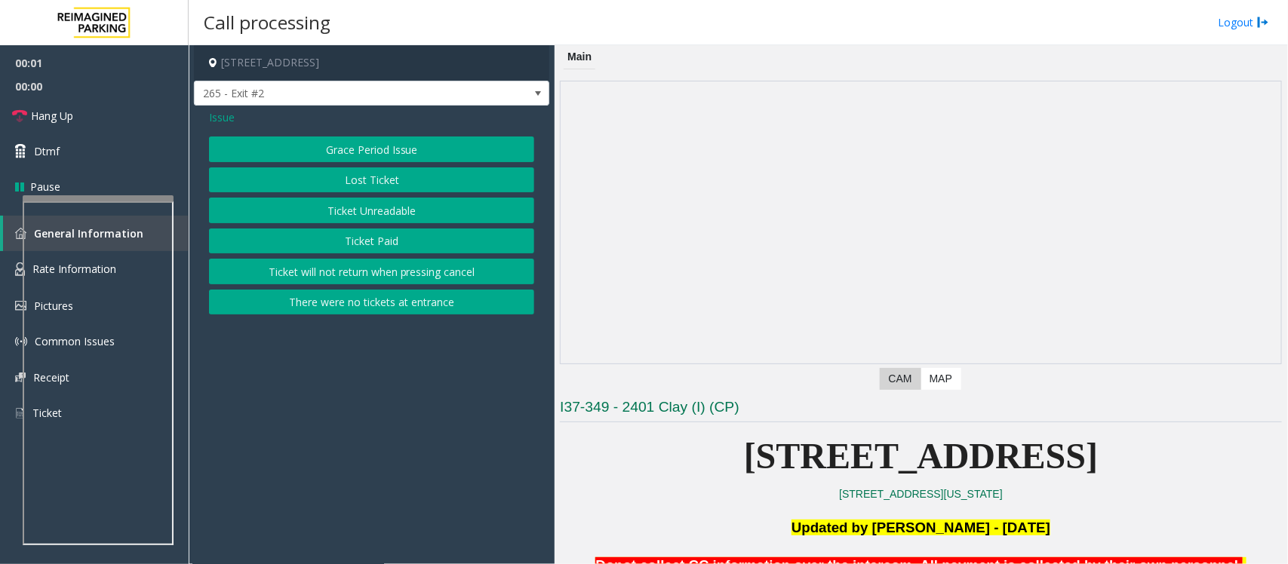
click at [374, 216] on button "Ticket Unreadable" at bounding box center [371, 211] width 325 height 26
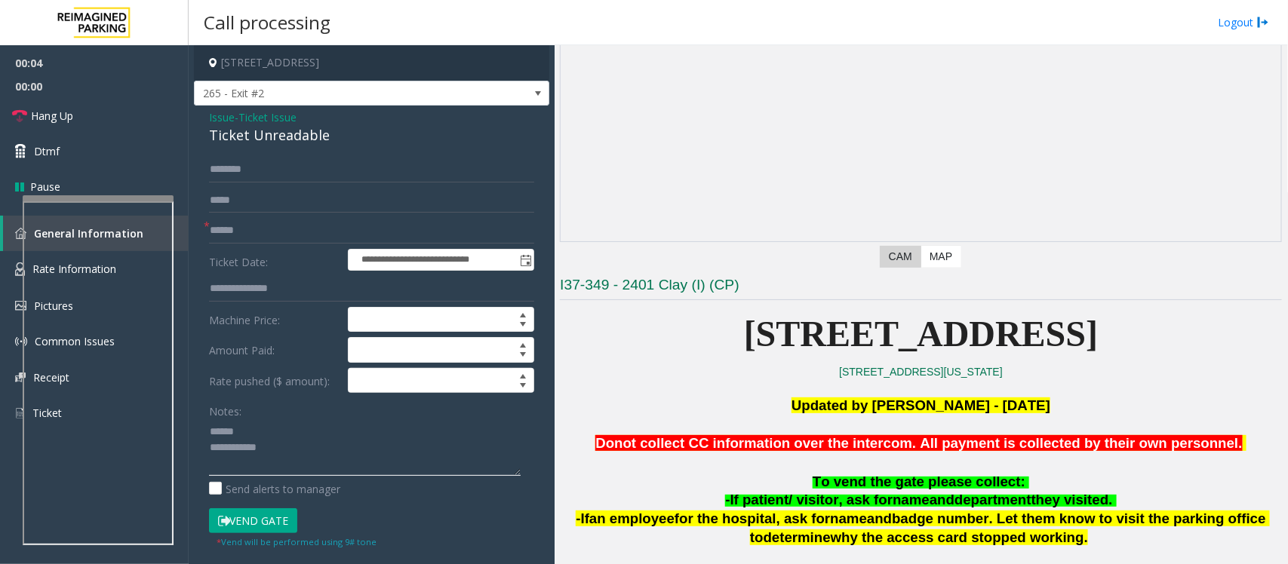
scroll to position [377, 0]
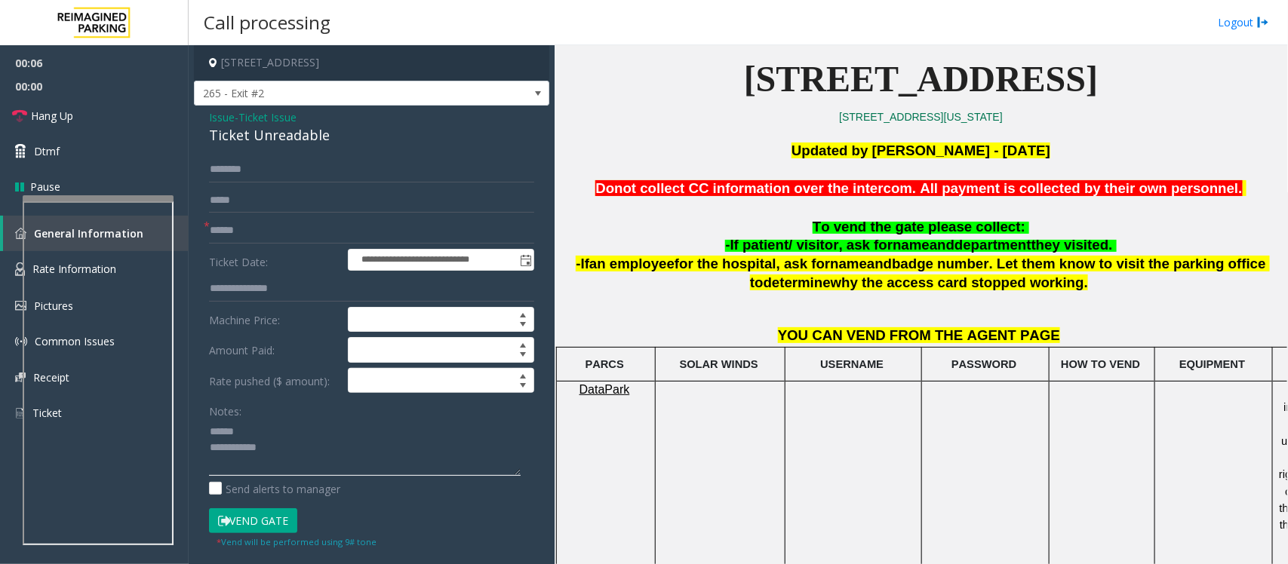
type textarea "**********"
click at [239, 234] on input "text" at bounding box center [371, 231] width 325 height 26
type input "******"
click at [255, 137] on div "Ticket Unreadable" at bounding box center [371, 135] width 325 height 20
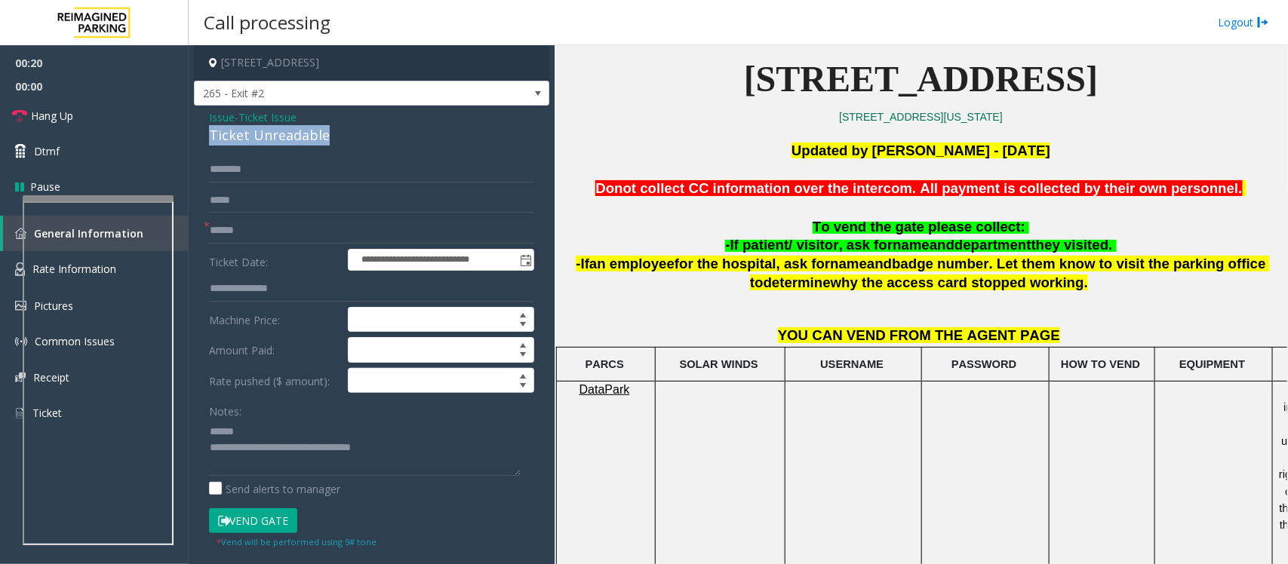
click at [255, 137] on div "Ticket Unreadable" at bounding box center [371, 135] width 325 height 20
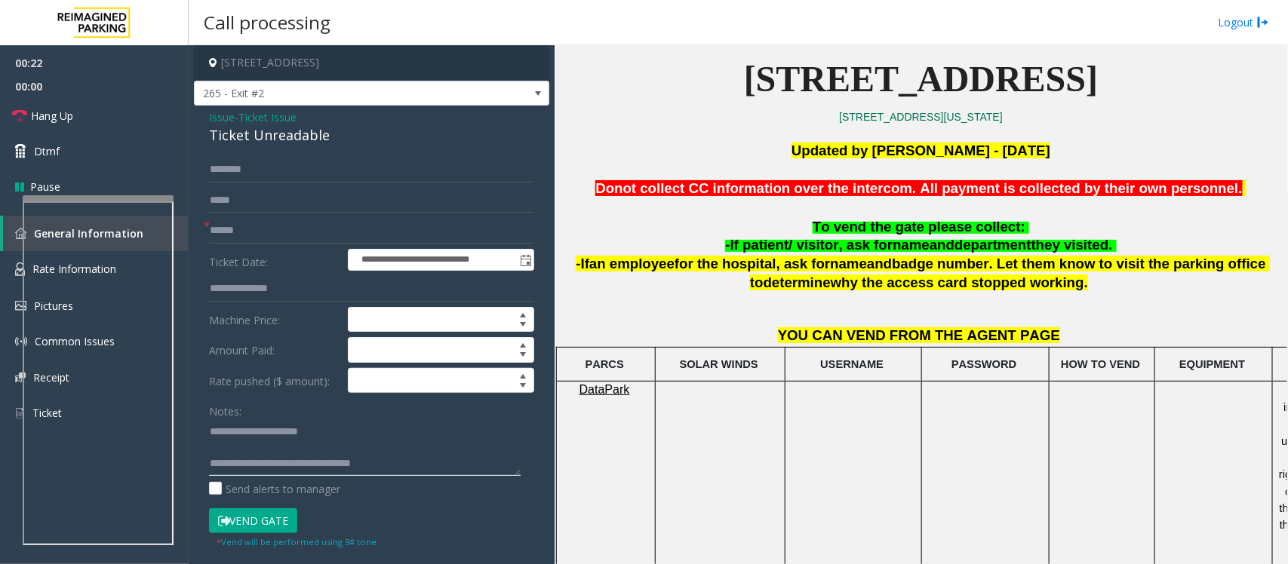
type textarea "**********"
click at [253, 174] on input "text" at bounding box center [371, 170] width 325 height 26
type input "*"
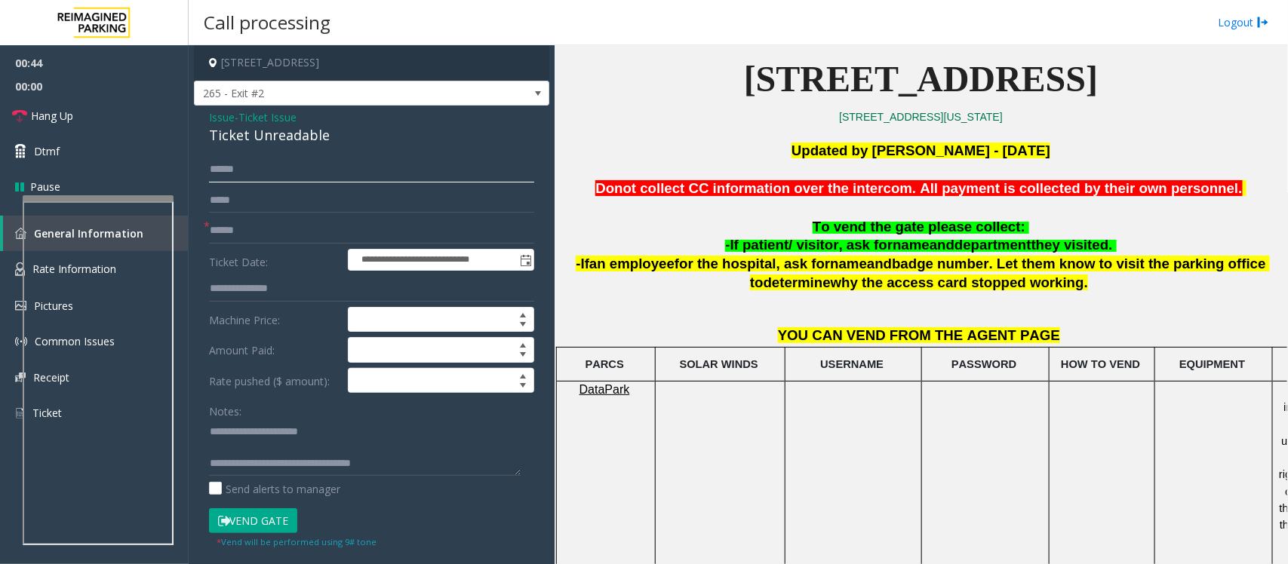
type input "******"
click at [253, 446] on textarea at bounding box center [365, 447] width 312 height 57
drag, startPoint x: 208, startPoint y: 431, endPoint x: 243, endPoint y: 439, distance: 35.7
click at [209, 431] on textarea at bounding box center [365, 447] width 312 height 57
click at [332, 436] on textarea at bounding box center [365, 447] width 312 height 57
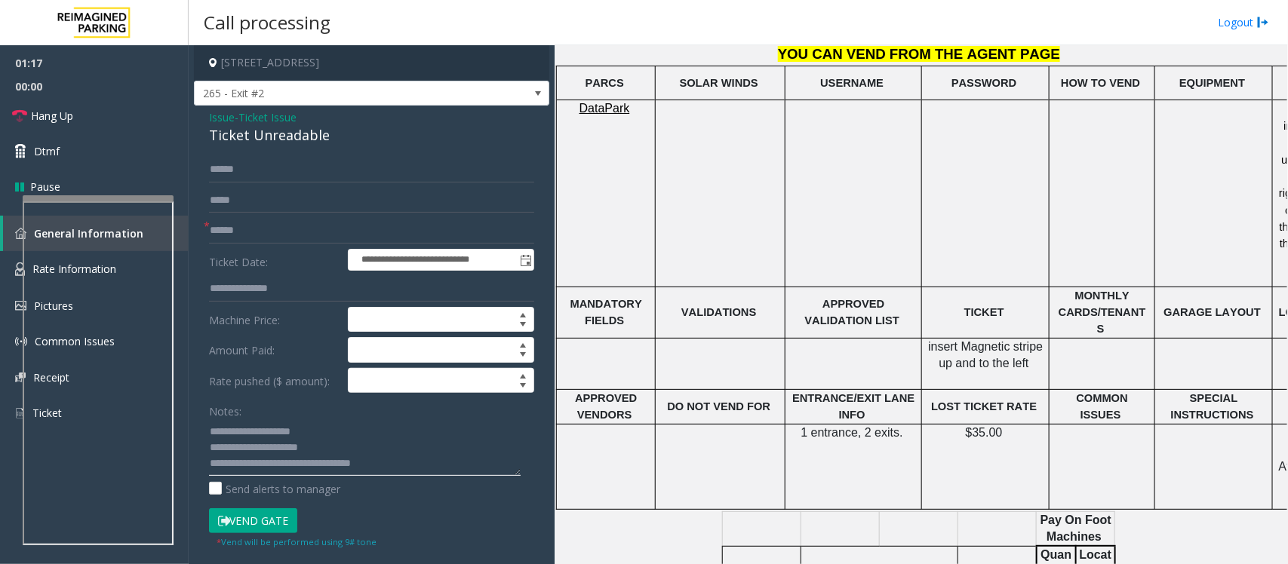
scroll to position [660, 0]
type textarea "**********"
click at [264, 528] on button "Vend Gate" at bounding box center [253, 521] width 88 height 26
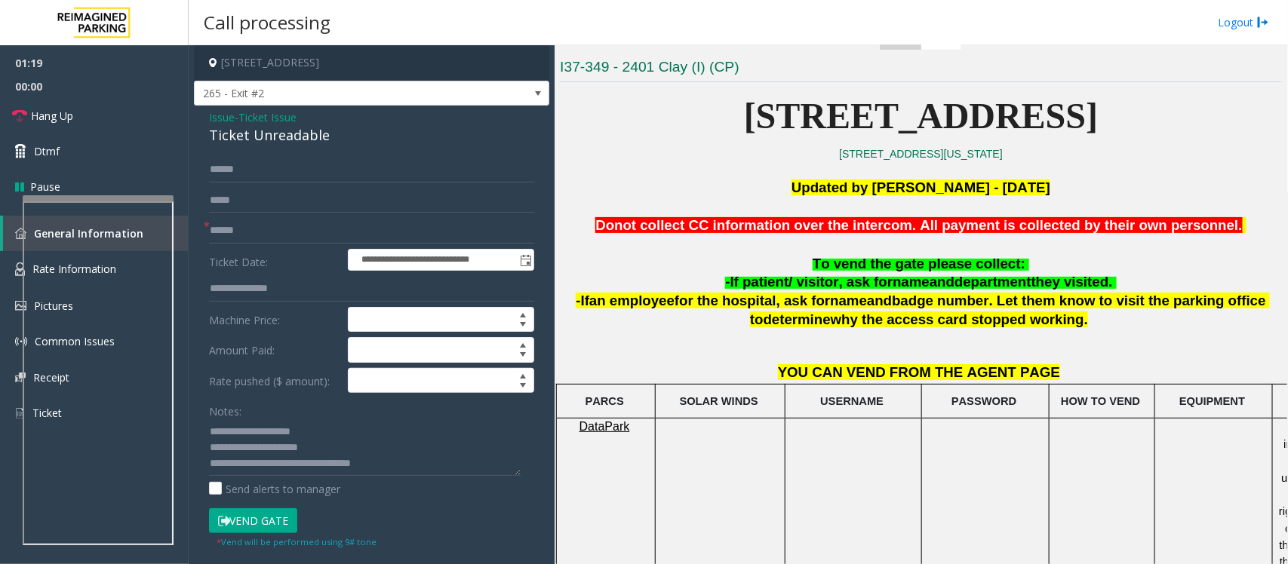
scroll to position [283, 0]
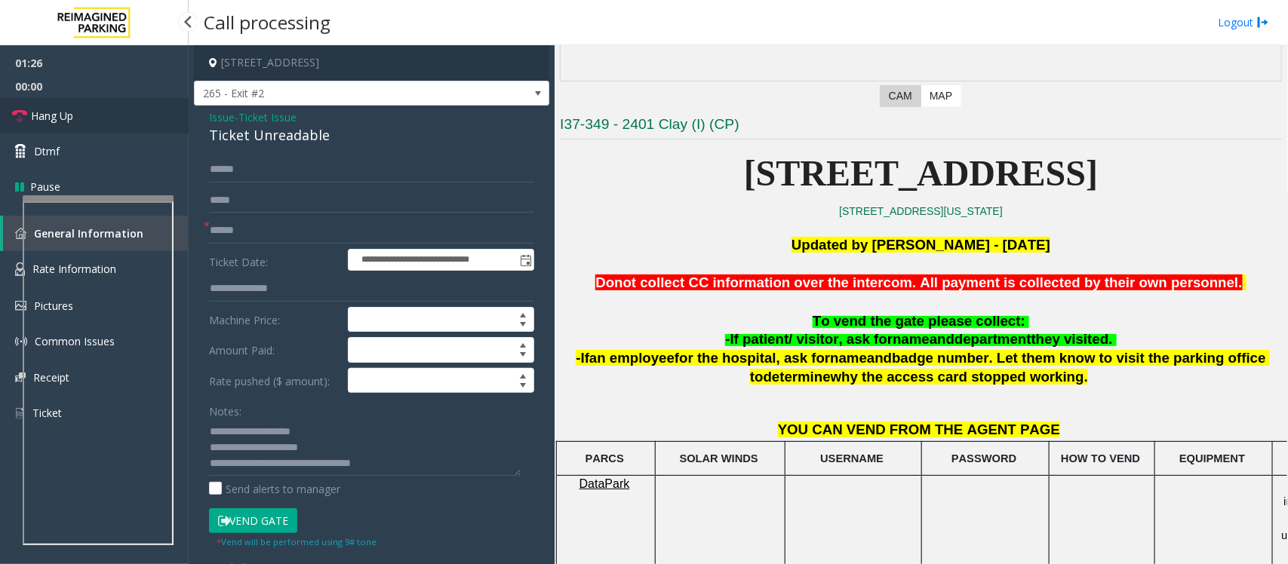
click at [45, 124] on link "Hang Up" at bounding box center [94, 115] width 189 height 35
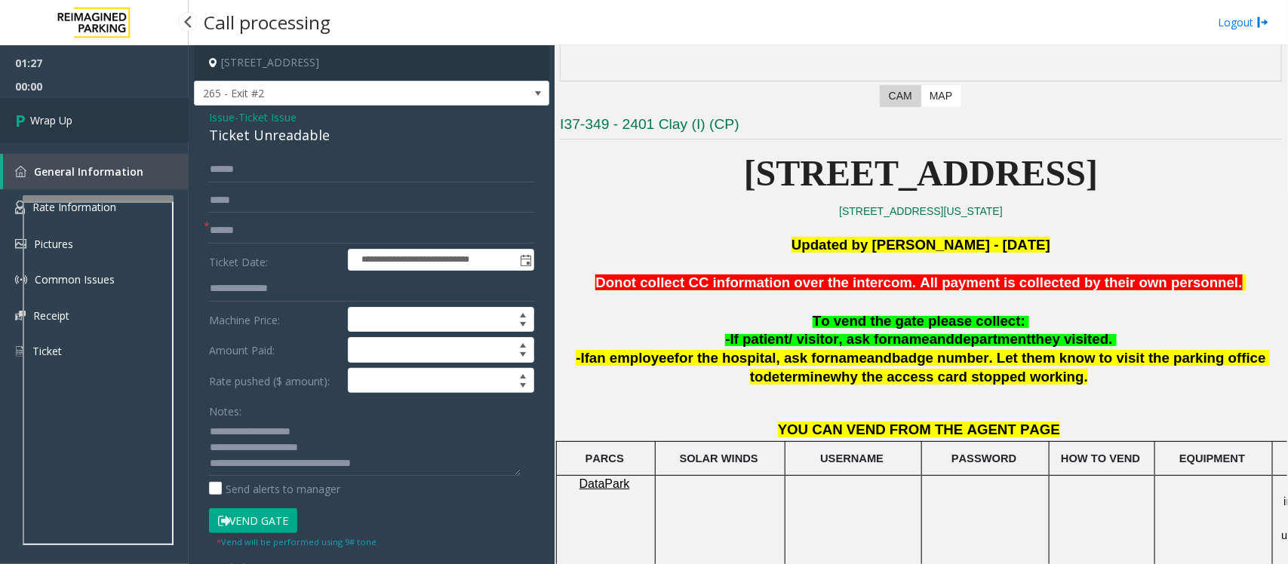
click at [45, 124] on span "Wrap Up" at bounding box center [51, 120] width 42 height 16
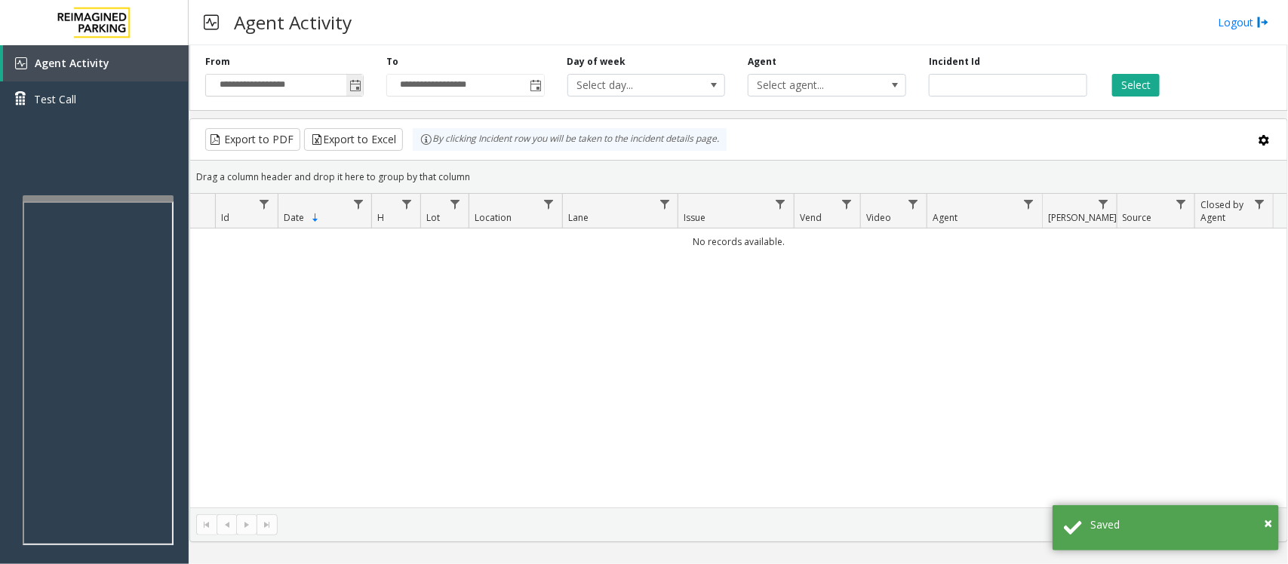
click at [362, 88] on span "Toggle popup" at bounding box center [354, 85] width 17 height 24
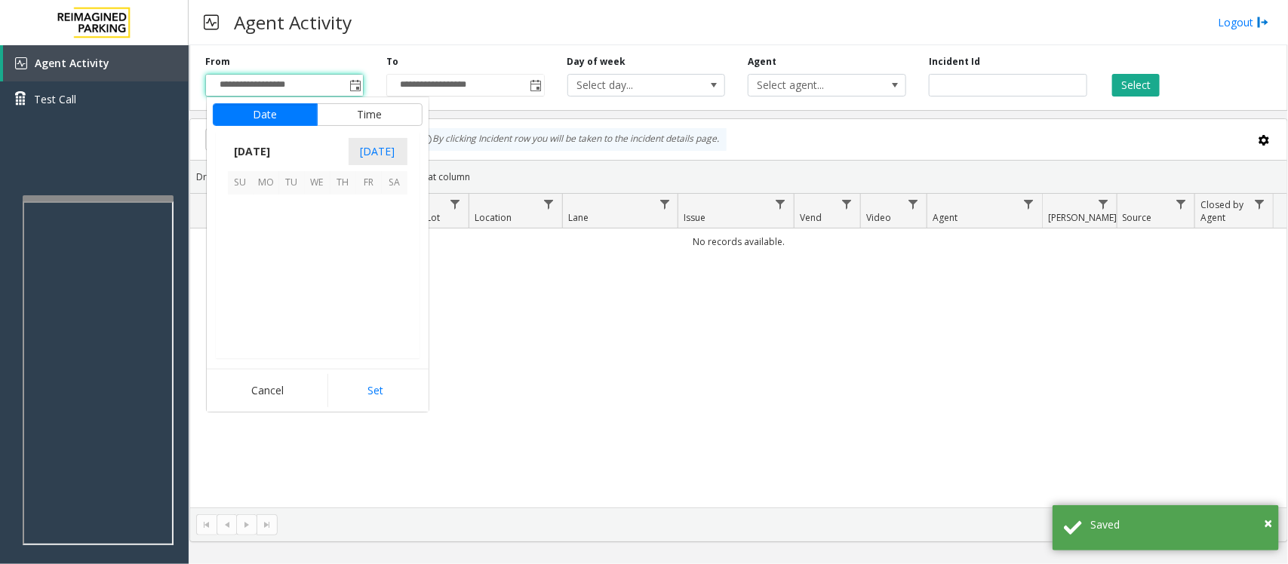
scroll to position [270793, 0]
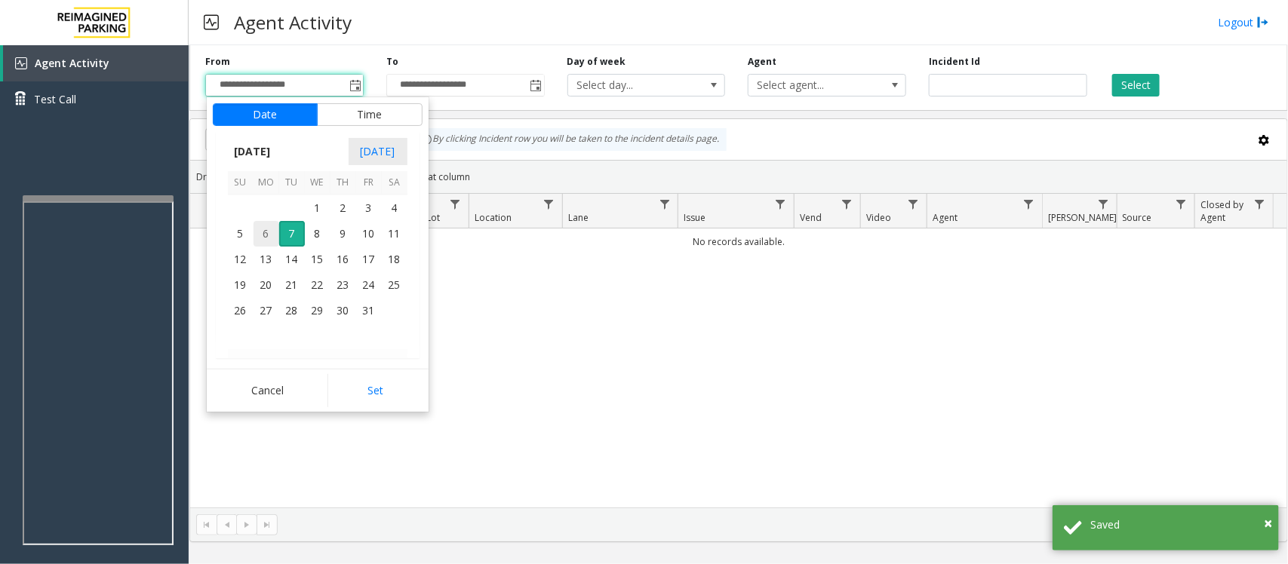
click at [265, 230] on span "6" at bounding box center [266, 234] width 26 height 26
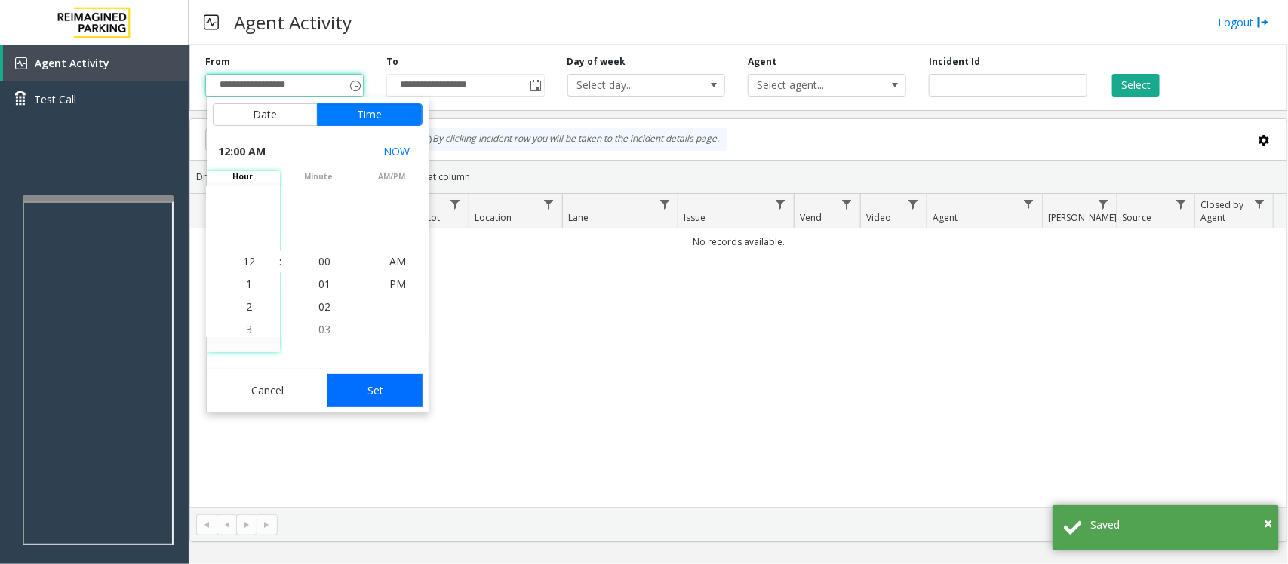
click at [367, 385] on button "Set" at bounding box center [374, 390] width 95 height 33
type input "**********"
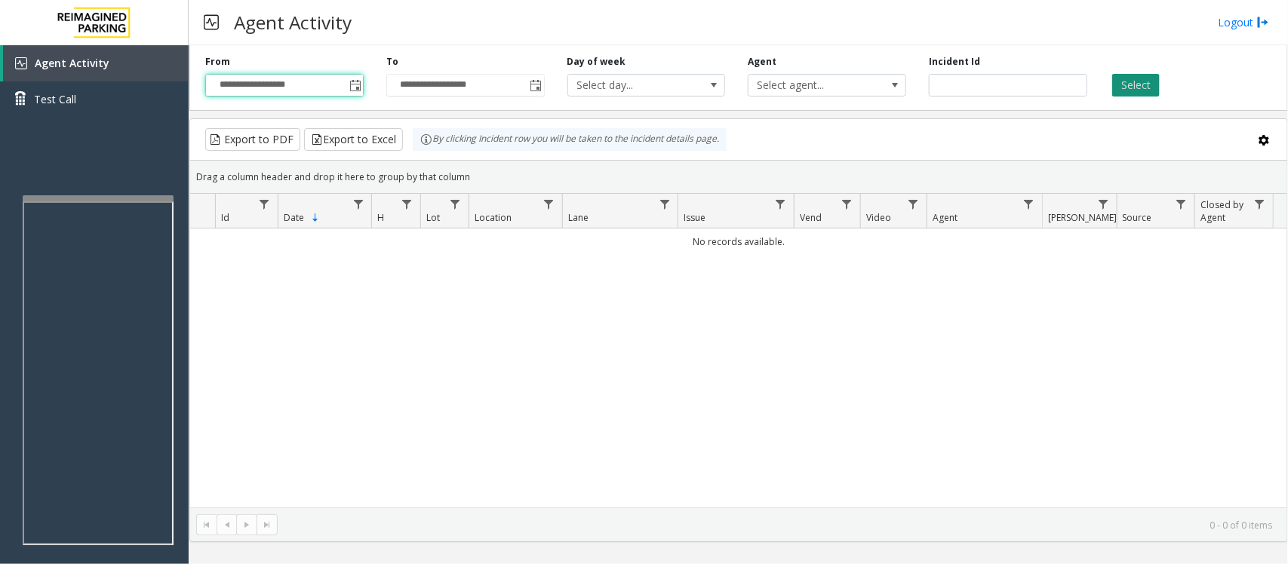
click at [1145, 87] on button "Select" at bounding box center [1136, 85] width 48 height 23
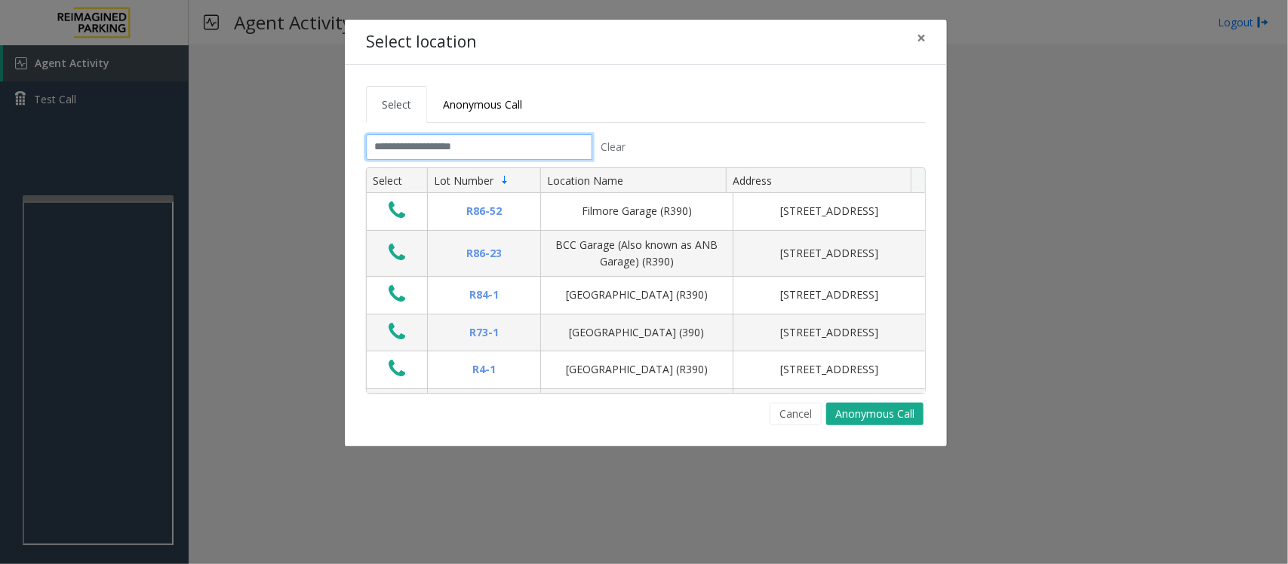
click at [517, 145] on input "text" at bounding box center [479, 147] width 226 height 26
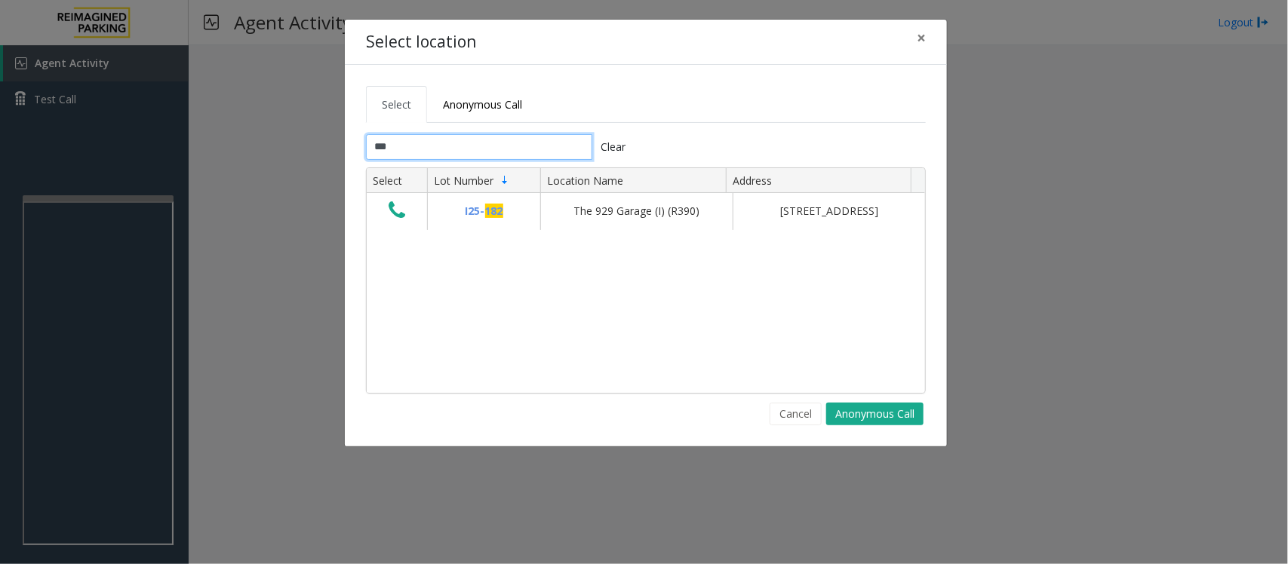
click at [438, 152] on input "***" at bounding box center [479, 147] width 226 height 26
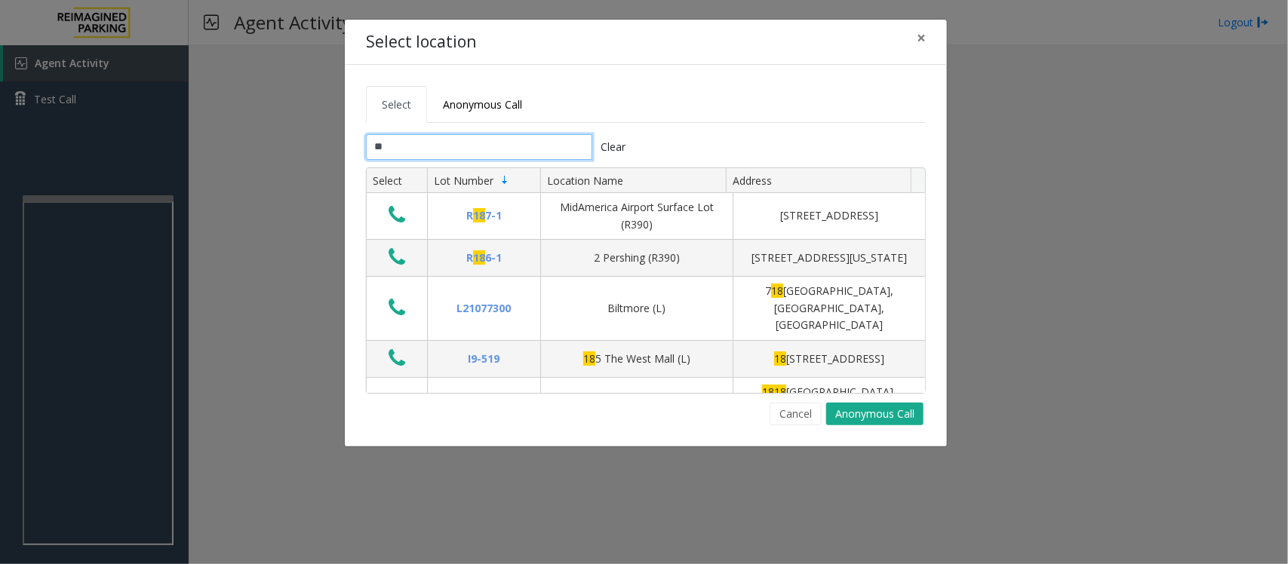
type input "*"
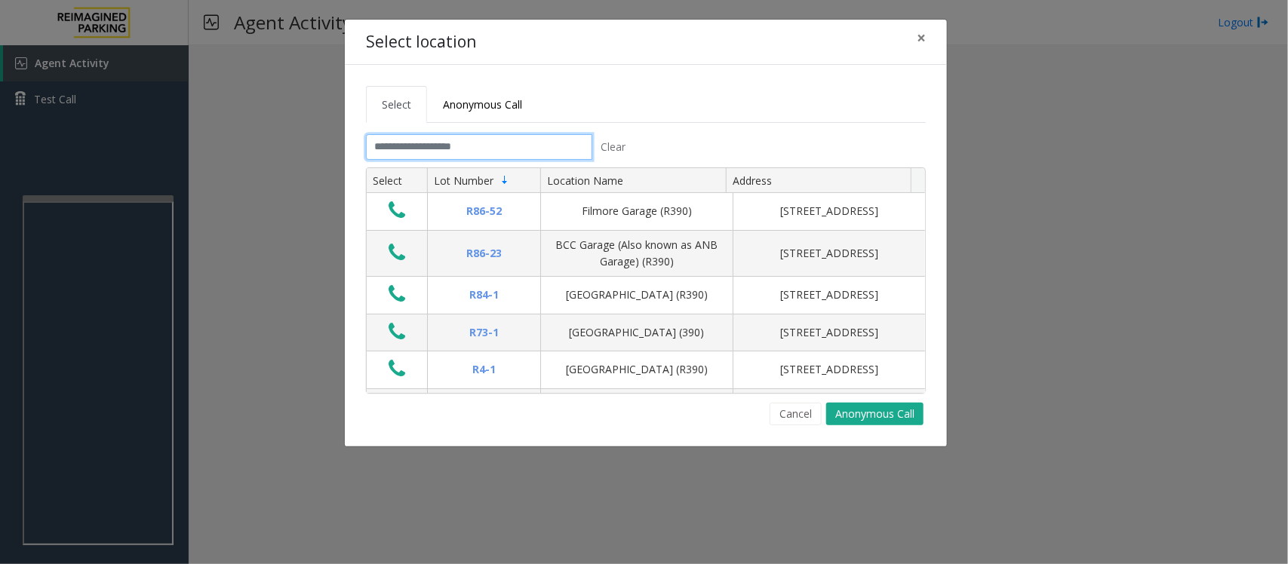
click at [462, 144] on input "text" at bounding box center [479, 147] width 226 height 26
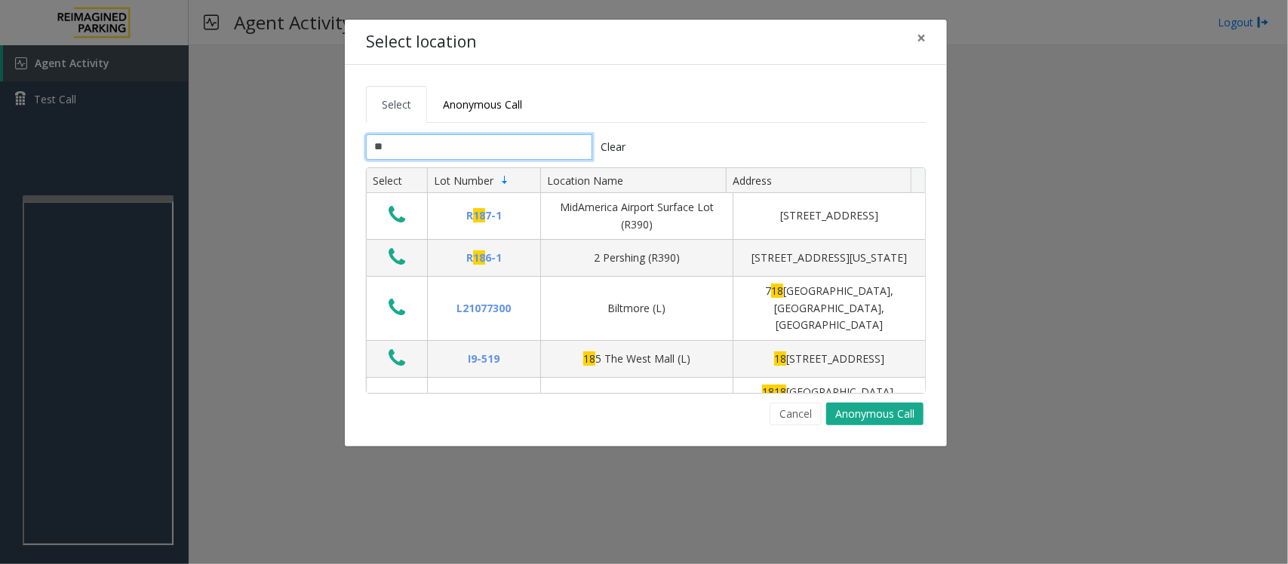
type input "*"
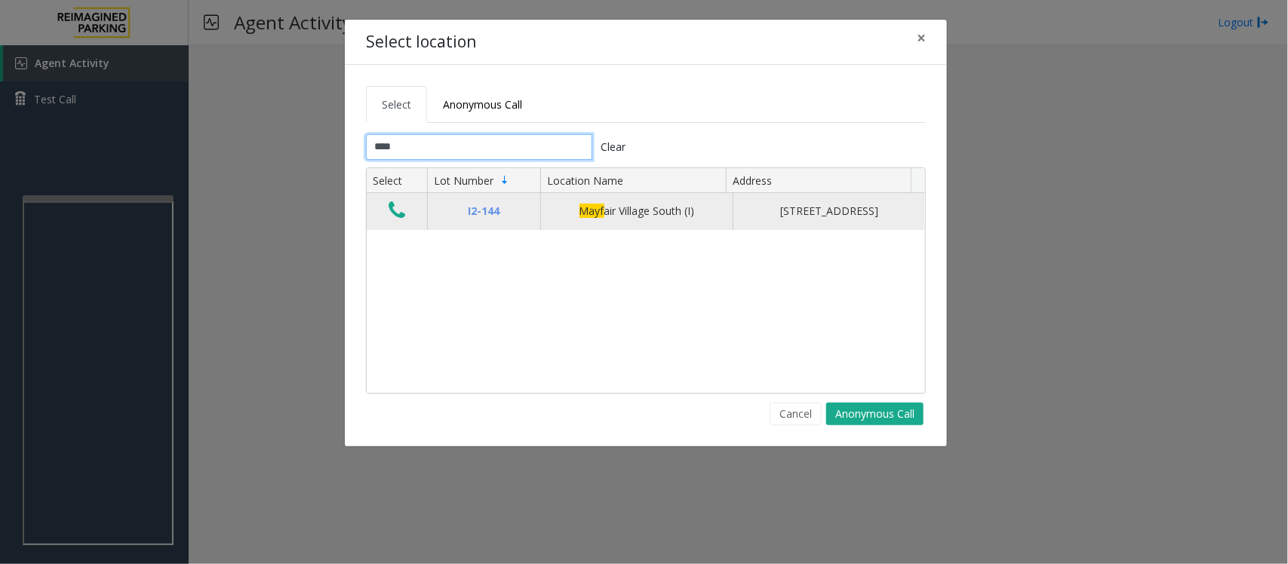
type input "****"
click at [405, 221] on icon "Data table" at bounding box center [396, 210] width 17 height 21
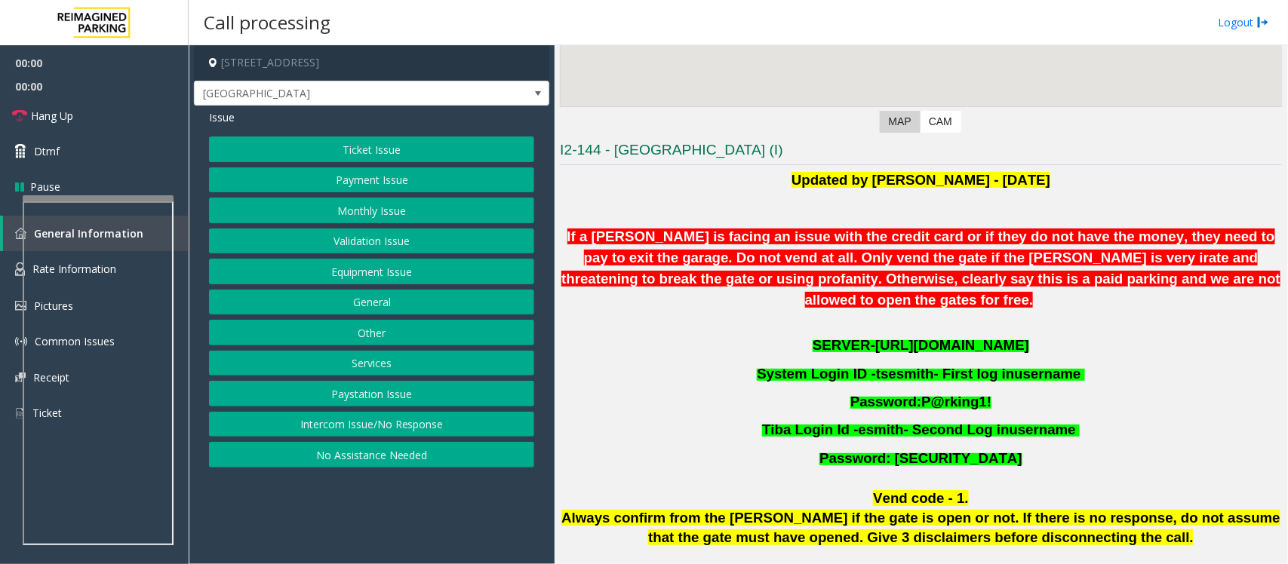
scroll to position [283, 0]
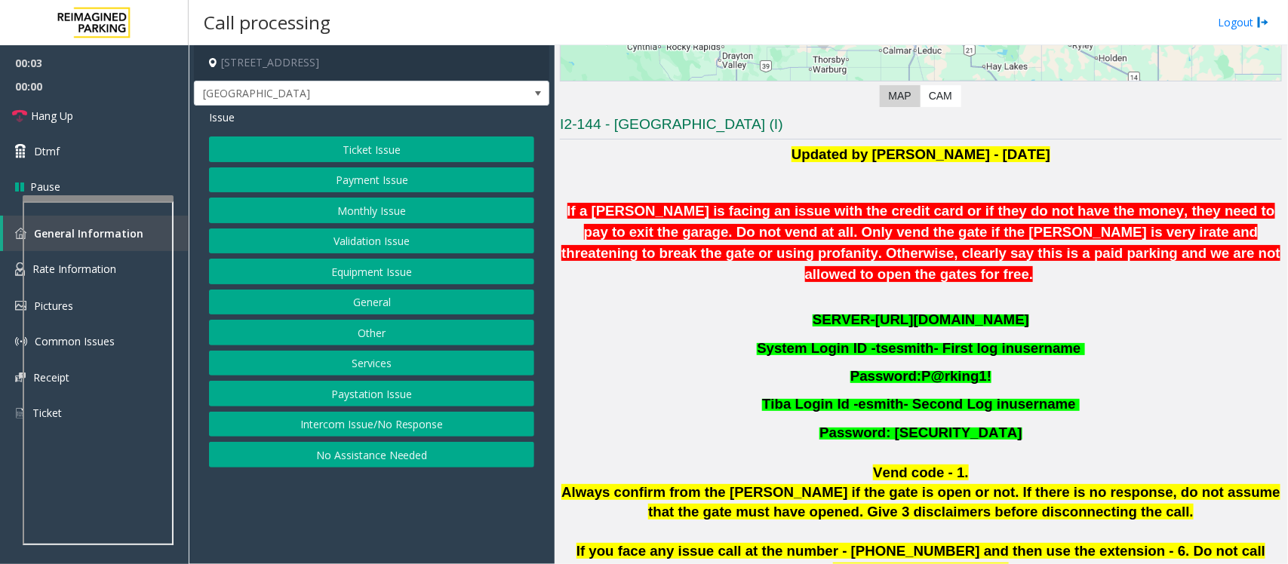
click at [902, 312] on span "[URL][DOMAIN_NAME]" at bounding box center [952, 320] width 154 height 16
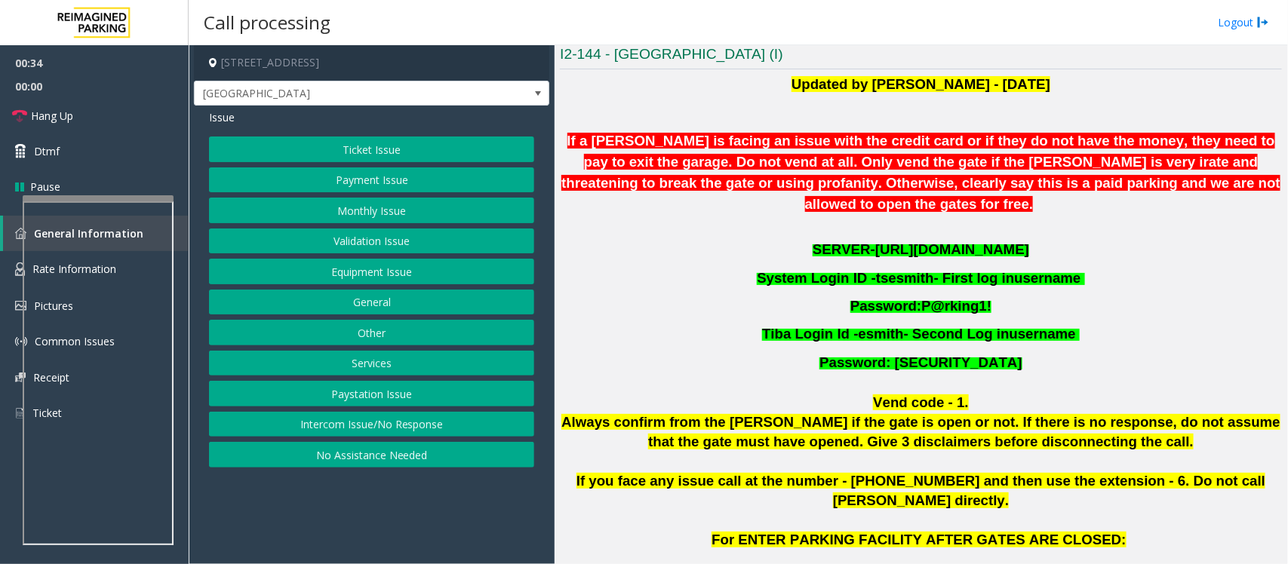
scroll to position [471, 0]
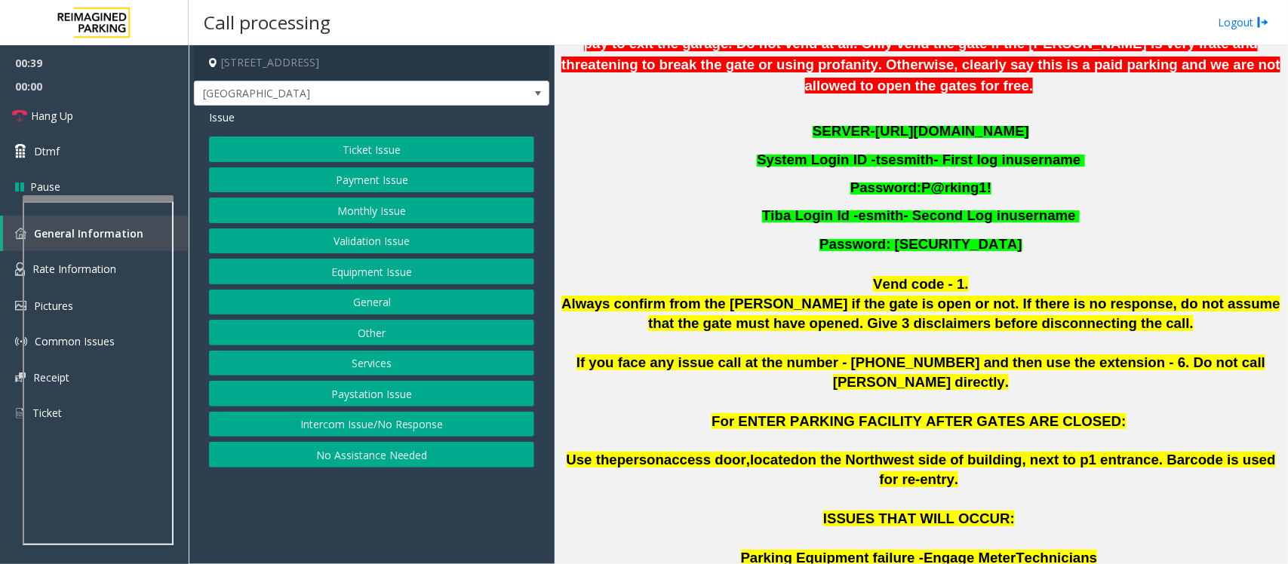
click at [813, 392] on p at bounding box center [921, 402] width 722 height 20
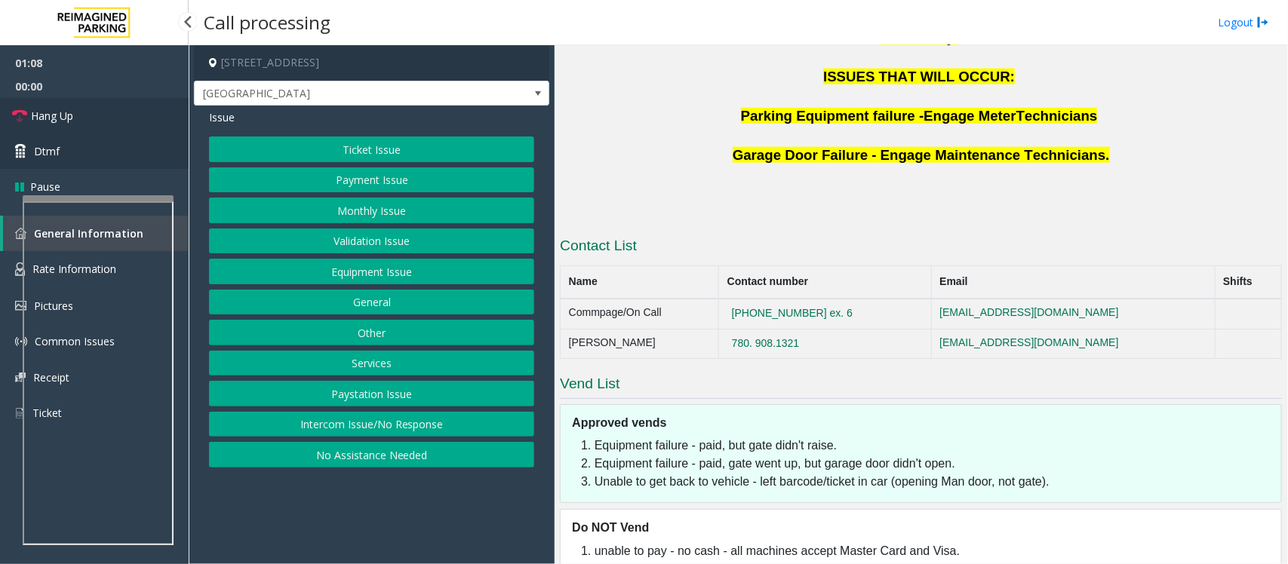
drag, startPoint x: 104, startPoint y: 122, endPoint x: 157, endPoint y: 163, distance: 66.7
click at [104, 122] on link "Hang Up" at bounding box center [94, 115] width 189 height 35
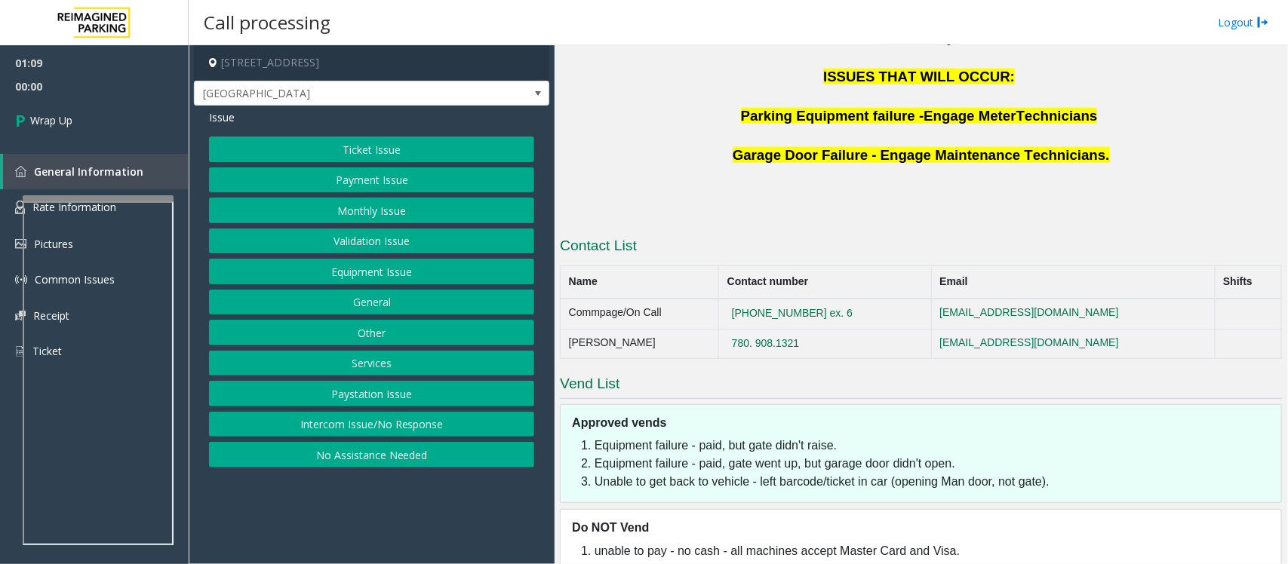
click at [356, 170] on button "Payment Issue" at bounding box center [371, 180] width 325 height 26
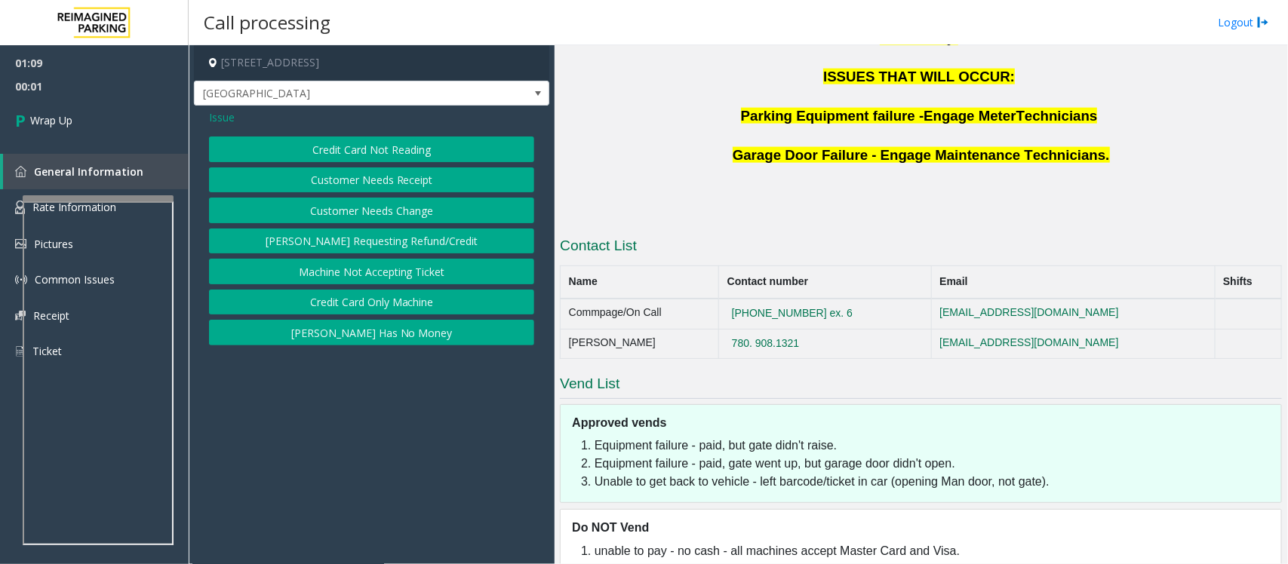
click at [398, 303] on button "Credit Card Only Machine" at bounding box center [371, 303] width 325 height 26
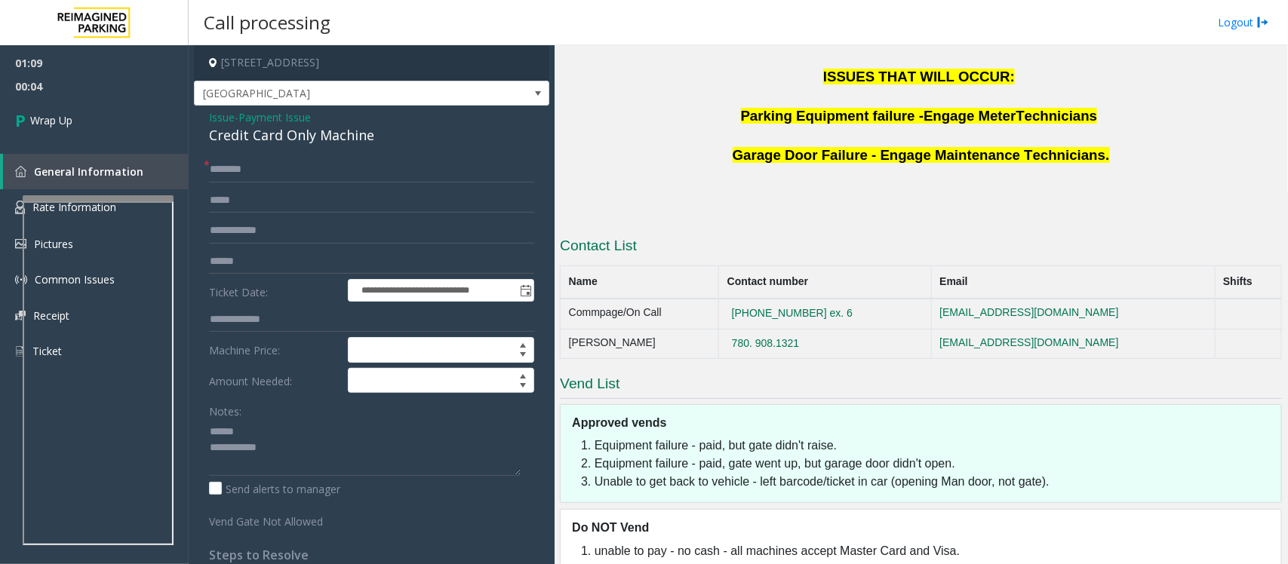
click at [250, 137] on div "Credit Card Only Machine" at bounding box center [371, 135] width 325 height 20
click at [342, 462] on textarea at bounding box center [365, 447] width 312 height 57
type textarea "**********"
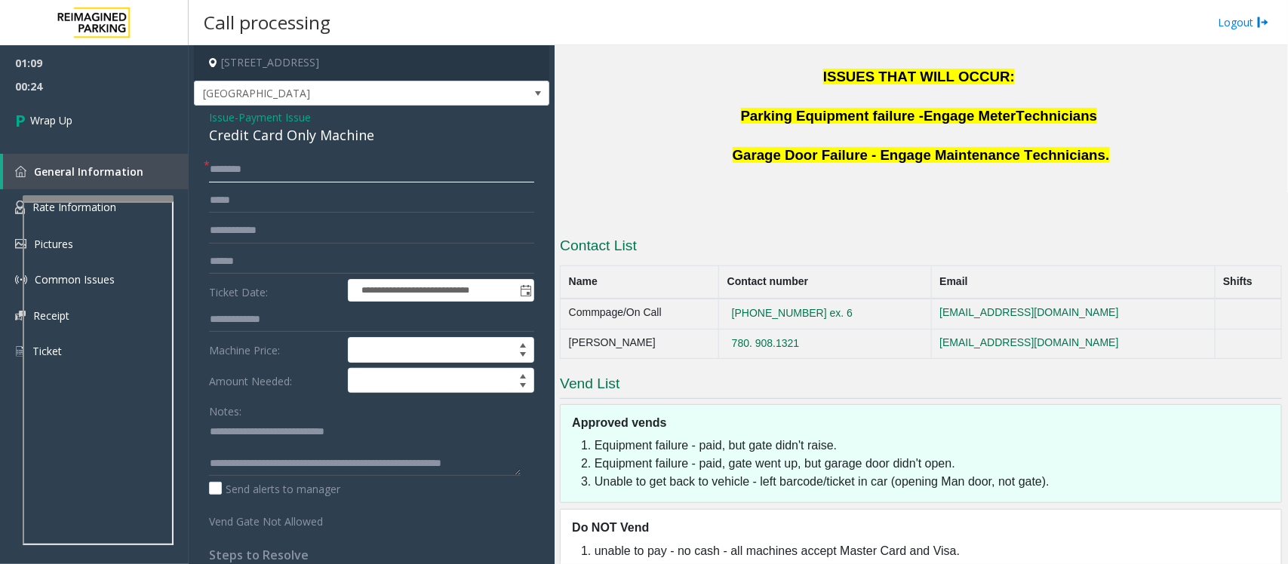
click at [216, 168] on input "text" at bounding box center [371, 170] width 325 height 26
type input "**"
drag, startPoint x: 462, startPoint y: 464, endPoint x: 527, endPoint y: 465, distance: 64.9
click at [527, 465] on div "**********" at bounding box center [372, 465] width 348 height 617
type textarea "**********"
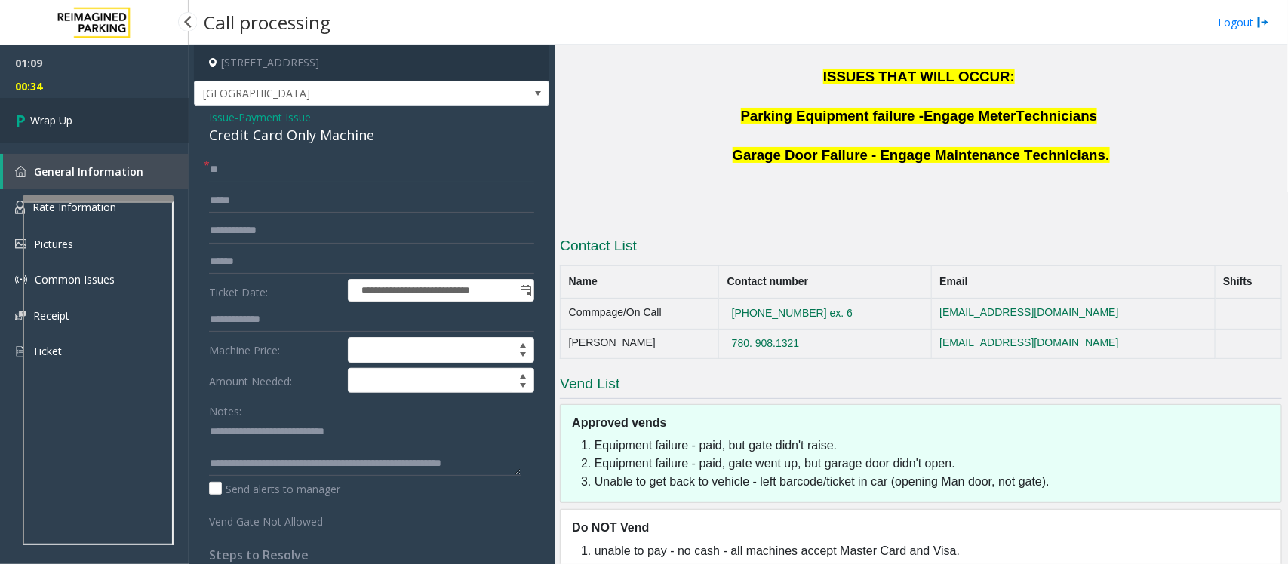
click at [50, 115] on span "Wrap Up" at bounding box center [51, 120] width 42 height 16
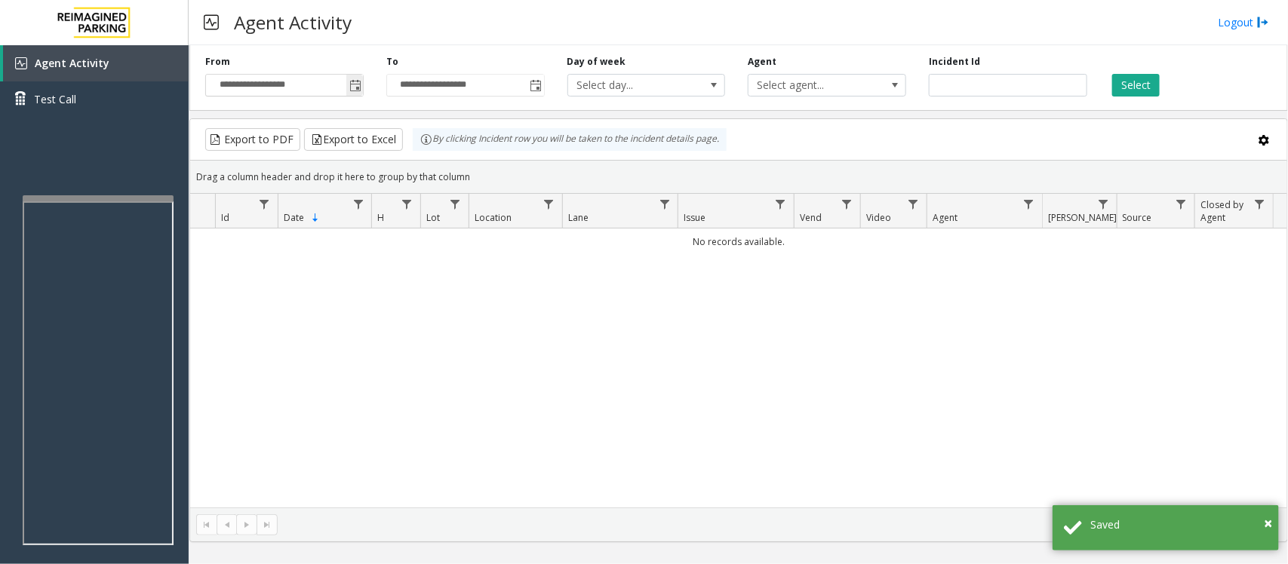
click at [352, 88] on span "Toggle popup" at bounding box center [355, 86] width 12 height 12
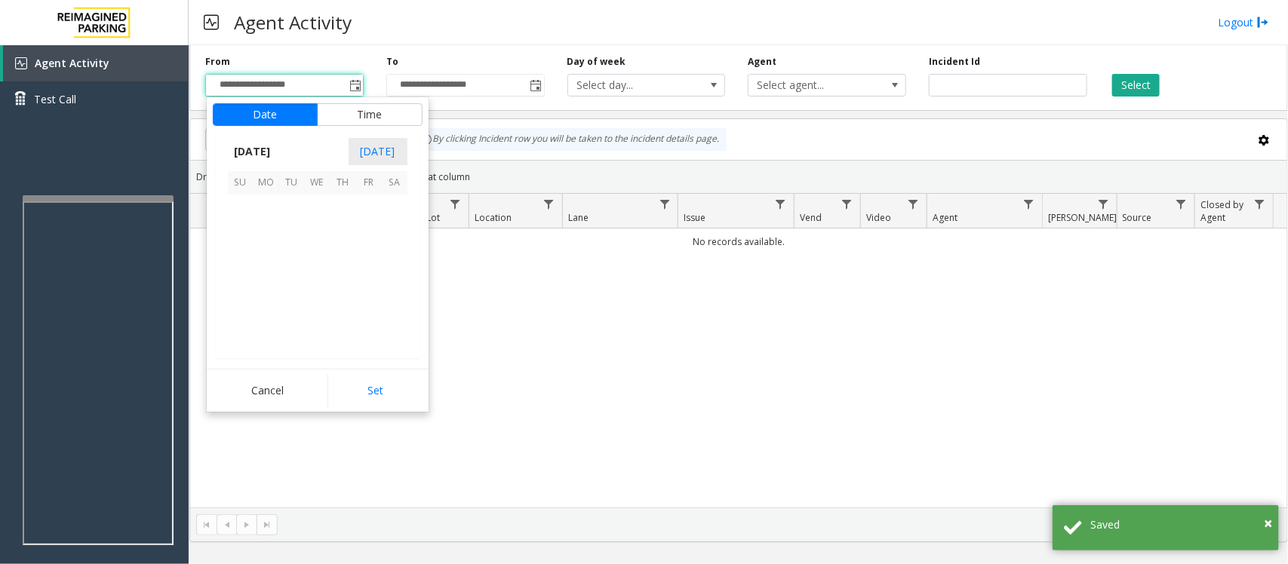
scroll to position [270793, 0]
click at [269, 234] on span "6" at bounding box center [266, 234] width 26 height 26
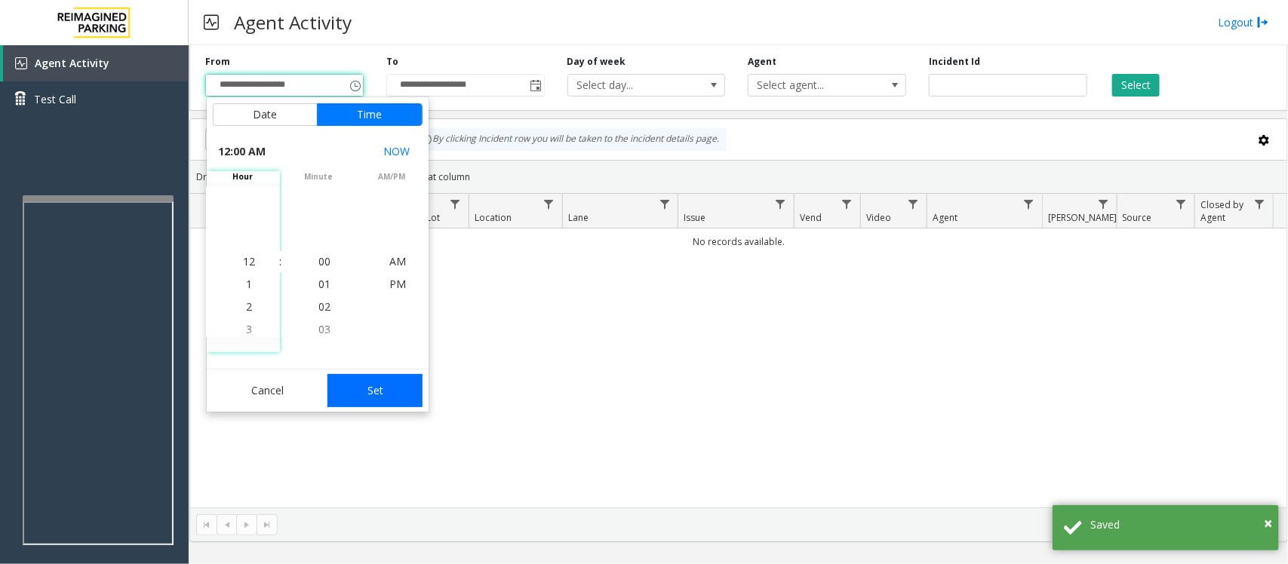
click at [375, 391] on button "Set" at bounding box center [374, 390] width 95 height 33
type input "**********"
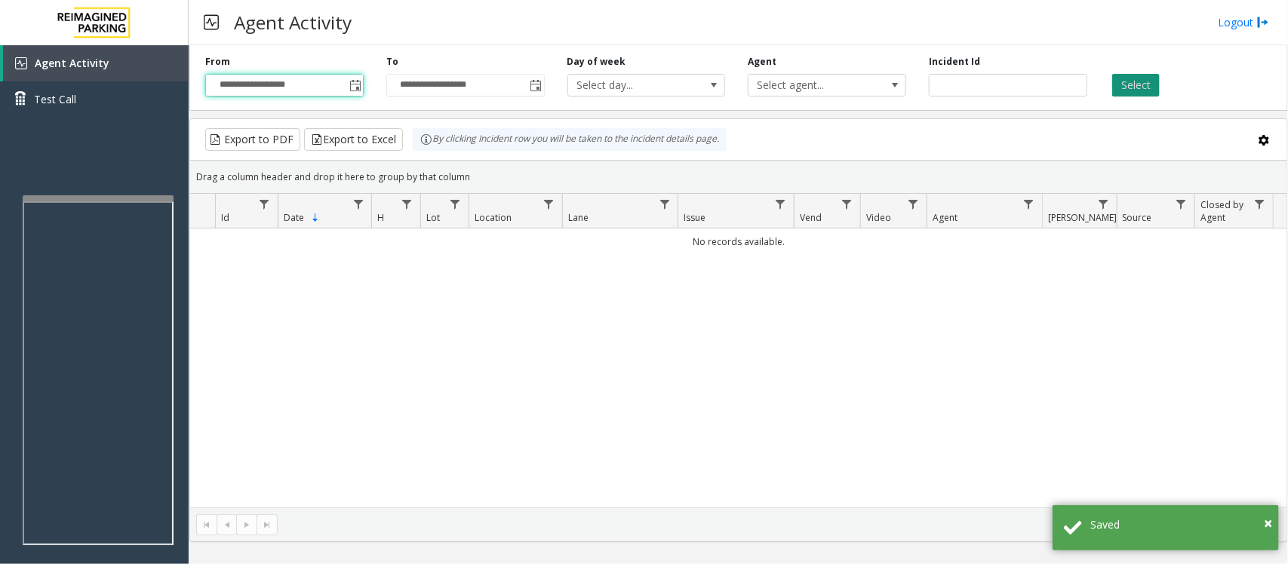
click at [1138, 79] on button "Select" at bounding box center [1136, 85] width 48 height 23
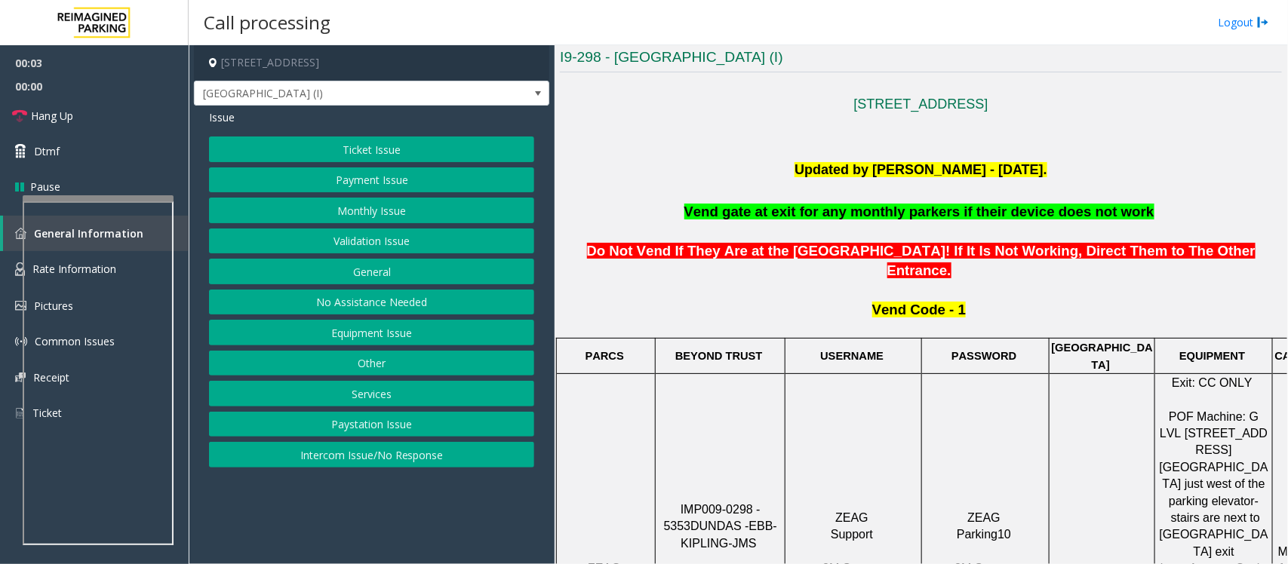
scroll to position [377, 0]
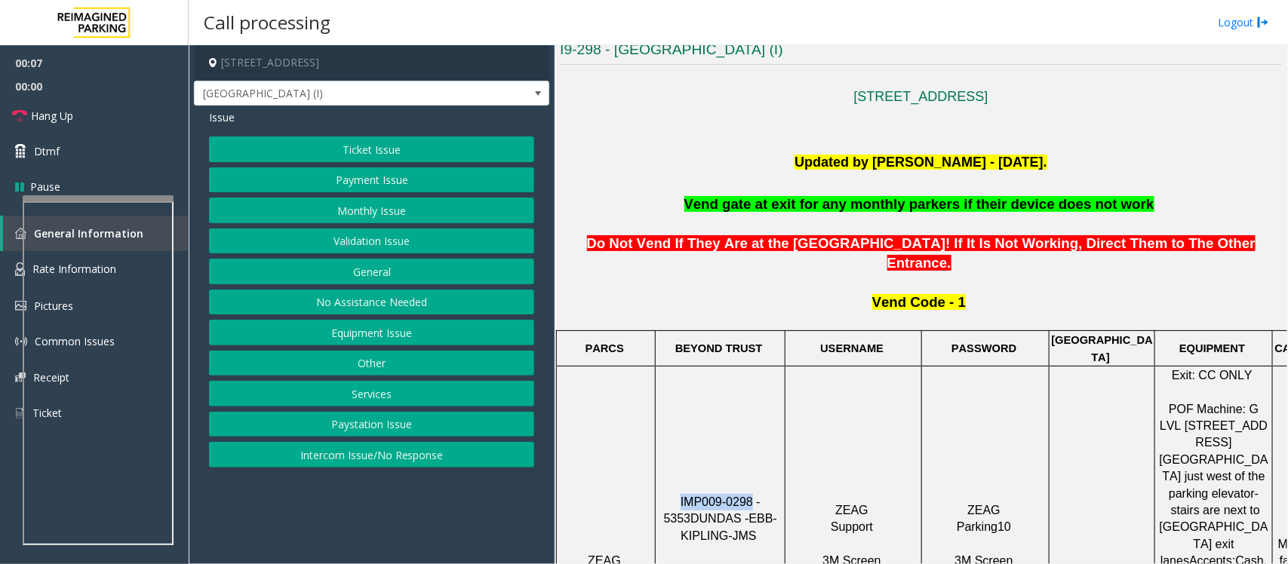
drag, startPoint x: 668, startPoint y: 435, endPoint x: 737, endPoint y: 441, distance: 68.9
click at [737, 494] on p "IMP009-0298 - 5353 DUNDAS - EBB-KIPLING-JMS 3M Screen (Issue Lost Tickets/Bypas…" at bounding box center [719, 561] width 127 height 135
click at [323, 462] on button "Intercom Issue/No Response" at bounding box center [371, 455] width 325 height 26
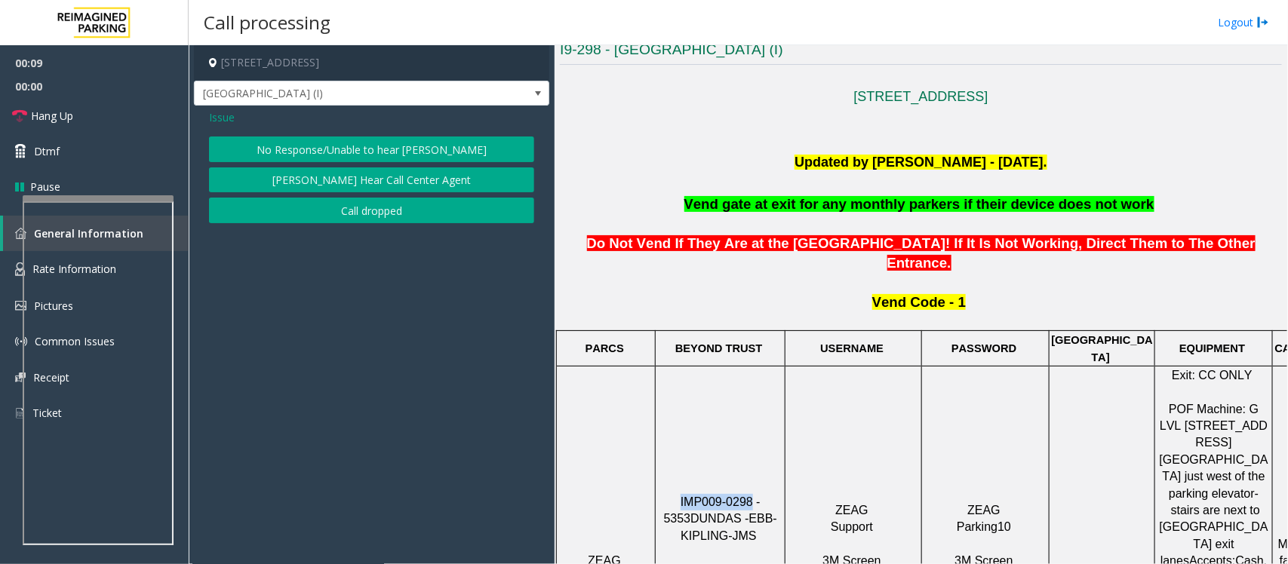
drag, startPoint x: 329, startPoint y: 148, endPoint x: 322, endPoint y: 153, distance: 8.6
click at [327, 148] on button "No Response/Unable to hear [PERSON_NAME]" at bounding box center [371, 150] width 325 height 26
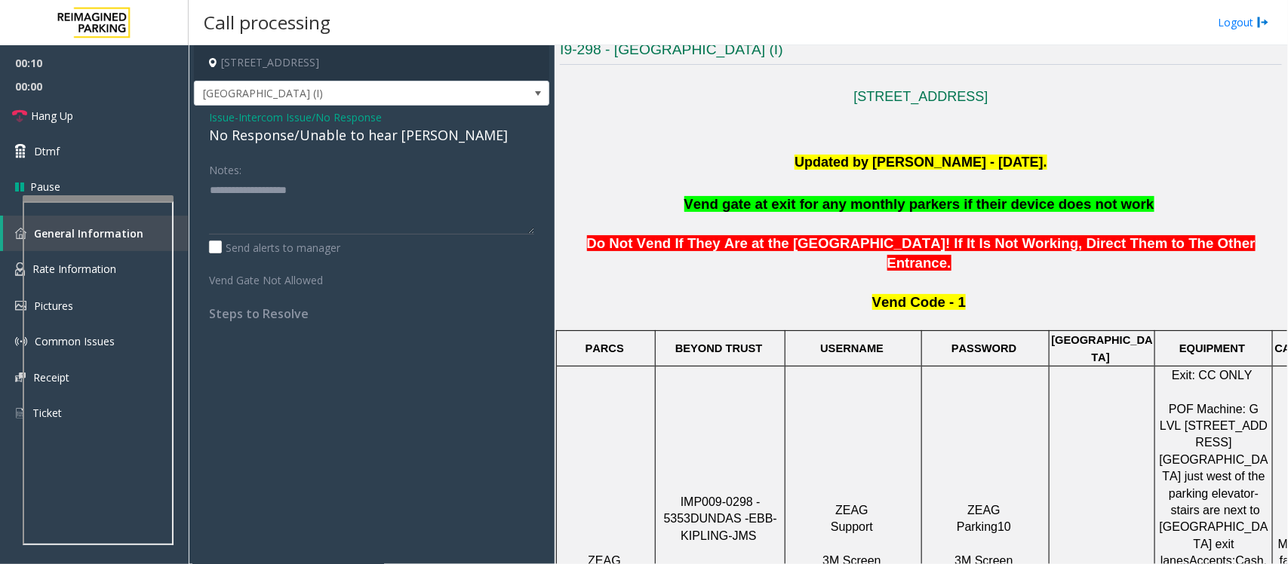
click at [278, 141] on div "No Response/Unable to hear [PERSON_NAME]" at bounding box center [371, 135] width 325 height 20
type textarea "**********"
click at [315, 124] on span "Intercom Issue/No Response" at bounding box center [309, 117] width 143 height 16
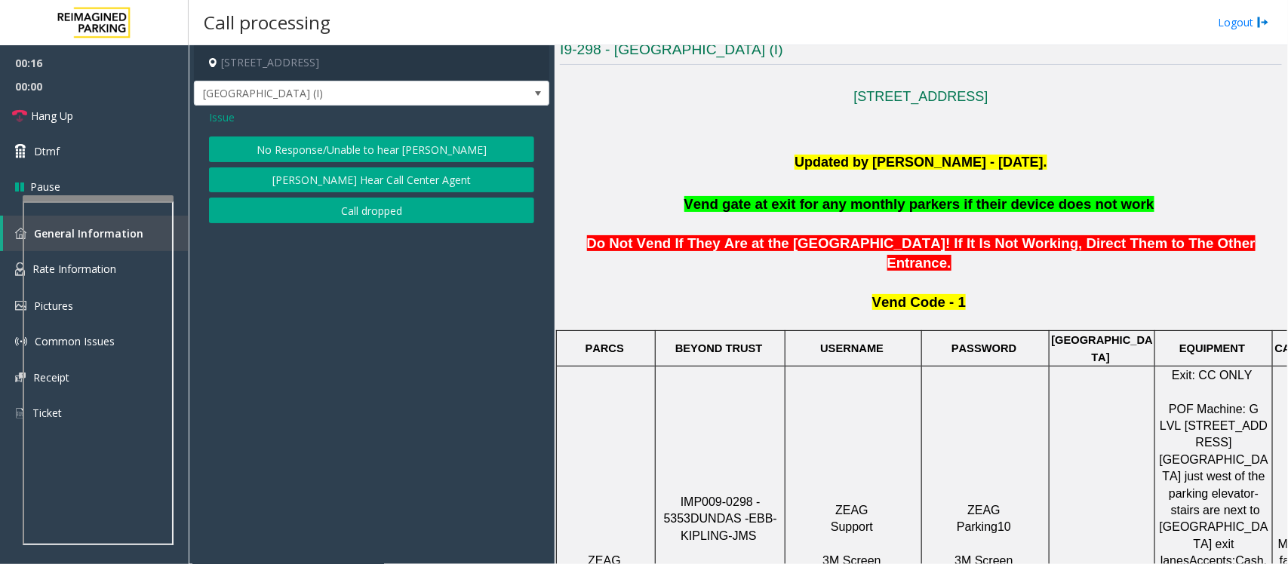
click at [209, 115] on span "Issue" at bounding box center [222, 117] width 26 height 16
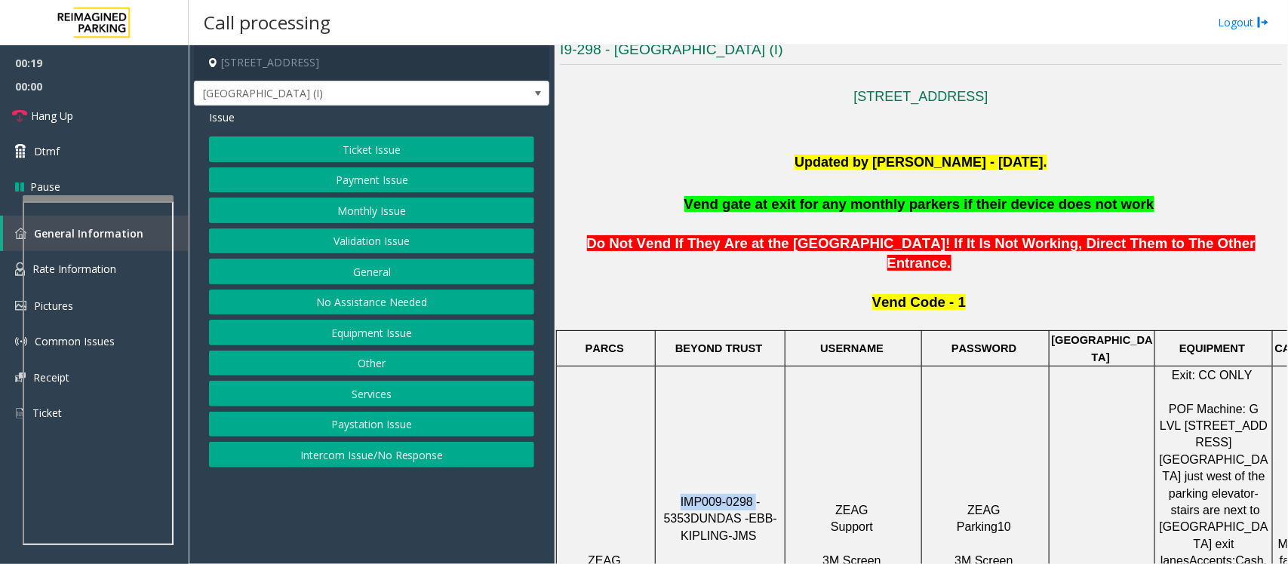
drag, startPoint x: 668, startPoint y: 444, endPoint x: 740, endPoint y: 436, distance: 72.8
click at [740, 494] on p "IMP009-0298 - 5353 DUNDAS - EBB-KIPLING-JMS 3M Screen (Issue Lost Tickets/Bypas…" at bounding box center [719, 561] width 127 height 135
copy span "IMP009-0298"
drag, startPoint x: 327, startPoint y: 296, endPoint x: 318, endPoint y: 289, distance: 11.8
click at [327, 296] on button "No Assistance Needed" at bounding box center [371, 303] width 325 height 26
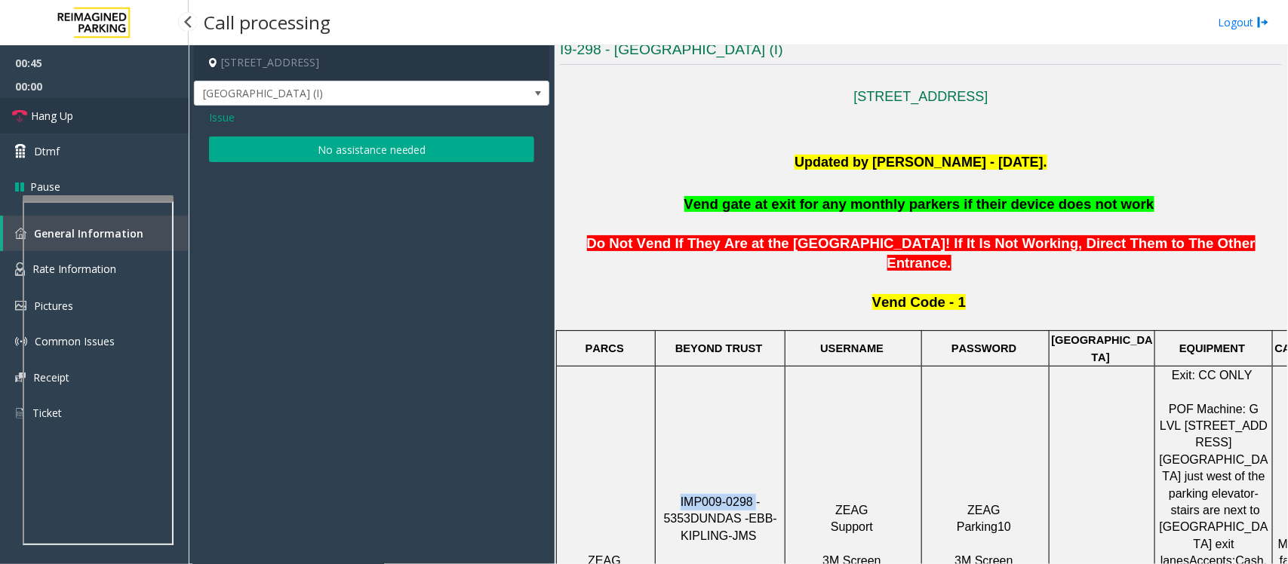
click at [77, 114] on link "Hang Up" at bounding box center [94, 115] width 189 height 35
click at [315, 152] on button "No assistance needed" at bounding box center [371, 150] width 325 height 26
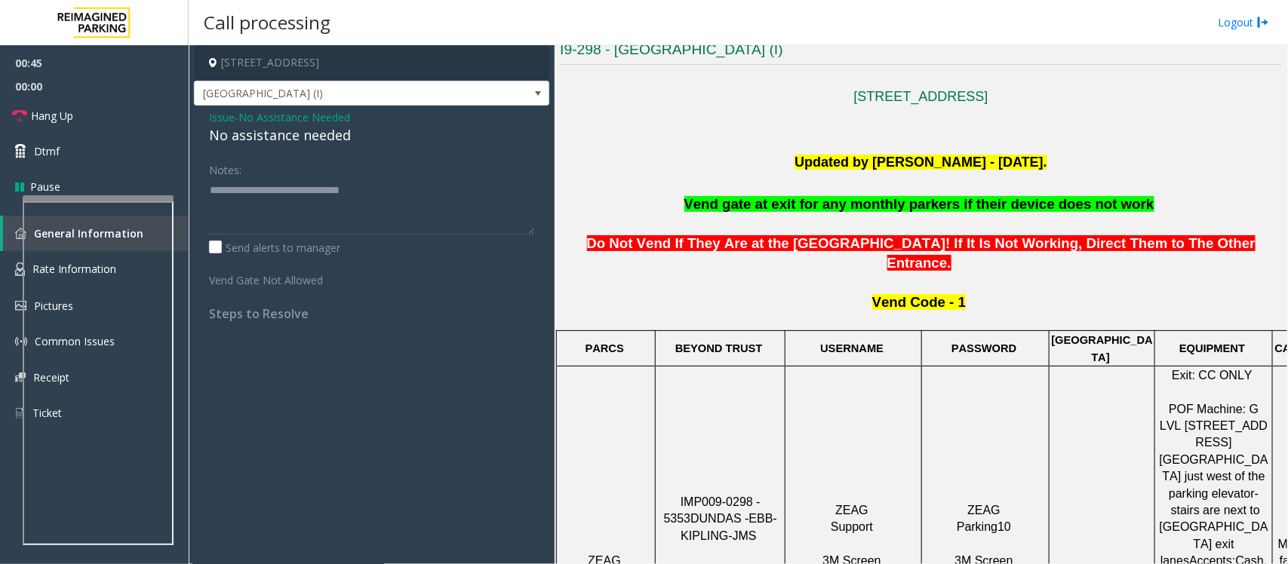
click at [307, 133] on div "No assistance needed" at bounding box center [371, 135] width 325 height 20
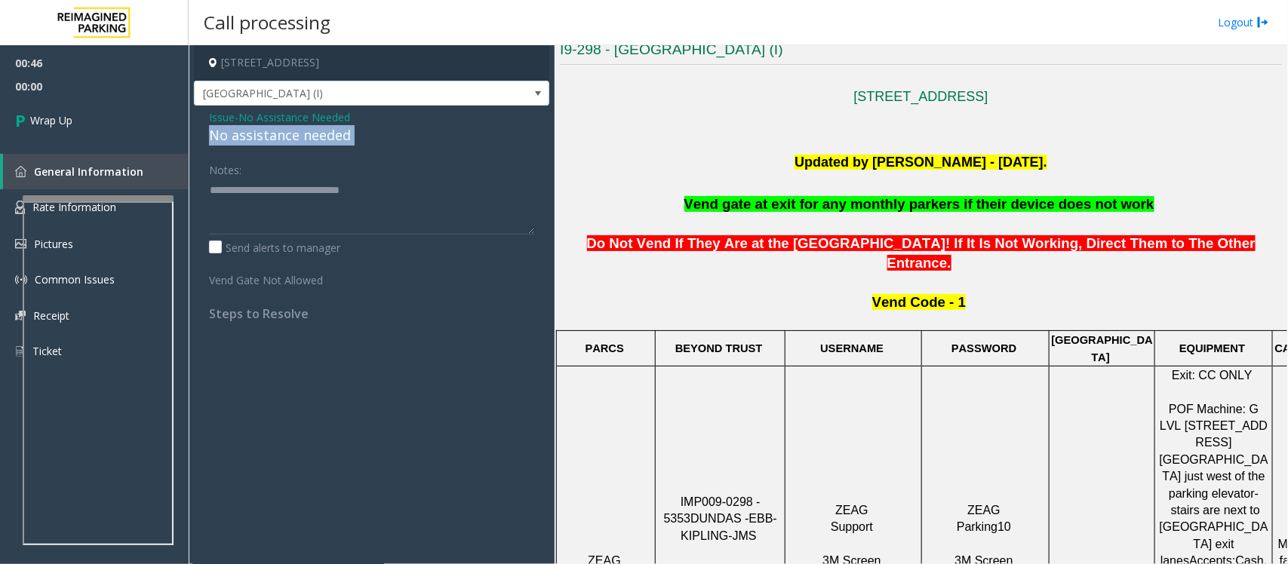
copy div "No assistance needed"
drag, startPoint x: 447, startPoint y: 182, endPoint x: 172, endPoint y: 189, distance: 275.4
click at [172, 189] on app-root "00:46 00:01 Wrap Up General Information Rate Information Pictures Common Issues…" at bounding box center [644, 282] width 1288 height 564
paste textarea
type textarea "**********"
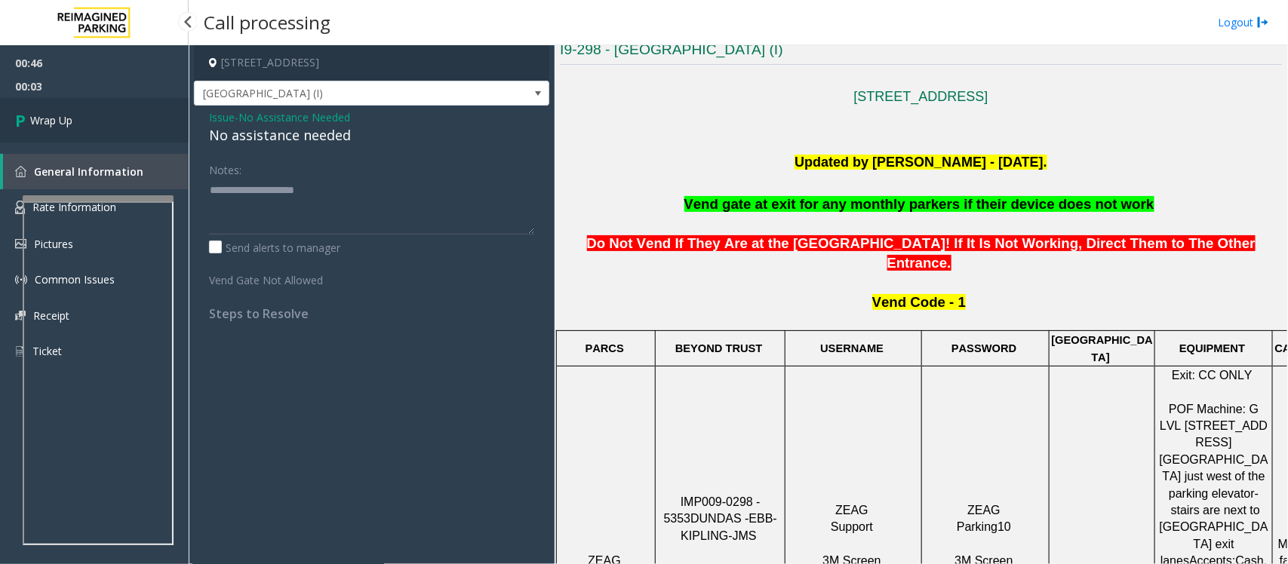
click at [66, 104] on link "Wrap Up" at bounding box center [94, 120] width 189 height 45
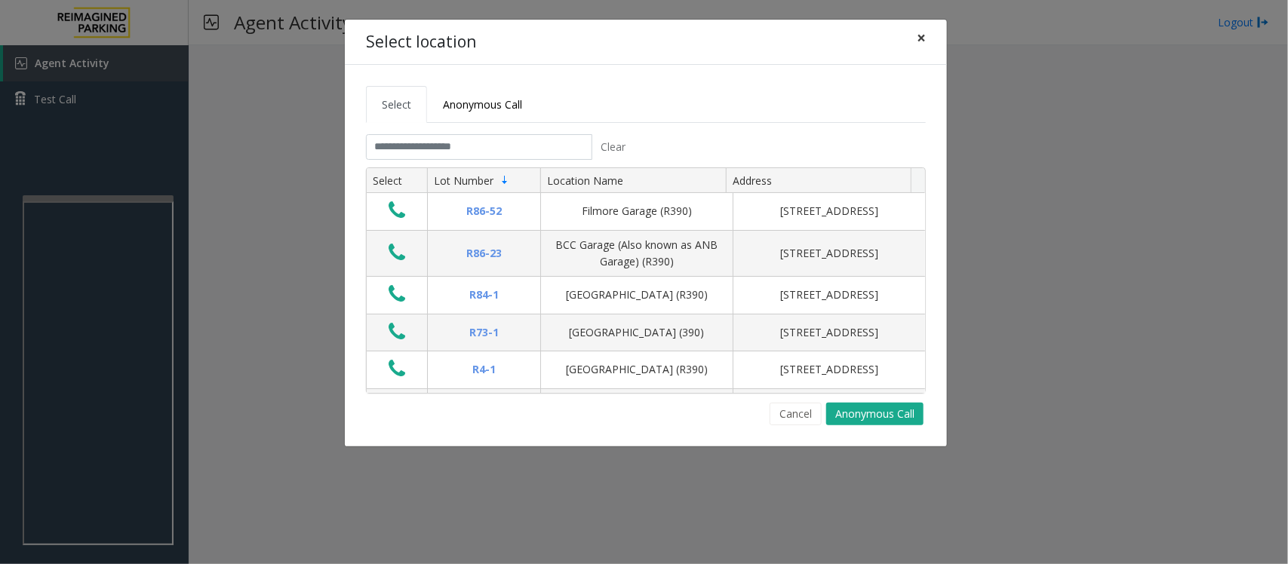
click at [923, 34] on span "×" at bounding box center [921, 37] width 9 height 21
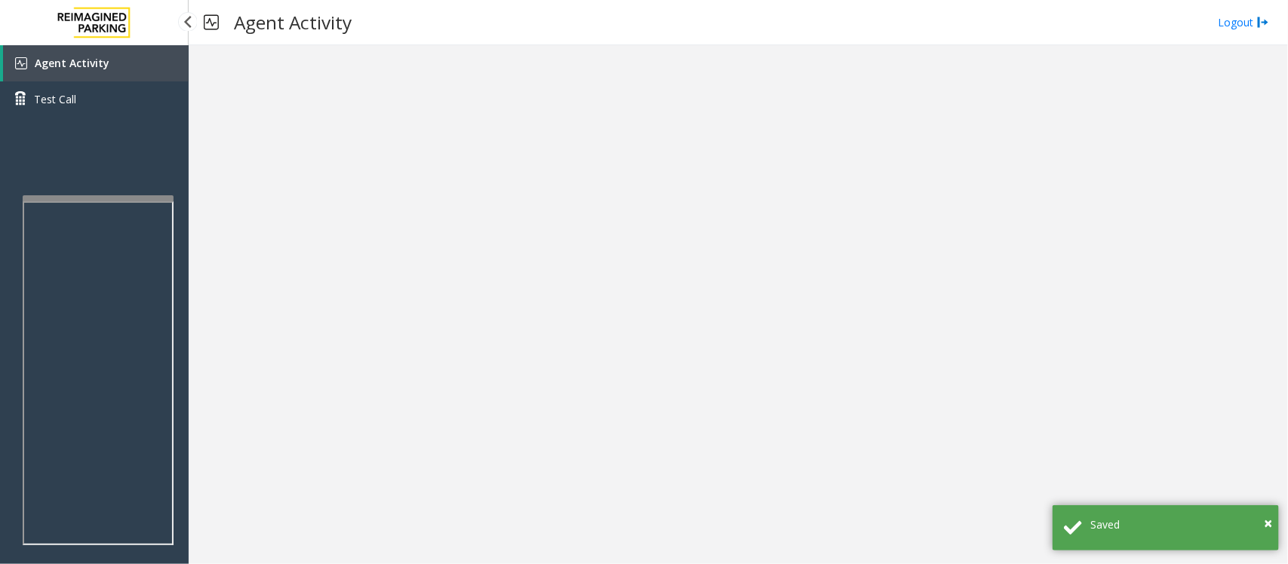
click at [89, 66] on span "Agent Activity" at bounding box center [72, 63] width 75 height 14
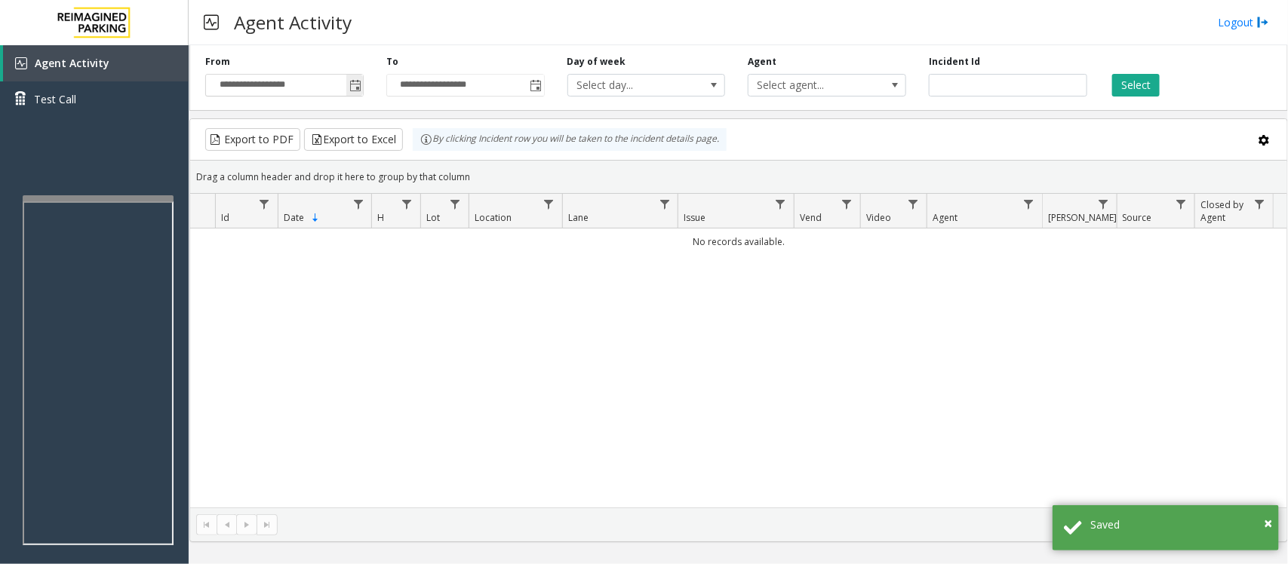
click at [355, 79] on span "Toggle popup" at bounding box center [354, 85] width 17 height 24
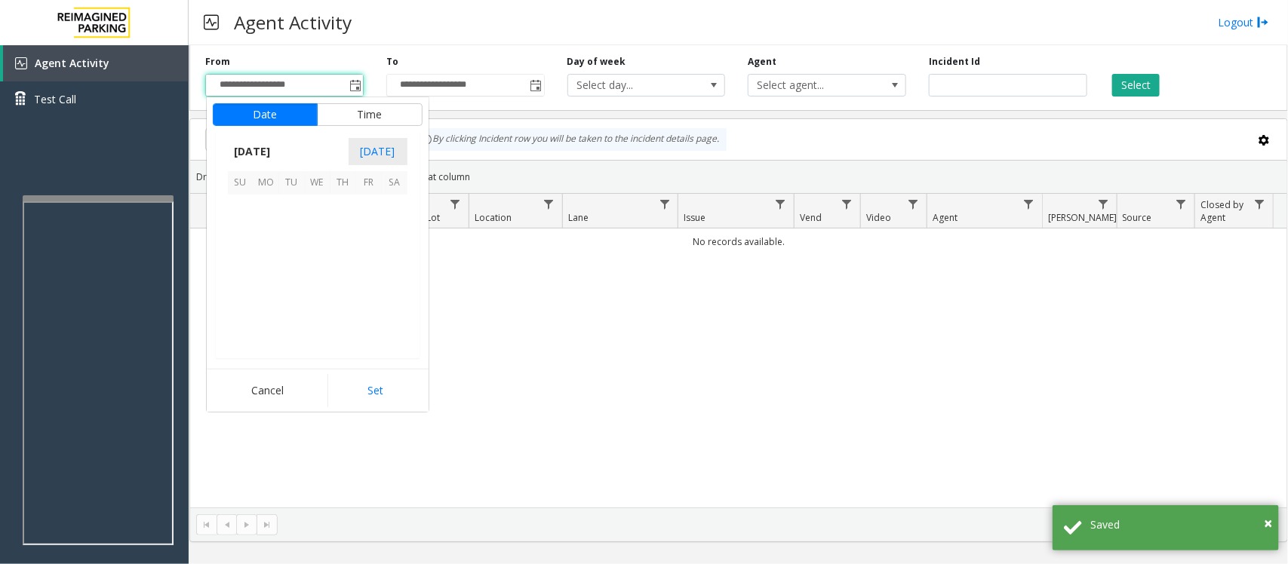
scroll to position [270793, 0]
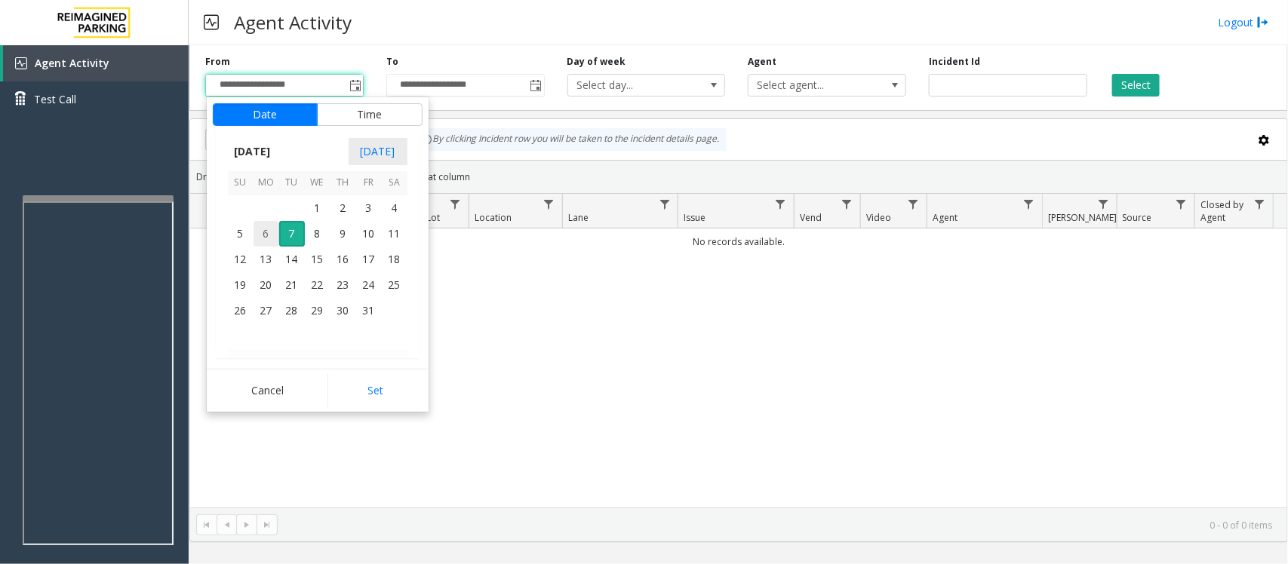
click at [266, 234] on span "6" at bounding box center [266, 234] width 26 height 26
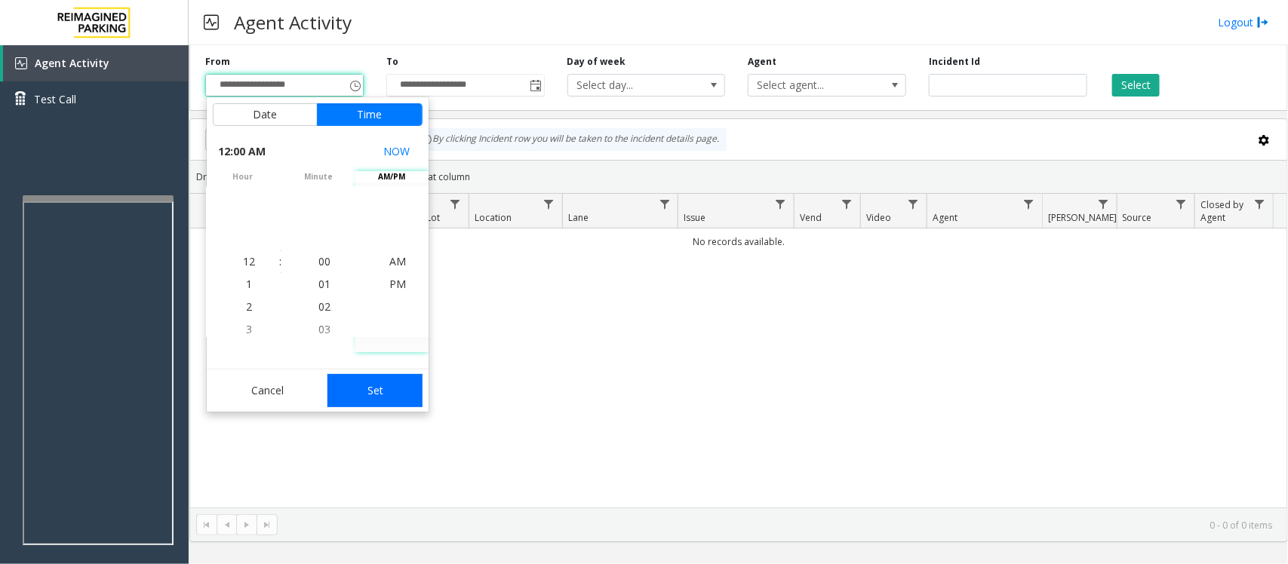
click at [383, 387] on button "Set" at bounding box center [374, 390] width 95 height 33
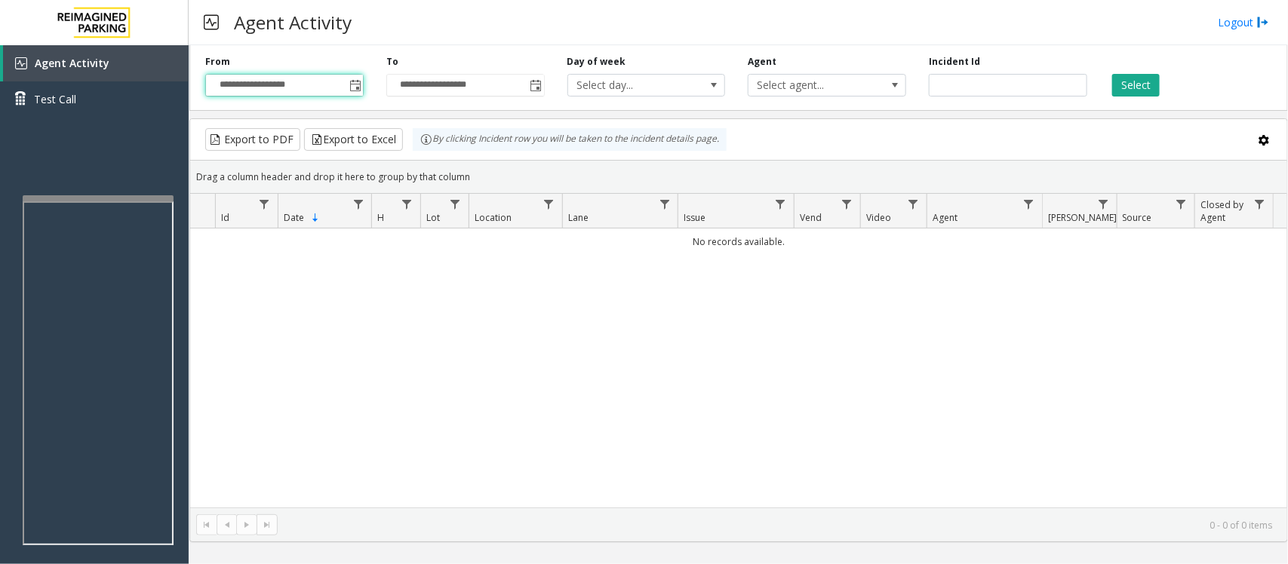
type input "**********"
click at [1136, 88] on button "Select" at bounding box center [1136, 85] width 48 height 23
click at [1139, 83] on button "Select" at bounding box center [1136, 85] width 48 height 23
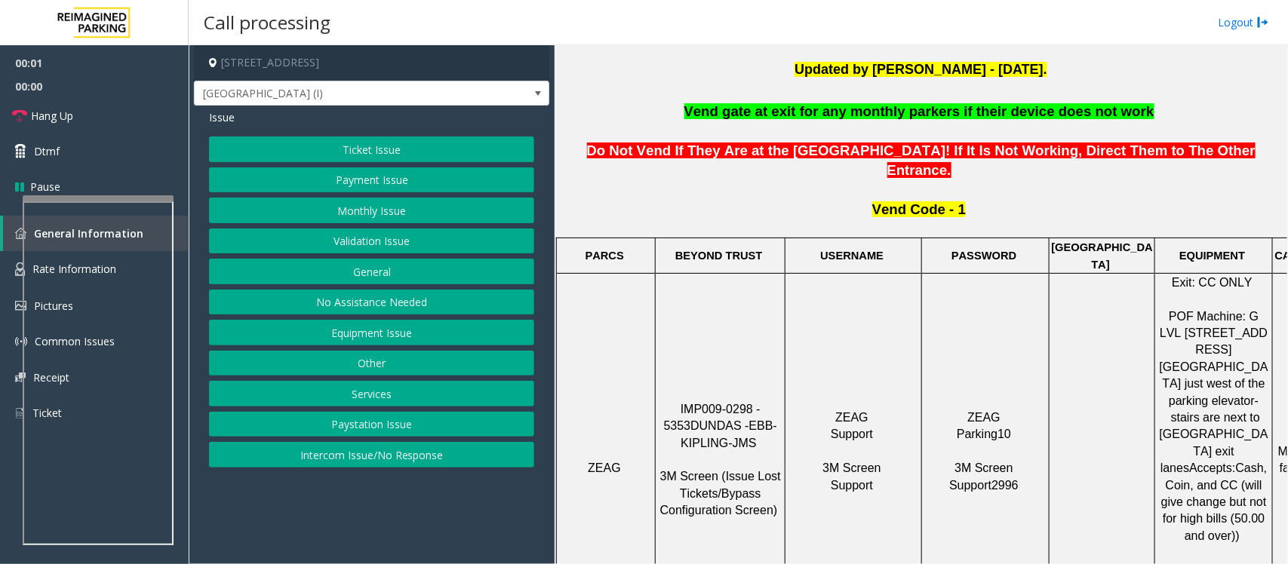
scroll to position [471, 0]
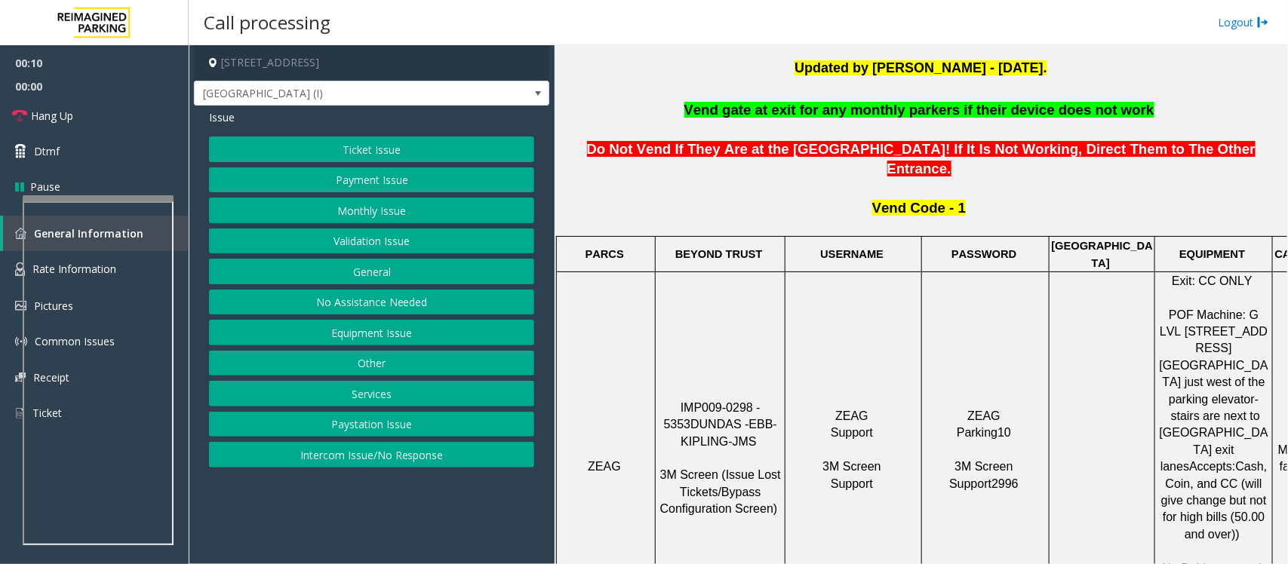
click at [383, 461] on button "Intercom Issue/No Response" at bounding box center [371, 455] width 325 height 26
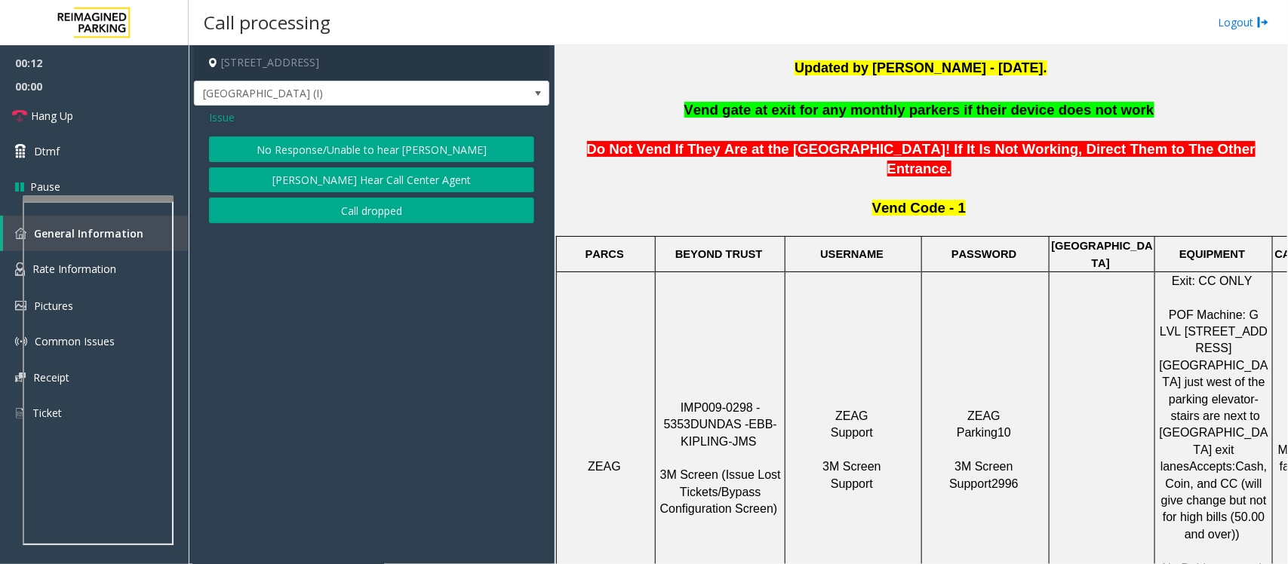
click at [338, 155] on button "No Response/Unable to hear [PERSON_NAME]" at bounding box center [371, 150] width 325 height 26
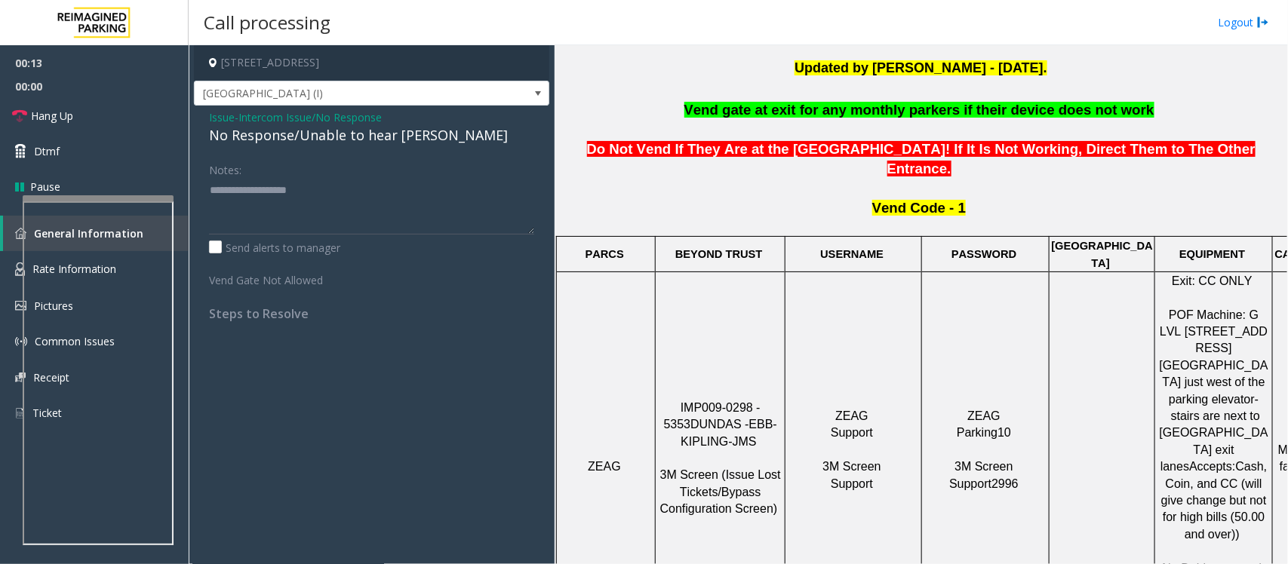
click at [329, 141] on div "No Response/Unable to hear [PERSON_NAME]" at bounding box center [371, 135] width 325 height 20
type textarea "**********"
click at [65, 118] on span "Hang Up" at bounding box center [52, 116] width 42 height 16
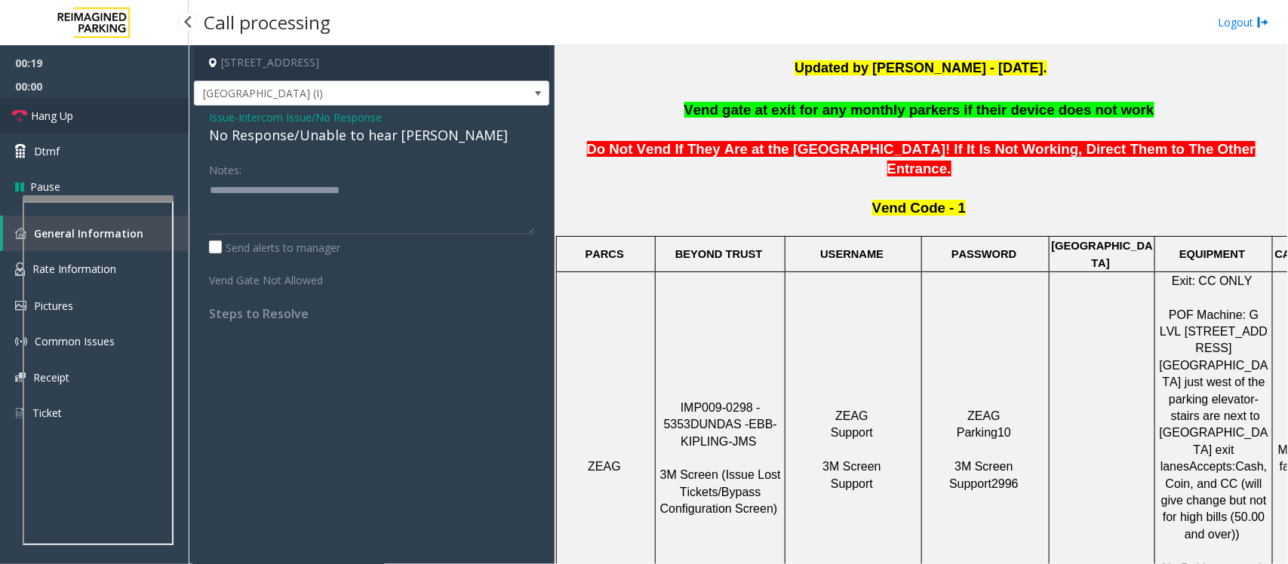
click at [65, 118] on span "Hang Up" at bounding box center [52, 116] width 42 height 16
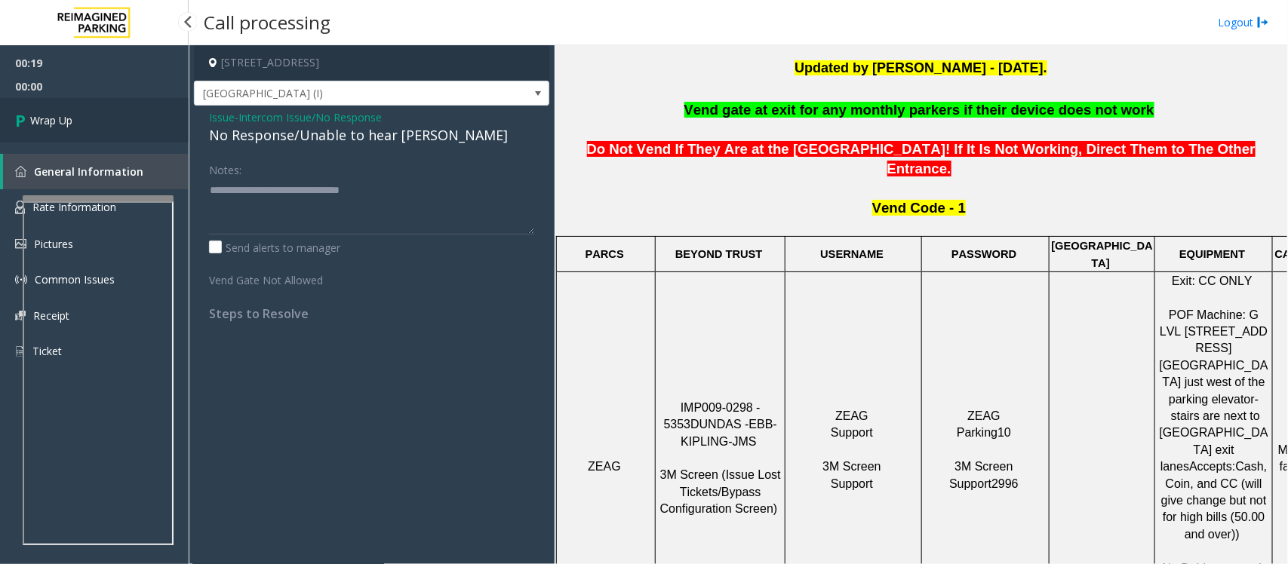
click at [65, 118] on span "Wrap Up" at bounding box center [51, 120] width 42 height 16
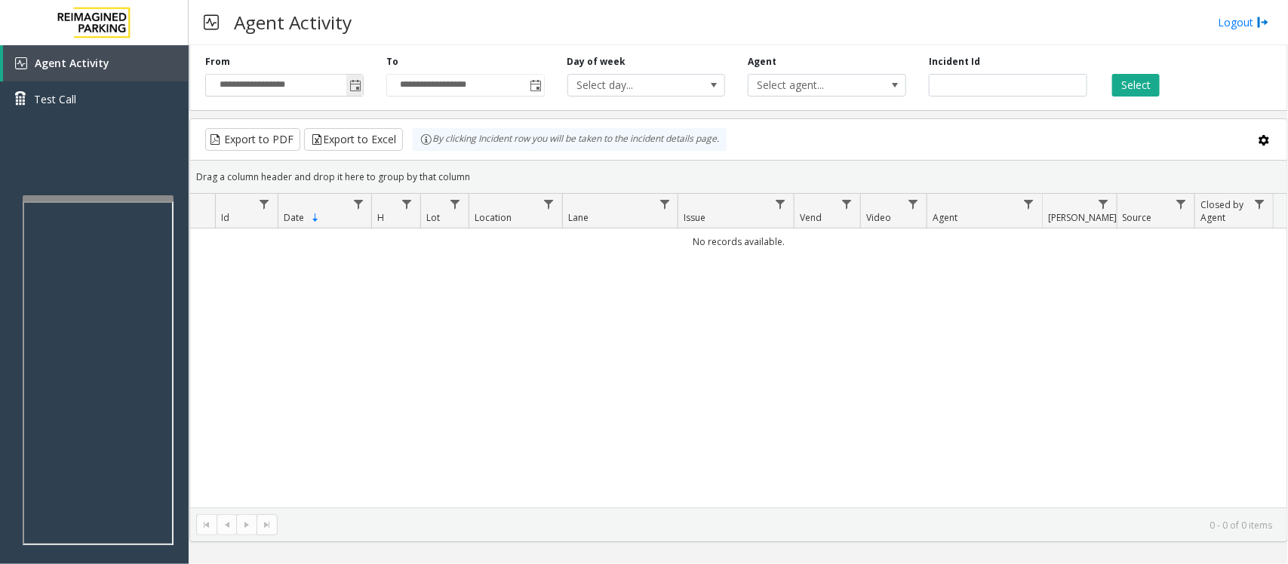
click at [357, 81] on span "Toggle popup" at bounding box center [355, 86] width 12 height 12
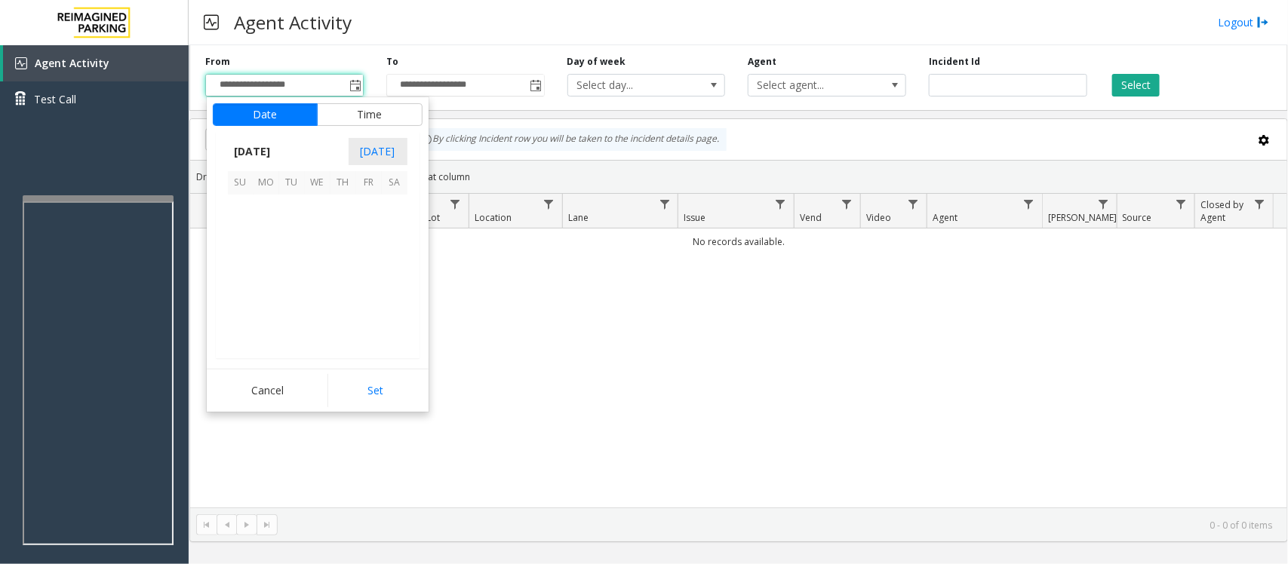
scroll to position [270793, 0]
click at [263, 235] on span "6" at bounding box center [266, 234] width 26 height 26
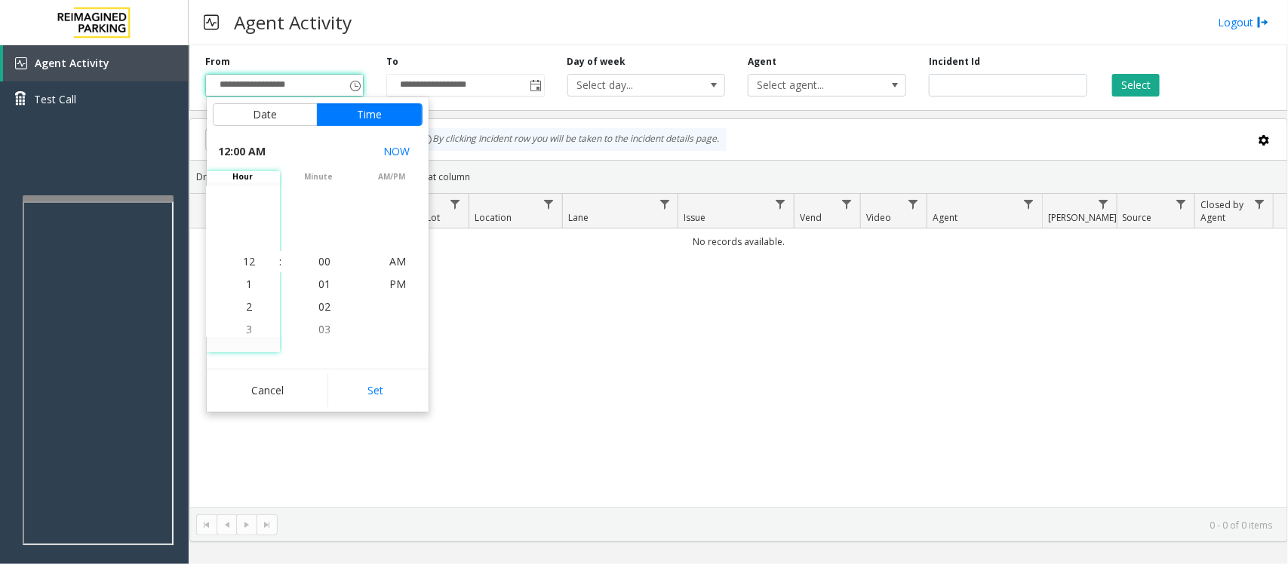
click at [396, 382] on button "Set" at bounding box center [374, 390] width 95 height 33
type input "**********"
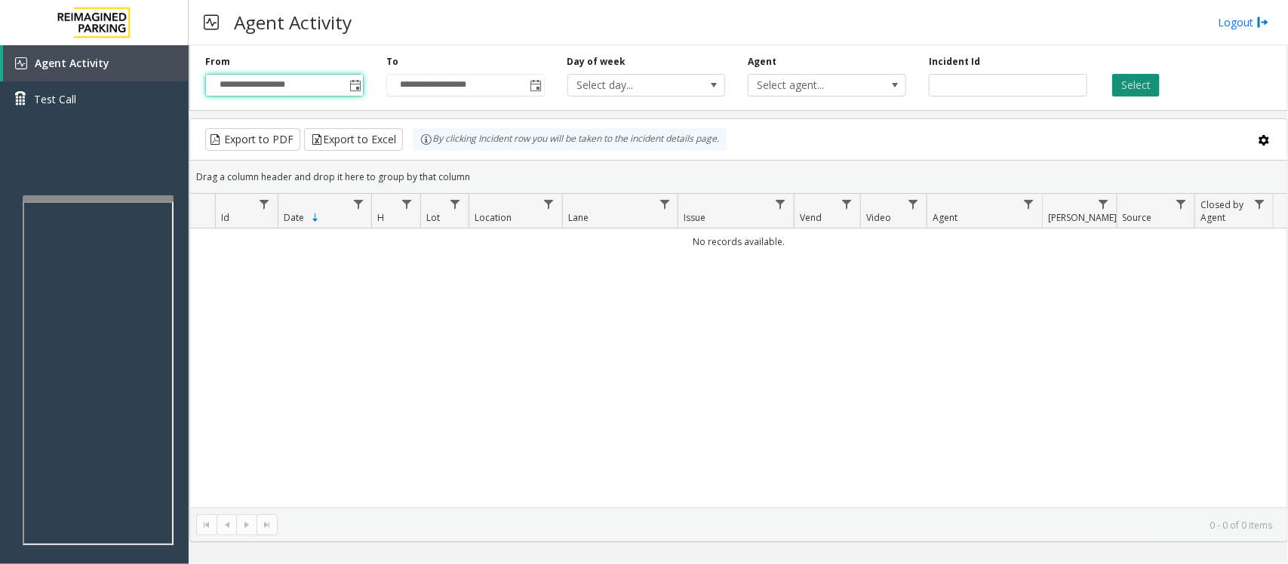
click at [1147, 92] on button "Select" at bounding box center [1136, 85] width 48 height 23
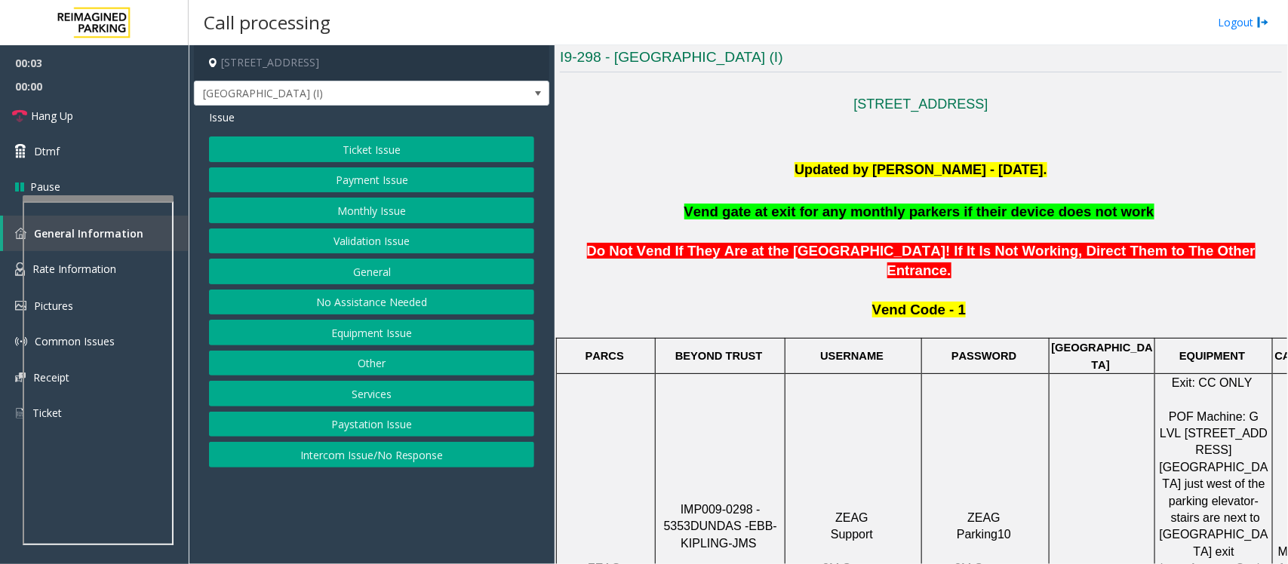
scroll to position [471, 0]
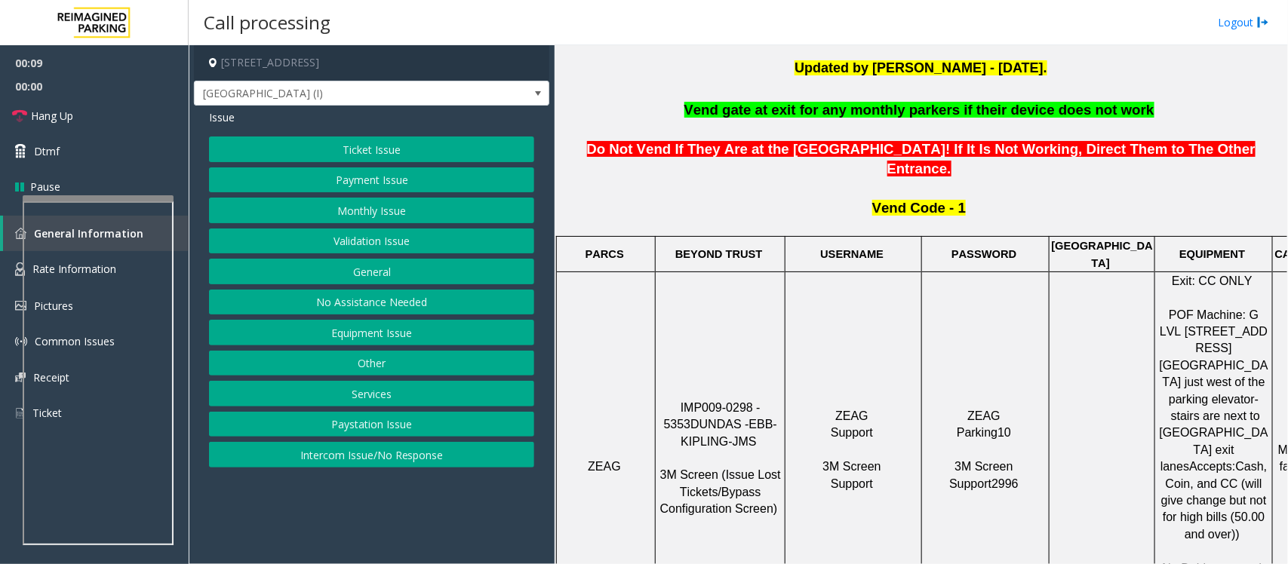
drag, startPoint x: 665, startPoint y: 345, endPoint x: 774, endPoint y: 348, distance: 109.4
click at [774, 400] on p "IMP009-0298 - 5353 DUNDAS - EBB-KIPLING-JMS 3M Screen (Issue Lost Tickets/Bypas…" at bounding box center [719, 467] width 127 height 135
click at [336, 215] on button "Monthly Issue" at bounding box center [371, 211] width 325 height 26
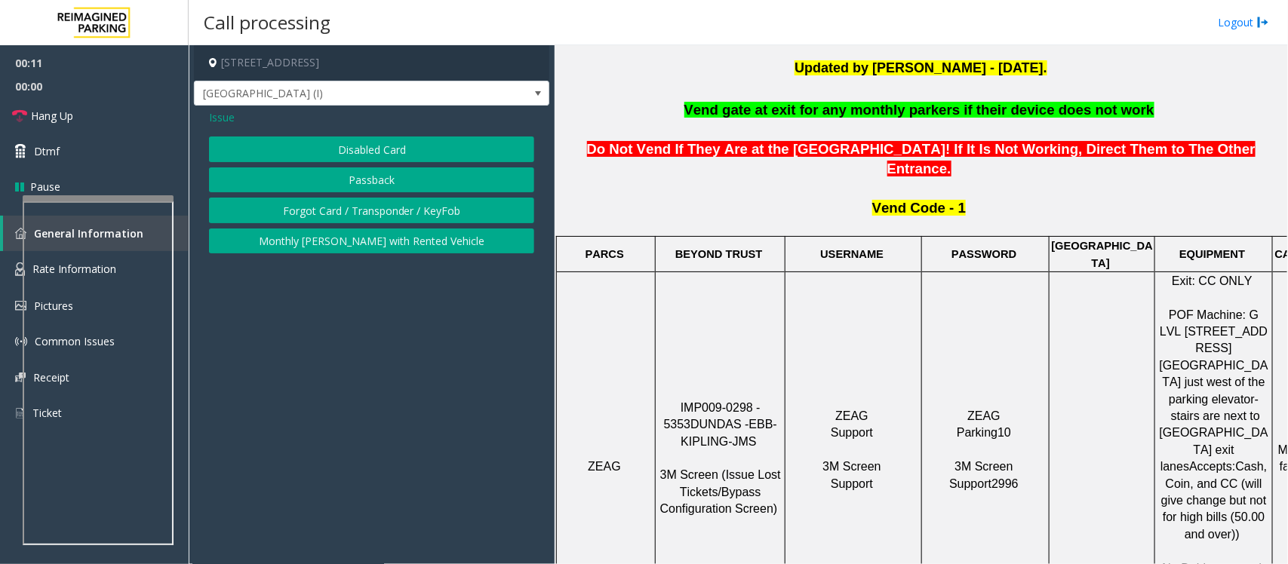
click at [349, 148] on button "Disabled Card" at bounding box center [371, 150] width 325 height 26
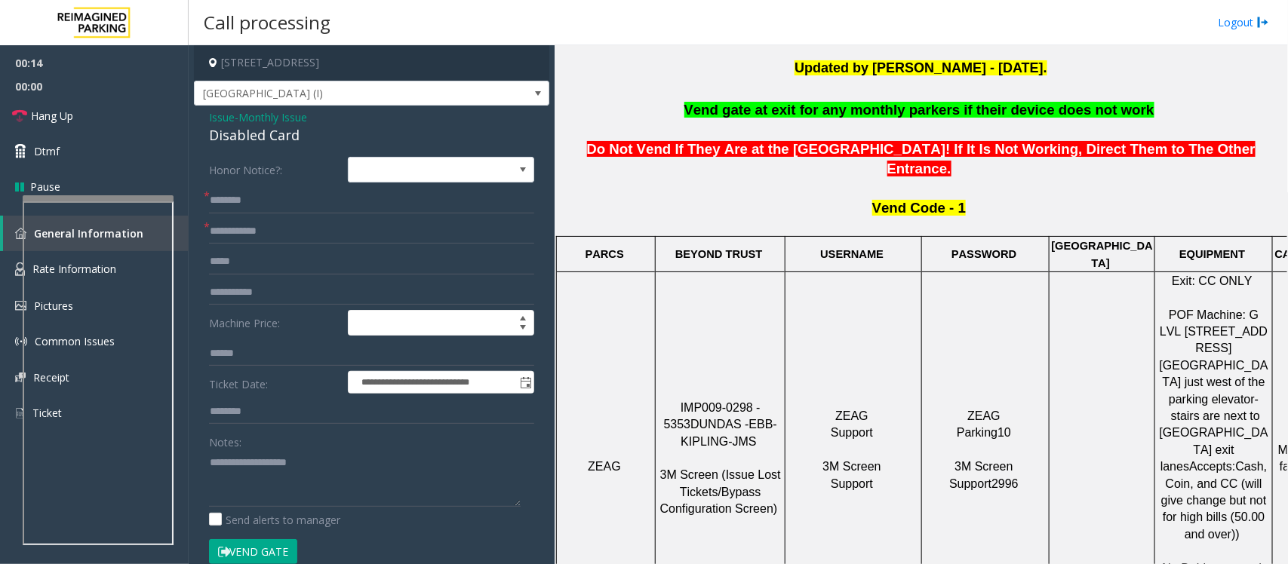
scroll to position [377, 0]
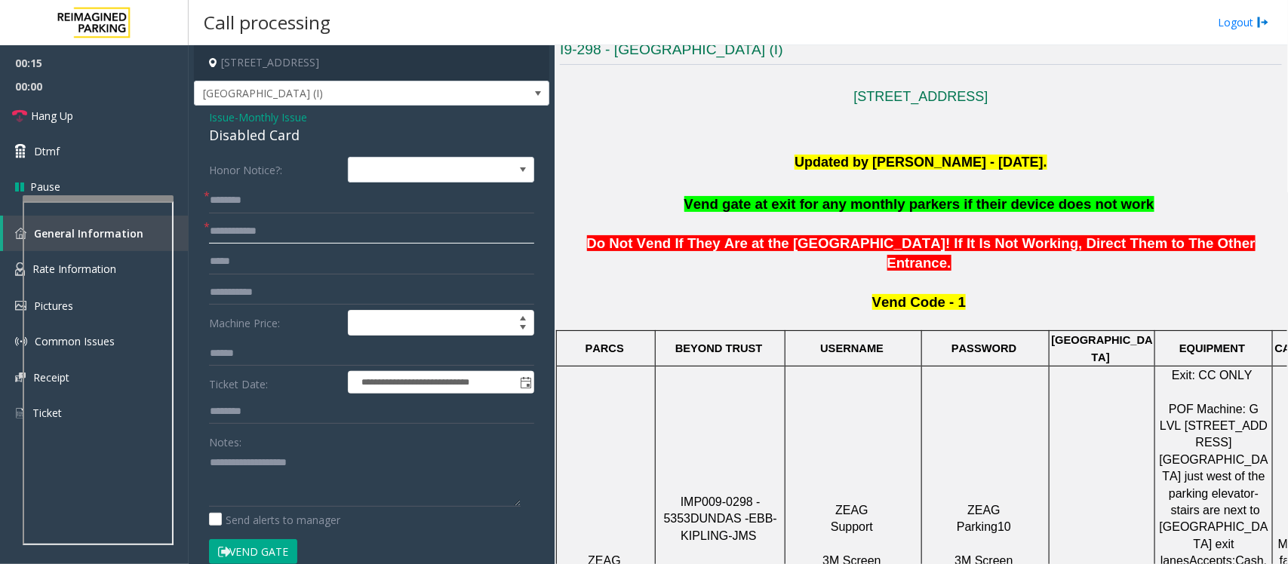
click at [227, 223] on input "text" at bounding box center [371, 232] width 325 height 26
type textarea "**********"
click at [250, 113] on span "Monthly Issue" at bounding box center [272, 117] width 69 height 16
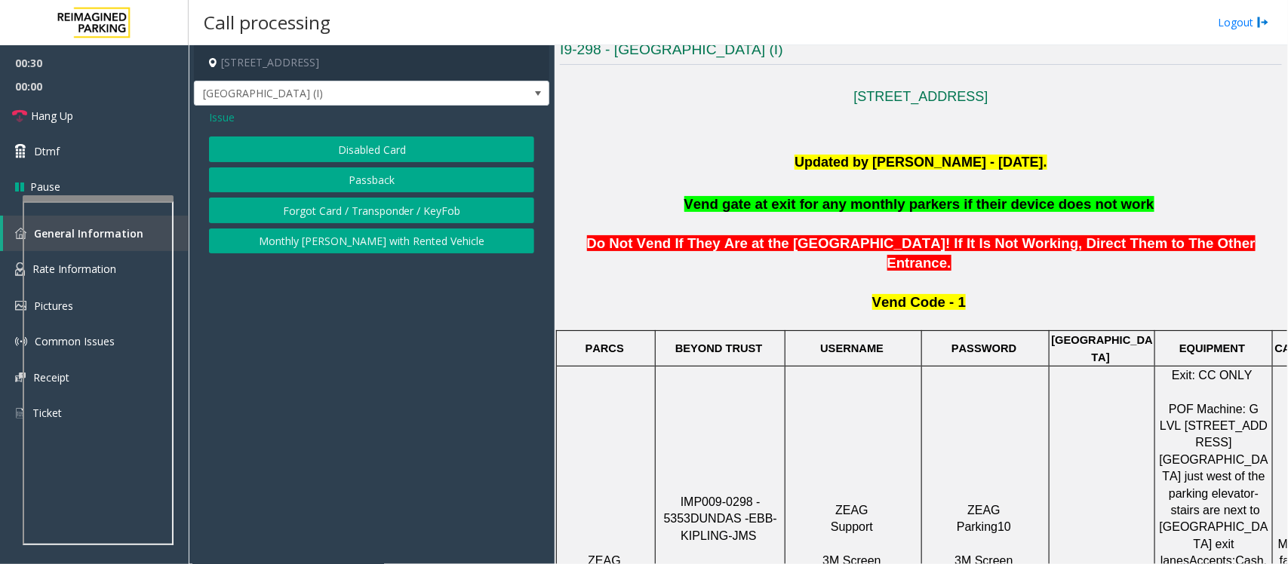
click at [367, 213] on button "Forgot Card / Transponder / KeyFob" at bounding box center [371, 211] width 325 height 26
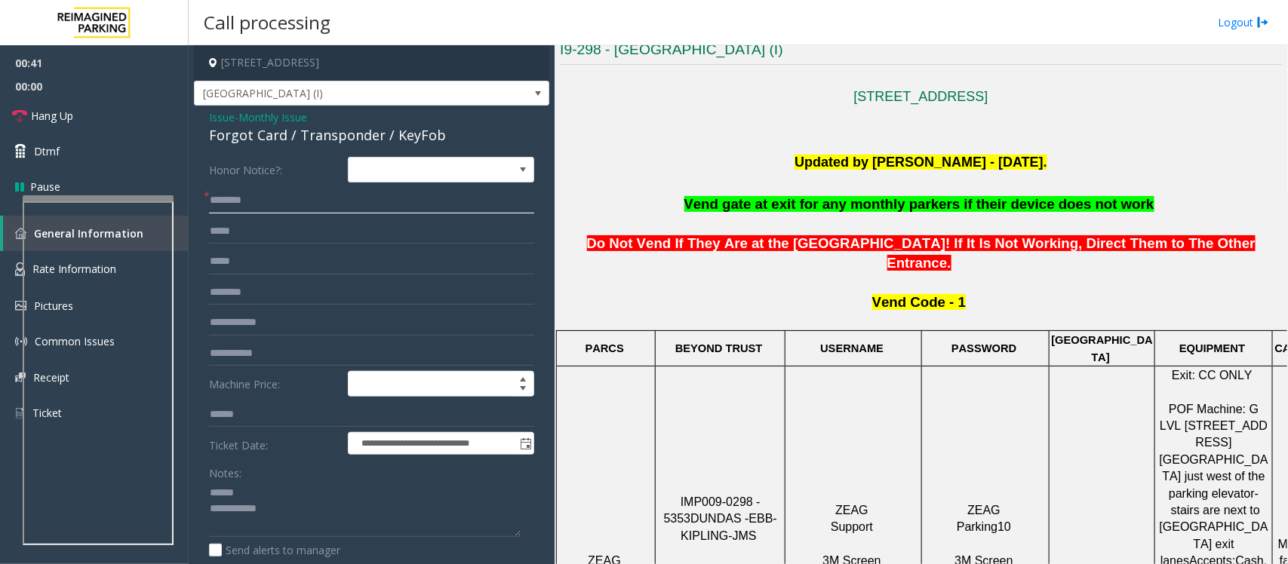
click at [241, 205] on input "text" at bounding box center [371, 201] width 325 height 26
drag, startPoint x: 258, startPoint y: 201, endPoint x: 294, endPoint y: 201, distance: 36.2
click at [294, 201] on input "**********" at bounding box center [371, 201] width 325 height 26
click at [245, 200] on input "**********" at bounding box center [371, 201] width 325 height 26
type input "**********"
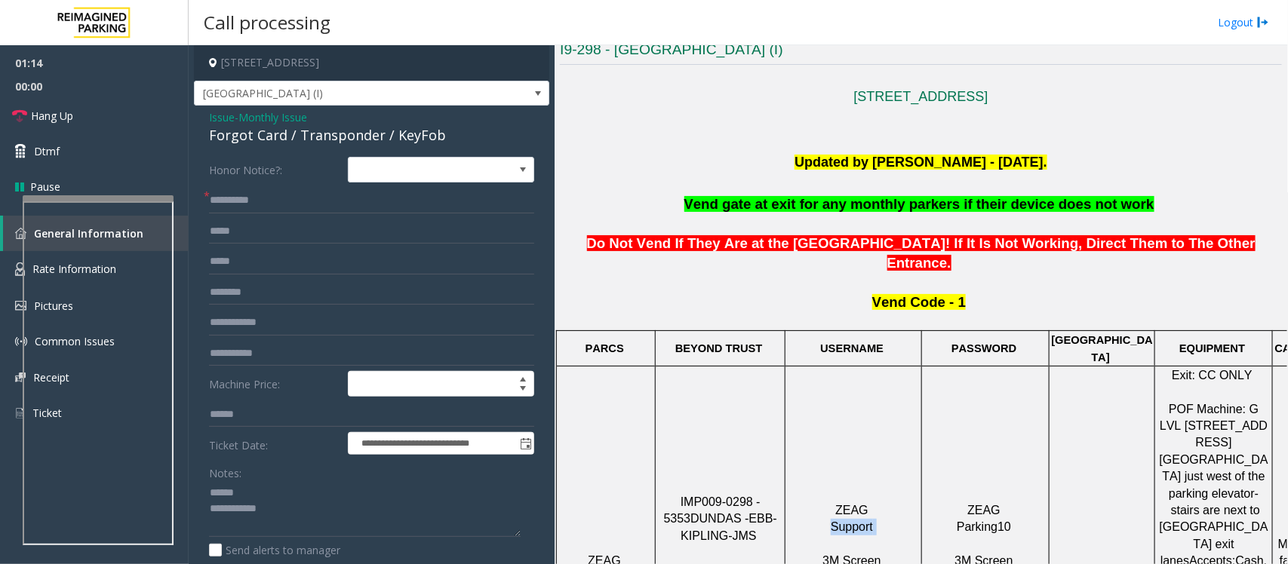
drag, startPoint x: 834, startPoint y: 472, endPoint x: 879, endPoint y: 471, distance: 45.3
click at [879, 502] on p "ZEAG Support 3M Screen Support" at bounding box center [853, 561] width 134 height 118
copy p "Support"
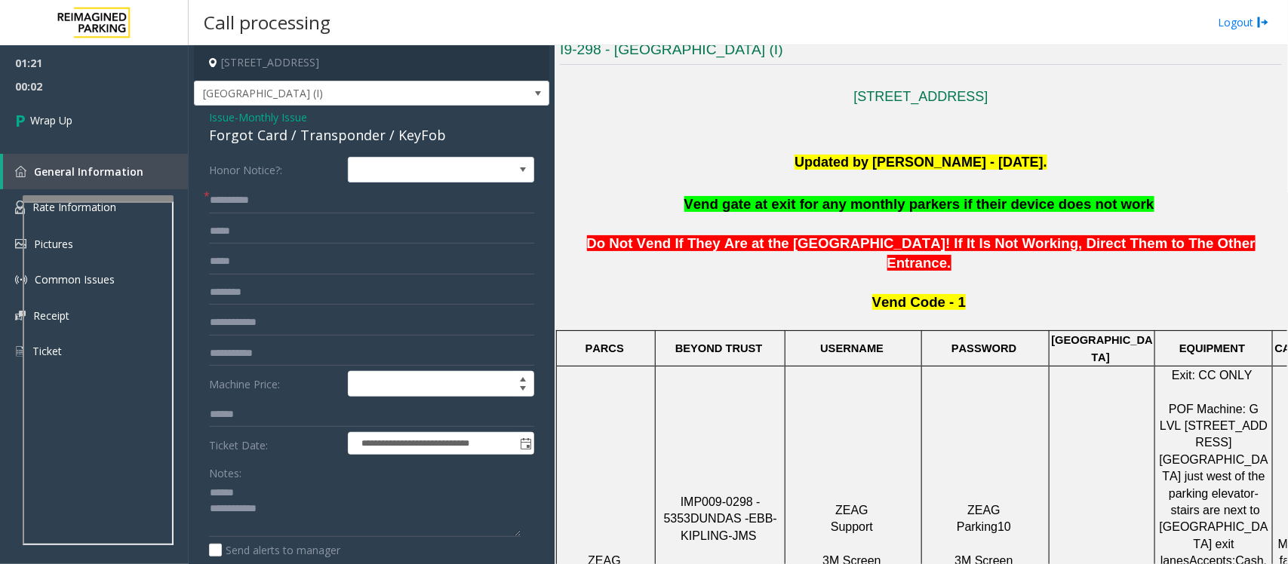
click at [238, 137] on div "Forgot Card / Transponder / KeyFob" at bounding box center [371, 135] width 325 height 20
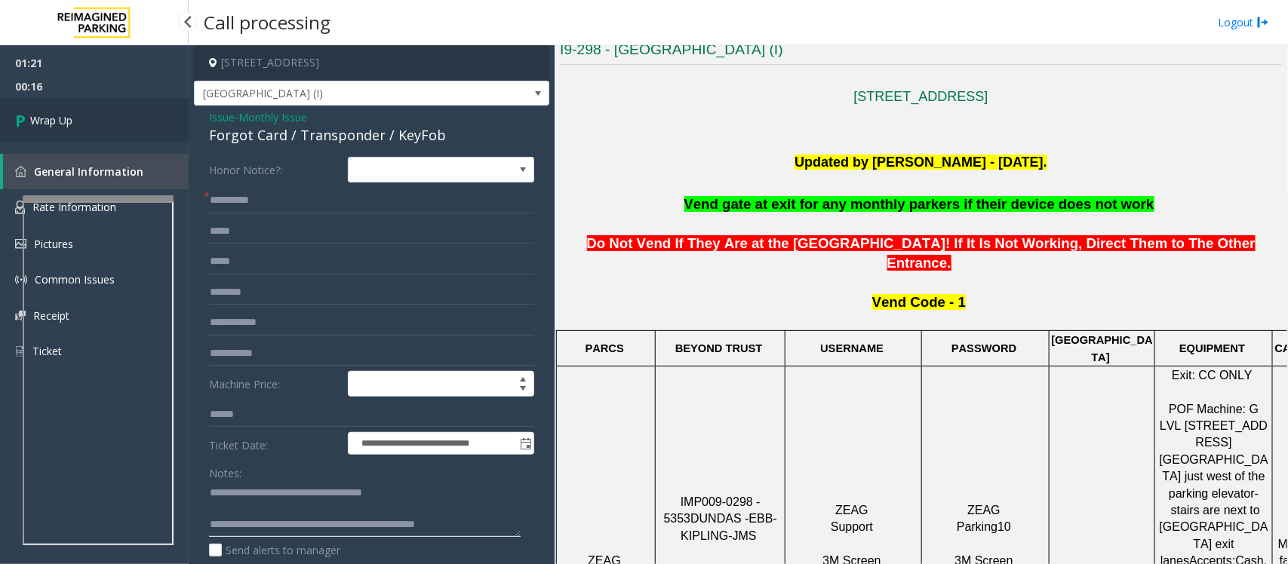
type textarea "**********"
click at [49, 115] on span "Wrap Up" at bounding box center [51, 120] width 42 height 16
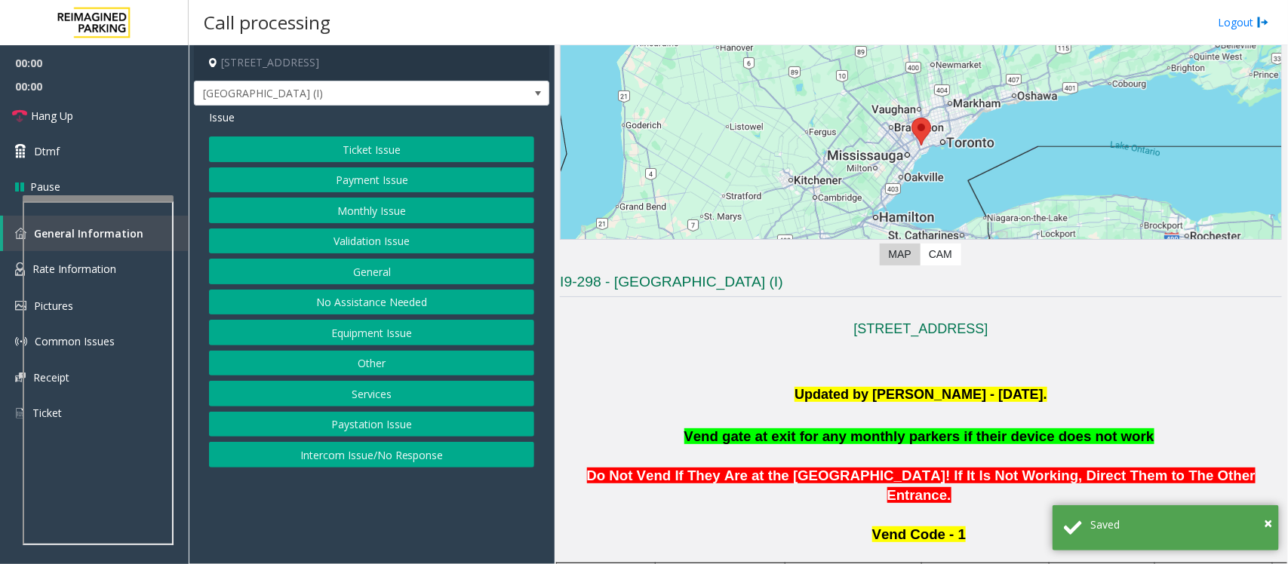
scroll to position [283, 0]
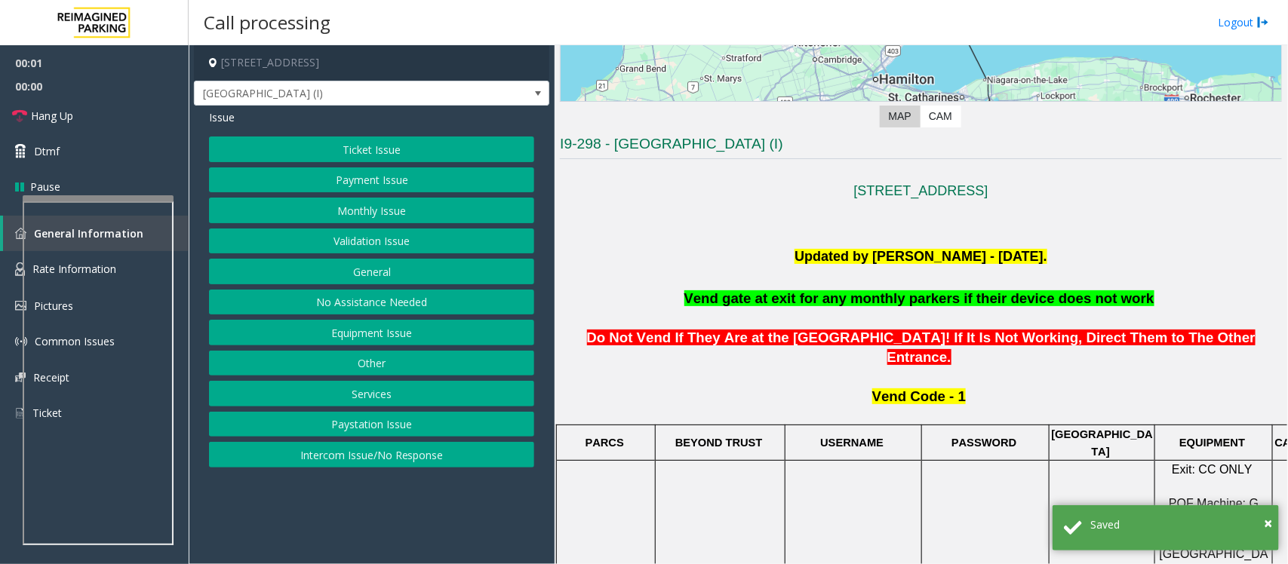
click at [345, 215] on button "Monthly Issue" at bounding box center [371, 211] width 325 height 26
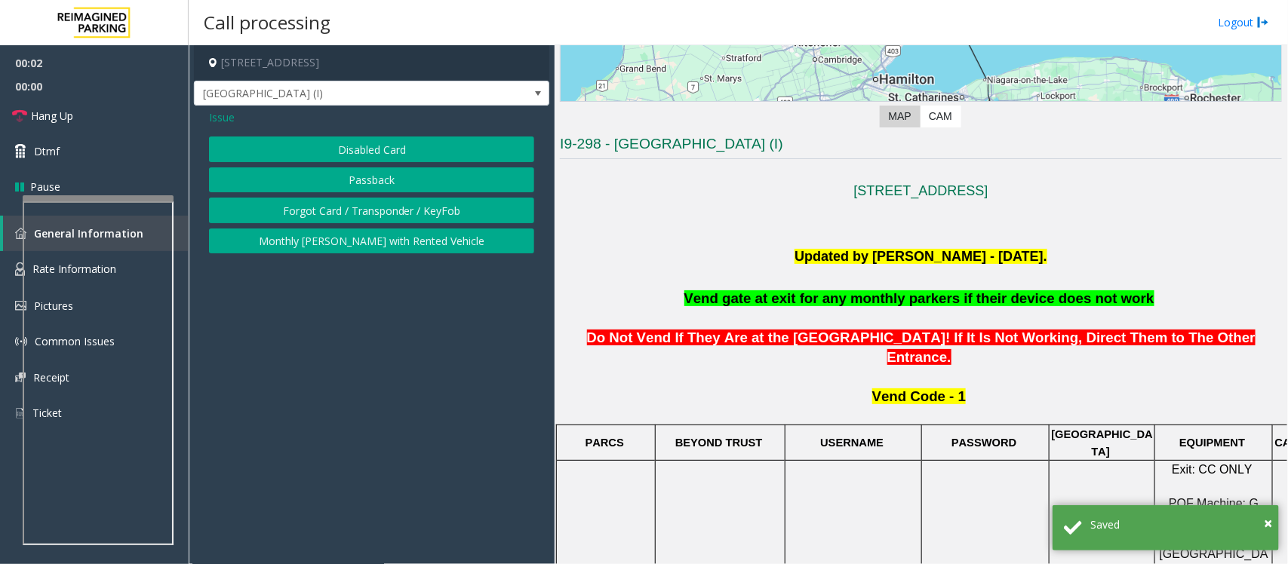
click at [326, 210] on button "Forgot Card / Transponder / KeyFob" at bounding box center [371, 211] width 325 height 26
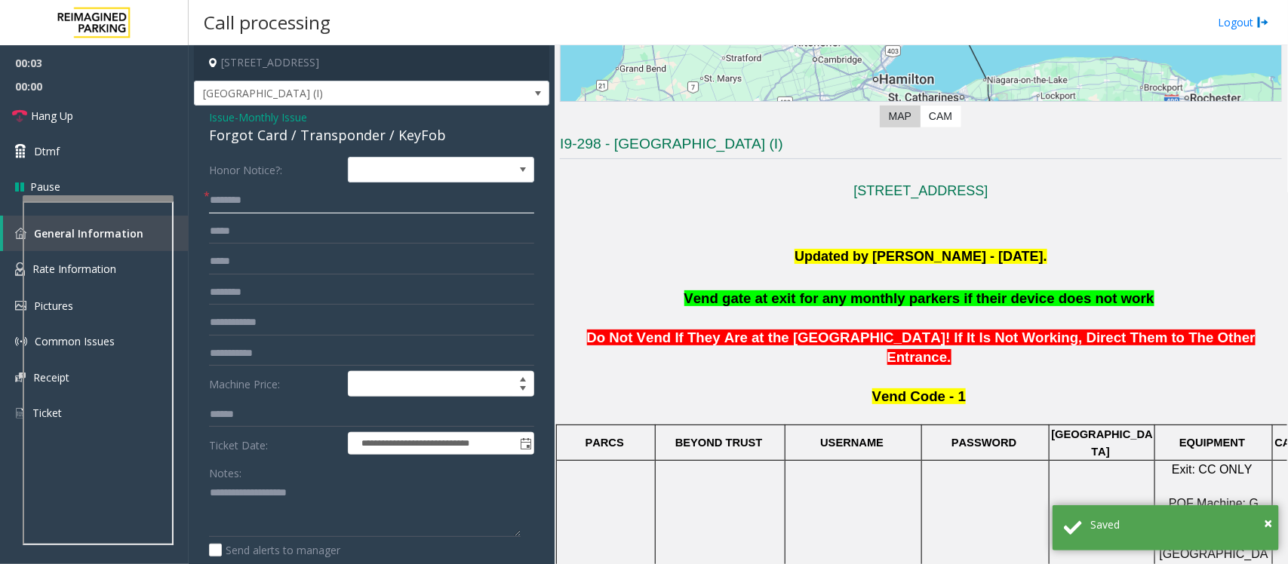
click at [259, 207] on input "text" at bounding box center [371, 201] width 325 height 26
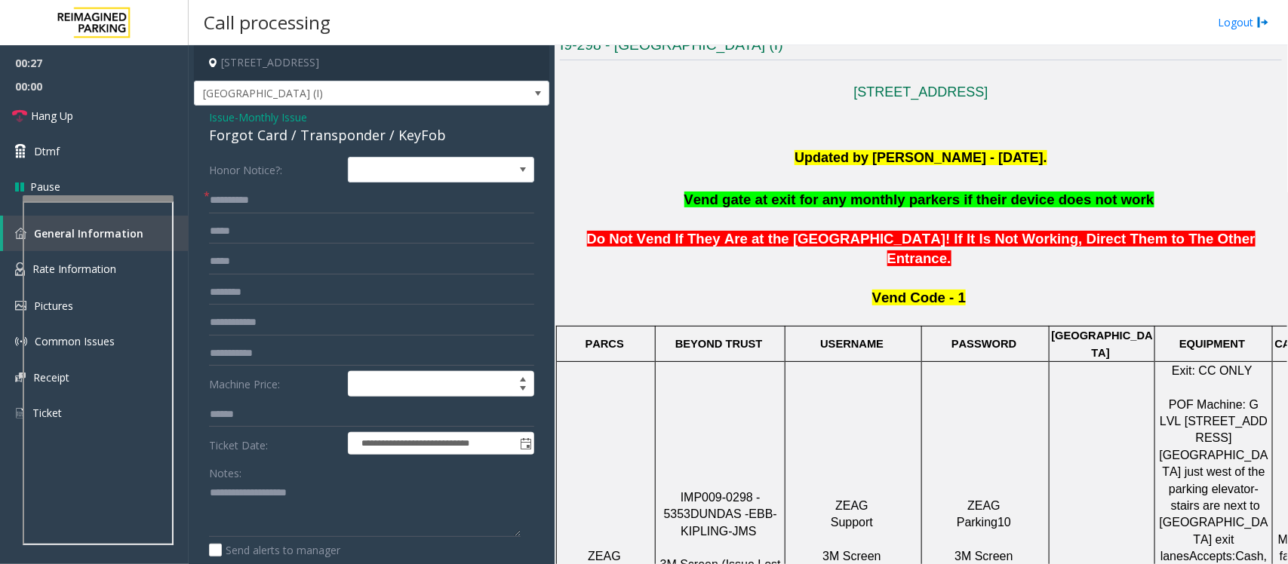
scroll to position [566, 0]
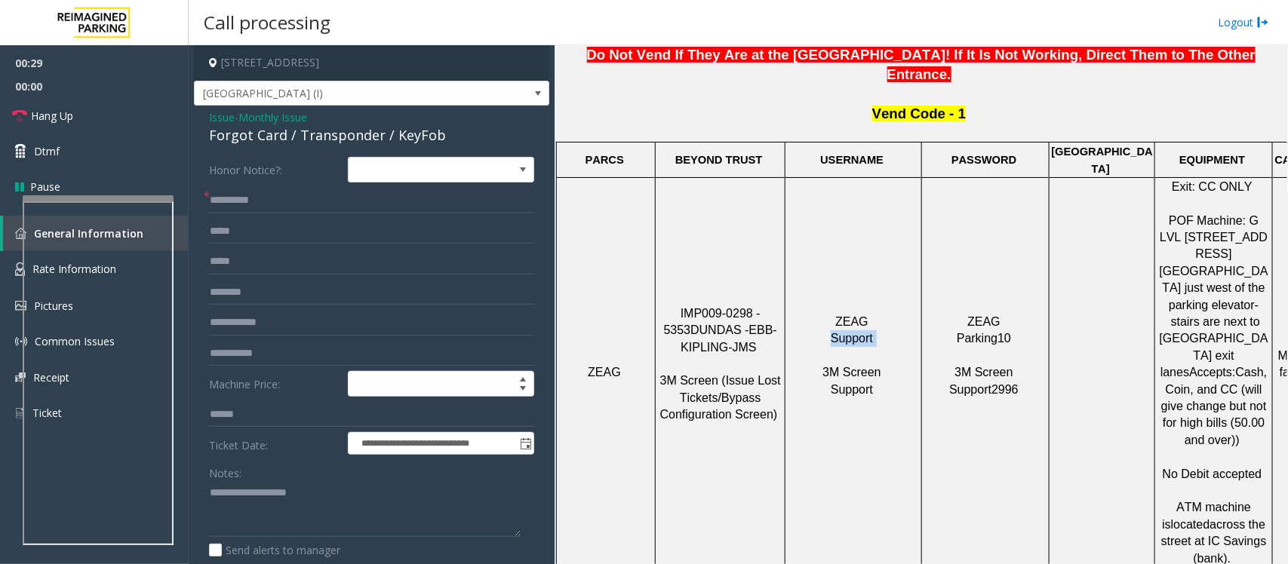
drag, startPoint x: 827, startPoint y: 283, endPoint x: 892, endPoint y: 276, distance: 66.0
click at [892, 314] on p "ZEAG Support 3M Screen Support" at bounding box center [853, 373] width 134 height 118
click at [245, 196] on input "**********" at bounding box center [371, 201] width 325 height 26
type input "**********"
click at [266, 495] on textarea at bounding box center [365, 509] width 312 height 57
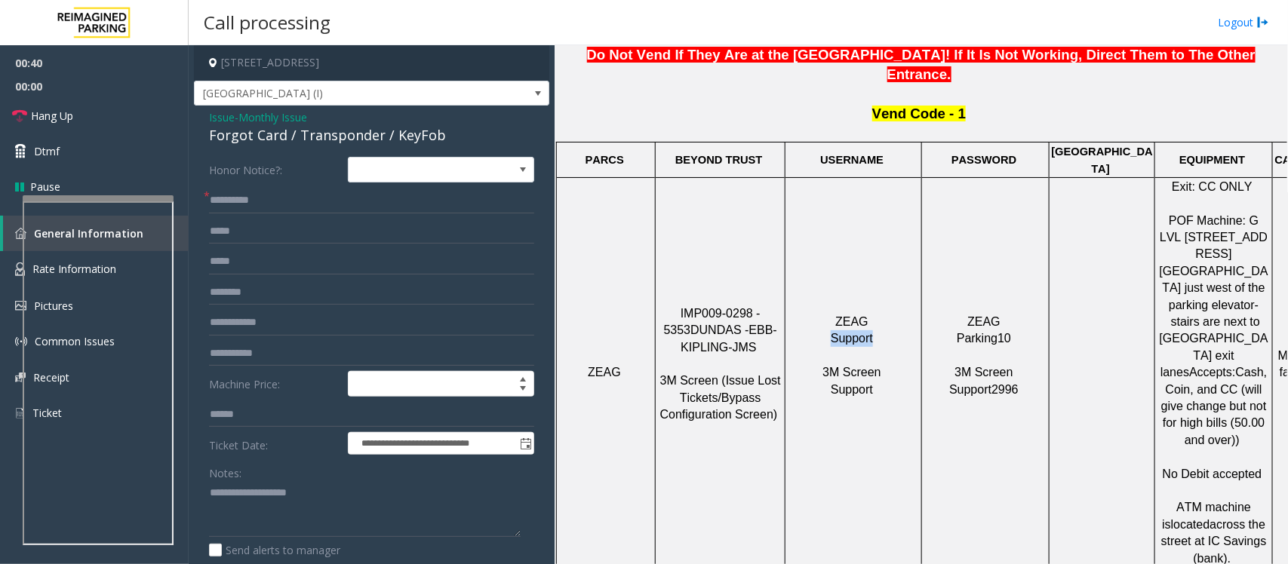
drag, startPoint x: 826, startPoint y: 283, endPoint x: 870, endPoint y: 281, distance: 43.8
click at [870, 314] on p "ZEAG Support 3M Screen Support" at bounding box center [853, 373] width 134 height 118
copy span "Support"
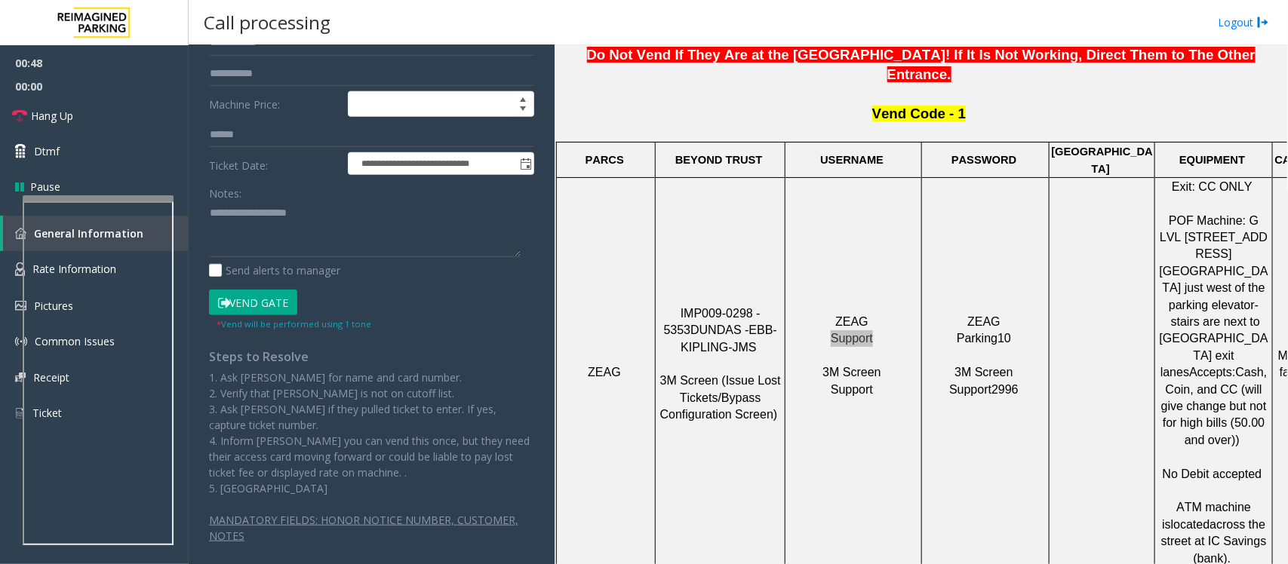
scroll to position [291, 0]
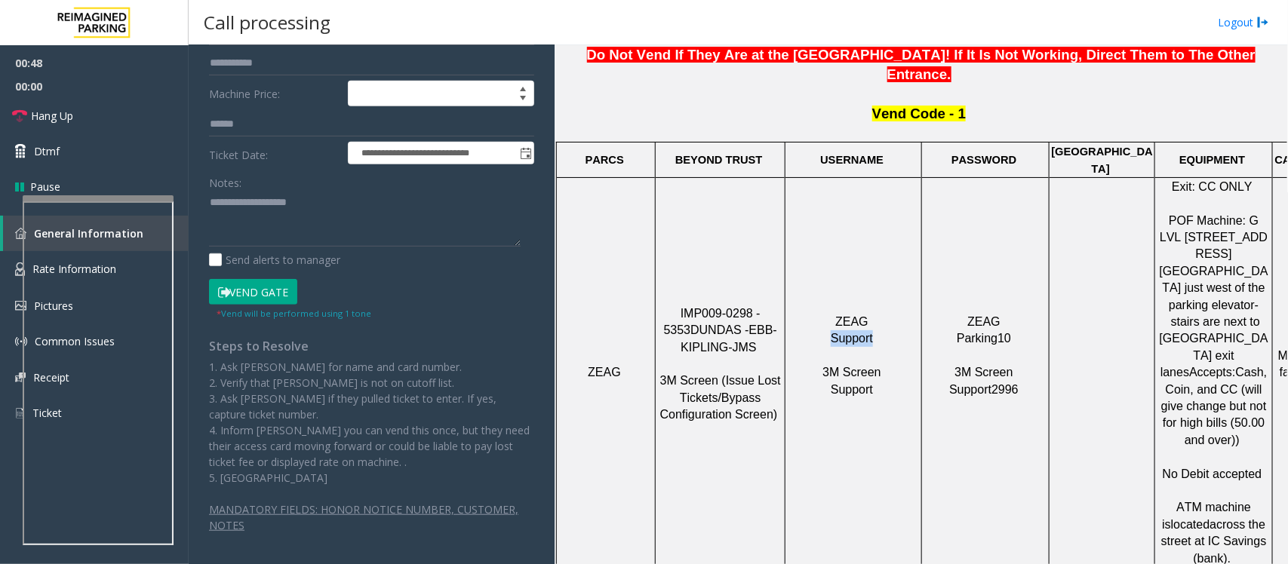
click at [256, 283] on button "Vend Gate" at bounding box center [253, 292] width 88 height 26
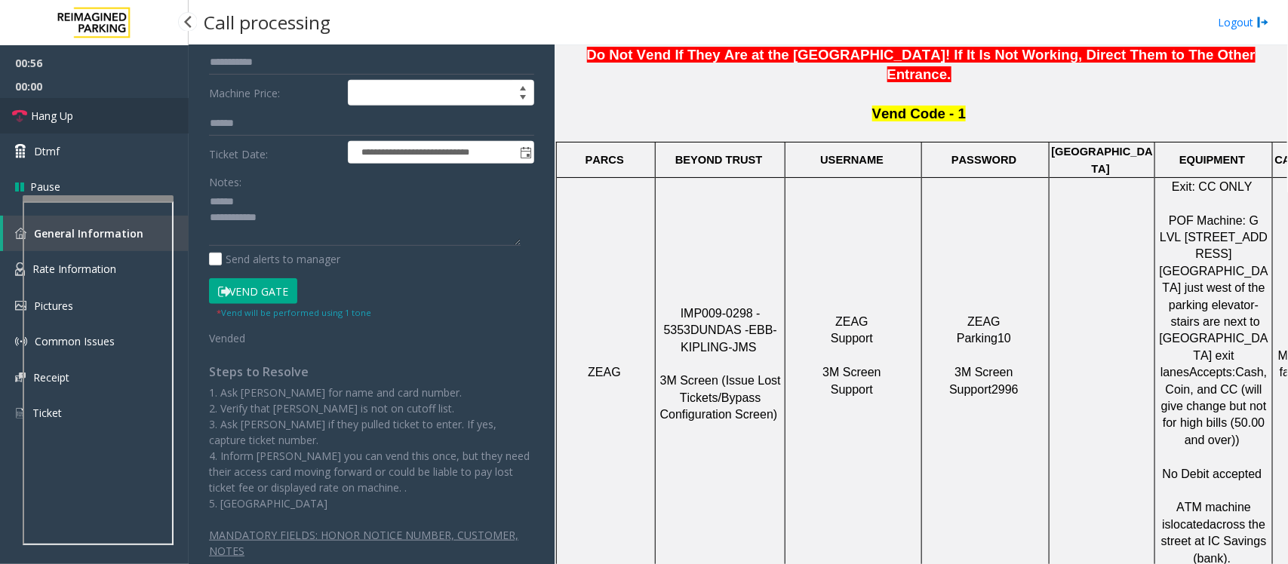
click at [77, 118] on link "Hang Up" at bounding box center [94, 115] width 189 height 35
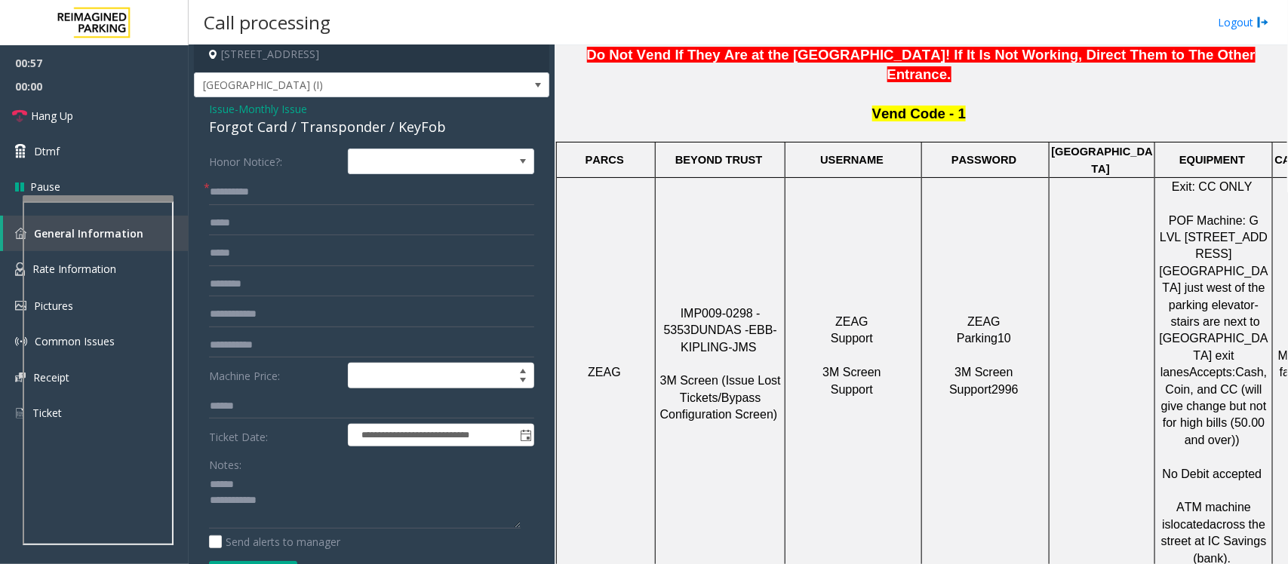
click at [268, 124] on div "Forgot Card / Transponder / KeyFob" at bounding box center [371, 127] width 325 height 20
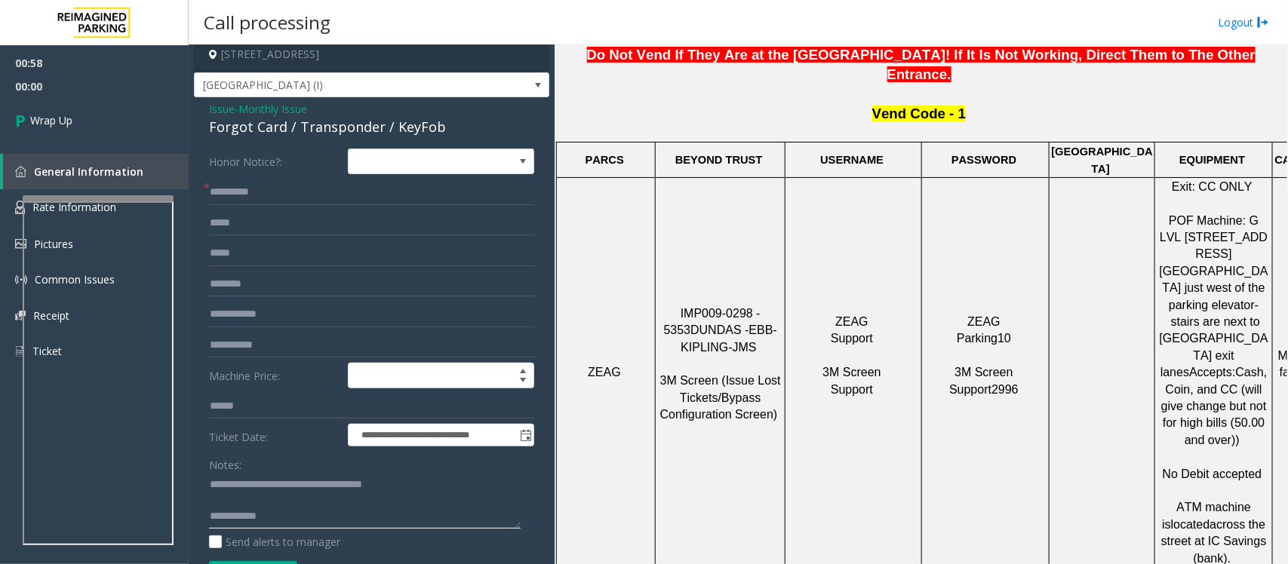
click at [397, 510] on textarea at bounding box center [365, 501] width 312 height 57
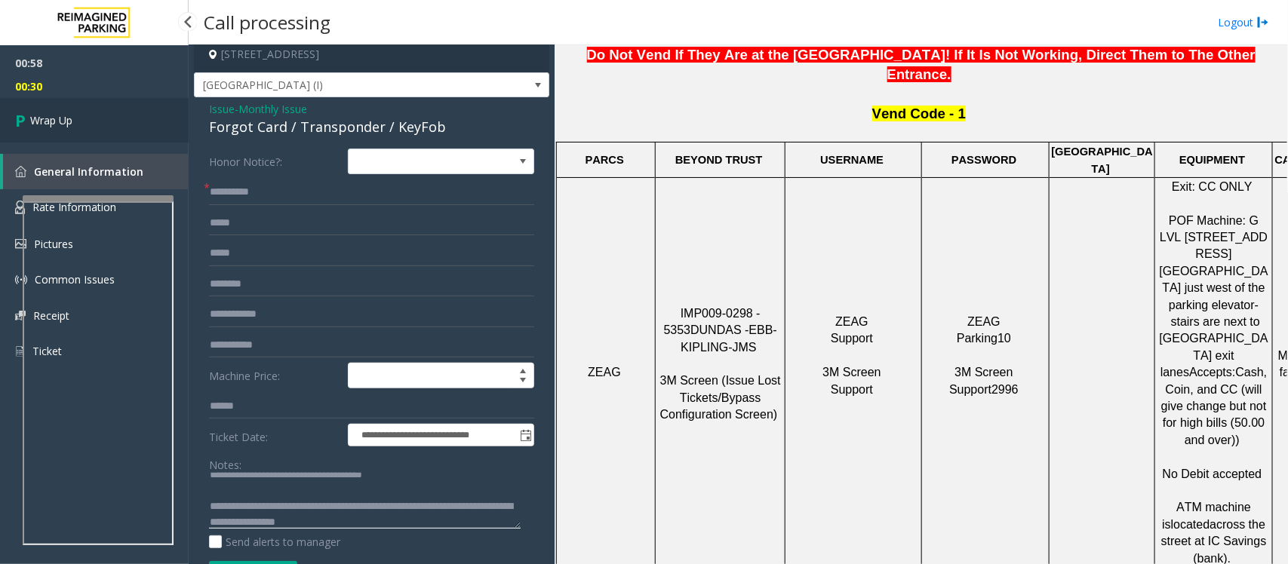
type textarea "**********"
click at [72, 115] on span "Wrap Up" at bounding box center [51, 120] width 42 height 16
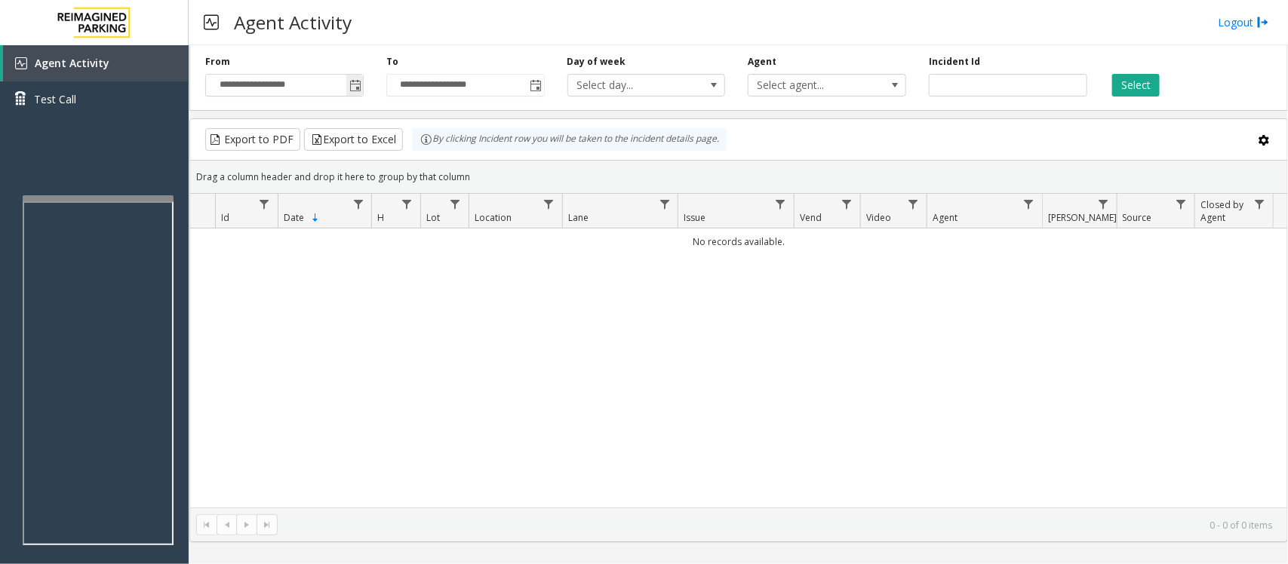
click at [359, 88] on span "Toggle popup" at bounding box center [355, 86] width 12 height 12
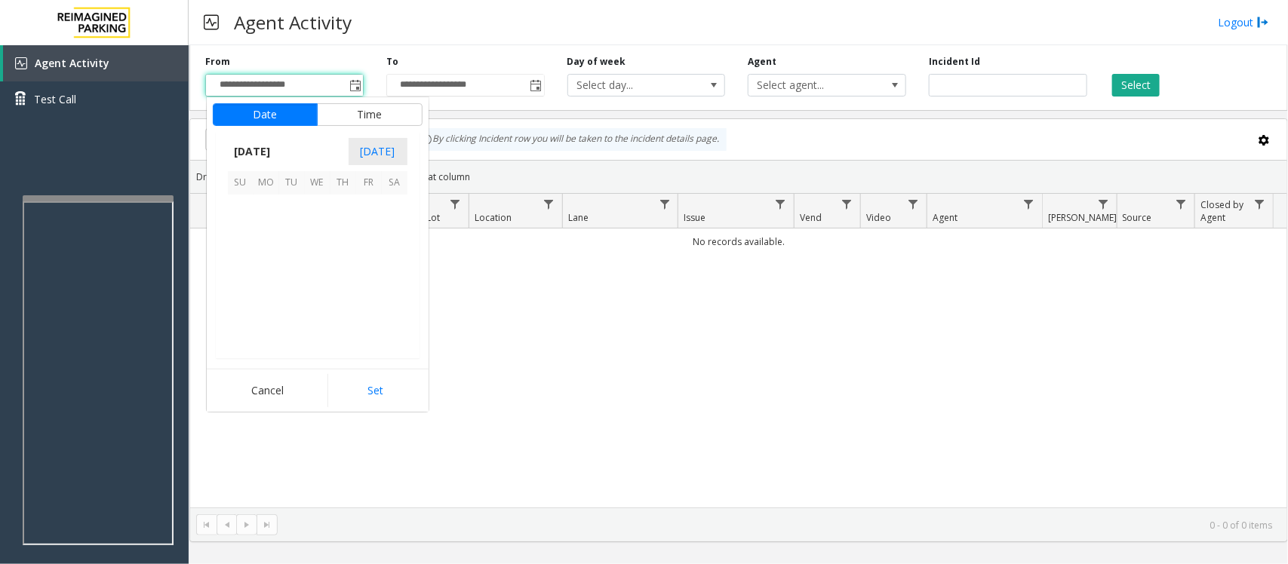
scroll to position [270793, 0]
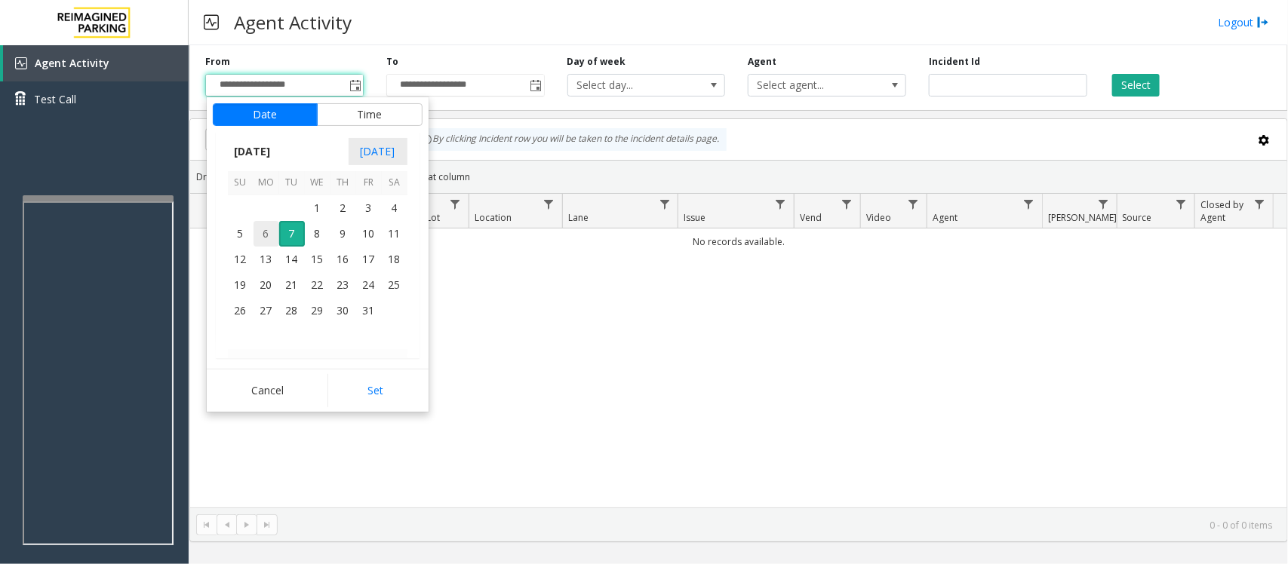
click at [268, 232] on span "6" at bounding box center [266, 234] width 26 height 26
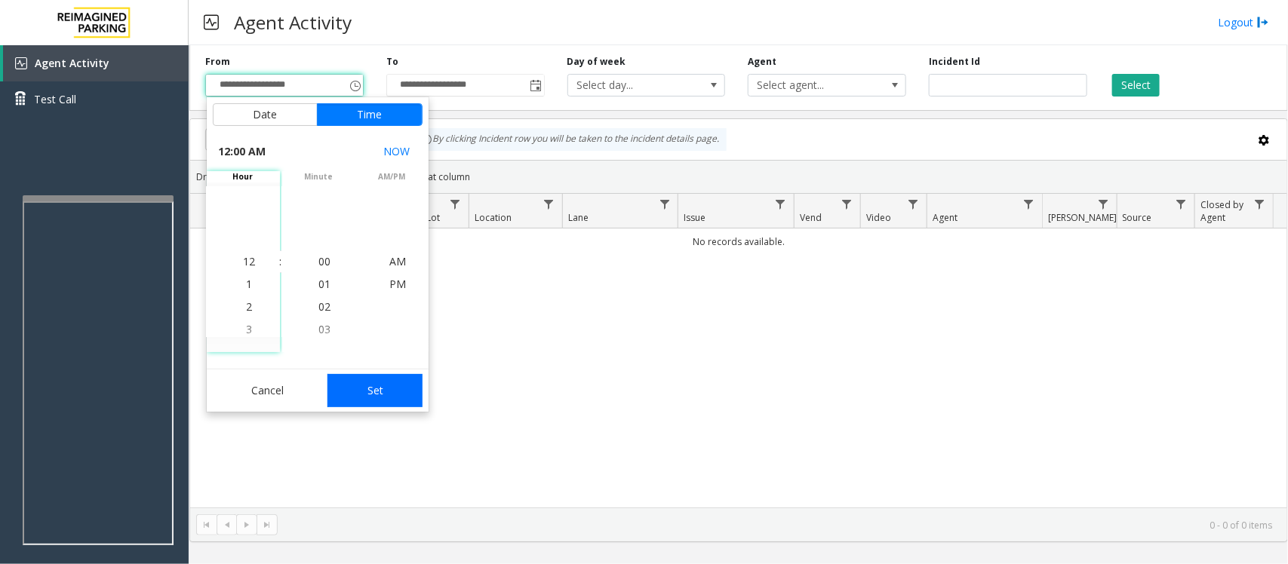
click at [389, 392] on button "Set" at bounding box center [374, 390] width 95 height 33
type input "**********"
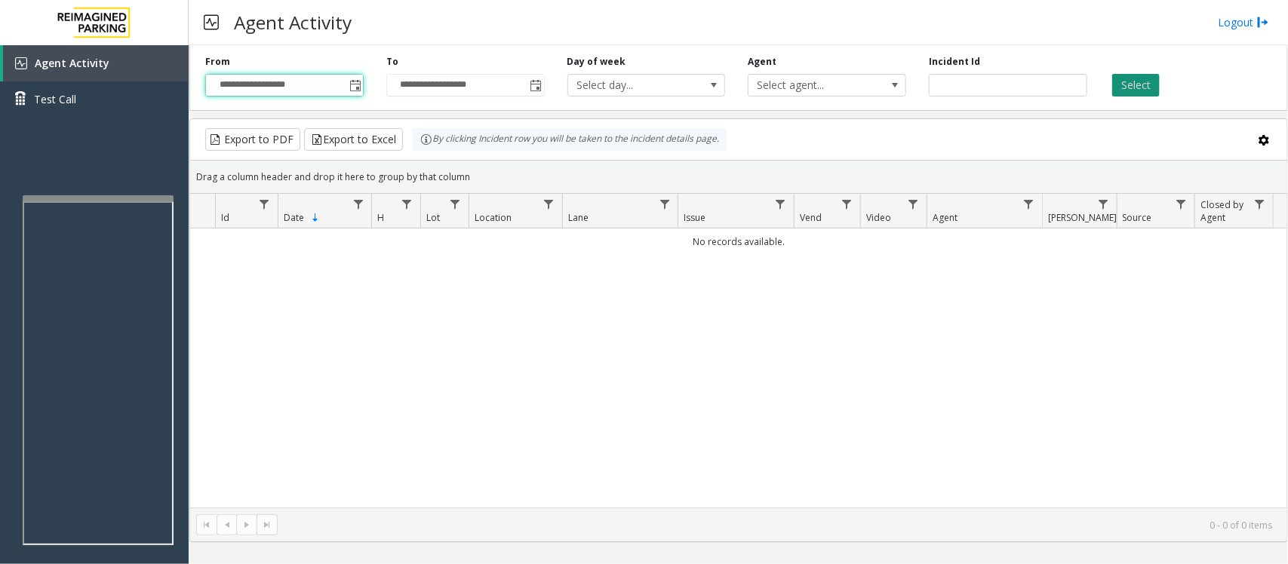
click at [1129, 76] on button "Select" at bounding box center [1136, 85] width 48 height 23
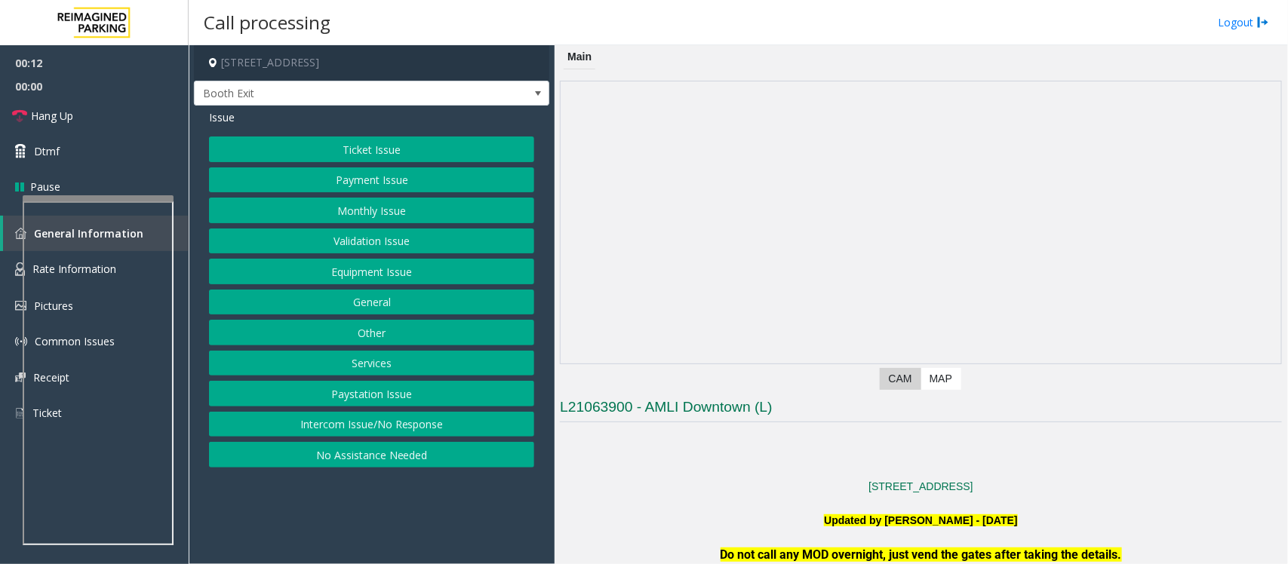
click at [358, 431] on button "Intercom Issue/No Response" at bounding box center [371, 425] width 325 height 26
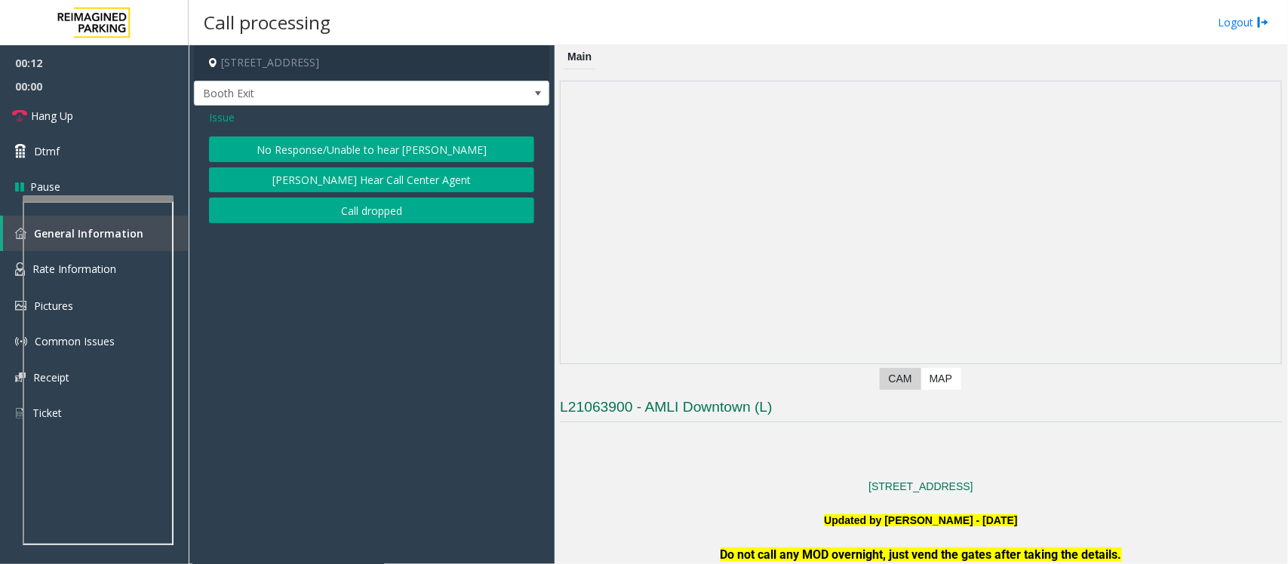
click at [290, 145] on button "No Response/Unable to hear [PERSON_NAME]" at bounding box center [371, 150] width 325 height 26
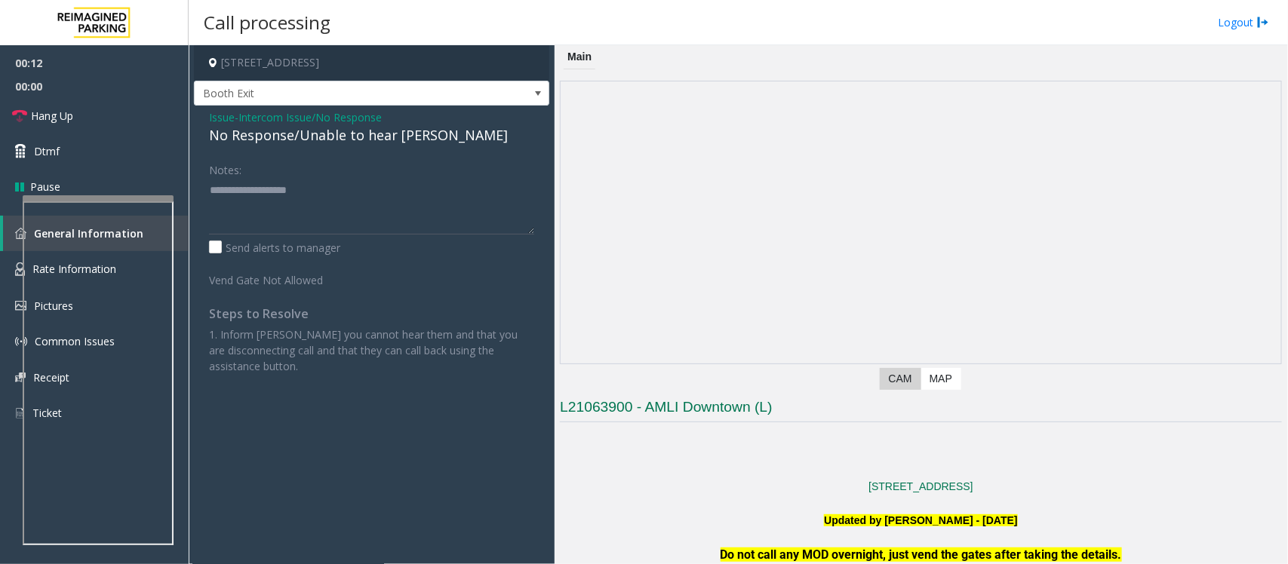
click at [274, 136] on div "No Response/Unable to hear [PERSON_NAME]" at bounding box center [371, 135] width 325 height 20
click at [232, 114] on span "Issue" at bounding box center [222, 117] width 26 height 16
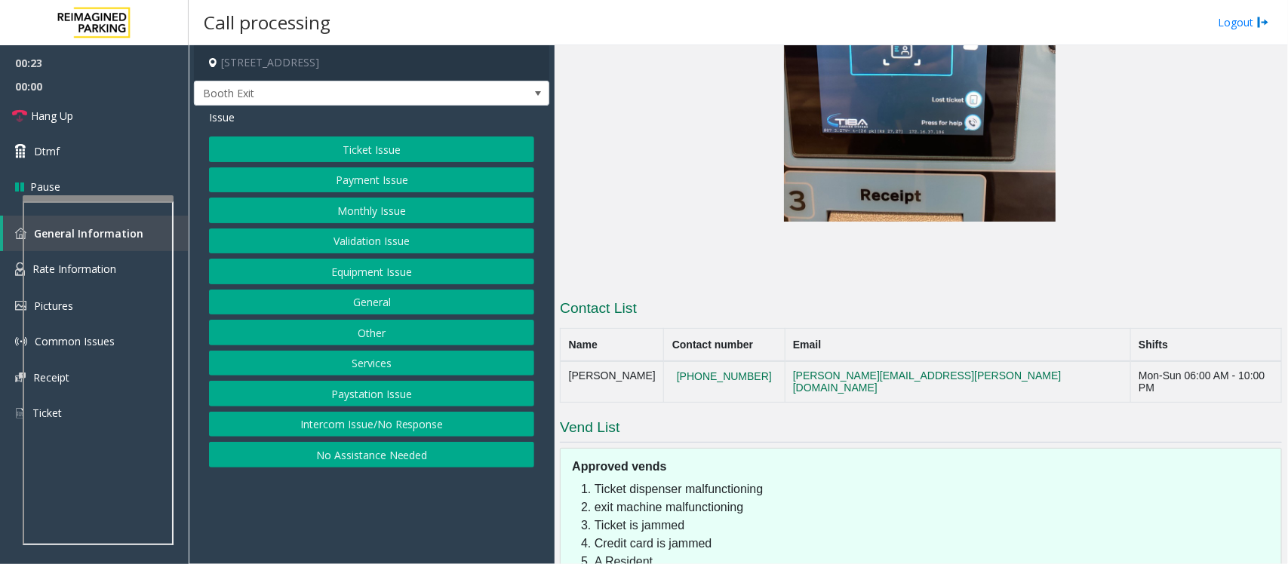
scroll to position [2802, 0]
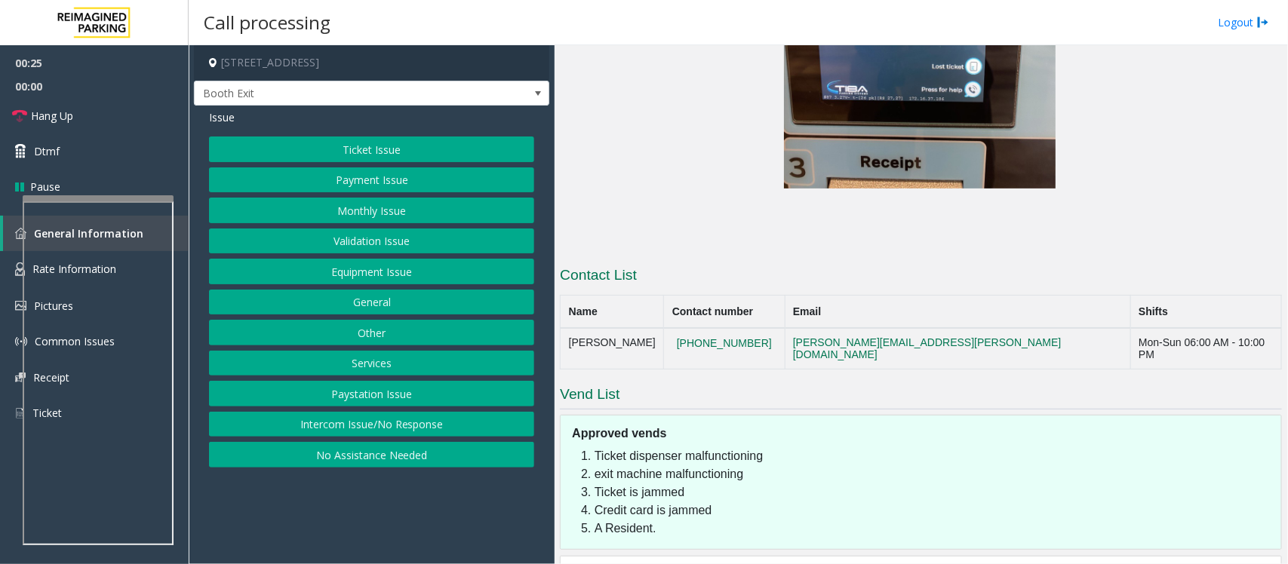
drag, startPoint x: 785, startPoint y: 266, endPoint x: 690, endPoint y: 266, distance: 94.3
click at [690, 328] on tr "[PERSON_NAME] [PHONE_NUMBER] [PERSON_NAME][EMAIL_ADDRESS][PERSON_NAME][DOMAIN_N…" at bounding box center [920, 348] width 721 height 41
copy tr "[PHONE_NUMBER]"
click at [348, 277] on button "Equipment Issue" at bounding box center [371, 272] width 325 height 26
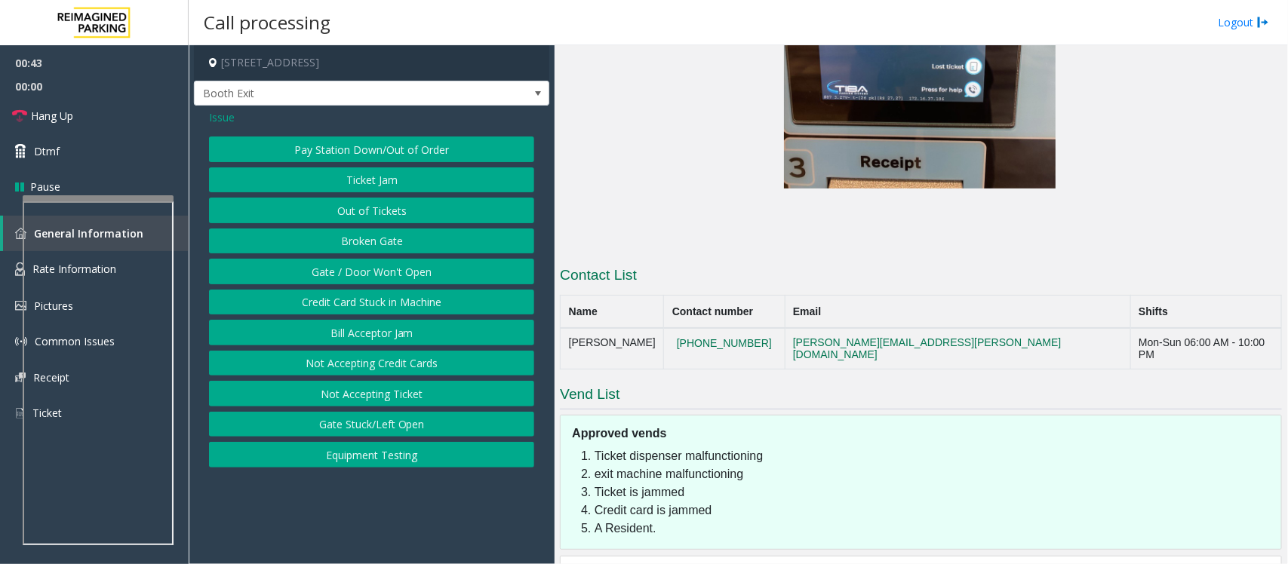
click at [348, 277] on button "Gate / Door Won't Open" at bounding box center [371, 272] width 325 height 26
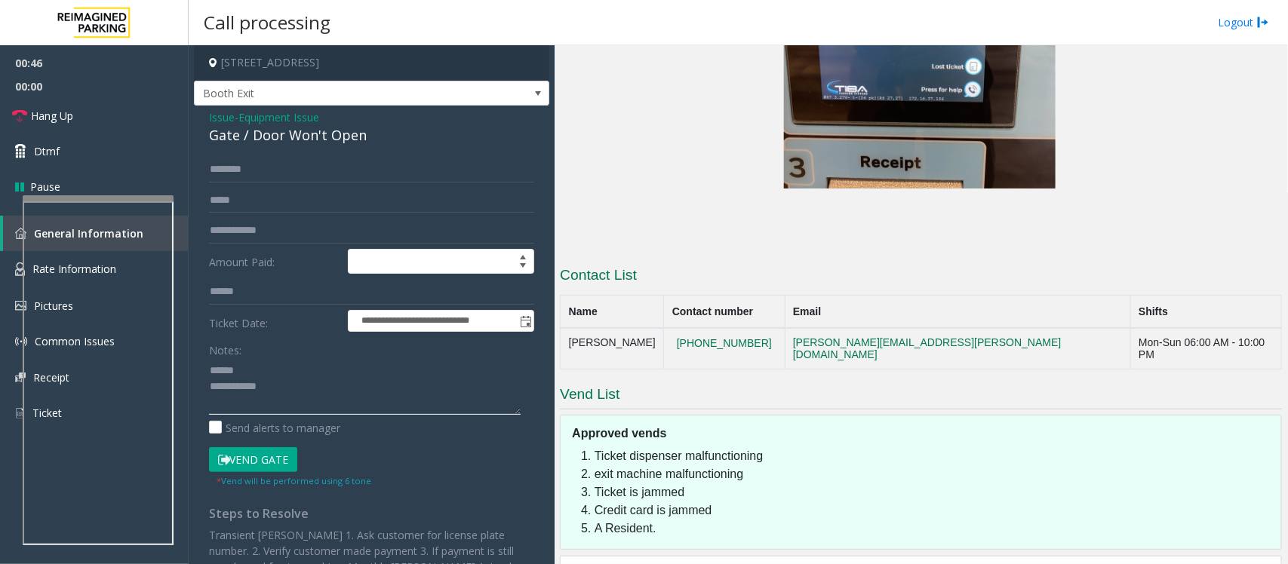
click at [266, 370] on textarea at bounding box center [365, 386] width 312 height 57
click at [332, 388] on textarea at bounding box center [365, 386] width 312 height 57
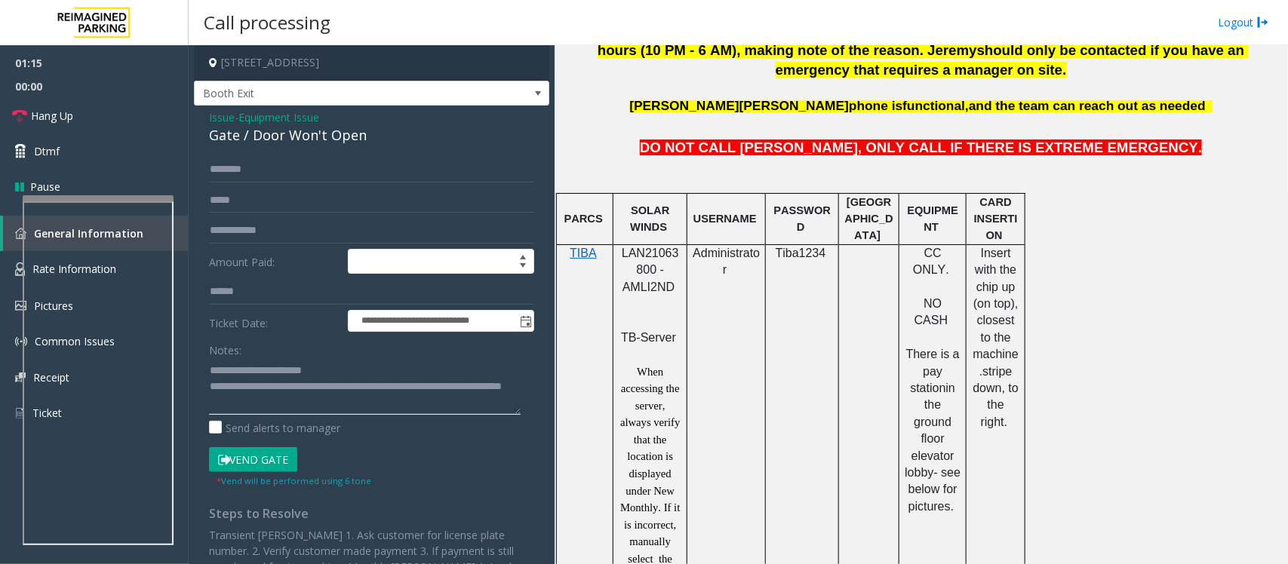
scroll to position [351, 0]
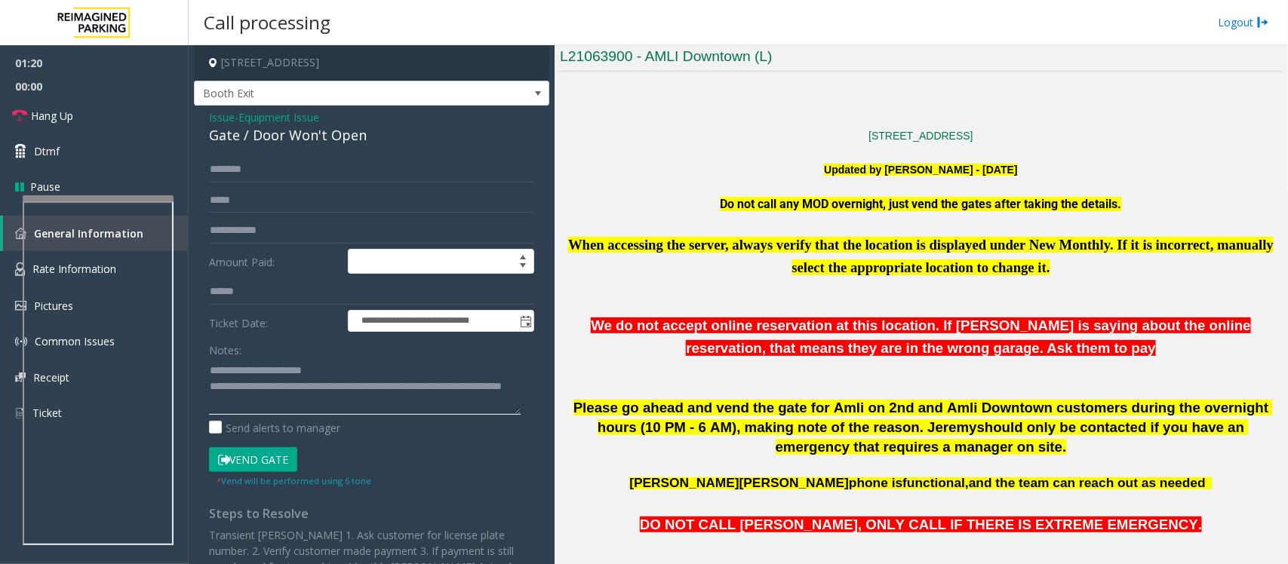
click at [349, 396] on textarea at bounding box center [365, 386] width 312 height 57
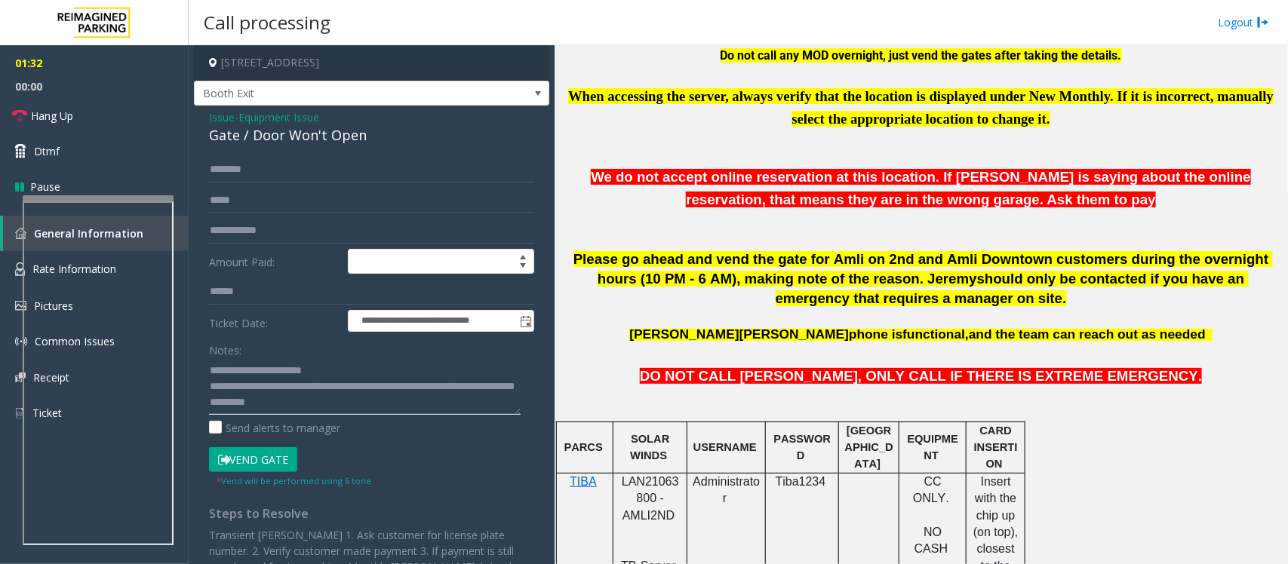
scroll to position [539, 0]
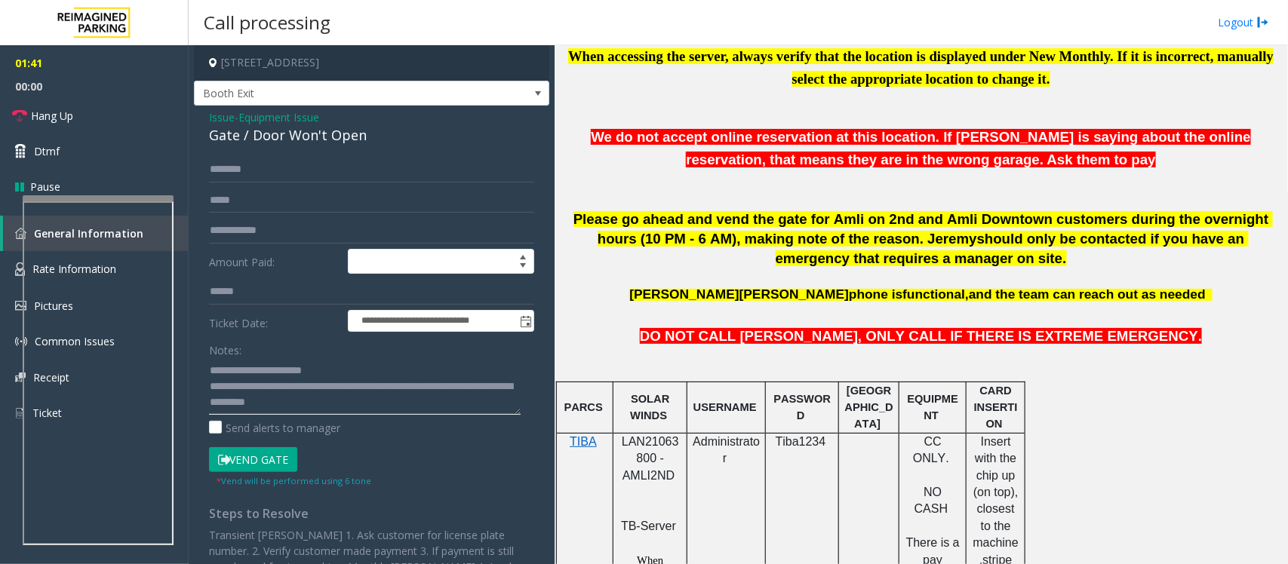
click at [436, 410] on textarea at bounding box center [365, 386] width 312 height 57
click at [47, 118] on span "Hang Up" at bounding box center [52, 116] width 42 height 16
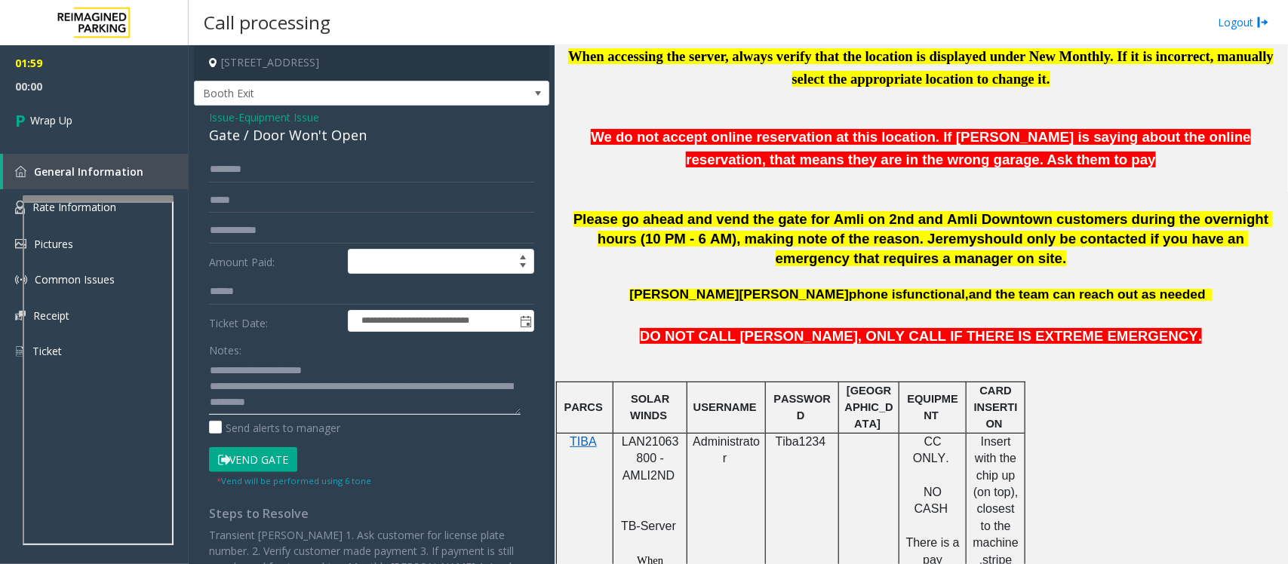
click at [407, 407] on textarea at bounding box center [365, 386] width 312 height 57
type textarea "**********"
click at [81, 132] on link "Wrap Up" at bounding box center [94, 120] width 189 height 45
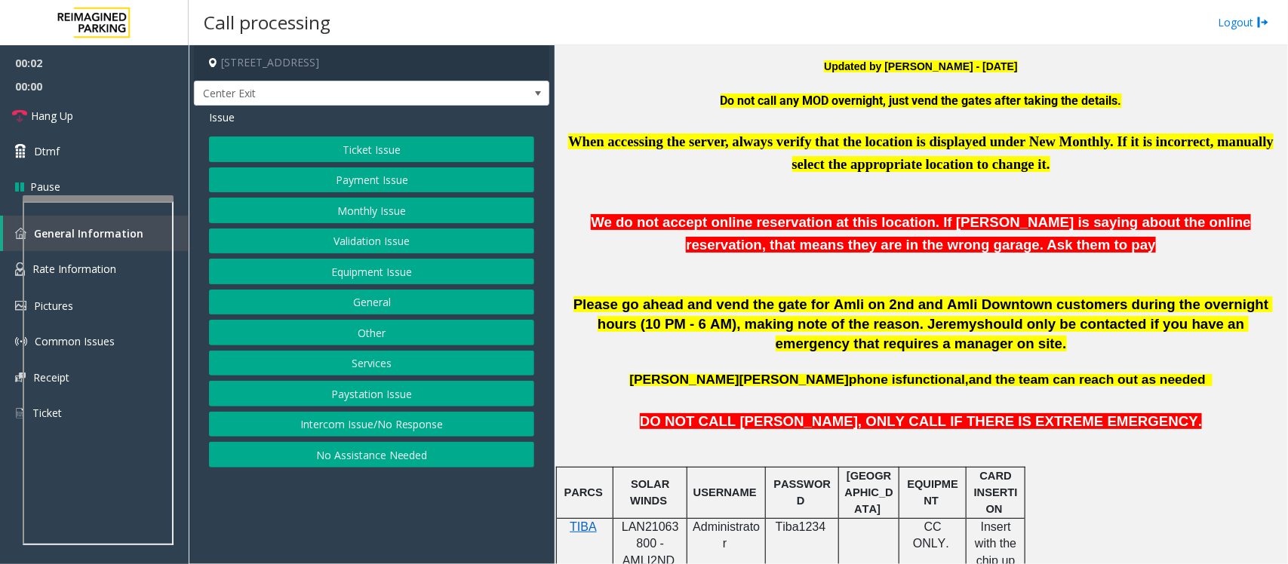
scroll to position [471, 0]
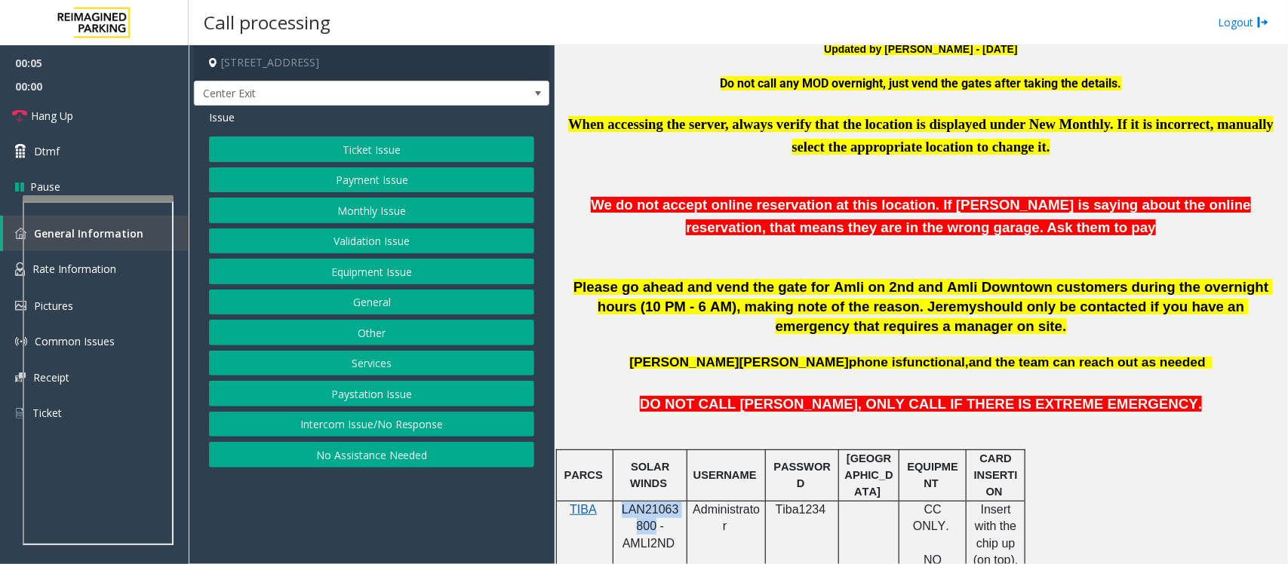
drag, startPoint x: 621, startPoint y: 511, endPoint x: 653, endPoint y: 526, distance: 35.5
click at [653, 526] on span "LAN21063800 - AMLI2ND" at bounding box center [650, 526] width 57 height 47
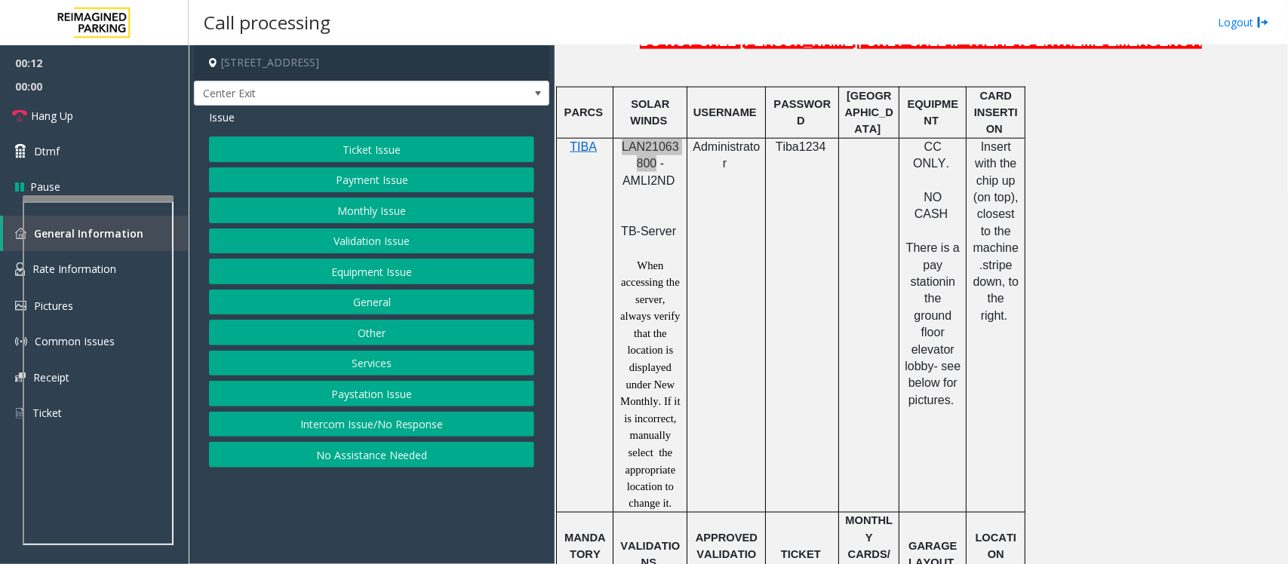
scroll to position [849, 0]
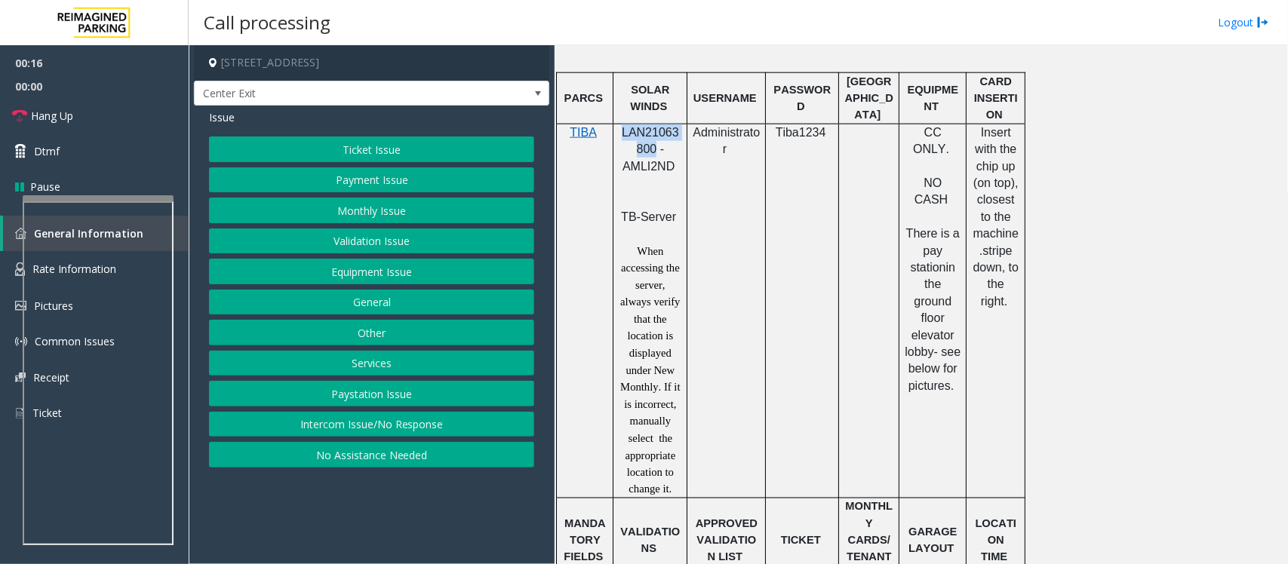
click at [424, 181] on button "Payment Issue" at bounding box center [371, 180] width 325 height 26
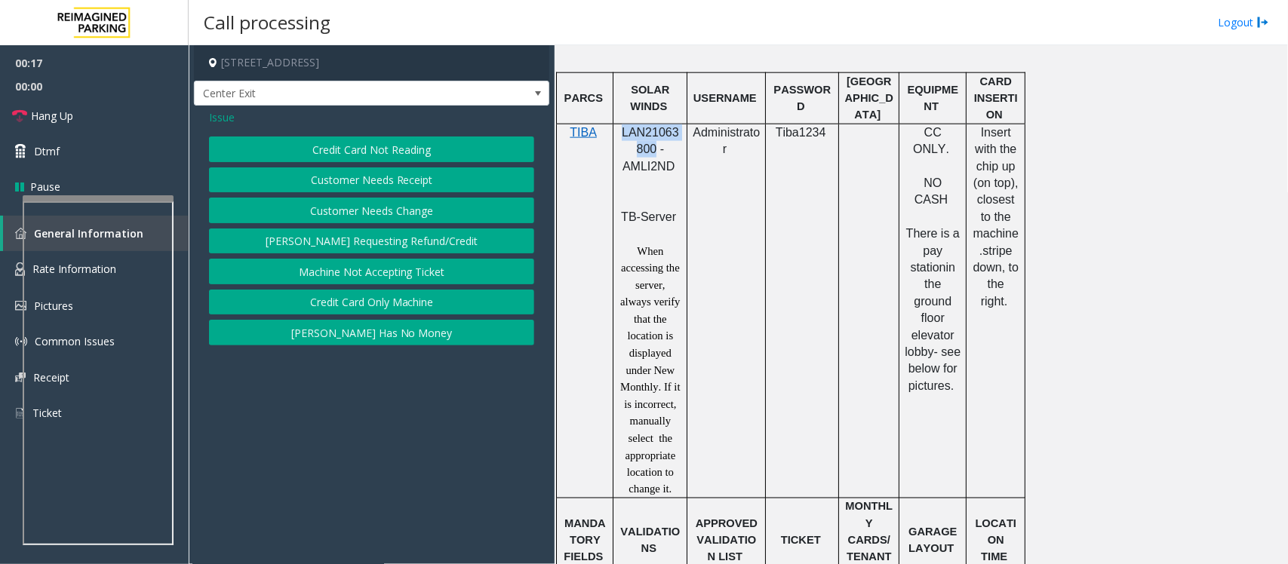
click at [398, 152] on button "Credit Card Not Reading" at bounding box center [371, 150] width 325 height 26
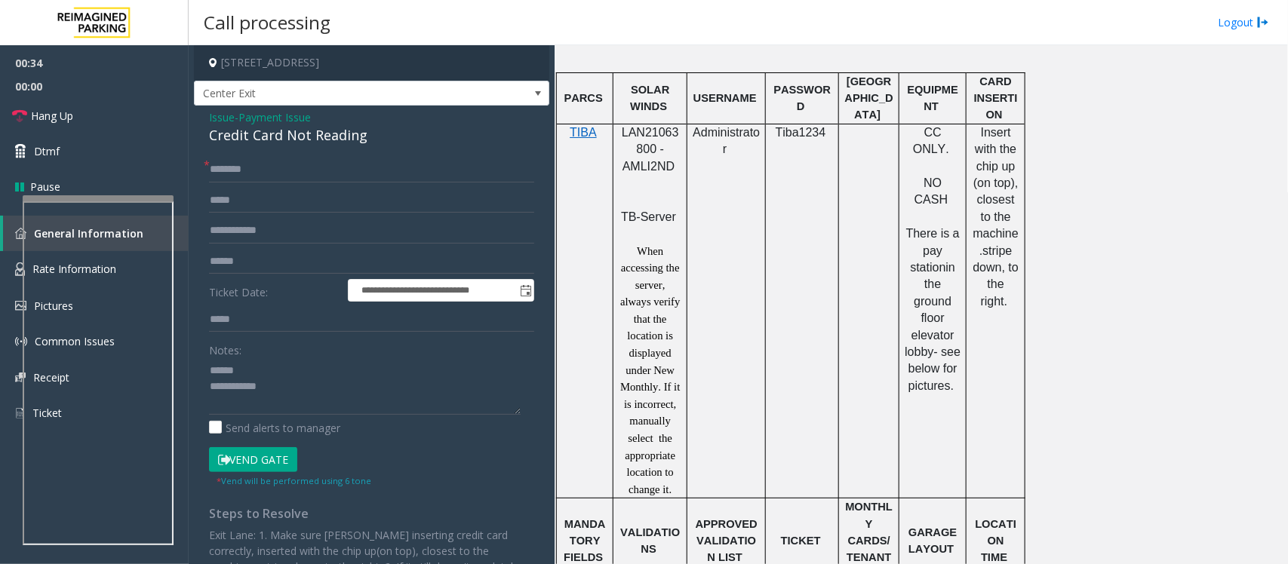
click at [251, 134] on div "Credit Card Not Reading" at bounding box center [371, 135] width 325 height 20
click at [325, 395] on textarea at bounding box center [365, 386] width 312 height 57
click at [245, 385] on textarea at bounding box center [365, 386] width 312 height 57
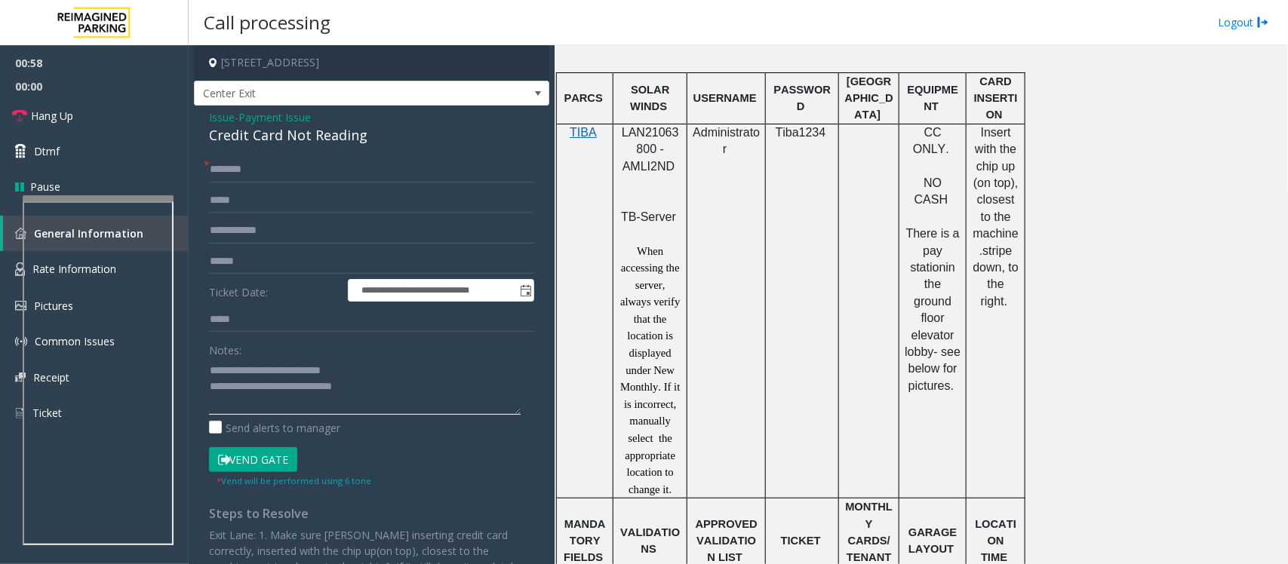
click at [378, 392] on textarea at bounding box center [365, 386] width 312 height 57
drag, startPoint x: 232, startPoint y: 401, endPoint x: 172, endPoint y: 402, distance: 59.6
click at [189, 402] on div "**********" at bounding box center [738, 282] width 1099 height 564
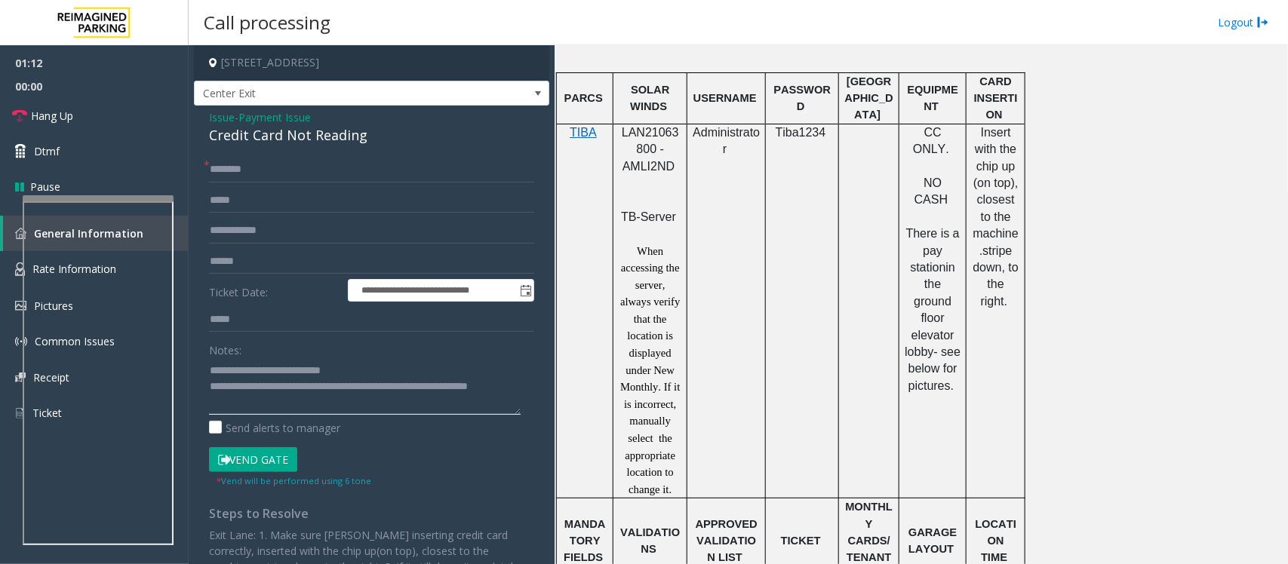
type textarea "**********"
click at [250, 253] on input "text" at bounding box center [371, 262] width 325 height 26
type input "******"
click at [253, 172] on input "text" at bounding box center [371, 170] width 325 height 26
click at [289, 170] on input "text" at bounding box center [371, 170] width 325 height 26
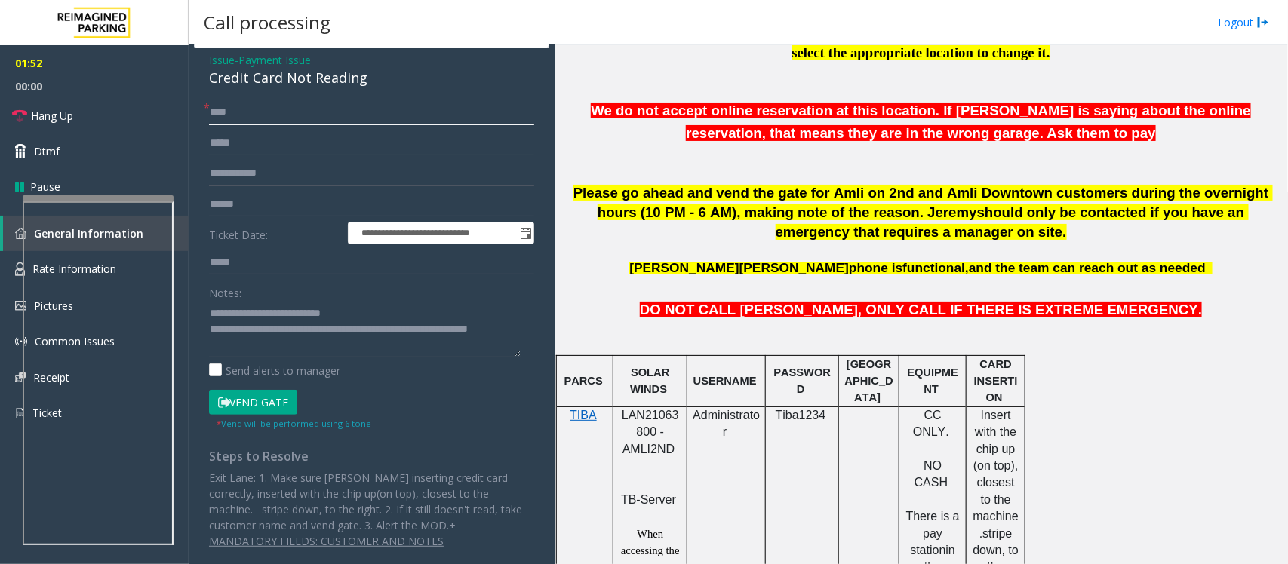
scroll to position [471, 0]
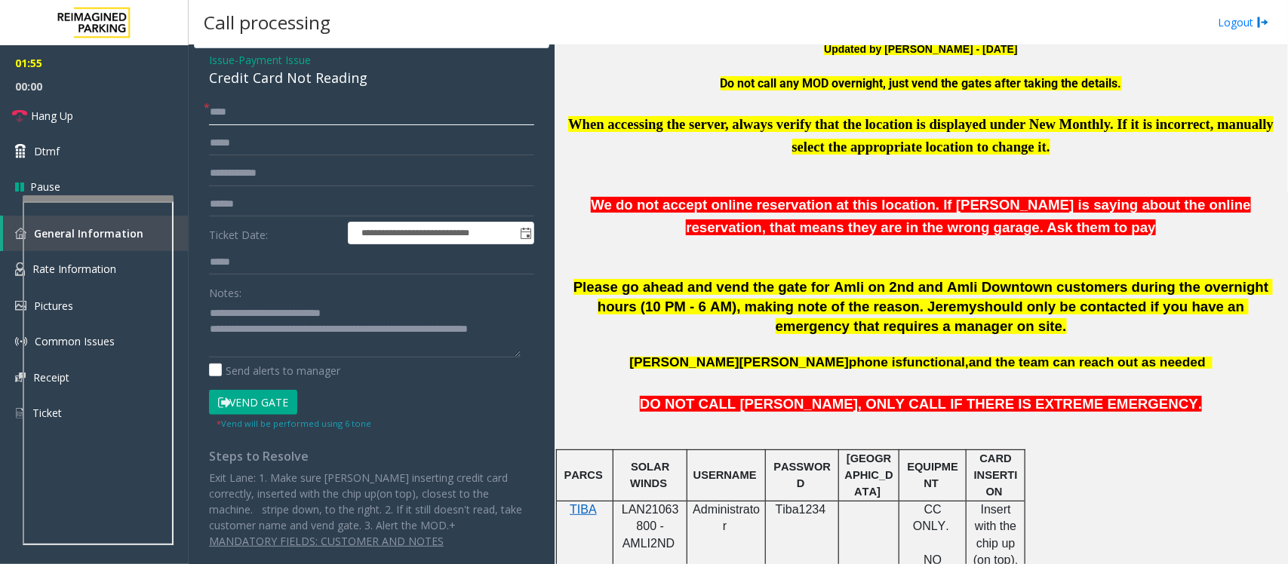
type input "***"
click at [244, 401] on button "Vend Gate" at bounding box center [253, 403] width 88 height 26
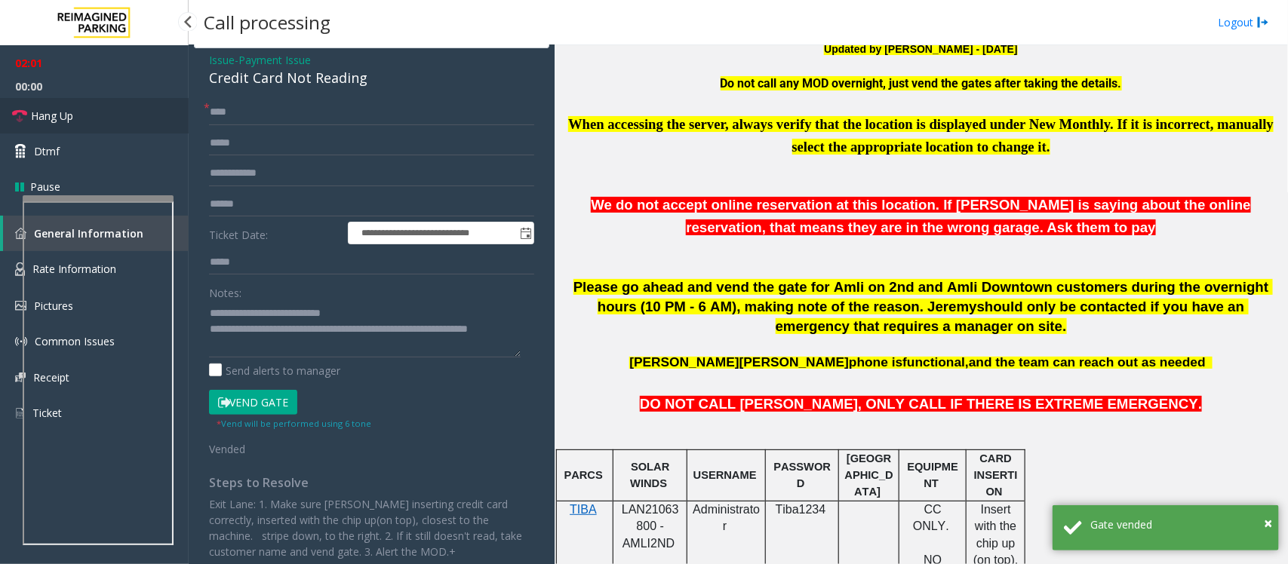
click at [107, 125] on link "Hang Up" at bounding box center [94, 115] width 189 height 35
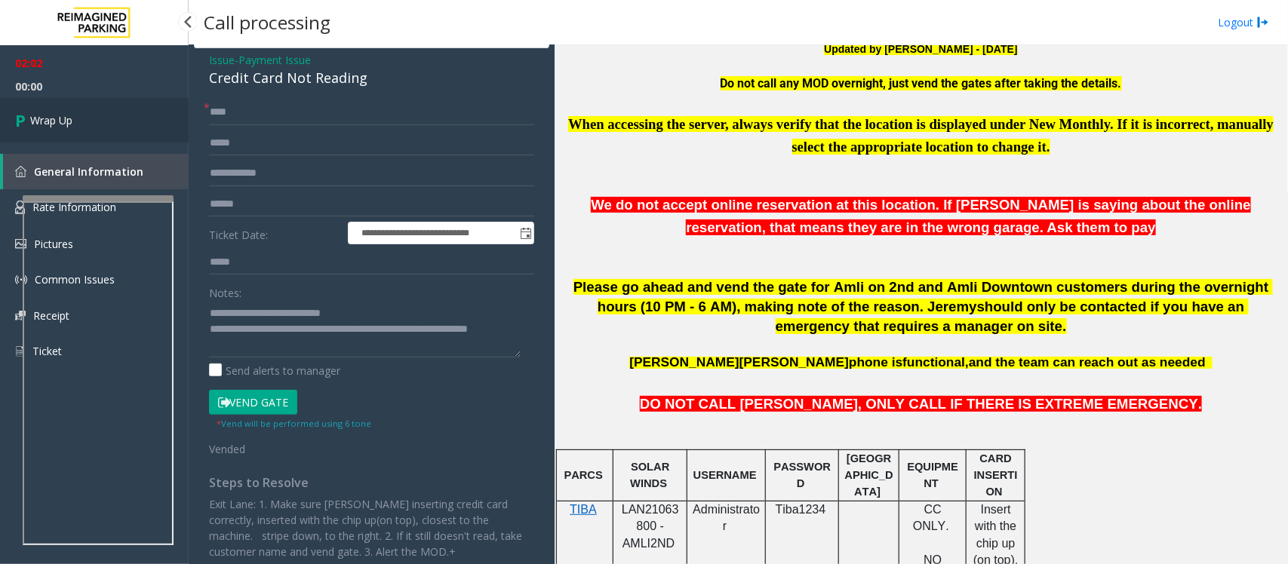
click at [107, 125] on link "Wrap Up" at bounding box center [94, 120] width 189 height 45
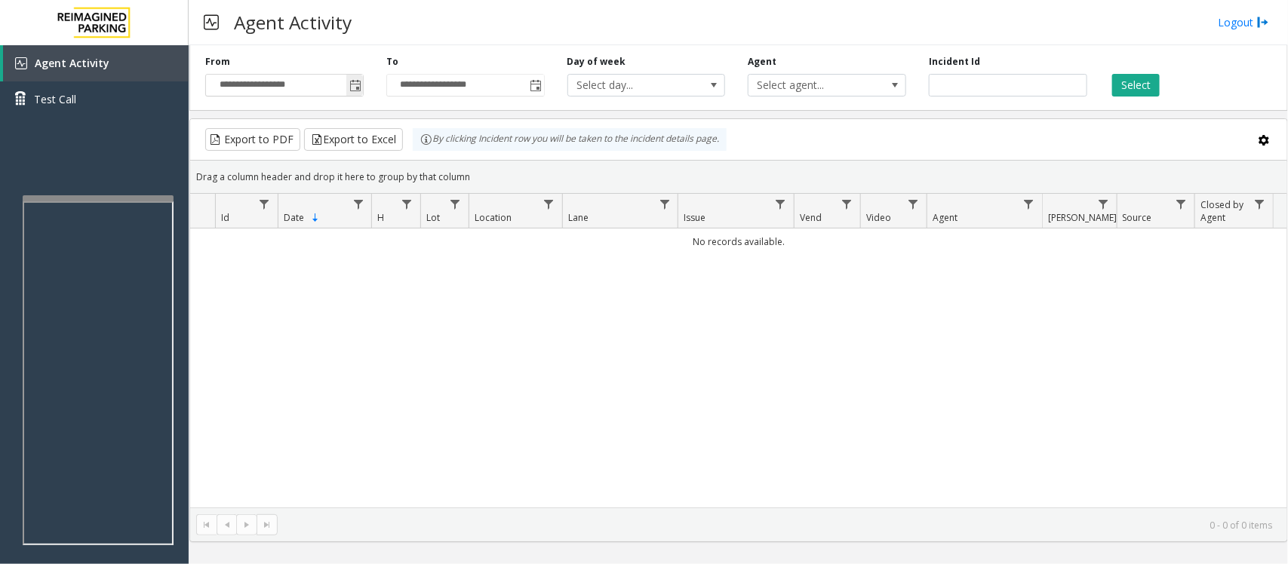
click at [352, 84] on span "Toggle popup" at bounding box center [355, 86] width 12 height 12
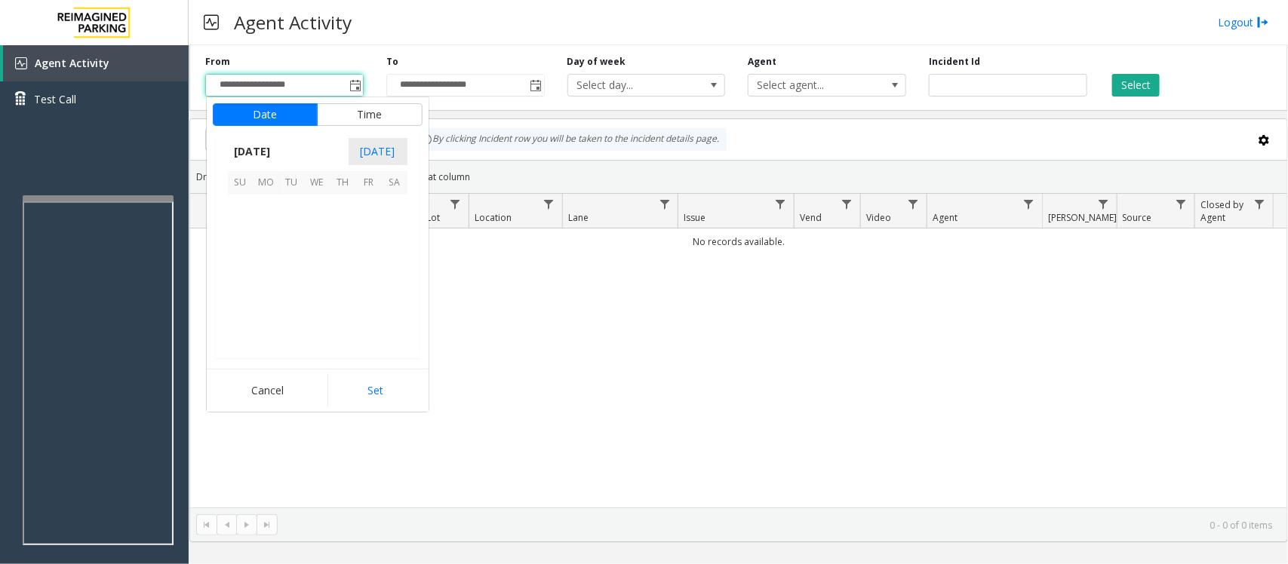
scroll to position [270793, 0]
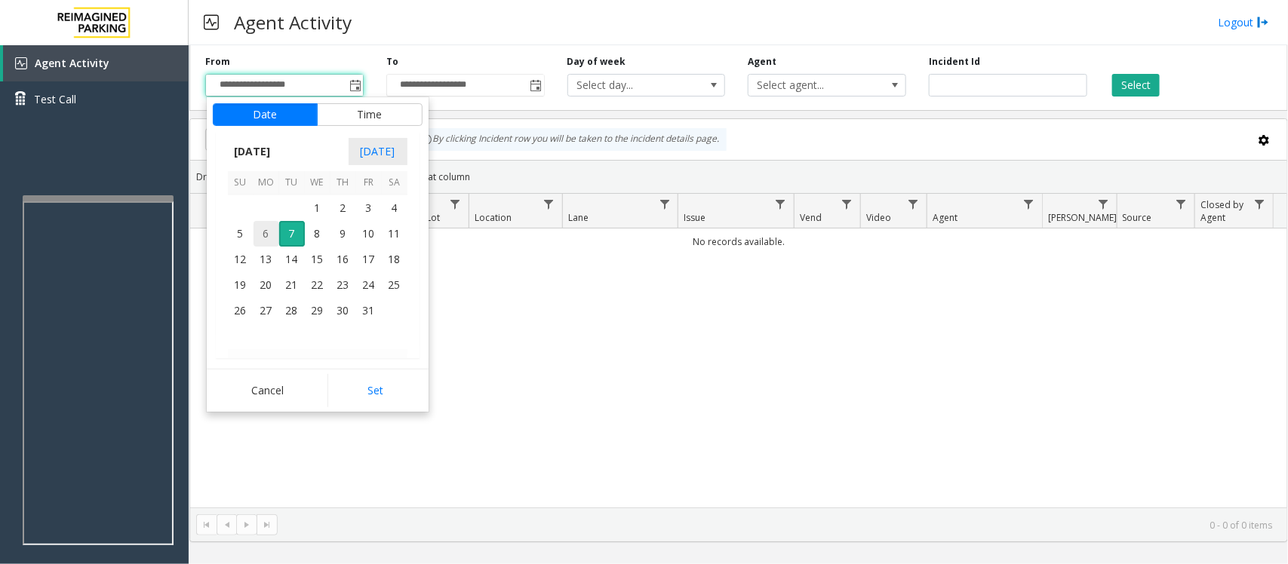
drag, startPoint x: 268, startPoint y: 235, endPoint x: 294, endPoint y: 290, distance: 61.1
click at [268, 236] on span "6" at bounding box center [266, 234] width 26 height 26
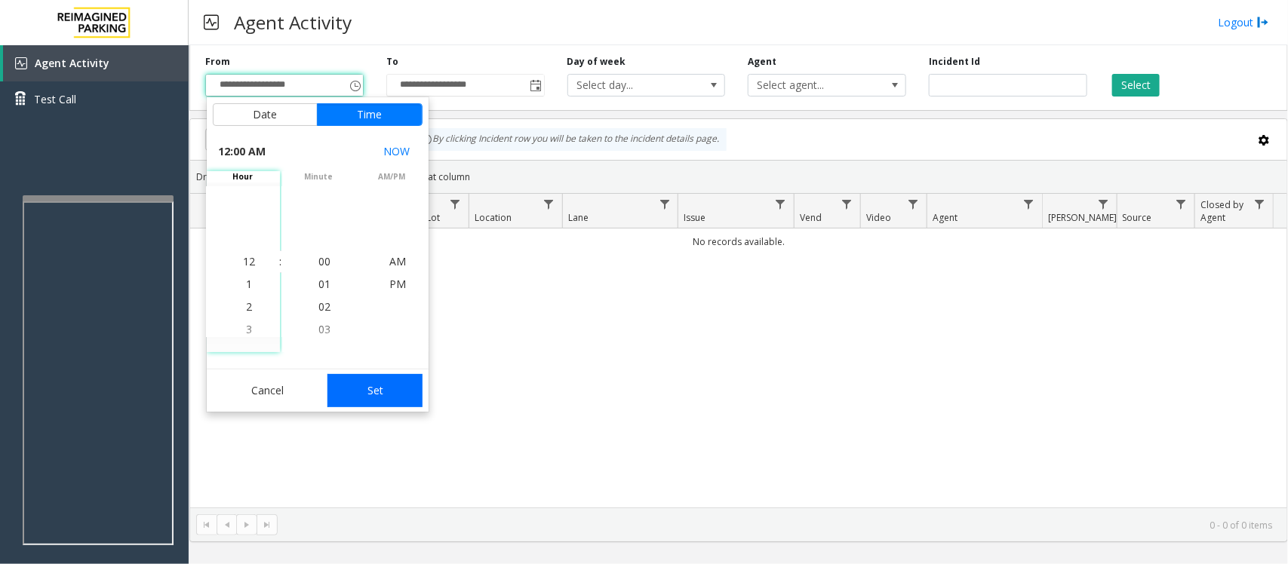
click at [379, 394] on button "Set" at bounding box center [374, 390] width 95 height 33
type input "**********"
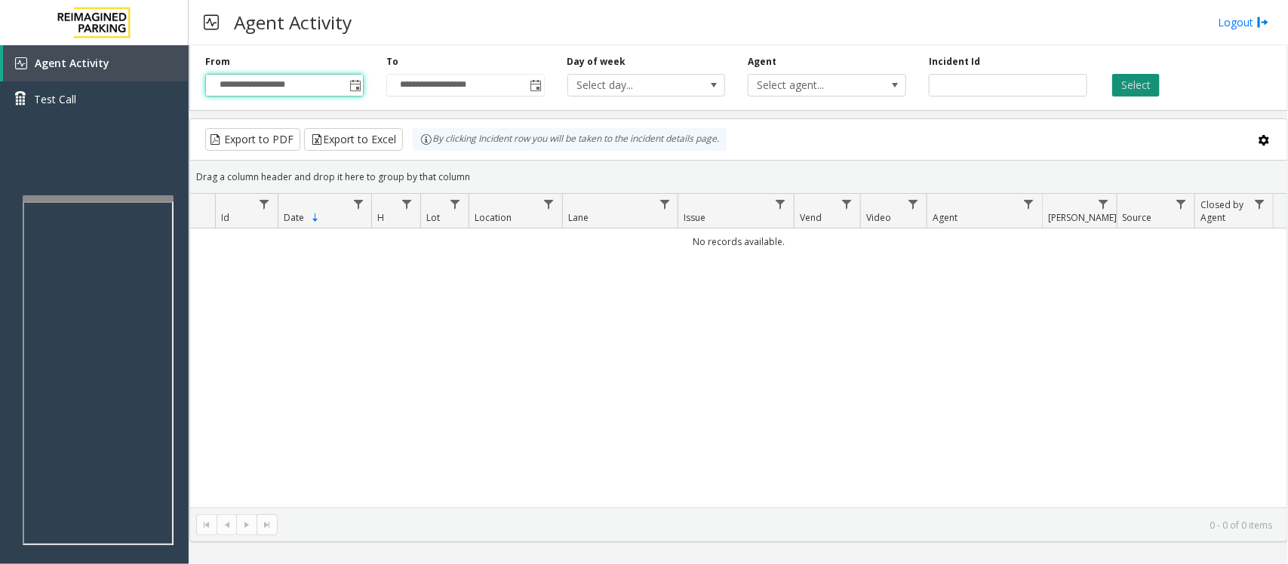
click at [1132, 88] on button "Select" at bounding box center [1136, 85] width 48 height 23
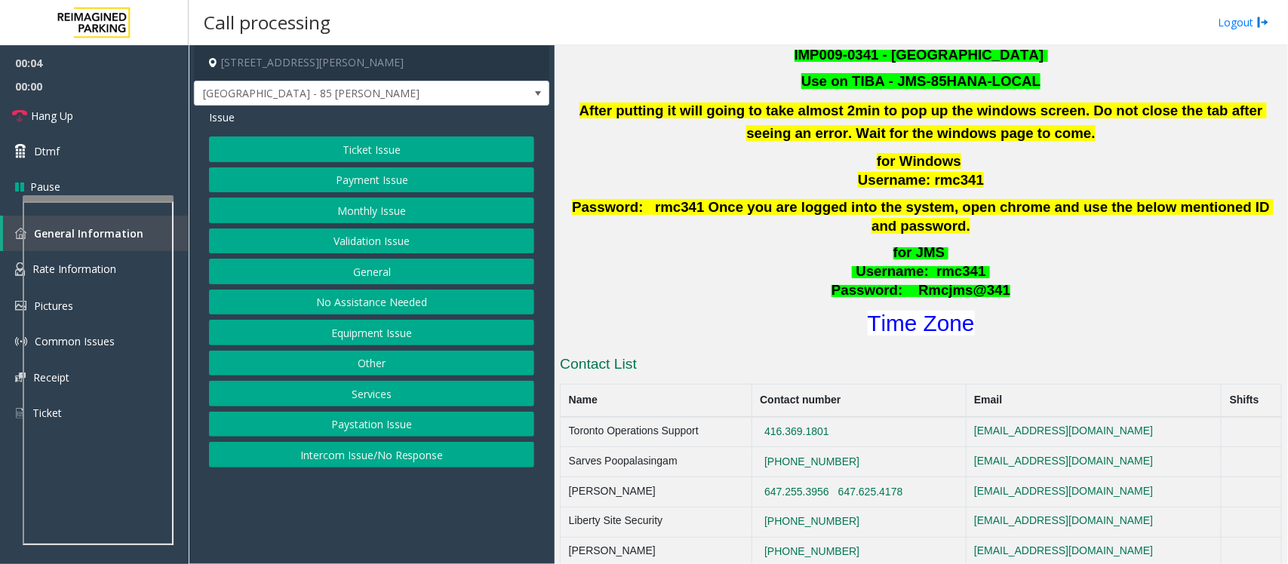
scroll to position [566, 0]
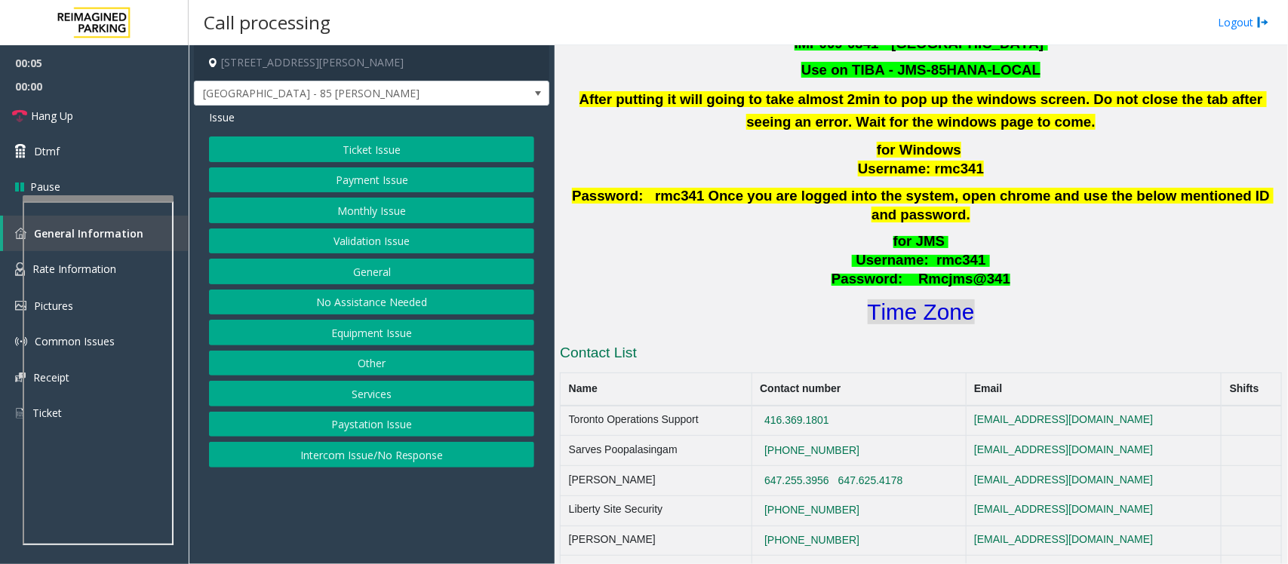
click at [948, 299] on font "Time Zone" at bounding box center [920, 311] width 107 height 25
click at [377, 244] on button "Validation Issue" at bounding box center [371, 242] width 325 height 26
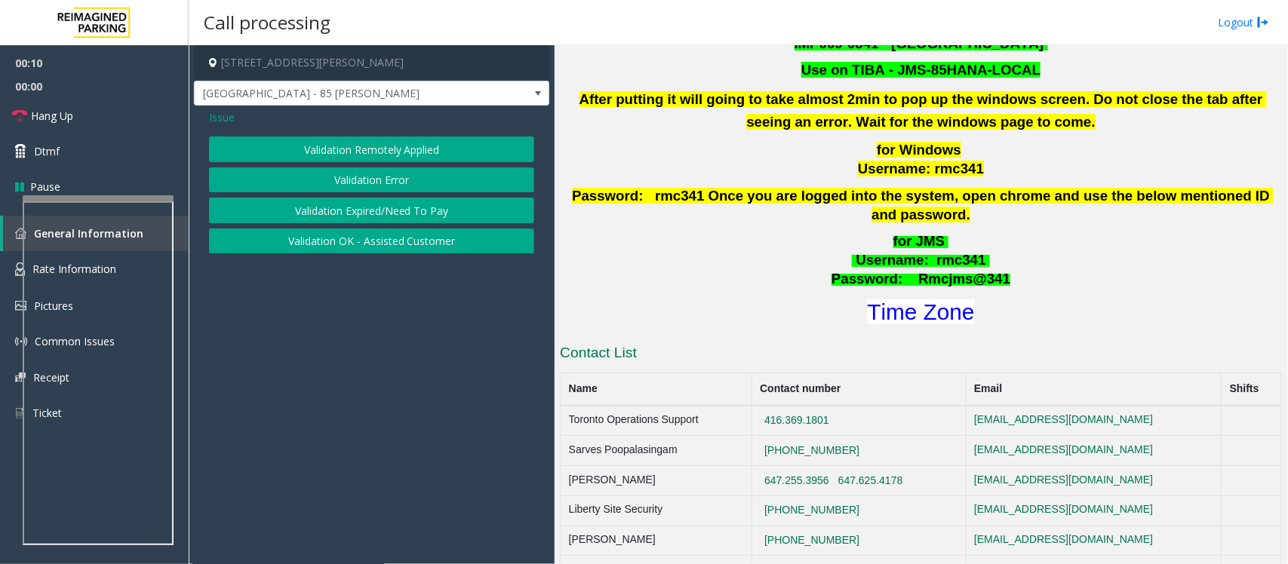
click at [351, 171] on button "Validation Error" at bounding box center [371, 180] width 325 height 26
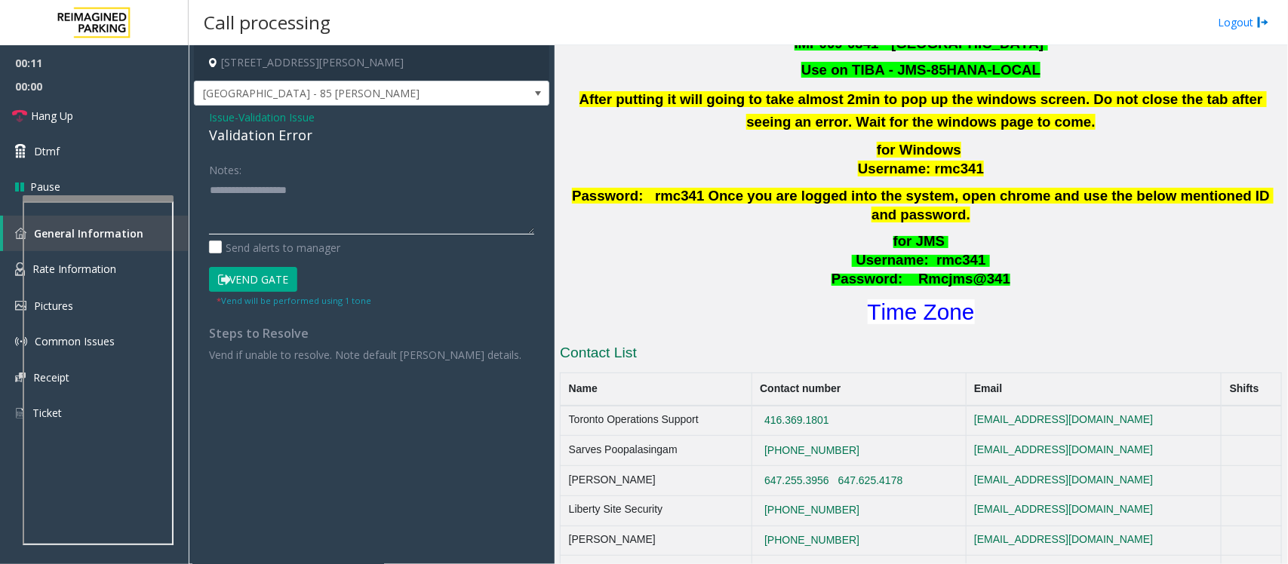
click at [251, 215] on textarea at bounding box center [371, 206] width 325 height 57
click at [225, 226] on textarea at bounding box center [371, 206] width 325 height 57
click at [264, 285] on button "Vend Gate" at bounding box center [253, 280] width 88 height 26
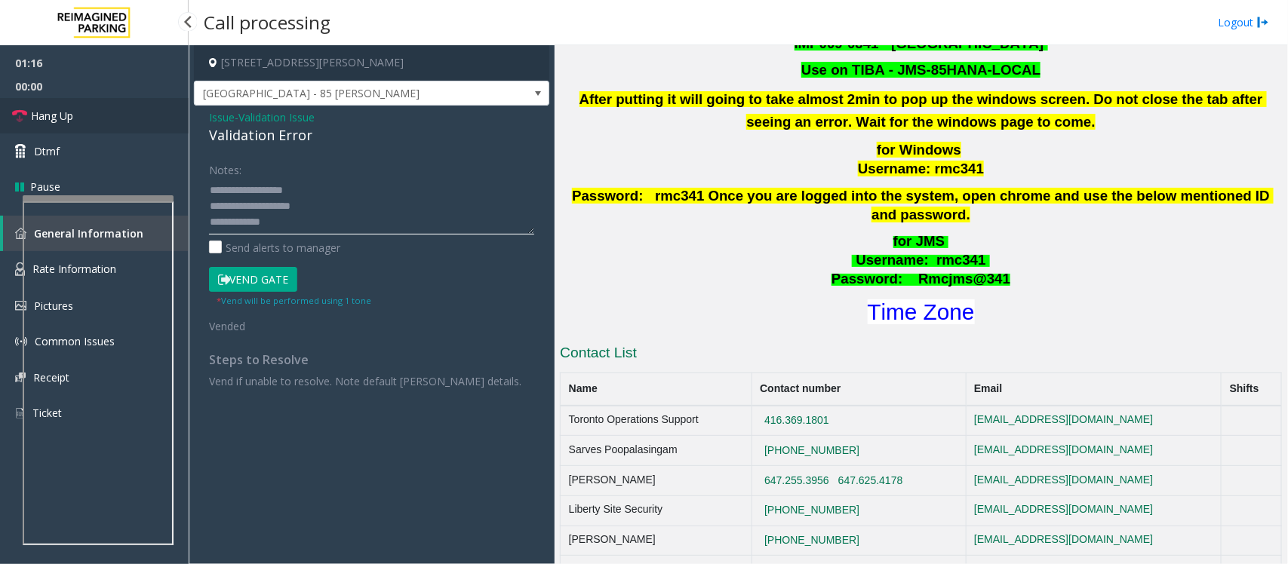
type textarea "**********"
click at [62, 113] on span "Hang Up" at bounding box center [52, 116] width 42 height 16
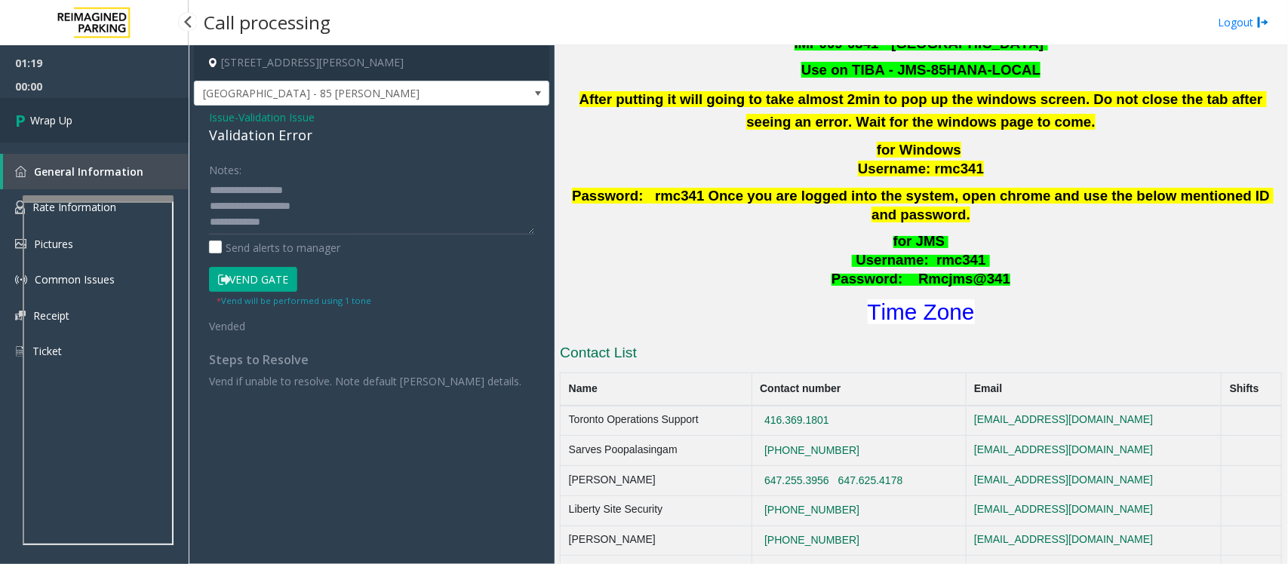
click at [62, 113] on span "Wrap Up" at bounding box center [51, 120] width 42 height 16
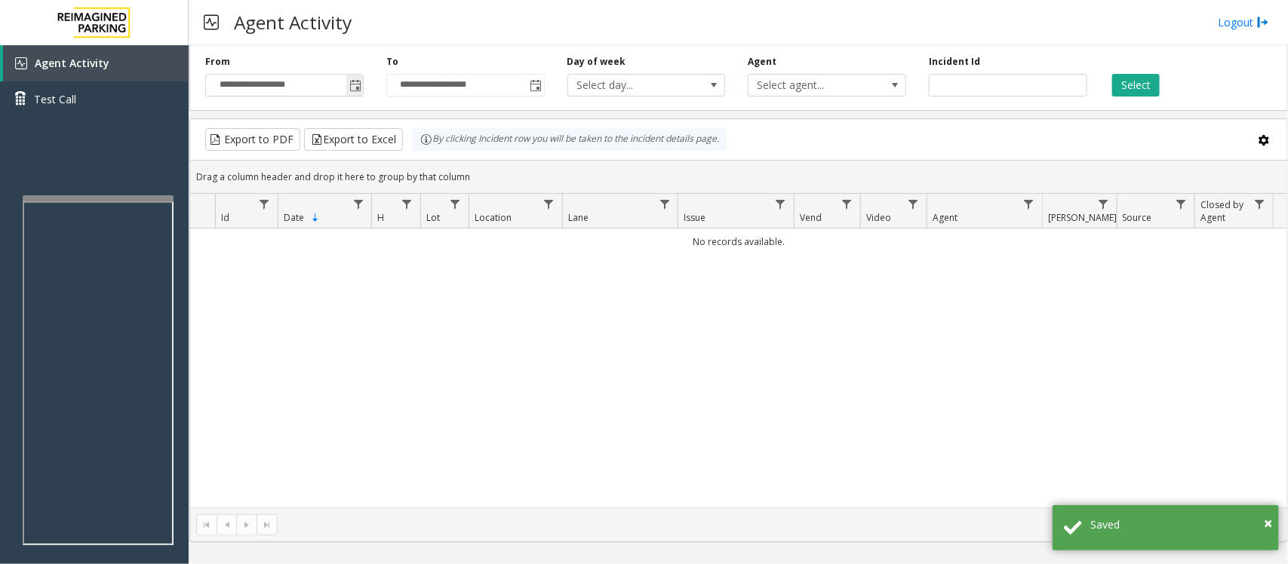
click at [352, 91] on span "Toggle popup" at bounding box center [355, 86] width 12 height 12
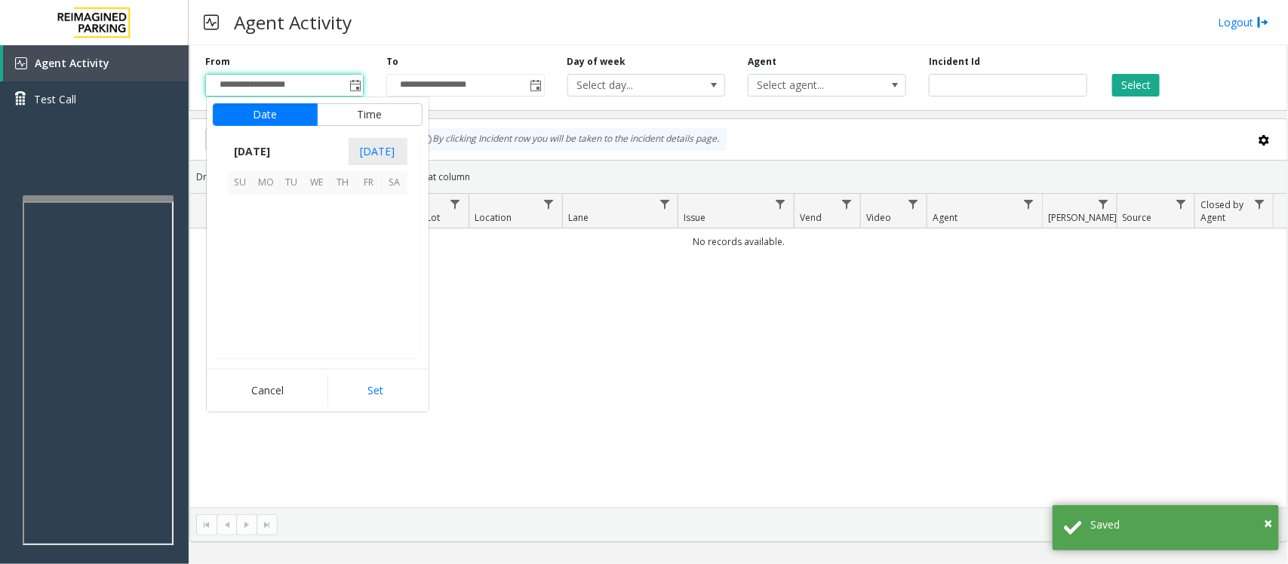
scroll to position [270793, 0]
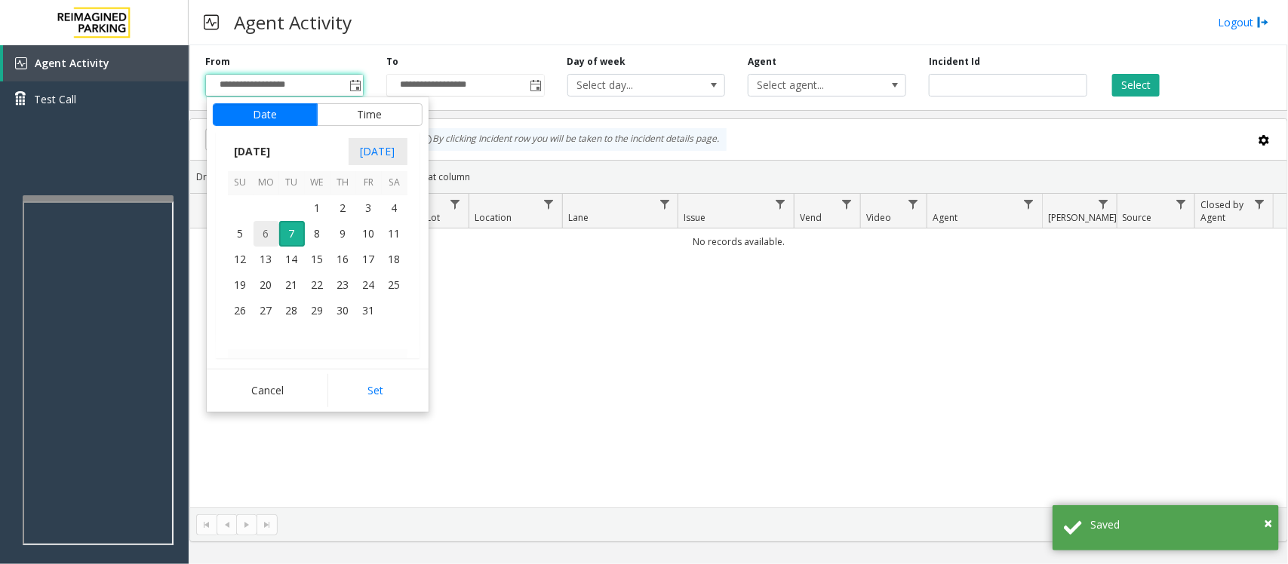
click at [264, 236] on span "6" at bounding box center [266, 234] width 26 height 26
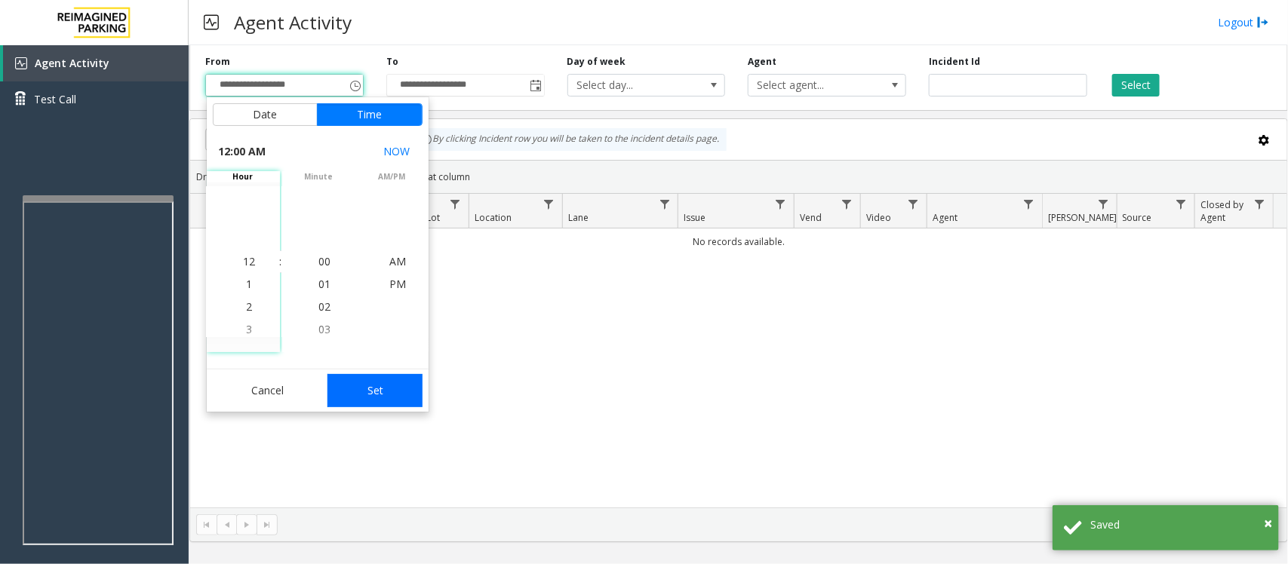
click at [385, 393] on button "Set" at bounding box center [374, 390] width 95 height 33
type input "**********"
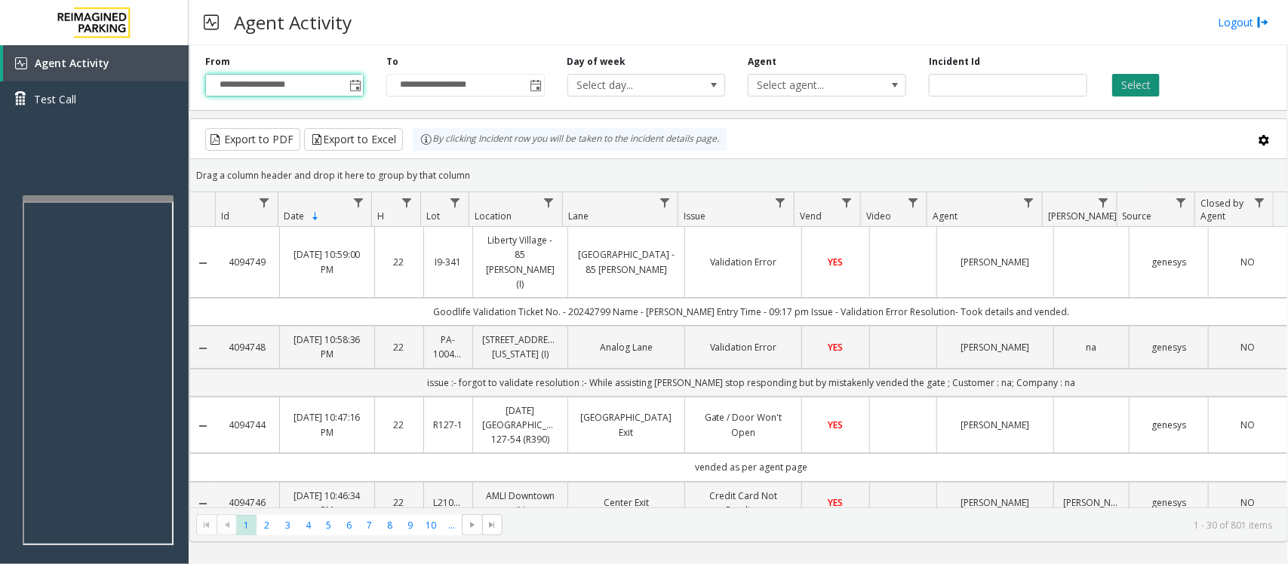
click at [1134, 83] on button "Select" at bounding box center [1136, 85] width 48 height 23
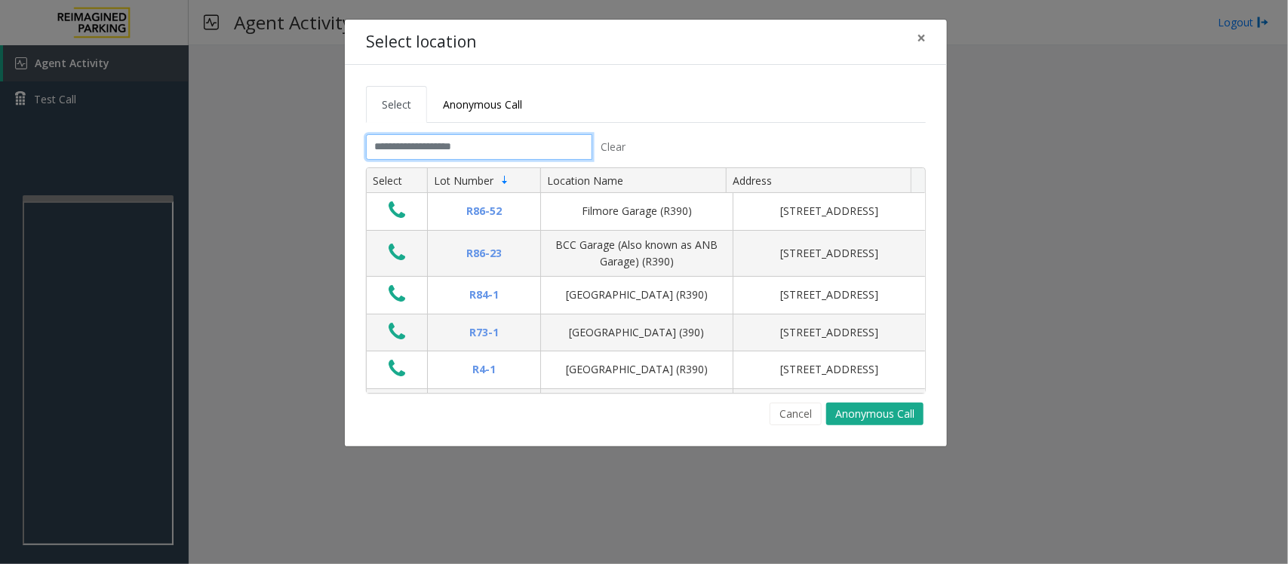
click at [431, 140] on input "text" at bounding box center [479, 147] width 226 height 26
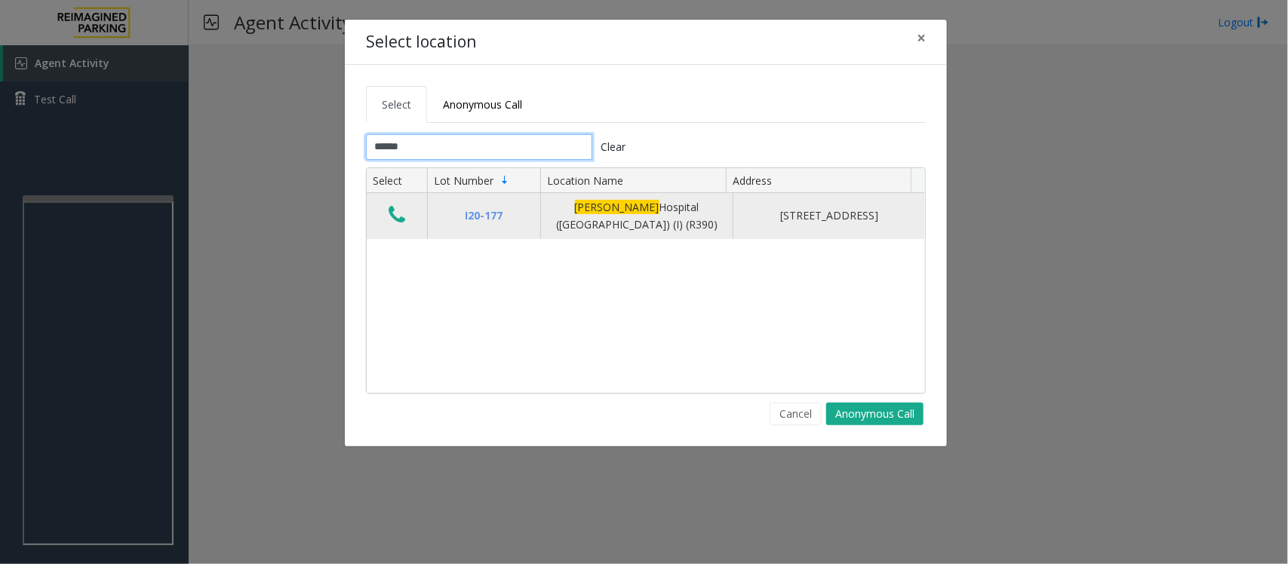
type input "******"
click at [398, 221] on icon "Data table" at bounding box center [396, 214] width 17 height 21
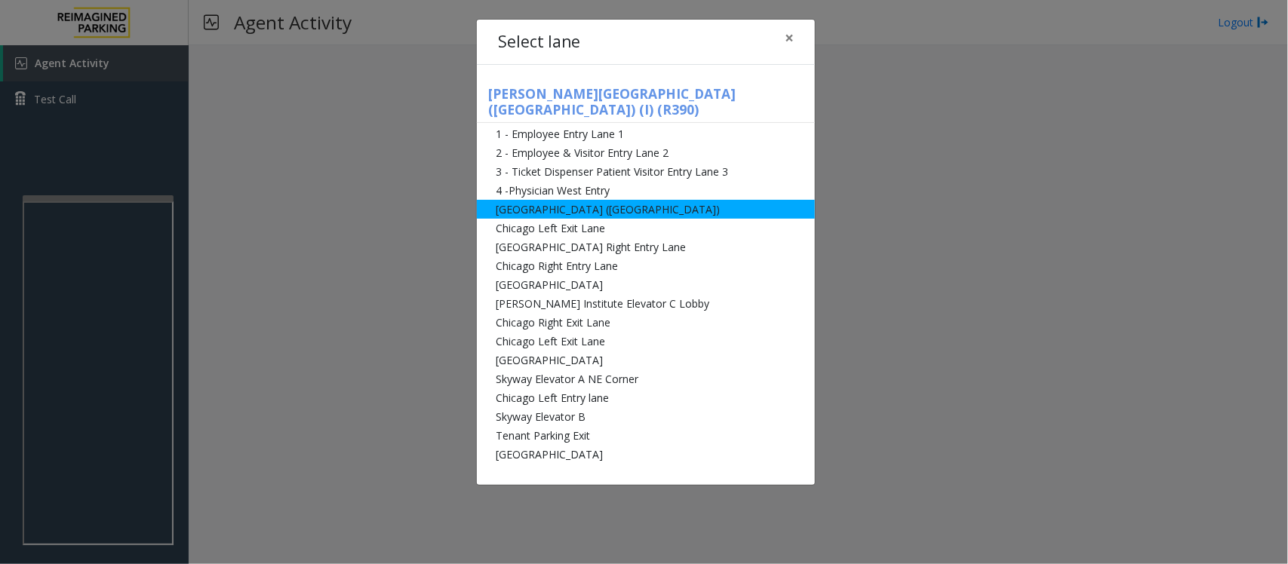
click at [510, 200] on li "[GEOGRAPHIC_DATA] ([GEOGRAPHIC_DATA])" at bounding box center [646, 209] width 338 height 19
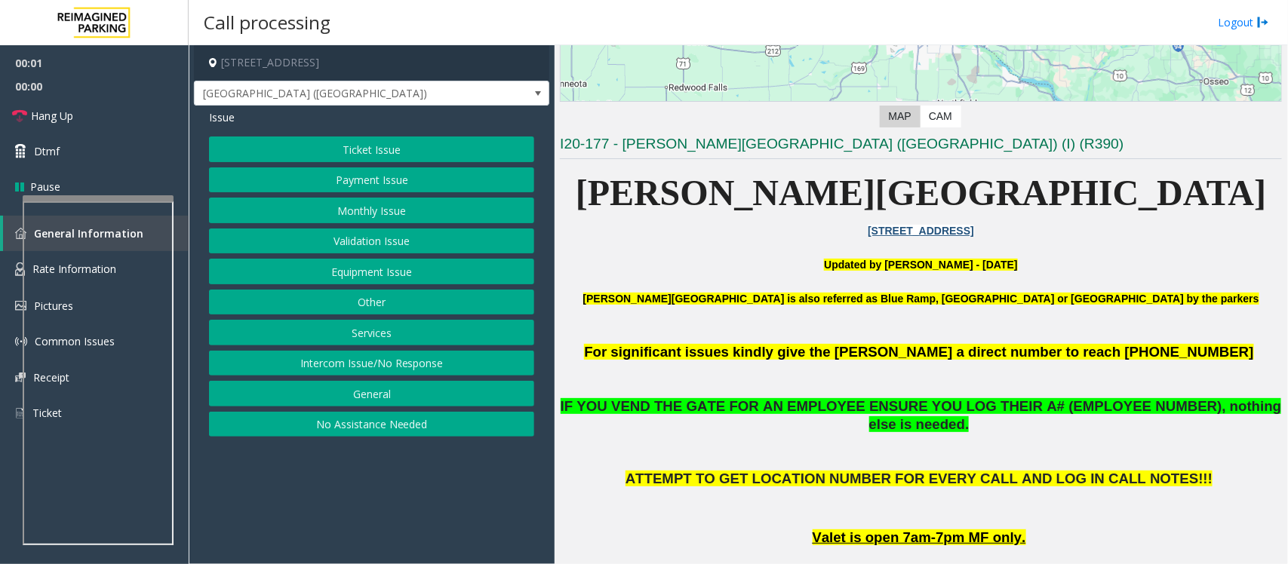
scroll to position [471, 0]
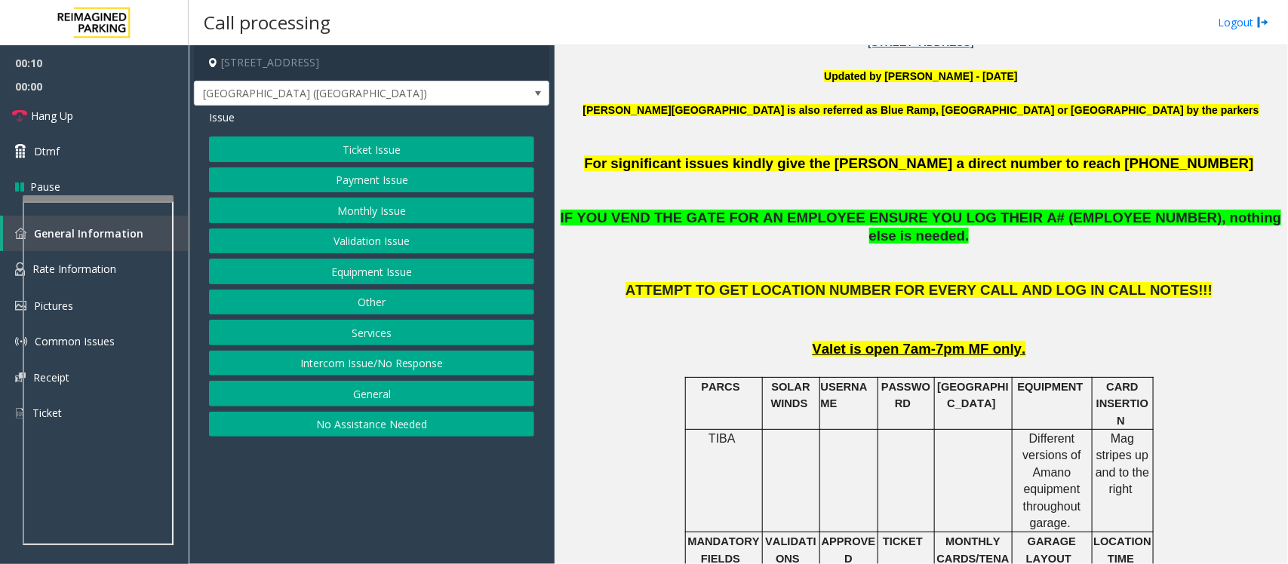
click at [372, 273] on button "Equipment Issue" at bounding box center [371, 272] width 325 height 26
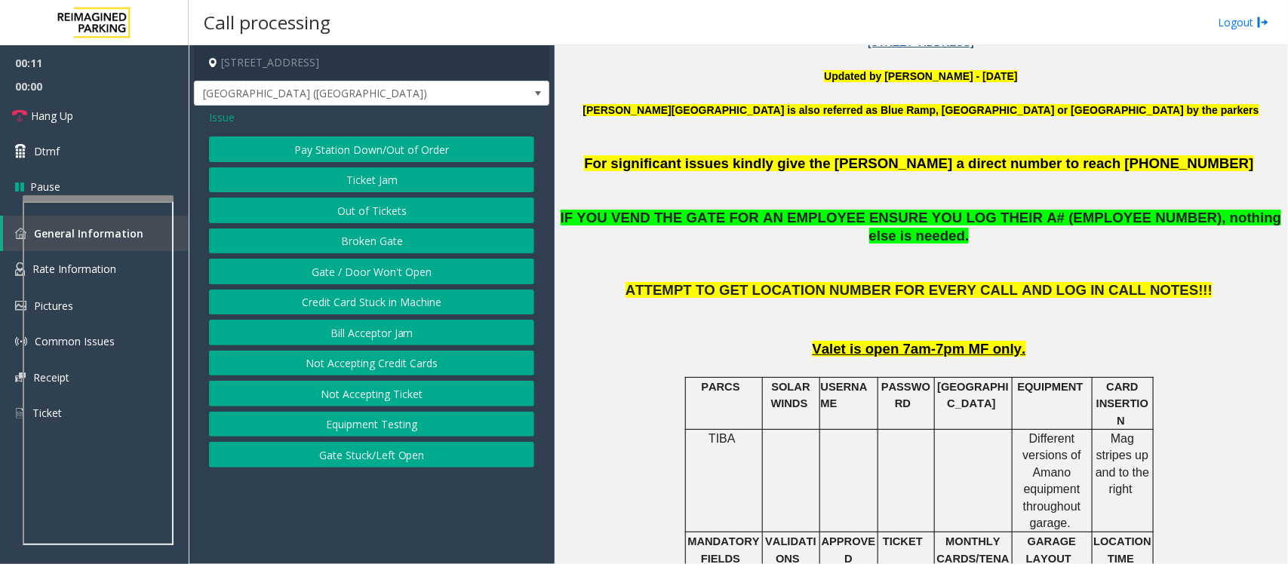
click at [372, 273] on button "Gate / Door Won't Open" at bounding box center [371, 272] width 325 height 26
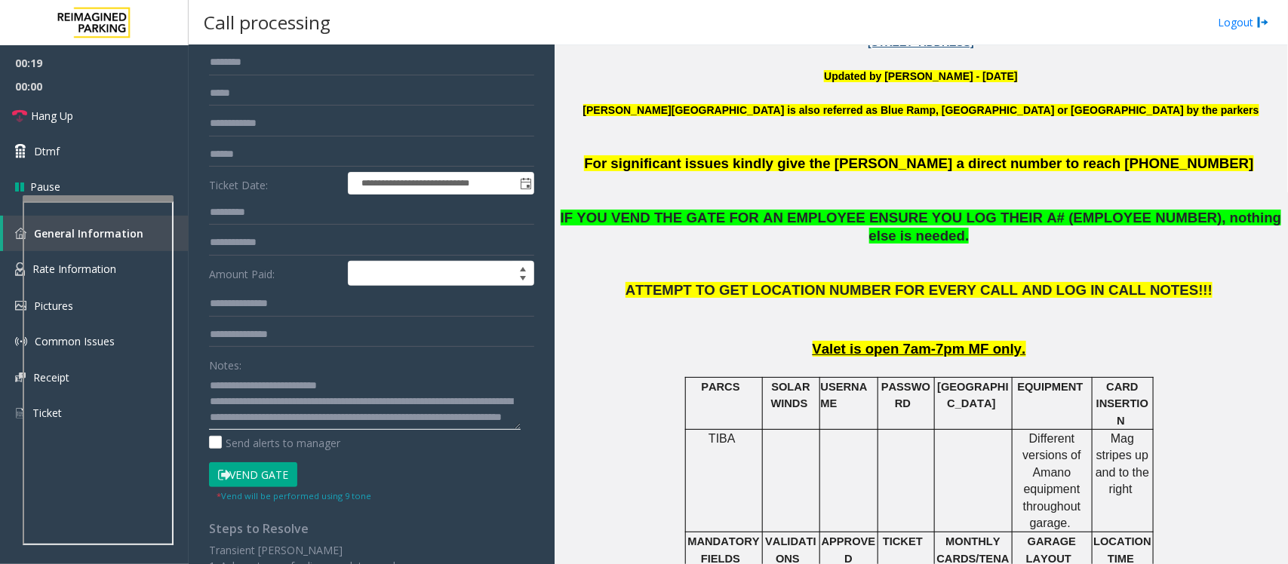
scroll to position [283, 0]
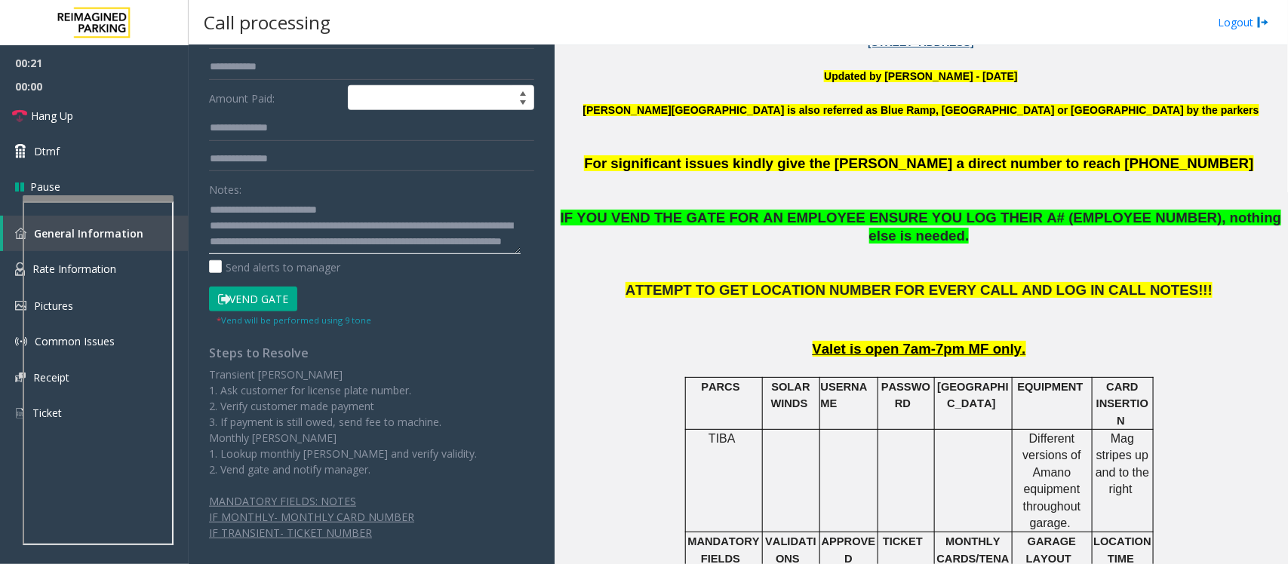
type textarea "**********"
click at [253, 306] on button "Vend Gate" at bounding box center [253, 300] width 88 height 26
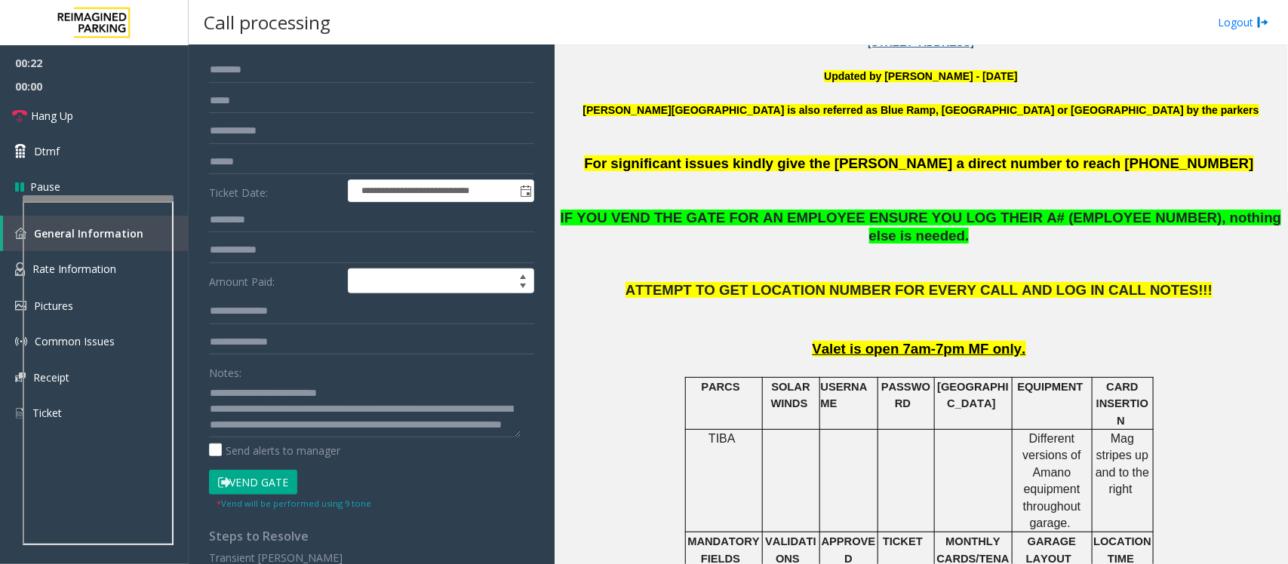
scroll to position [0, 0]
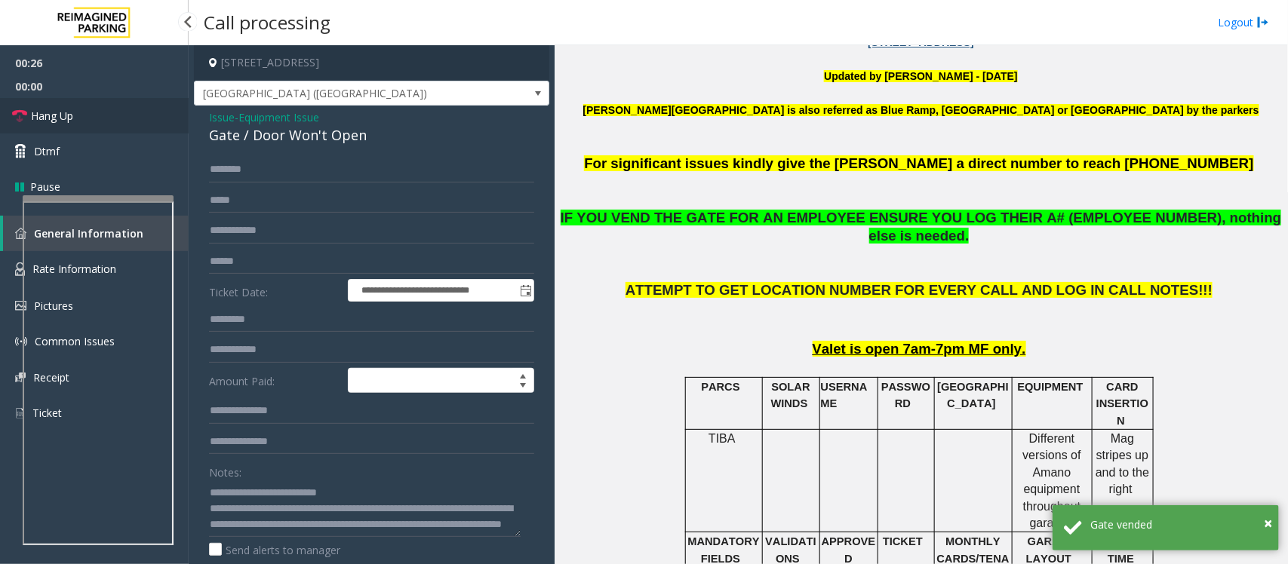
click at [63, 117] on span "Hang Up" at bounding box center [52, 116] width 42 height 16
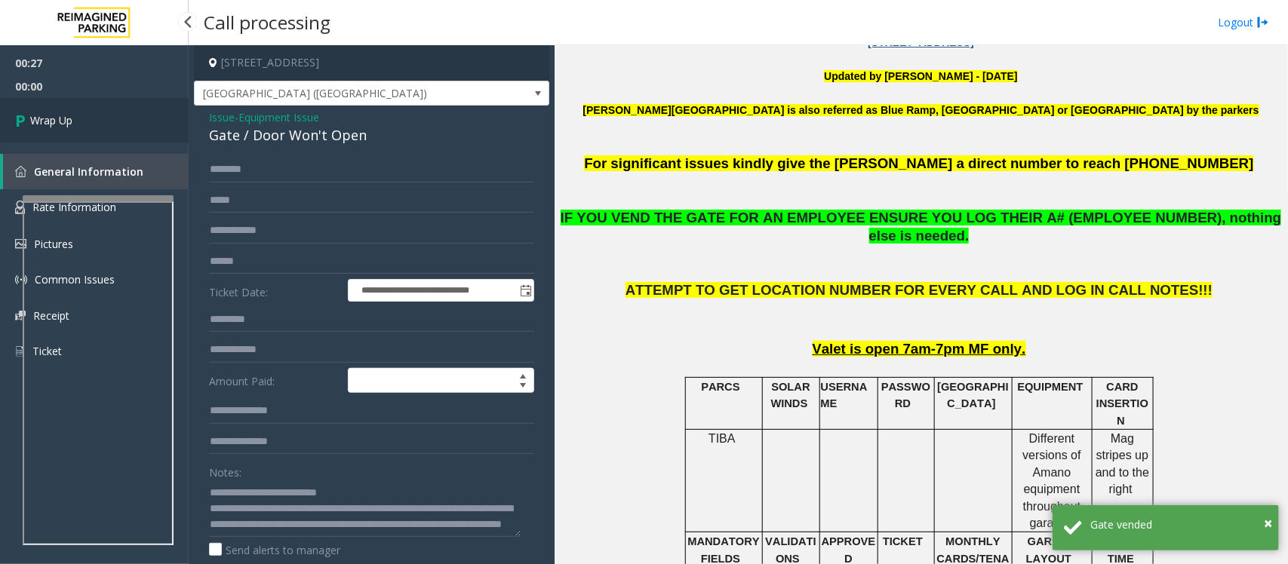
click at [63, 117] on span "Wrap Up" at bounding box center [51, 120] width 42 height 16
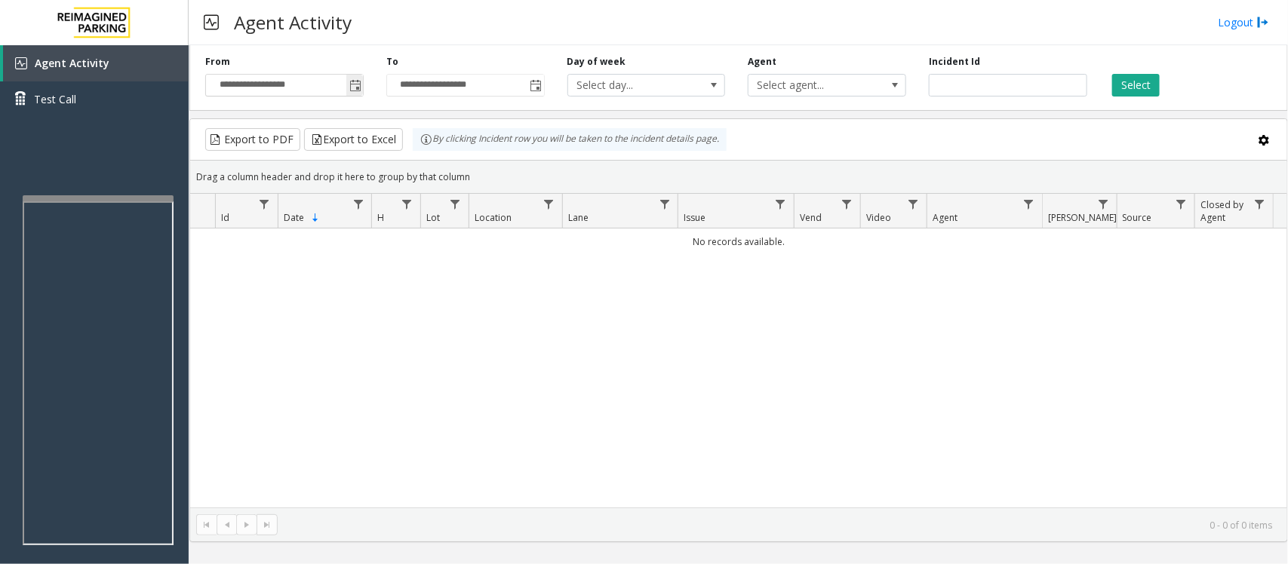
click at [359, 83] on span "Toggle popup" at bounding box center [355, 86] width 12 height 12
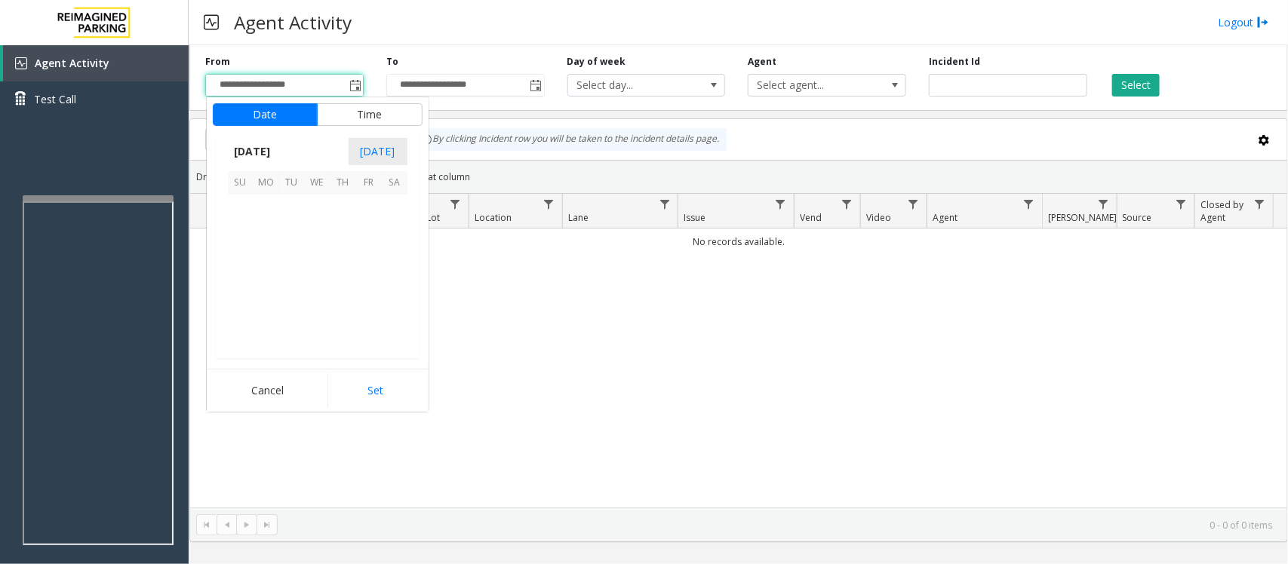
scroll to position [270793, 0]
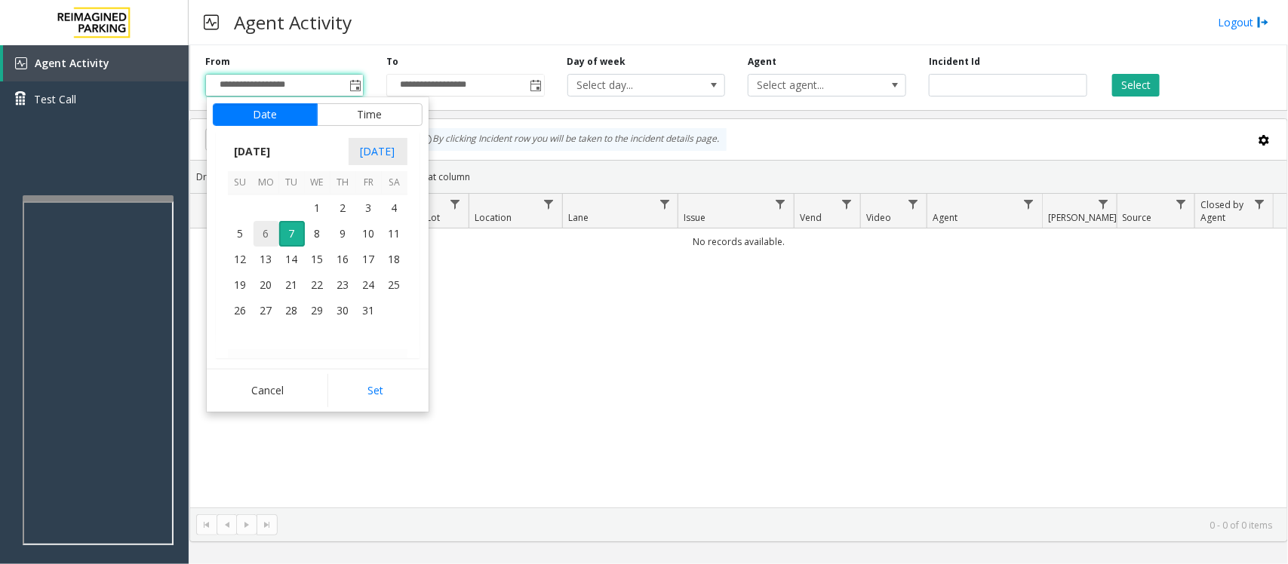
click at [264, 234] on span "6" at bounding box center [266, 234] width 26 height 26
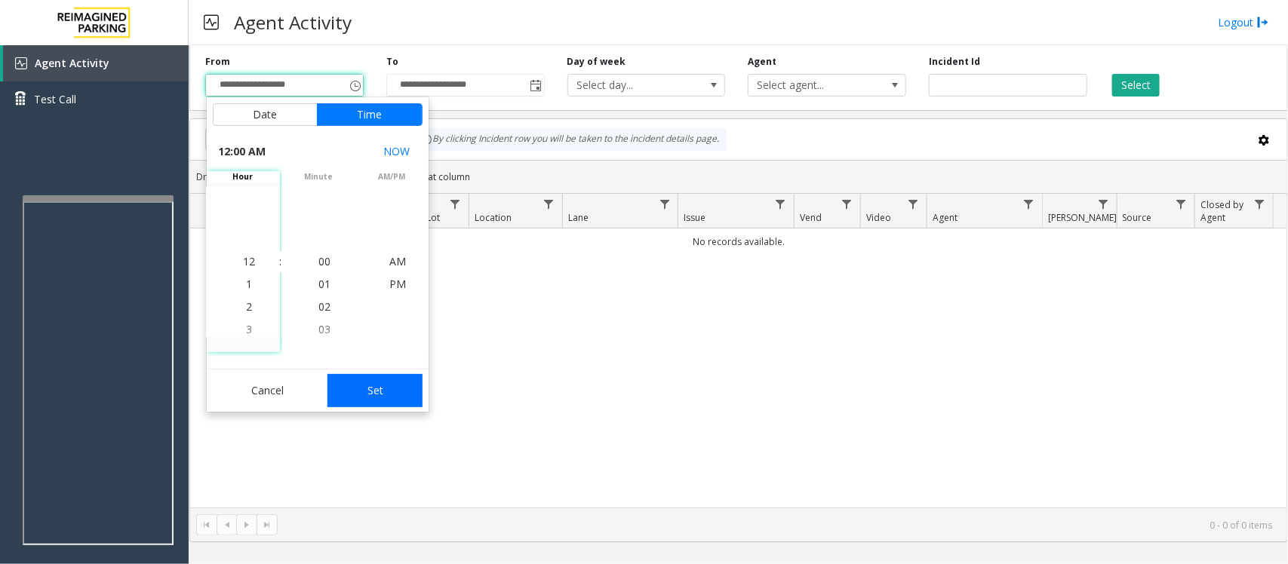
click at [370, 401] on button "Set" at bounding box center [374, 390] width 95 height 33
type input "**********"
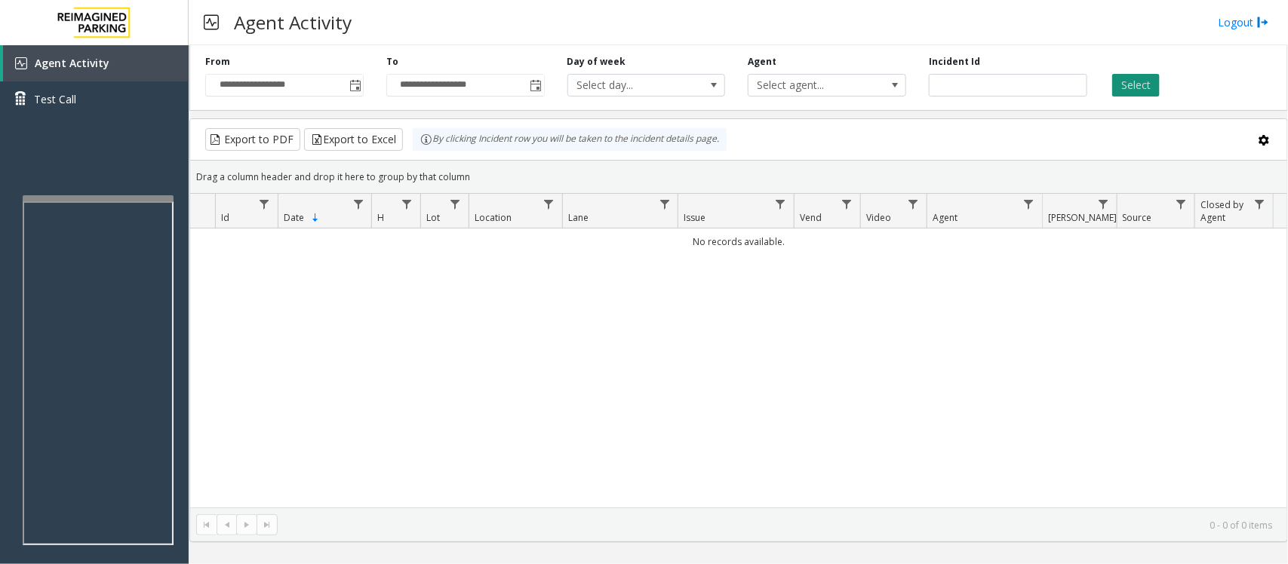
click at [1140, 88] on button "Select" at bounding box center [1136, 85] width 48 height 23
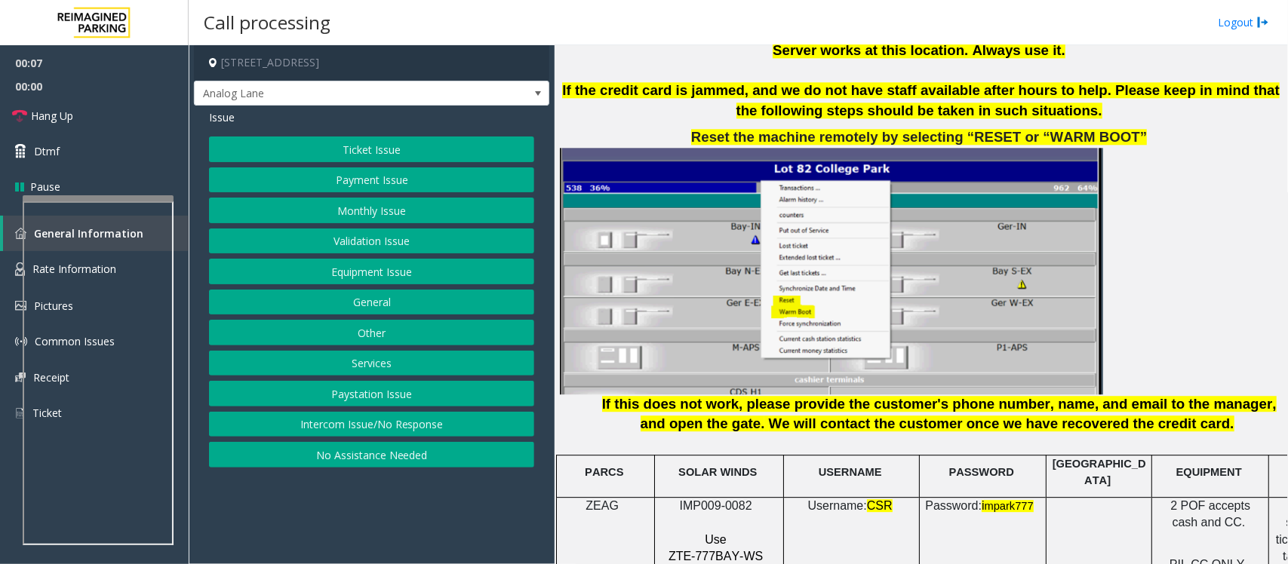
scroll to position [1886, 0]
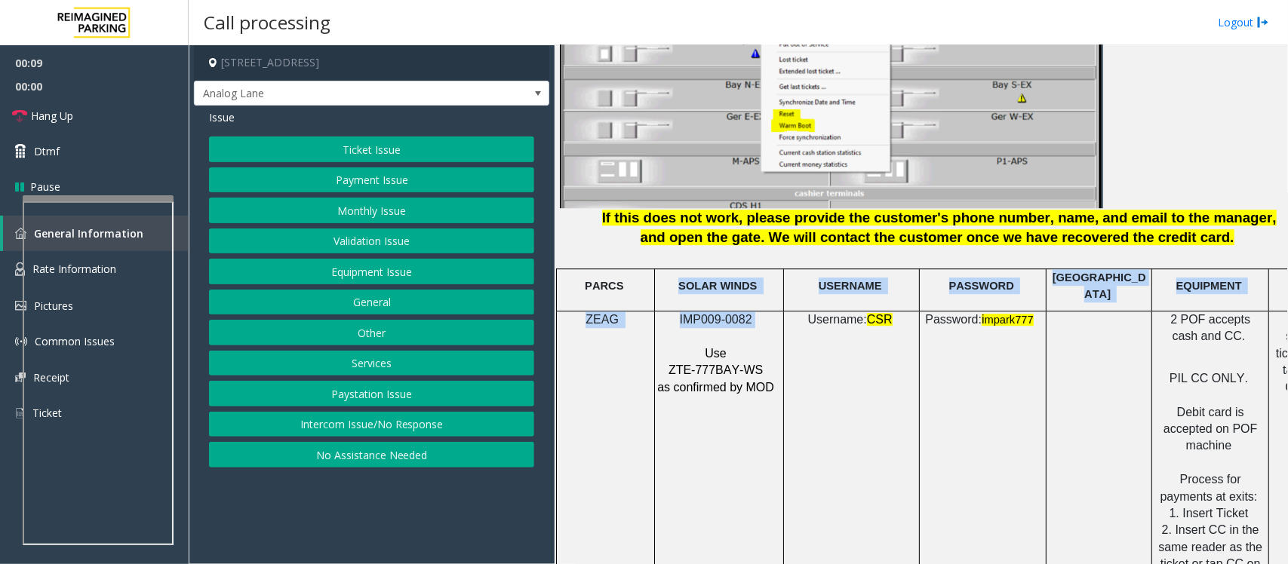
drag, startPoint x: 763, startPoint y: 311, endPoint x: 636, endPoint y: 299, distance: 127.3
click at [680, 312] on p "IMP009-0082" at bounding box center [716, 320] width 121 height 17
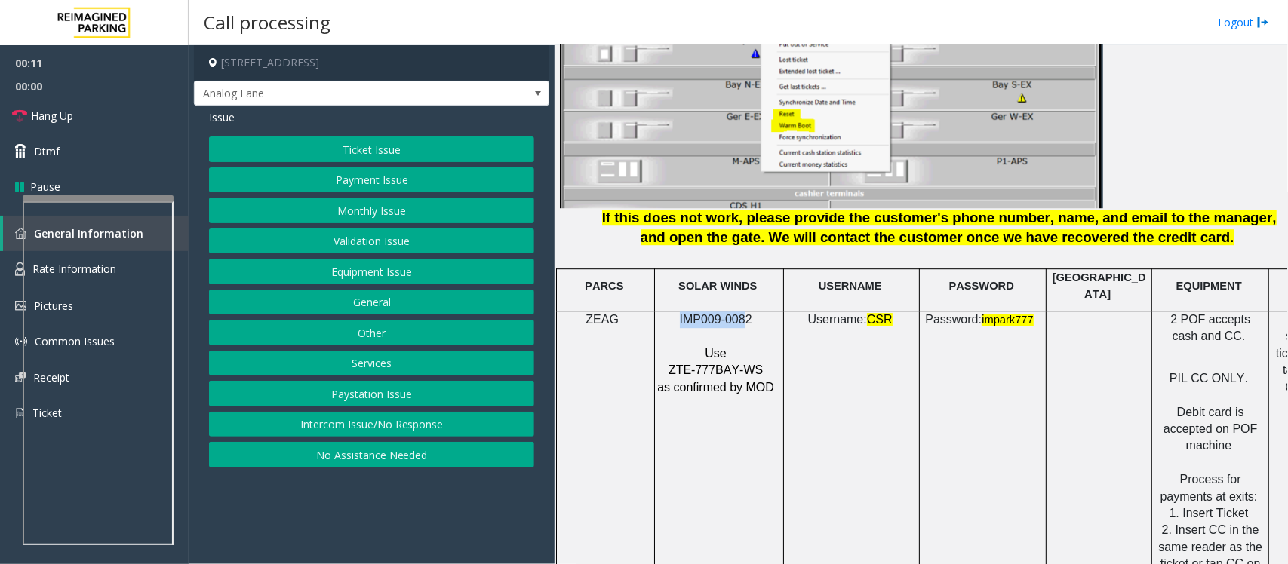
drag, startPoint x: 745, startPoint y: 308, endPoint x: 665, endPoint y: 309, distance: 80.0
click at [665, 312] on p "IMP009-0082" at bounding box center [716, 320] width 121 height 17
drag, startPoint x: 752, startPoint y: 309, endPoint x: 680, endPoint y: 311, distance: 71.7
click at [680, 312] on p "IMP009-0082" at bounding box center [716, 320] width 121 height 17
click at [382, 302] on button "General" at bounding box center [371, 303] width 325 height 26
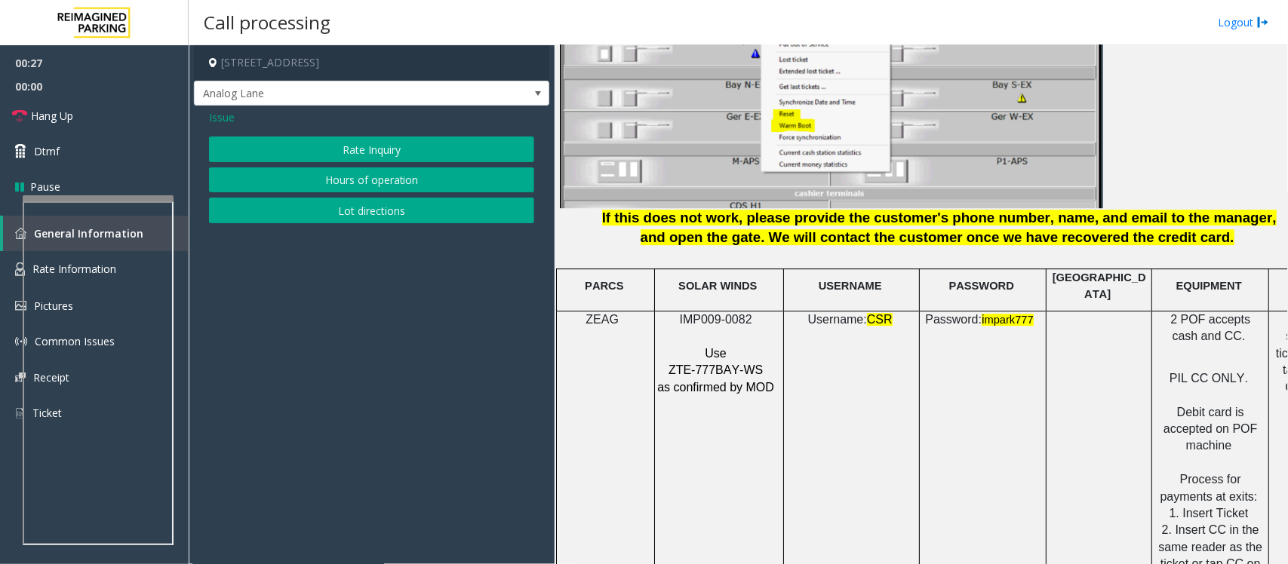
click at [211, 118] on span "Issue" at bounding box center [222, 117] width 26 height 16
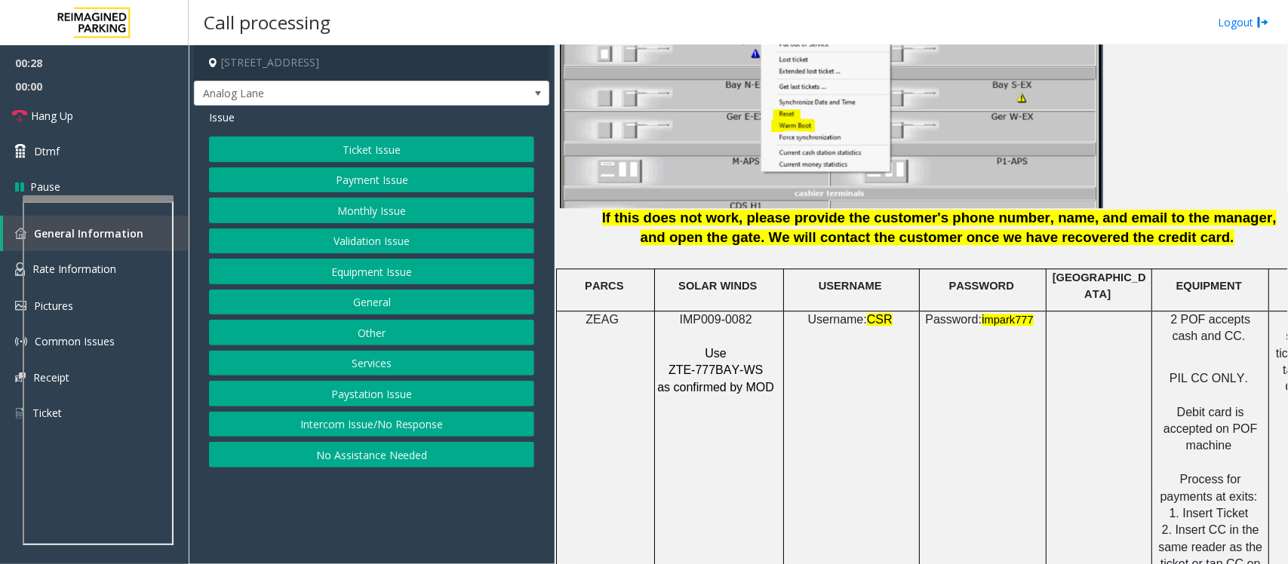
click at [382, 370] on button "Services" at bounding box center [371, 364] width 325 height 26
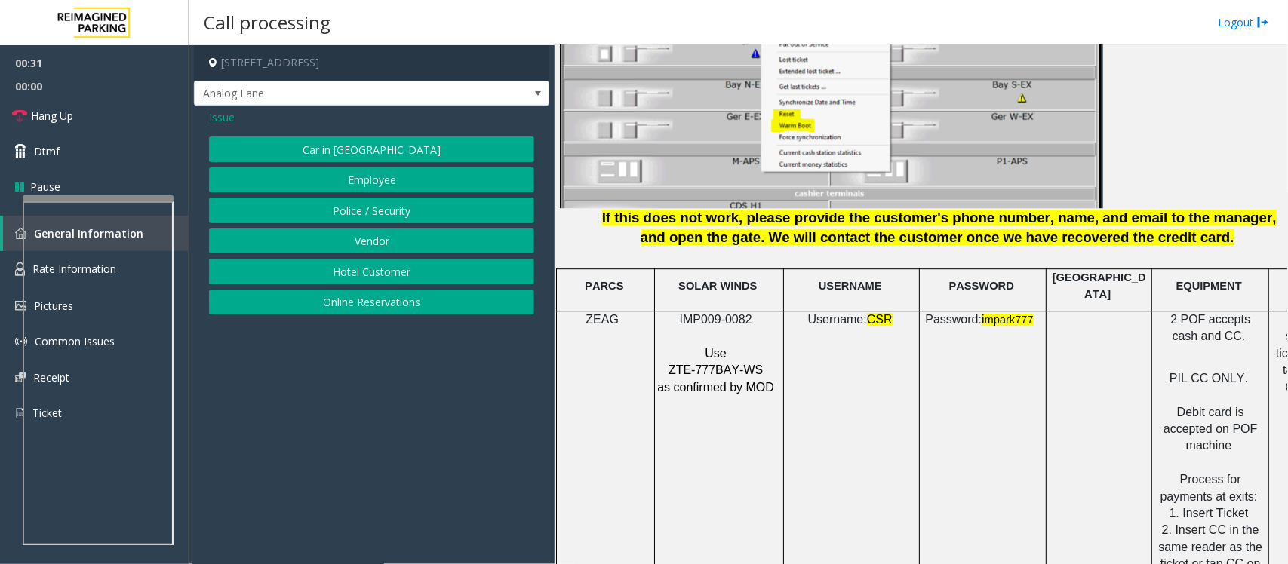
click at [381, 182] on button "Employee" at bounding box center [371, 180] width 325 height 26
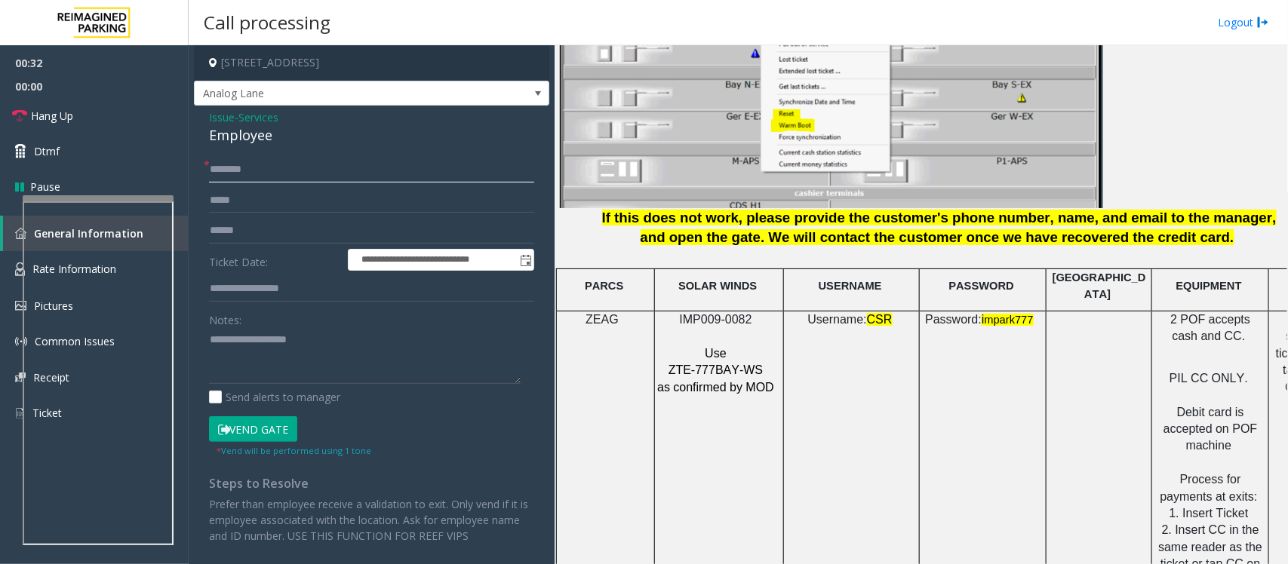
click at [246, 167] on input "text" at bounding box center [371, 170] width 325 height 26
click at [289, 300] on input "text" at bounding box center [371, 289] width 325 height 26
click at [258, 288] on input "text" at bounding box center [371, 289] width 325 height 26
type input "******"
drag, startPoint x: 250, startPoint y: 162, endPoint x: 247, endPoint y: 170, distance: 7.9
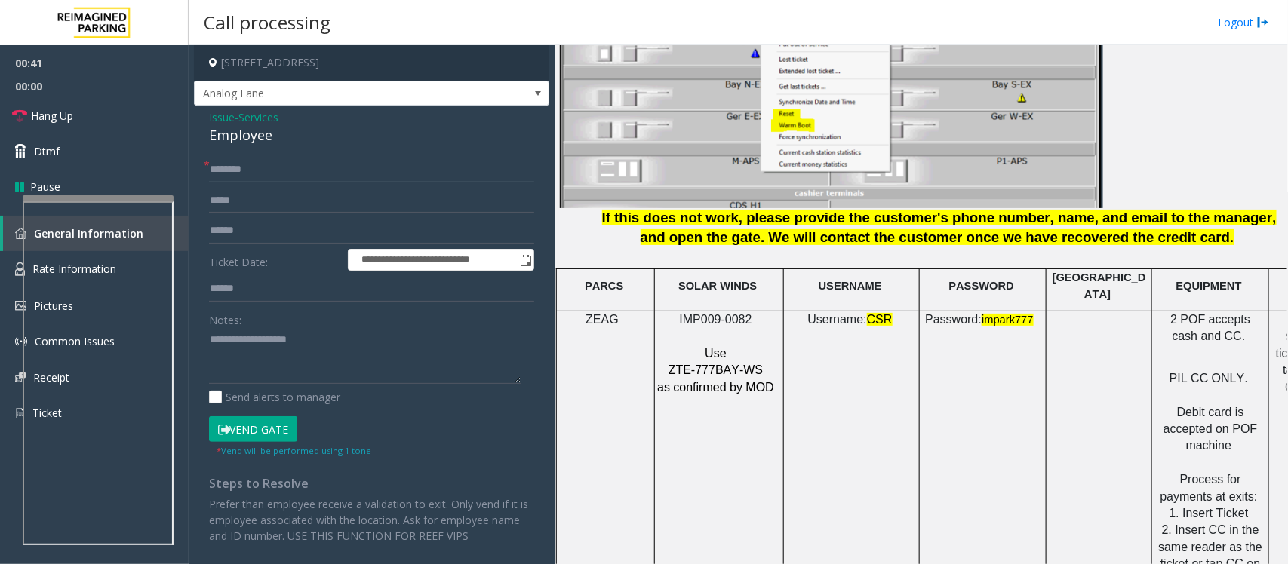
click at [247, 170] on input "text" at bounding box center [371, 170] width 325 height 26
click at [224, 347] on textarea at bounding box center [365, 356] width 312 height 57
drag, startPoint x: 247, startPoint y: 166, endPoint x: 261, endPoint y: 170, distance: 14.1
click at [247, 166] on input "*******" at bounding box center [371, 170] width 325 height 26
type input "********"
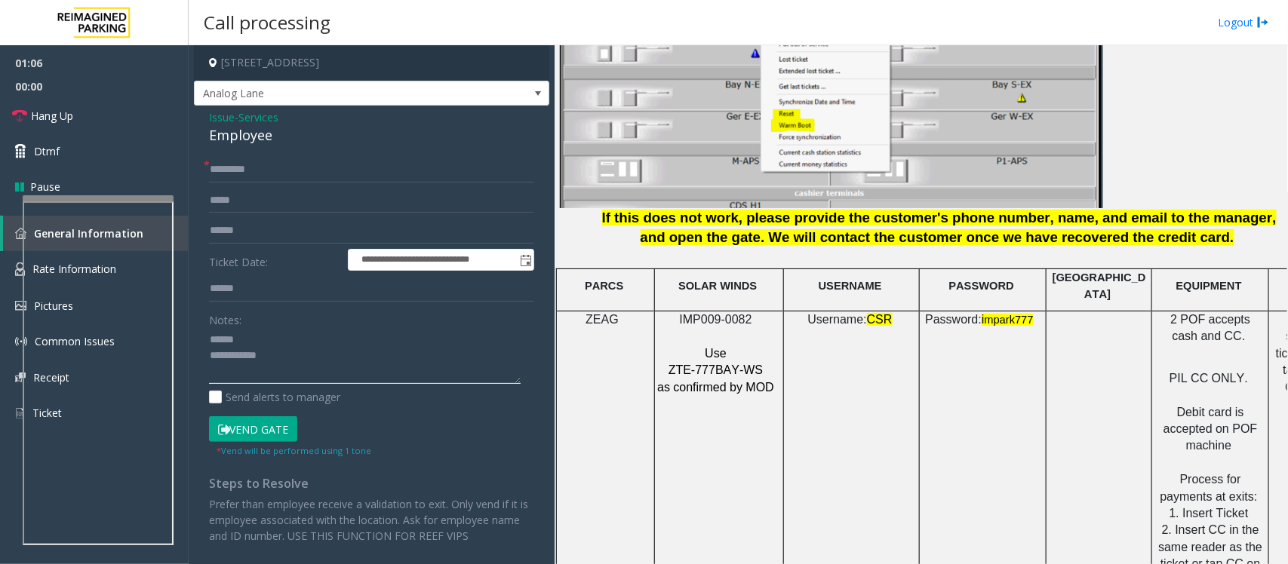
type textarea "**********"
click at [241, 144] on div "Employee" at bounding box center [371, 135] width 325 height 20
click at [243, 134] on div "Employee" at bounding box center [371, 135] width 325 height 20
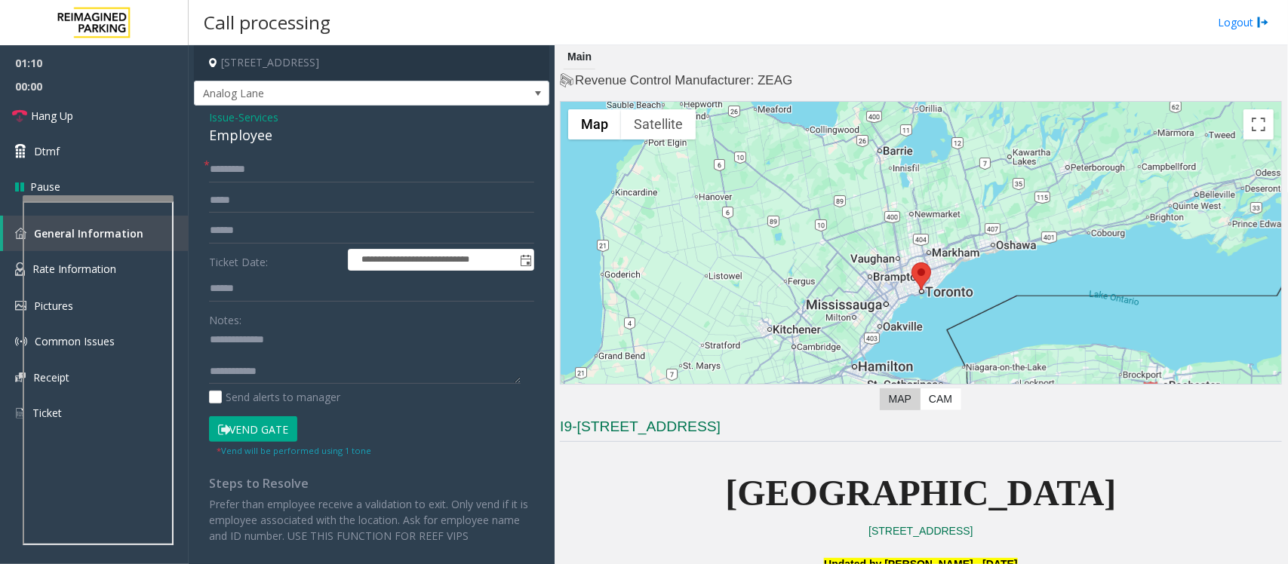
scroll to position [1886, 0]
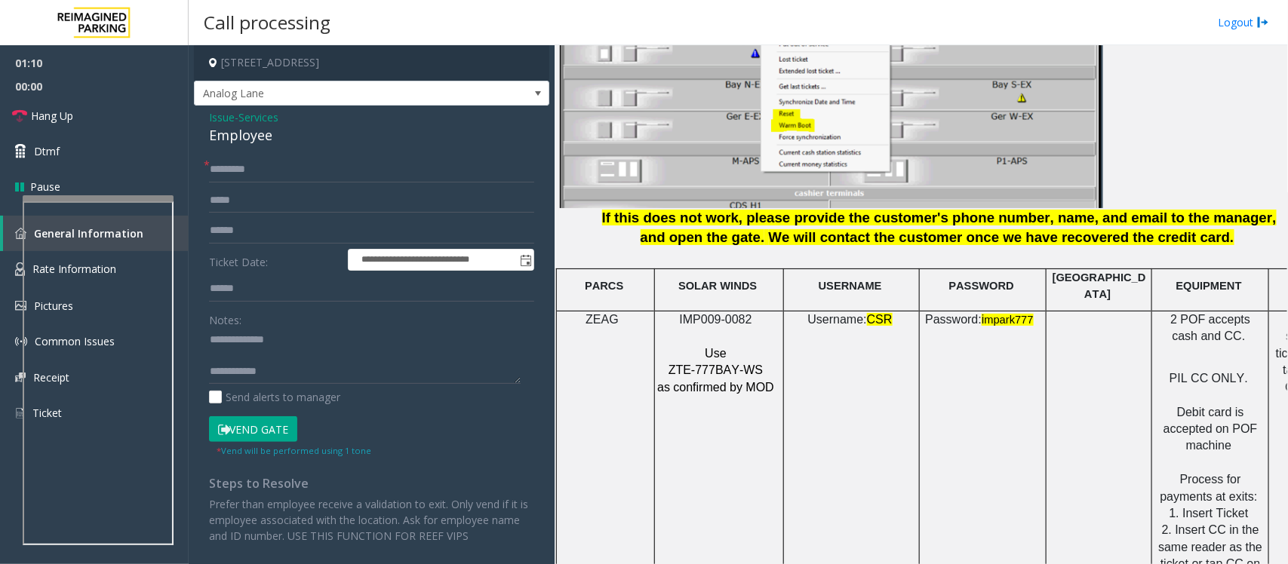
click at [238, 339] on textarea at bounding box center [365, 356] width 312 height 57
click at [255, 356] on textarea at bounding box center [365, 356] width 312 height 57
click at [285, 363] on textarea at bounding box center [365, 356] width 312 height 57
click at [254, 224] on input "text" at bounding box center [371, 231] width 325 height 26
type textarea "**********"
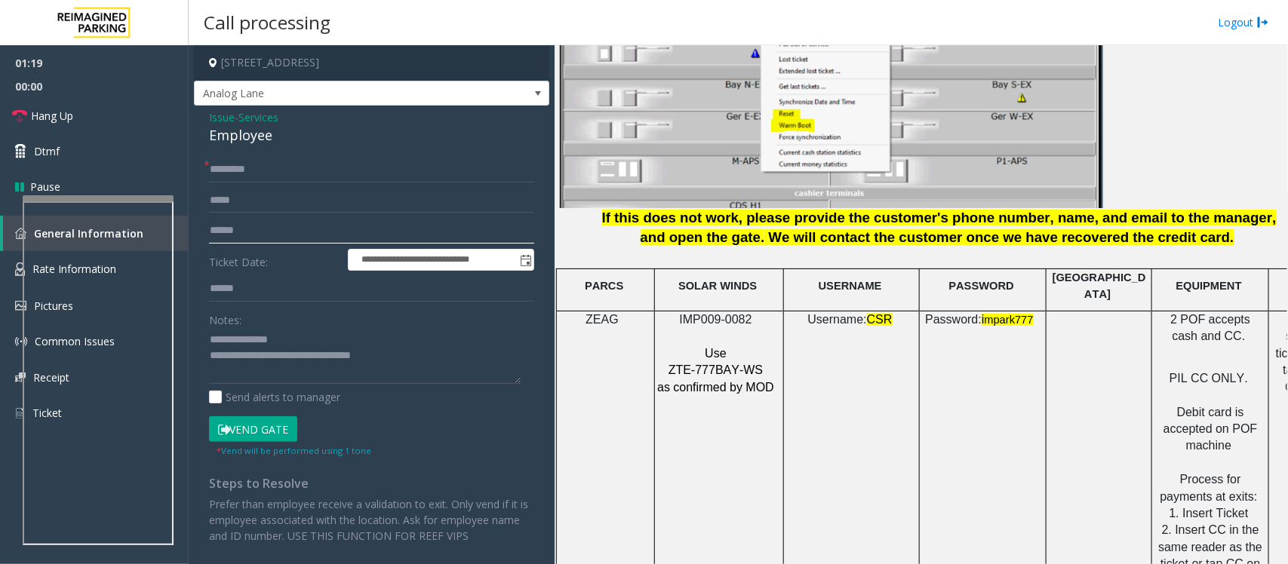
click at [220, 224] on input "text" at bounding box center [371, 231] width 325 height 26
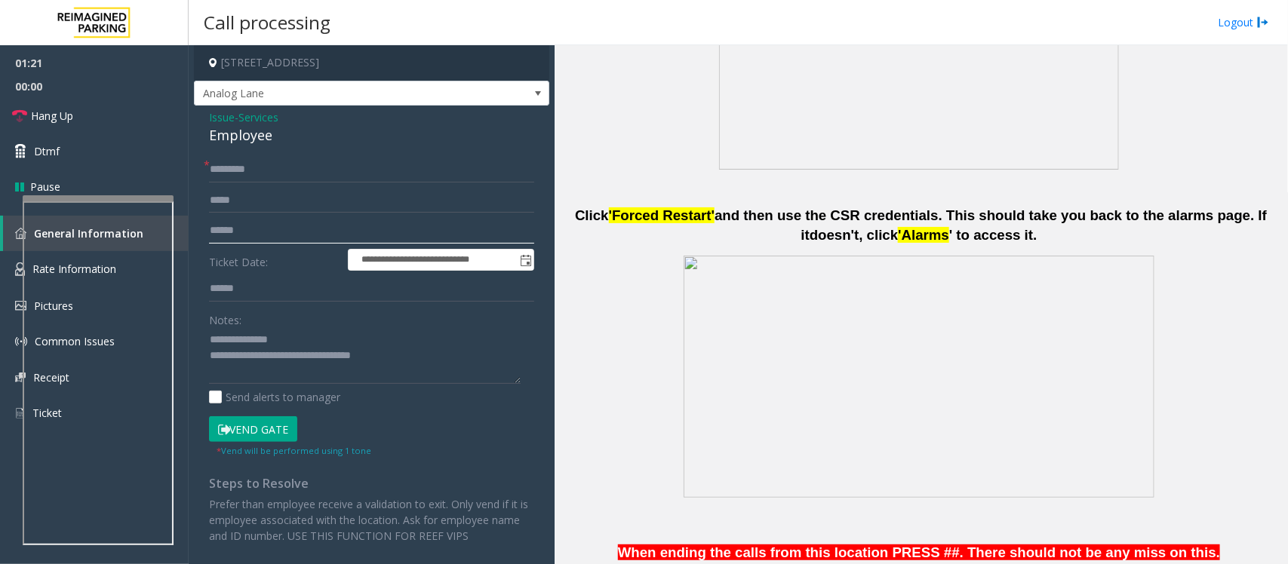
scroll to position [377, 0]
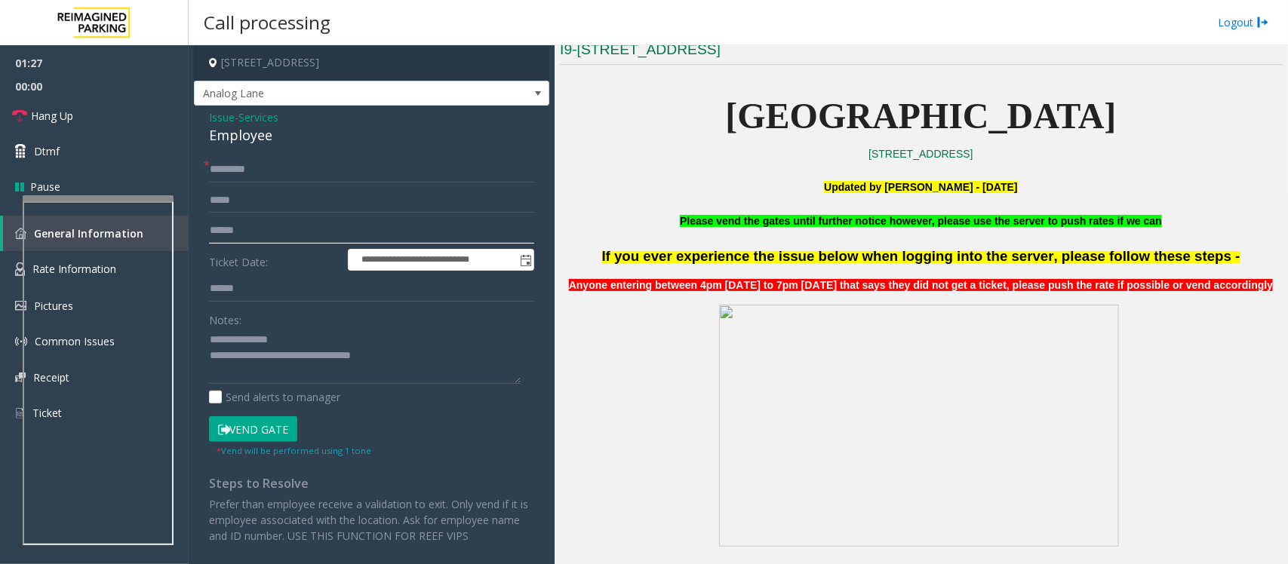
click at [256, 231] on input "text" at bounding box center [371, 231] width 325 height 26
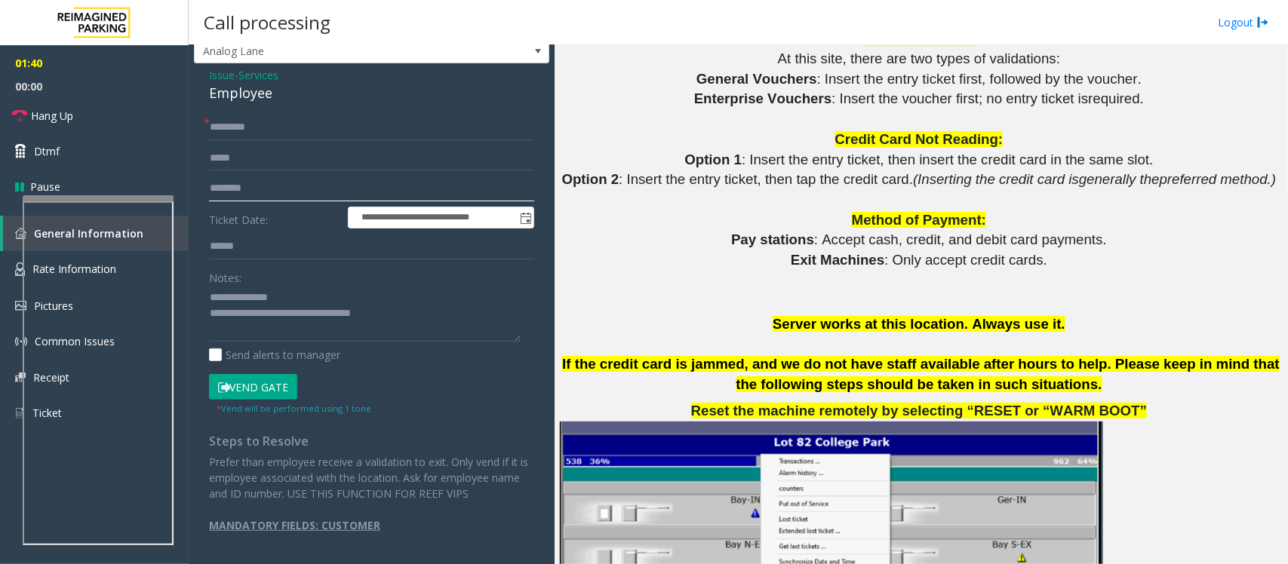
scroll to position [1509, 0]
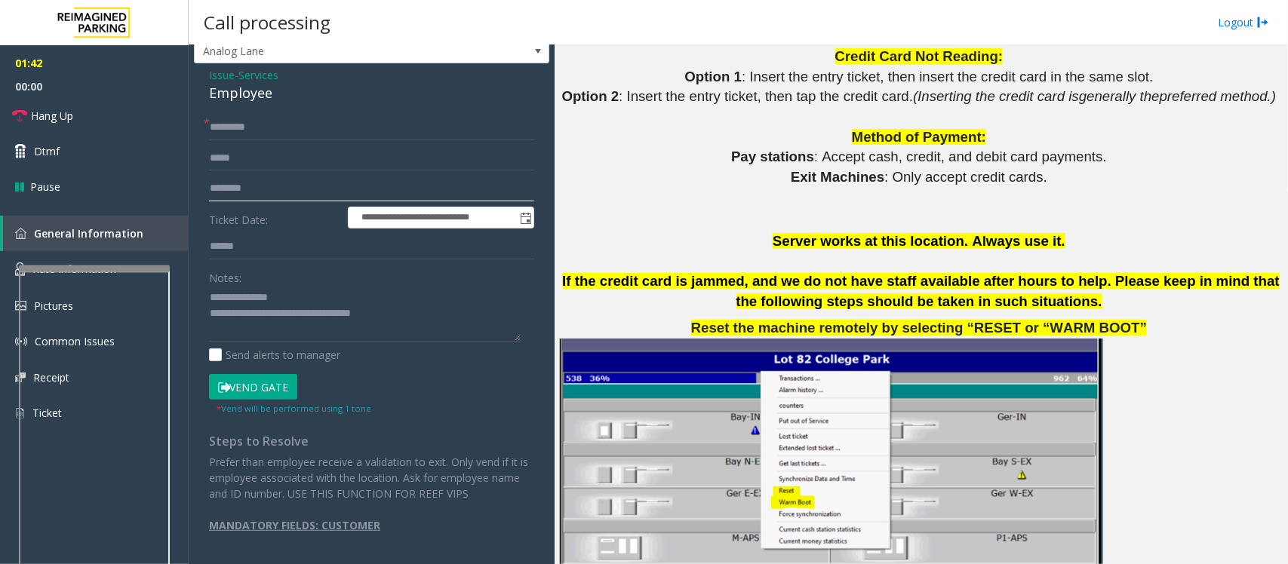
click at [81, 266] on div at bounding box center [94, 269] width 151 height 6
type input "********"
click at [268, 313] on textarea at bounding box center [365, 314] width 312 height 57
click at [388, 314] on textarea at bounding box center [365, 314] width 312 height 57
click at [268, 311] on textarea at bounding box center [365, 314] width 312 height 57
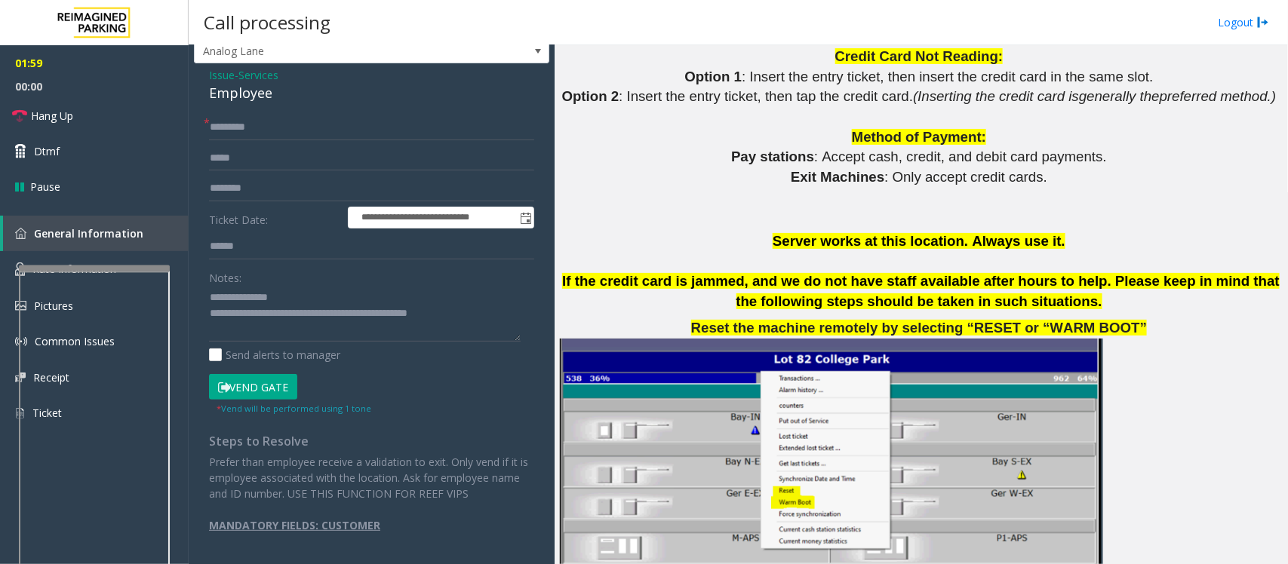
click at [264, 383] on button "Vend Gate" at bounding box center [253, 387] width 88 height 26
click at [342, 315] on textarea at bounding box center [365, 314] width 312 height 57
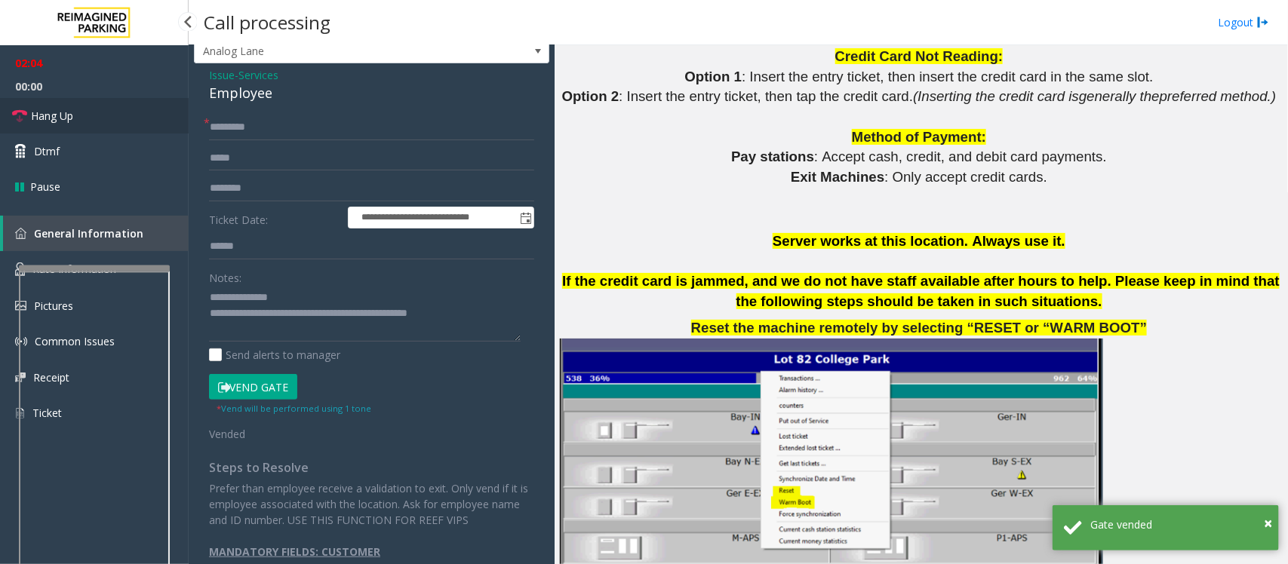
click at [83, 111] on link "Hang Up" at bounding box center [94, 115] width 189 height 35
click at [337, 314] on textarea at bounding box center [365, 314] width 312 height 57
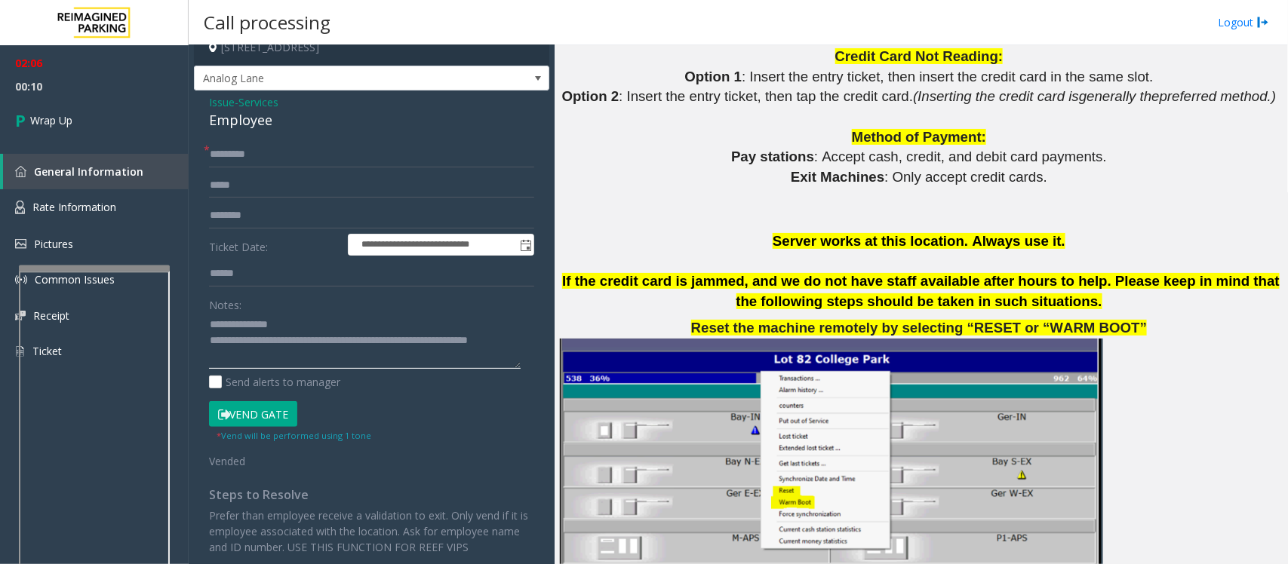
scroll to position [0, 0]
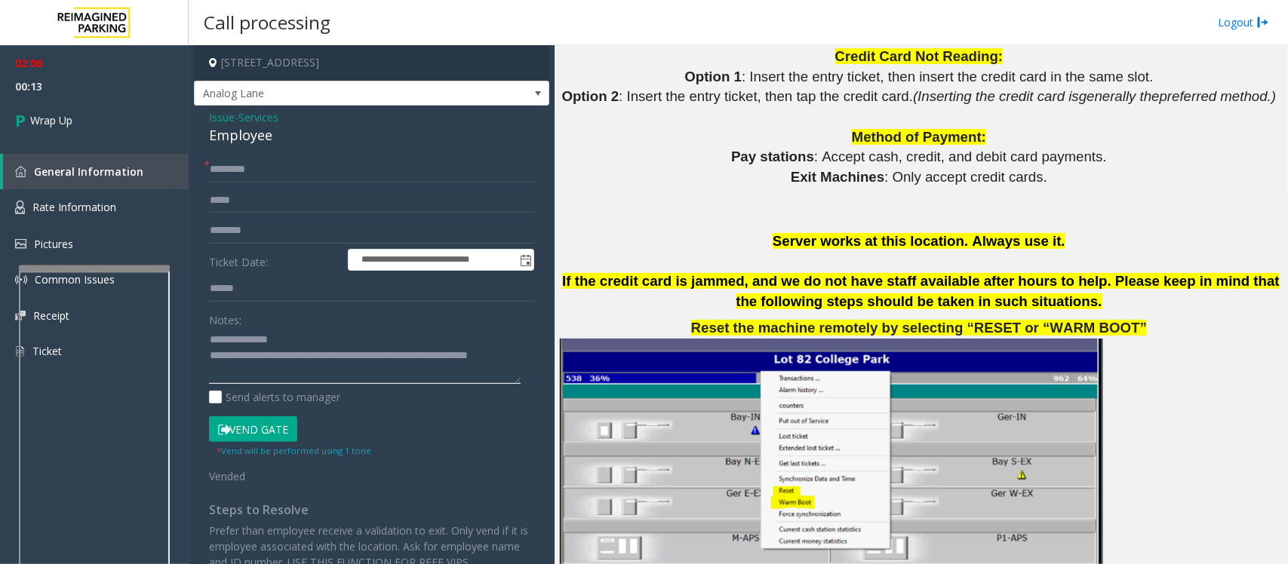
type textarea "**********"
click at [296, 176] on input "********" at bounding box center [371, 170] width 325 height 26
type input "**********"
click at [41, 118] on span "Wrap Up" at bounding box center [51, 120] width 42 height 16
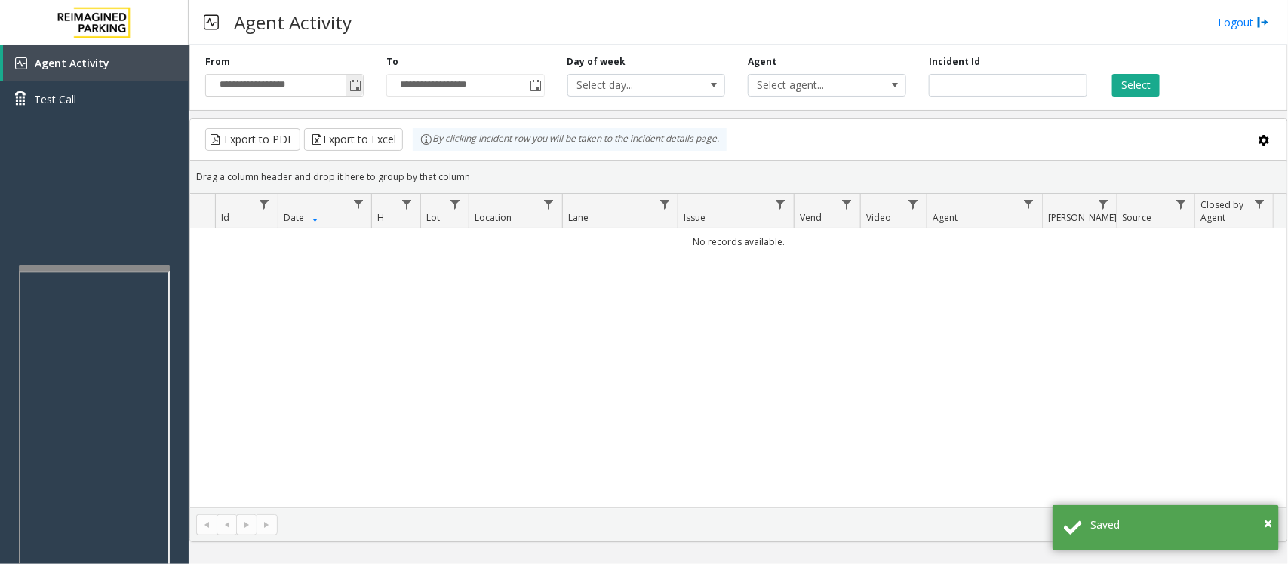
click at [358, 88] on span "Toggle popup" at bounding box center [355, 86] width 12 height 12
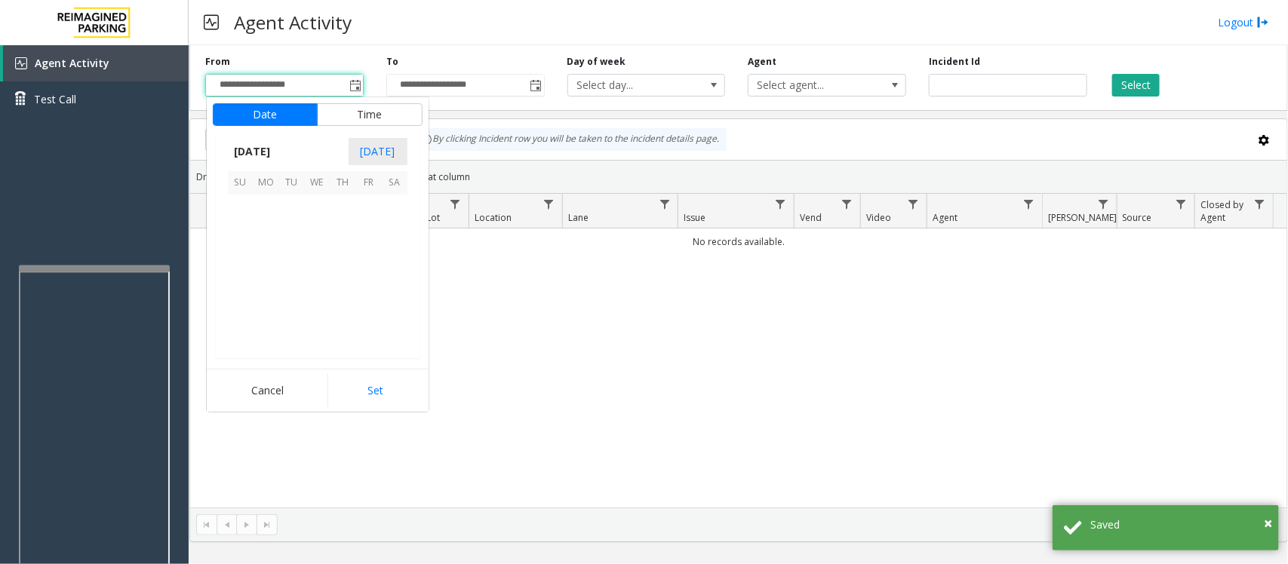
scroll to position [270793, 0]
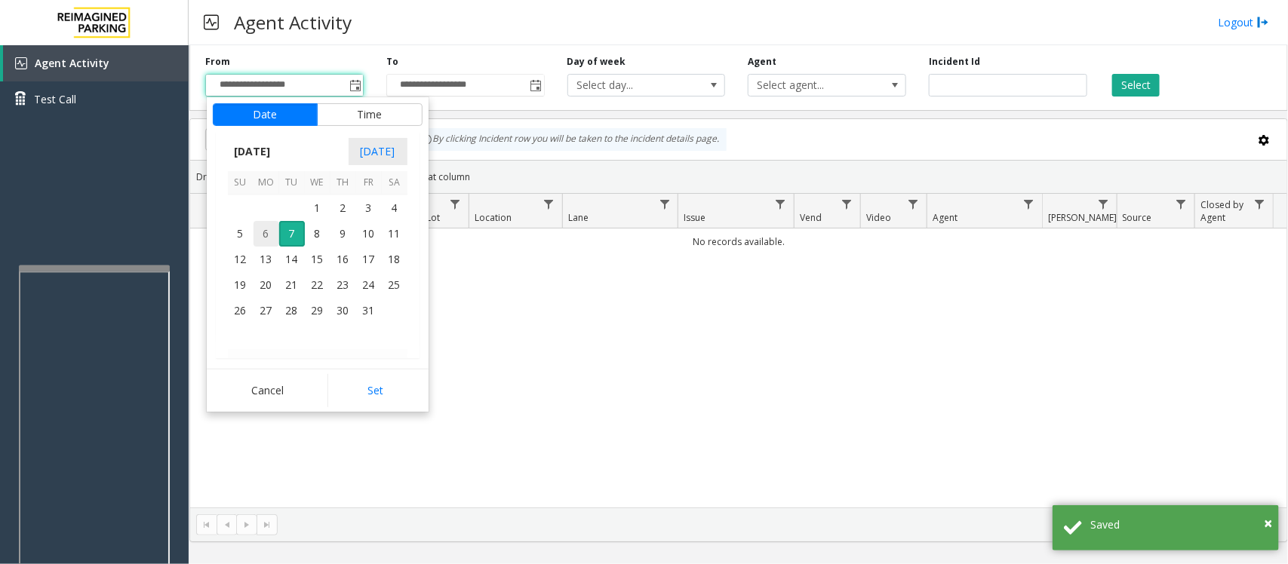
click at [268, 238] on span "6" at bounding box center [266, 234] width 26 height 26
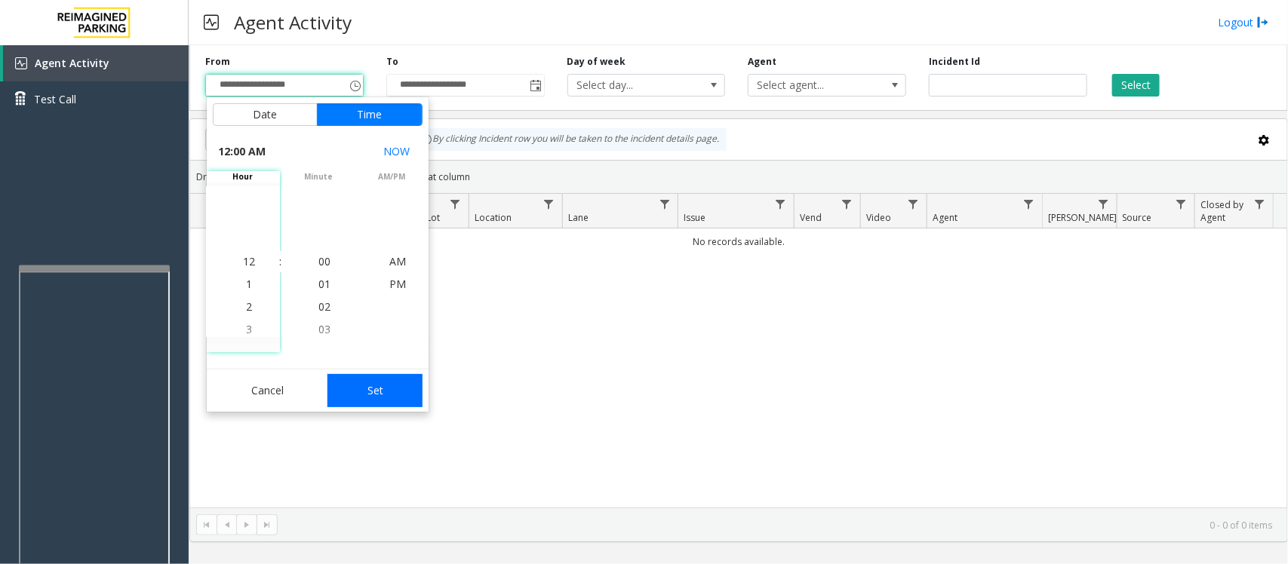
click at [378, 388] on button "Set" at bounding box center [374, 390] width 95 height 33
type input "**********"
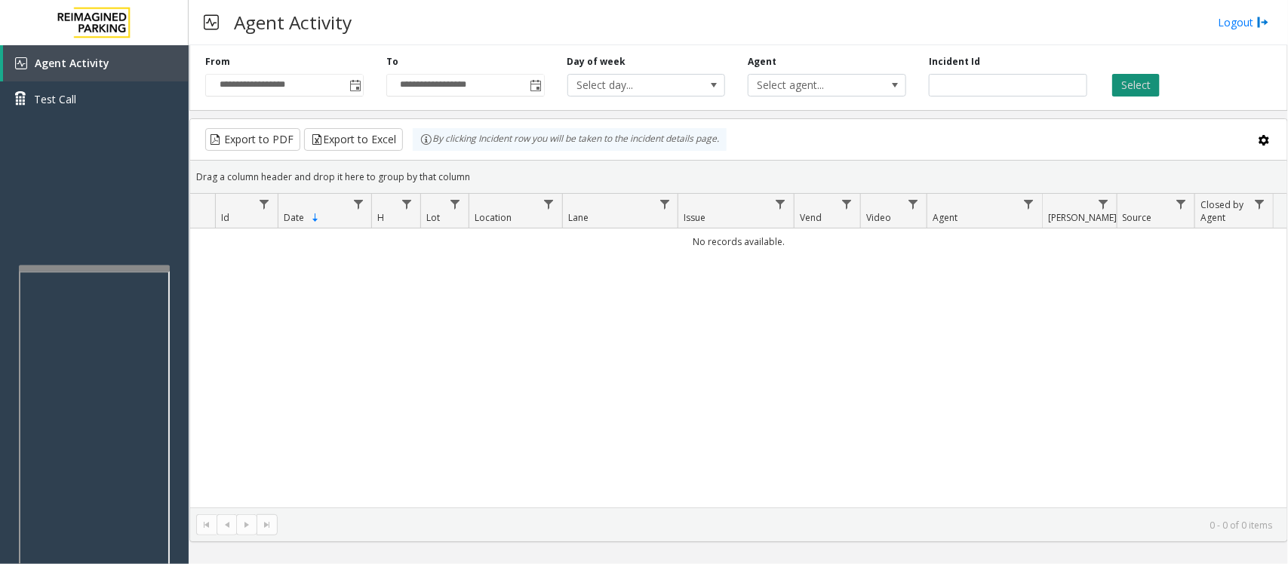
click at [1152, 81] on button "Select" at bounding box center [1136, 85] width 48 height 23
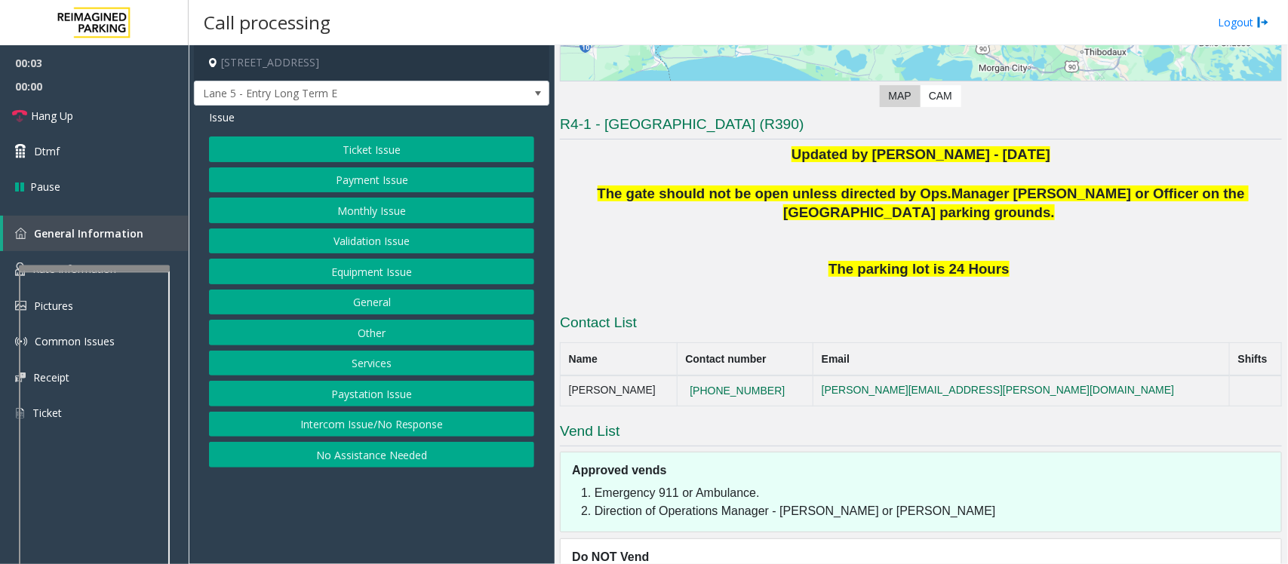
scroll to position [355, 0]
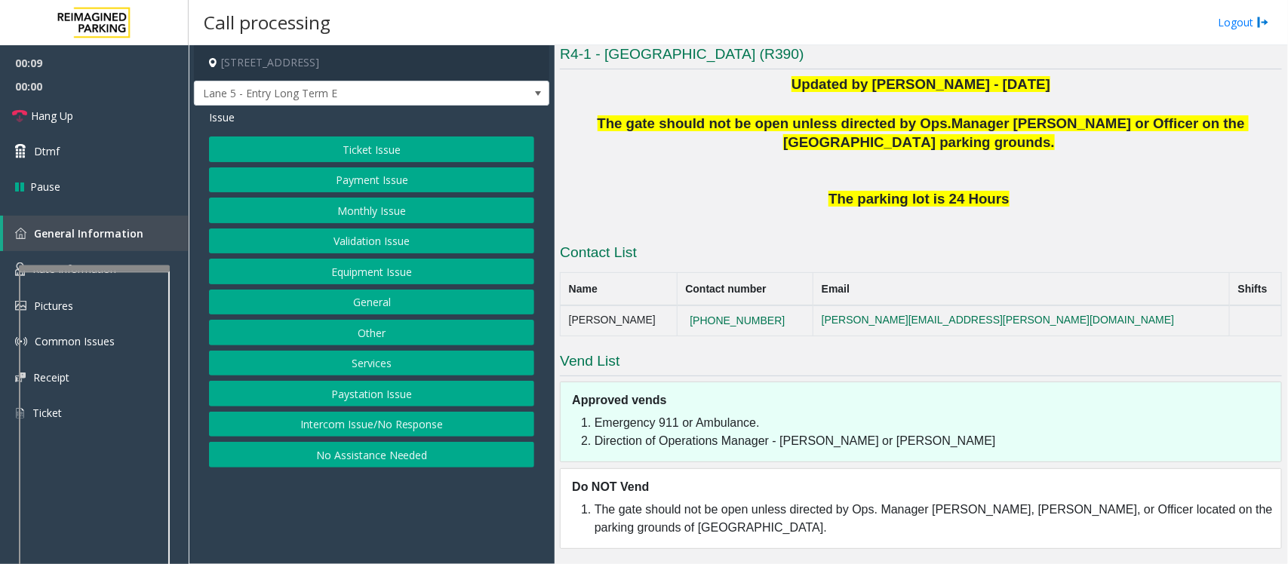
drag, startPoint x: 299, startPoint y: 432, endPoint x: 299, endPoint y: 420, distance: 12.1
click at [299, 432] on button "Intercom Issue/No Response" at bounding box center [371, 425] width 325 height 26
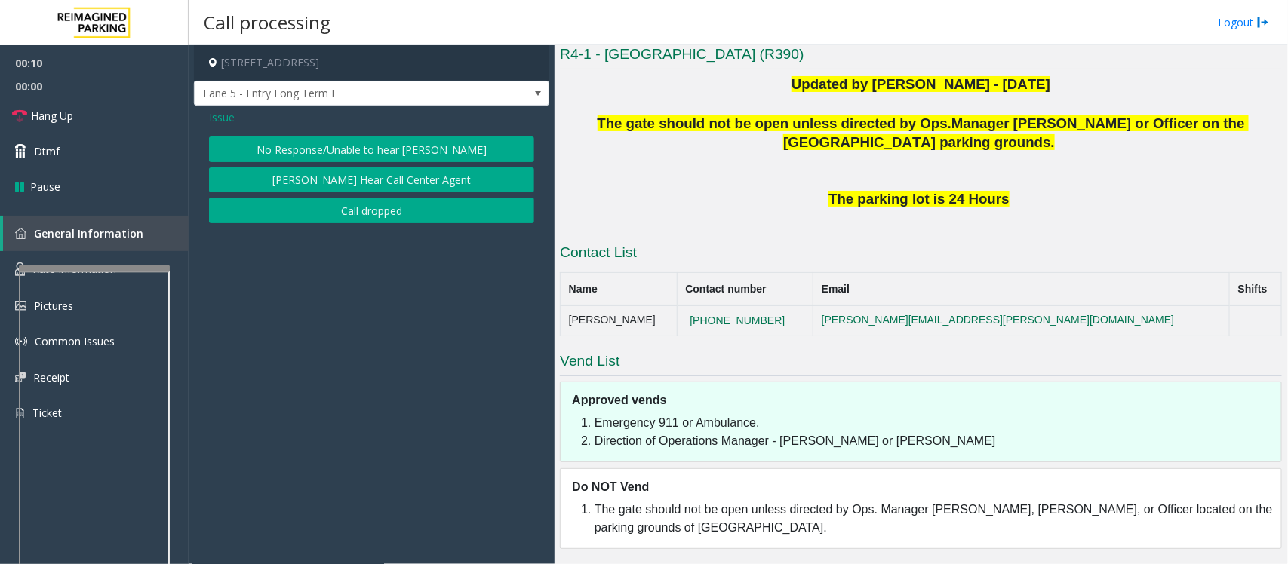
click at [349, 134] on div "Issue No Response/Unable to hear parker Parker Cannot Hear Call Center Agent Ca…" at bounding box center [371, 168] width 355 height 125
click at [340, 143] on button "No Response/Unable to hear [PERSON_NAME]" at bounding box center [371, 150] width 325 height 26
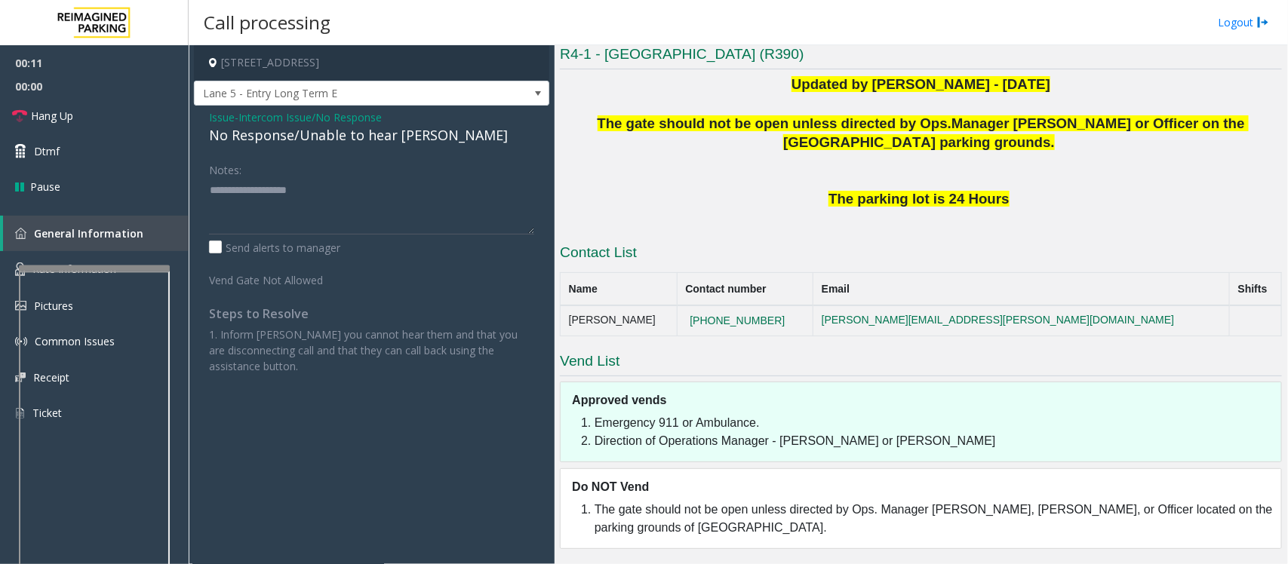
click at [274, 134] on div "No Response/Unable to hear [PERSON_NAME]" at bounding box center [371, 135] width 325 height 20
type textarea "**********"
click at [121, 118] on link "Hang Up" at bounding box center [94, 115] width 189 height 35
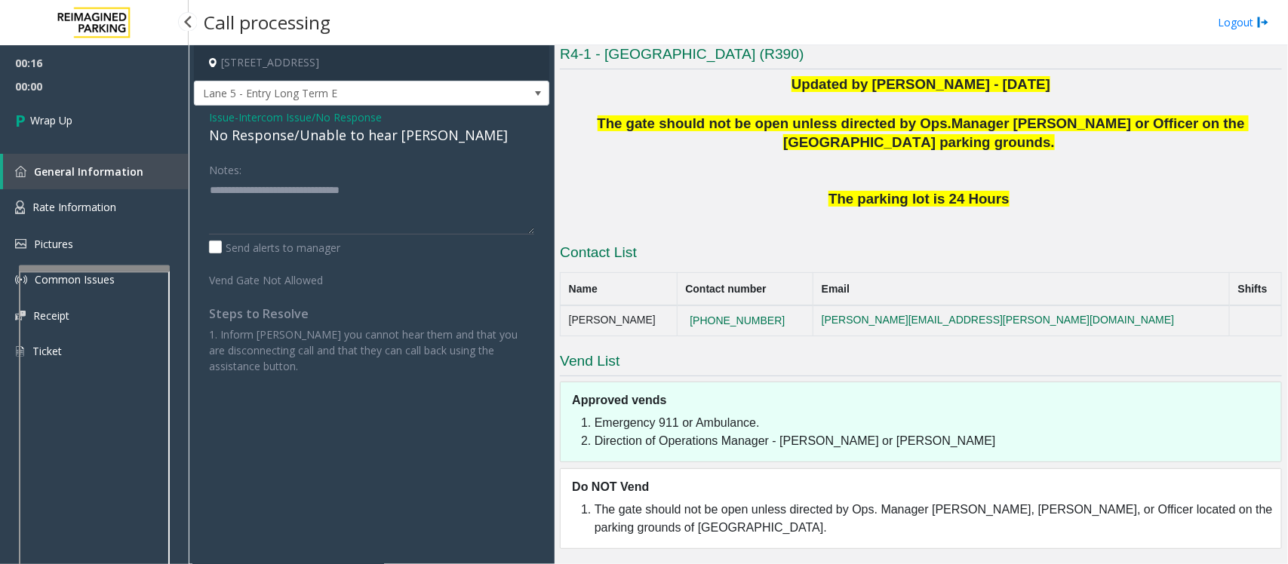
click at [121, 118] on link "Wrap Up" at bounding box center [94, 120] width 189 height 45
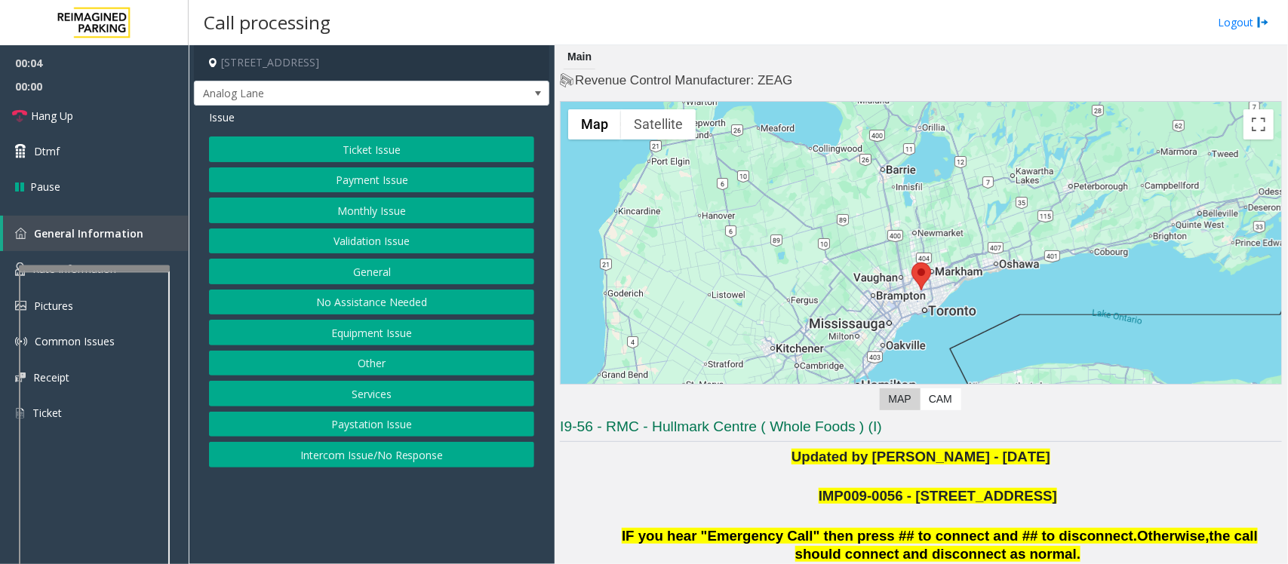
scroll to position [283, 0]
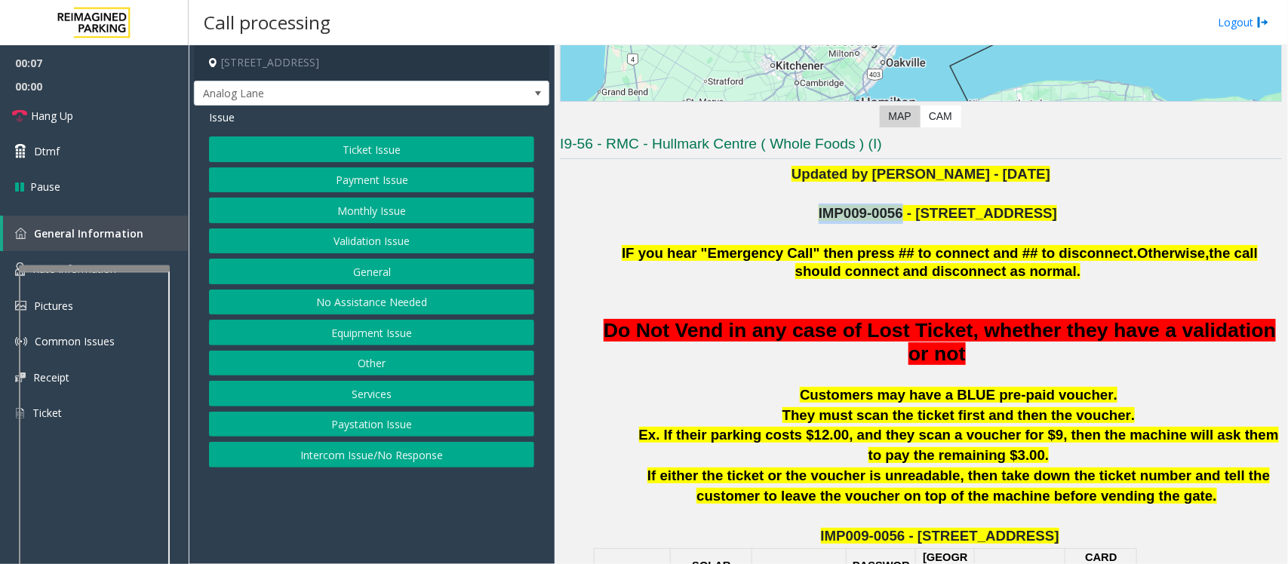
drag, startPoint x: 842, startPoint y: 212, endPoint x: 917, endPoint y: 207, distance: 75.6
click at [917, 207] on p "IMP009-0056 - 4789 YONGE ST" at bounding box center [939, 214] width 684 height 20
copy span "IMP009-0056"
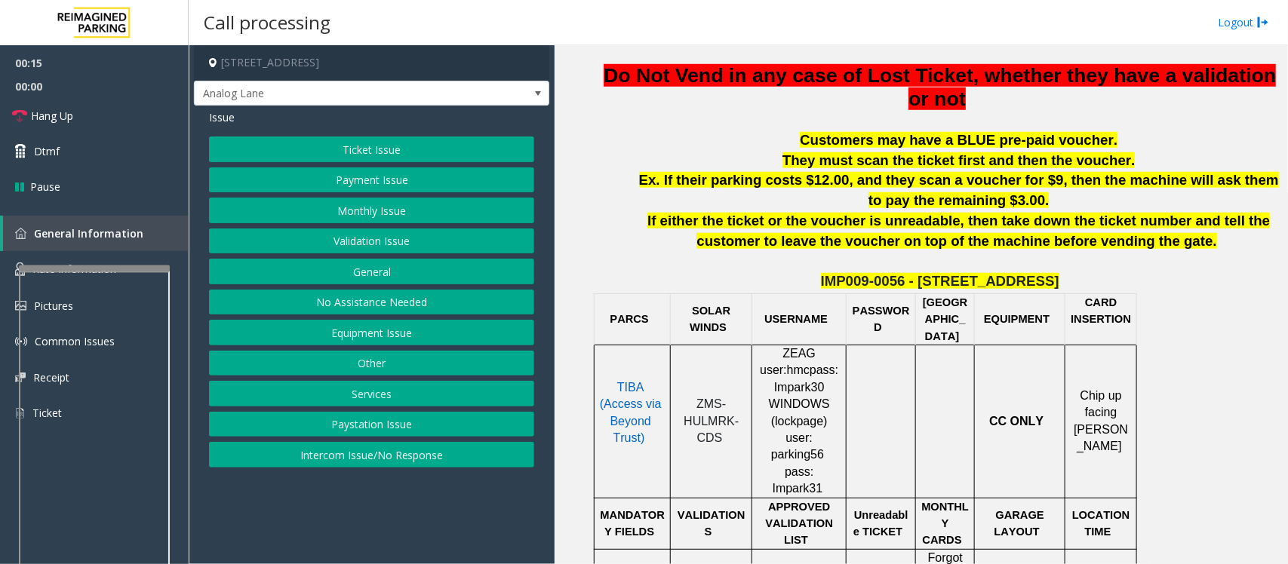
scroll to position [566, 0]
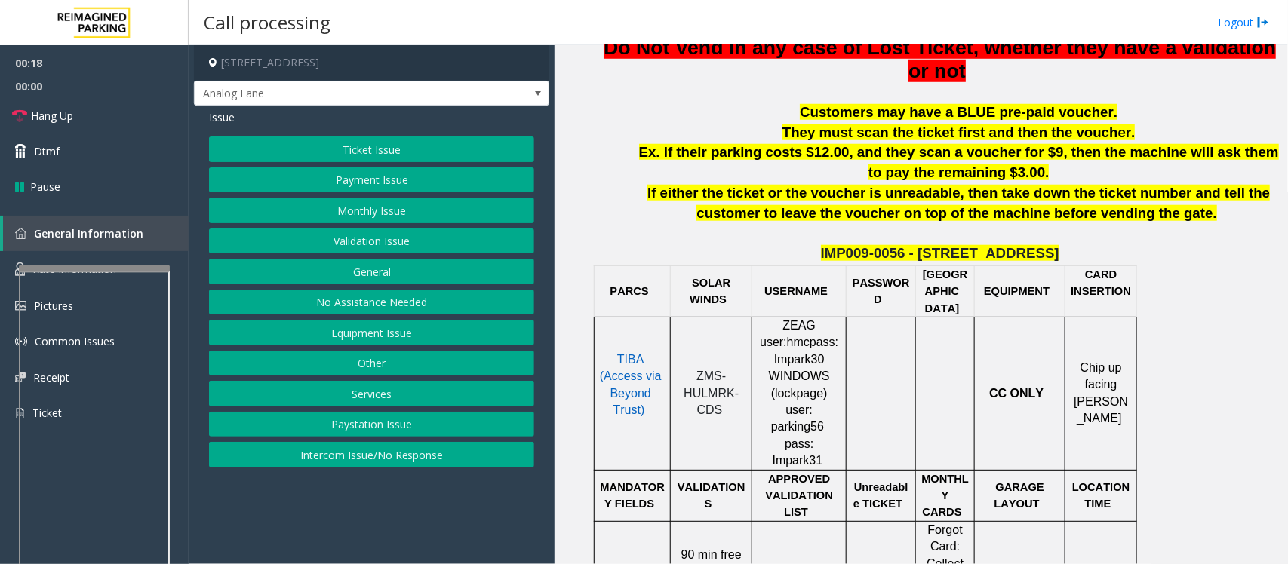
click at [342, 186] on button "Payment Issue" at bounding box center [371, 180] width 325 height 26
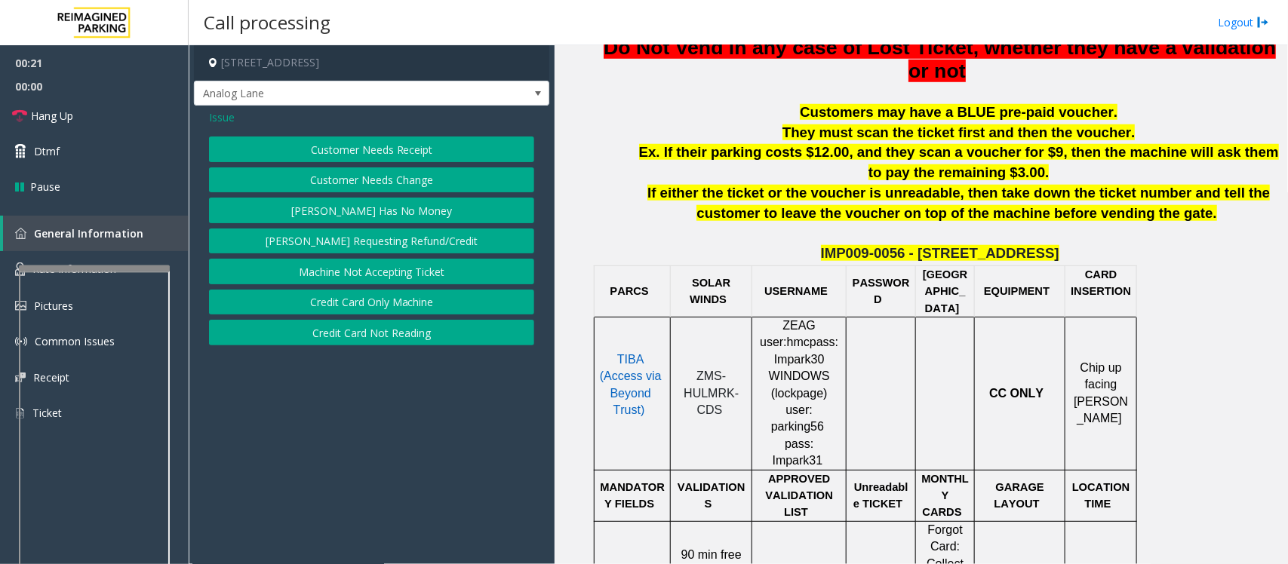
click at [368, 302] on button "Credit Card Only Machine" at bounding box center [371, 303] width 325 height 26
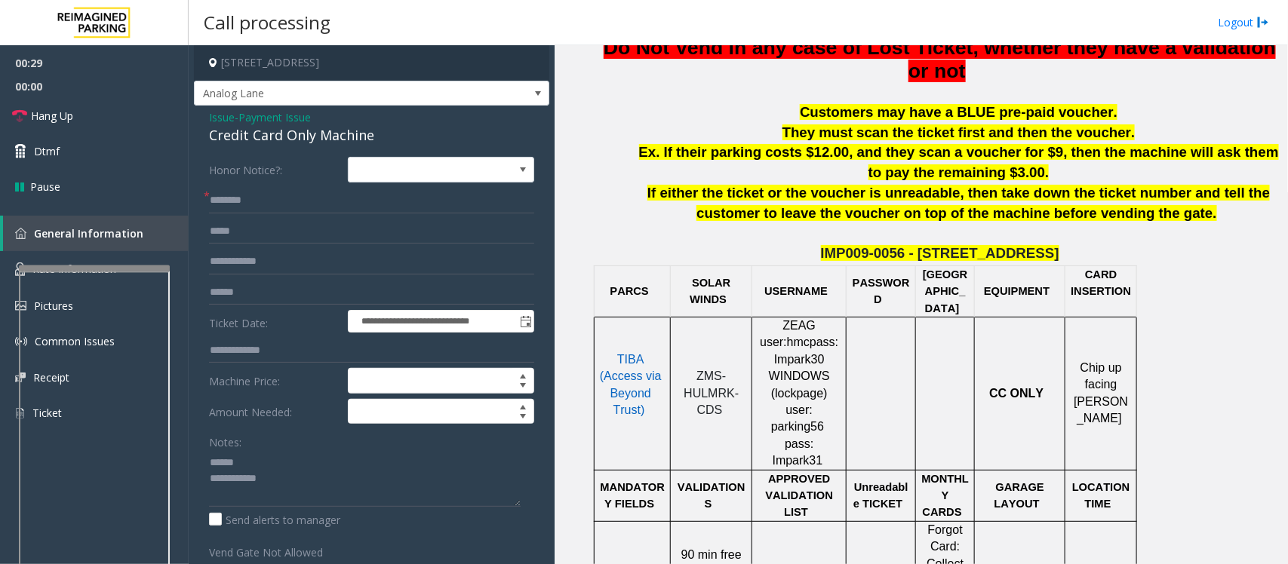
click at [265, 134] on div "Credit Card Only Machine" at bounding box center [371, 135] width 325 height 20
click at [238, 462] on textarea at bounding box center [365, 478] width 312 height 57
click at [257, 483] on textarea at bounding box center [365, 478] width 312 height 57
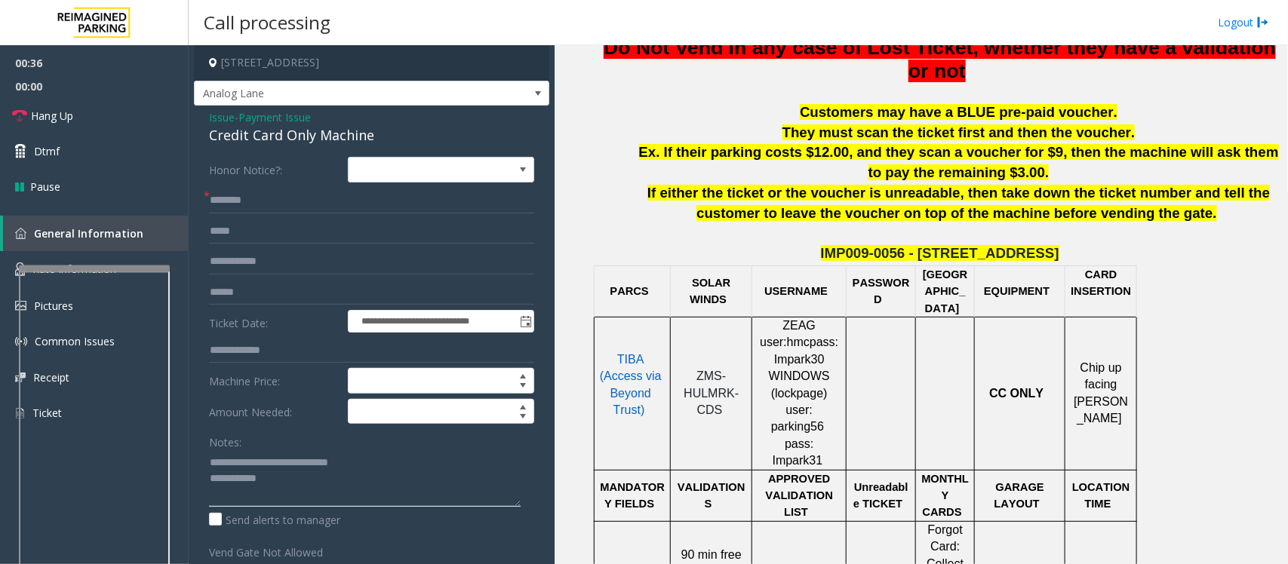
click at [284, 477] on textarea at bounding box center [365, 478] width 312 height 57
click at [239, 195] on input "text" at bounding box center [371, 201] width 325 height 26
click at [363, 490] on textarea at bounding box center [365, 478] width 312 height 57
type textarea "**********"
click at [223, 295] on input "text" at bounding box center [371, 293] width 325 height 26
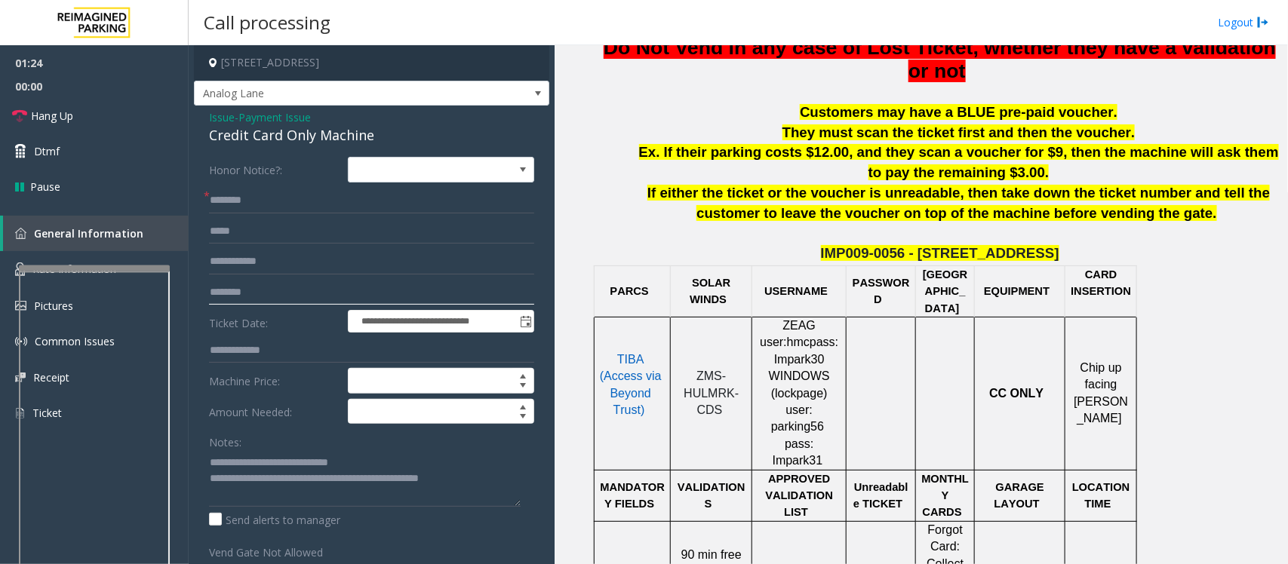
type input "********"
click at [251, 201] on input "text" at bounding box center [371, 201] width 325 height 26
click at [424, 477] on textarea at bounding box center [365, 478] width 312 height 57
type textarea "**********"
click at [253, 207] on input "text" at bounding box center [371, 201] width 325 height 26
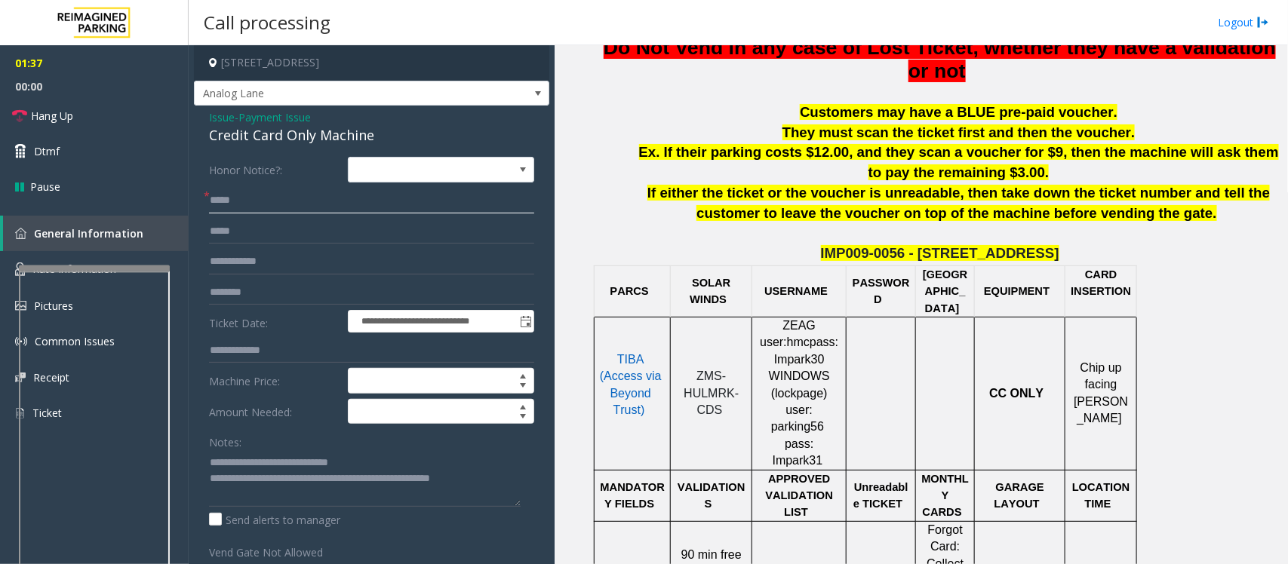
click at [213, 204] on input "*****" at bounding box center [371, 201] width 325 height 26
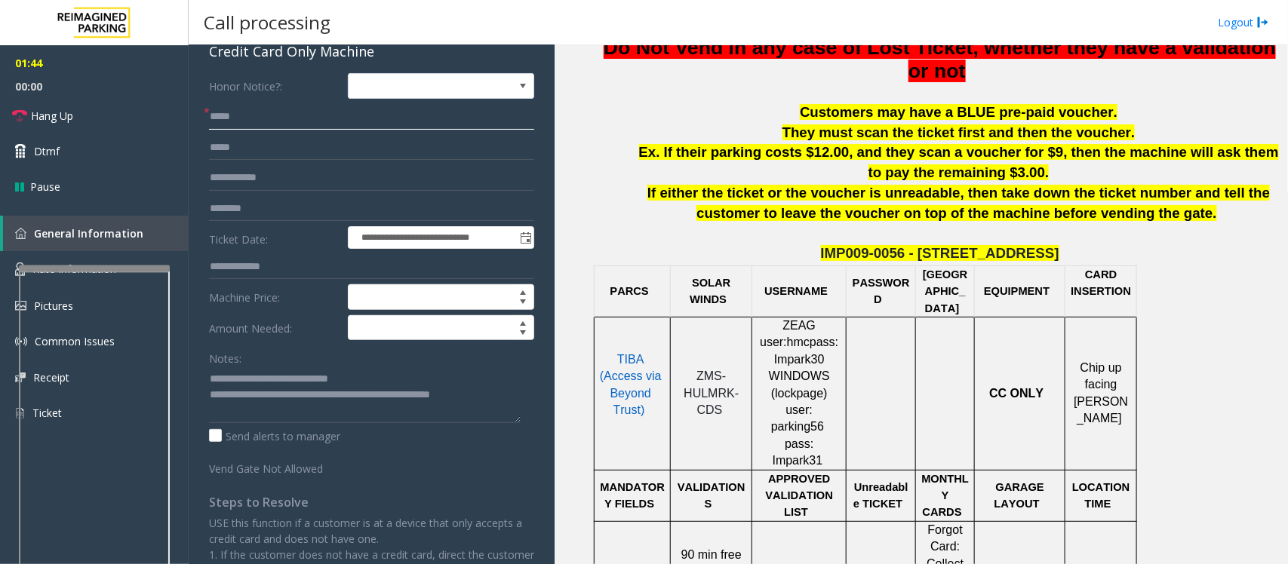
scroll to position [0, 0]
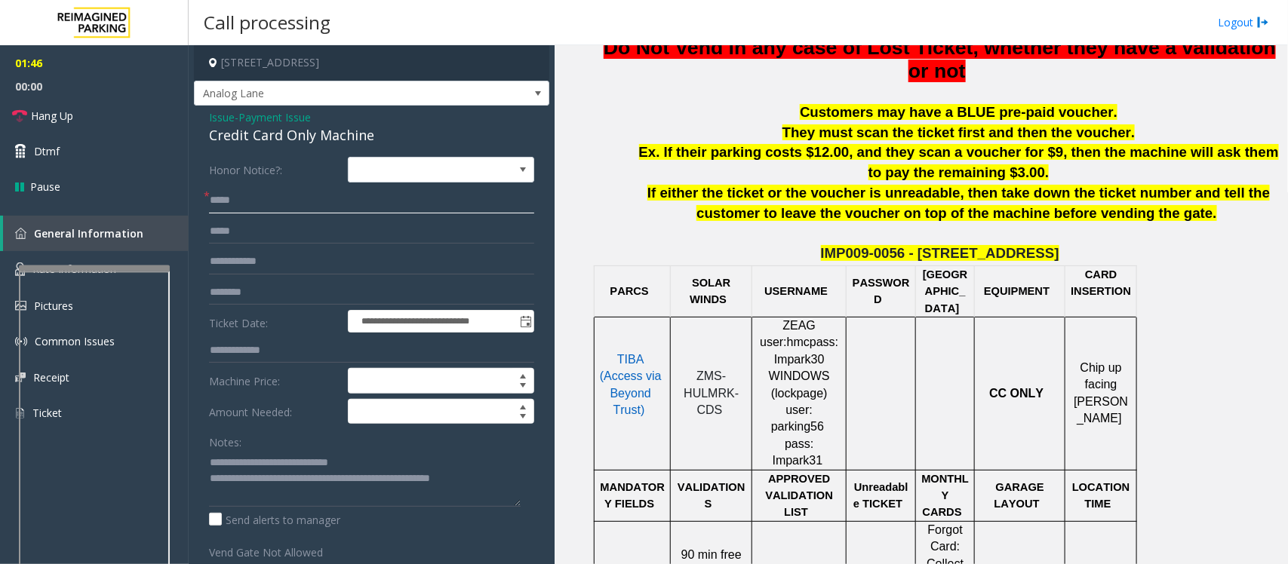
type input "*****"
click at [276, 115] on span "Payment Issue" at bounding box center [274, 117] width 72 height 16
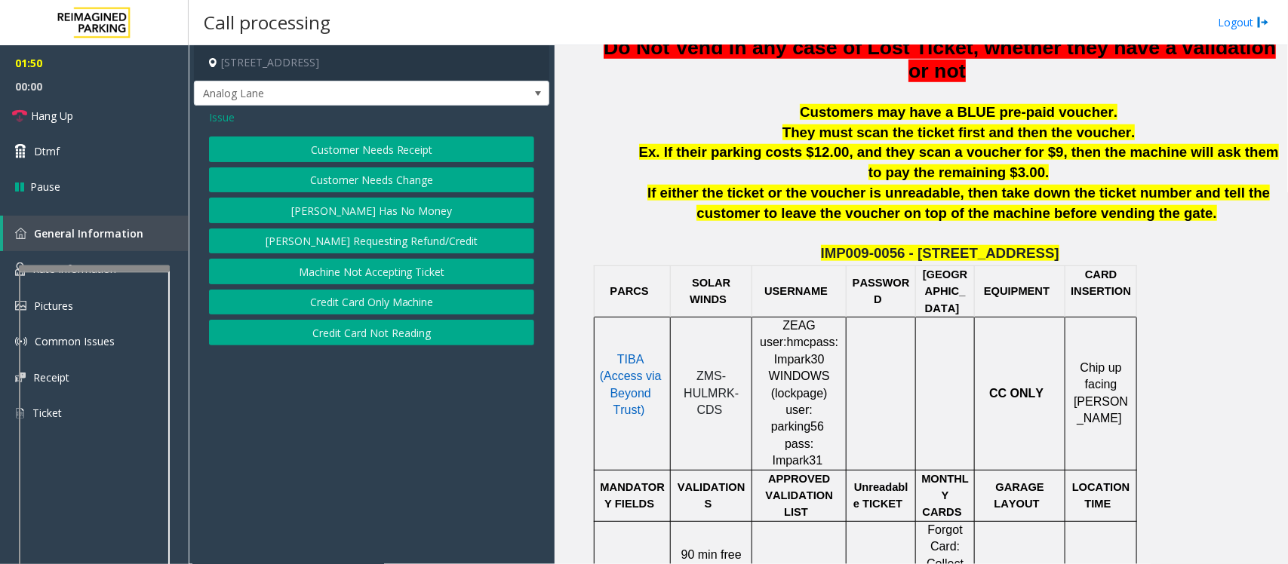
click at [216, 118] on span "Issue" at bounding box center [222, 117] width 26 height 16
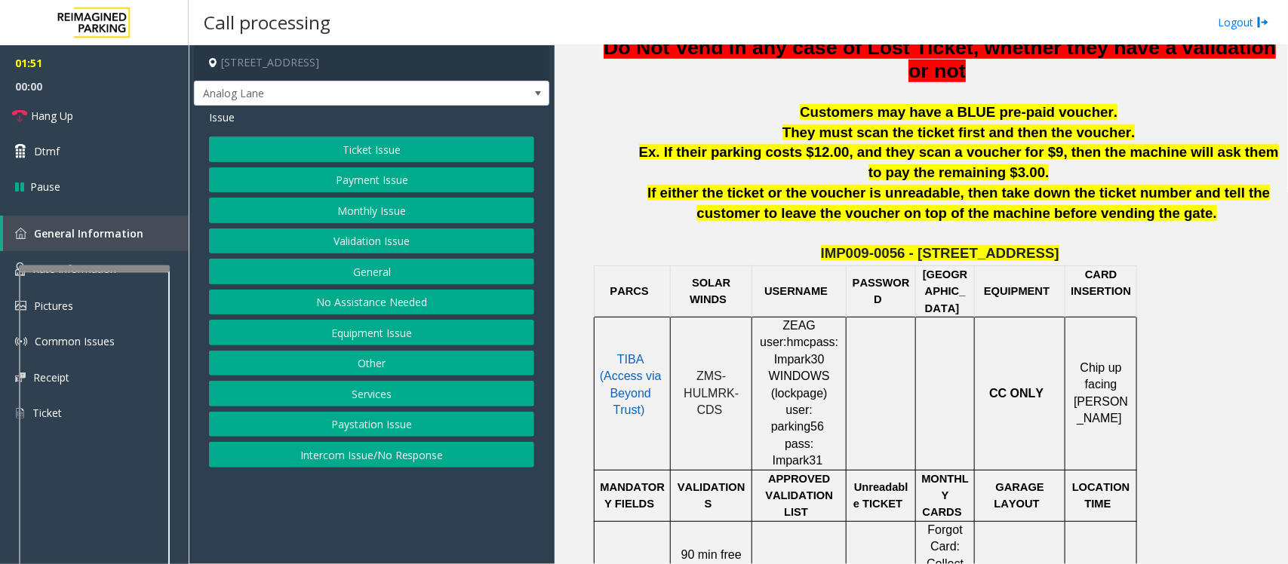
click at [360, 186] on button "Payment Issue" at bounding box center [371, 180] width 325 height 26
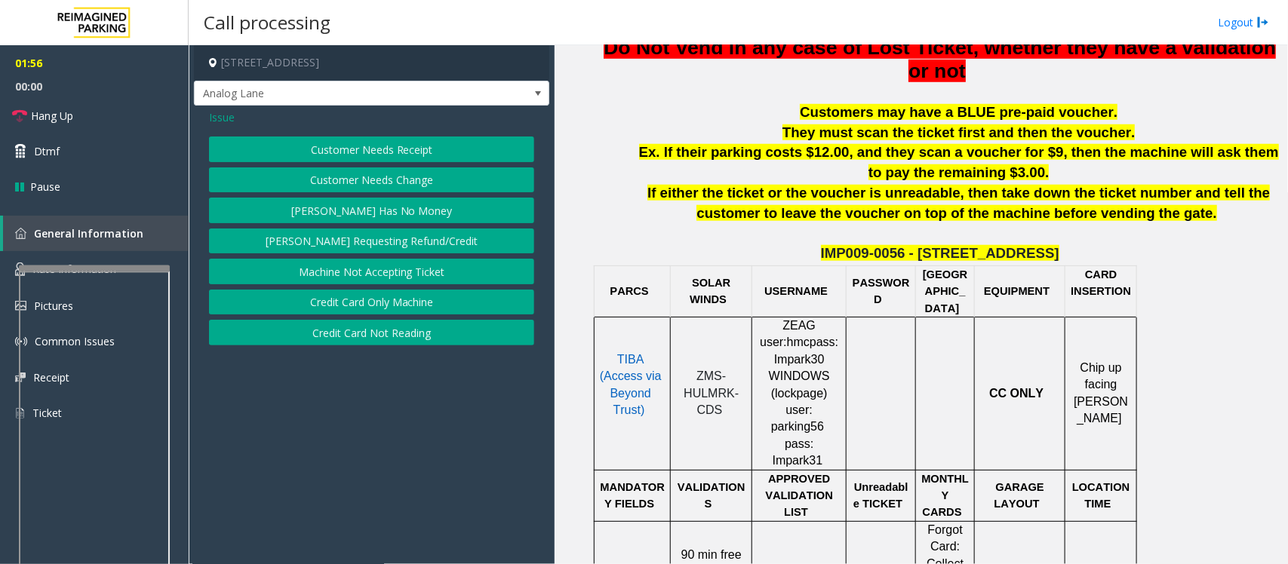
click at [394, 338] on button "Credit Card Not Reading" at bounding box center [371, 333] width 325 height 26
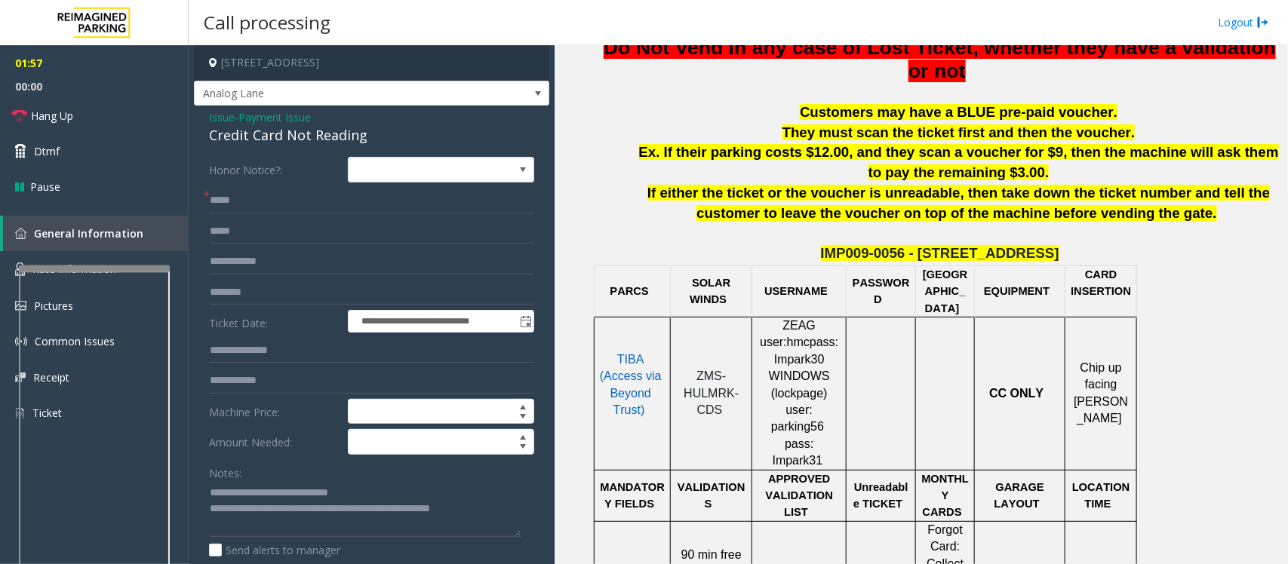
scroll to position [189, 0]
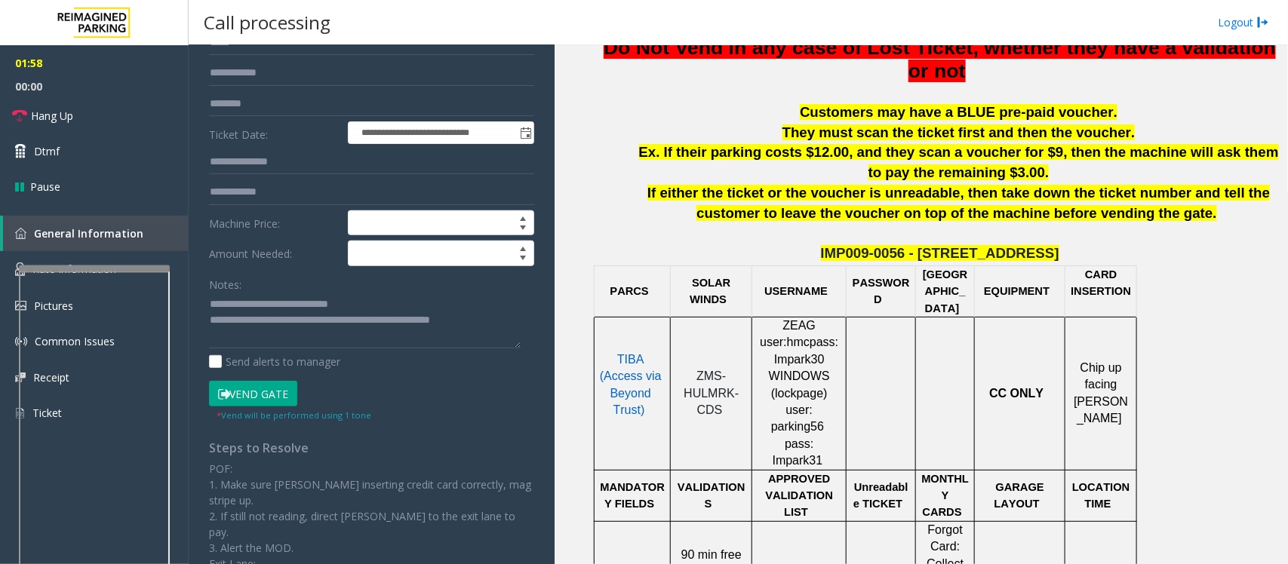
click at [273, 394] on button "Vend Gate" at bounding box center [253, 394] width 88 height 26
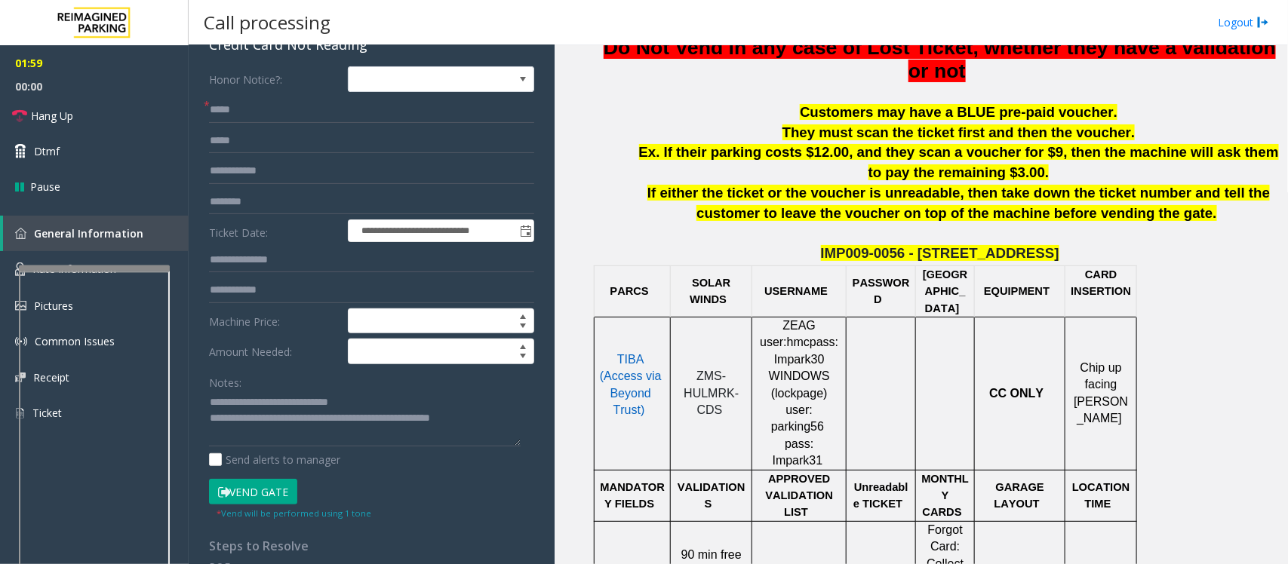
scroll to position [0, 0]
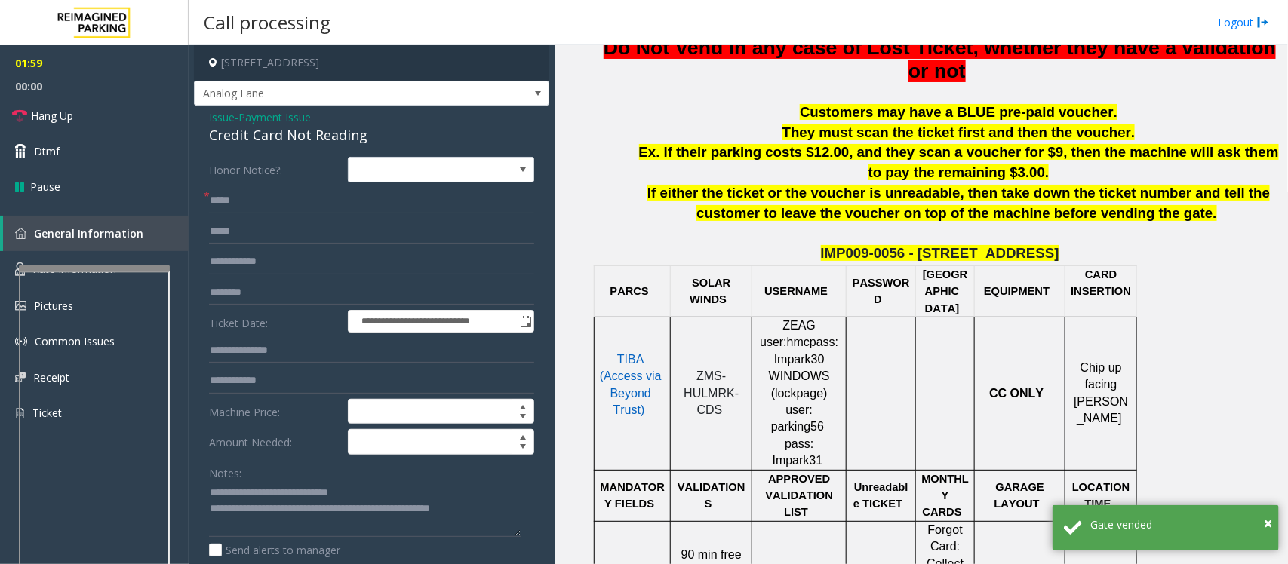
click at [263, 134] on div "Credit Card Not Reading" at bounding box center [371, 135] width 325 height 20
copy div "Credit Card Not Reading"
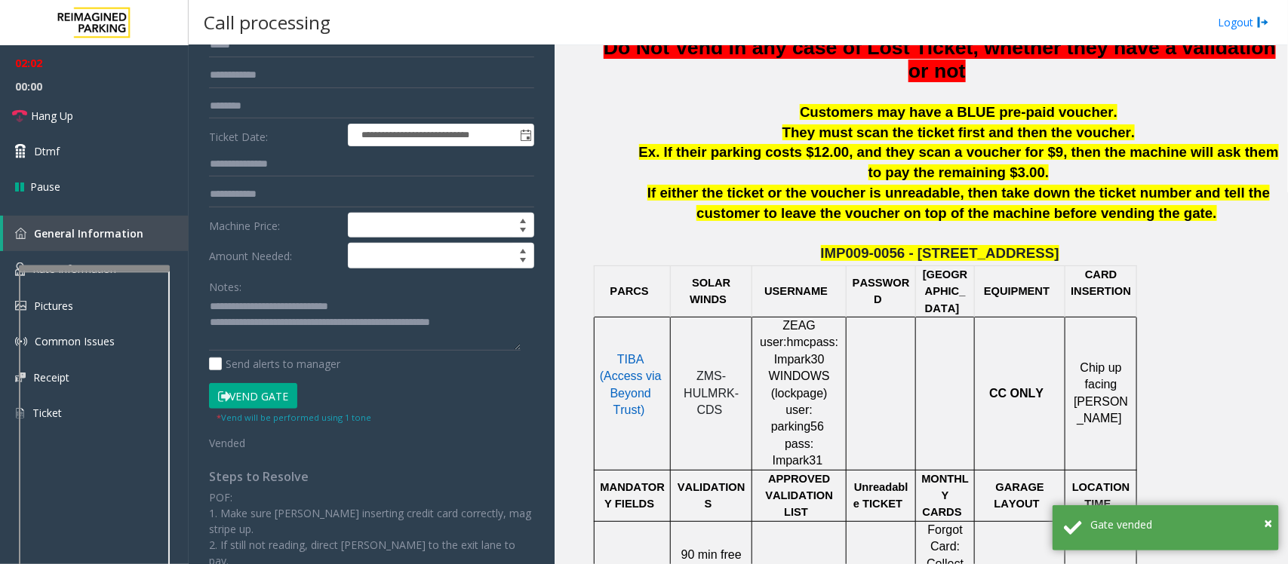
scroll to position [189, 0]
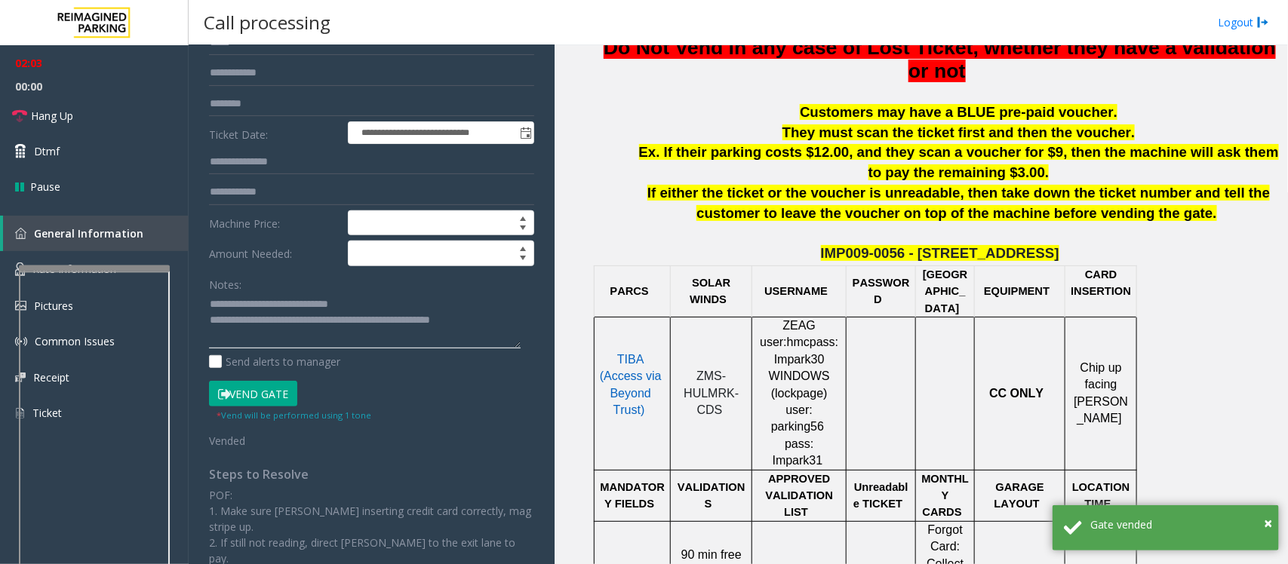
drag, startPoint x: 243, startPoint y: 306, endPoint x: 392, endPoint y: 294, distance: 149.8
click at [392, 294] on textarea at bounding box center [365, 321] width 312 height 57
paste textarea
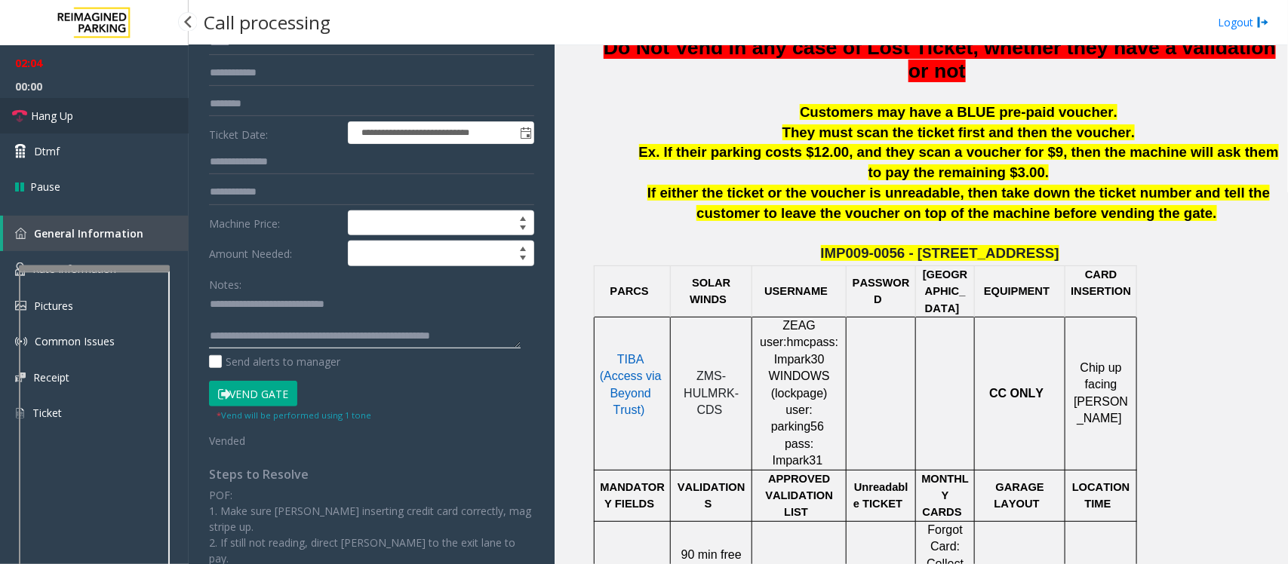
type textarea "**********"
click at [65, 111] on span "Hang Up" at bounding box center [52, 116] width 42 height 16
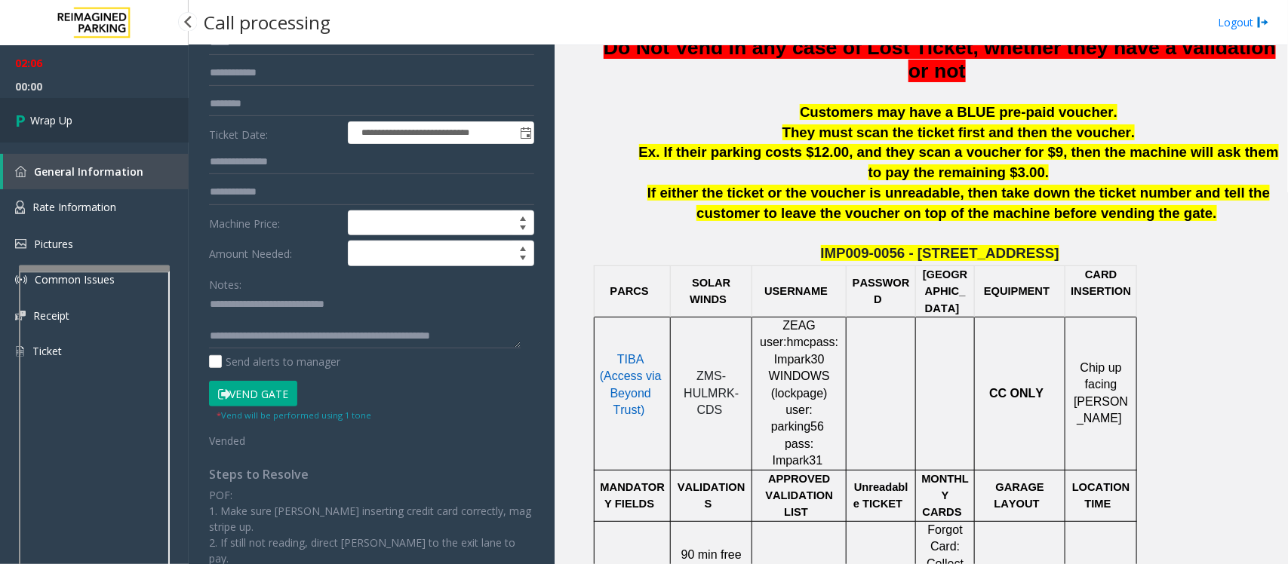
click at [73, 123] on link "Wrap Up" at bounding box center [94, 120] width 189 height 45
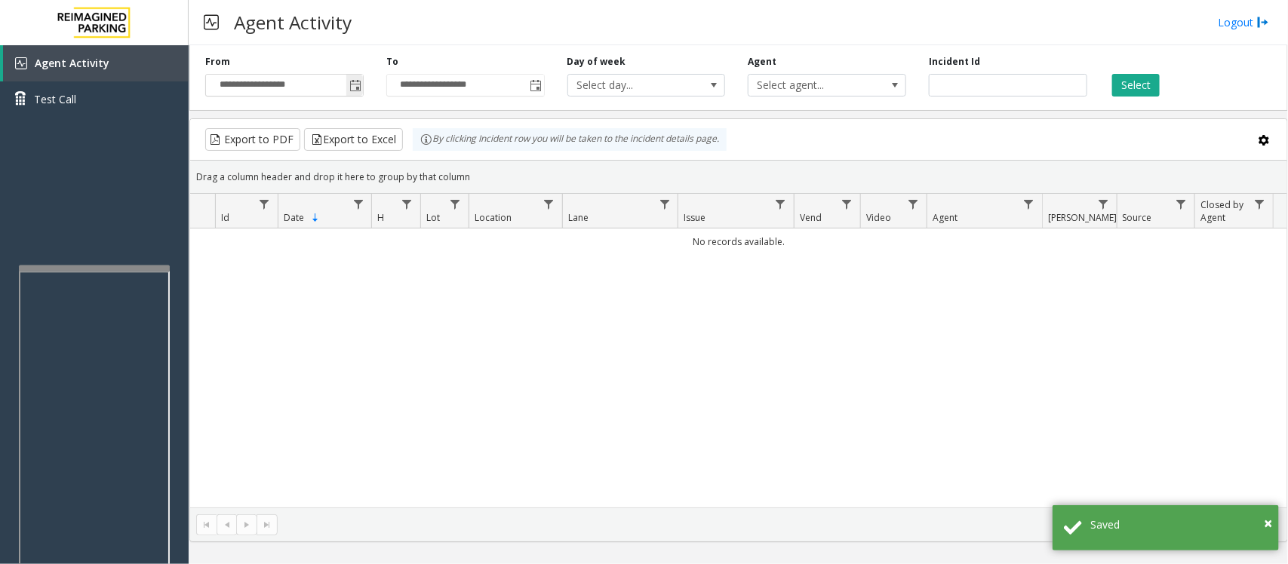
click at [353, 81] on span "Toggle popup" at bounding box center [355, 86] width 12 height 12
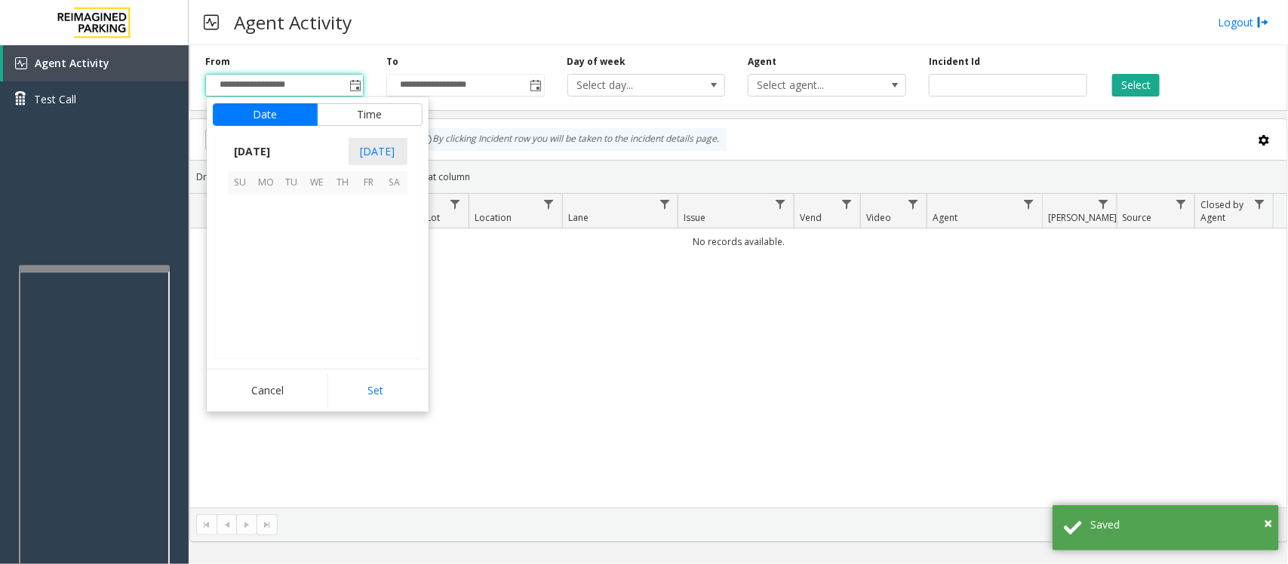
scroll to position [270793, 0]
click at [269, 238] on span "6" at bounding box center [266, 234] width 26 height 26
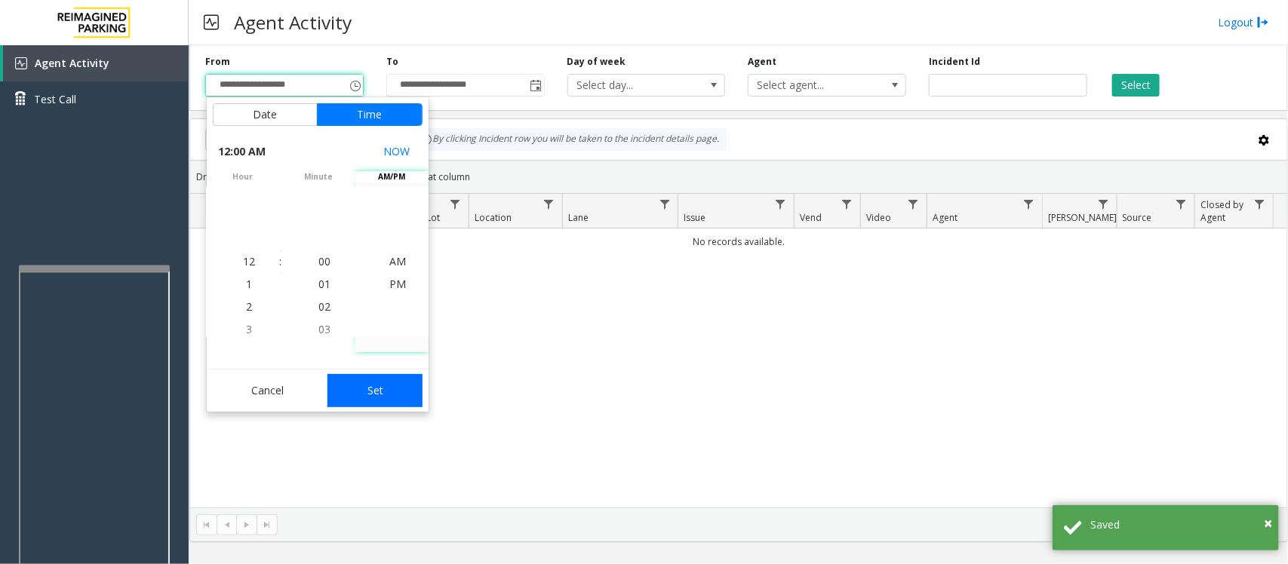
click at [382, 386] on button "Set" at bounding box center [374, 390] width 95 height 33
type input "**********"
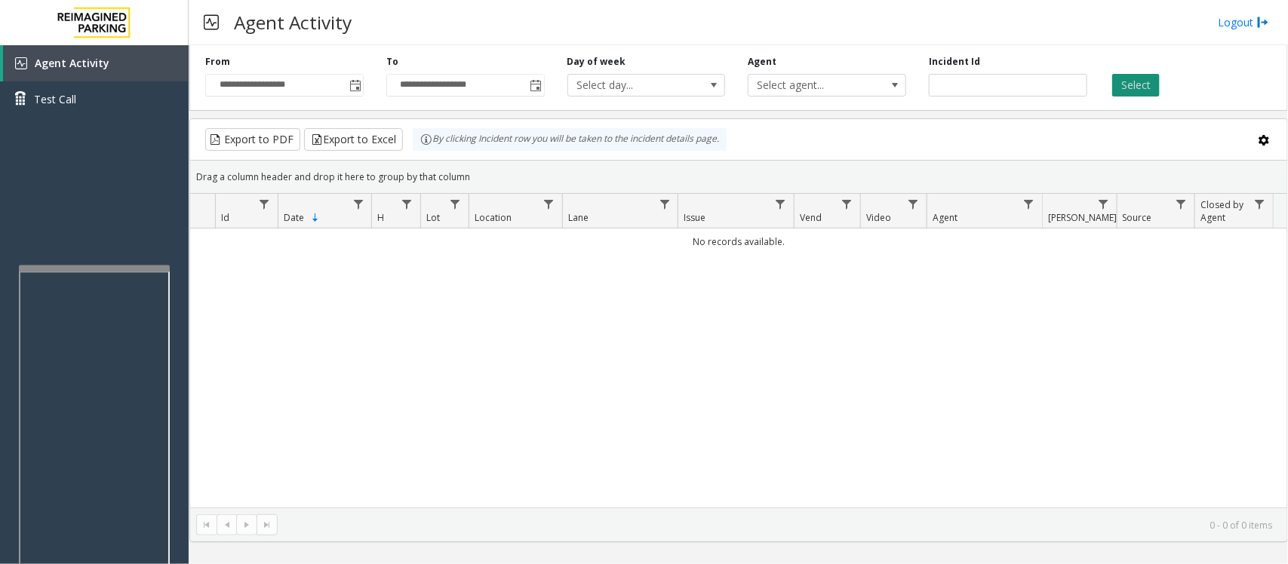
click at [1151, 93] on button "Select" at bounding box center [1136, 85] width 48 height 23
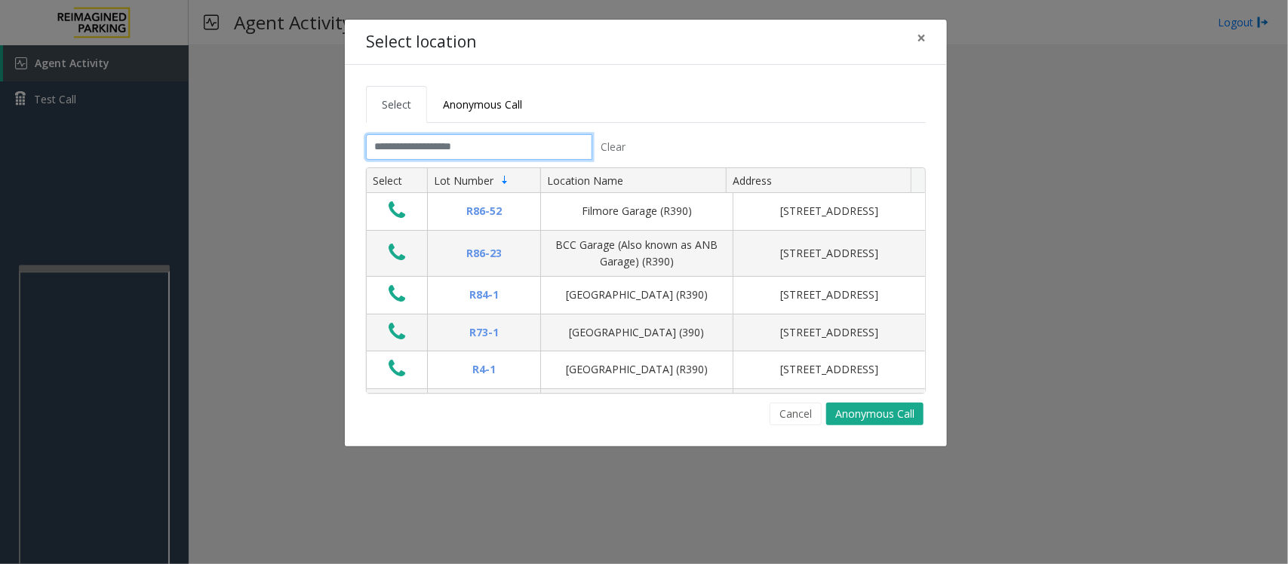
click at [428, 144] on input "text" at bounding box center [479, 147] width 226 height 26
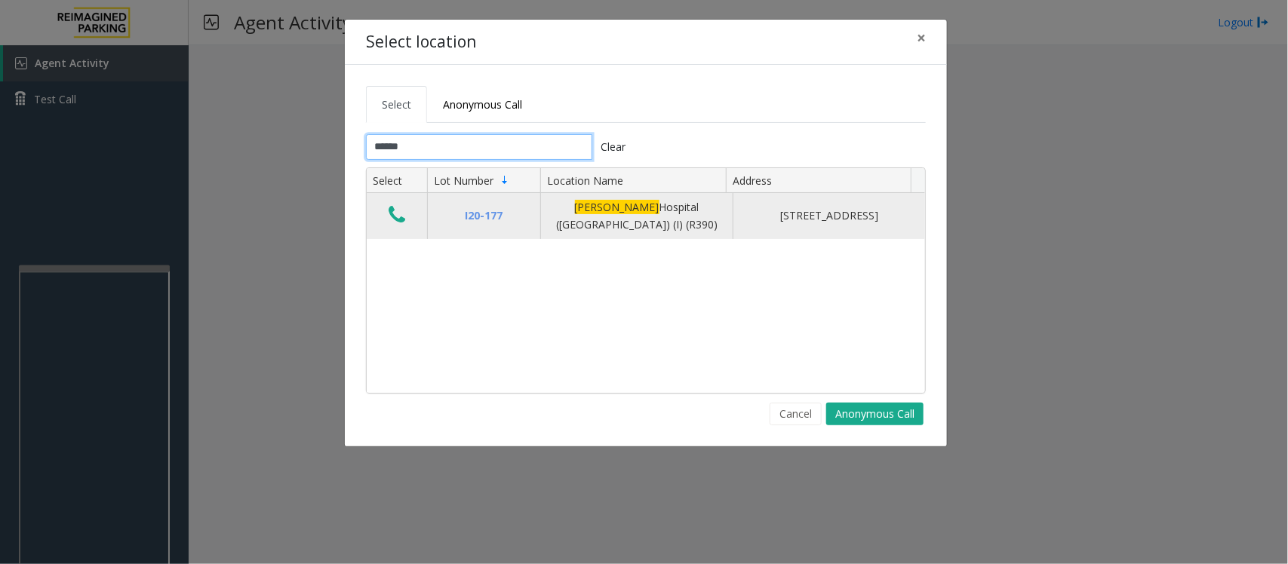
type input "******"
click at [393, 215] on icon "Data table" at bounding box center [396, 214] width 17 height 21
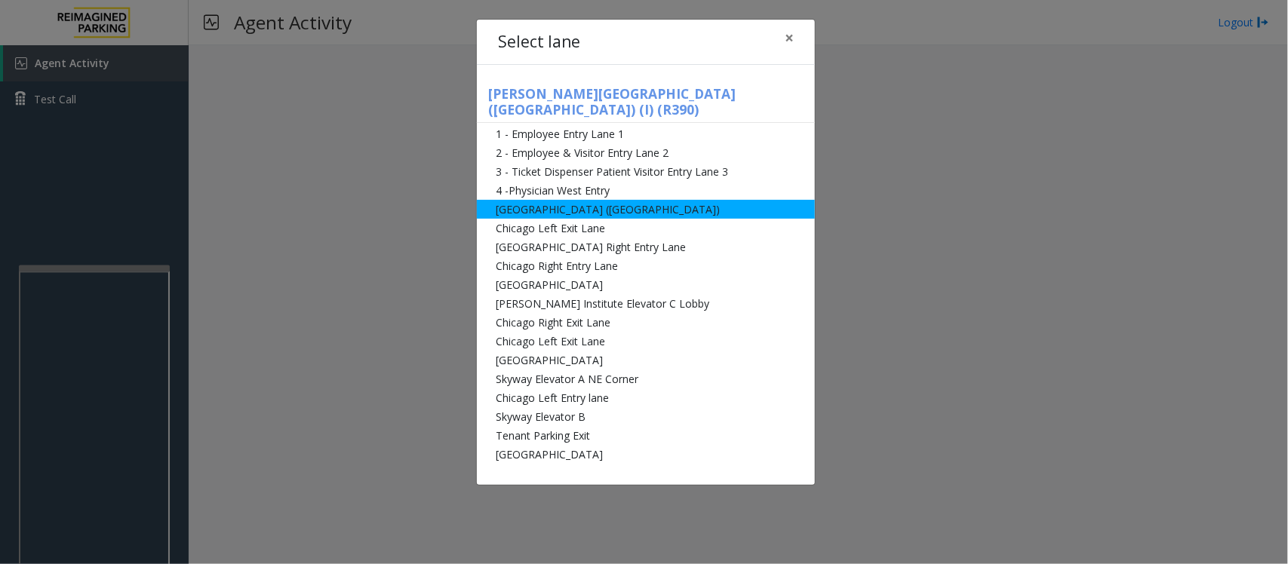
click at [553, 200] on li "[GEOGRAPHIC_DATA] ([GEOGRAPHIC_DATA])" at bounding box center [646, 209] width 338 height 19
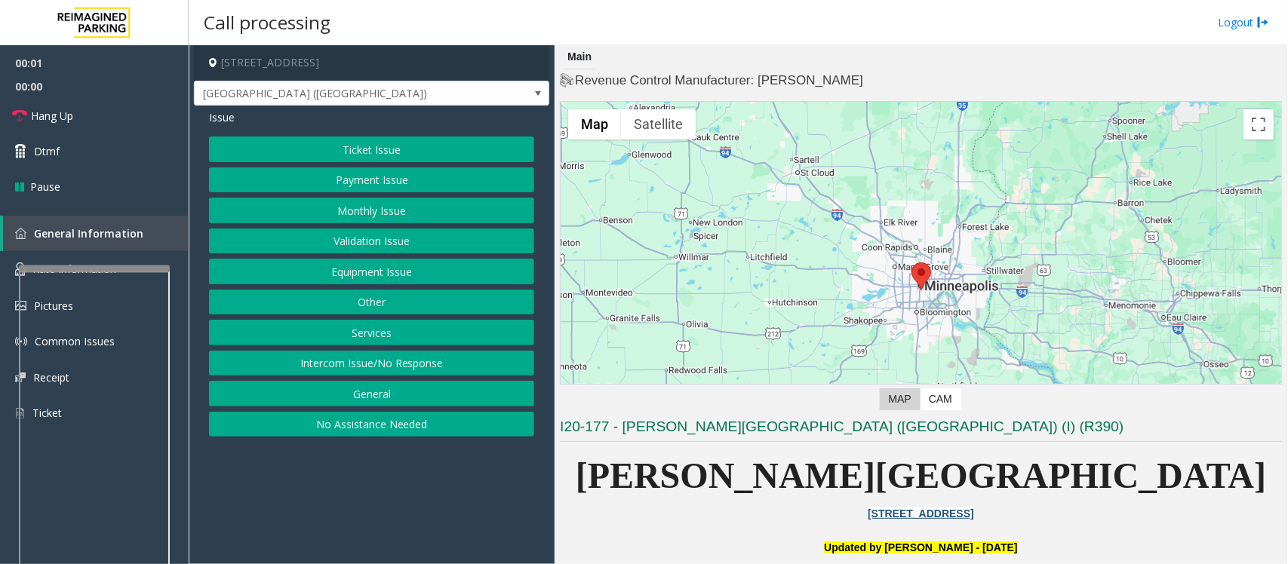
click at [360, 186] on button "Payment Issue" at bounding box center [371, 180] width 325 height 26
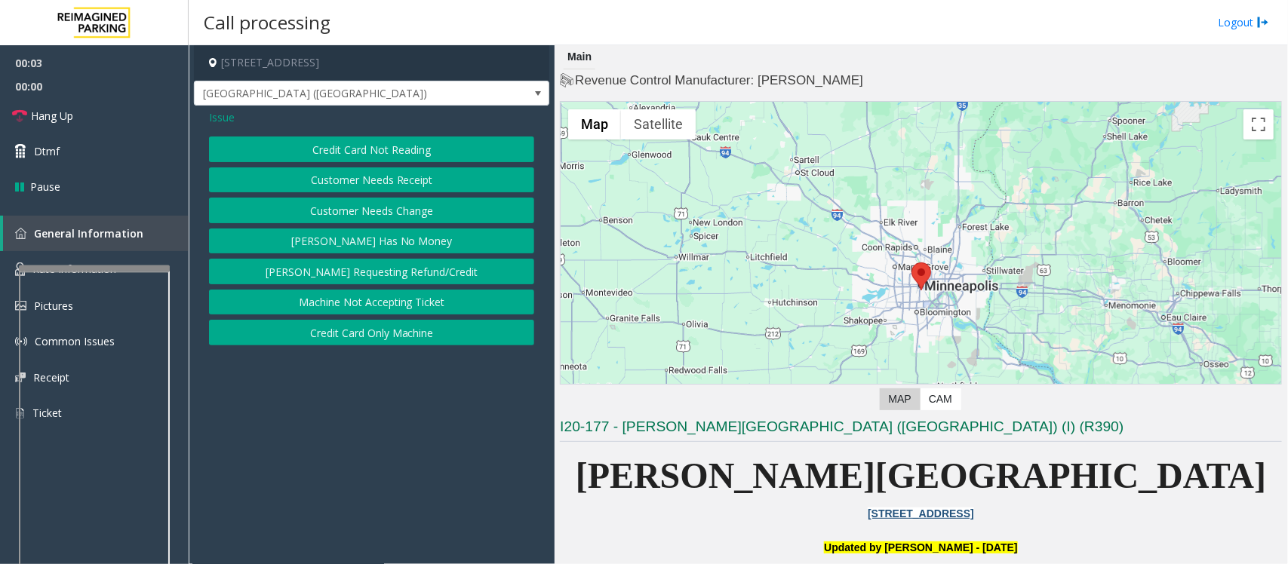
click at [391, 246] on button "[PERSON_NAME] Has No Money" at bounding box center [371, 242] width 325 height 26
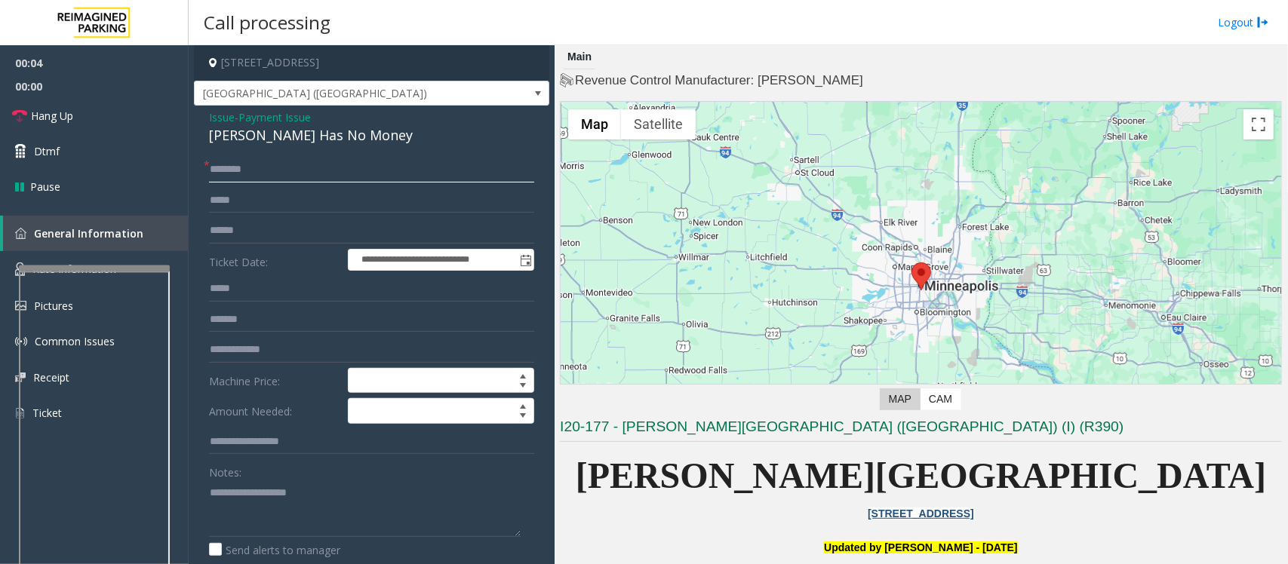
click at [277, 170] on input "text" at bounding box center [371, 170] width 325 height 26
type textarea "**********"
click at [255, 157] on input "text" at bounding box center [371, 170] width 325 height 26
type input "******"
click at [240, 232] on input "text" at bounding box center [371, 231] width 325 height 26
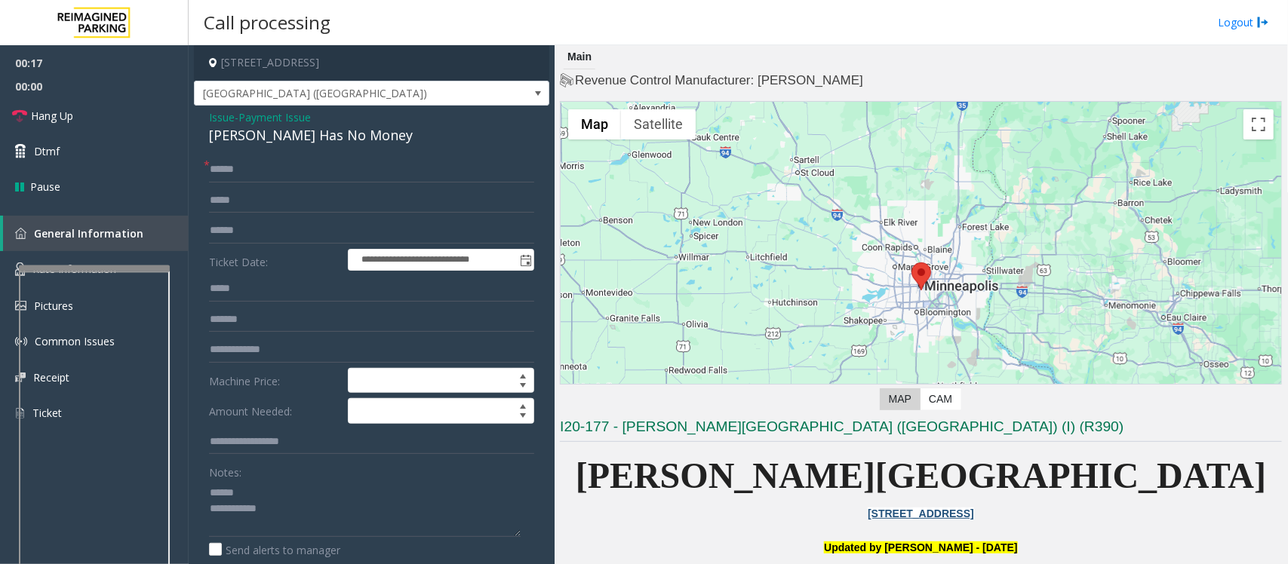
click at [285, 134] on div "[PERSON_NAME] Has No Money" at bounding box center [371, 135] width 325 height 20
click at [241, 509] on textarea at bounding box center [365, 509] width 312 height 57
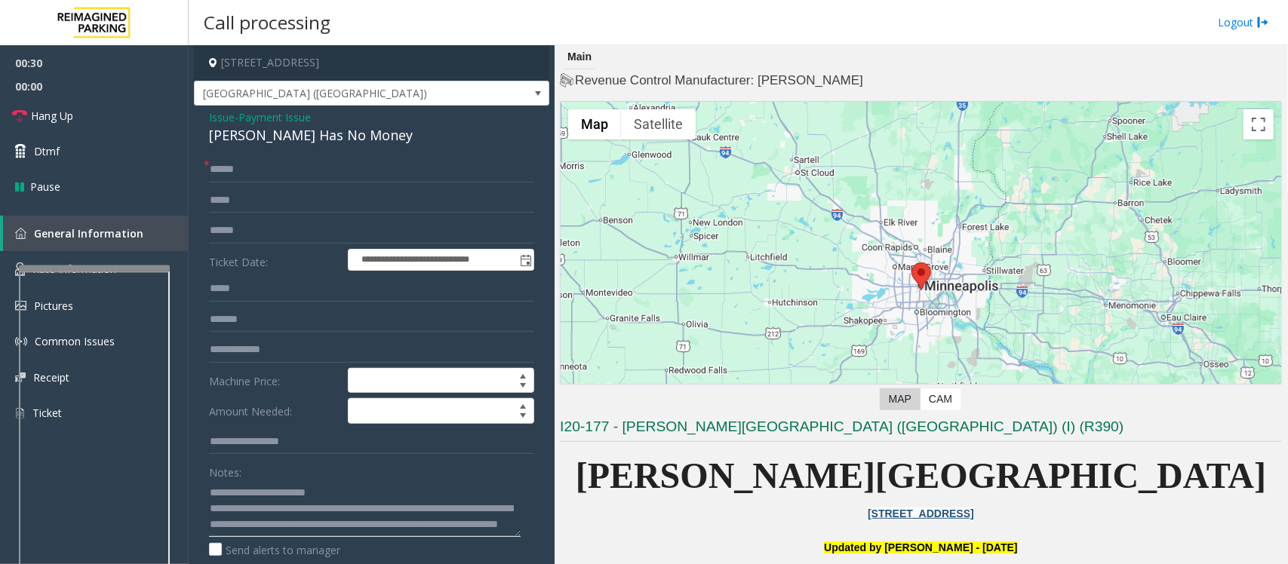
type textarea "**********"
click at [253, 117] on span "Payment Issue" at bounding box center [274, 117] width 72 height 16
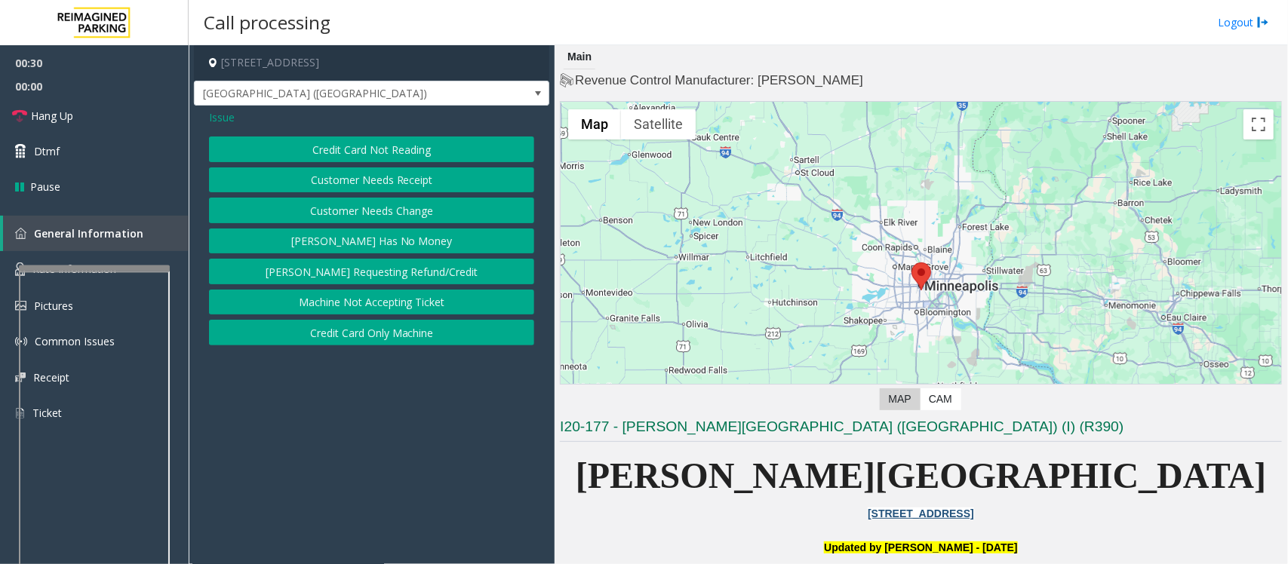
click at [345, 157] on button "Credit Card Not Reading" at bounding box center [371, 150] width 325 height 26
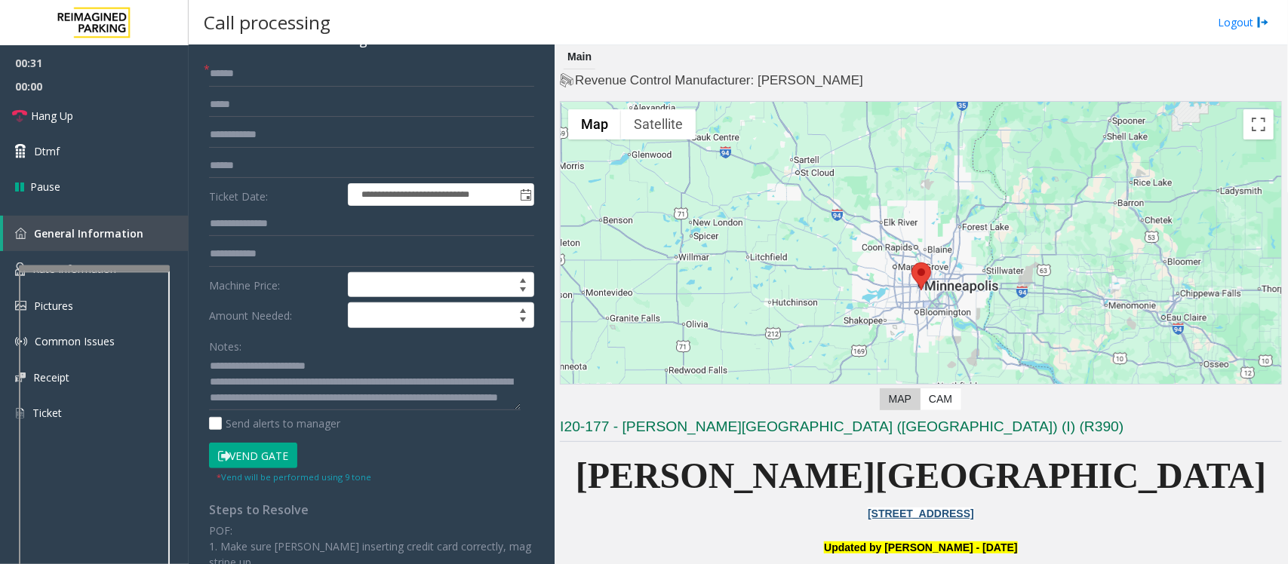
scroll to position [189, 0]
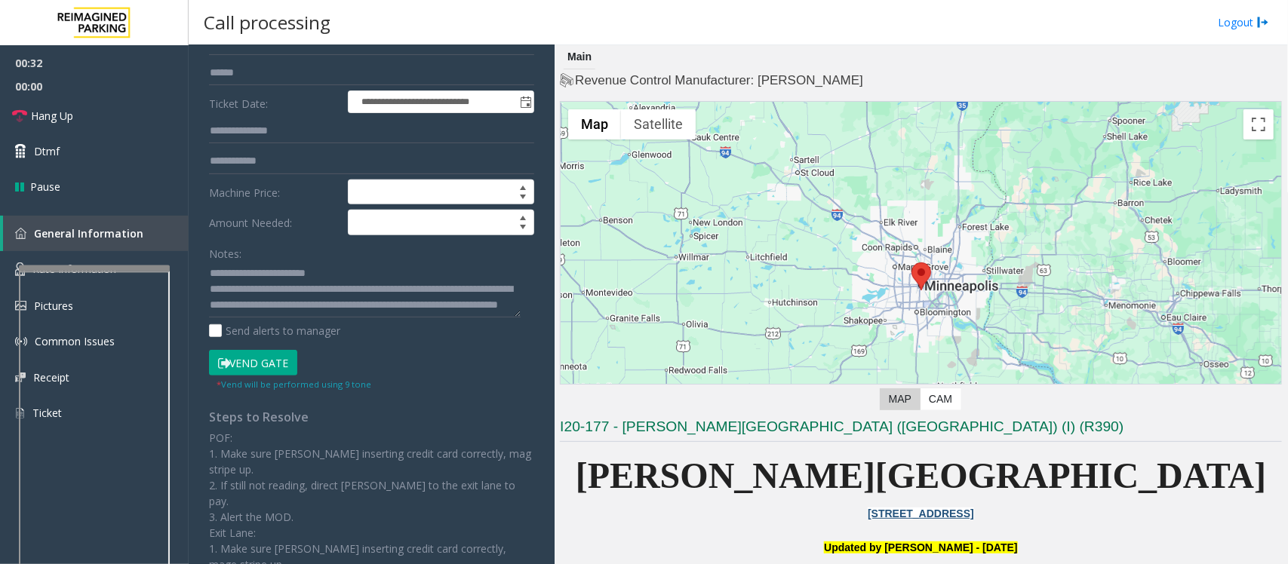
click at [281, 362] on button "Vend Gate" at bounding box center [253, 363] width 88 height 26
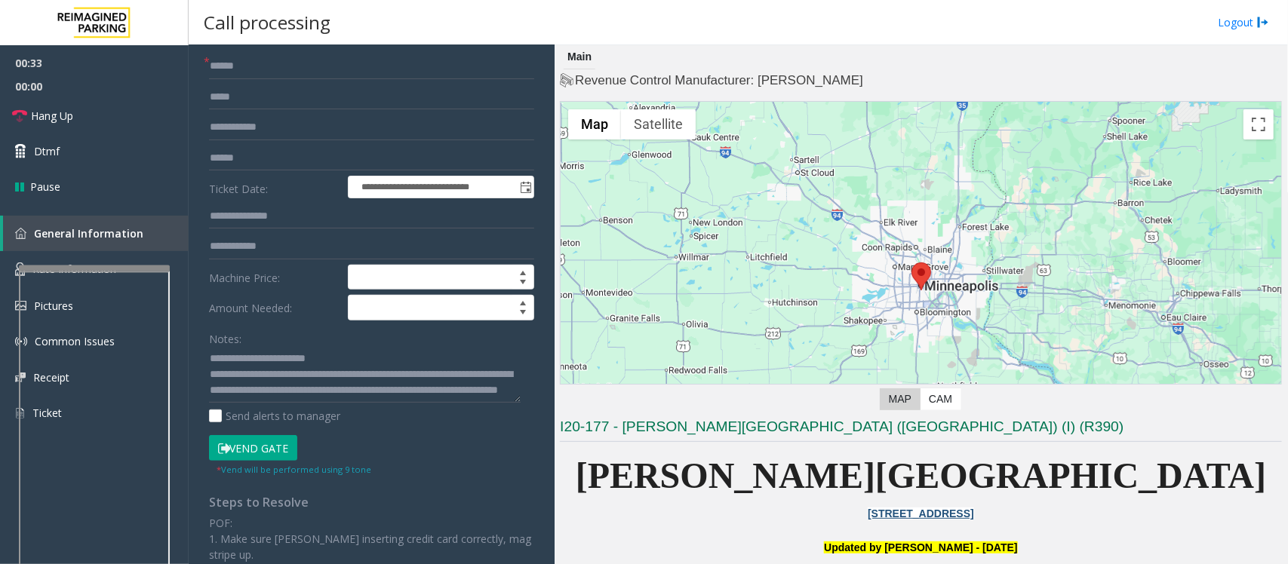
scroll to position [0, 0]
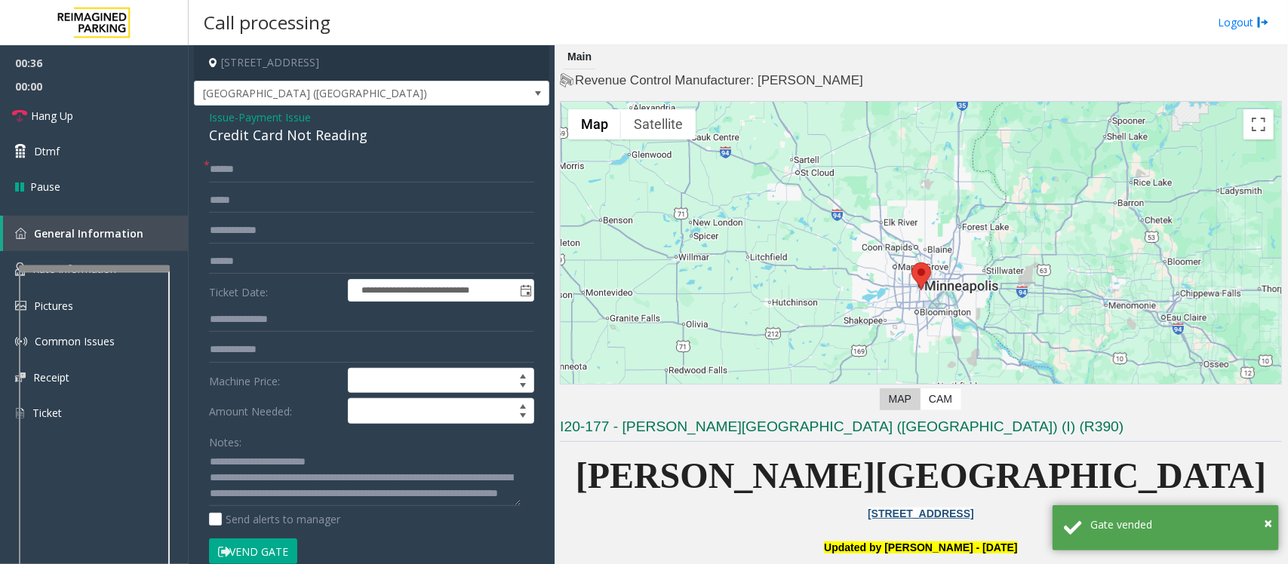
click at [269, 115] on span "Payment Issue" at bounding box center [274, 117] width 72 height 16
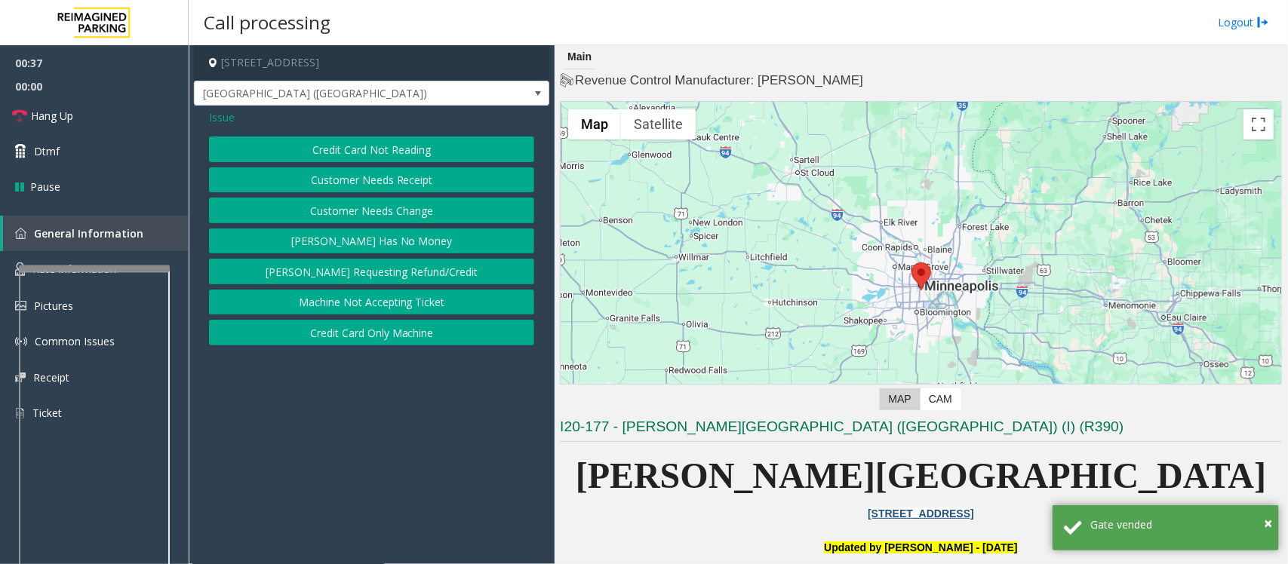
click at [344, 242] on button "[PERSON_NAME] Has No Money" at bounding box center [371, 242] width 325 height 26
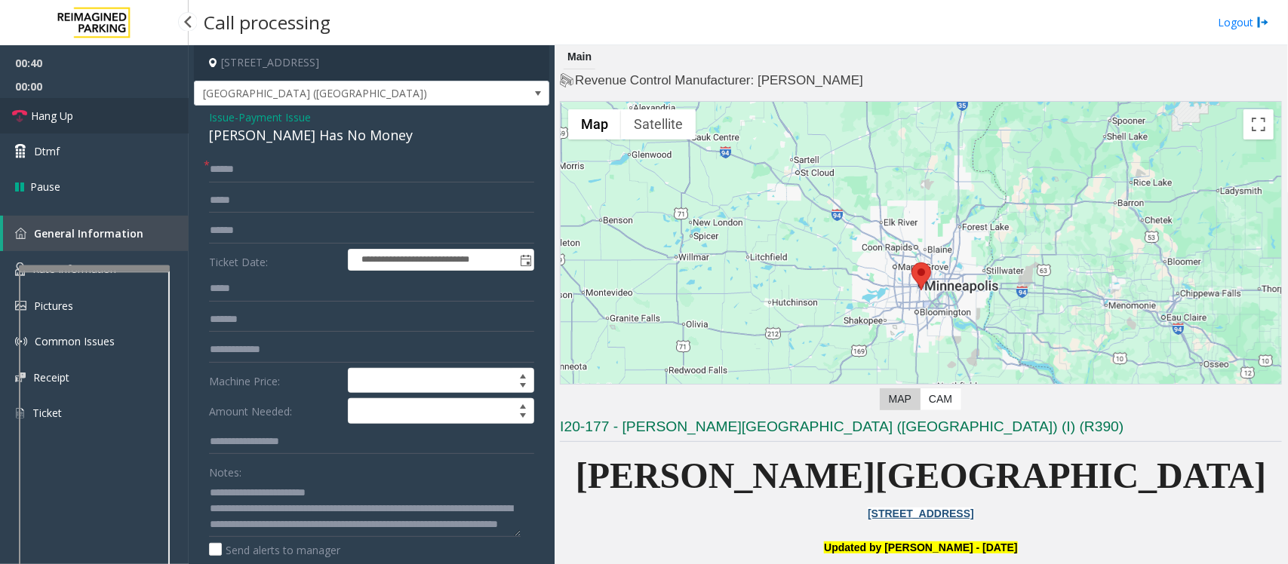
click at [38, 113] on span "Hang Up" at bounding box center [52, 116] width 42 height 16
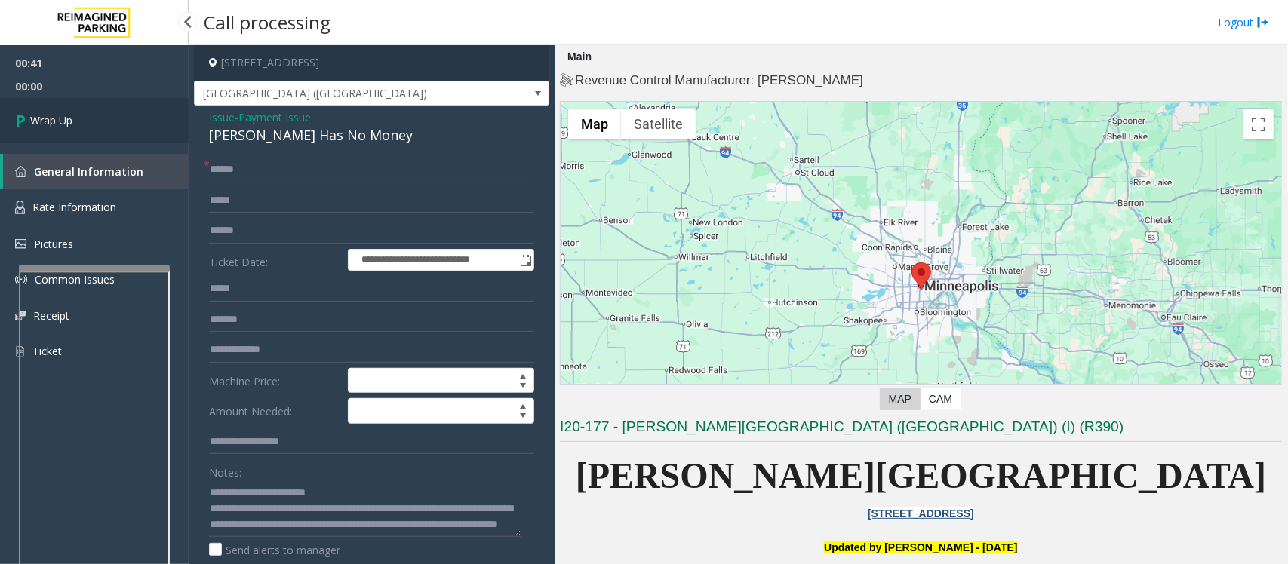
click at [38, 113] on span "Wrap Up" at bounding box center [51, 120] width 42 height 16
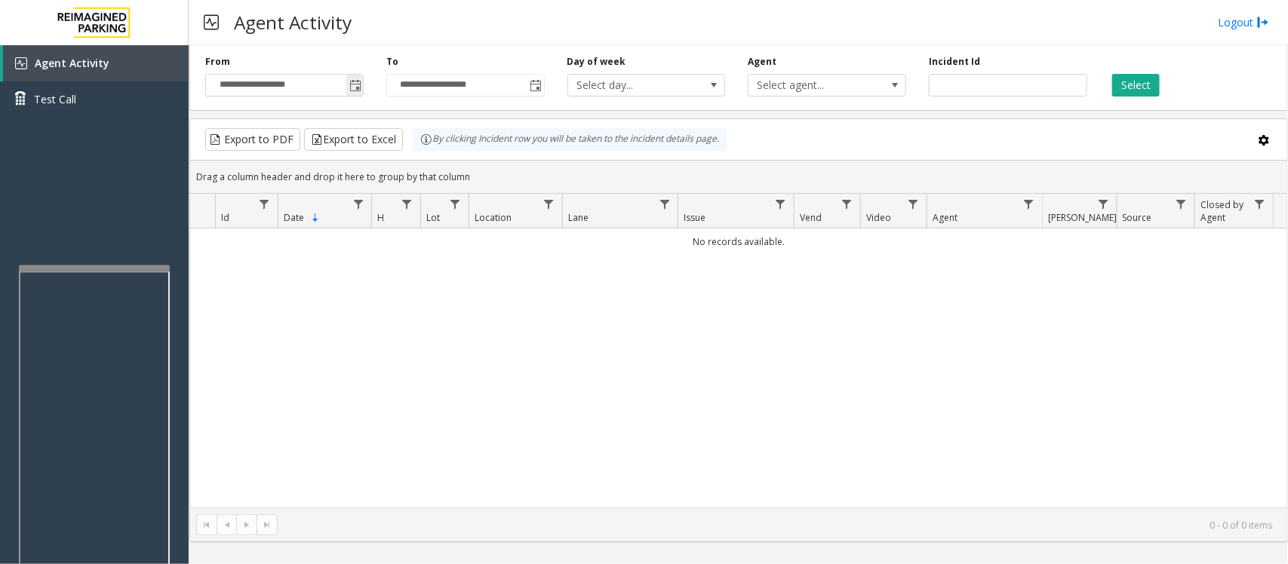
click at [355, 87] on span "Toggle popup" at bounding box center [355, 86] width 12 height 12
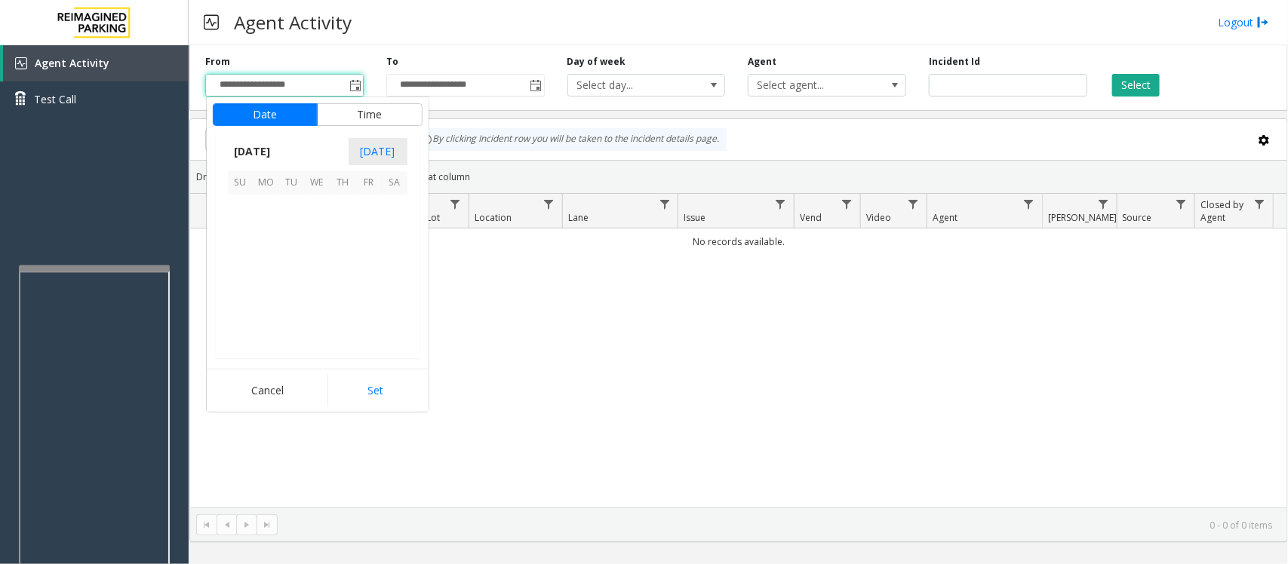
scroll to position [270793, 0]
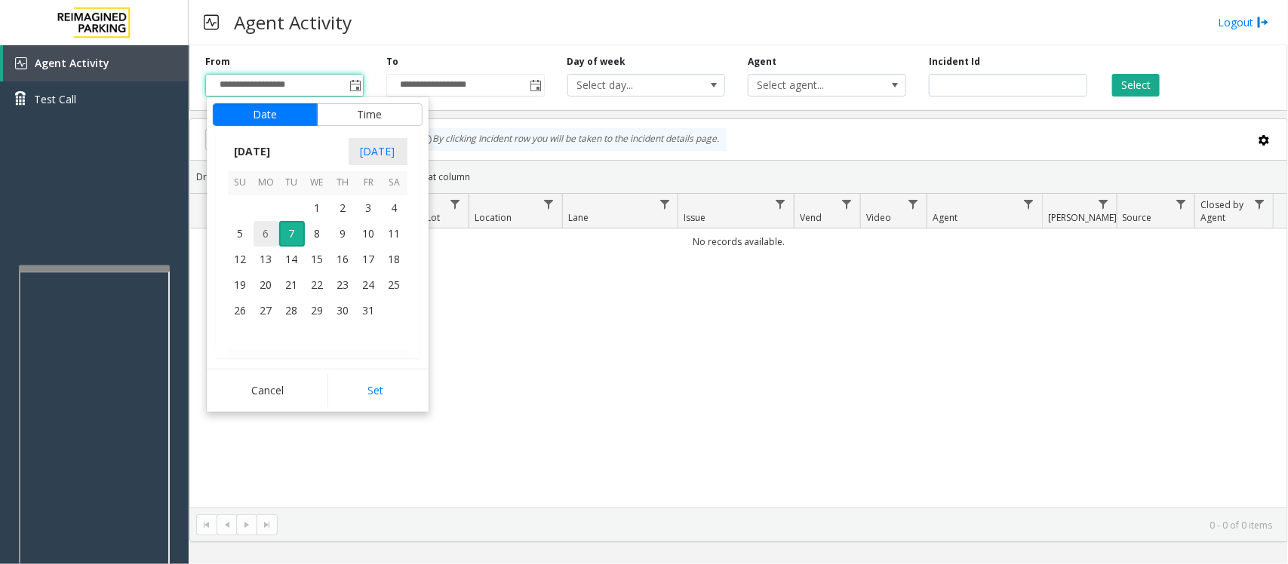
click at [270, 230] on span "6" at bounding box center [266, 234] width 26 height 26
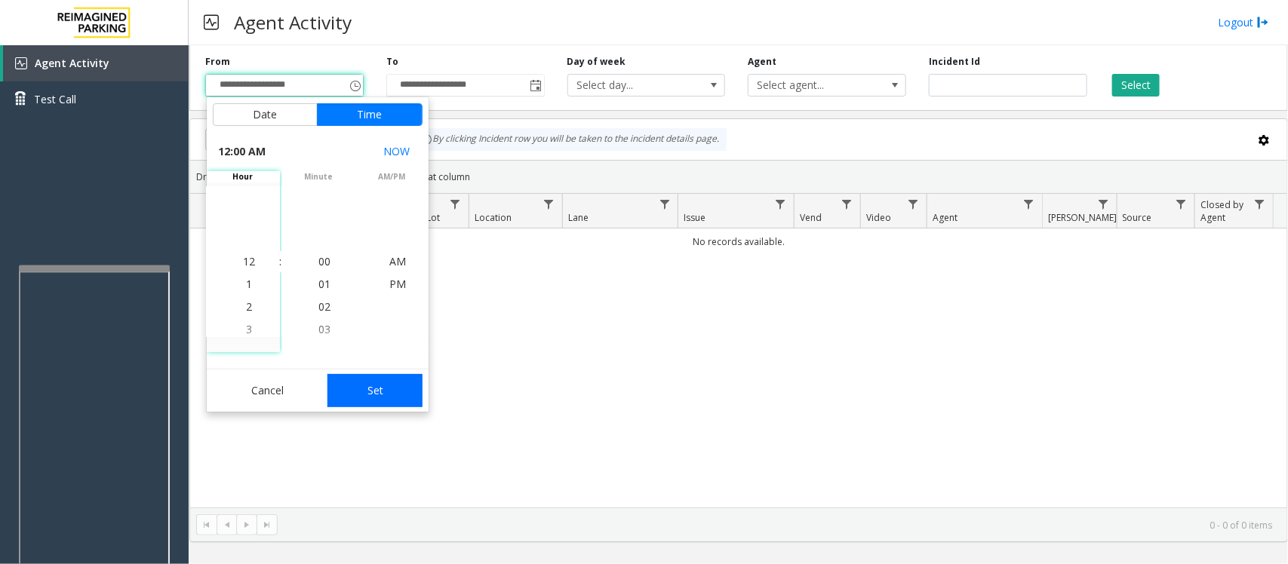
click at [385, 382] on button "Set" at bounding box center [374, 390] width 95 height 33
type input "**********"
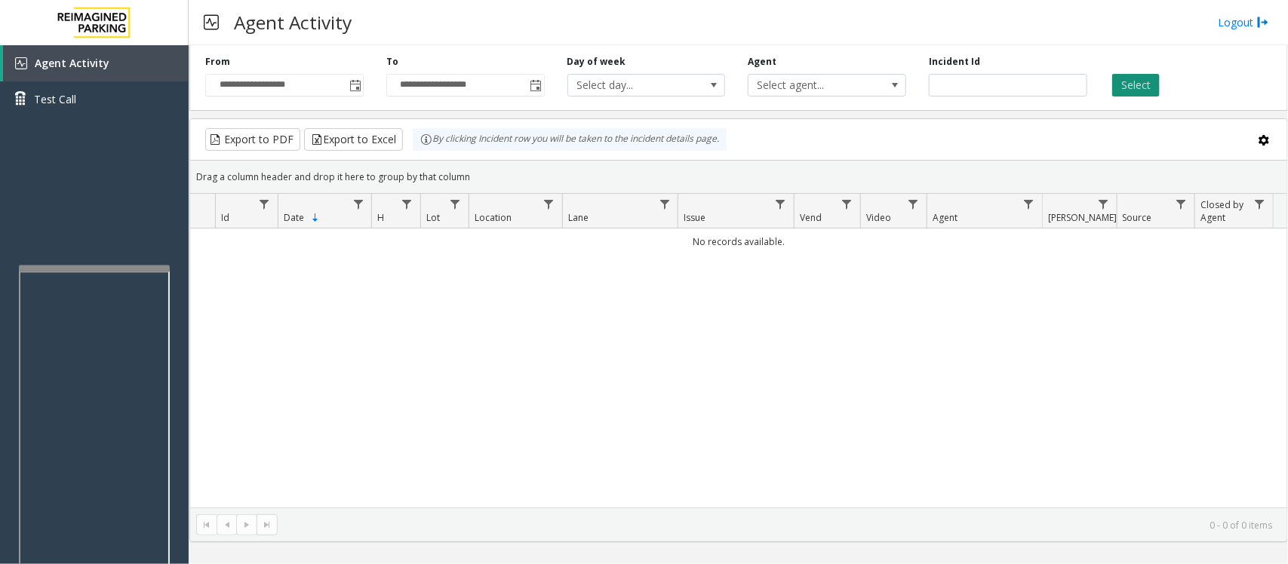
click at [1129, 91] on button "Select" at bounding box center [1136, 85] width 48 height 23
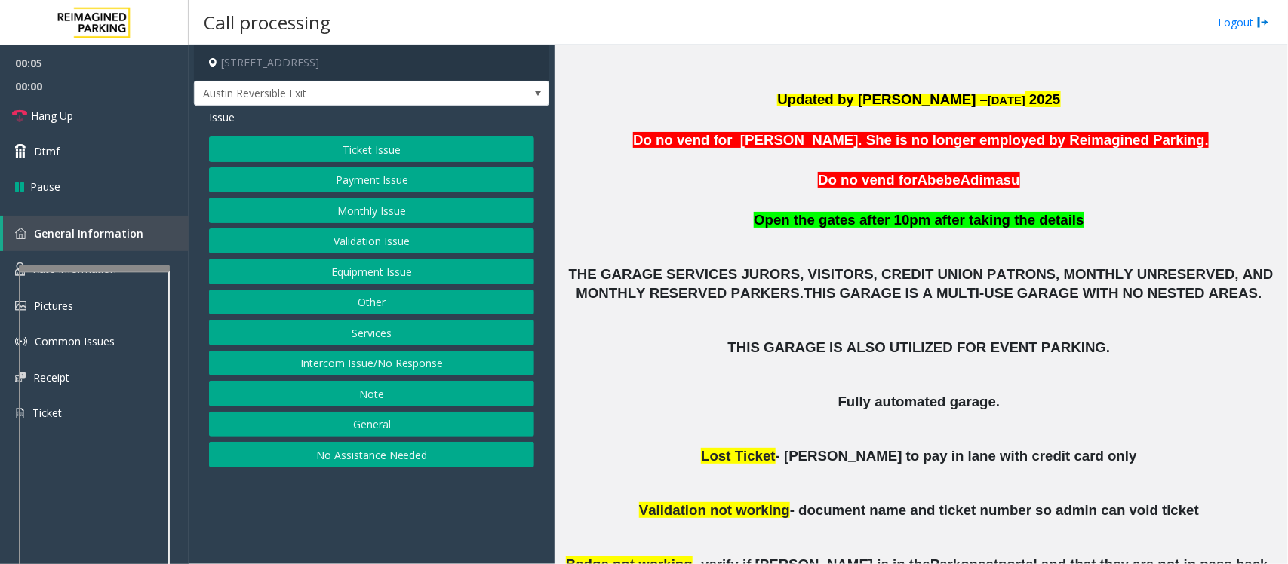
scroll to position [566, 0]
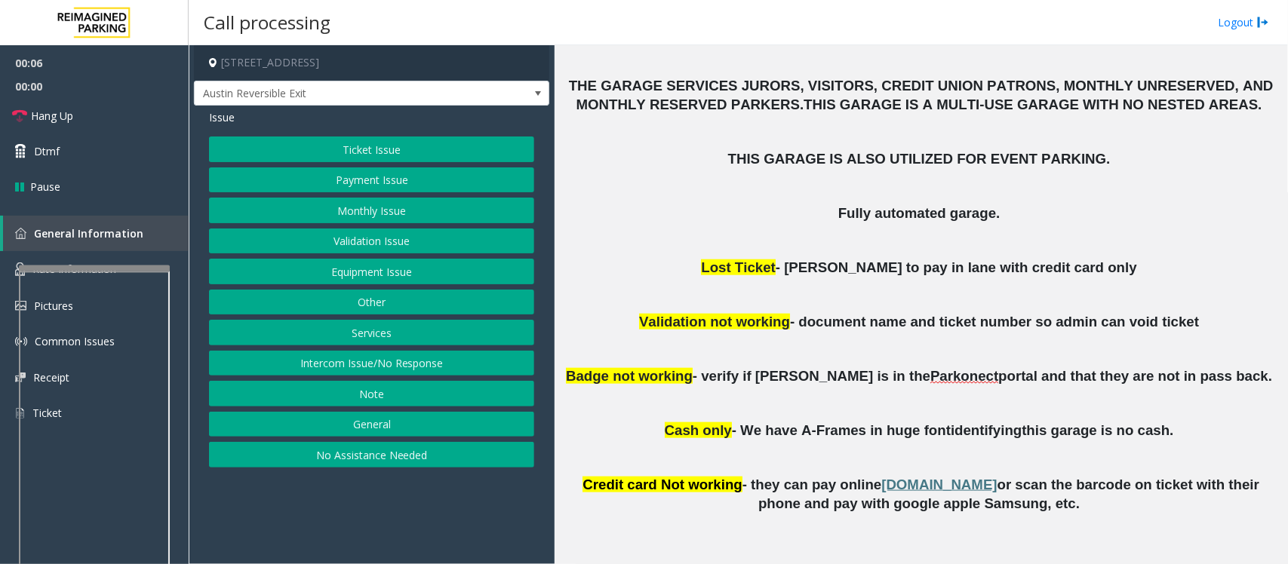
click at [343, 216] on button "Monthly Issue" at bounding box center [371, 211] width 325 height 26
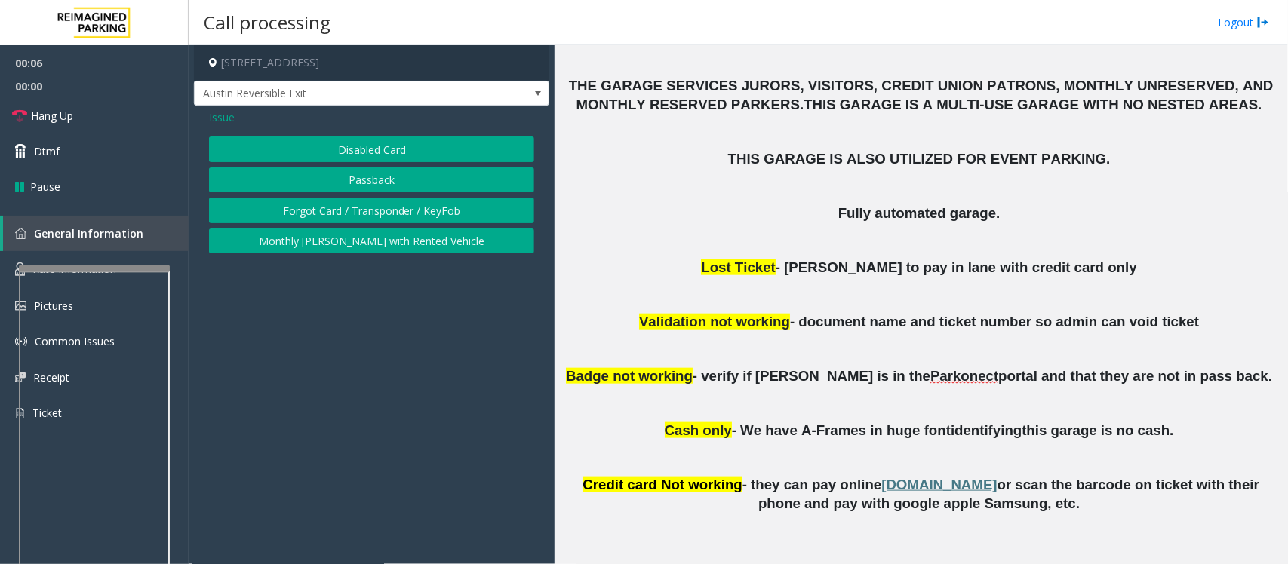
click at [348, 133] on div "Issue Disabled Card Passback Forgot Card / Transponder / KeyFob Monthly Parker …" at bounding box center [371, 183] width 355 height 155
click at [344, 148] on button "Disabled Card" at bounding box center [371, 150] width 325 height 26
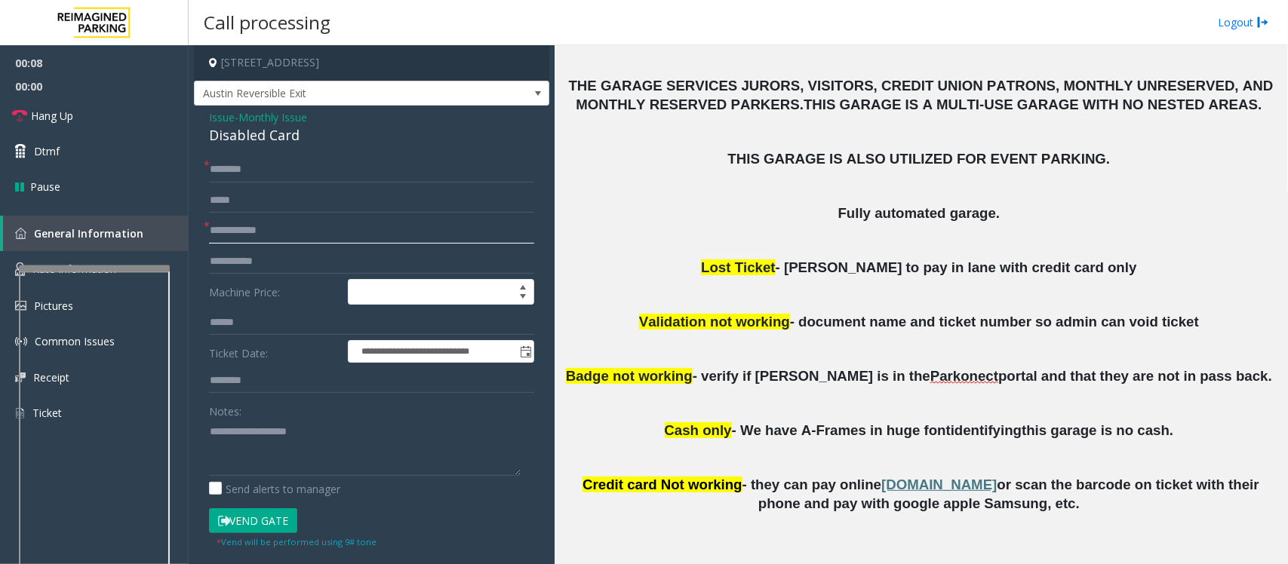
click at [229, 232] on input "text" at bounding box center [371, 231] width 325 height 26
type input "**********"
click at [269, 164] on input "text" at bounding box center [371, 170] width 325 height 26
click at [244, 132] on div "Disabled Card" at bounding box center [371, 135] width 325 height 20
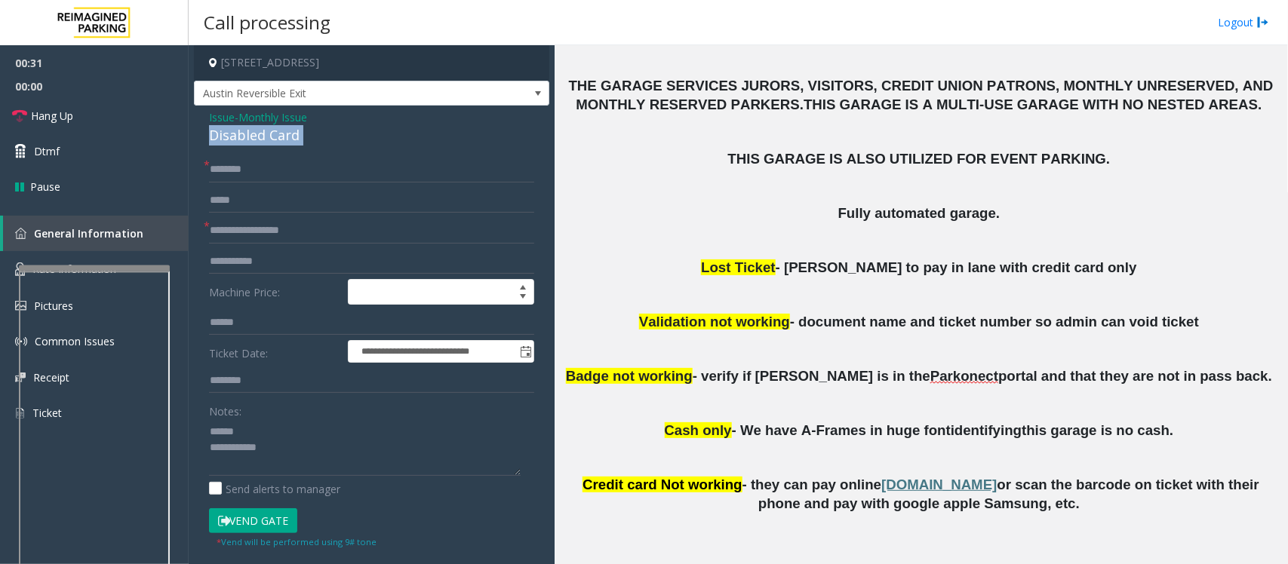
click at [244, 132] on div "Disabled Card" at bounding box center [371, 135] width 325 height 20
type textarea "**********"
click at [245, 168] on input "text" at bounding box center [371, 170] width 325 height 26
type input "**********"
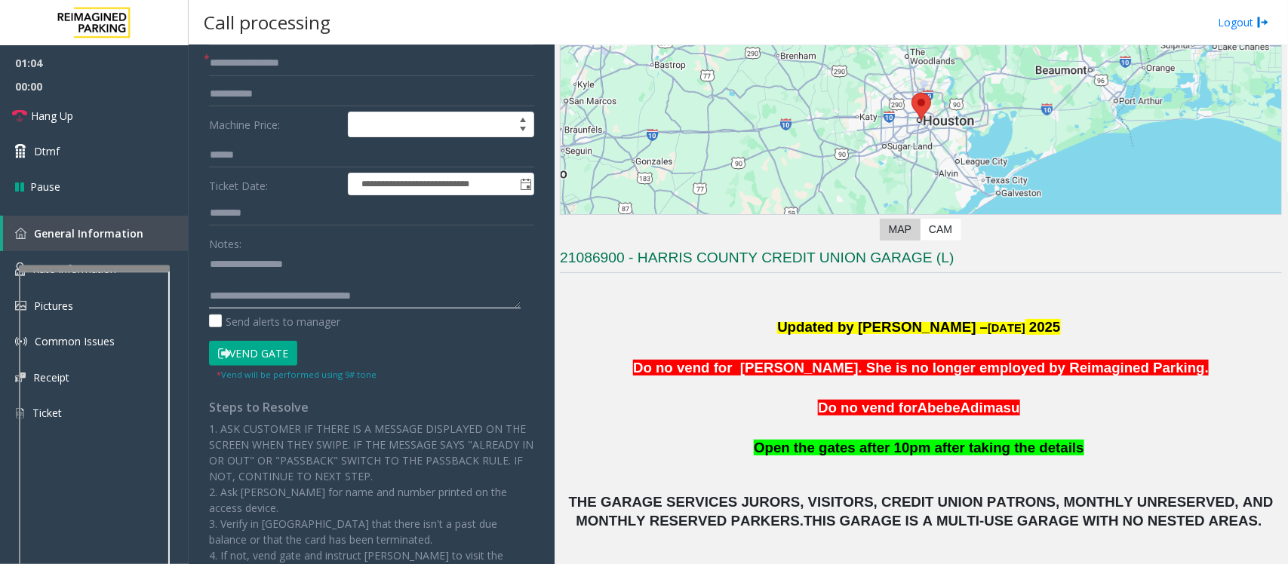
scroll to position [189, 0]
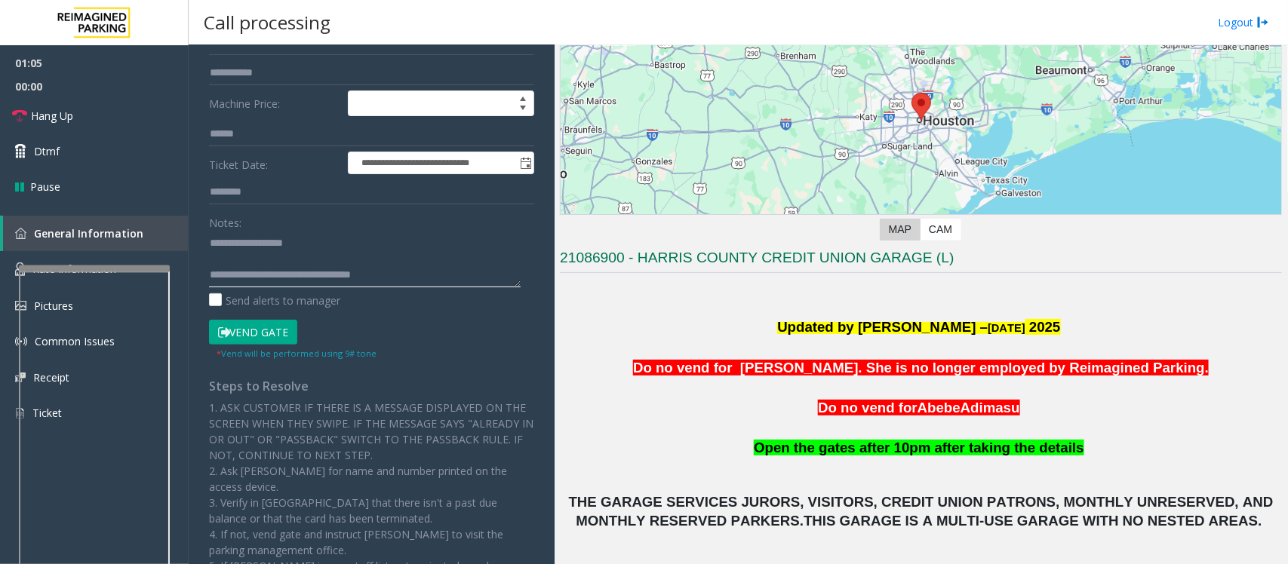
type textarea "**********"
click at [250, 340] on button "Vend Gate" at bounding box center [253, 333] width 88 height 26
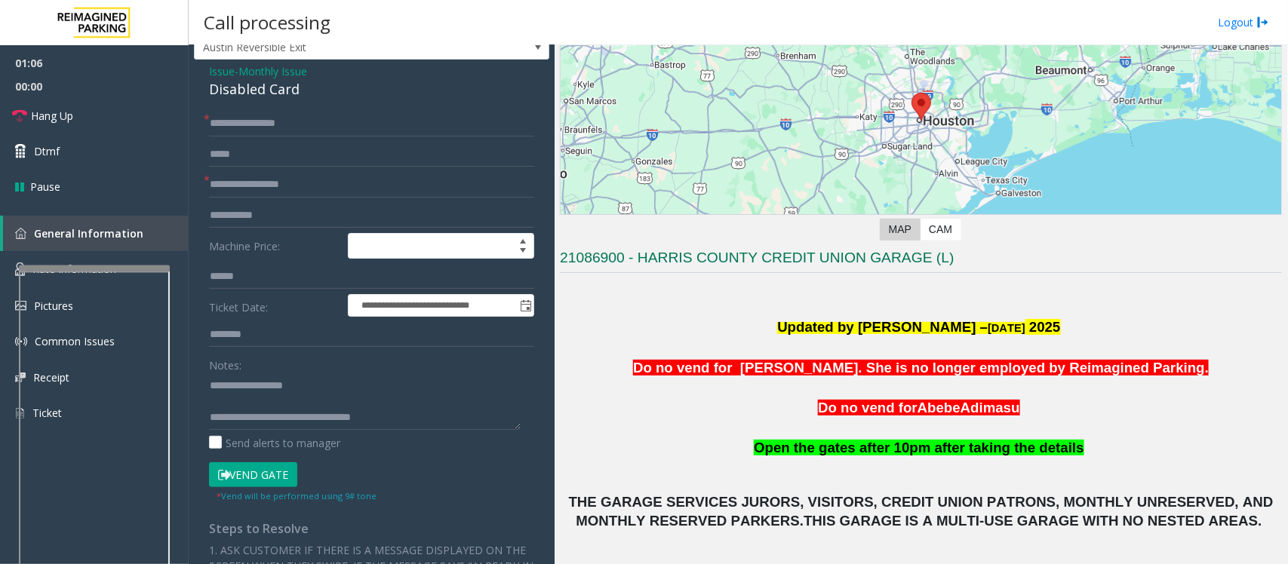
scroll to position [0, 0]
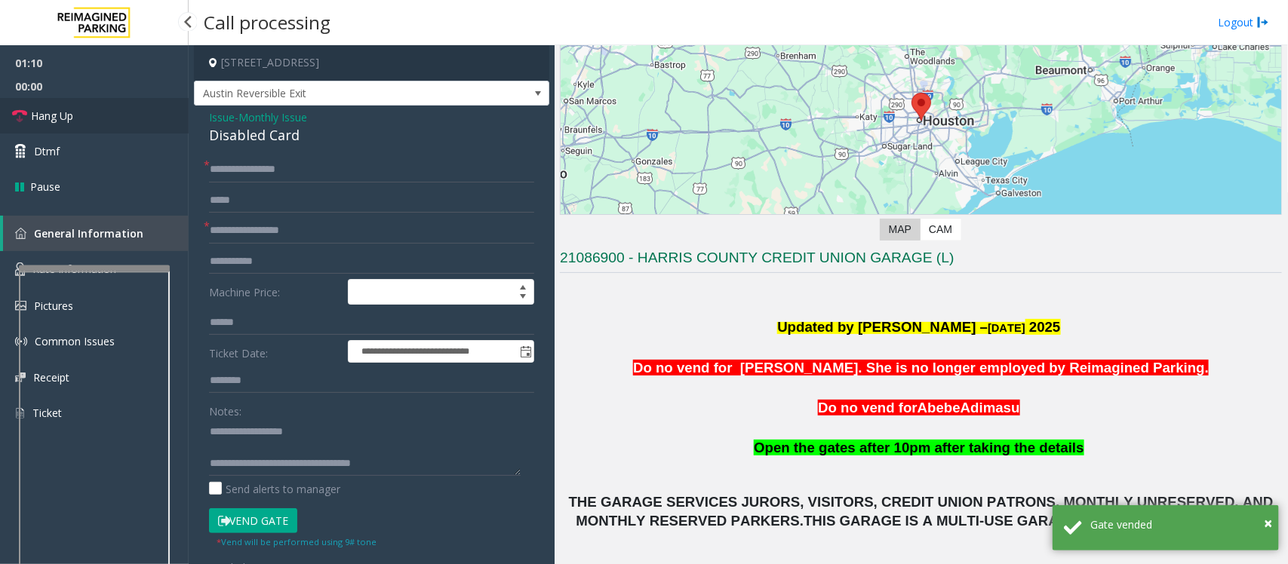
click at [95, 118] on link "Hang Up" at bounding box center [94, 115] width 189 height 35
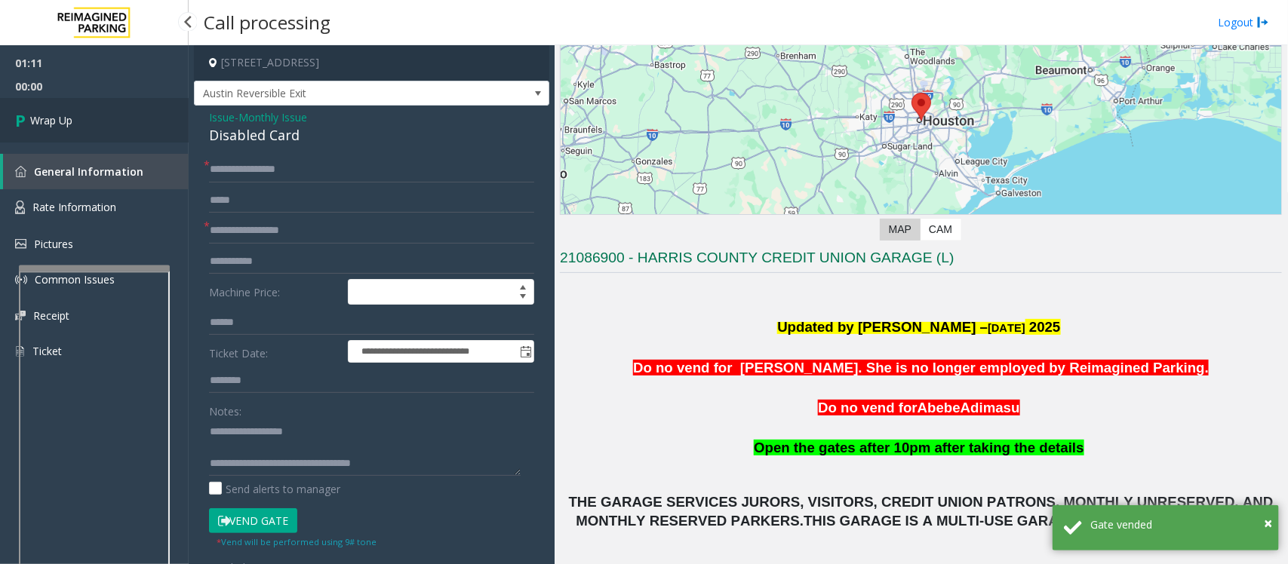
click at [95, 118] on link "Wrap Up" at bounding box center [94, 120] width 189 height 45
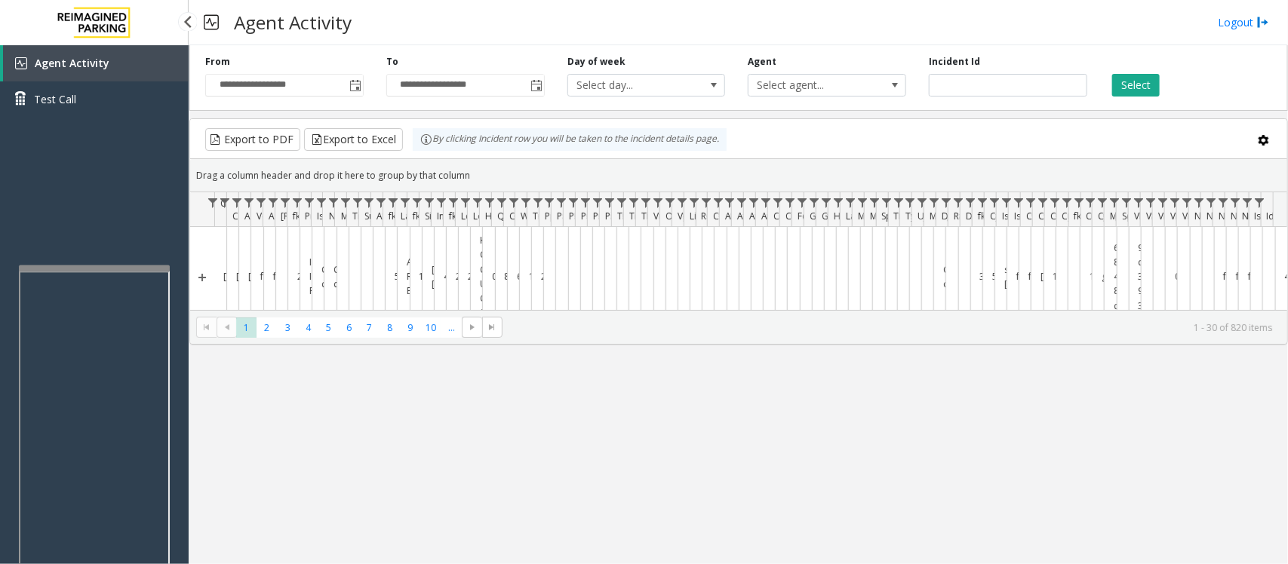
click at [96, 126] on div "Agent Activity Test Call" at bounding box center [94, 86] width 189 height 83
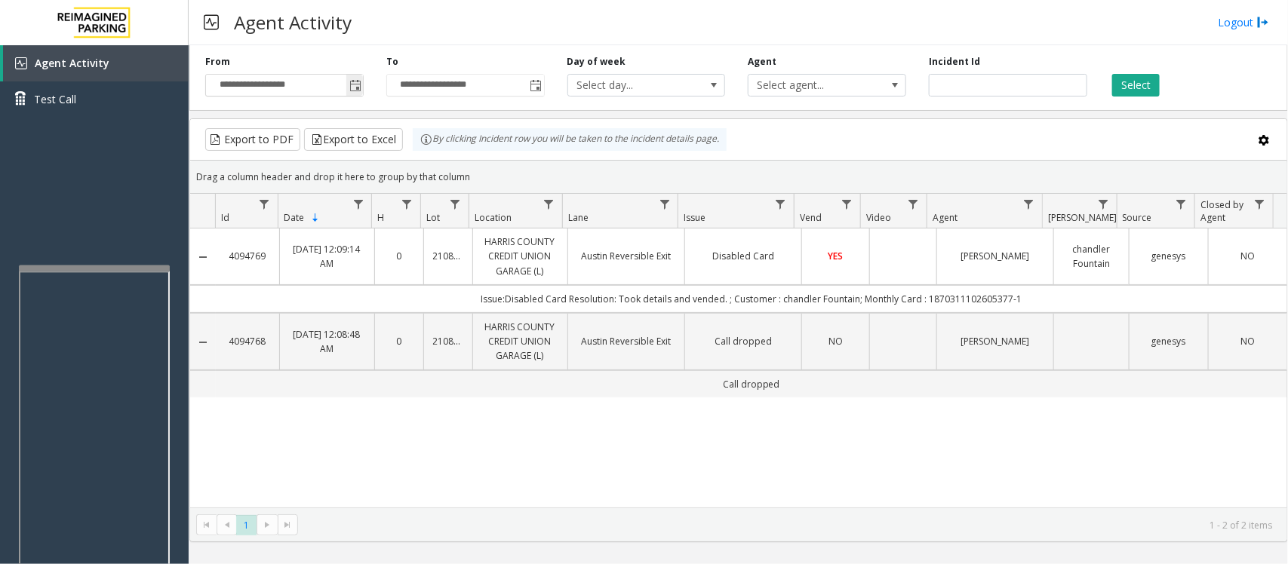
click at [357, 81] on span "Toggle popup" at bounding box center [355, 86] width 12 height 12
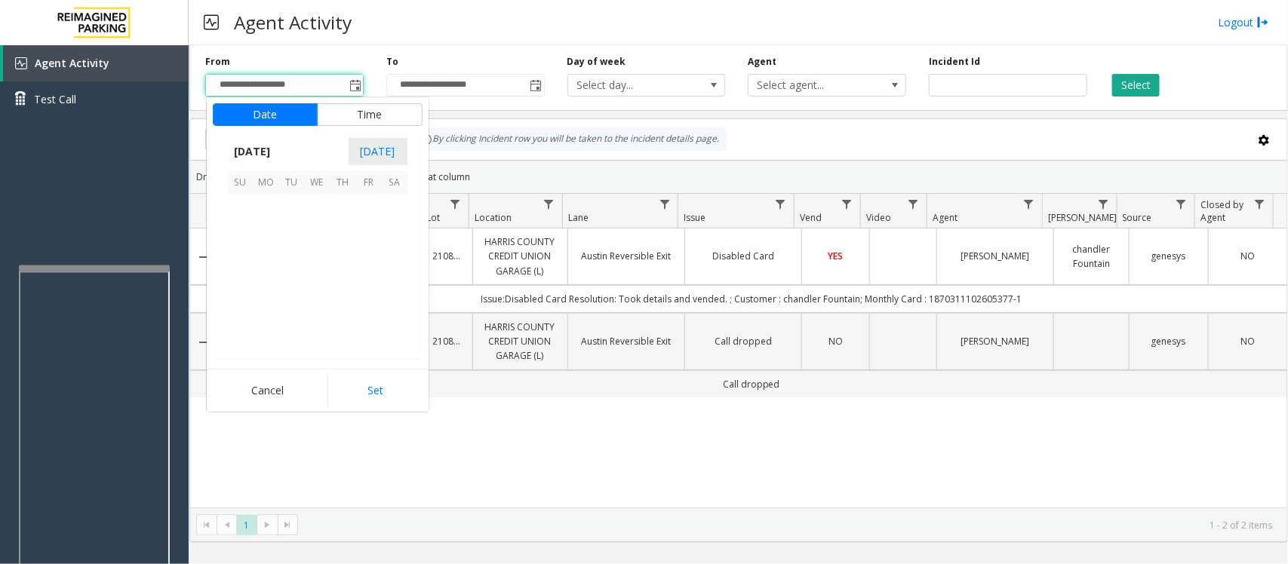
scroll to position [270793, 0]
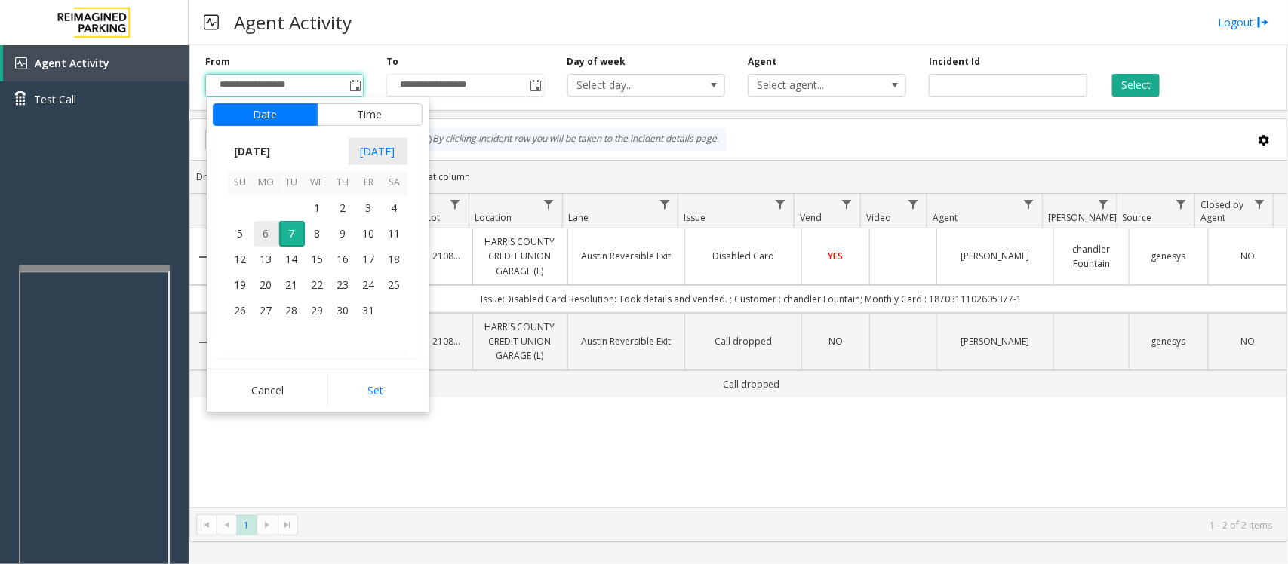
click at [261, 235] on span "6" at bounding box center [266, 234] width 26 height 26
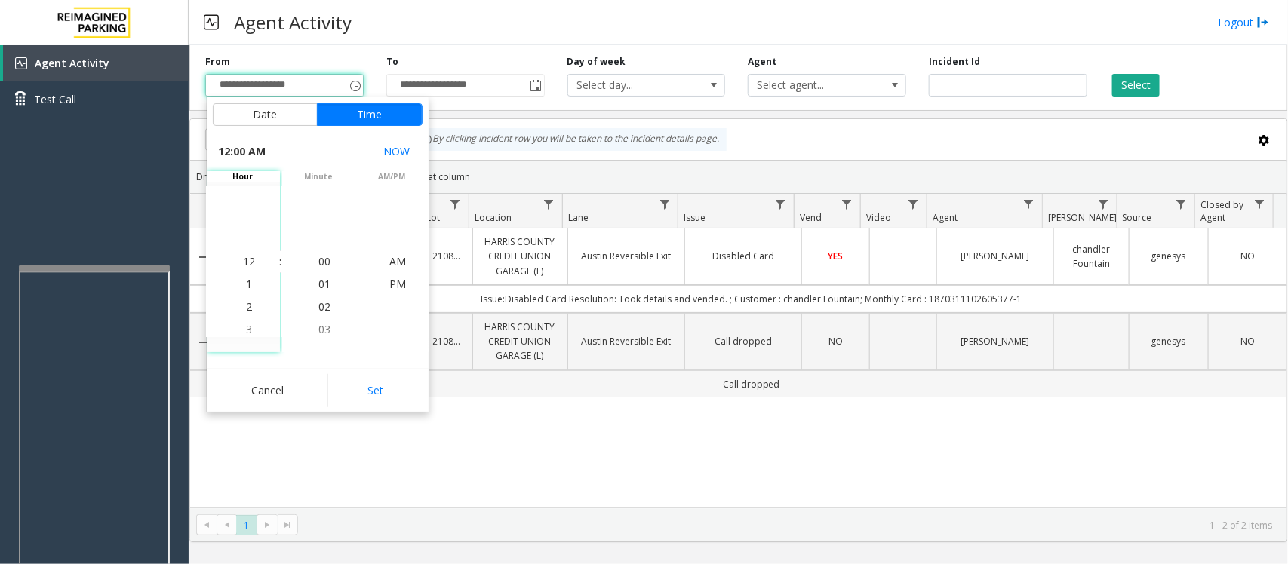
click at [363, 391] on button "Set" at bounding box center [374, 390] width 95 height 33
type input "**********"
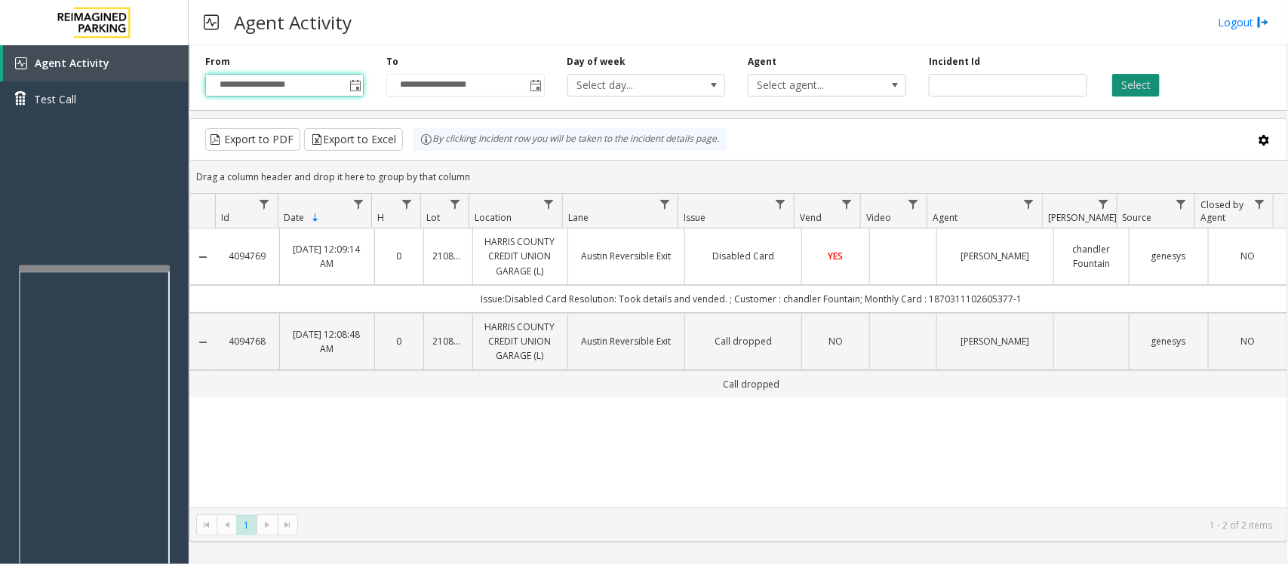
click at [1145, 78] on button "Select" at bounding box center [1136, 85] width 48 height 23
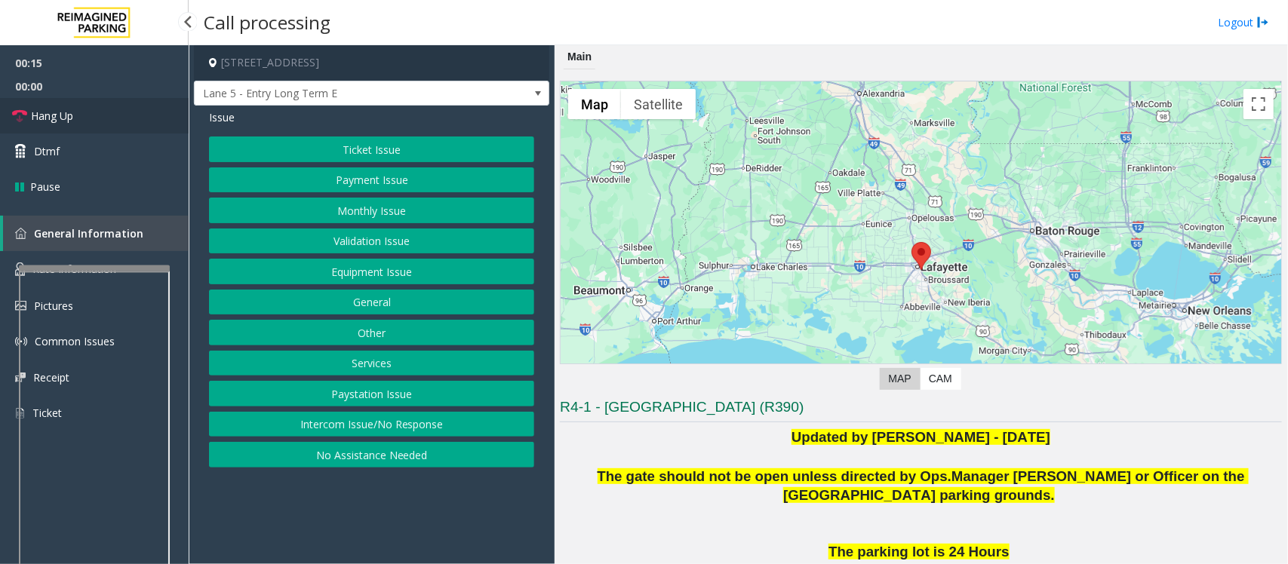
click at [66, 114] on span "Hang Up" at bounding box center [52, 116] width 42 height 16
click at [314, 423] on button "Intercom Issue/No Response" at bounding box center [371, 425] width 325 height 26
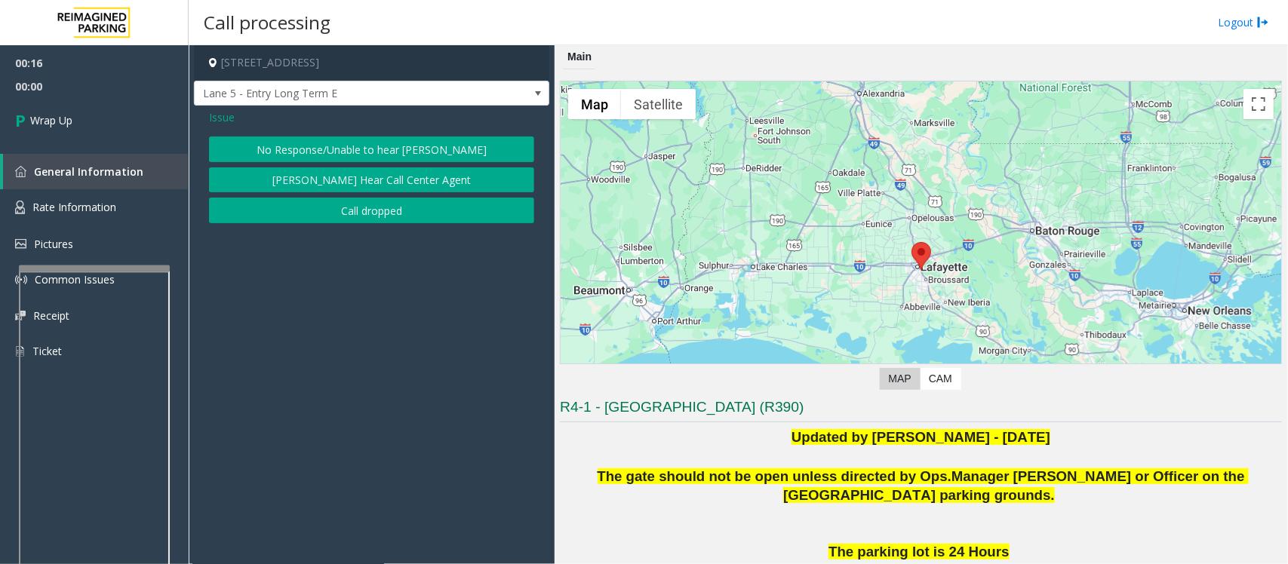
click at [304, 142] on button "No Response/Unable to hear [PERSON_NAME]" at bounding box center [371, 150] width 325 height 26
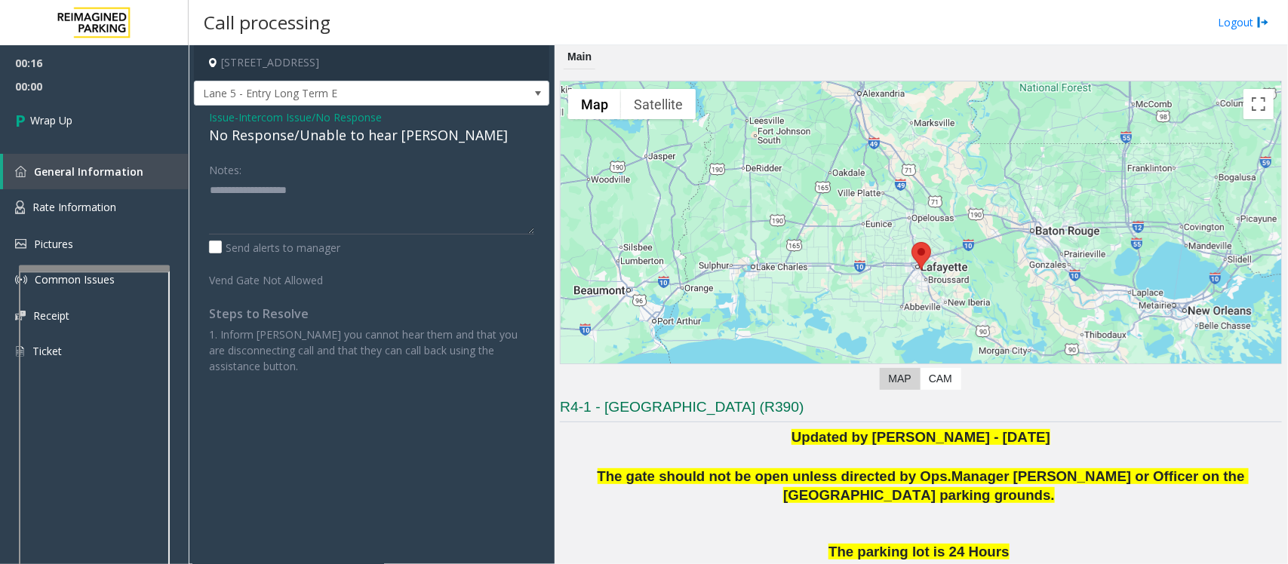
click at [299, 133] on div "No Response/Unable to hear [PERSON_NAME]" at bounding box center [371, 135] width 325 height 20
type textarea "**********"
click at [38, 117] on span "Wrap Up" at bounding box center [51, 120] width 42 height 16
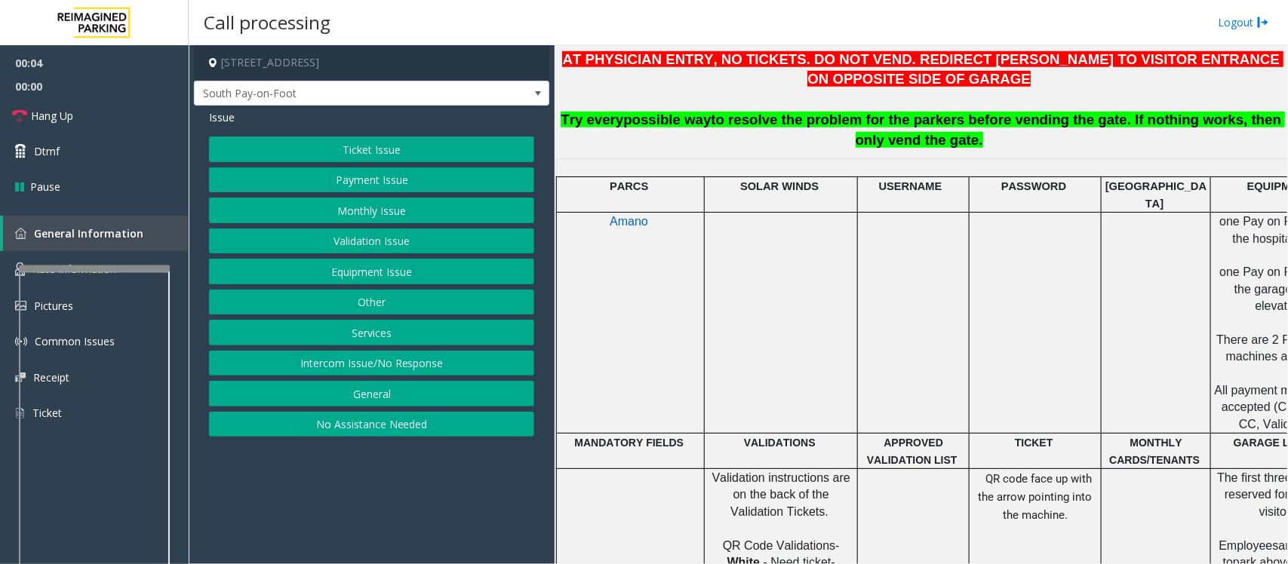
scroll to position [660, 0]
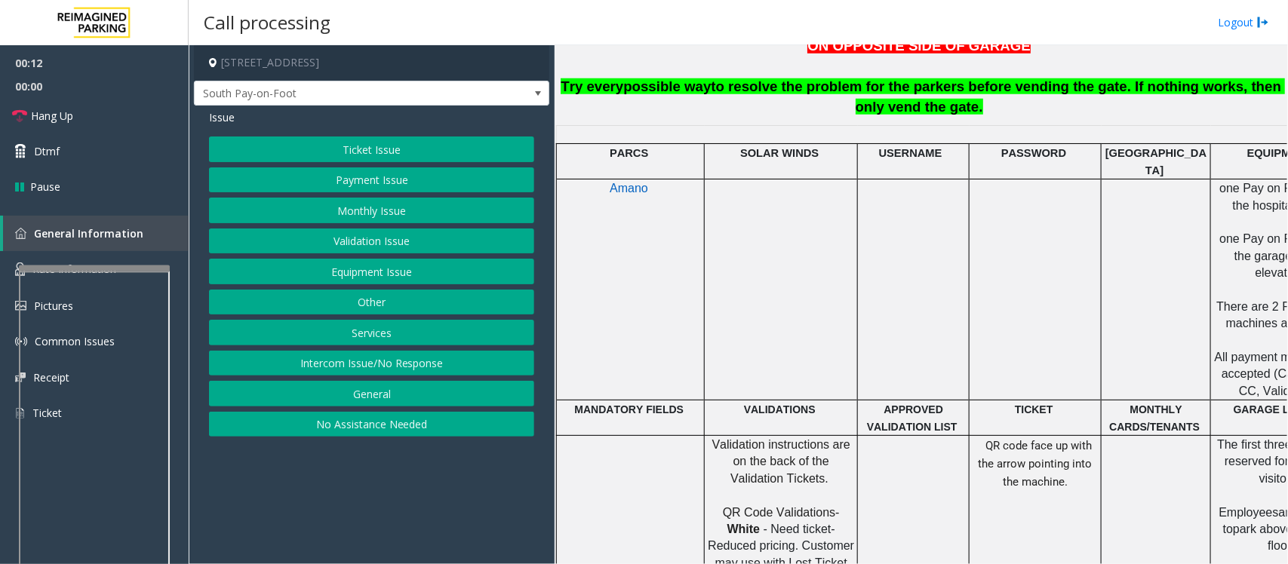
click at [272, 367] on button "Intercom Issue/No Response" at bounding box center [371, 364] width 325 height 26
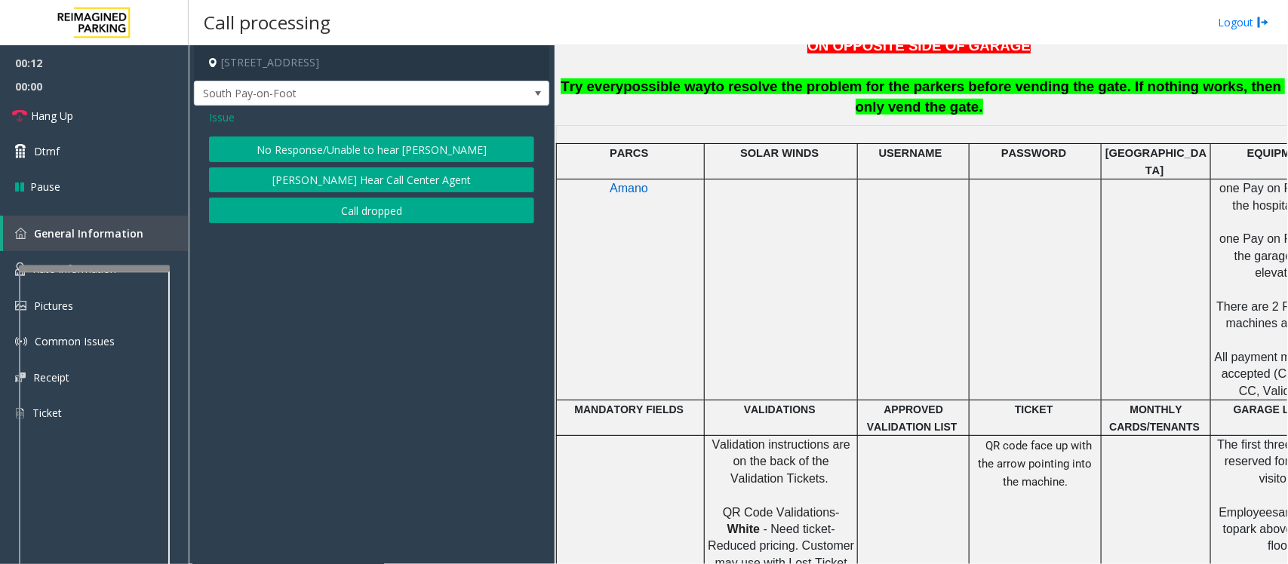
click at [270, 137] on button "No Response/Unable to hear [PERSON_NAME]" at bounding box center [371, 150] width 325 height 26
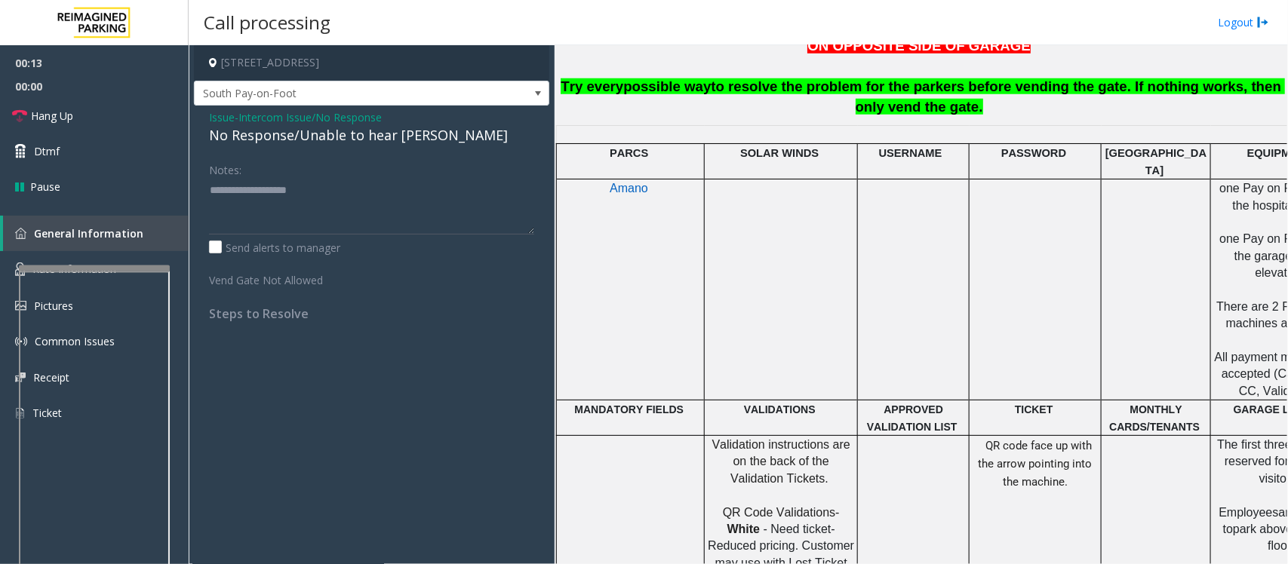
click at [276, 137] on div "No Response/Unable to hear [PERSON_NAME]" at bounding box center [371, 135] width 325 height 20
type textarea "**********"
click at [74, 117] on link "Hang Up" at bounding box center [94, 115] width 189 height 35
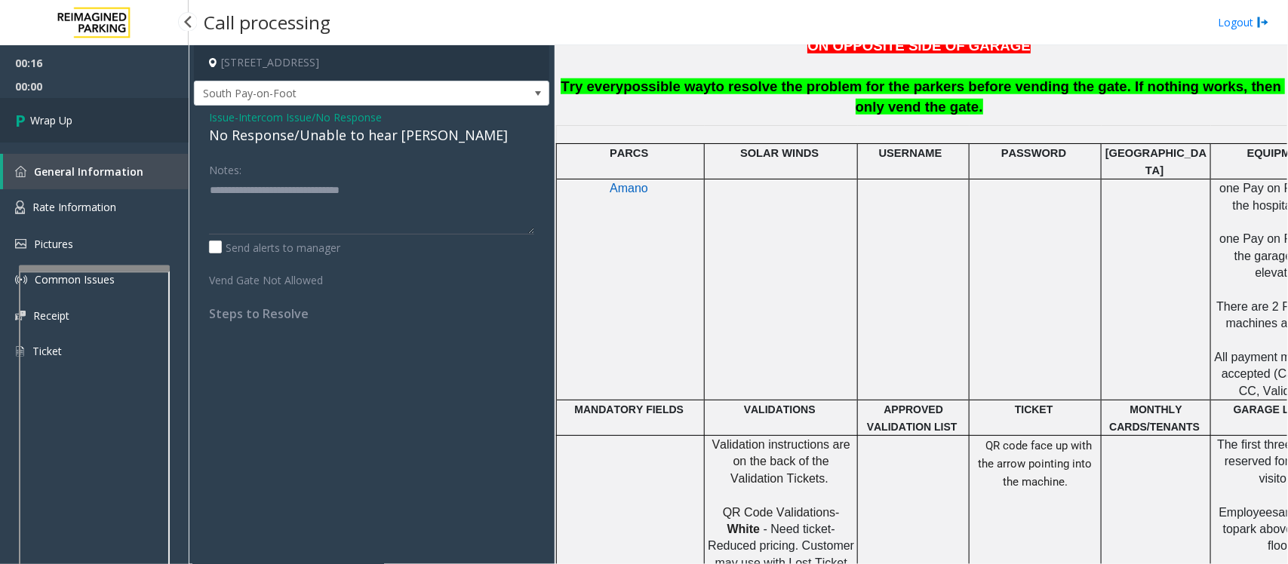
click at [74, 117] on link "Wrap Up" at bounding box center [94, 120] width 189 height 45
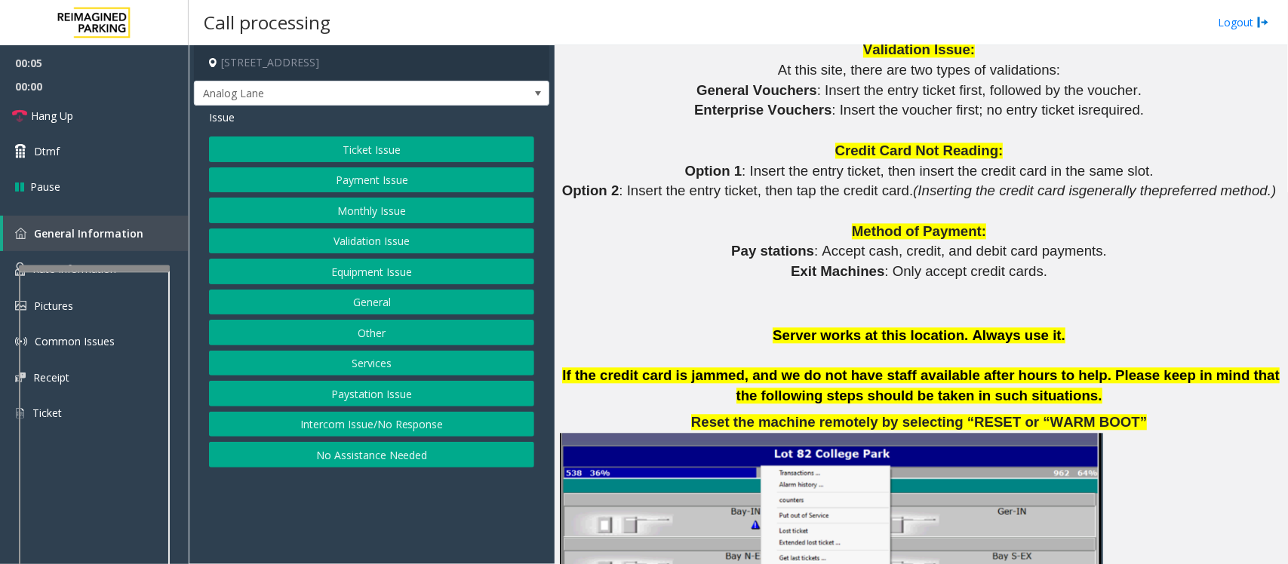
scroll to position [1792, 0]
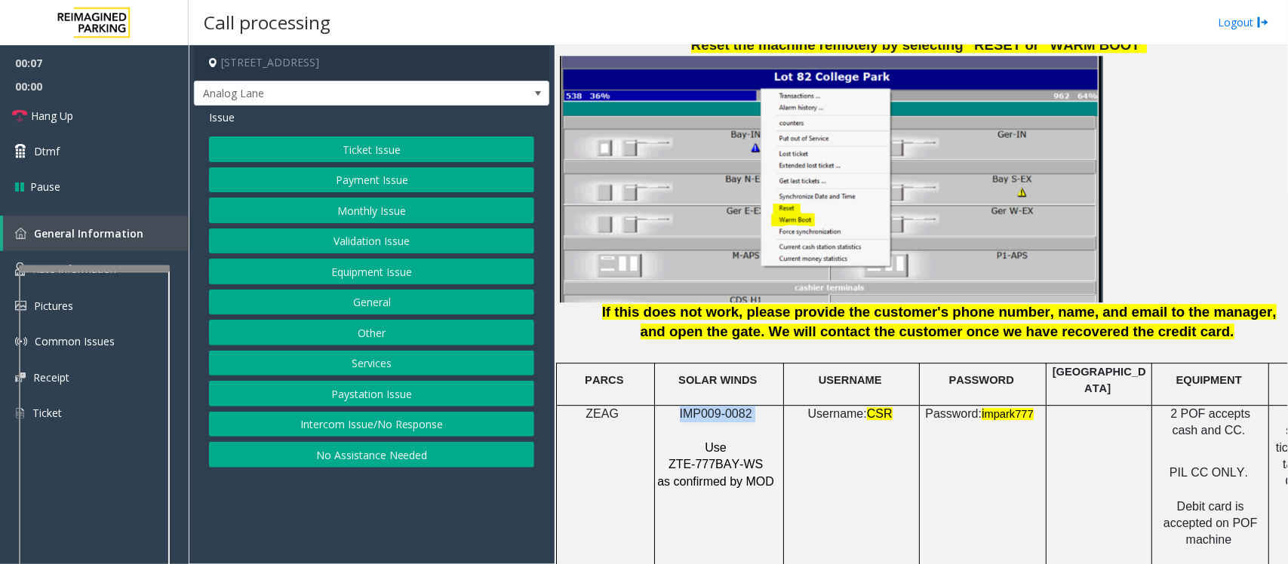
drag, startPoint x: 759, startPoint y: 398, endPoint x: 675, endPoint y: 402, distance: 83.8
click at [675, 406] on p "IMP009-0082" at bounding box center [716, 414] width 121 height 17
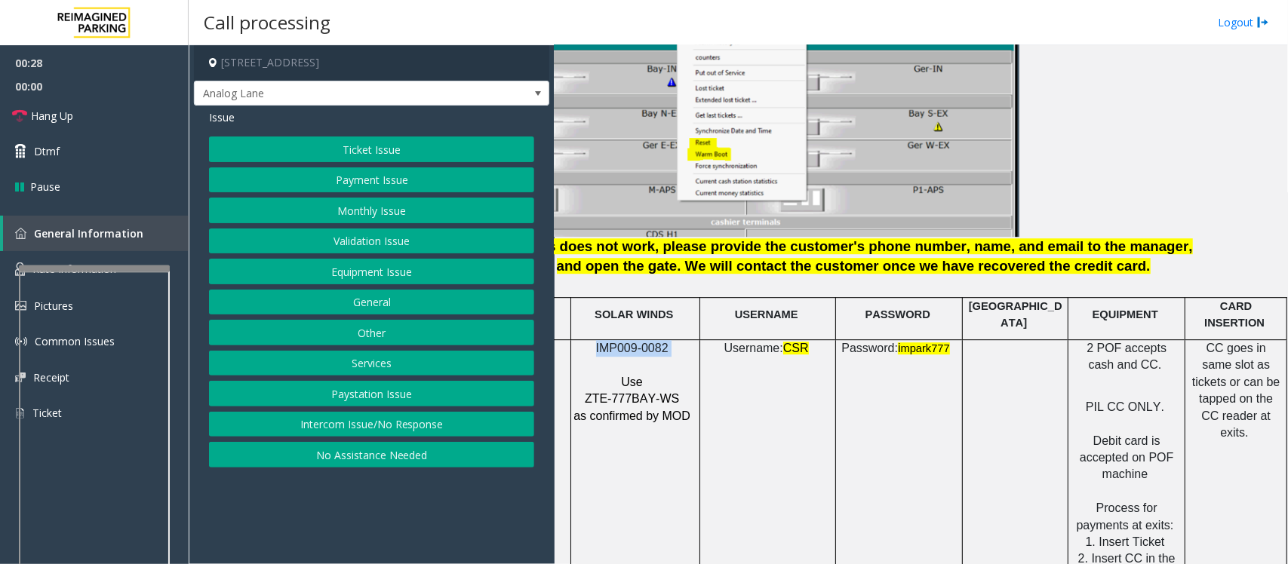
scroll to position [1980, 98]
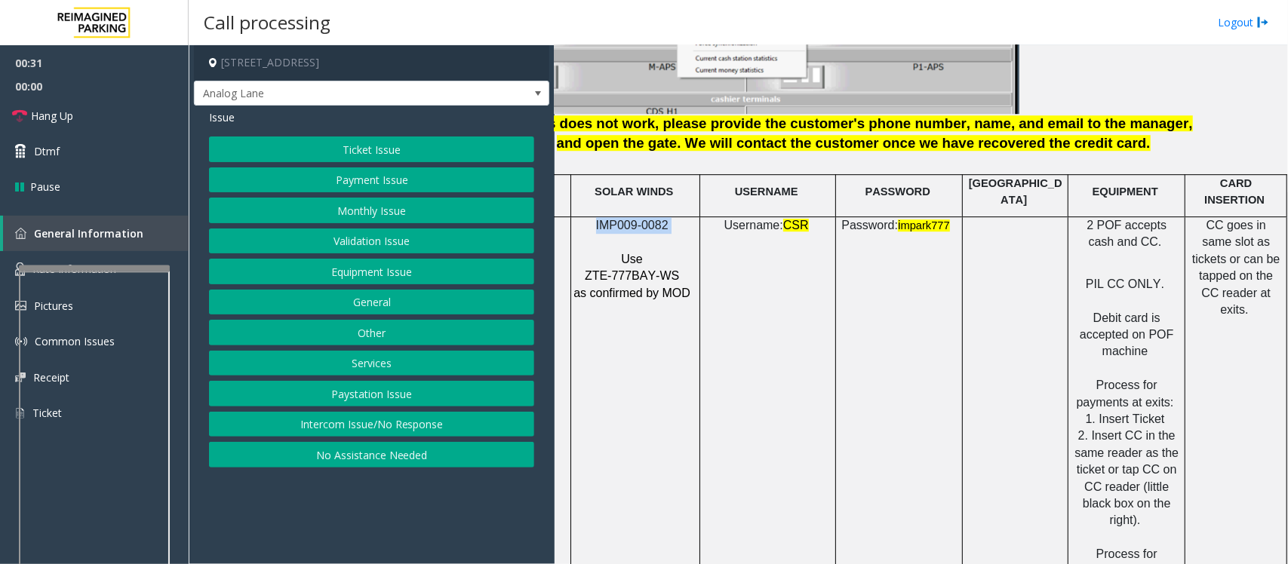
click at [325, 181] on button "Payment Issue" at bounding box center [371, 180] width 325 height 26
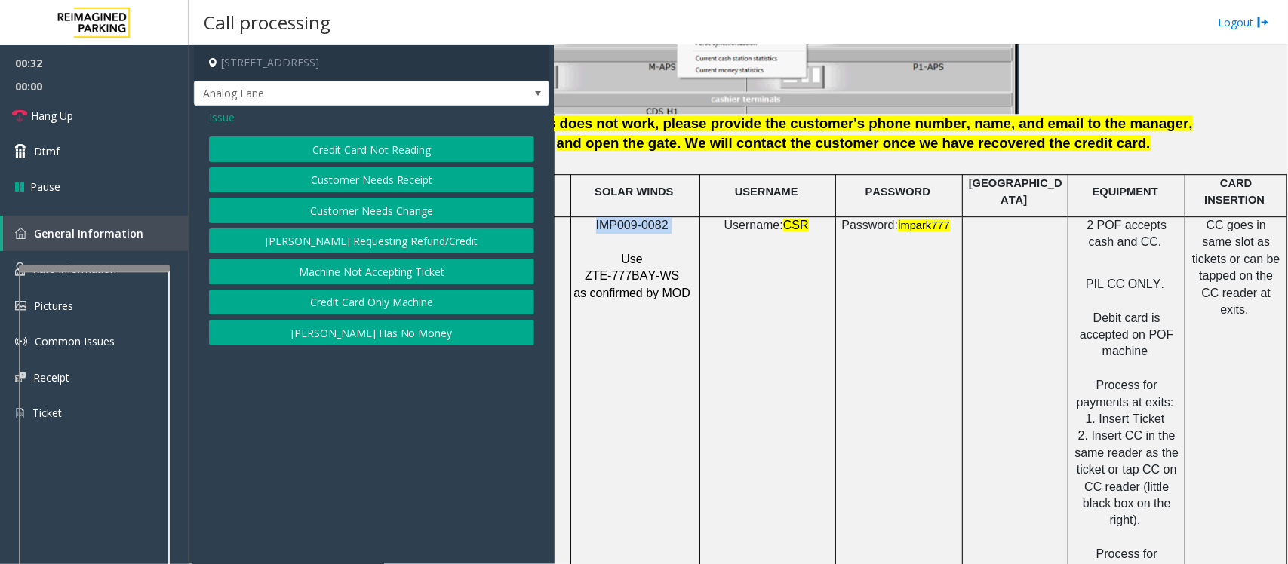
click at [392, 143] on button "Credit Card Not Reading" at bounding box center [371, 150] width 325 height 26
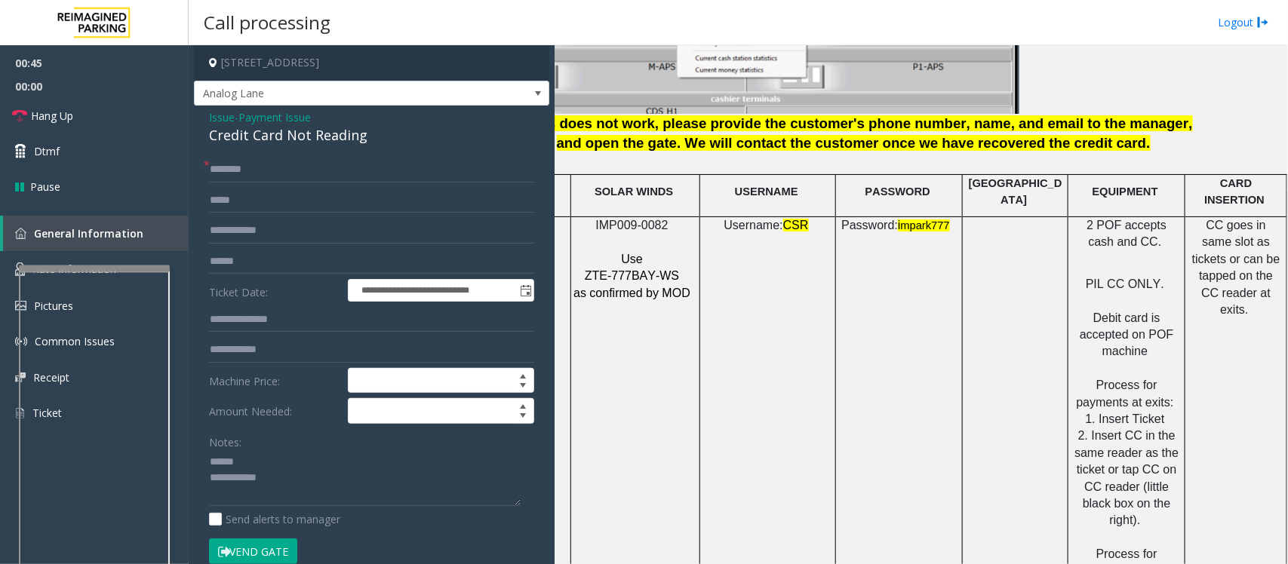
click at [235, 136] on div "Credit Card Not Reading" at bounding box center [371, 135] width 325 height 20
click at [238, 462] on textarea at bounding box center [365, 478] width 312 height 57
click at [249, 484] on textarea at bounding box center [365, 478] width 312 height 57
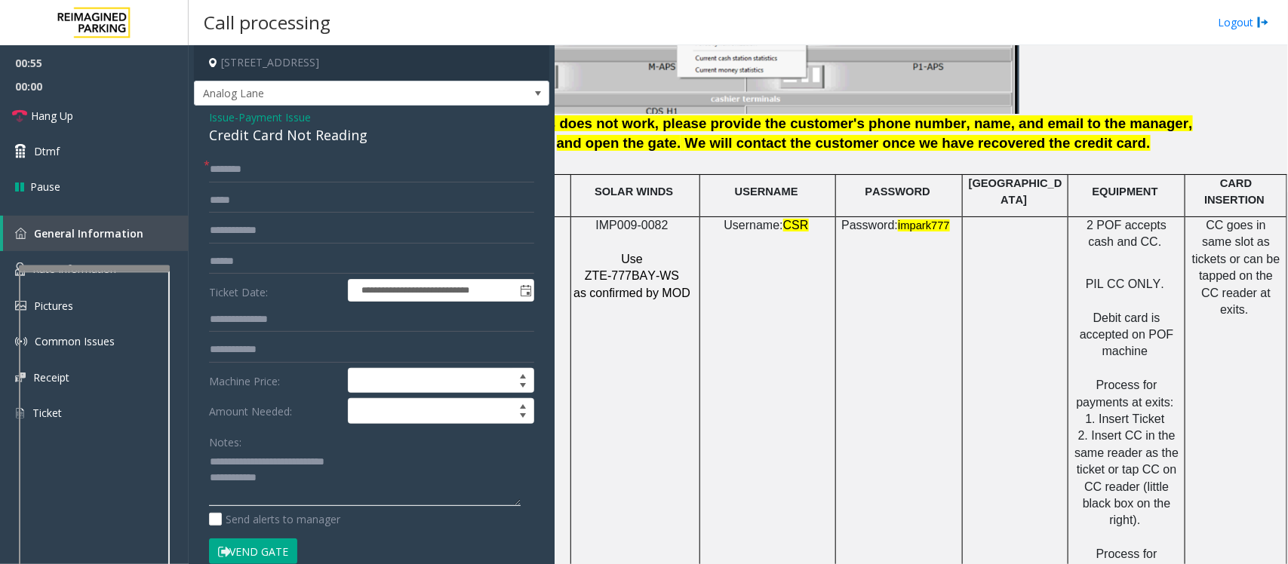
click at [306, 480] on textarea at bounding box center [365, 478] width 312 height 57
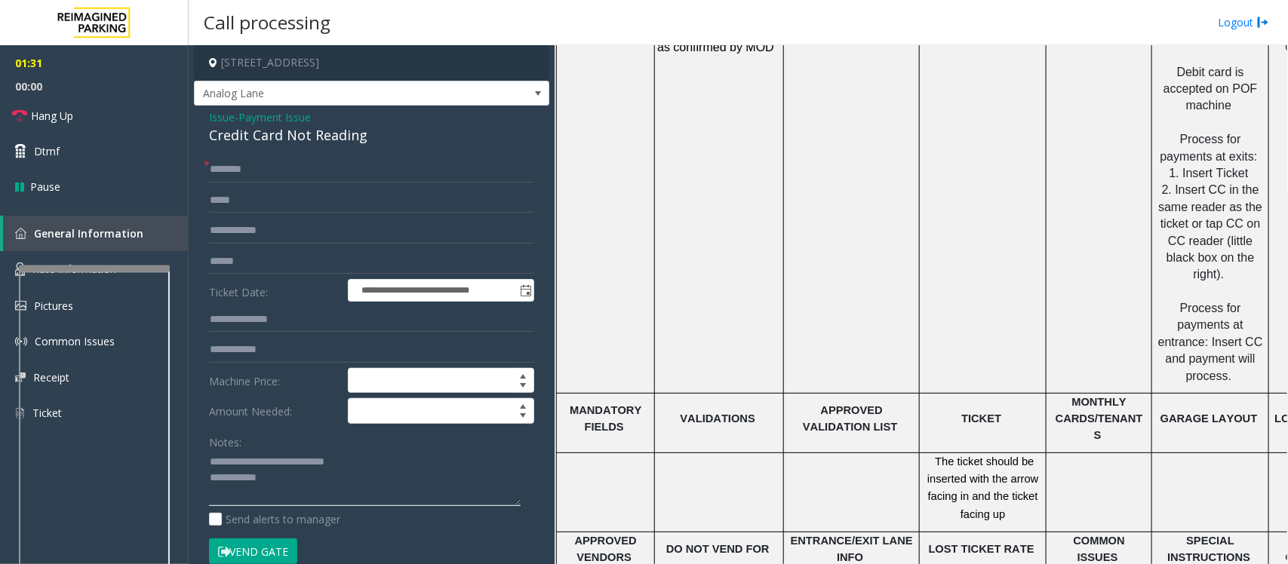
scroll to position [2357, 0]
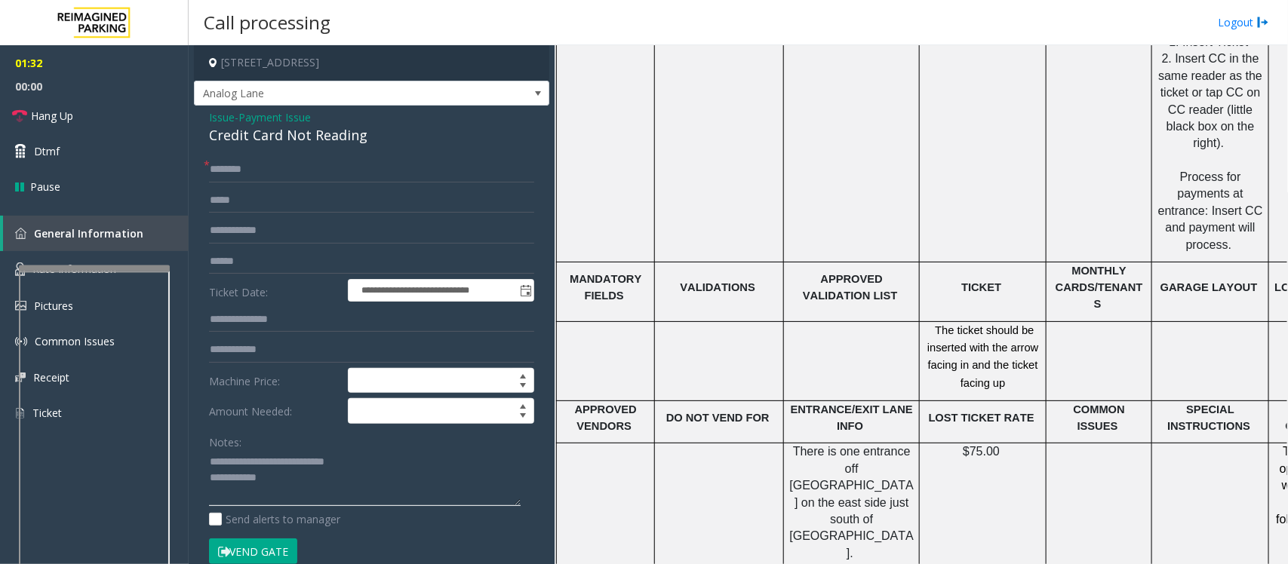
type textarea "**********"
drag, startPoint x: 238, startPoint y: 170, endPoint x: 223, endPoint y: 151, distance: 23.7
click at [232, 162] on input "text" at bounding box center [371, 170] width 325 height 26
type input "****"
click at [292, 489] on textarea at bounding box center [365, 478] width 312 height 57
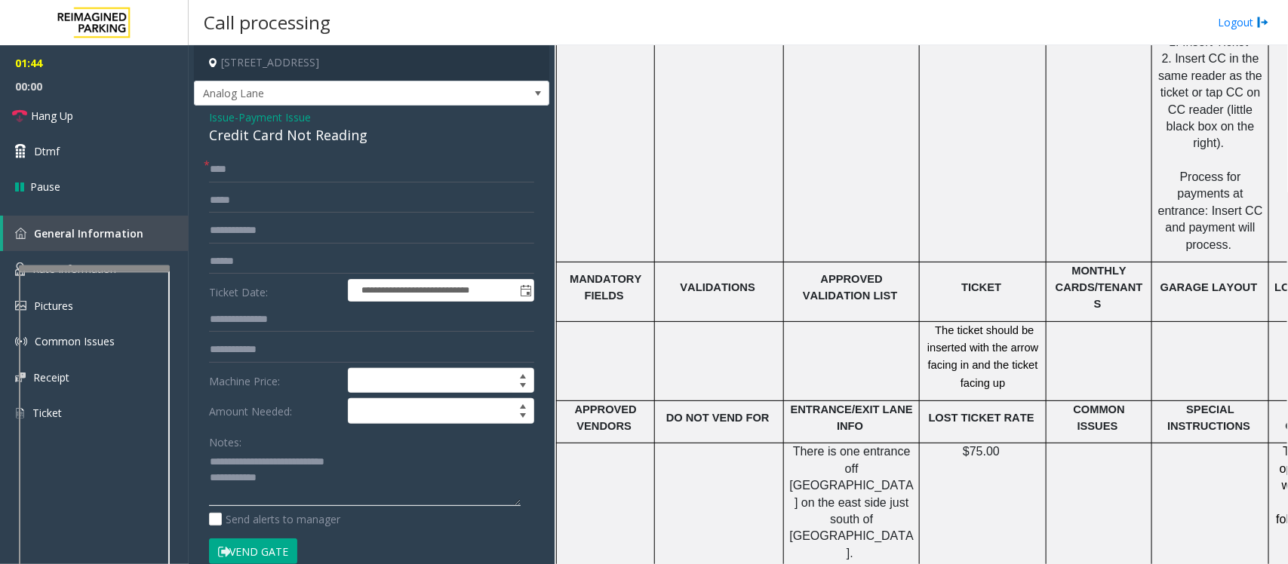
scroll to position [2357, 98]
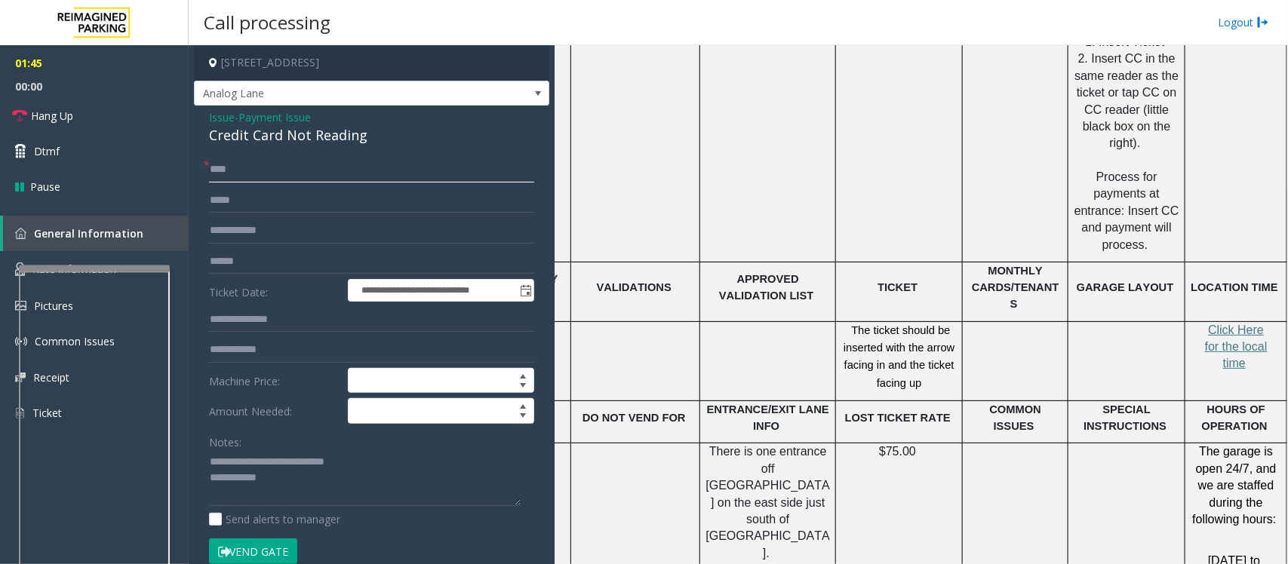
click at [276, 170] on input "****" at bounding box center [371, 170] width 325 height 26
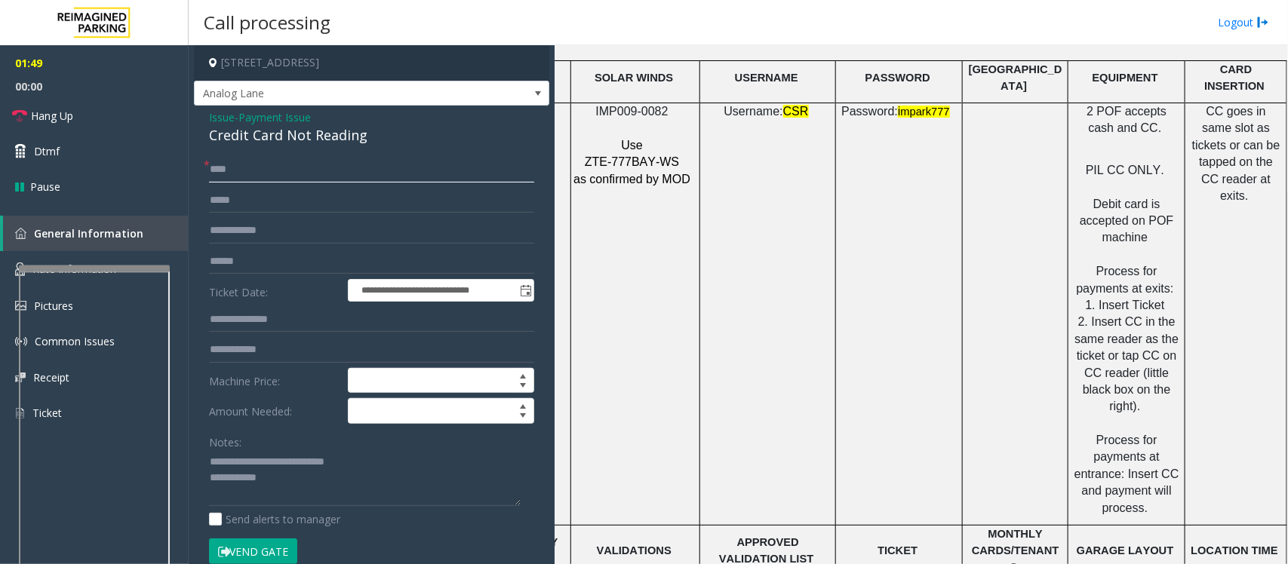
scroll to position [2074, 98]
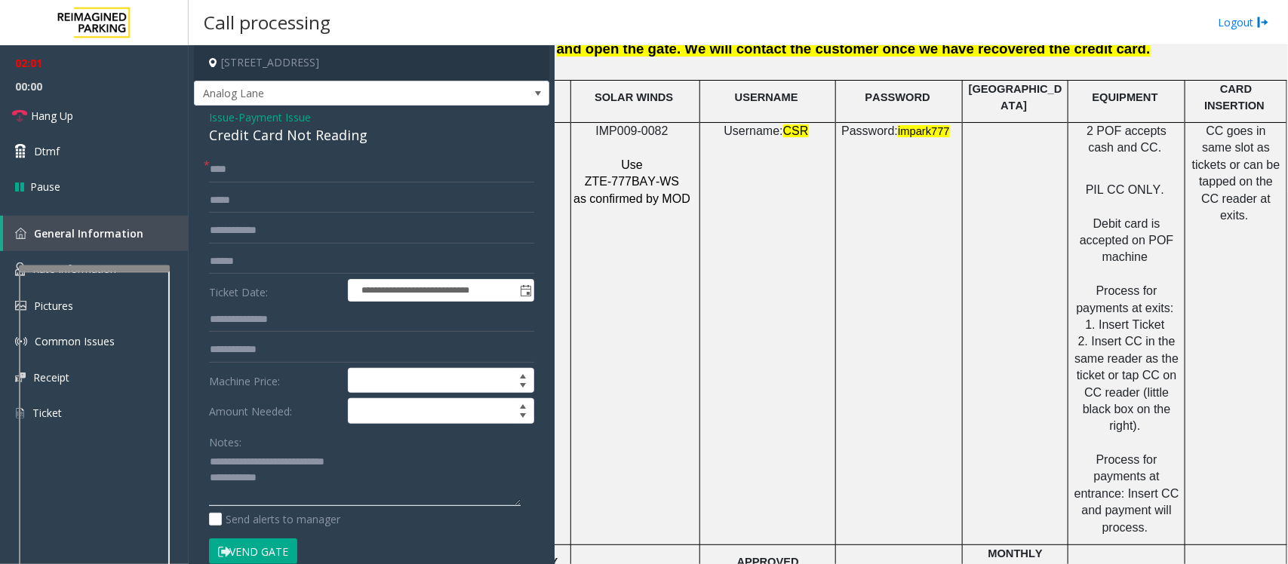
click at [312, 484] on textarea at bounding box center [365, 478] width 312 height 57
click at [311, 480] on textarea at bounding box center [365, 478] width 312 height 57
click at [307, 491] on textarea at bounding box center [365, 478] width 312 height 57
click at [259, 263] on input "text" at bounding box center [371, 262] width 325 height 26
click at [253, 263] on input "text" at bounding box center [371, 262] width 325 height 26
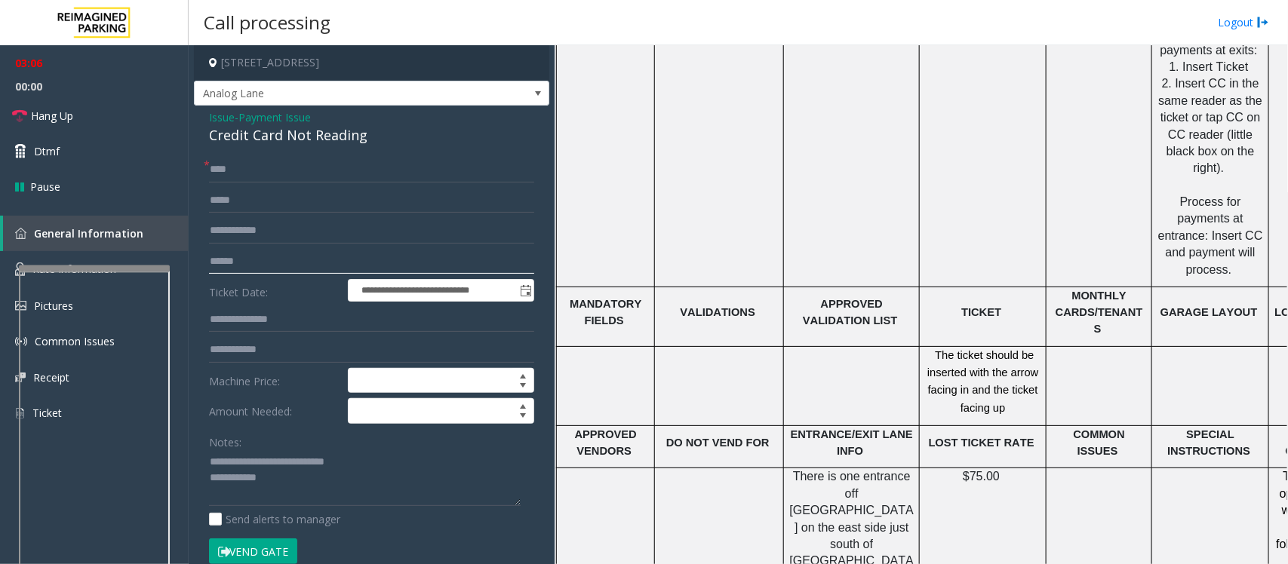
scroll to position [2452, 0]
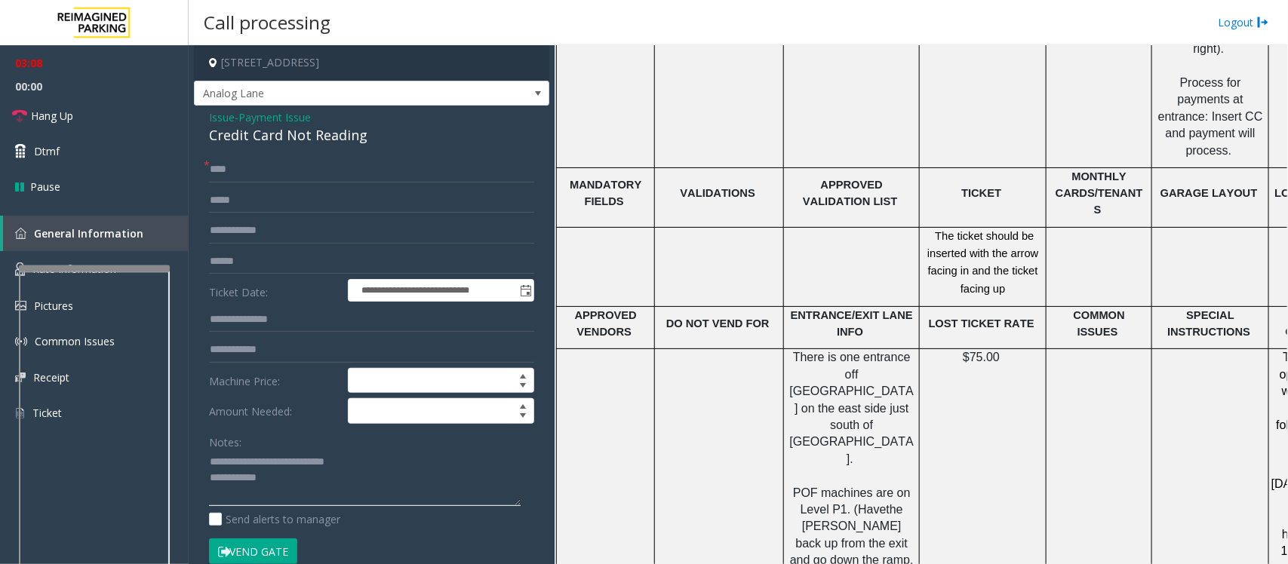
click at [321, 488] on textarea at bounding box center [365, 478] width 312 height 57
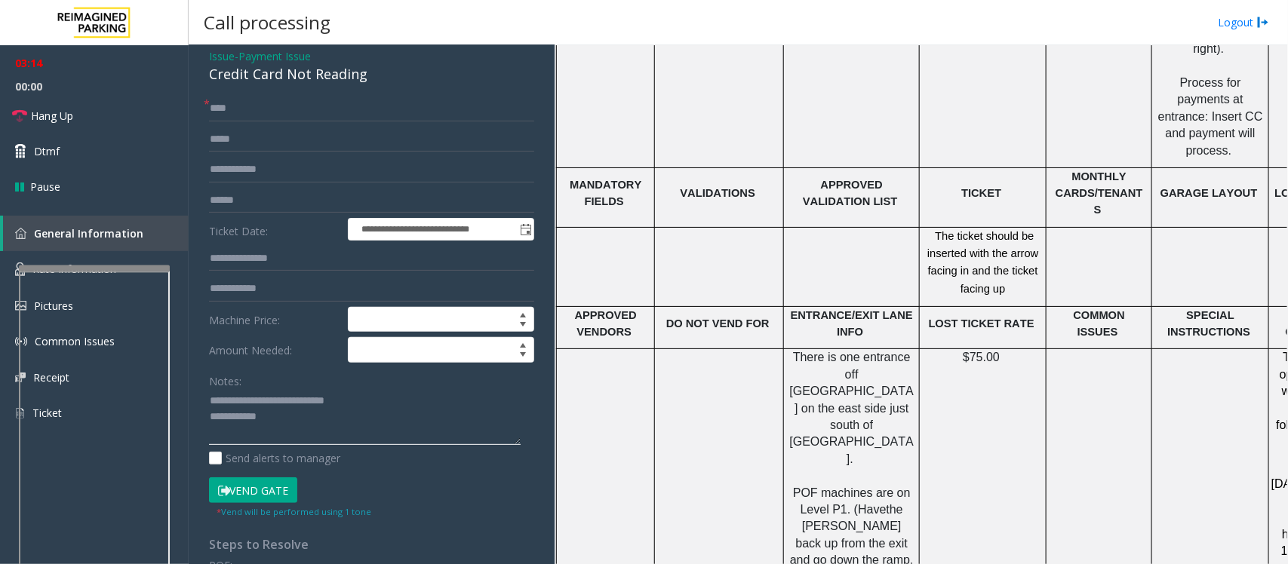
scroll to position [94, 0]
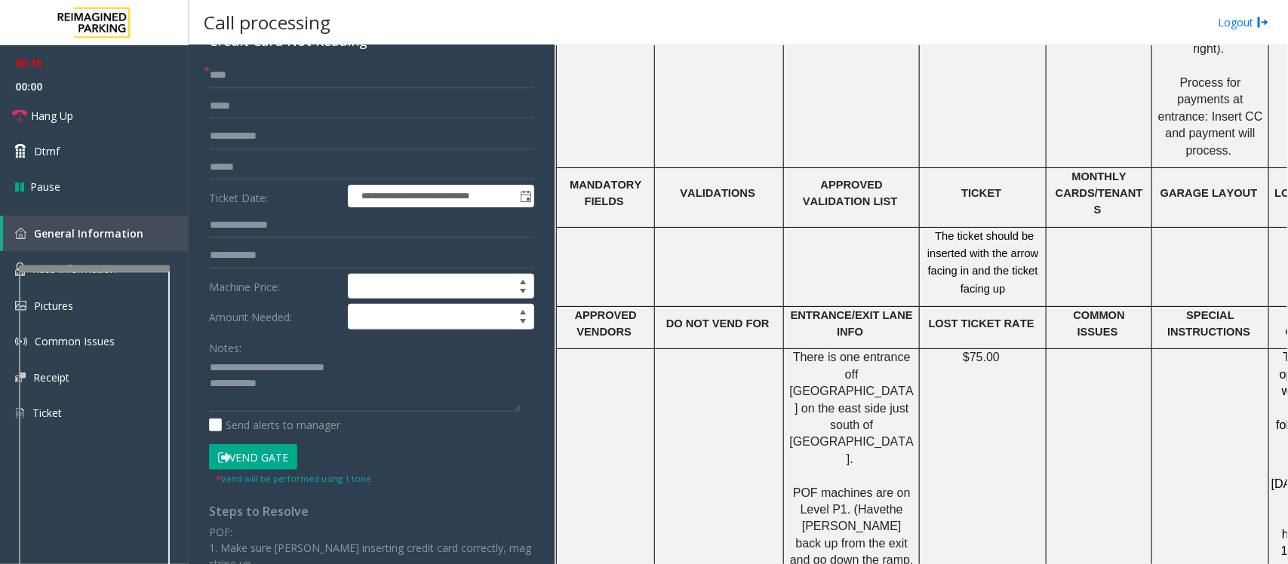
click at [279, 461] on button "Vend Gate" at bounding box center [253, 457] width 88 height 26
click at [51, 118] on span "Hang Up" at bounding box center [52, 116] width 42 height 16
click at [419, 385] on textarea at bounding box center [365, 384] width 312 height 57
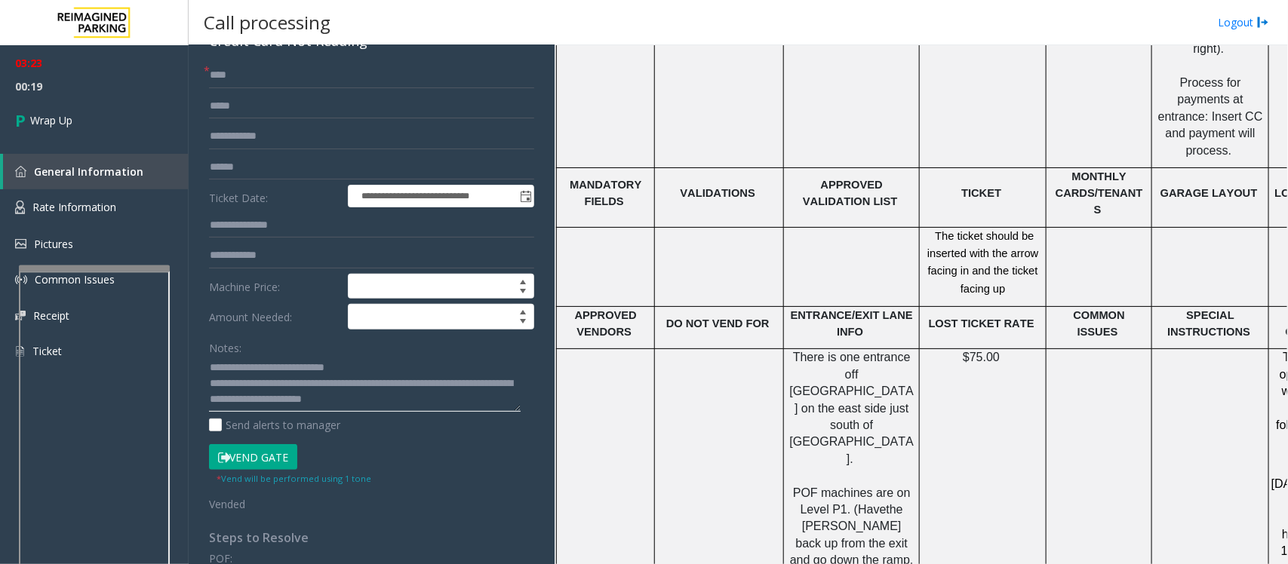
scroll to position [10, 0]
type textarea "**********"
click at [72, 126] on span "Wrap Up" at bounding box center [51, 120] width 42 height 16
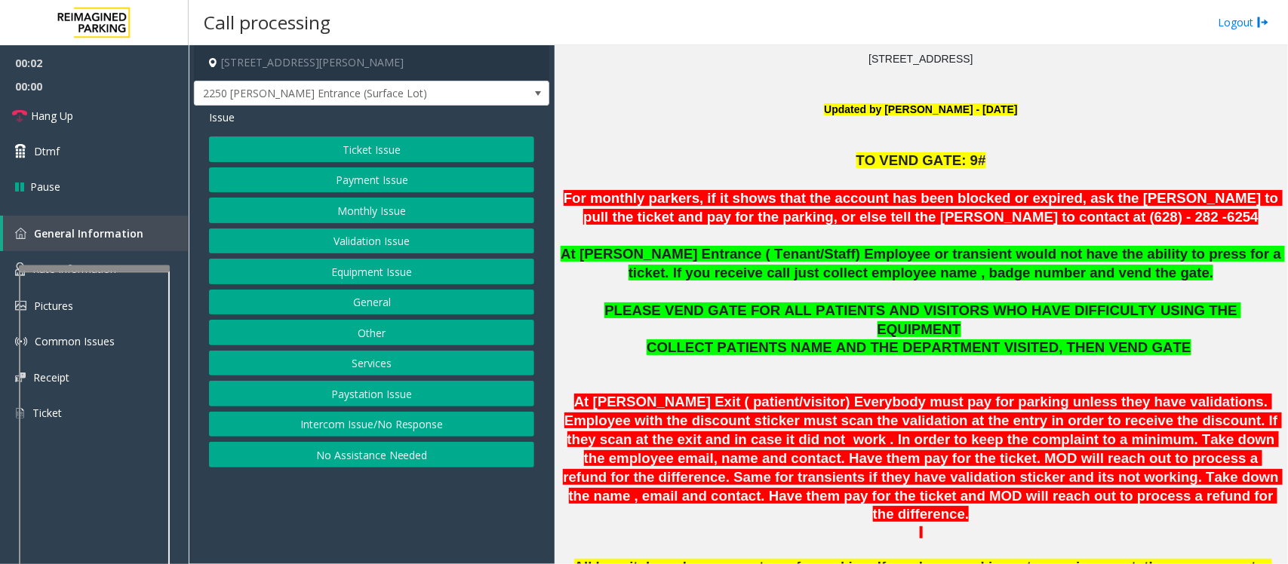
scroll to position [471, 0]
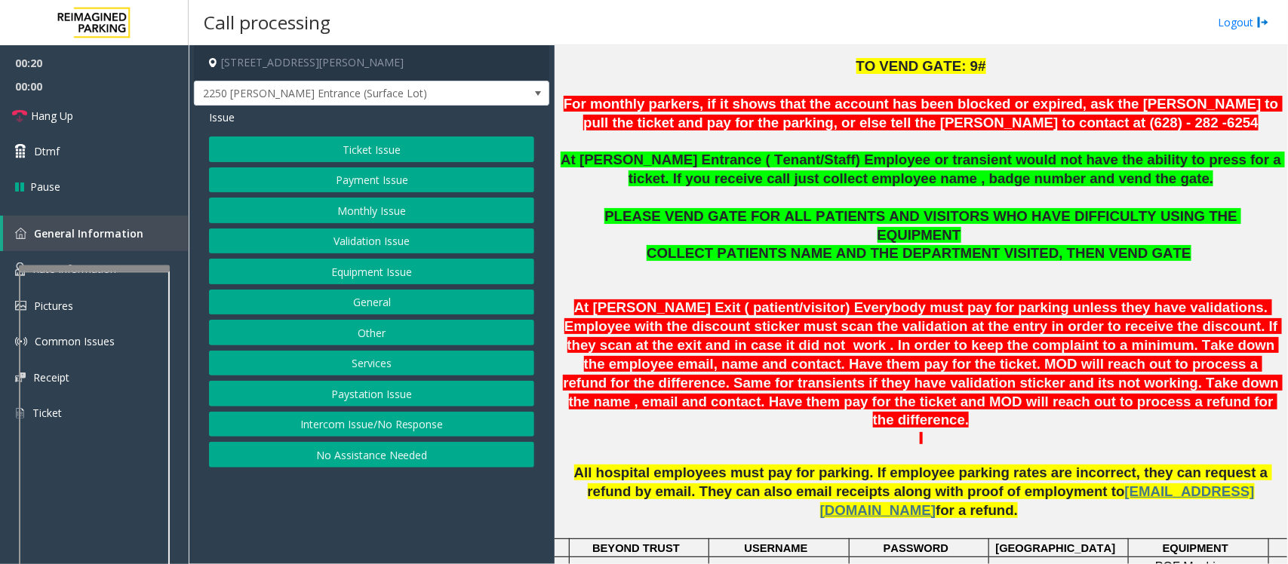
click at [378, 333] on button "Other" at bounding box center [371, 333] width 325 height 26
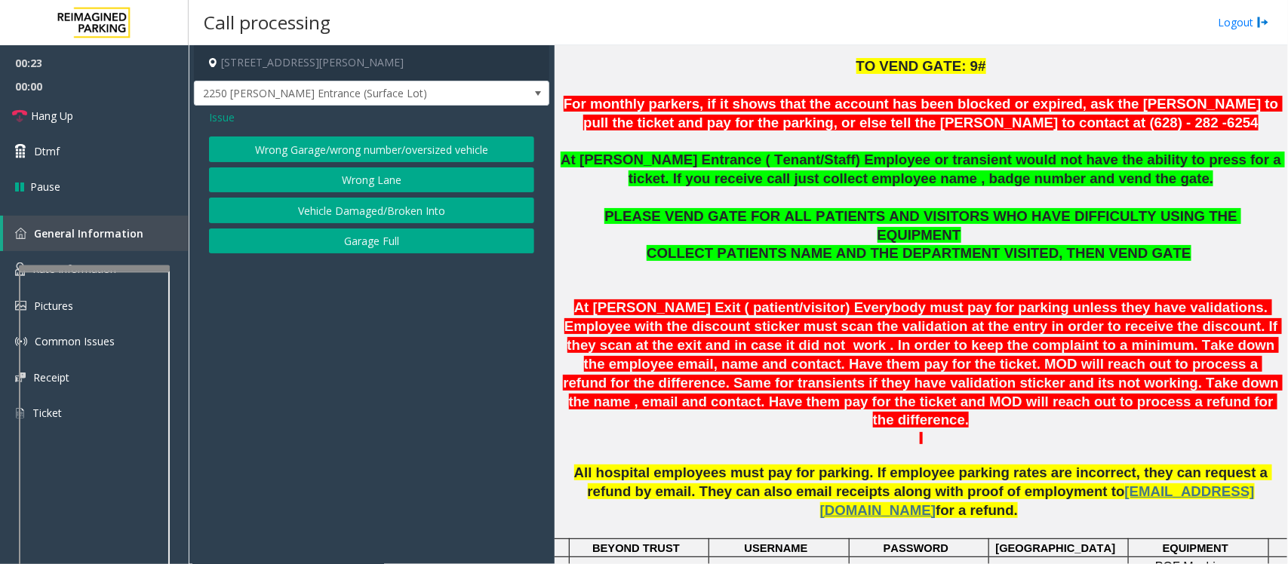
click at [367, 180] on button "Wrong Lane" at bounding box center [371, 180] width 325 height 26
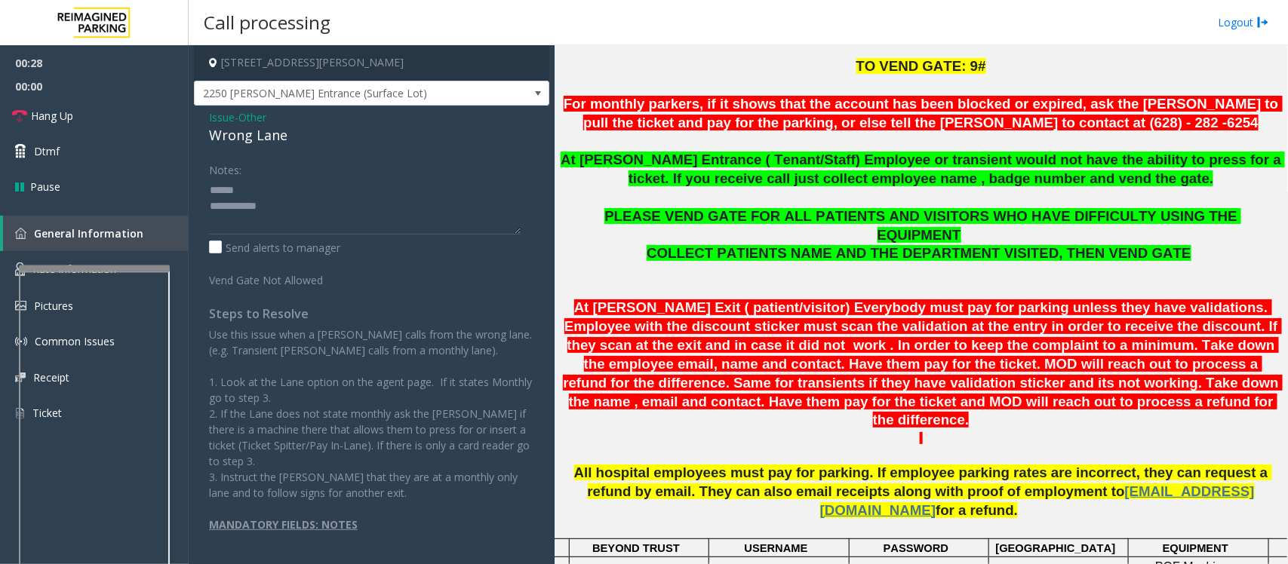
click at [239, 136] on div "Wrong Lane" at bounding box center [371, 135] width 325 height 20
click at [239, 186] on textarea at bounding box center [365, 206] width 312 height 57
click at [294, 219] on textarea at bounding box center [365, 206] width 312 height 57
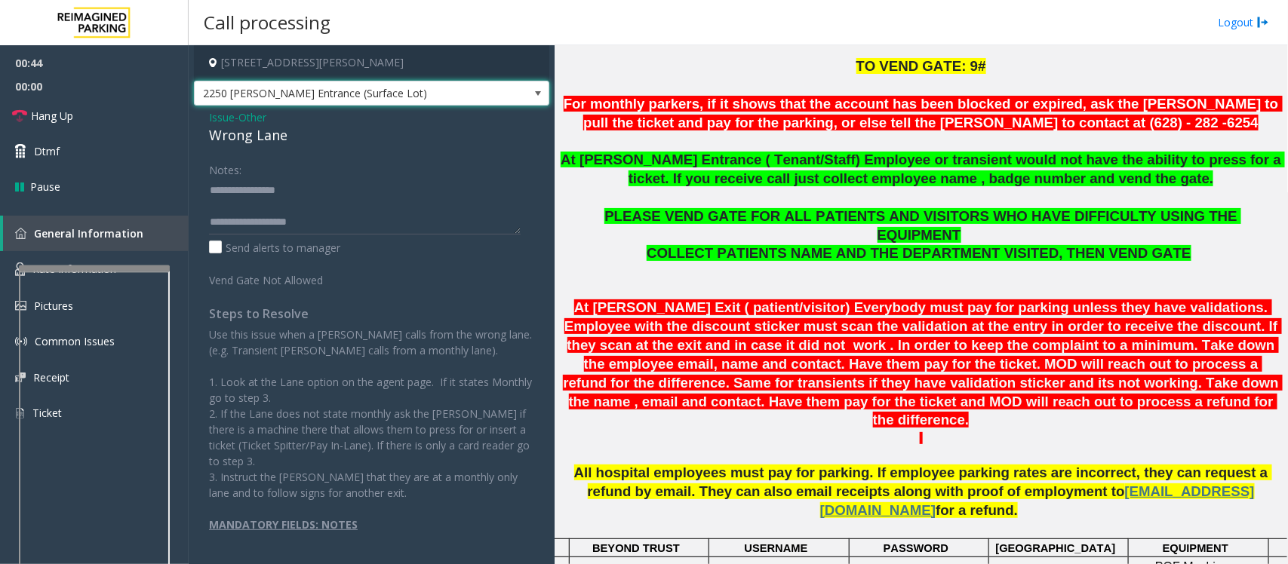
click at [532, 93] on span at bounding box center [538, 94] width 12 height 12
click at [375, 285] on div "Vend Gate Not Allowed" at bounding box center [371, 277] width 333 height 21
click at [327, 212] on textarea at bounding box center [365, 206] width 312 height 57
drag, startPoint x: 274, startPoint y: 224, endPoint x: 292, endPoint y: 220, distance: 18.5
click at [292, 220] on textarea at bounding box center [365, 206] width 312 height 57
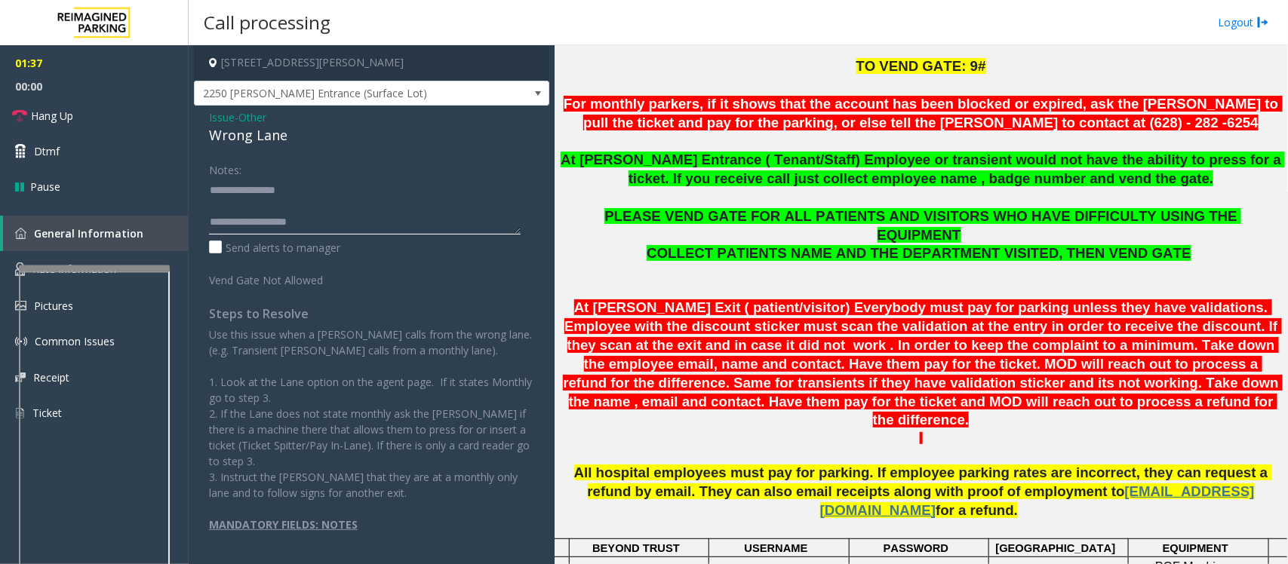
click at [318, 216] on textarea at bounding box center [365, 206] width 312 height 57
drag, startPoint x: 92, startPoint y: 115, endPoint x: 155, endPoint y: 171, distance: 84.4
click at [92, 115] on link "Hang Up" at bounding box center [94, 115] width 189 height 35
click at [343, 232] on textarea at bounding box center [365, 206] width 312 height 57
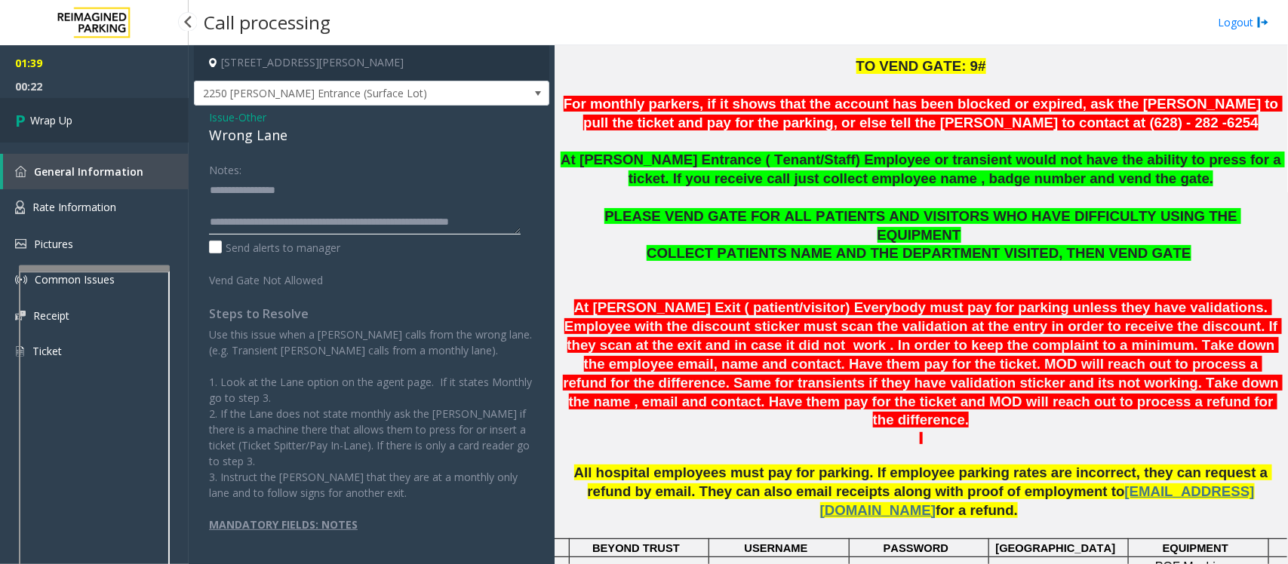
type textarea "**********"
click at [57, 121] on span "Wrap Up" at bounding box center [51, 120] width 42 height 16
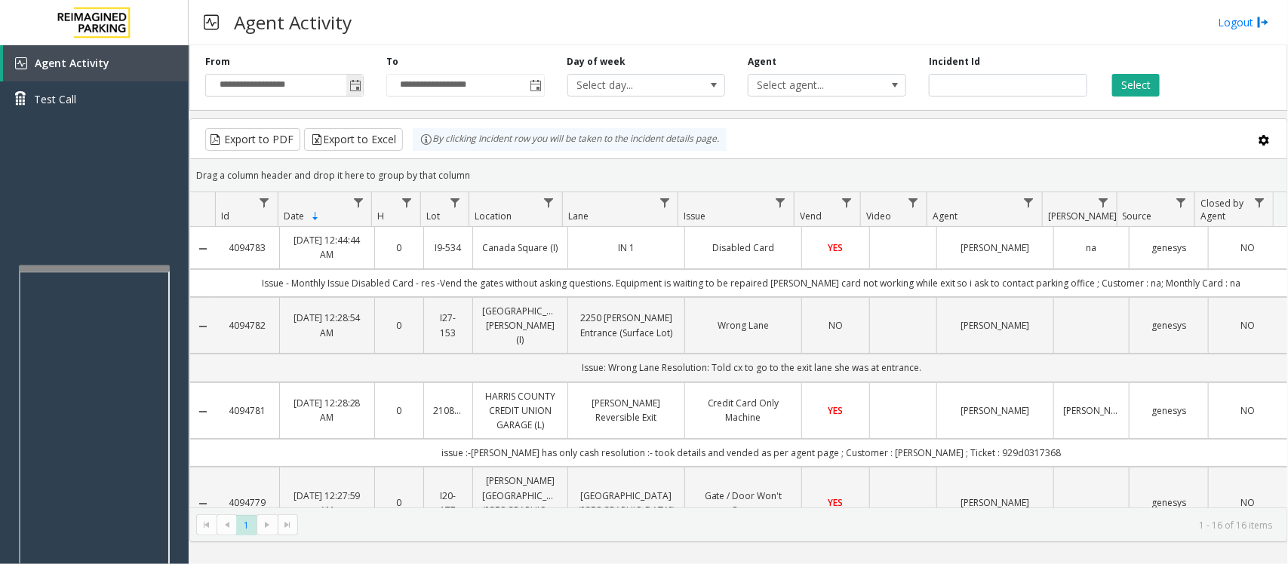
click at [351, 84] on span "Toggle popup" at bounding box center [355, 86] width 12 height 12
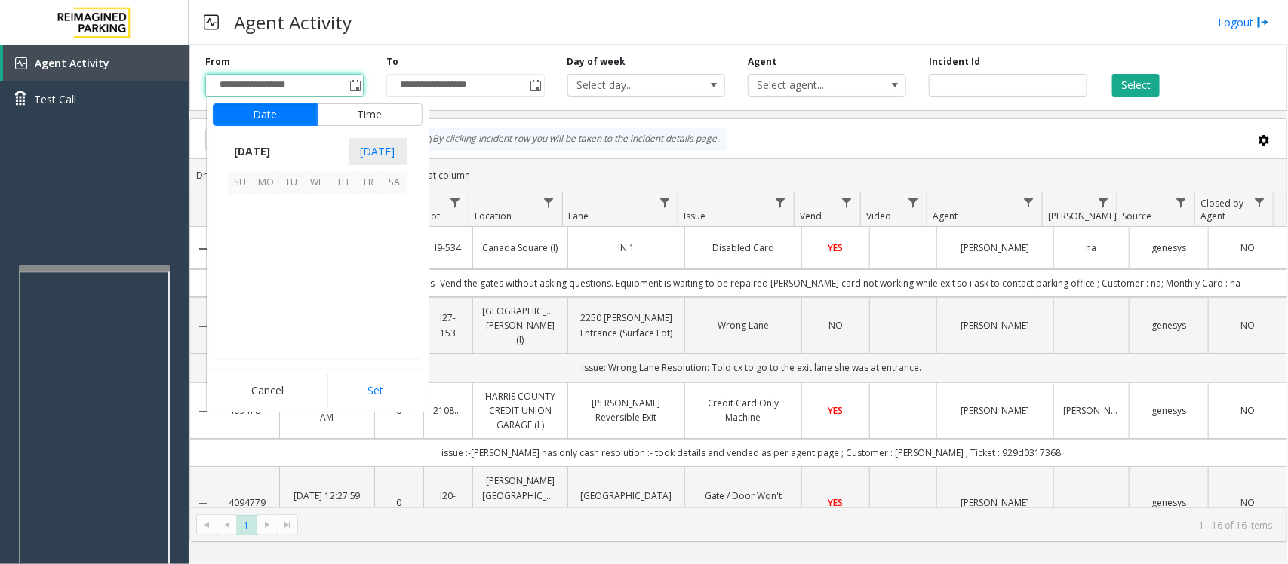
scroll to position [270793, 0]
click at [262, 238] on span "6" at bounding box center [266, 234] width 26 height 26
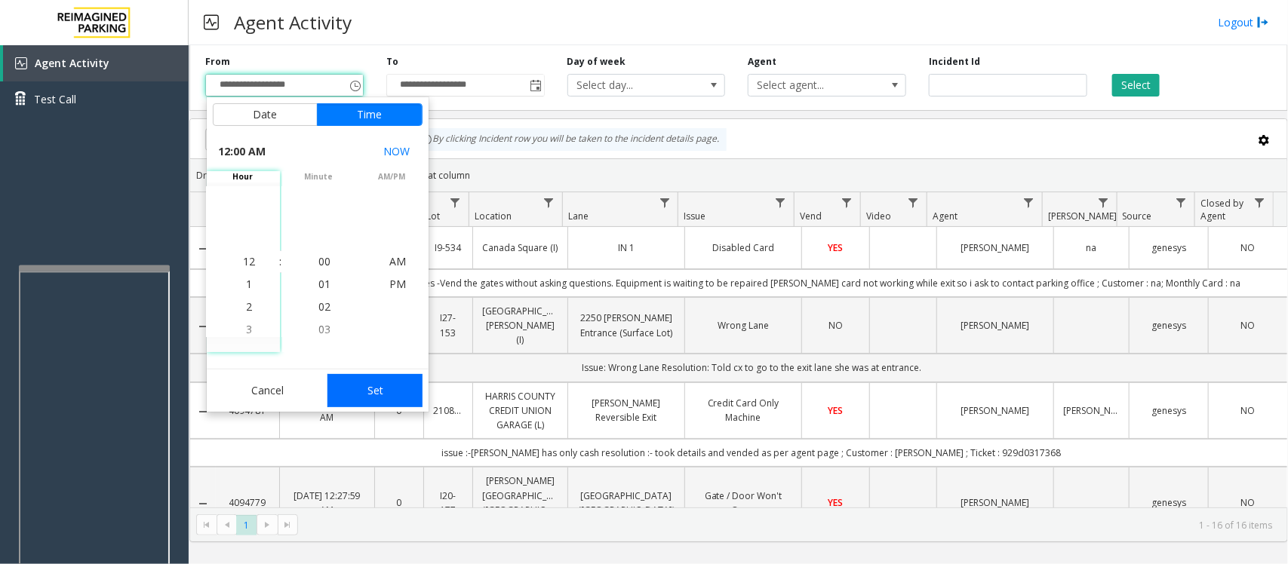
click at [386, 382] on button "Set" at bounding box center [374, 390] width 95 height 33
type input "**********"
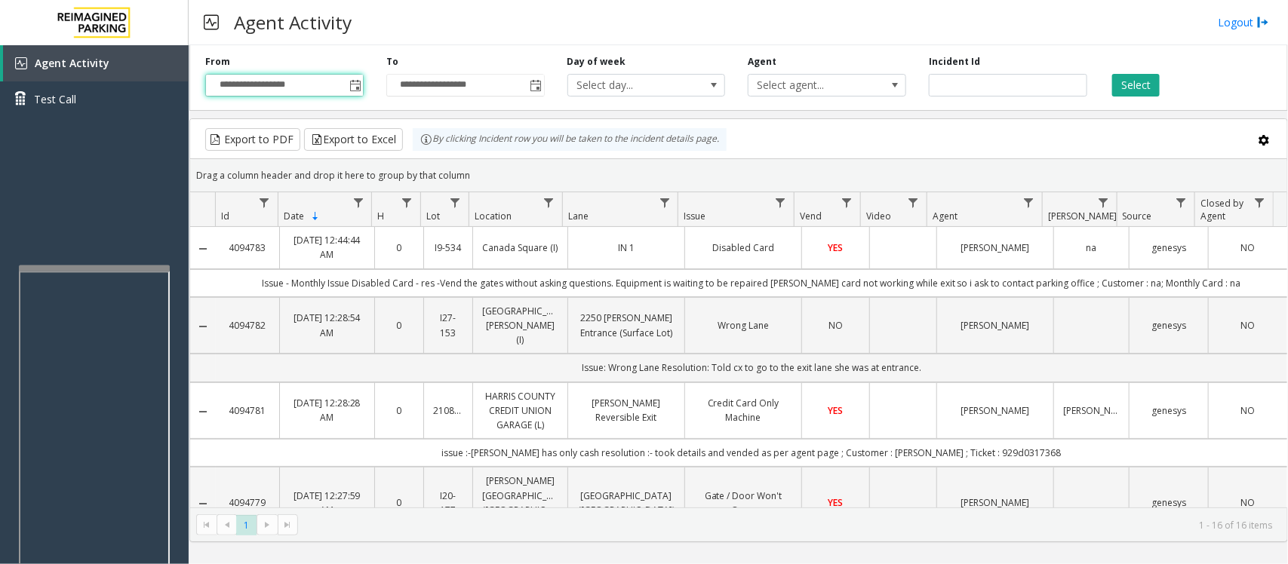
drag, startPoint x: 1145, startPoint y: 85, endPoint x: 1060, endPoint y: 59, distance: 89.2
click at [1145, 85] on button "Select" at bounding box center [1136, 85] width 48 height 23
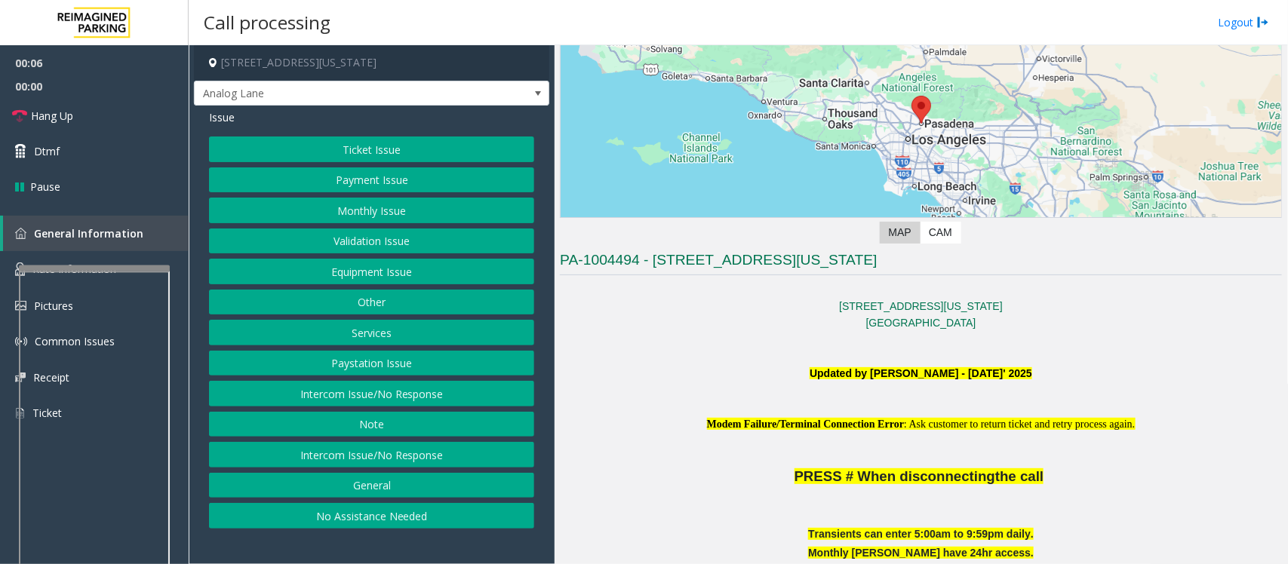
scroll to position [189, 0]
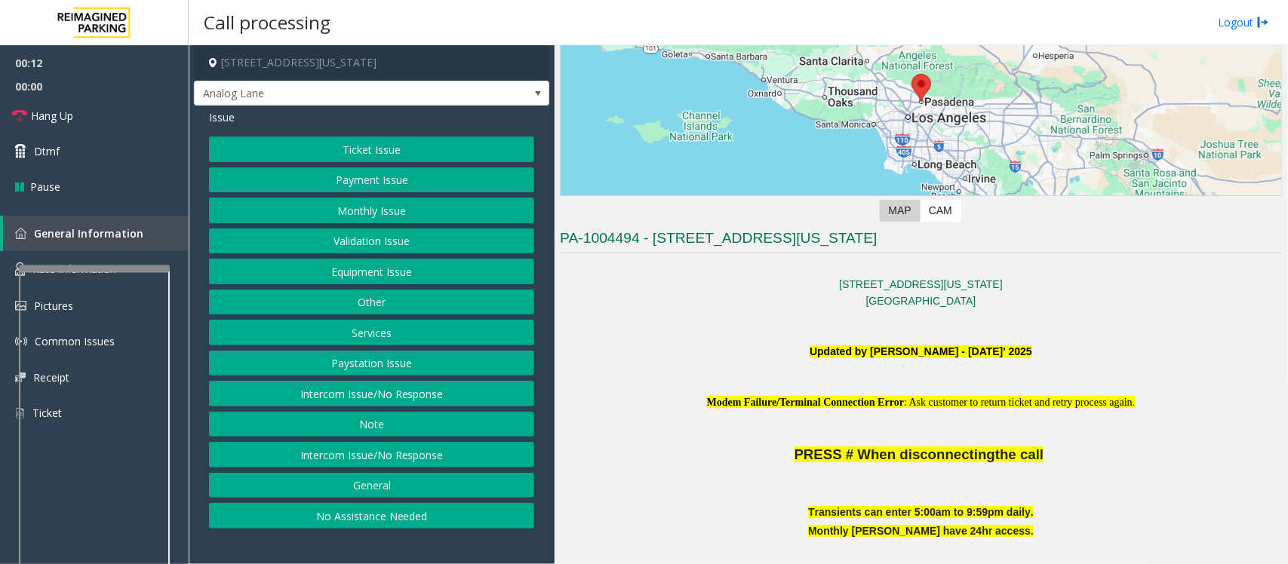
click at [345, 457] on button "Intercom Issue/No Response" at bounding box center [371, 455] width 325 height 26
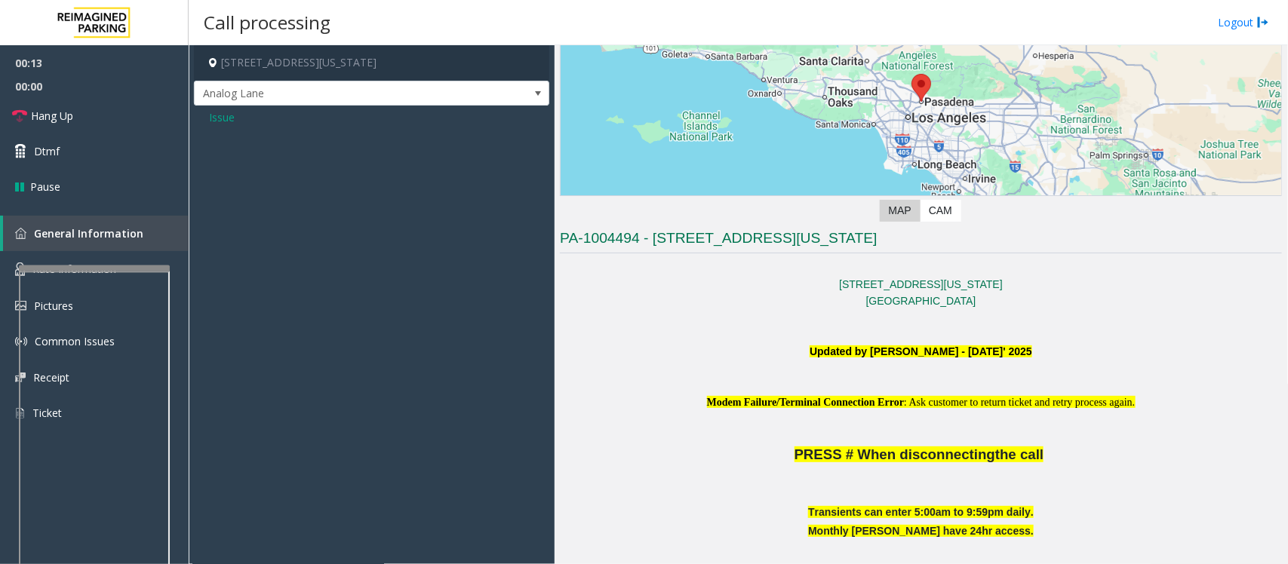
click at [223, 115] on span "Issue" at bounding box center [222, 117] width 26 height 16
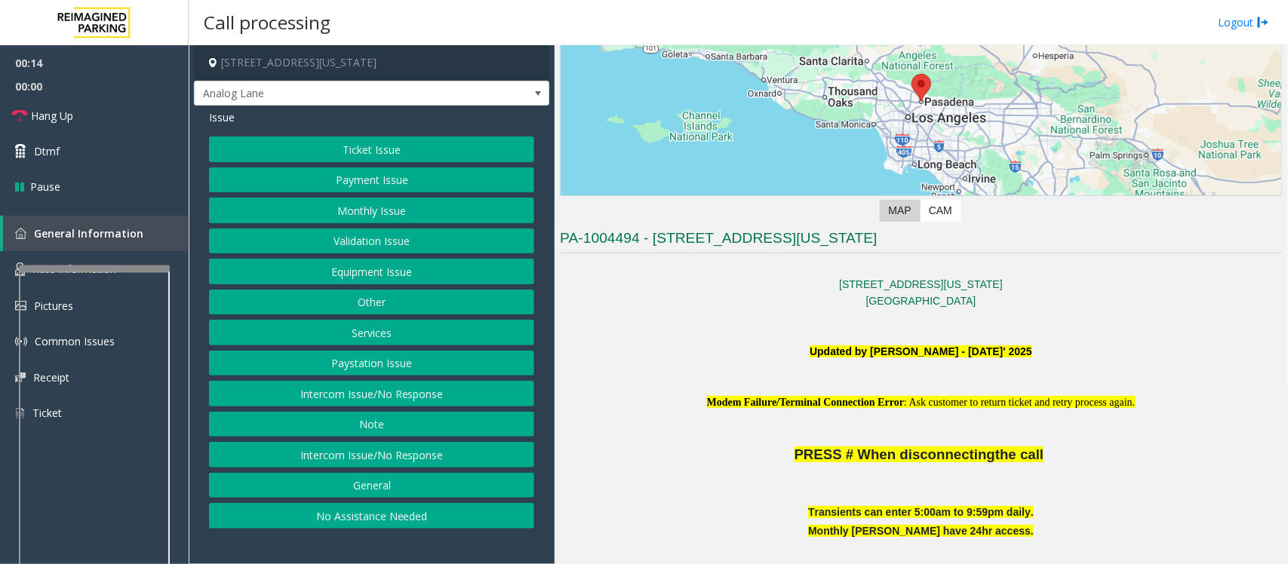
click at [333, 394] on button "Intercom Issue/No Response" at bounding box center [371, 394] width 325 height 26
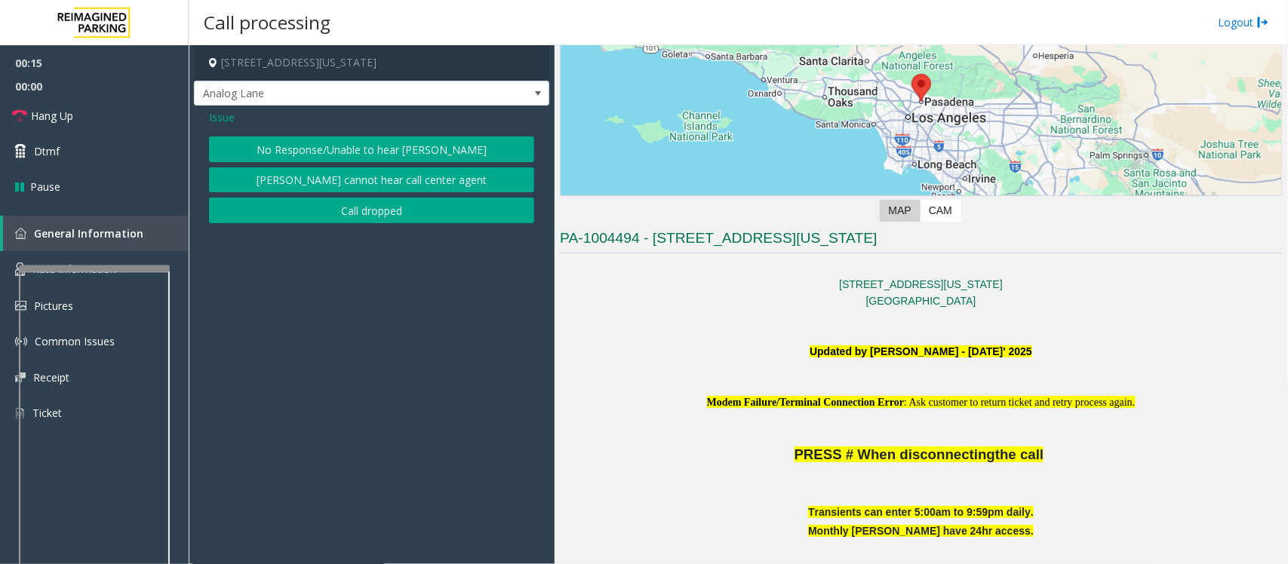
click at [302, 148] on button "No Response/Unable to hear [PERSON_NAME]" at bounding box center [371, 150] width 325 height 26
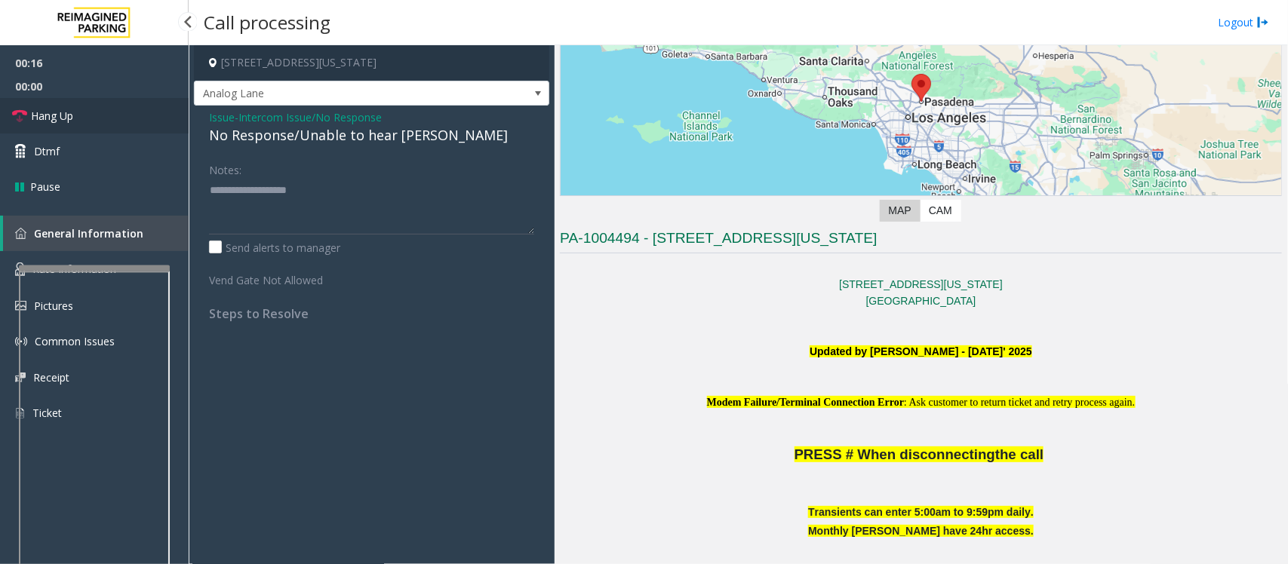
click at [88, 111] on link "Hang Up" at bounding box center [94, 115] width 189 height 35
click at [223, 130] on div "No Response/Unable to hear [PERSON_NAME]" at bounding box center [371, 135] width 325 height 20
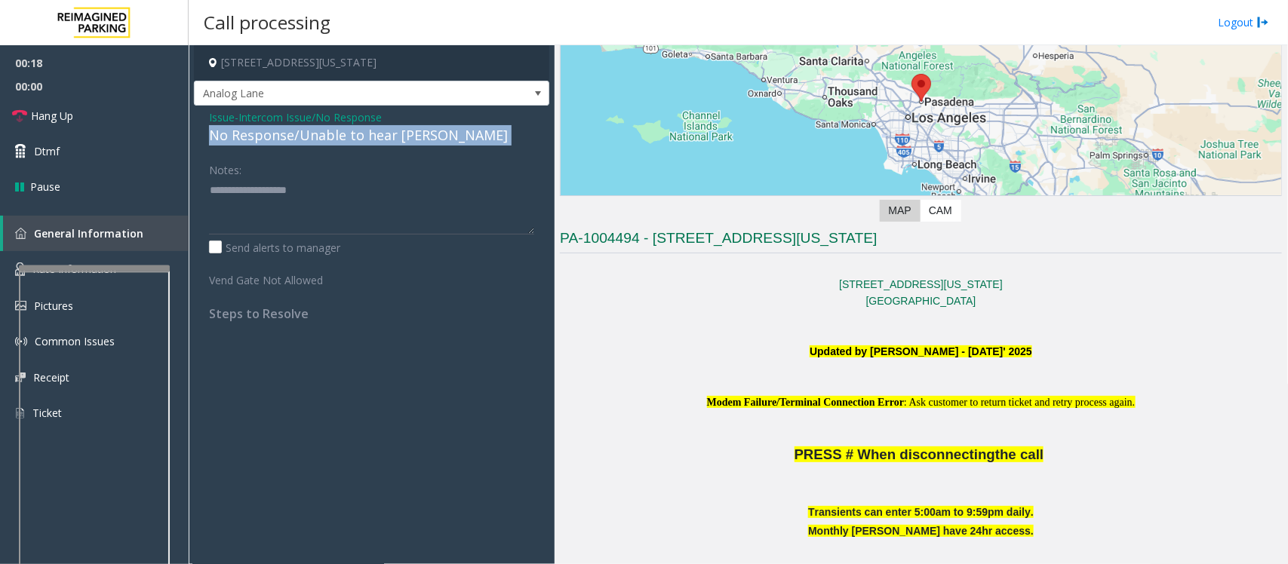
click at [223, 130] on div "No Response/Unable to hear [PERSON_NAME]" at bounding box center [371, 135] width 325 height 20
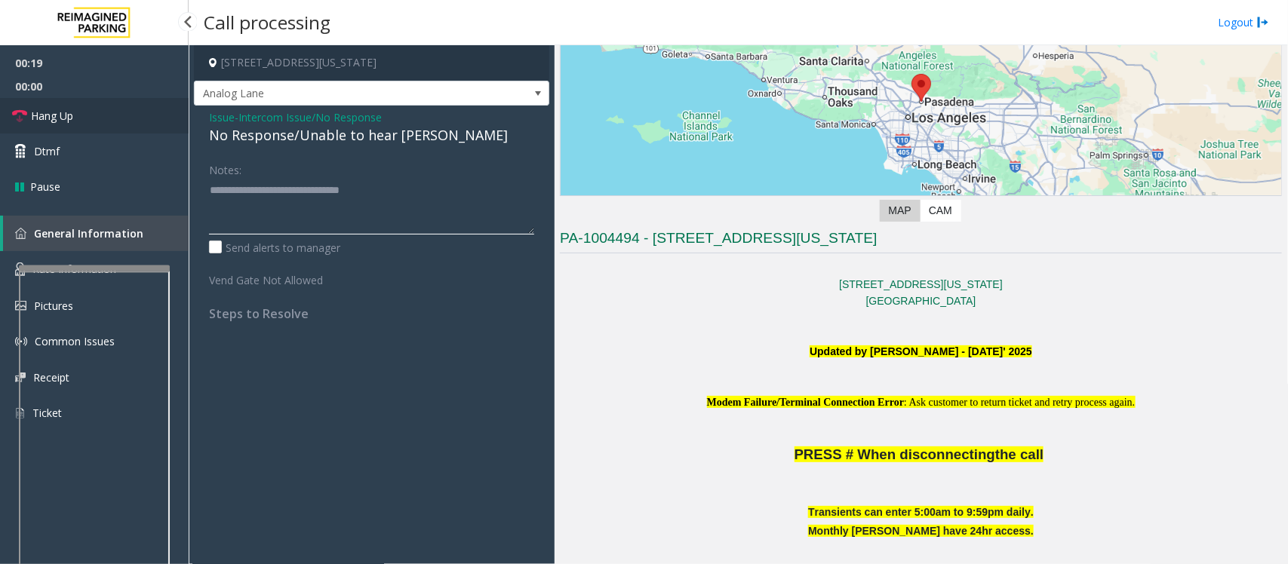
type textarea "**********"
click at [98, 121] on link "Hang Up" at bounding box center [94, 115] width 189 height 35
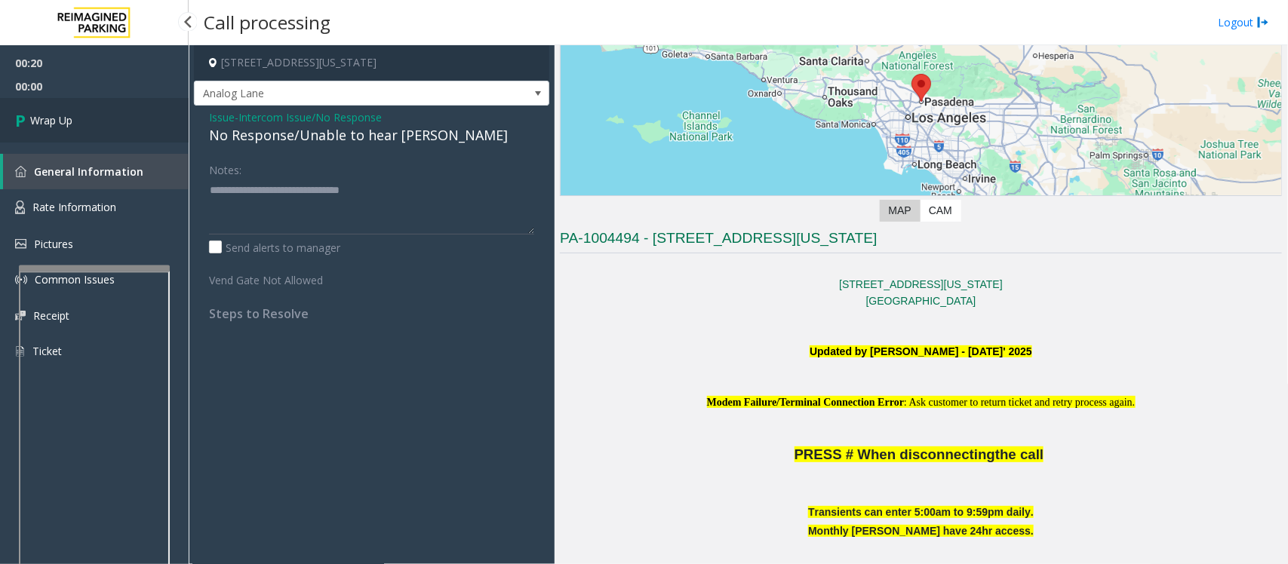
click at [98, 121] on link "Wrap Up" at bounding box center [94, 120] width 189 height 45
